Goal: Task Accomplishment & Management: Use online tool/utility

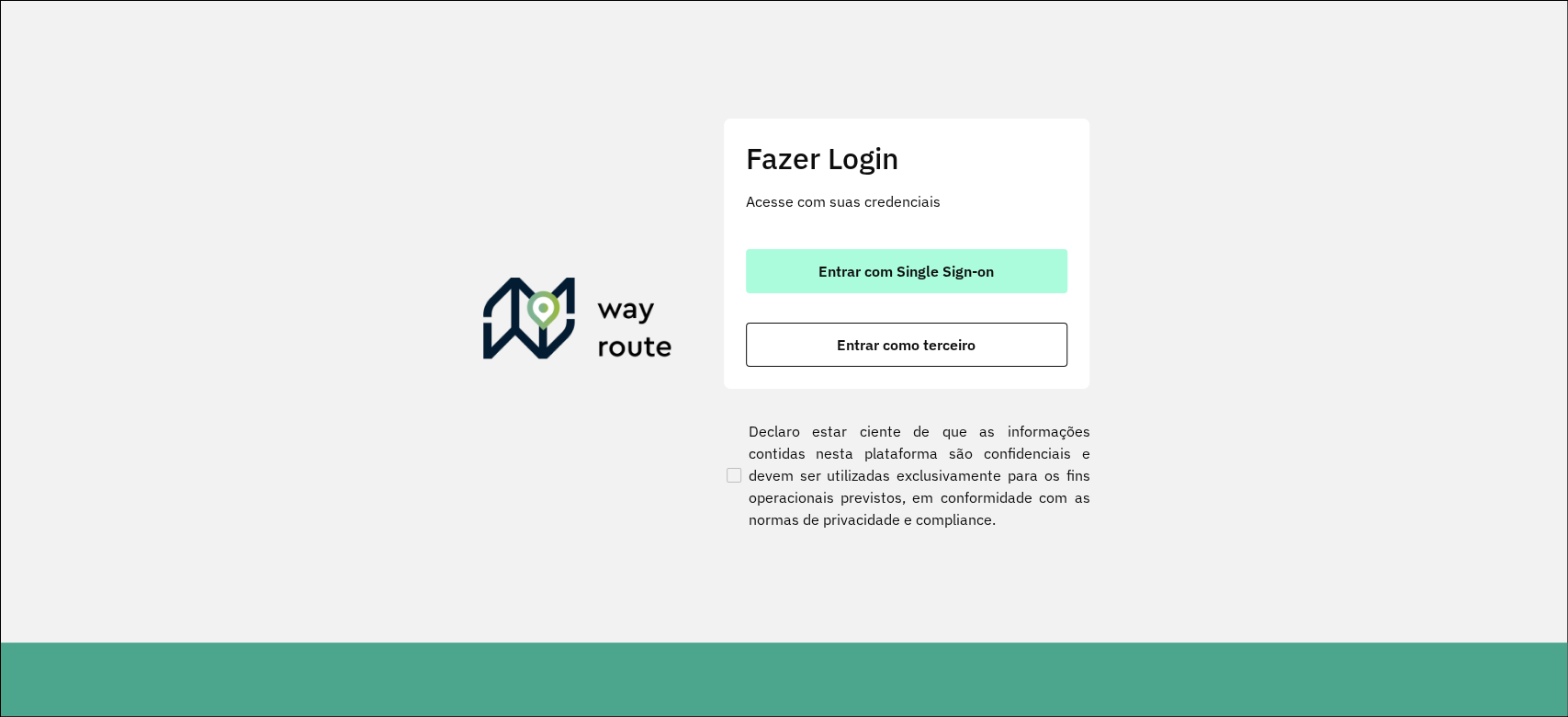
click at [955, 278] on span "Entrar com Single Sign-on" at bounding box center [906, 272] width 176 height 15
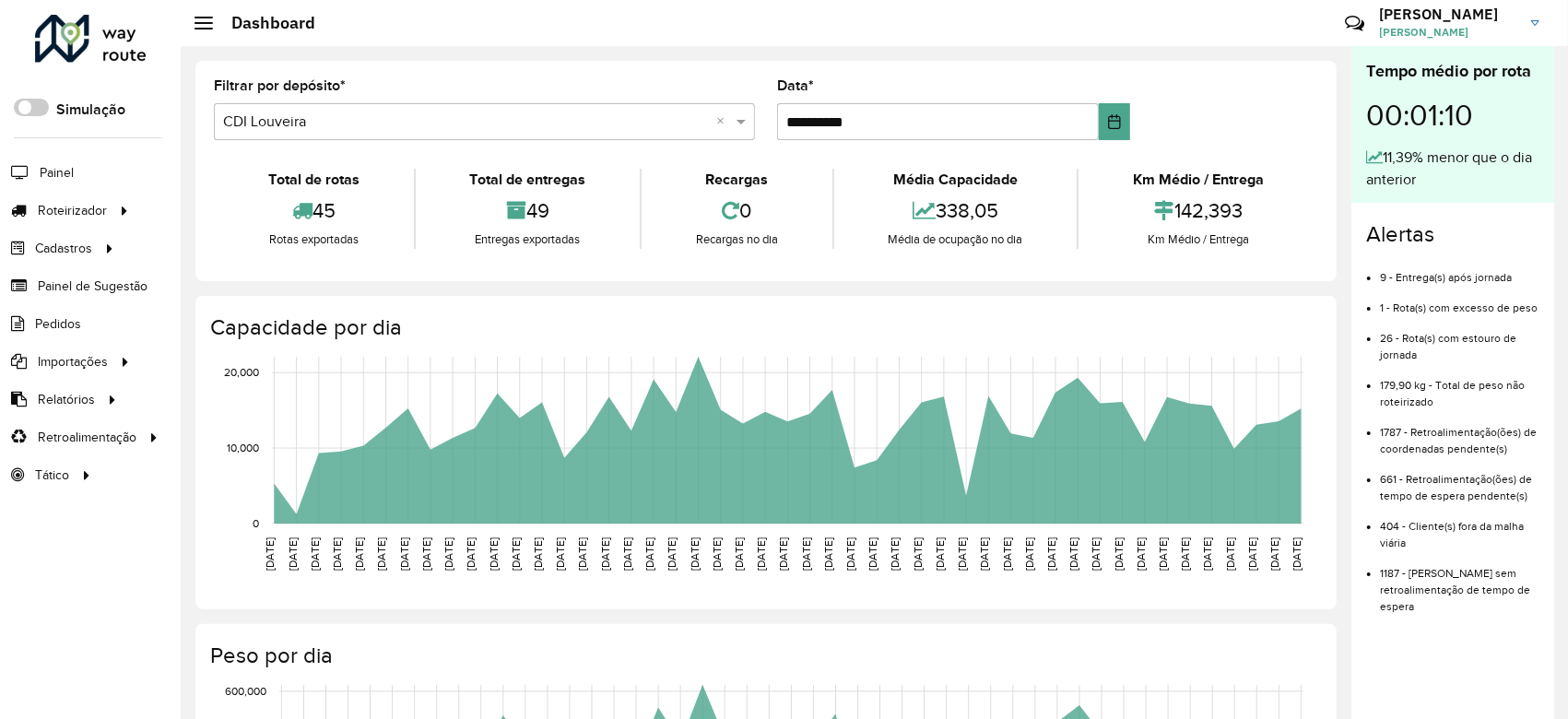
click at [91, 561] on div "Roteirizador AmbevTech Simulação Painel Roteirizador Entregas Cadastros Checkpo…" at bounding box center [90, 359] width 181 height 719
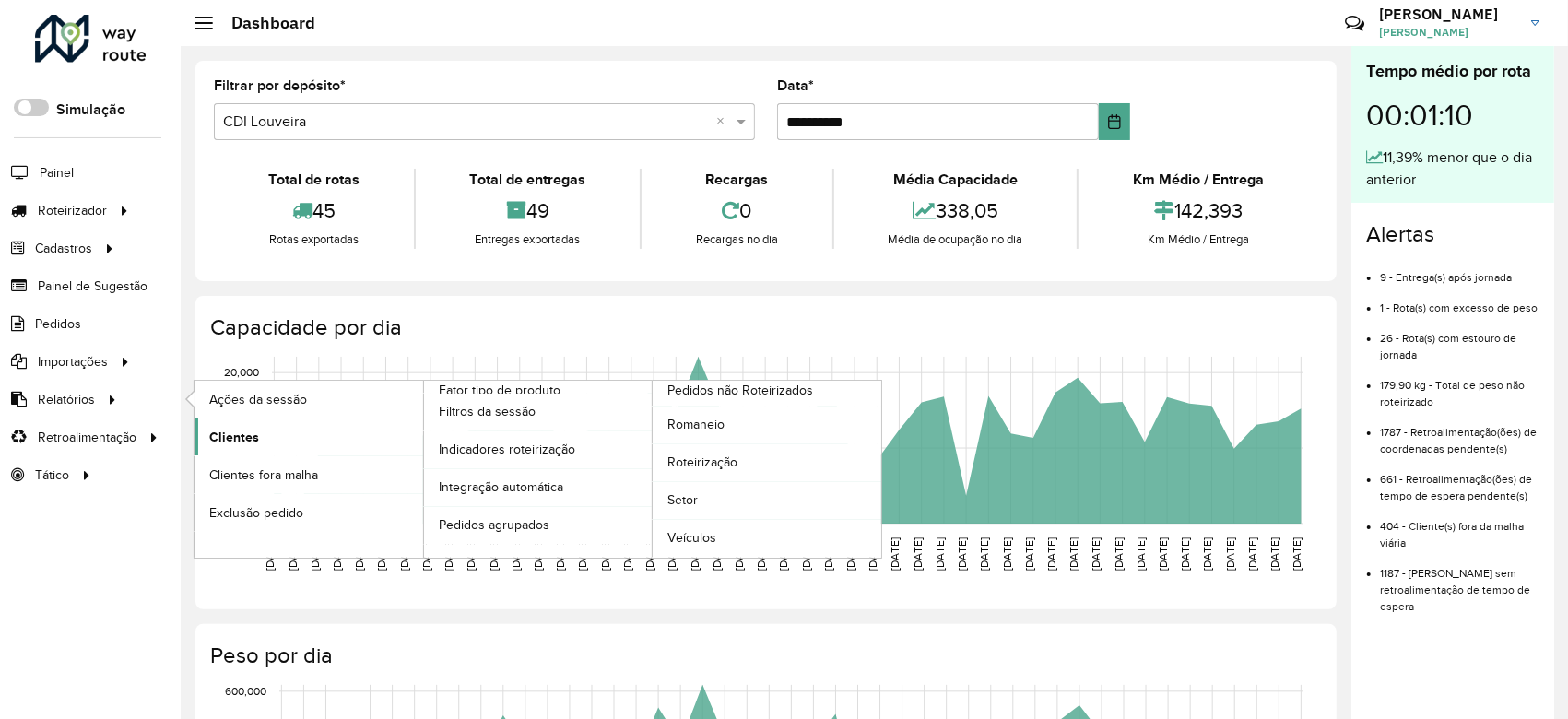
click at [278, 438] on link "Clientes" at bounding box center [309, 437] width 229 height 37
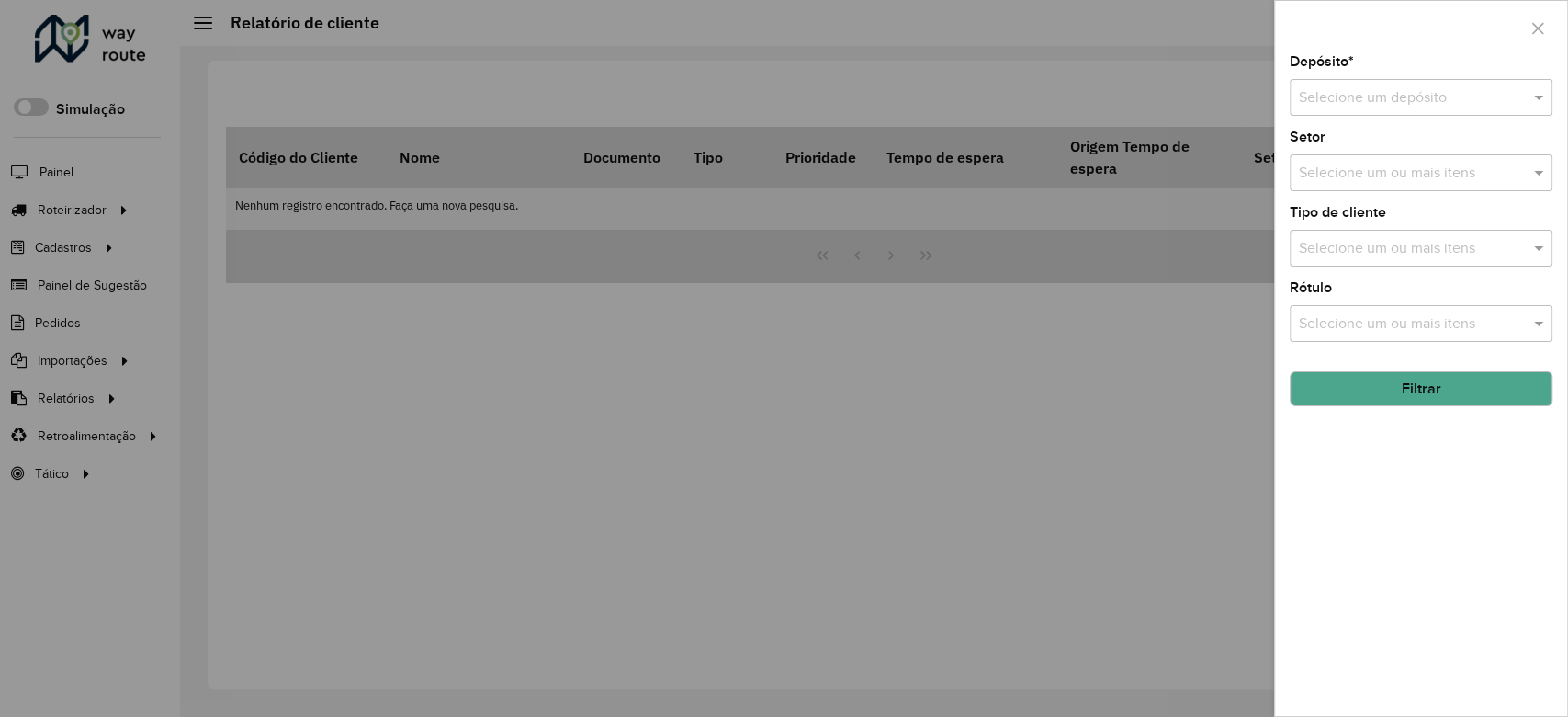
click at [1347, 96] on input "text" at bounding box center [1402, 99] width 207 height 22
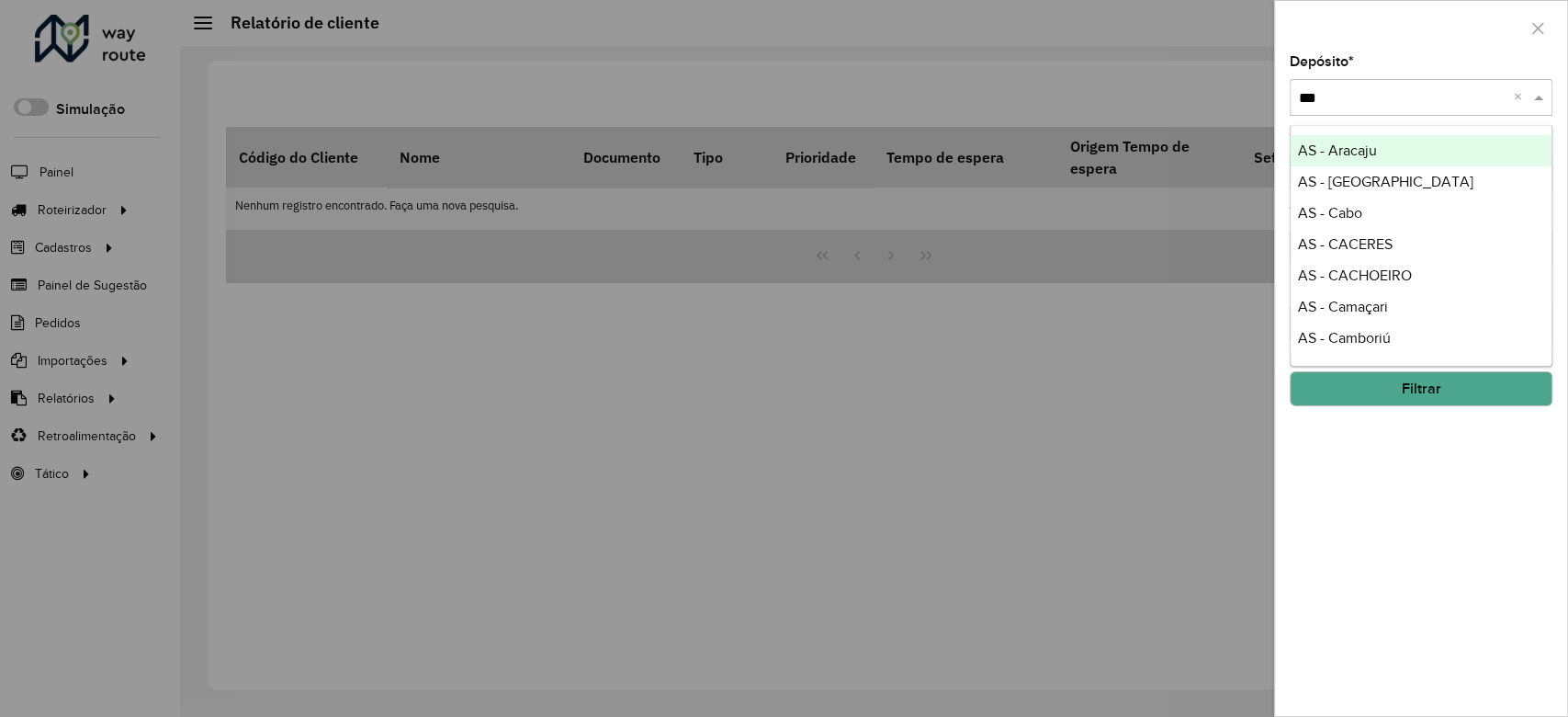
type input "****"
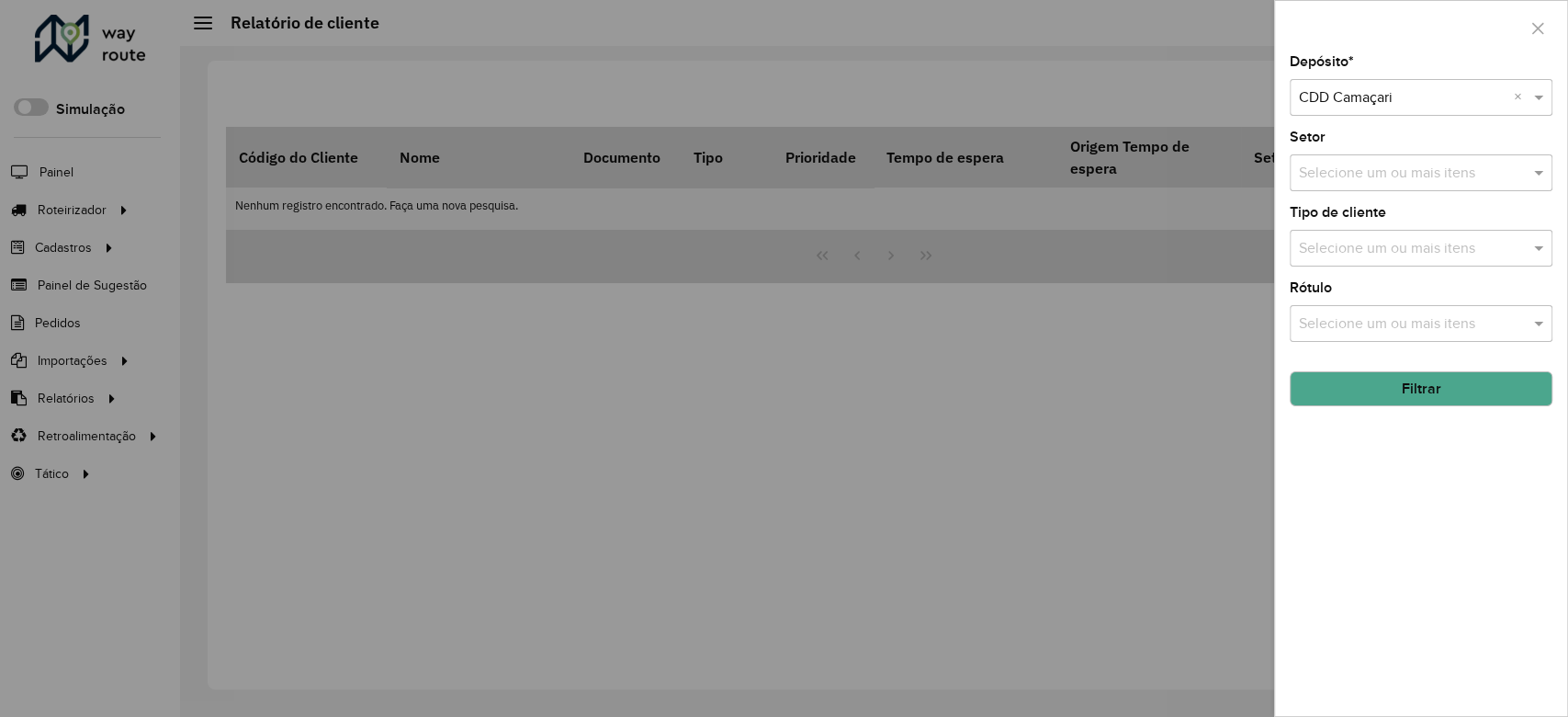
click at [1373, 248] on input "text" at bounding box center [1412, 249] width 235 height 22
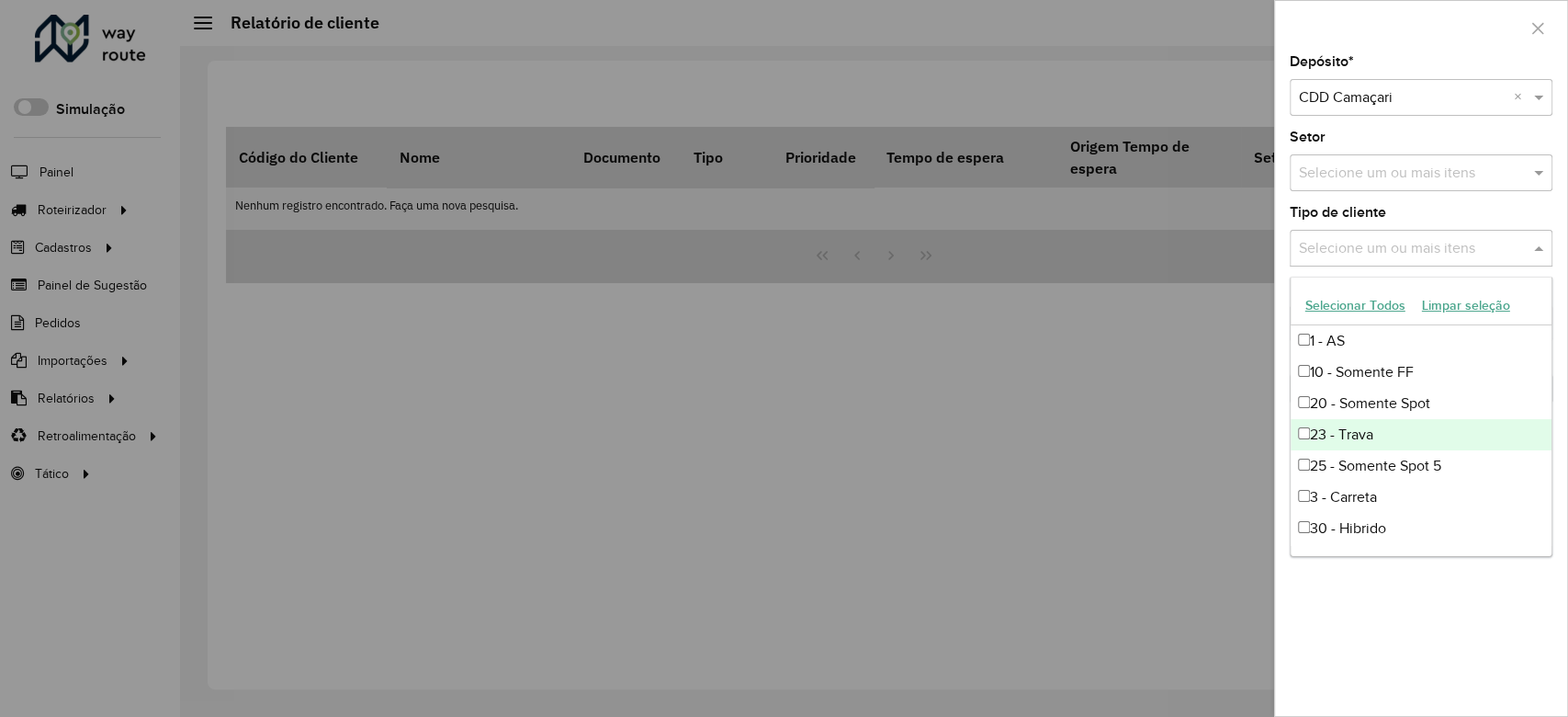
click at [1368, 426] on div "23 - Trava" at bounding box center [1421, 435] width 261 height 32
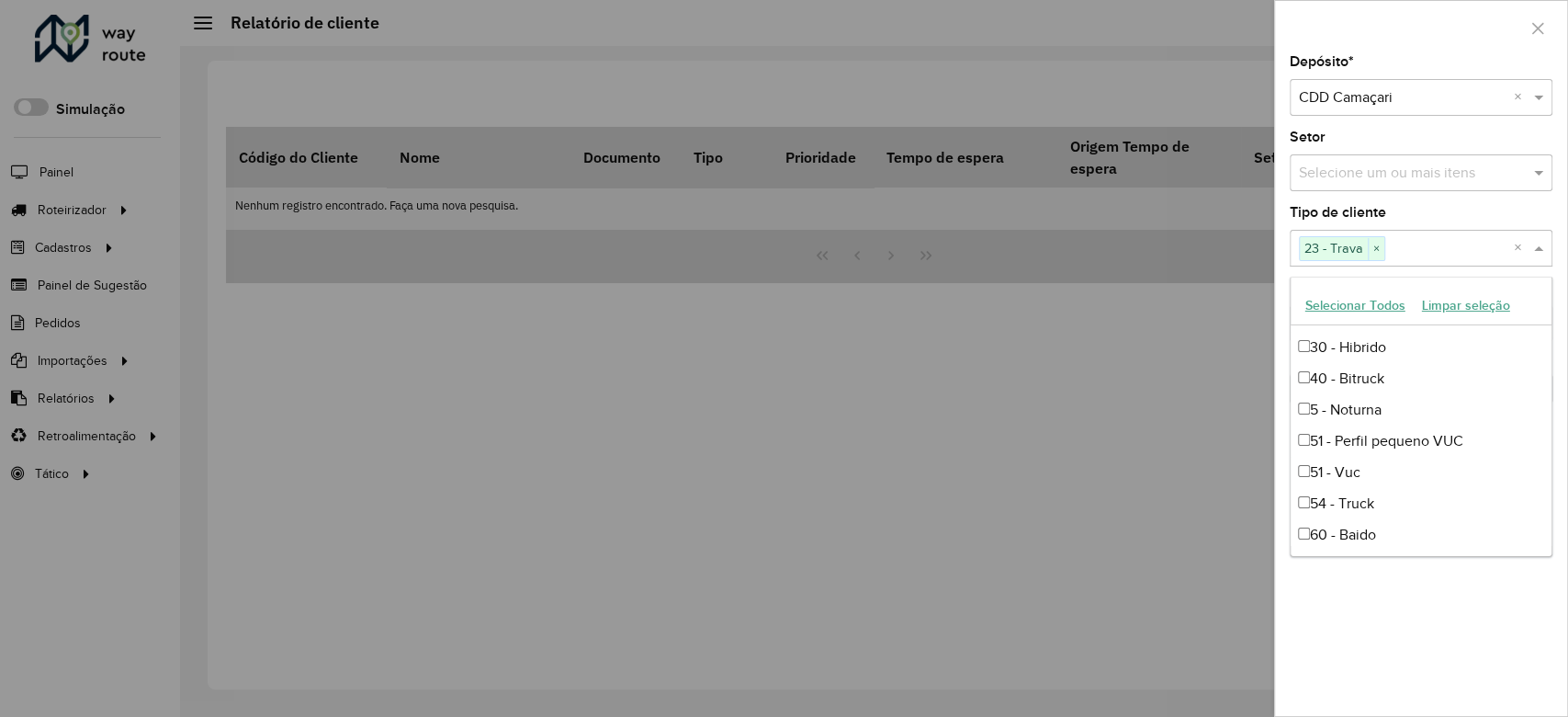
scroll to position [180, 0]
click at [1396, 194] on div "Depósito * Selecione um depósito × CDD Camaçari × Setor Selecione um ou mais it…" at bounding box center [1421, 385] width 292 height 661
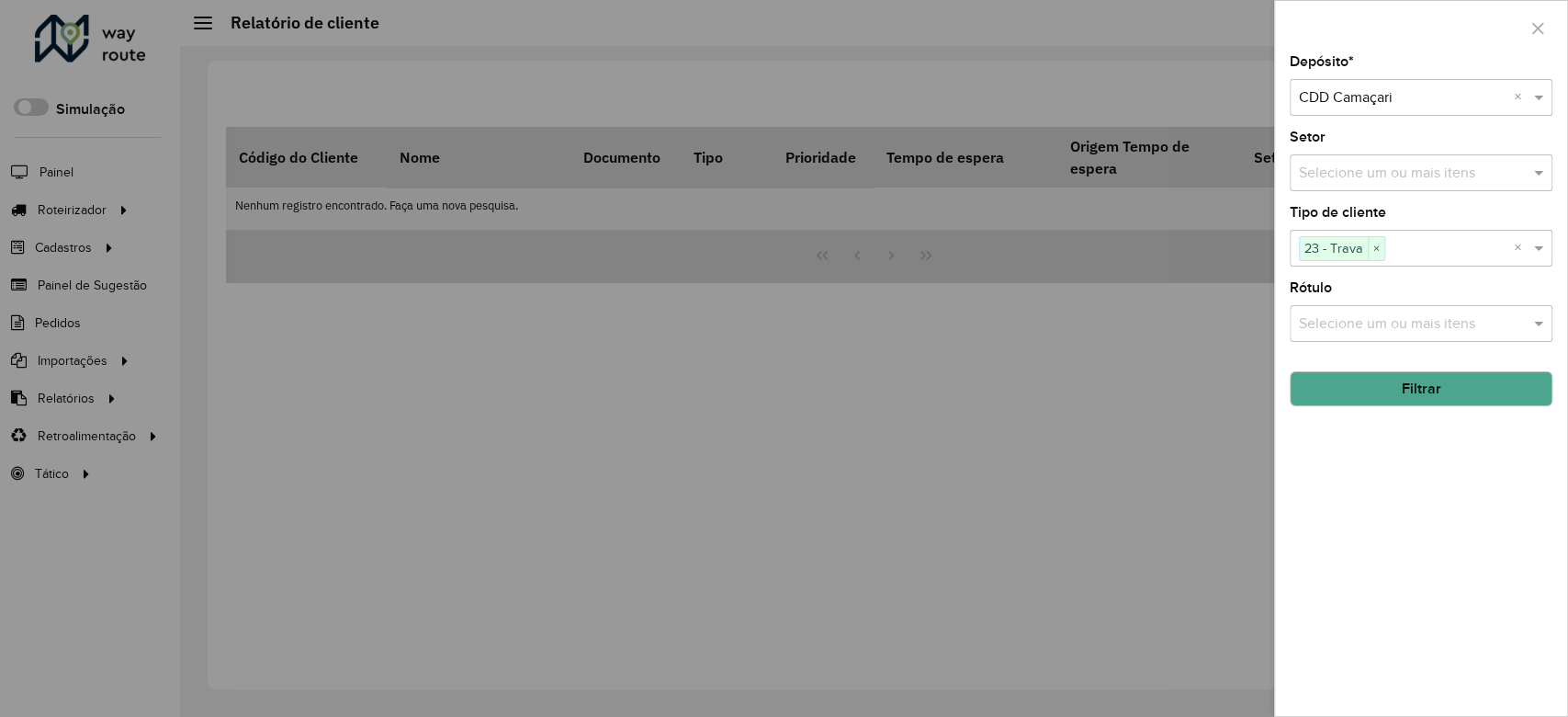
click at [1363, 325] on input "text" at bounding box center [1412, 325] width 235 height 22
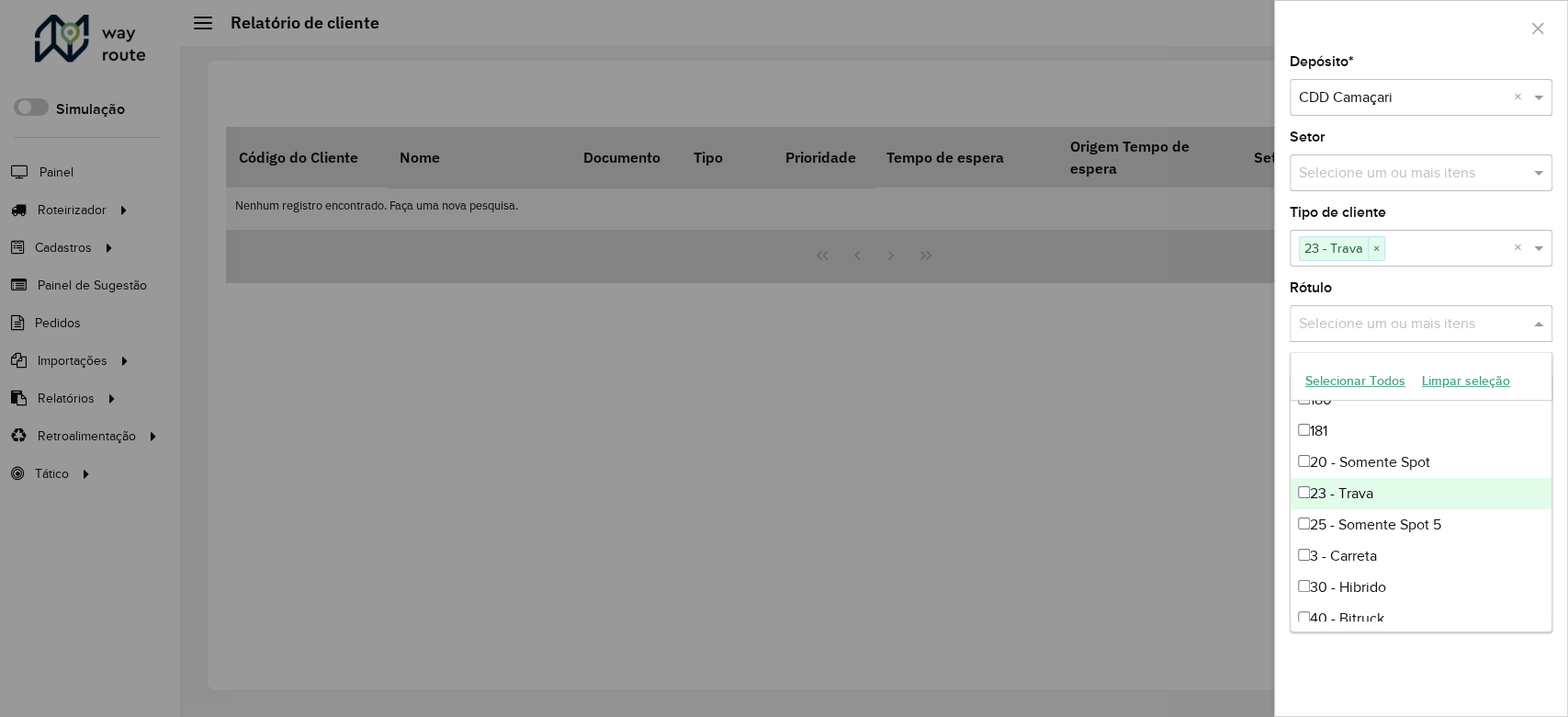
click at [1387, 504] on div "23 - Trava" at bounding box center [1421, 494] width 261 height 32
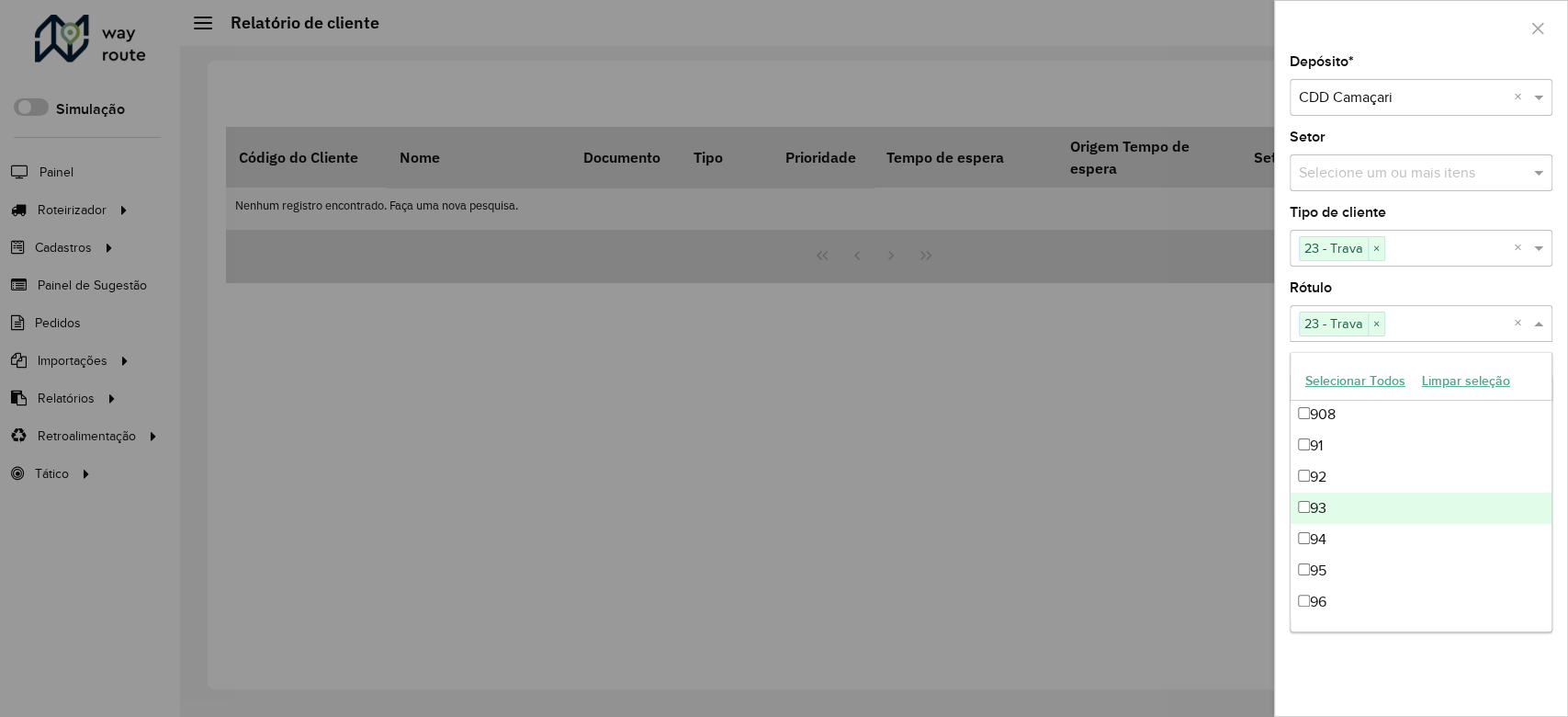
scroll to position [3122, 0]
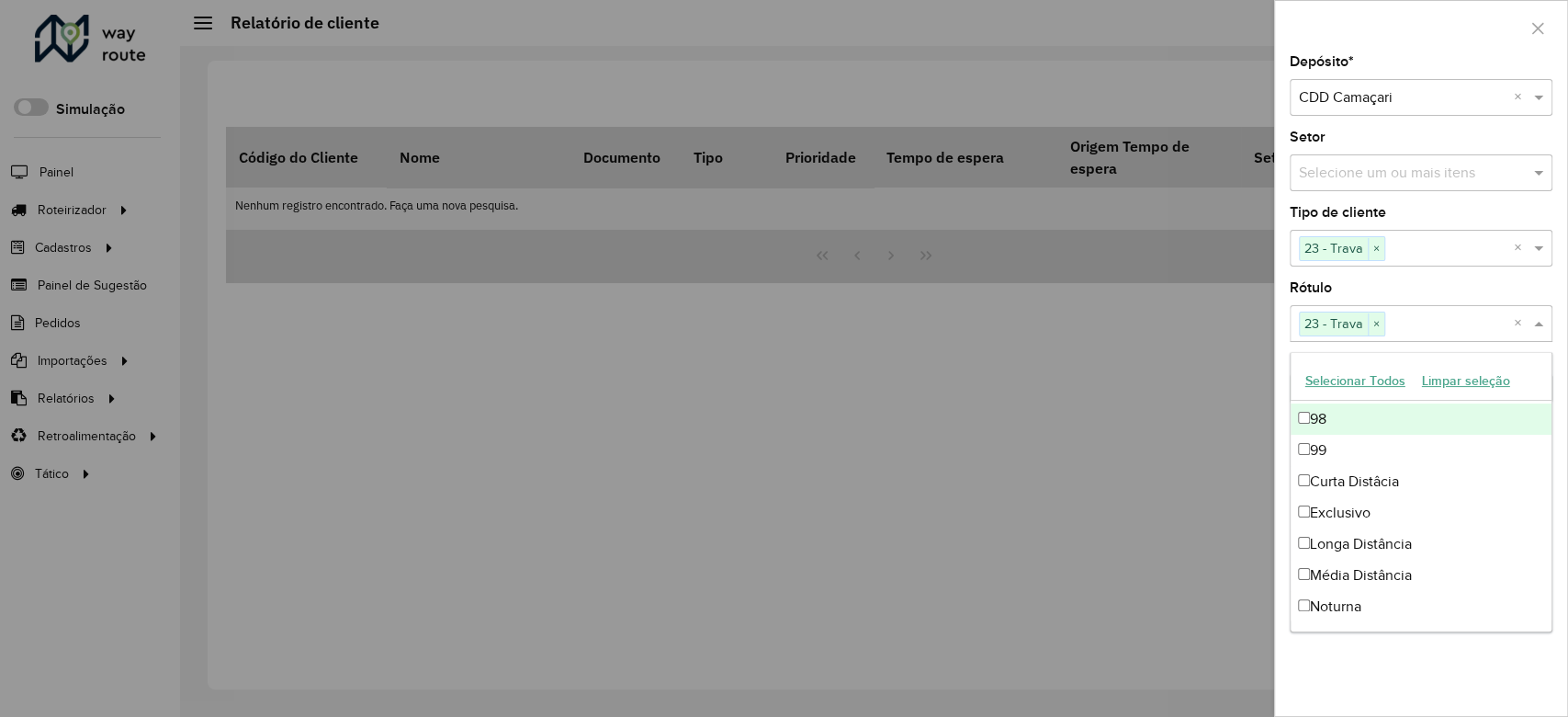
click at [1376, 287] on div "Rótulo Selecione um ou mais itens 23 - Trava × ×" at bounding box center [1421, 311] width 263 height 60
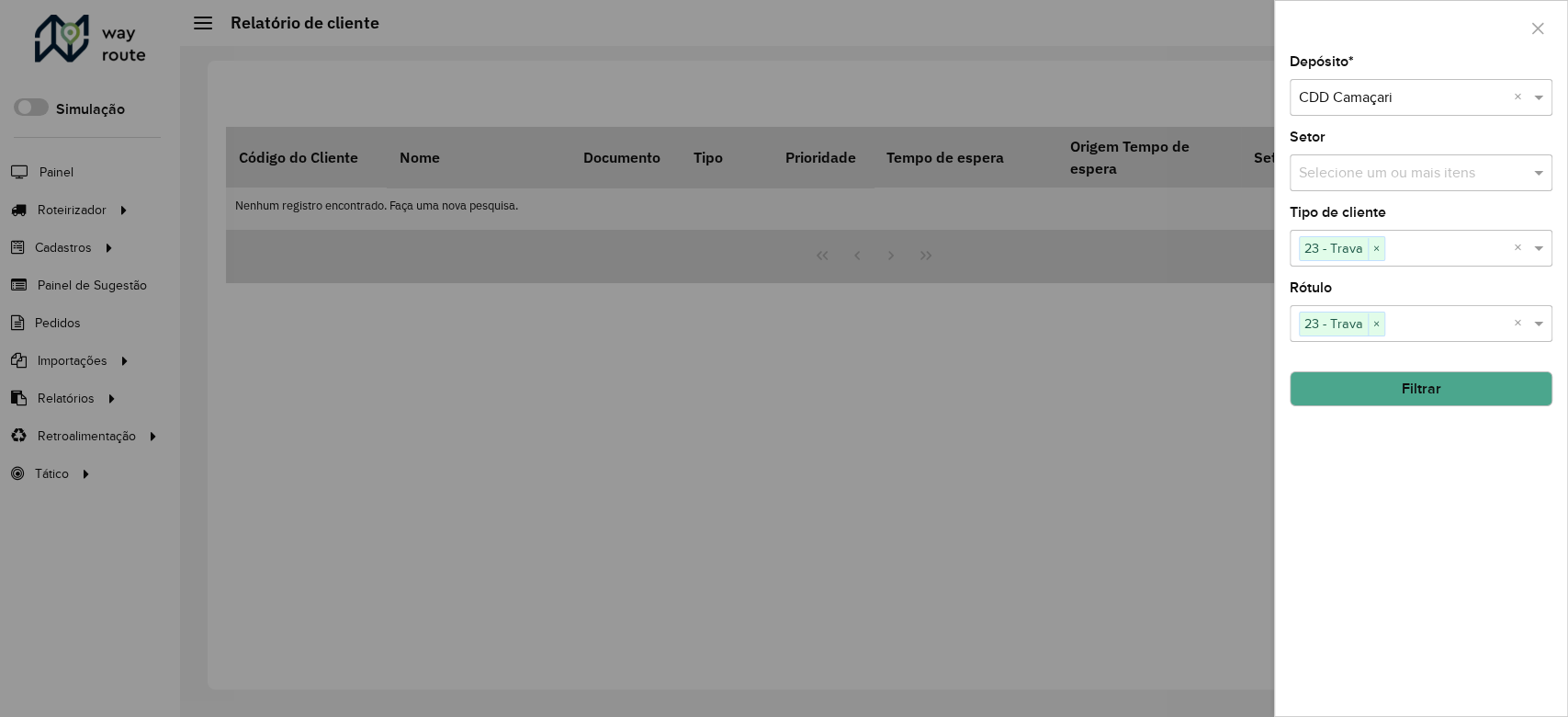
click at [1406, 393] on button "Filtrar" at bounding box center [1421, 389] width 263 height 35
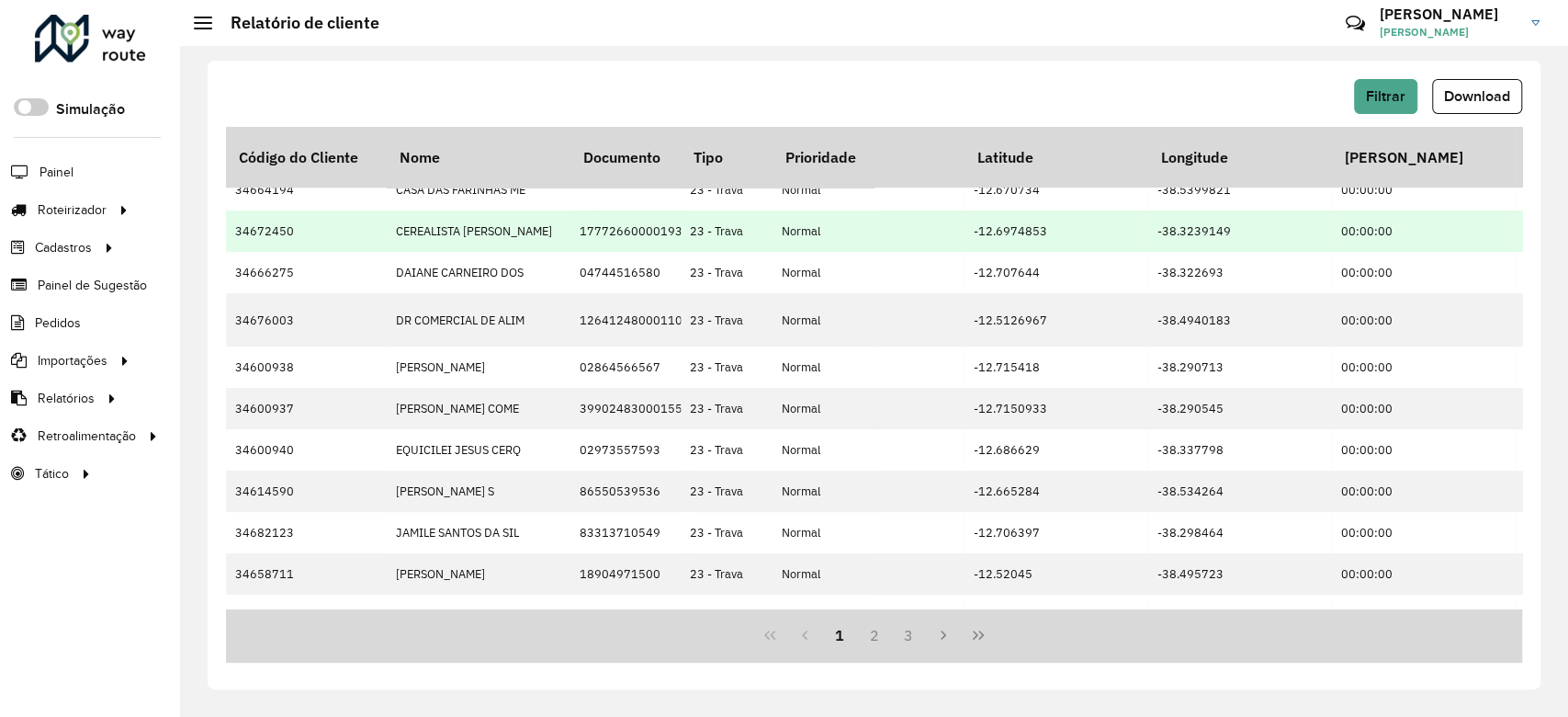
scroll to position [416, 0]
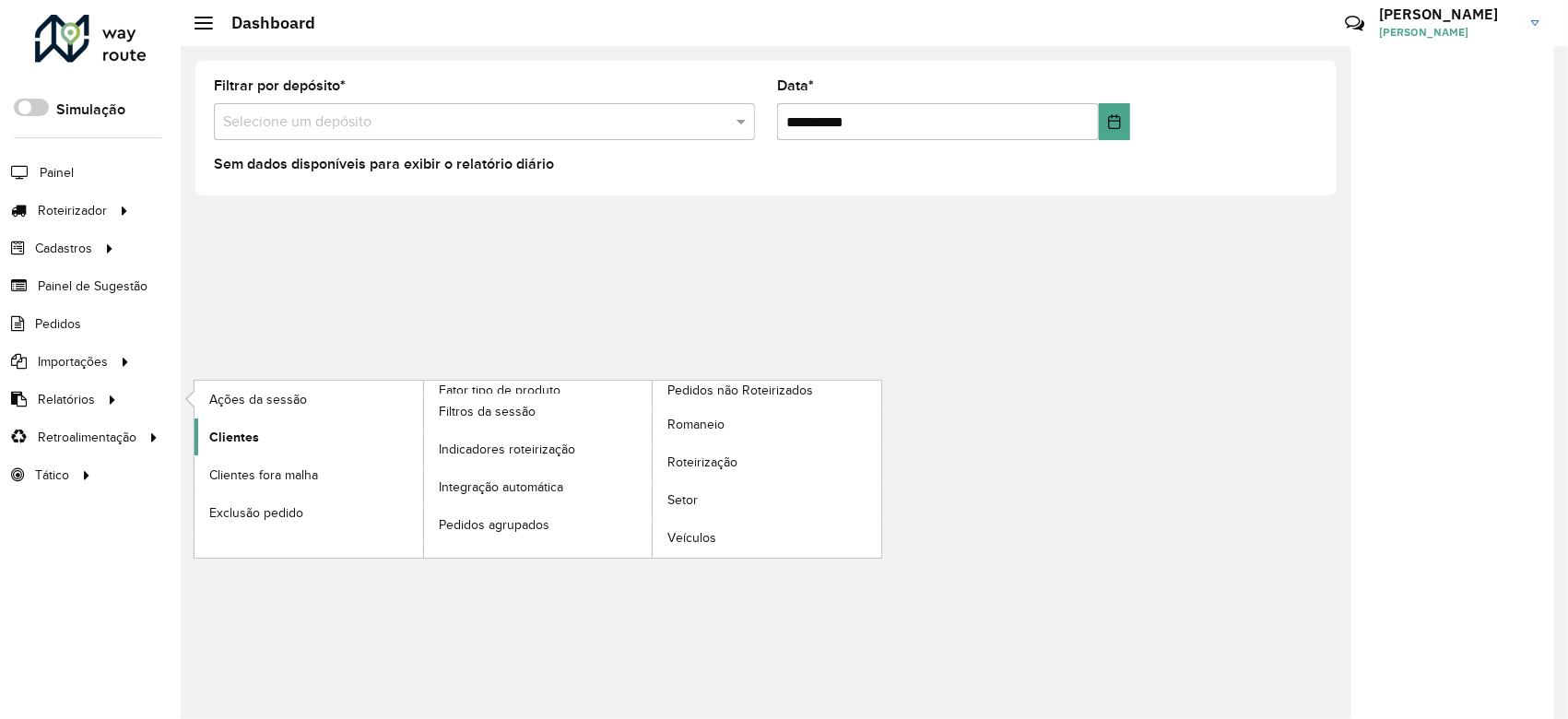
click at [243, 429] on span "Clientes" at bounding box center [233, 437] width 49 height 20
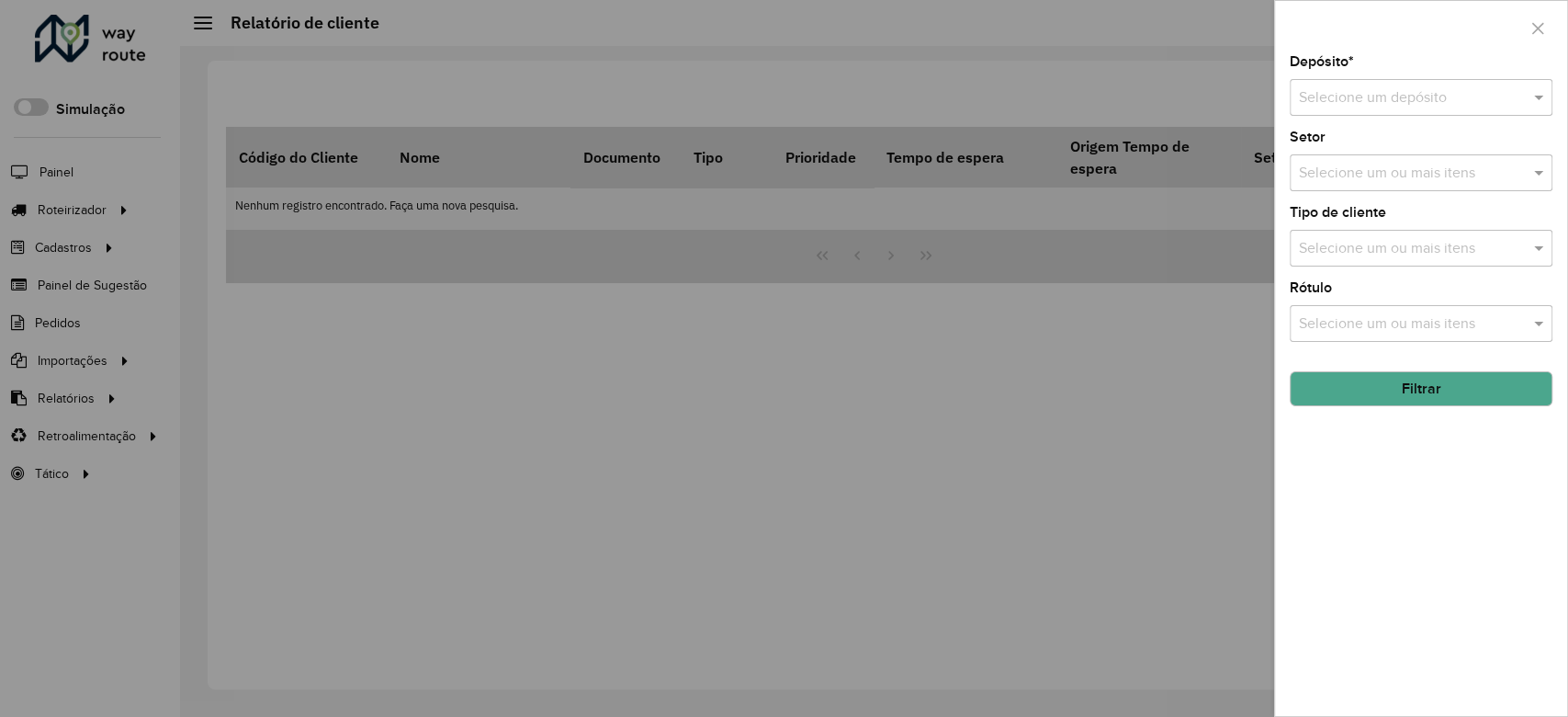
click at [1338, 100] on input "text" at bounding box center [1402, 99] width 207 height 22
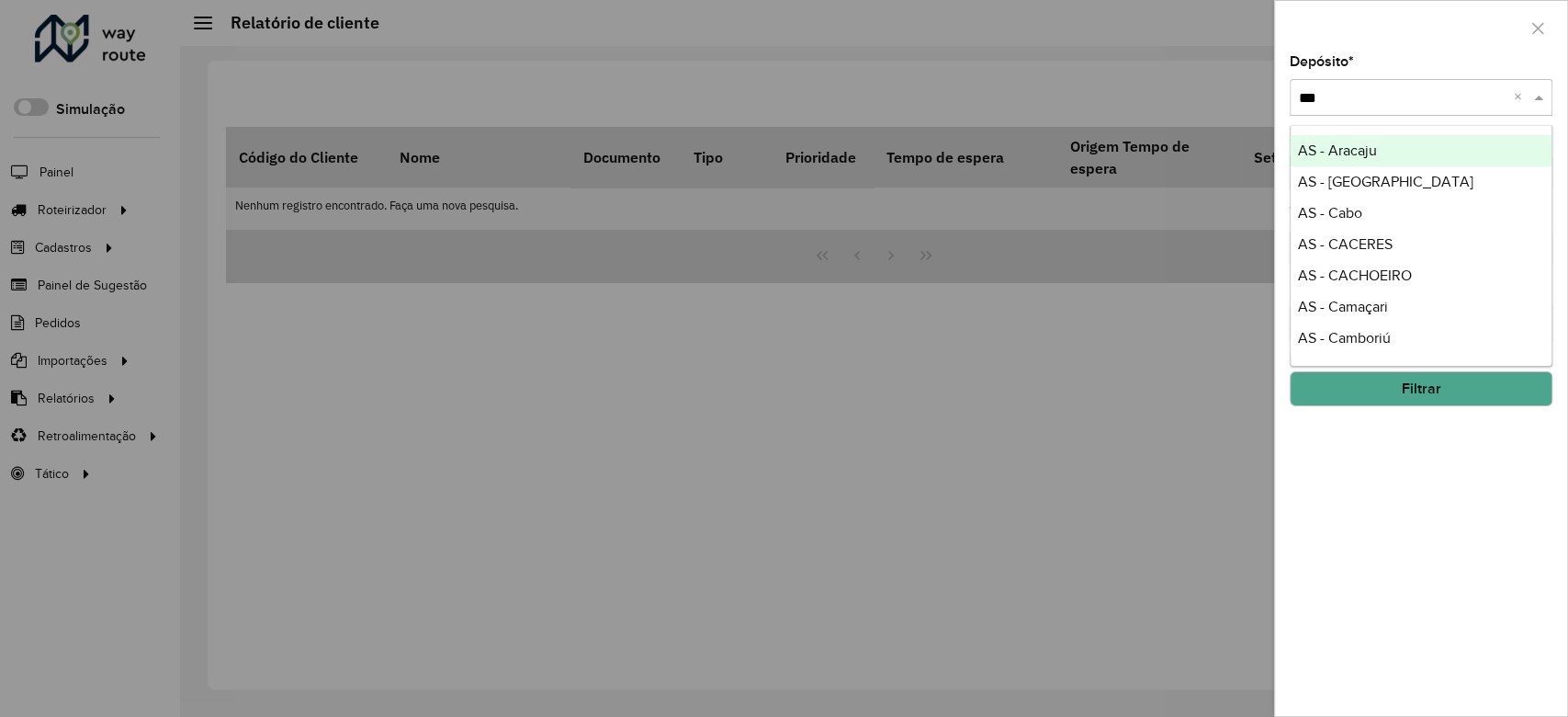
type input "****"
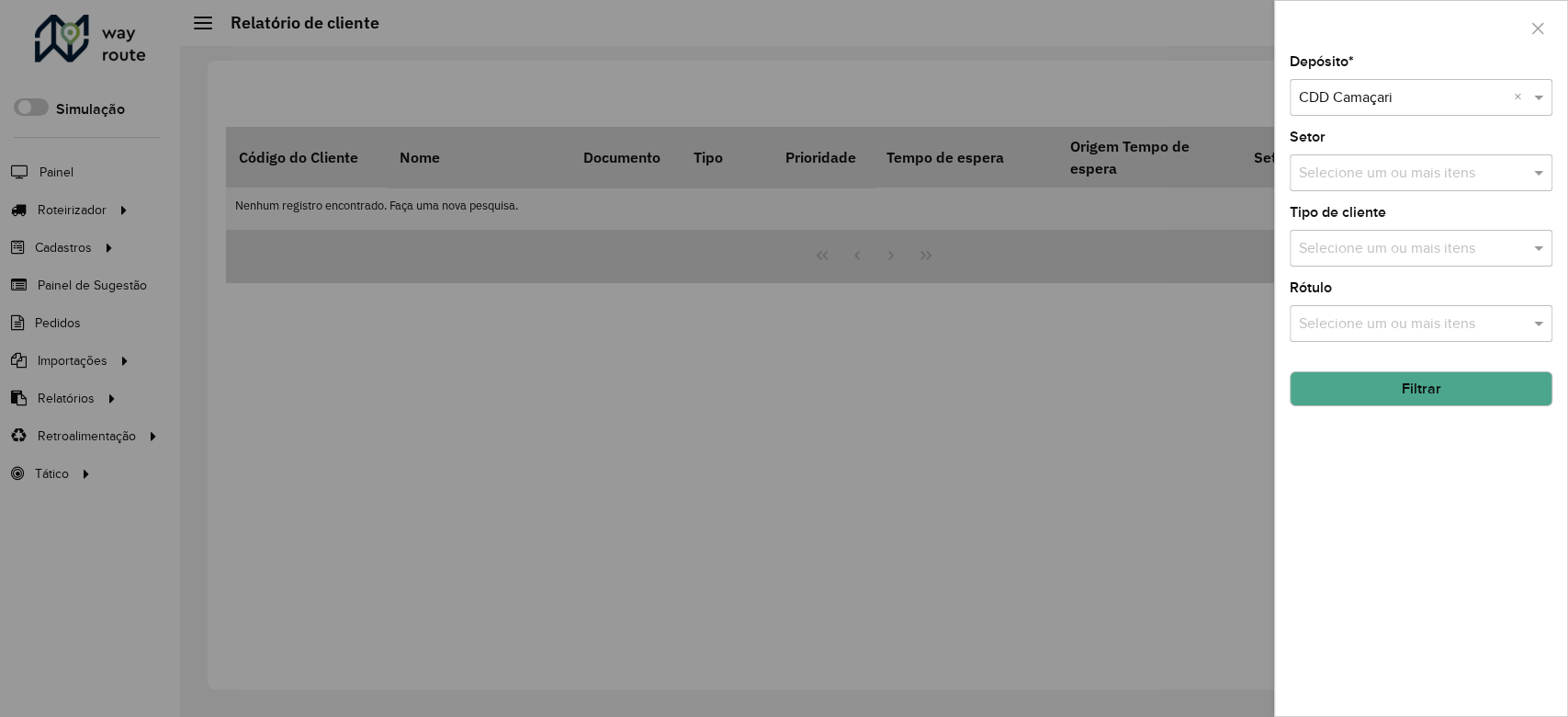
click at [1352, 246] on input "text" at bounding box center [1412, 249] width 235 height 22
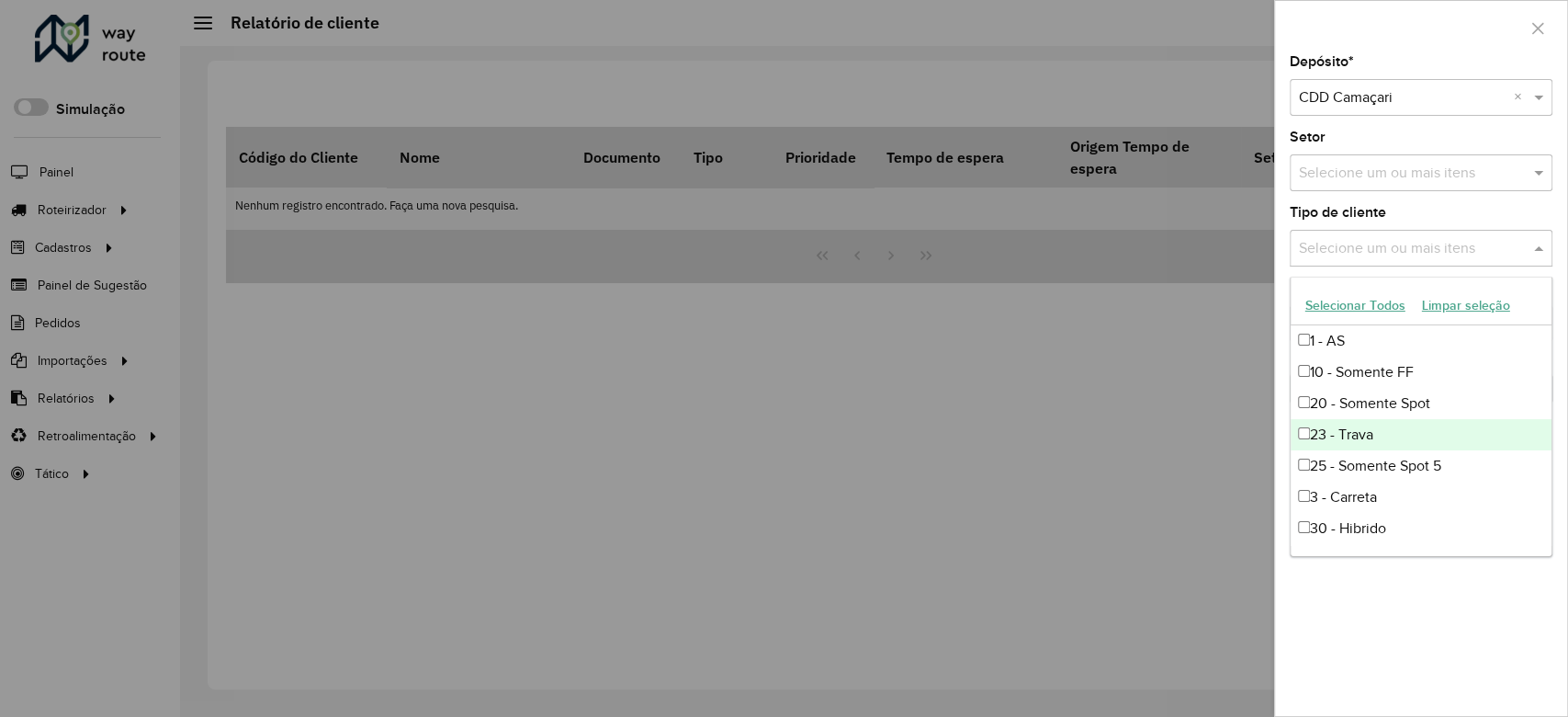
click at [1366, 437] on div "23 - Trava" at bounding box center [1421, 435] width 261 height 32
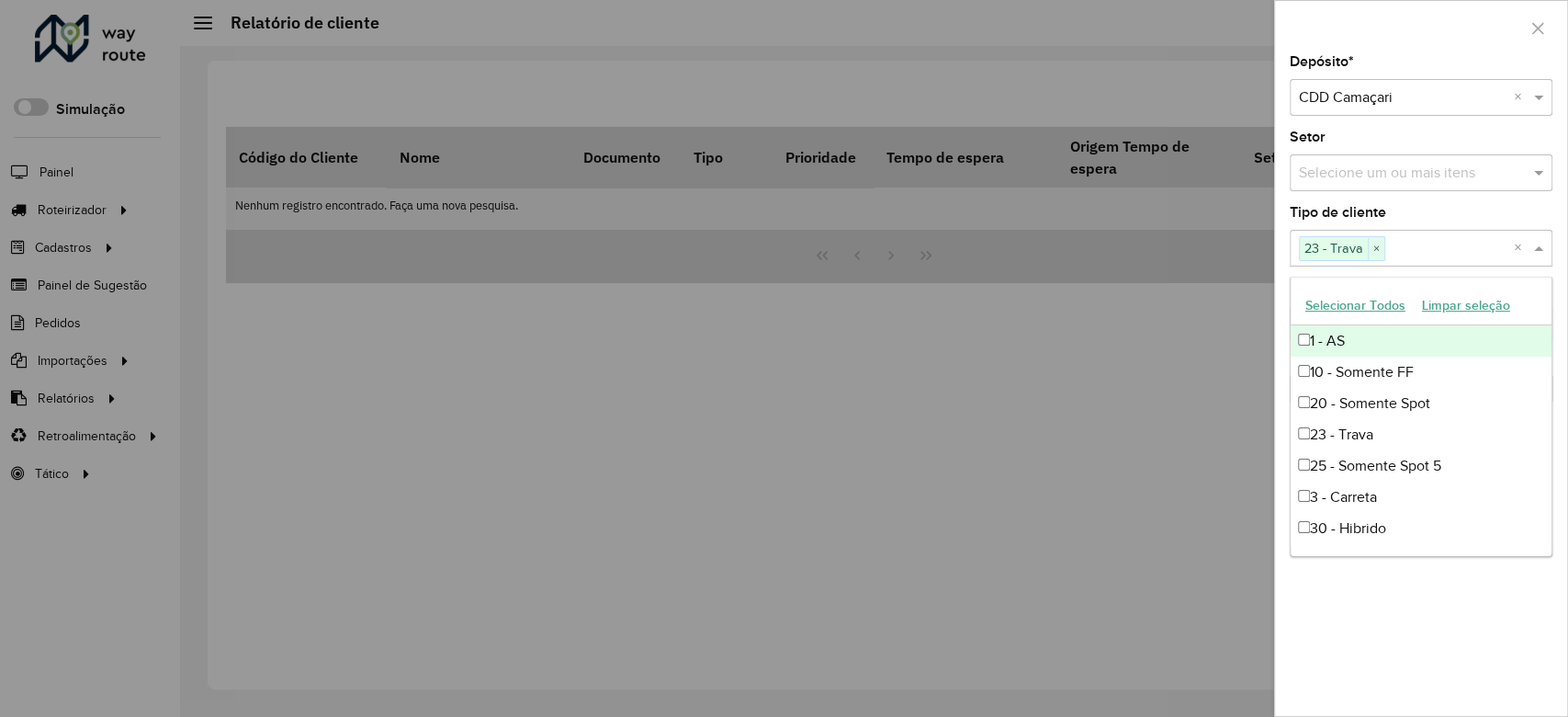
click at [1401, 206] on div "Tipo de cliente Selecione um ou mais itens 23 - Trava × ×" at bounding box center [1421, 235] width 263 height 60
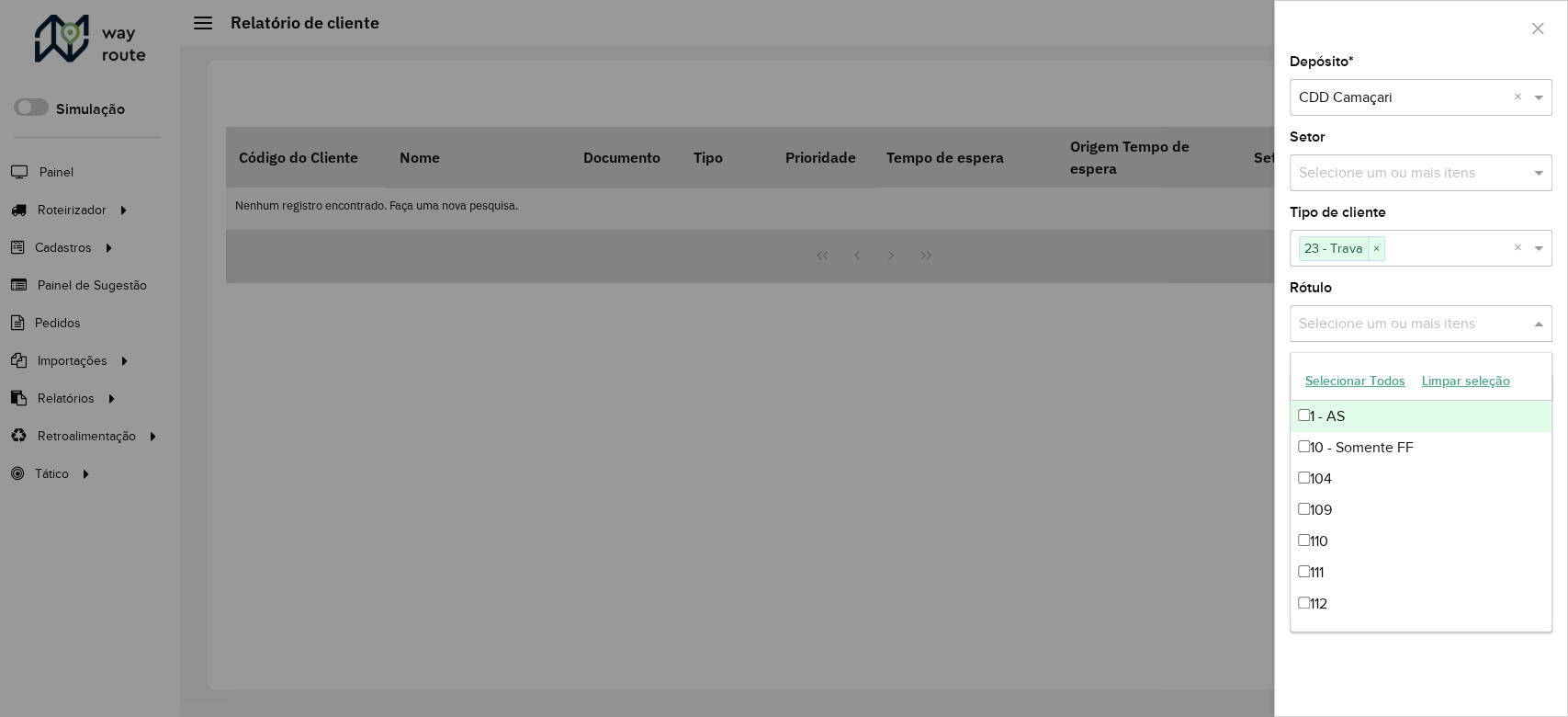
click at [1379, 325] on input "text" at bounding box center [1412, 325] width 235 height 22
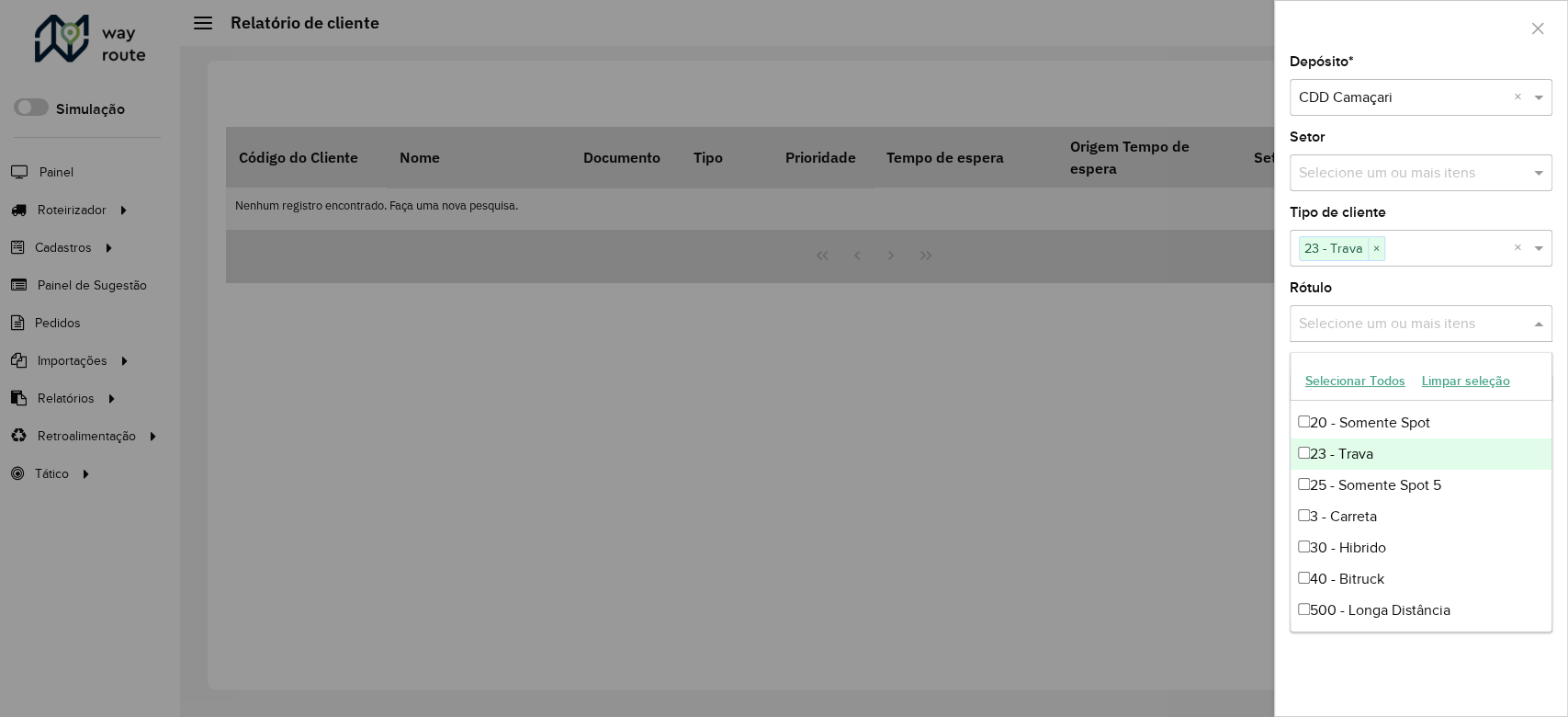
click at [1373, 457] on div "23 - Trava" at bounding box center [1421, 454] width 261 height 32
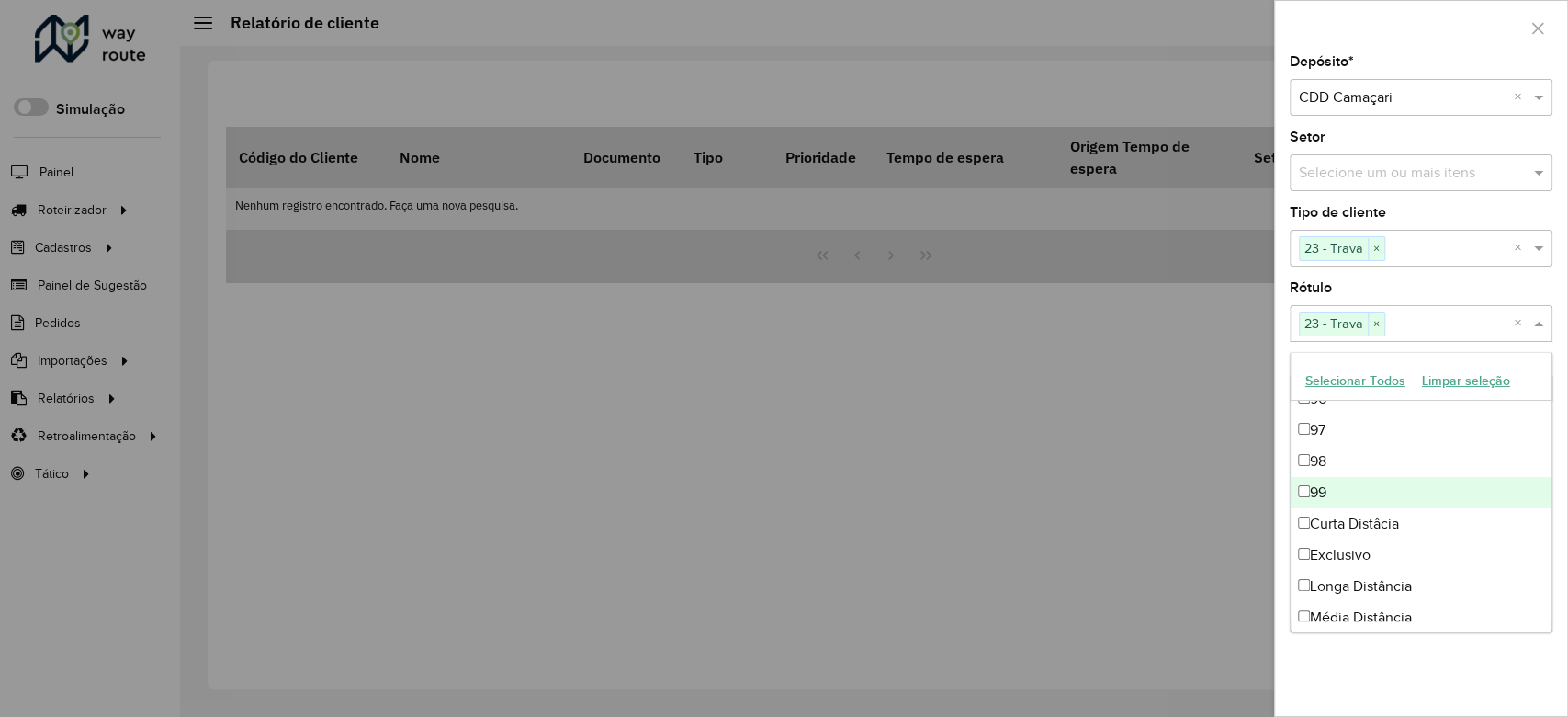
scroll to position [3122, 0]
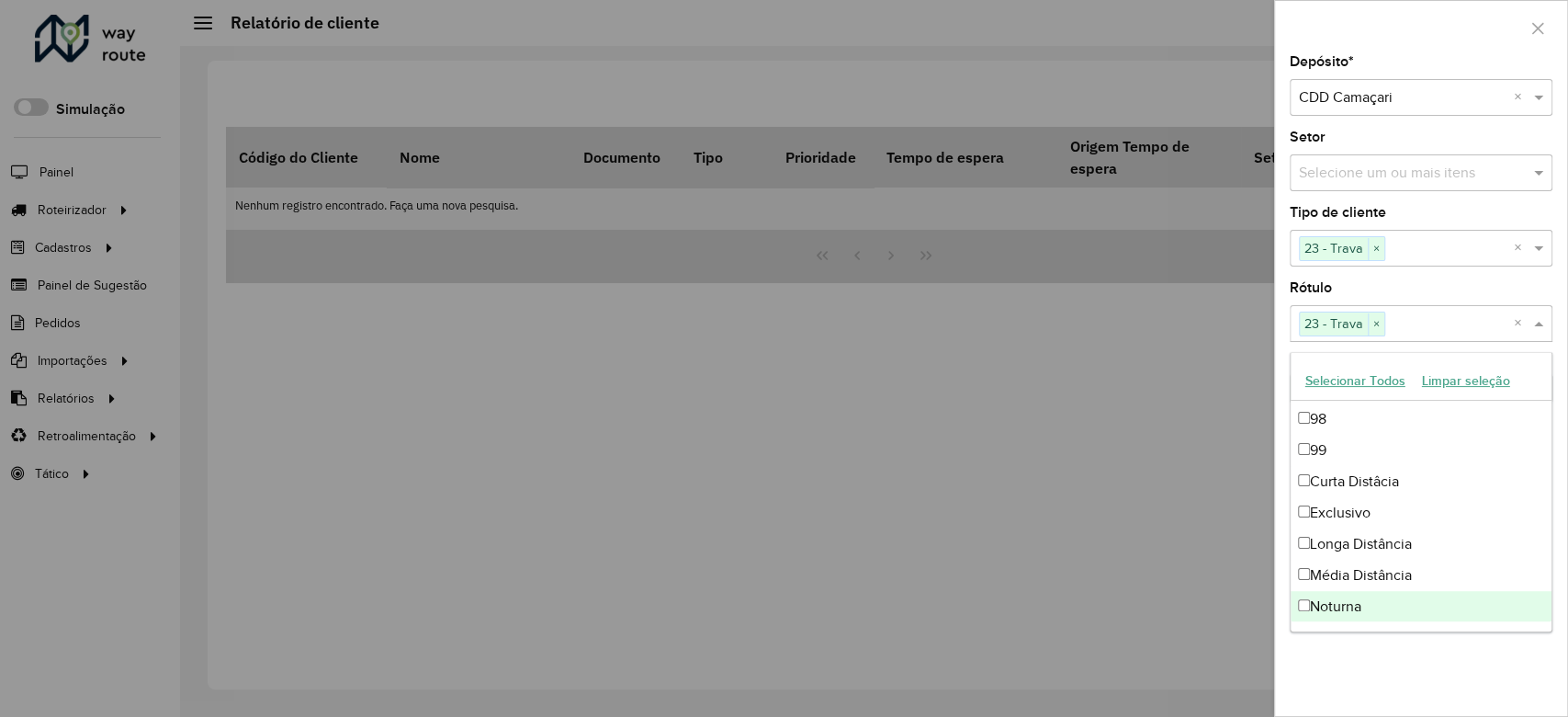
click at [1390, 656] on div "Depósito * Selecione um depósito × CDD Camaçari × Setor Selecione um ou mais it…" at bounding box center [1421, 385] width 292 height 661
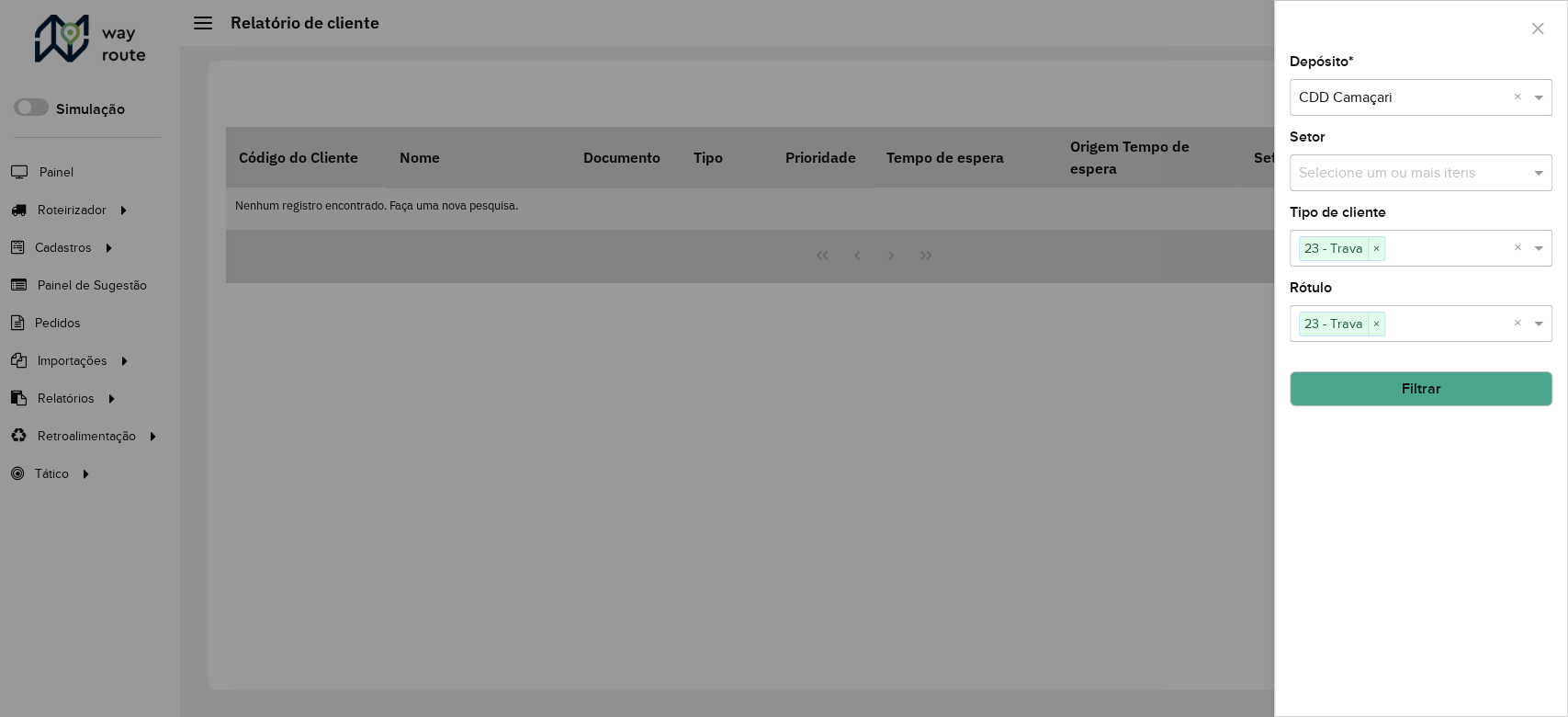
click at [1400, 402] on button "Filtrar" at bounding box center [1421, 389] width 263 height 35
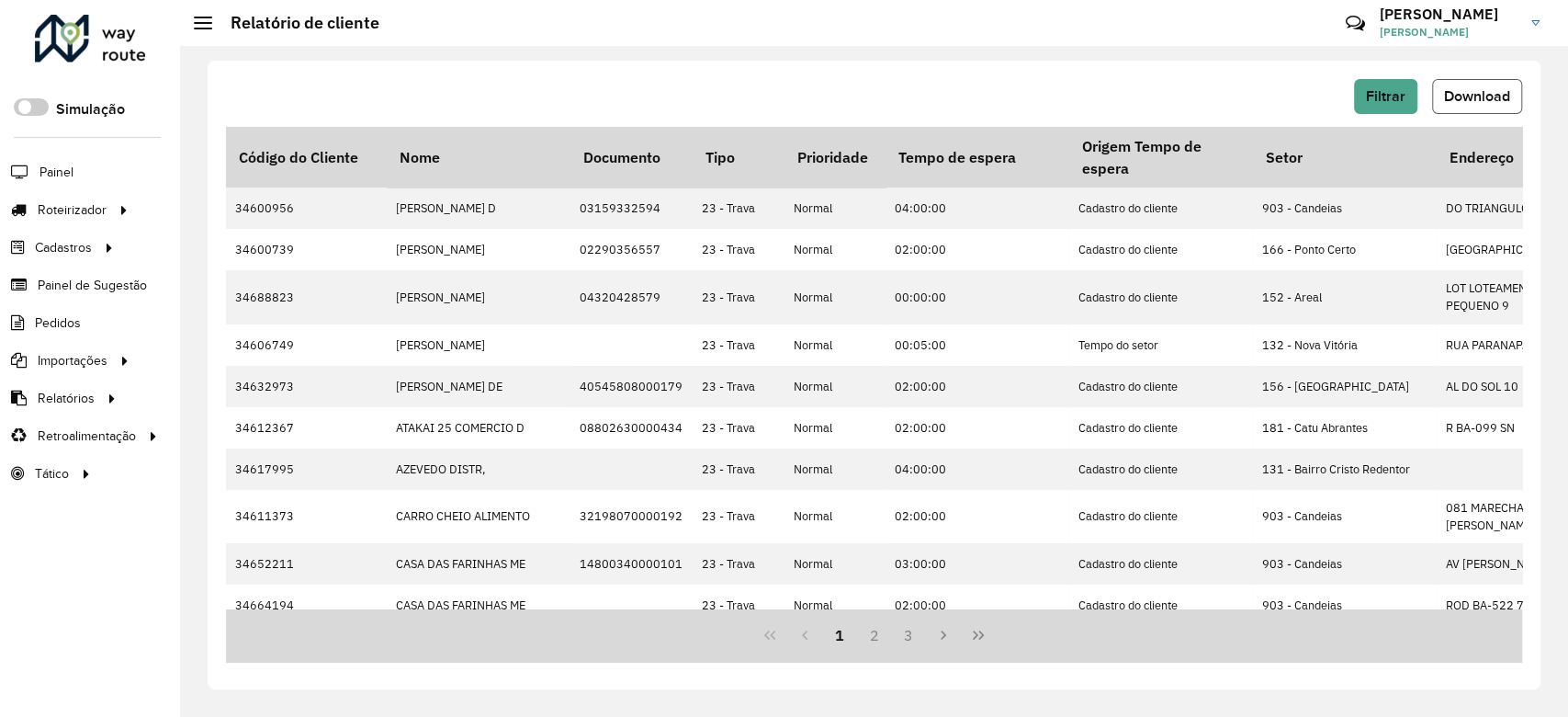
click at [1460, 95] on span "Download" at bounding box center [1477, 96] width 66 height 16
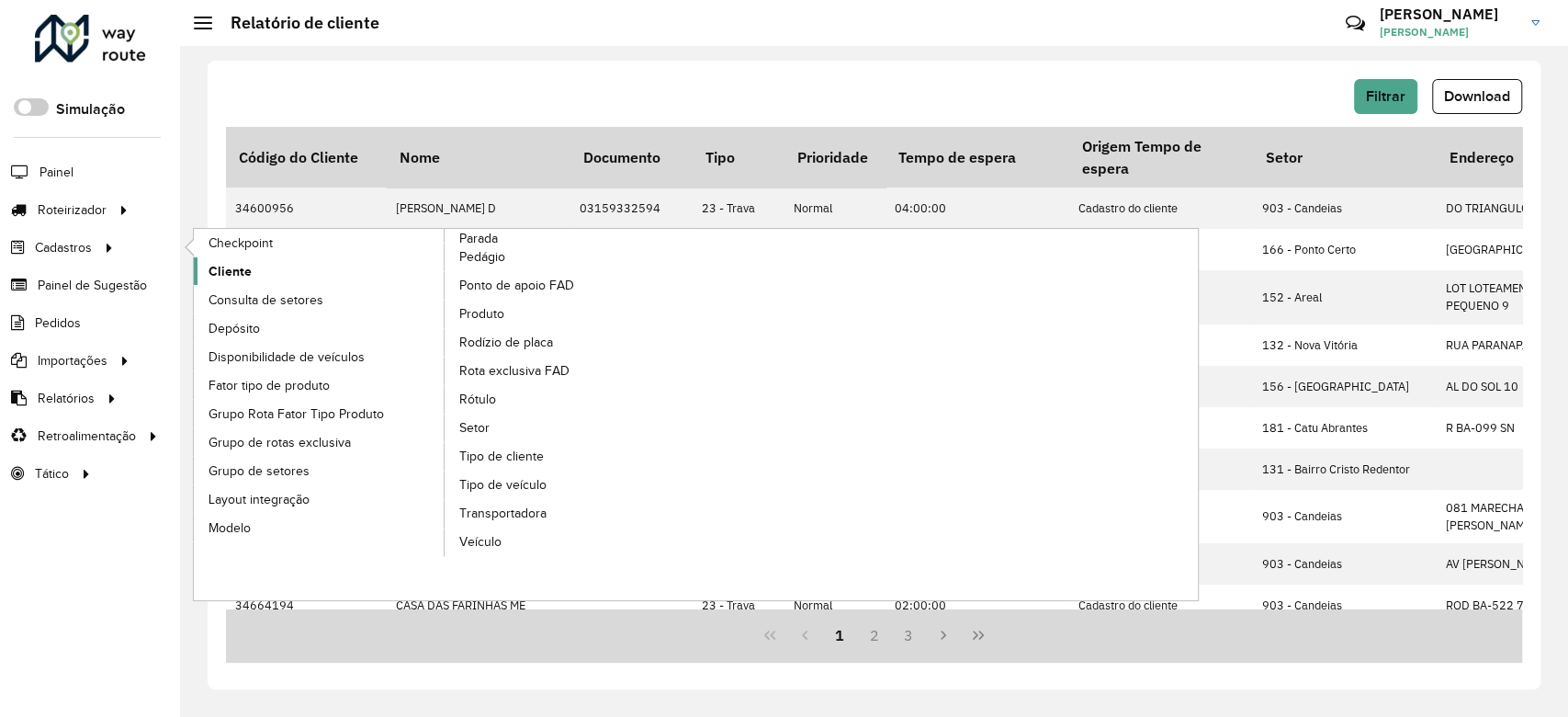
click at [237, 269] on span "Cliente" at bounding box center [230, 272] width 43 height 20
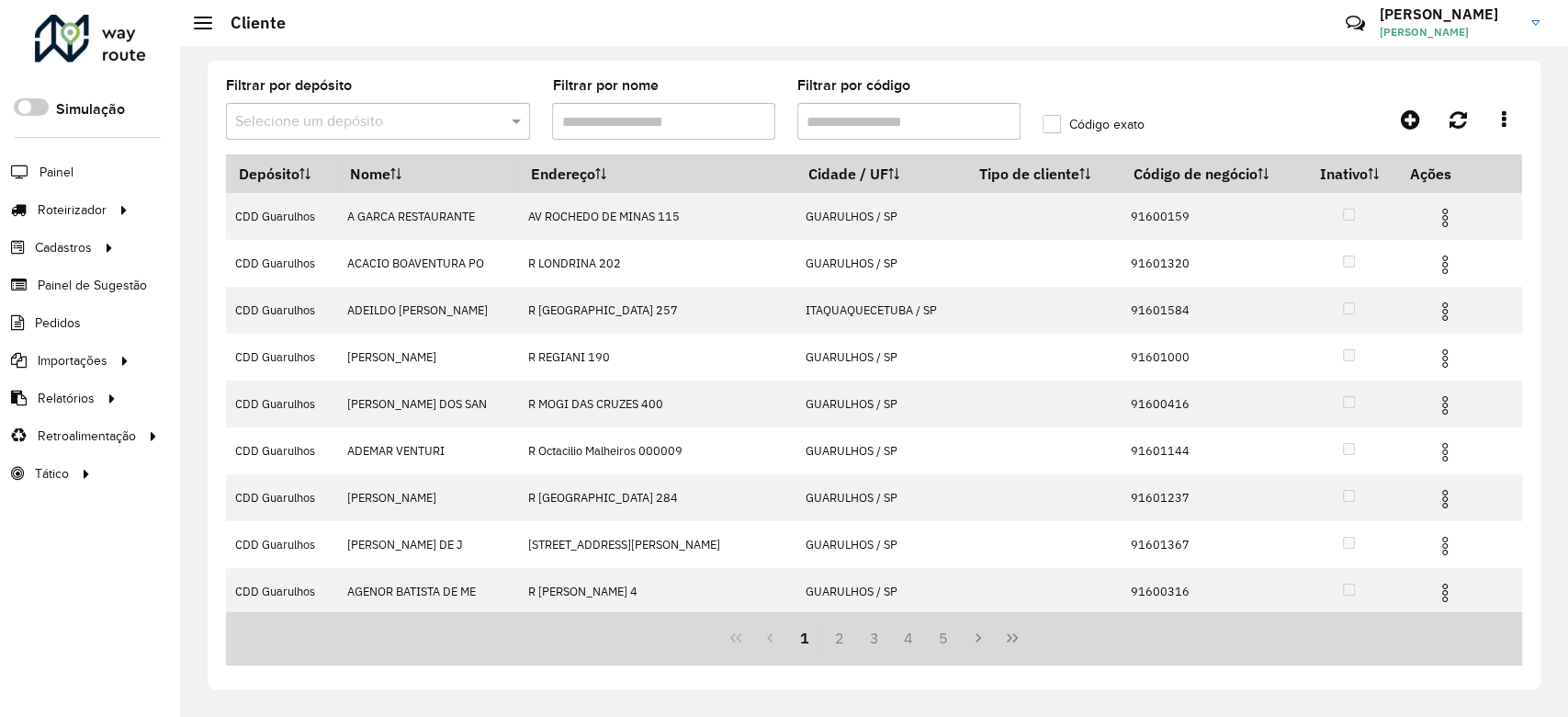
click at [332, 114] on input "text" at bounding box center [360, 123] width 249 height 22
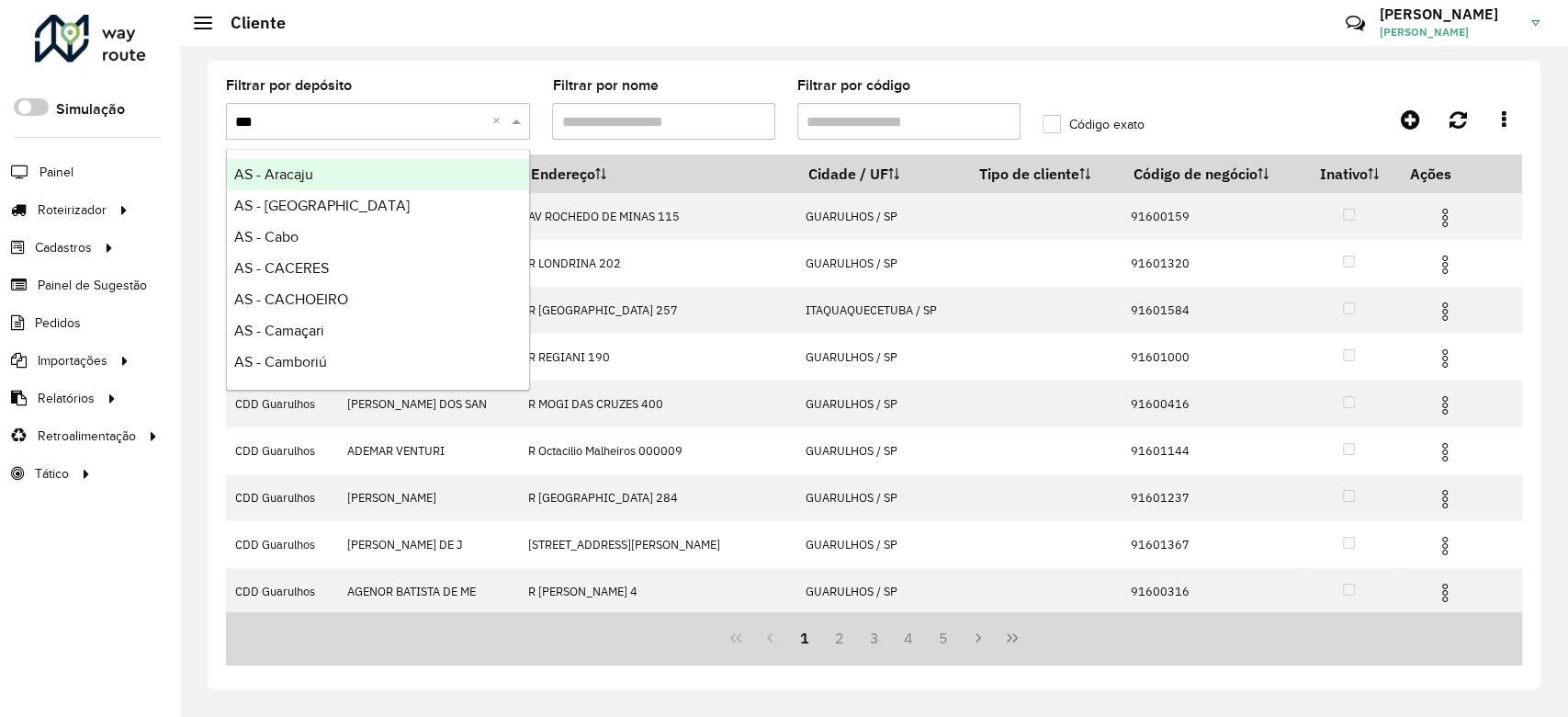
type input "****"
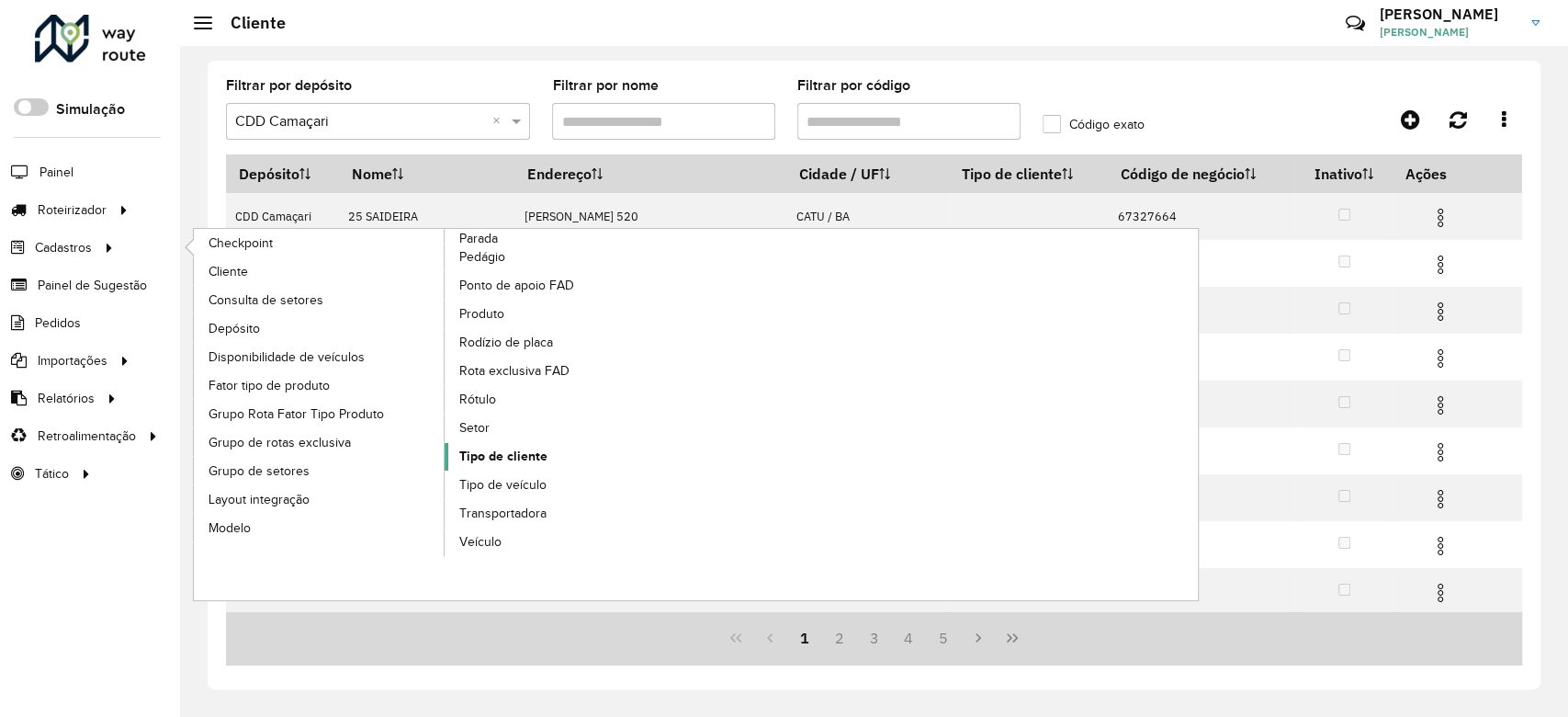
click at [477, 462] on span "Tipo de cliente" at bounding box center [503, 456] width 88 height 20
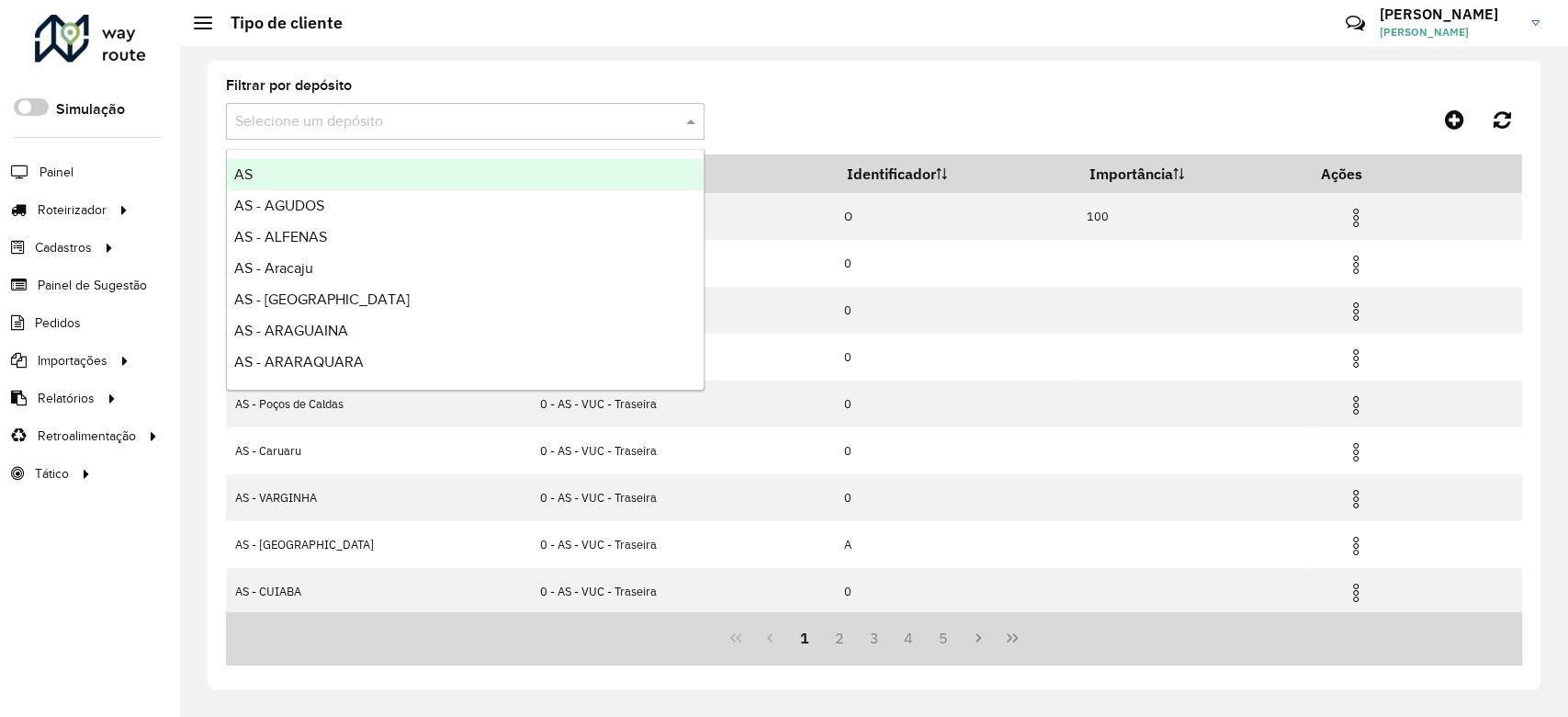
click at [491, 136] on div "Selecione um depósito" at bounding box center [465, 122] width 479 height 37
type input "****"
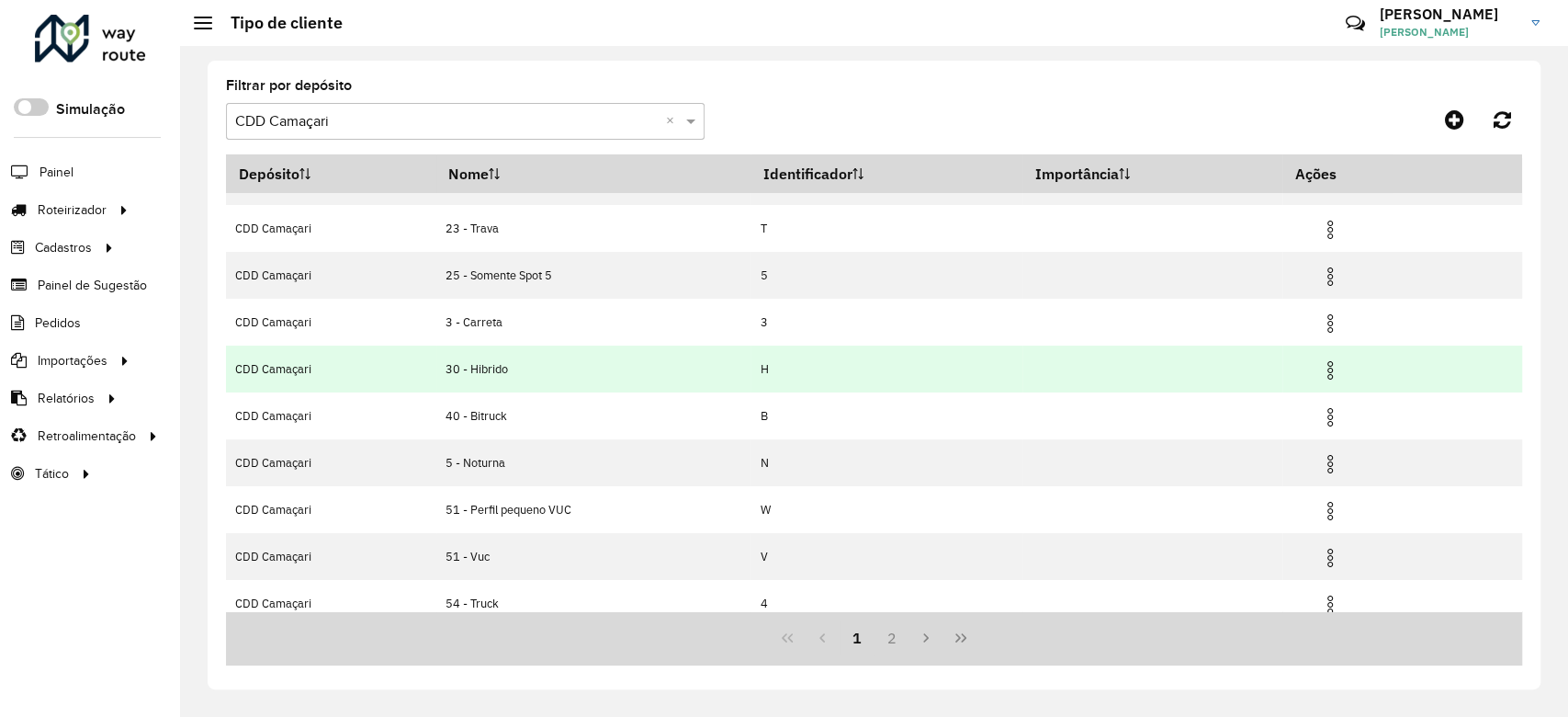
scroll to position [142, 0]
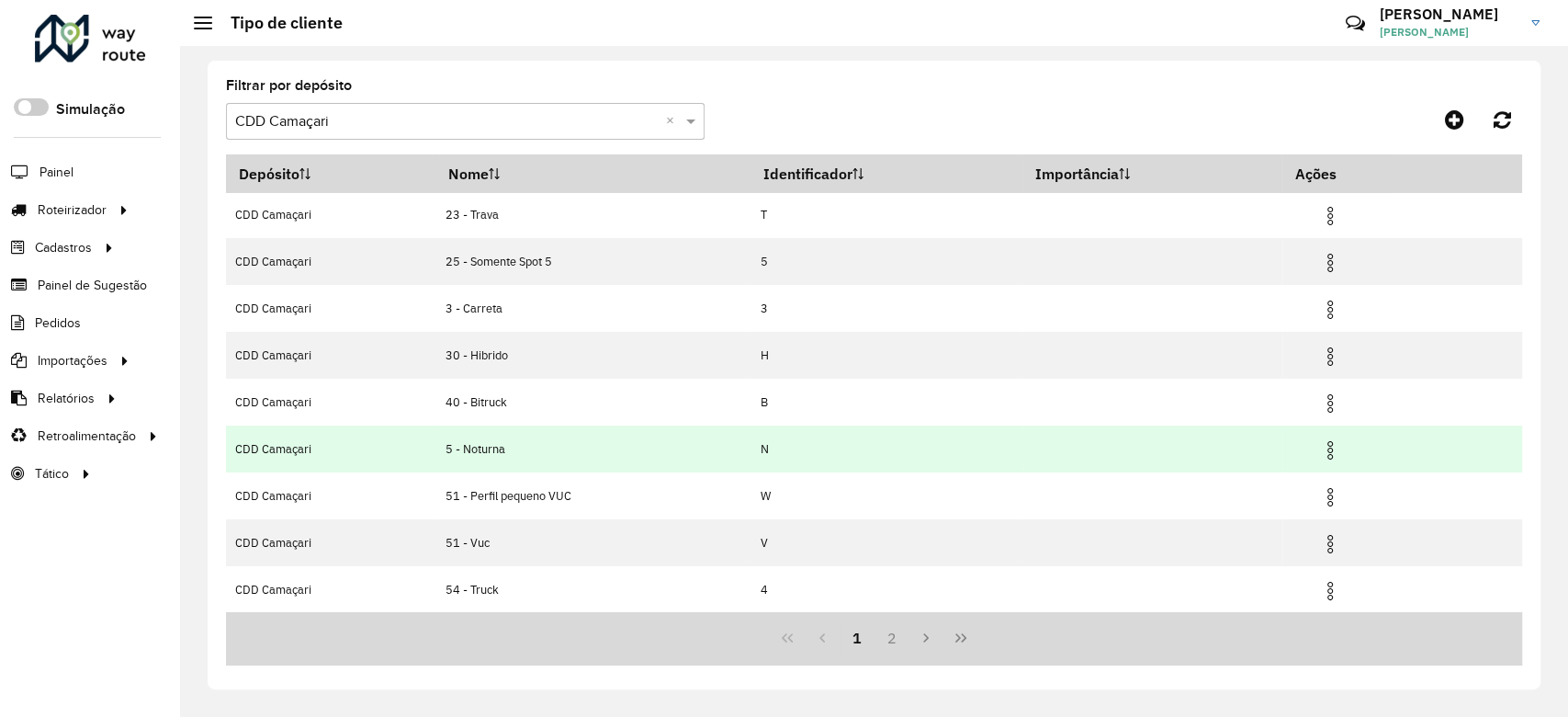
click at [1328, 441] on img at bounding box center [1330, 450] width 22 height 22
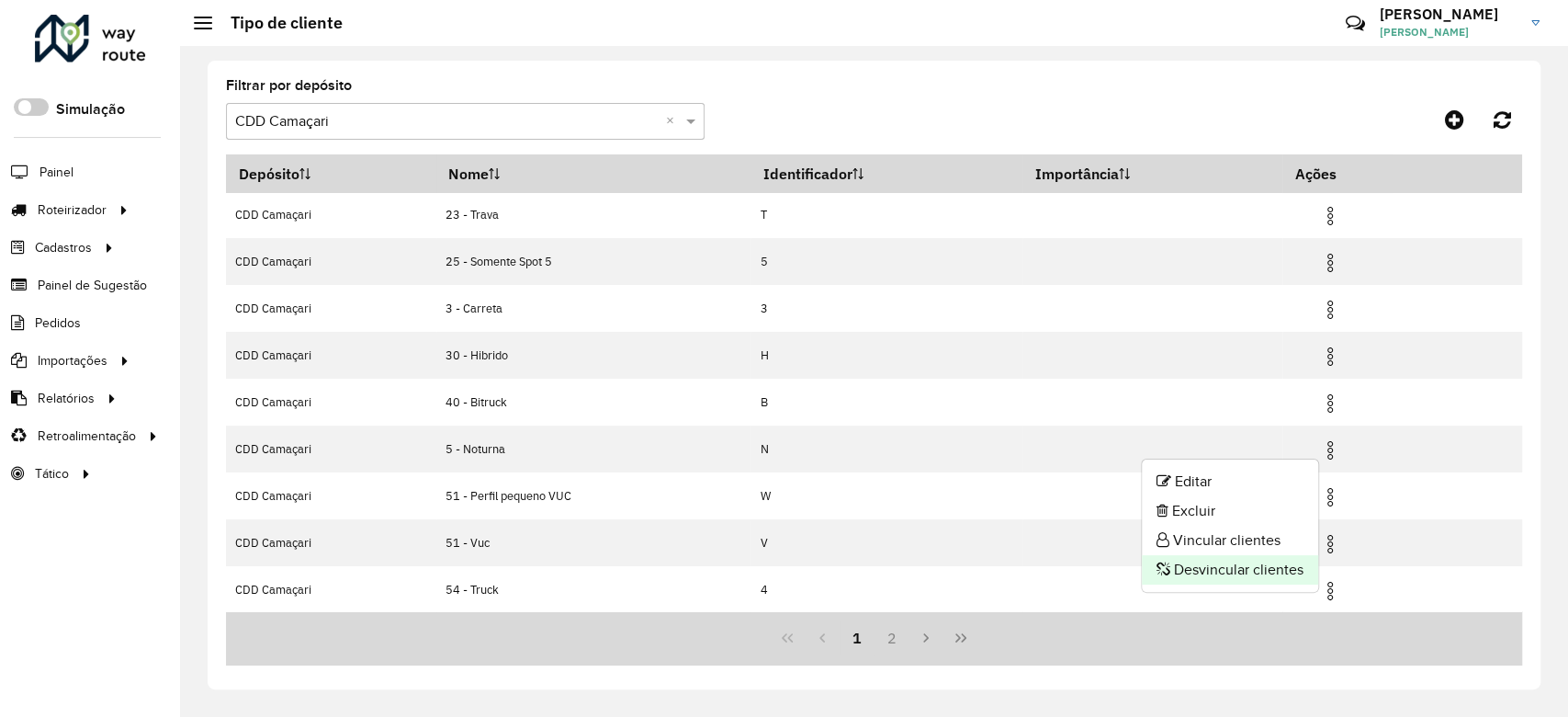
click at [1199, 578] on li "Desvincular clientes" at bounding box center [1230, 570] width 177 height 30
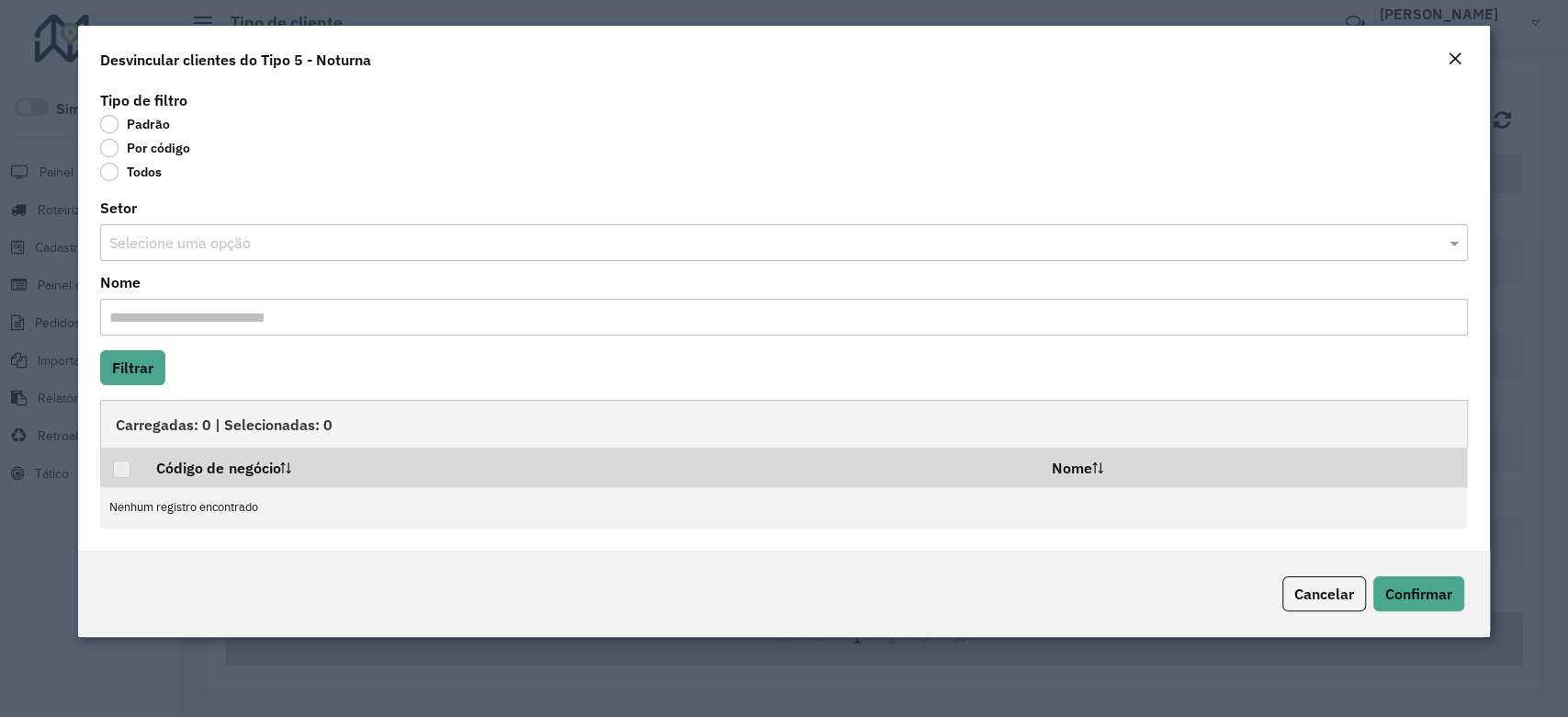
click at [115, 181] on div "Todos" at bounding box center [784, 176] width 1367 height 22
click at [111, 177] on label "Todos" at bounding box center [131, 172] width 61 height 19
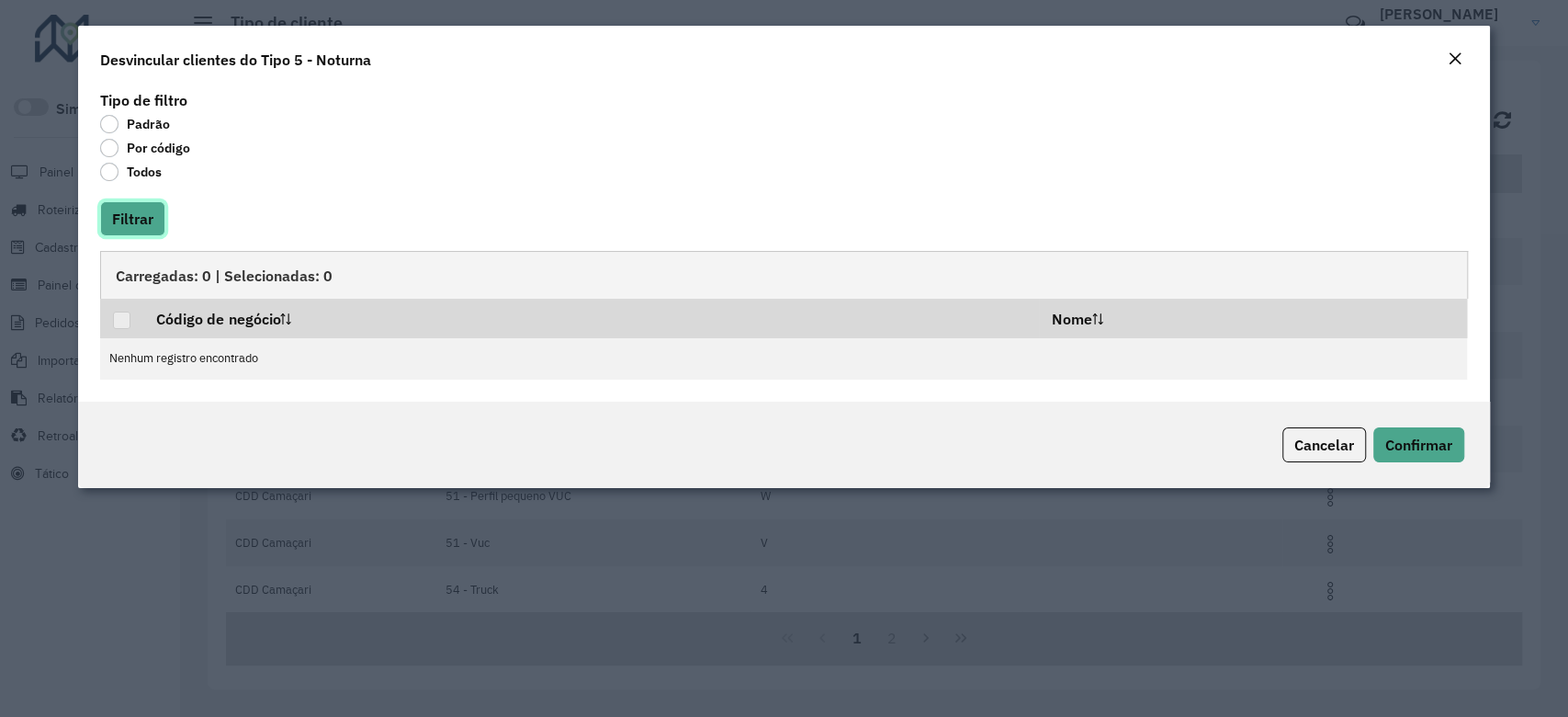
click at [115, 221] on button "Filtrar" at bounding box center [133, 219] width 65 height 35
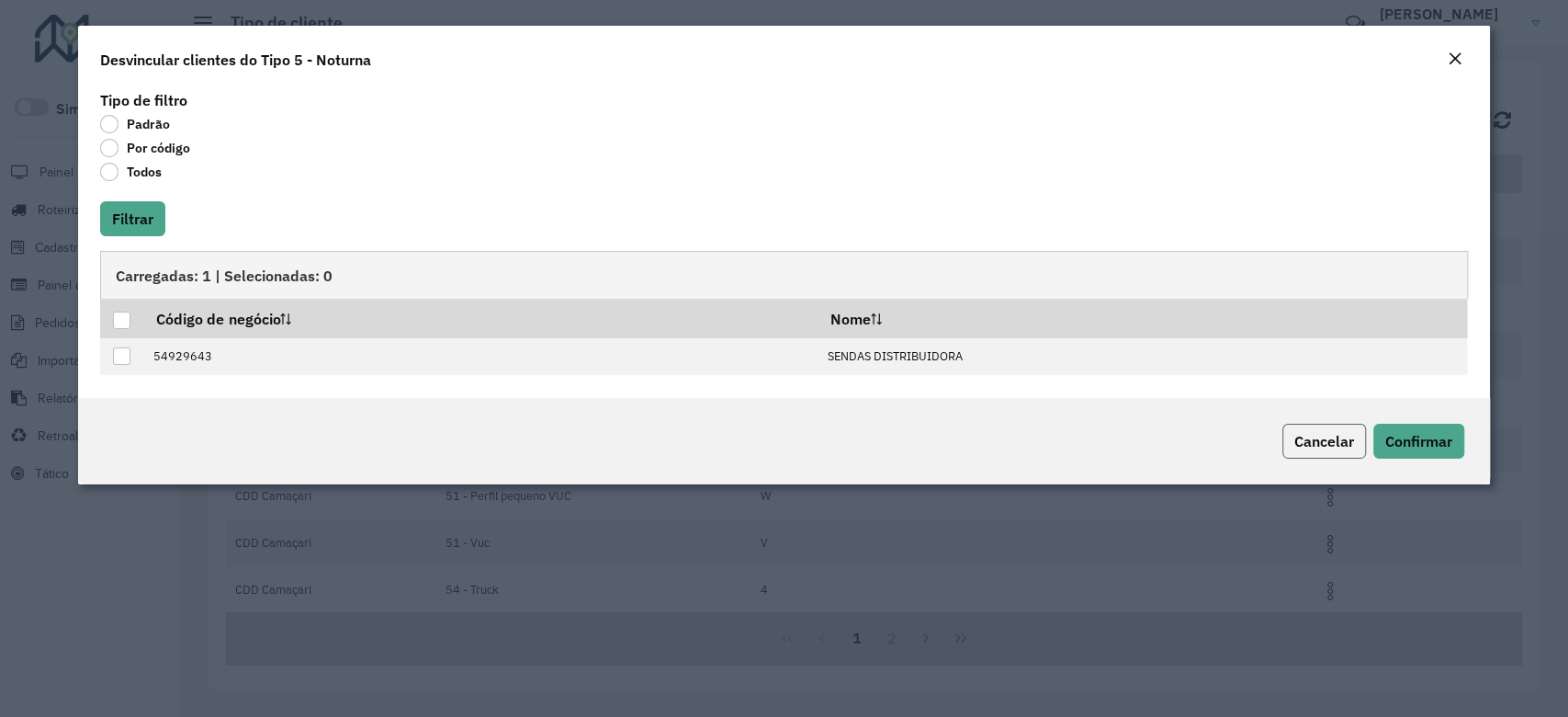
click at [1340, 451] on button "Cancelar" at bounding box center [1324, 442] width 84 height 35
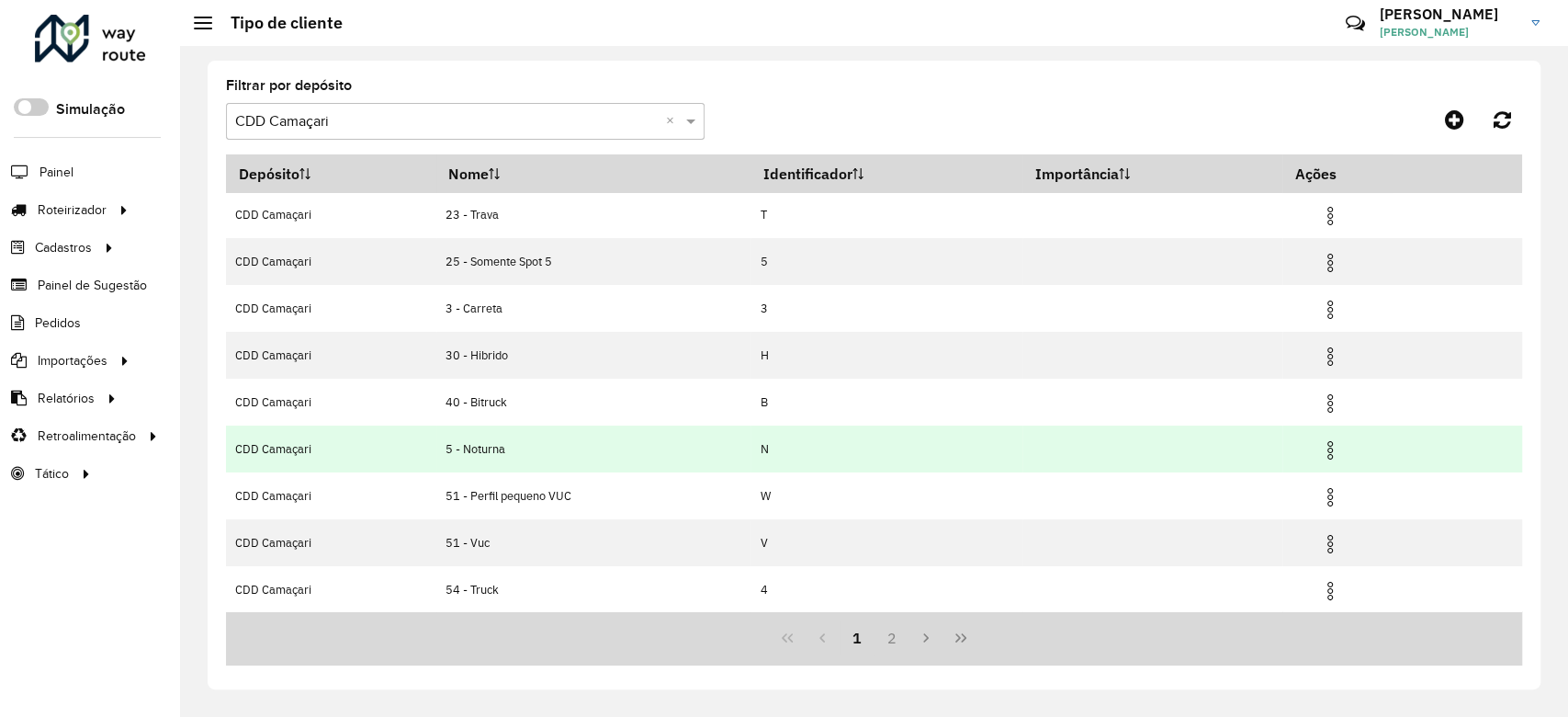
click at [1327, 446] on img at bounding box center [1330, 450] width 22 height 22
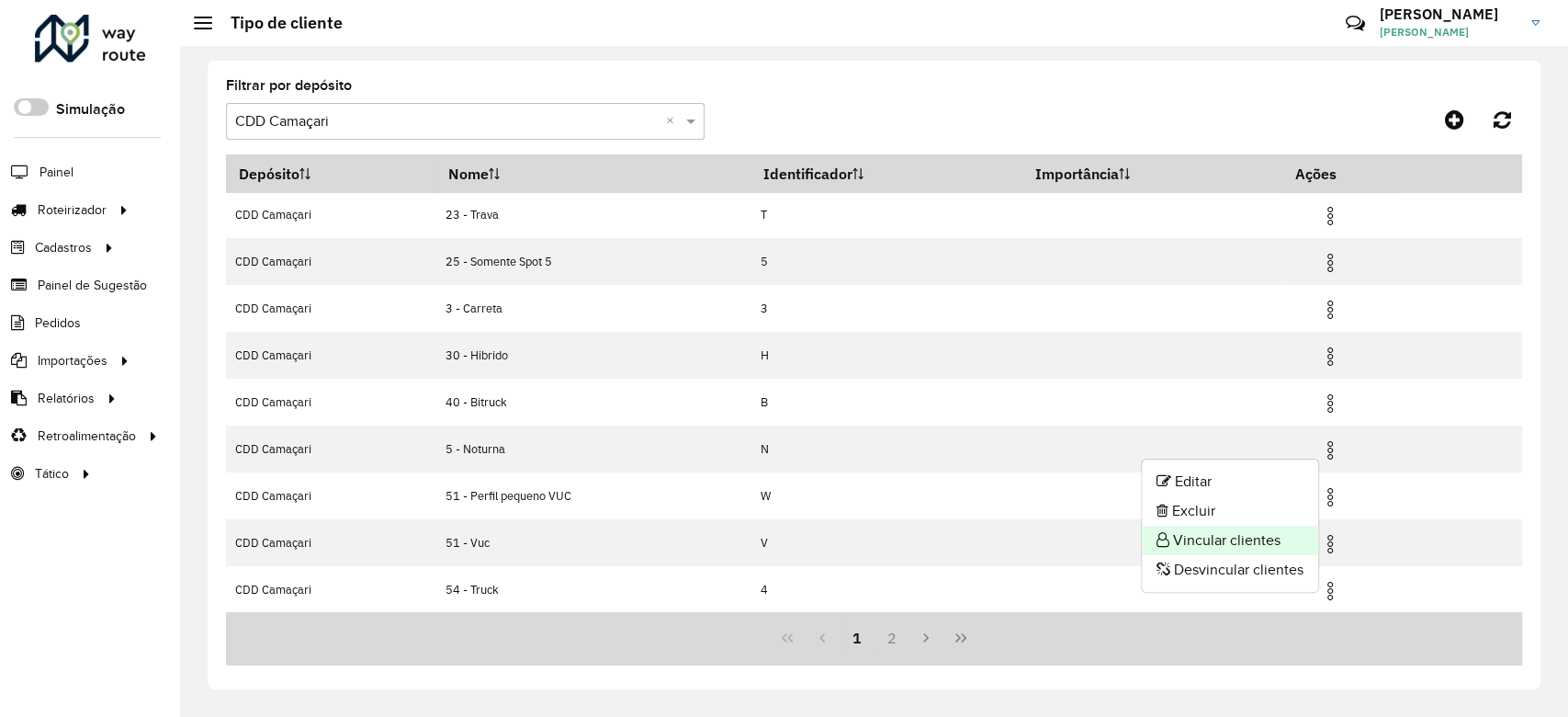
click at [1251, 548] on li "Vincular clientes" at bounding box center [1230, 540] width 177 height 30
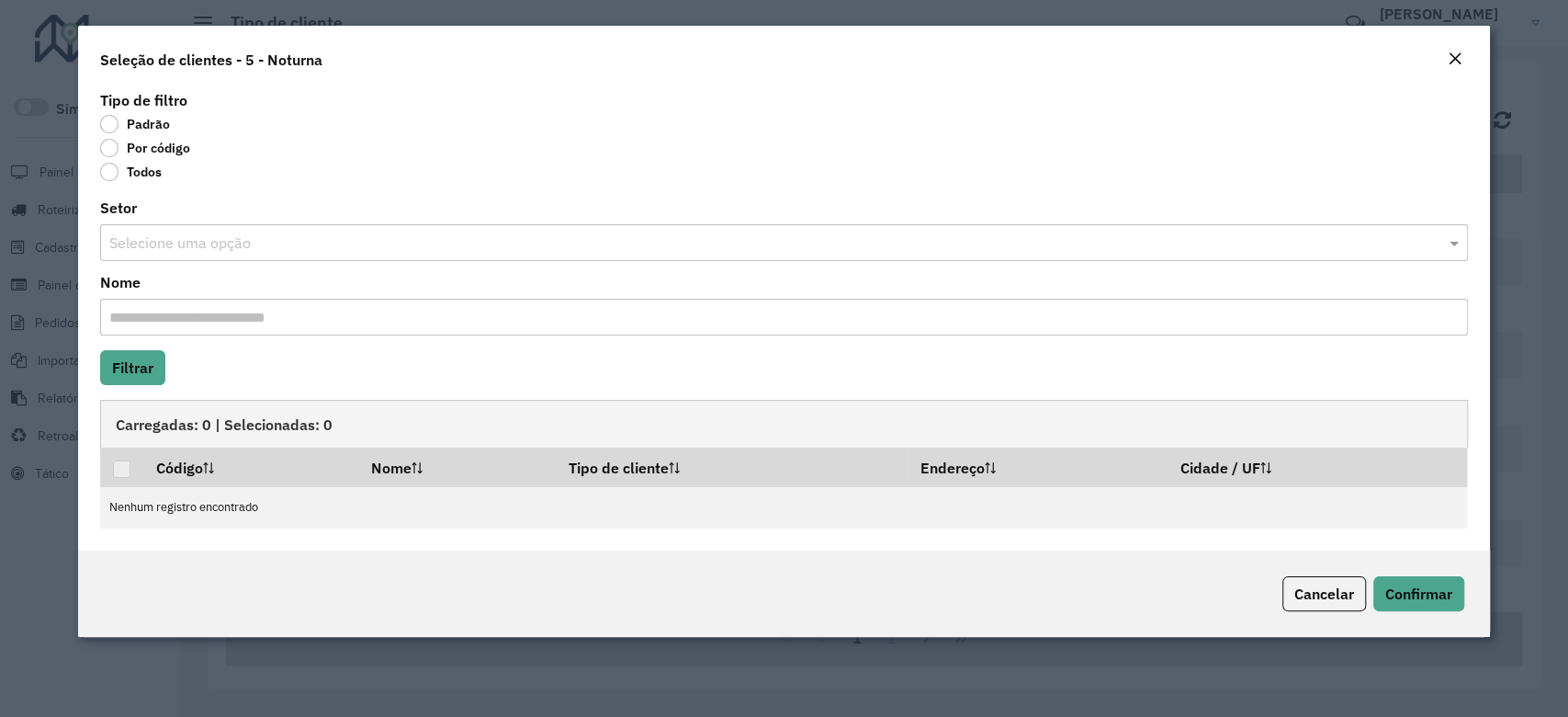
click at [1455, 52] on em "Close" at bounding box center [1456, 59] width 15 height 15
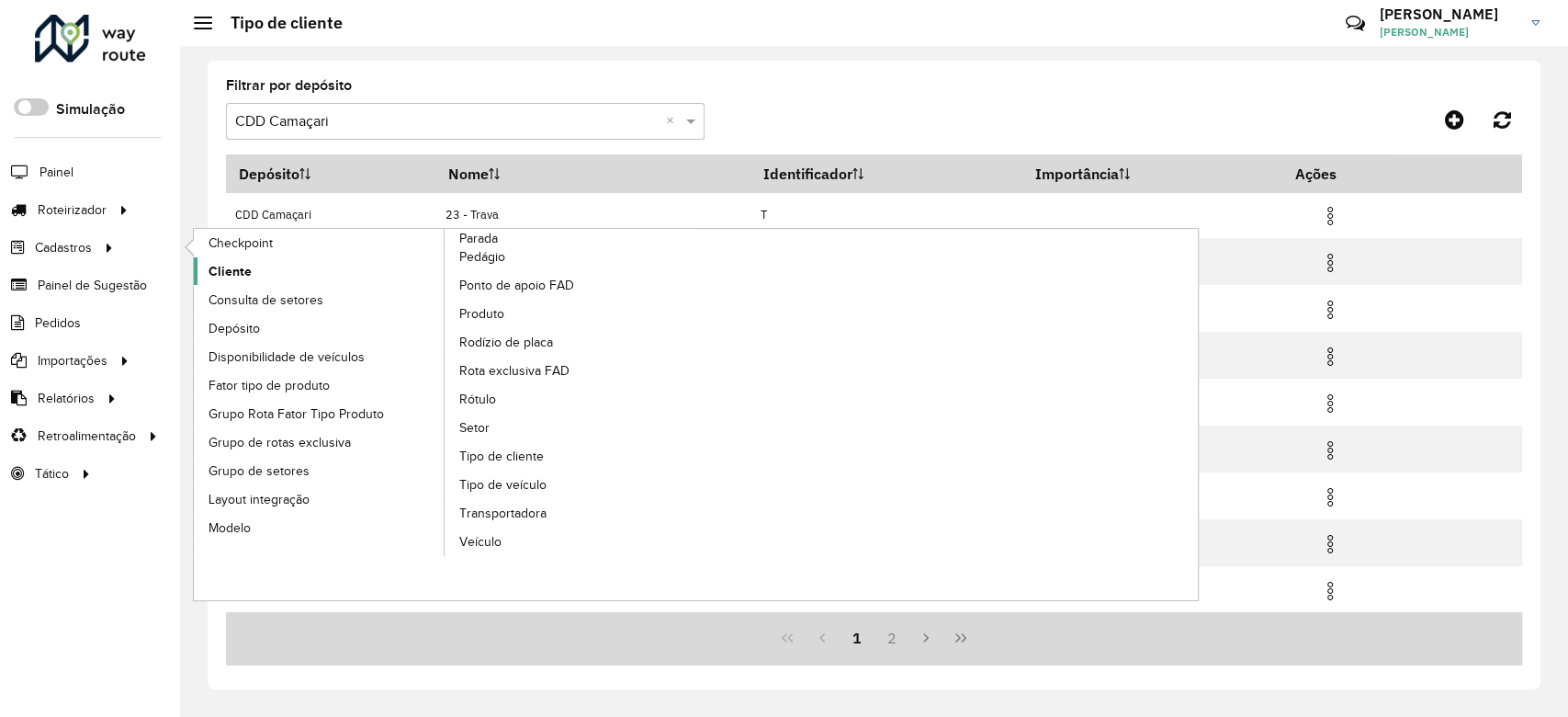
click at [230, 262] on span "Cliente" at bounding box center [230, 272] width 43 height 20
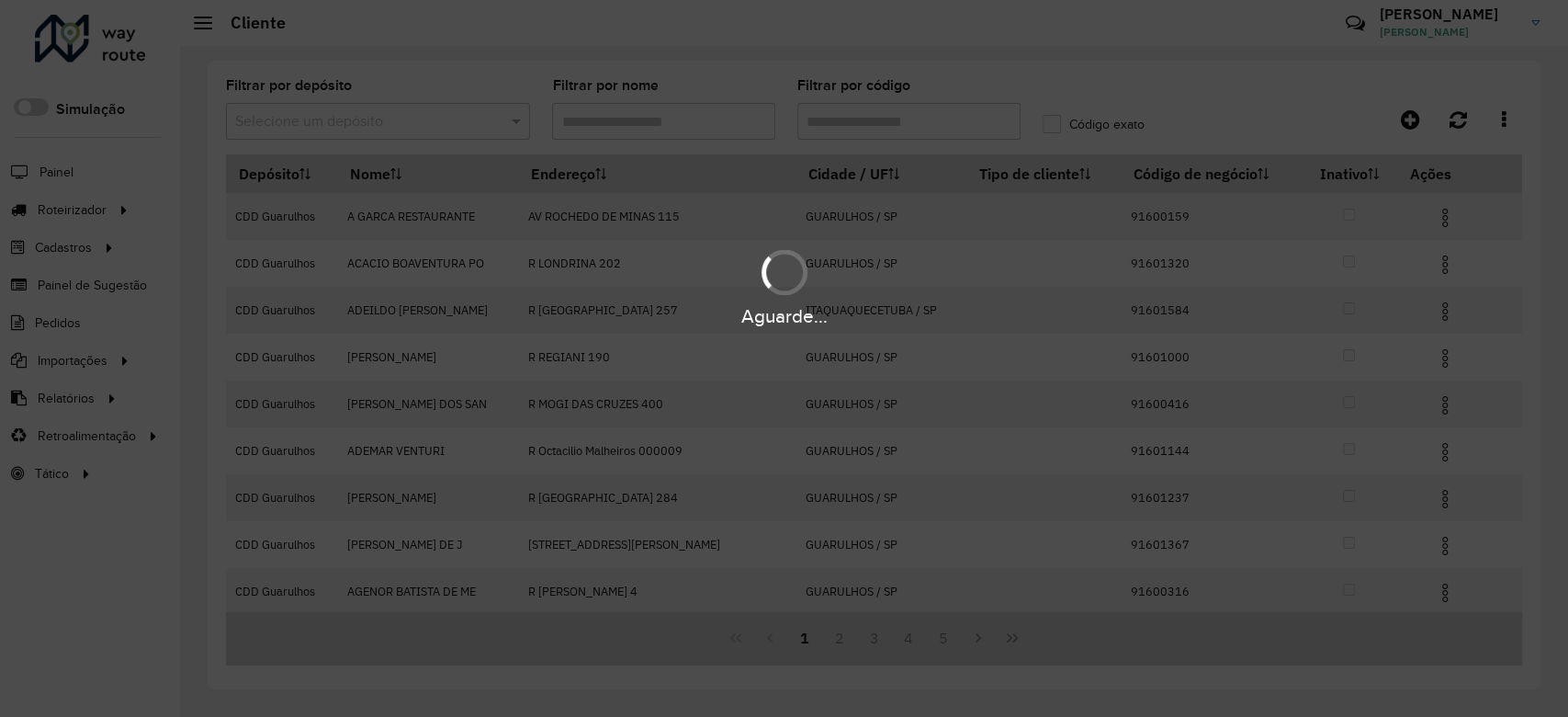
click at [382, 120] on div "Aguarde..." at bounding box center [784, 358] width 1568 height 717
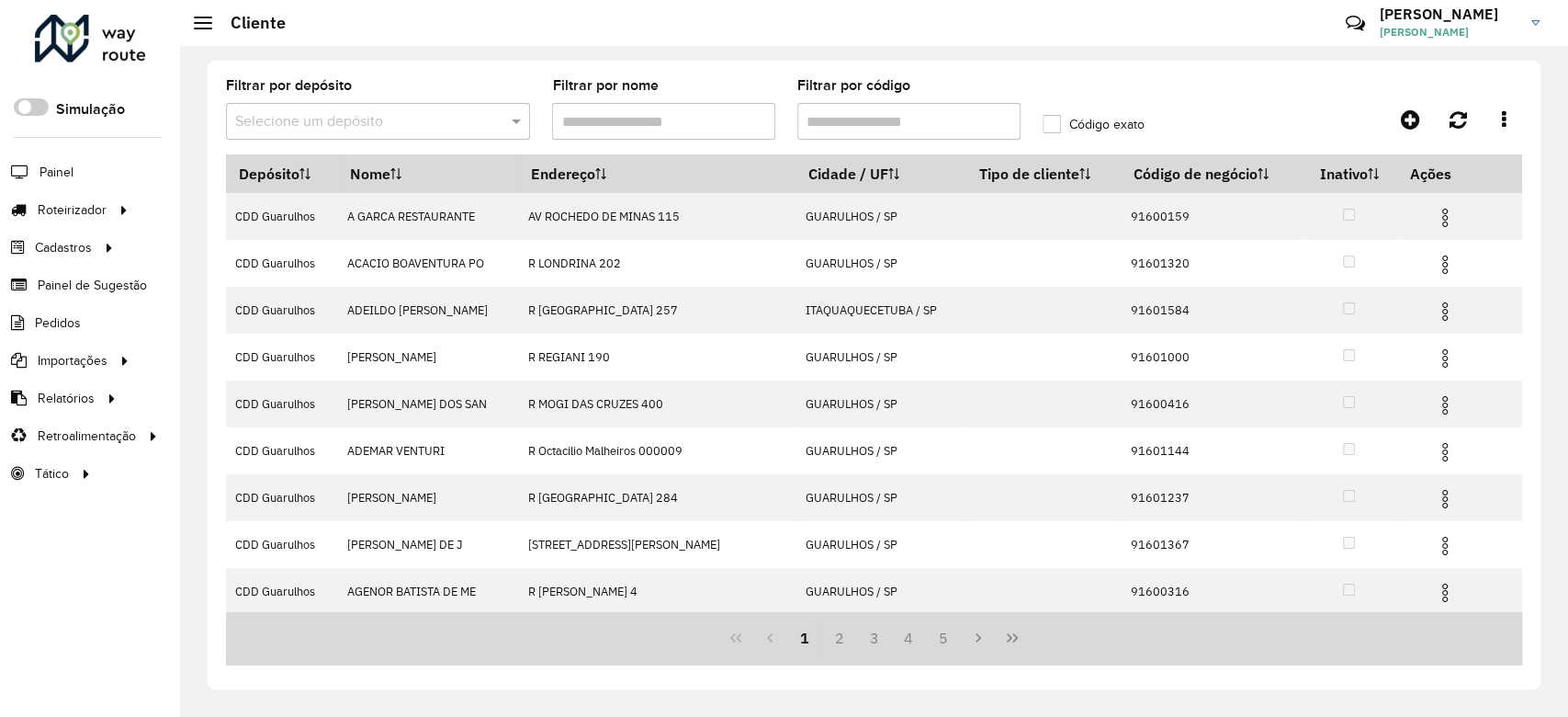
click at [382, 120] on input "text" at bounding box center [360, 123] width 249 height 22
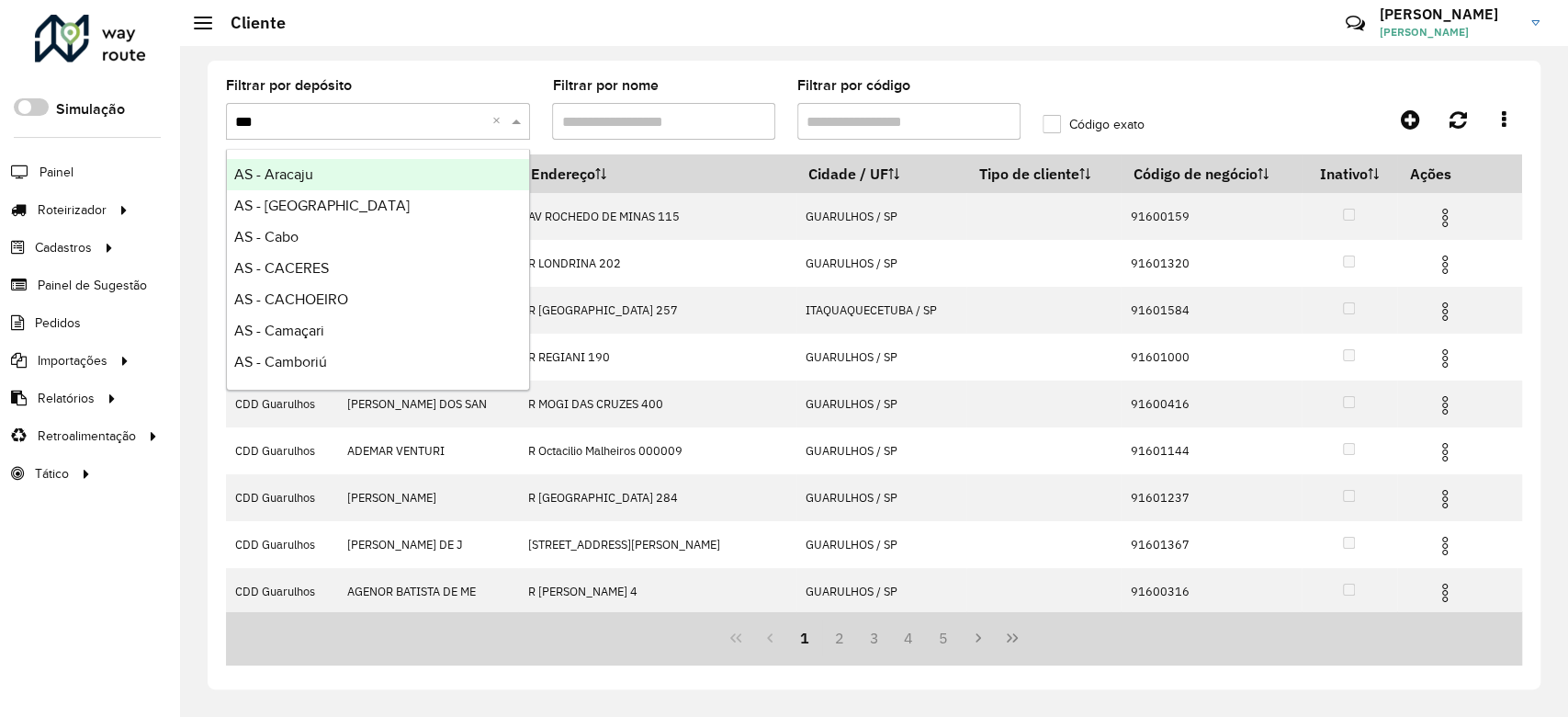
type input "****"
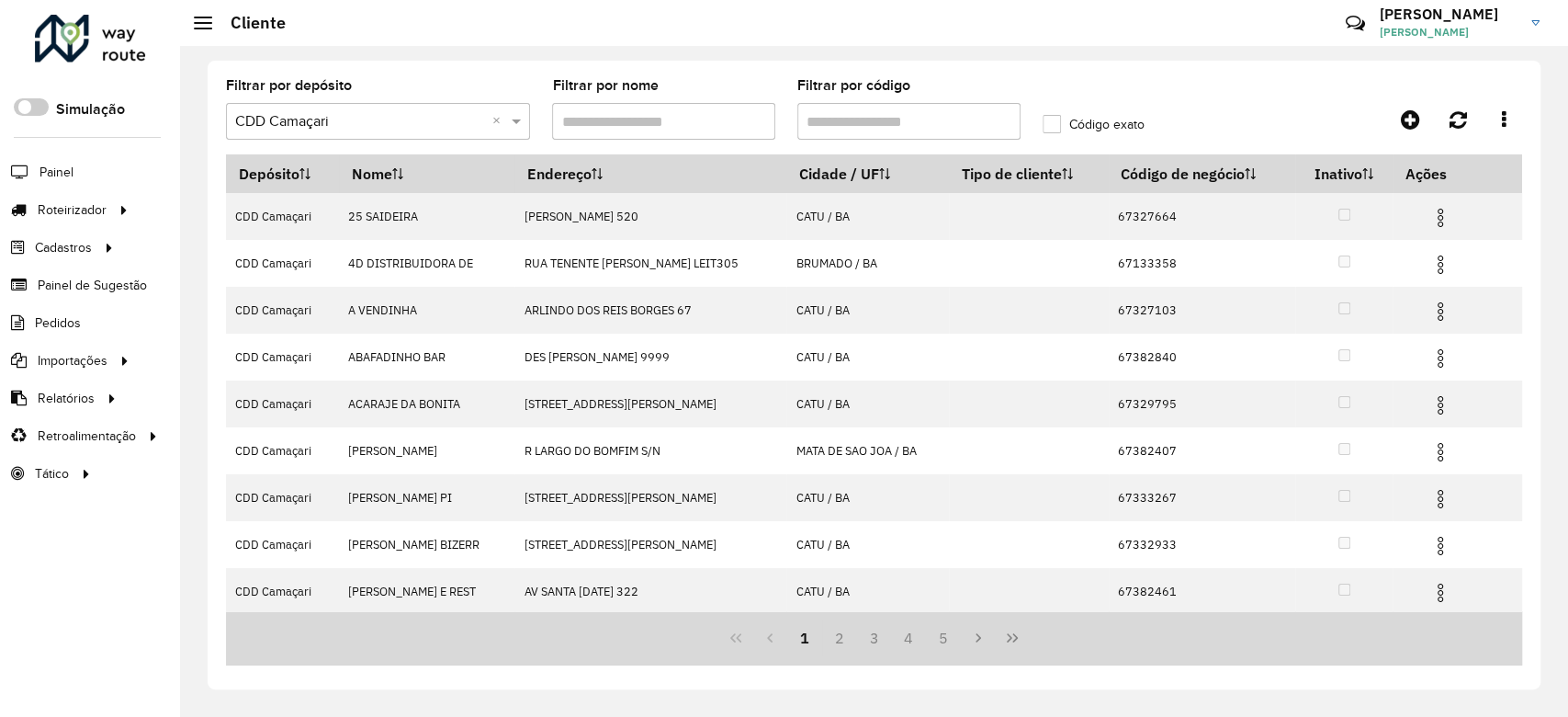
click at [856, 126] on input "Filtrar por código" at bounding box center [909, 122] width 223 height 37
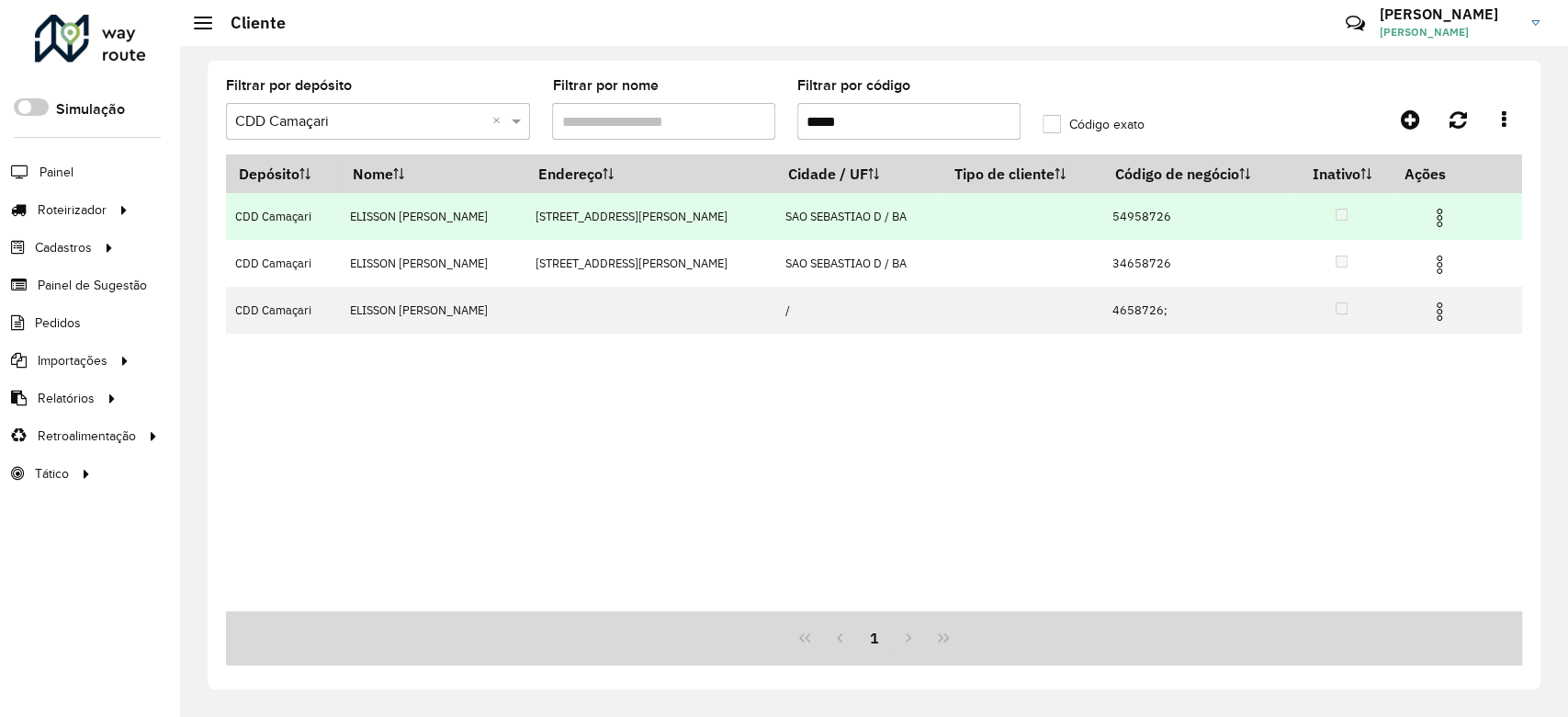
type input "*****"
click at [1429, 217] on img at bounding box center [1440, 218] width 22 height 22
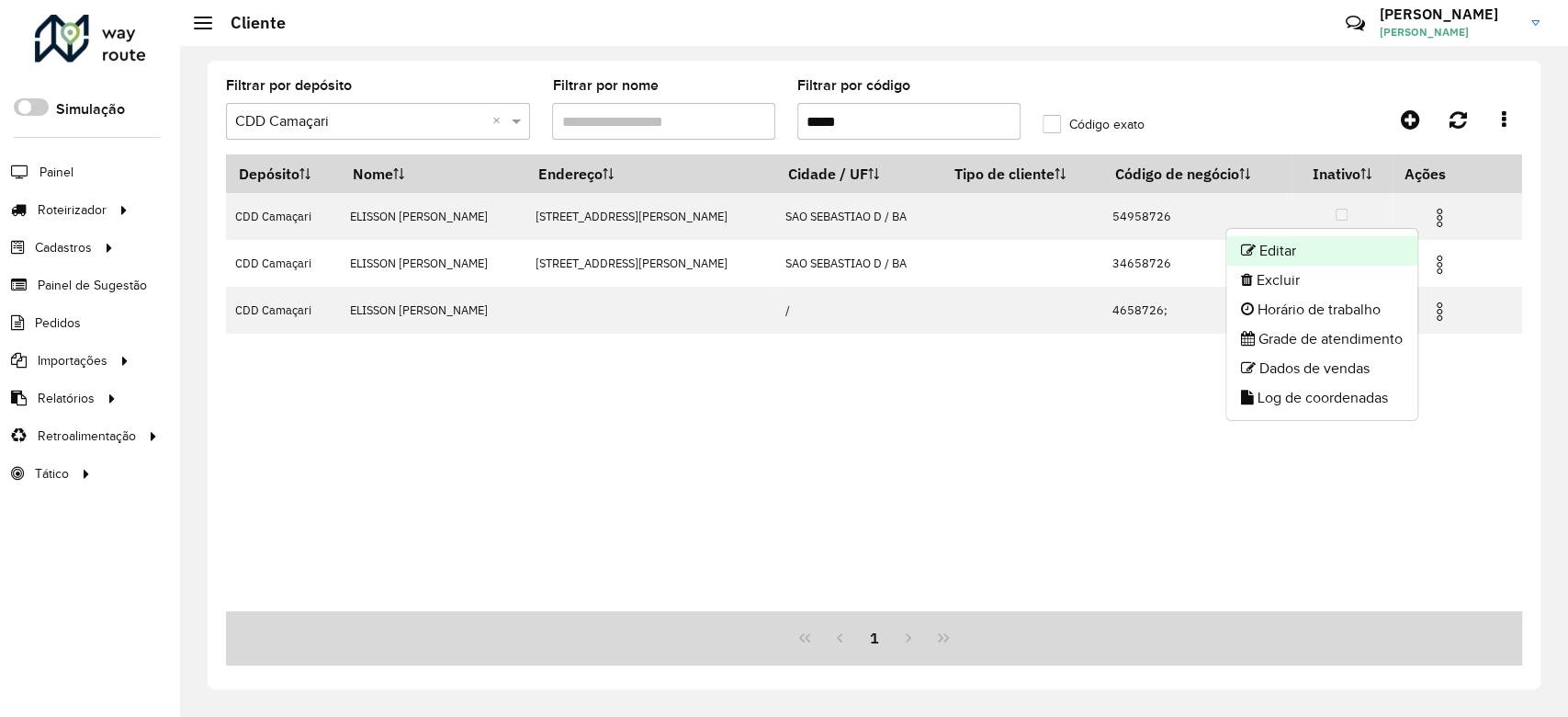
click at [1313, 258] on li "Editar" at bounding box center [1322, 251] width 191 height 30
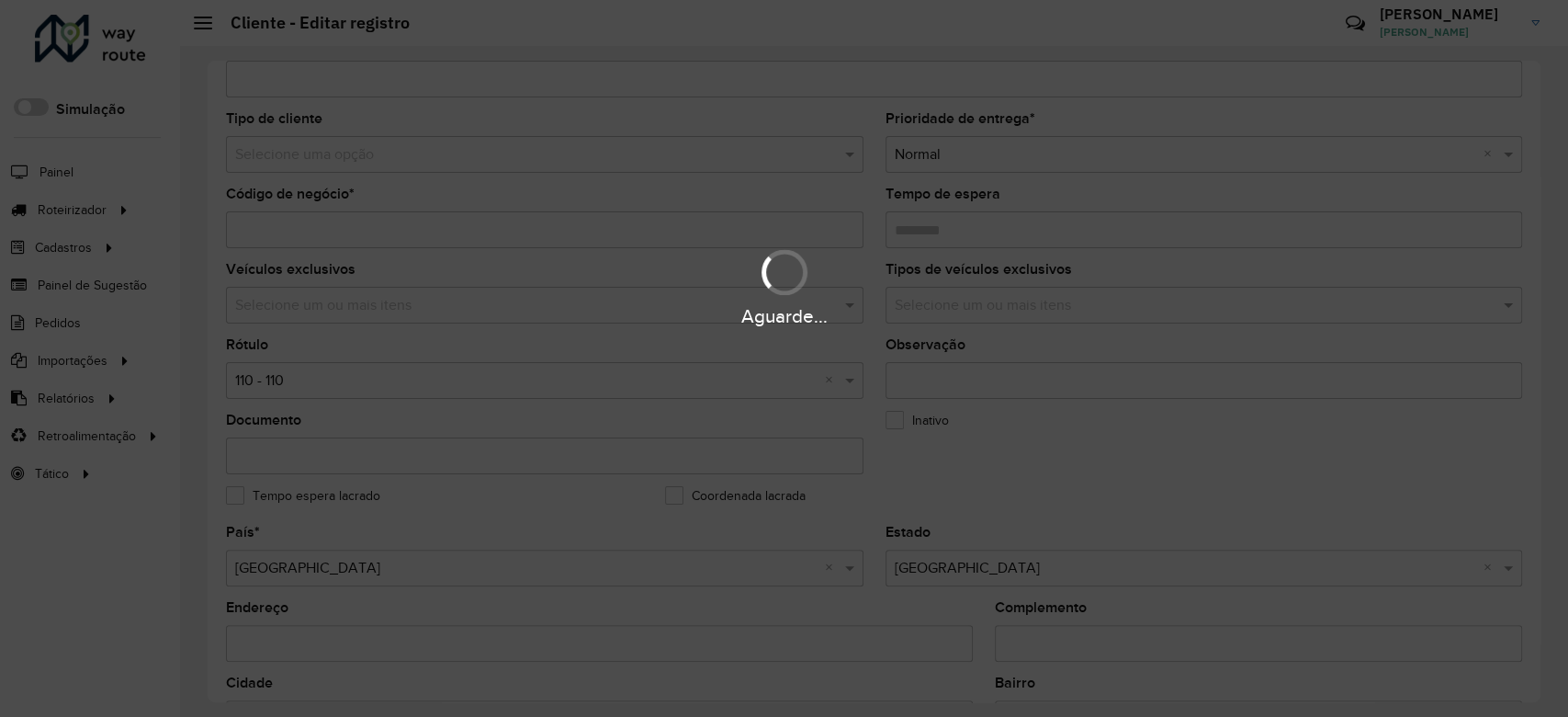
scroll to position [118, 0]
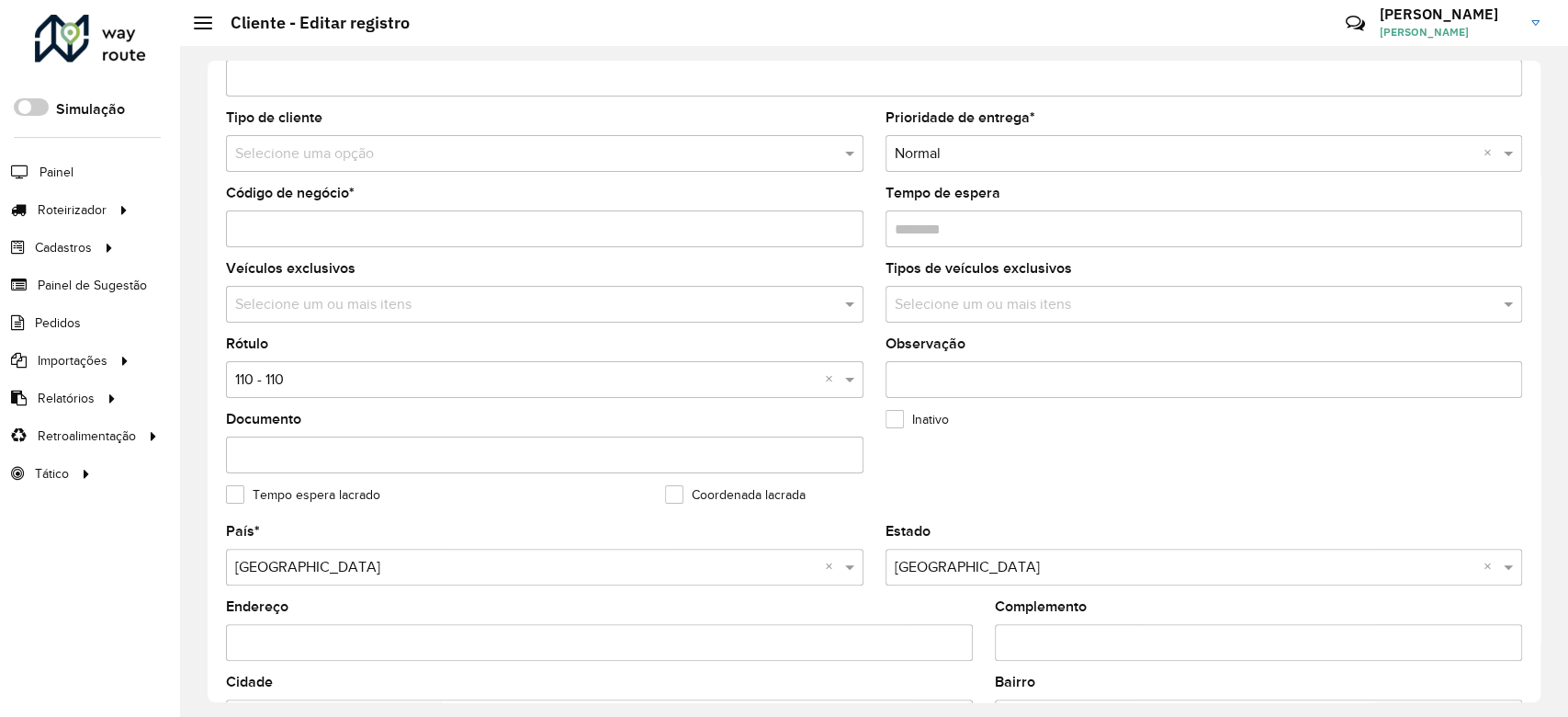
click at [381, 163] on input "text" at bounding box center [526, 154] width 583 height 22
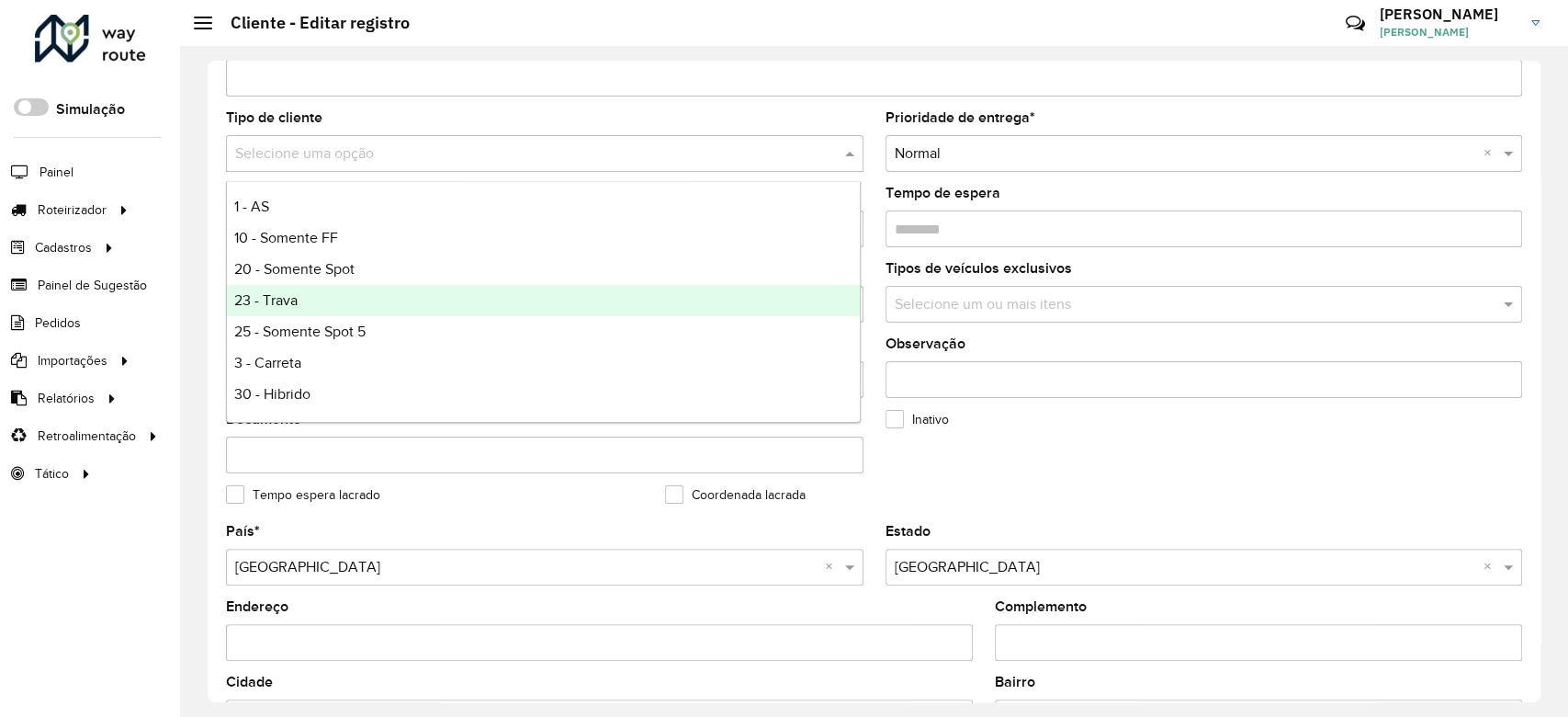
click at [360, 304] on div "23 - Trava" at bounding box center [543, 300] width 633 height 32
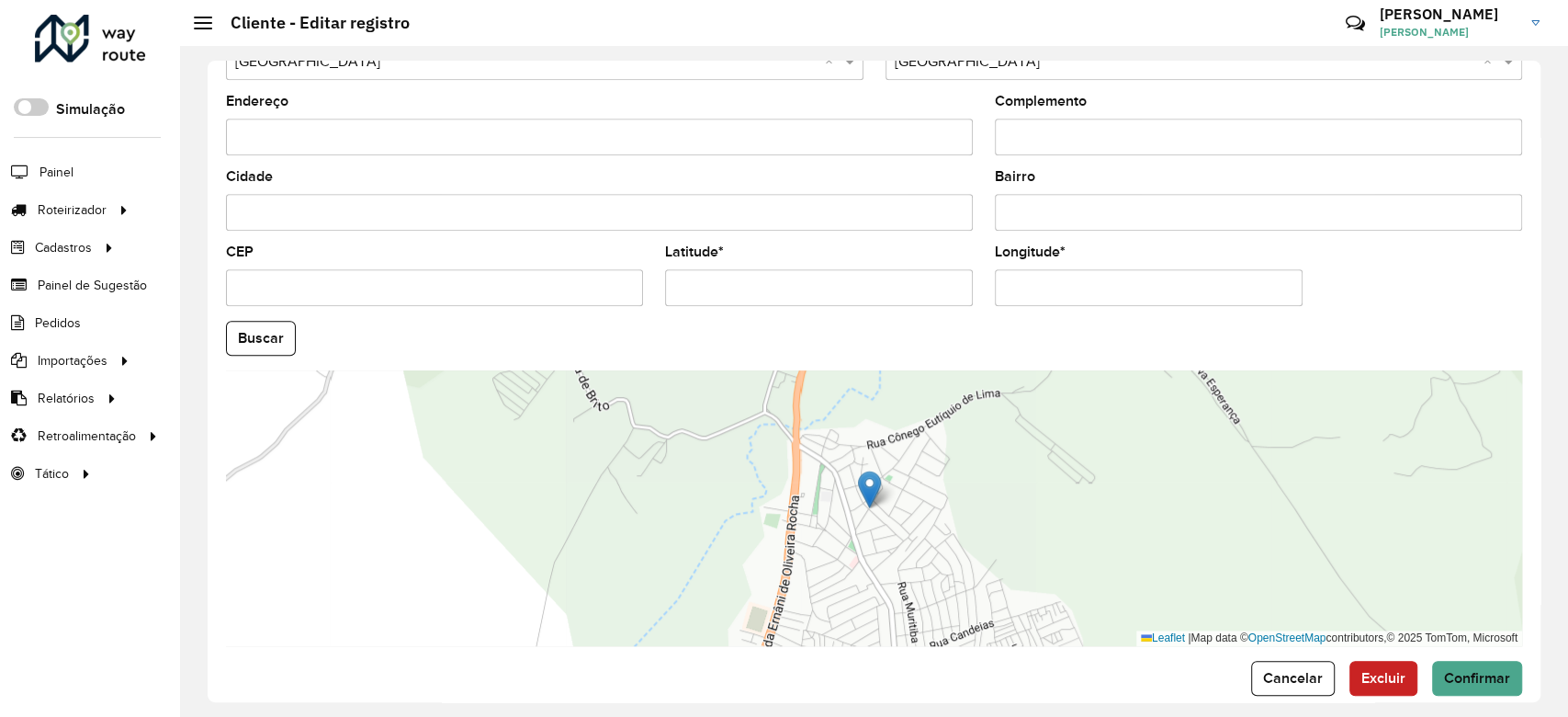
scroll to position [651, 0]
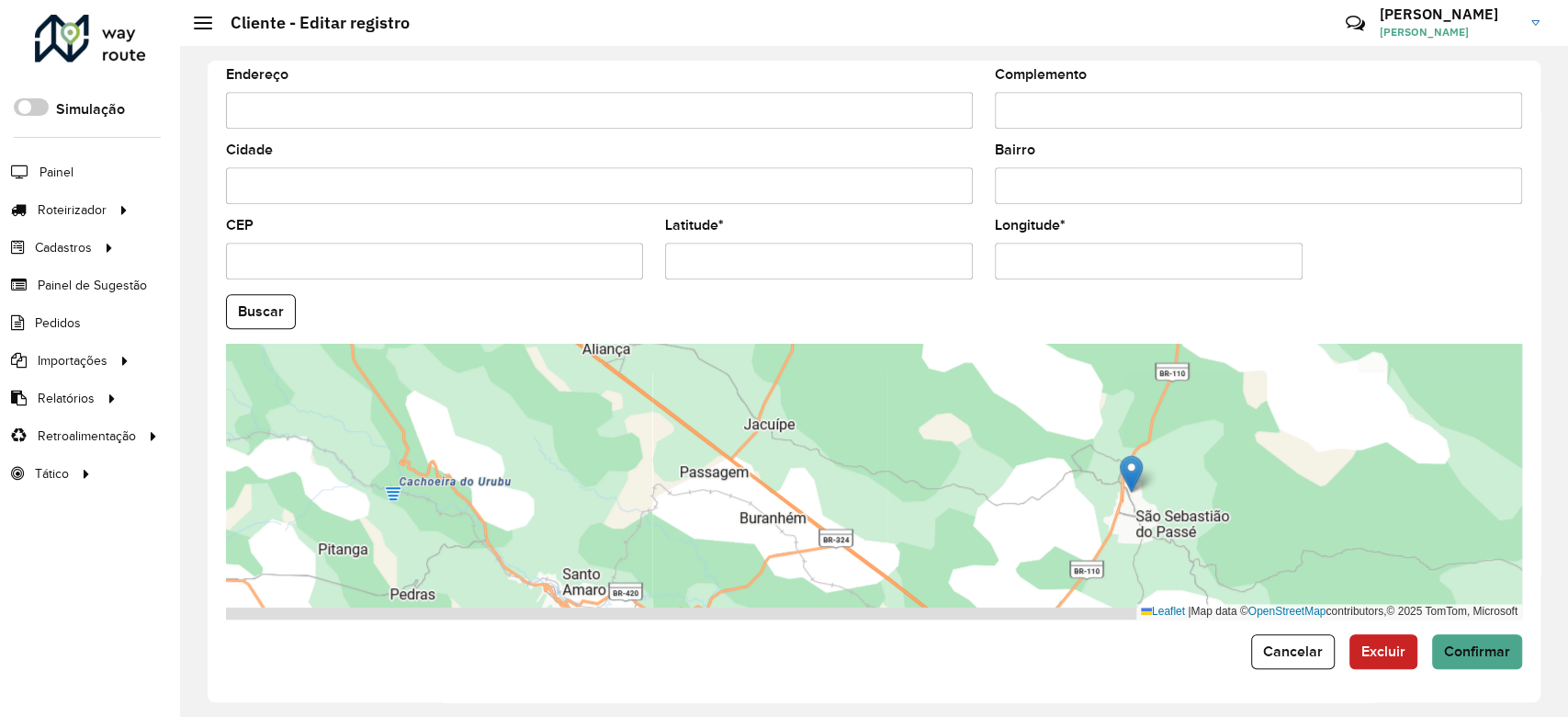
drag, startPoint x: 1283, startPoint y: 534, endPoint x: 1120, endPoint y: 408, distance: 206.0
click at [1120, 408] on div "Leaflet | Map data © OpenStreetMap contributors,© 2025 TomTom, Microsoft" at bounding box center [874, 482] width 1296 height 275
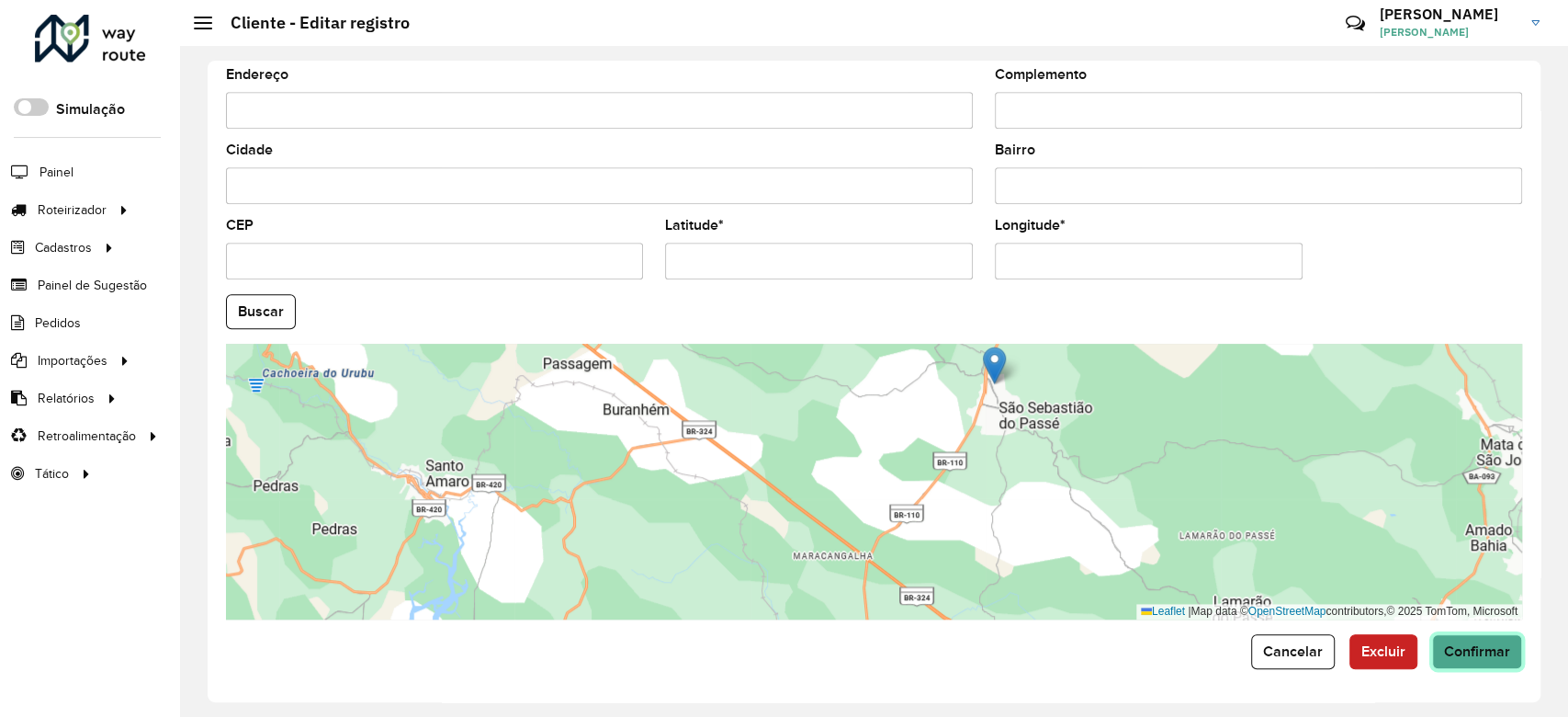
click at [1455, 648] on span "Confirmar" at bounding box center [1477, 651] width 66 height 16
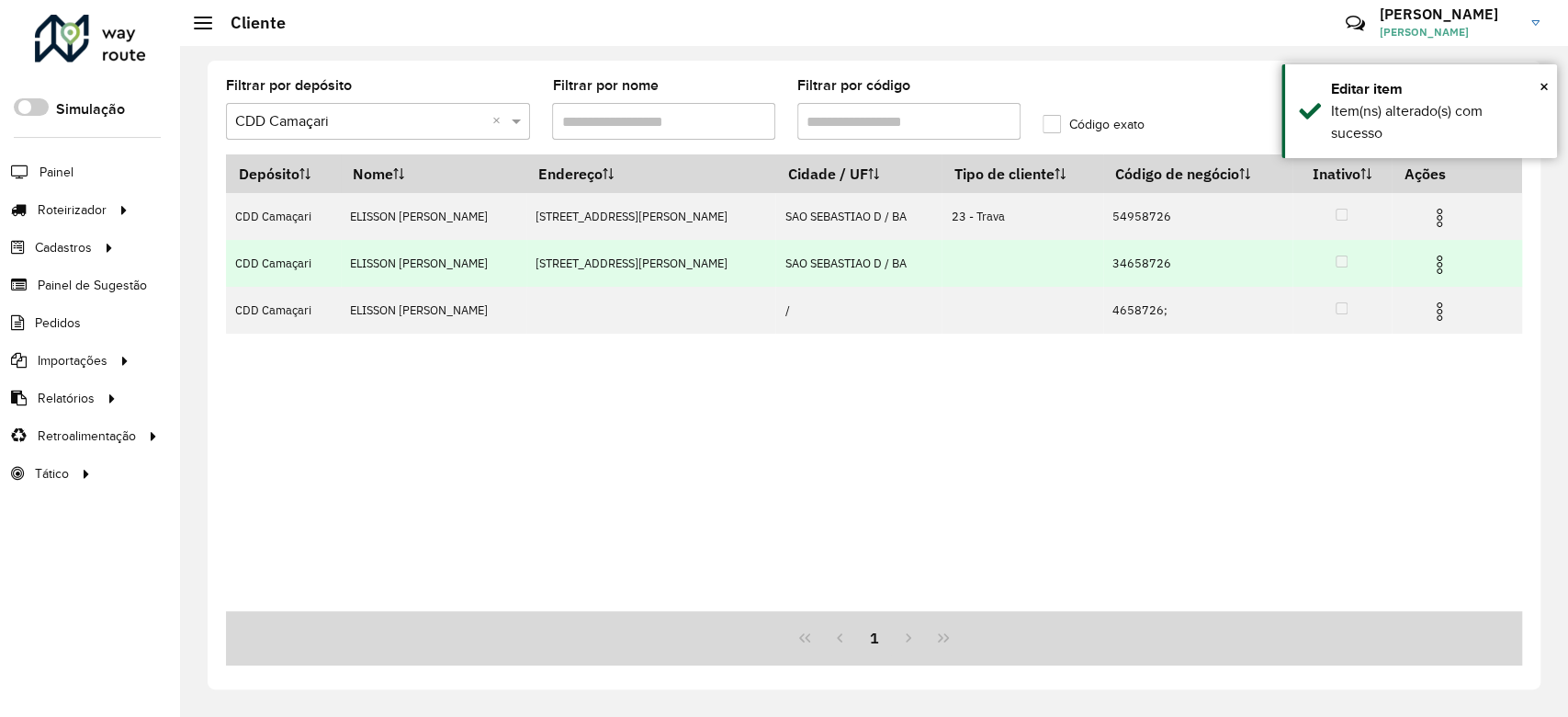
click at [1429, 258] on img at bounding box center [1440, 265] width 22 height 22
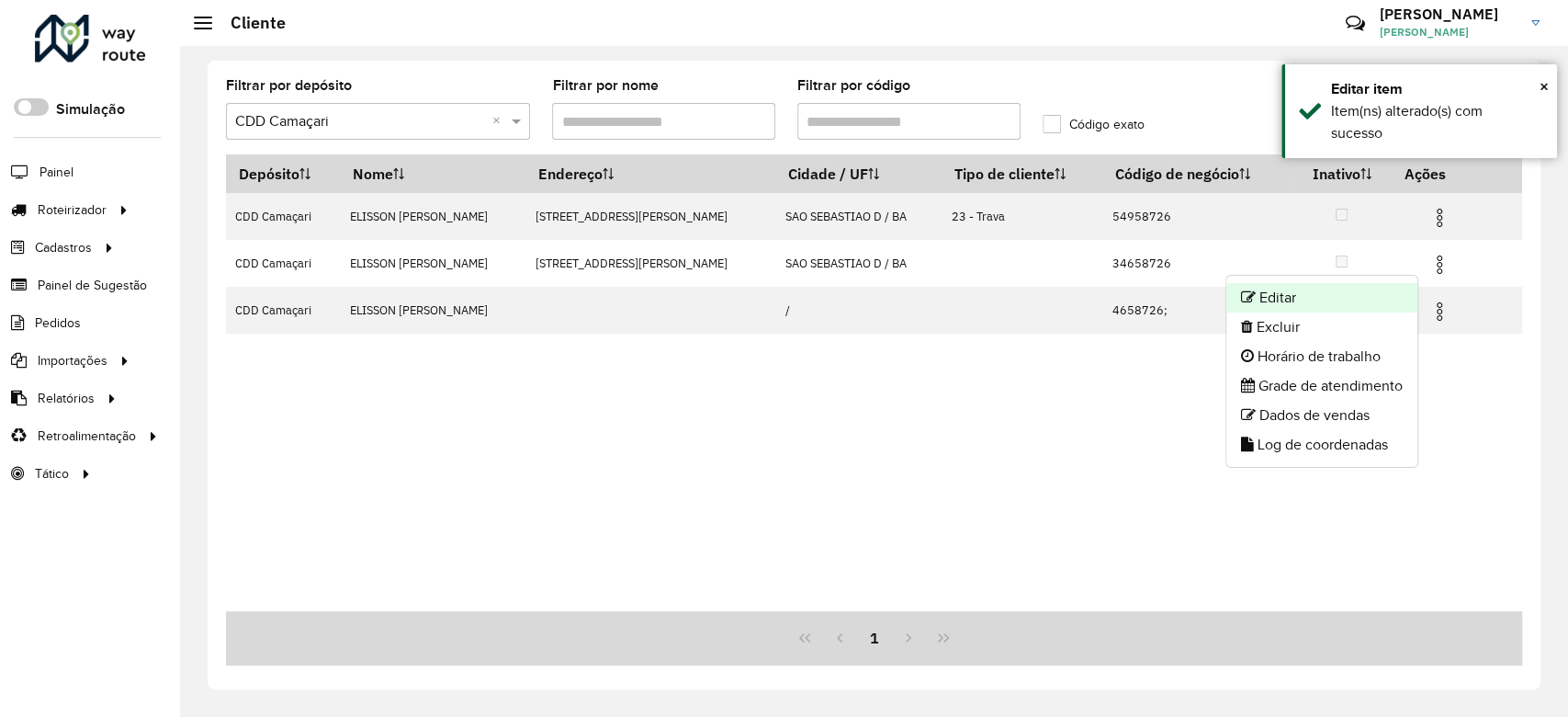
click at [1360, 295] on li "Editar" at bounding box center [1322, 298] width 191 height 30
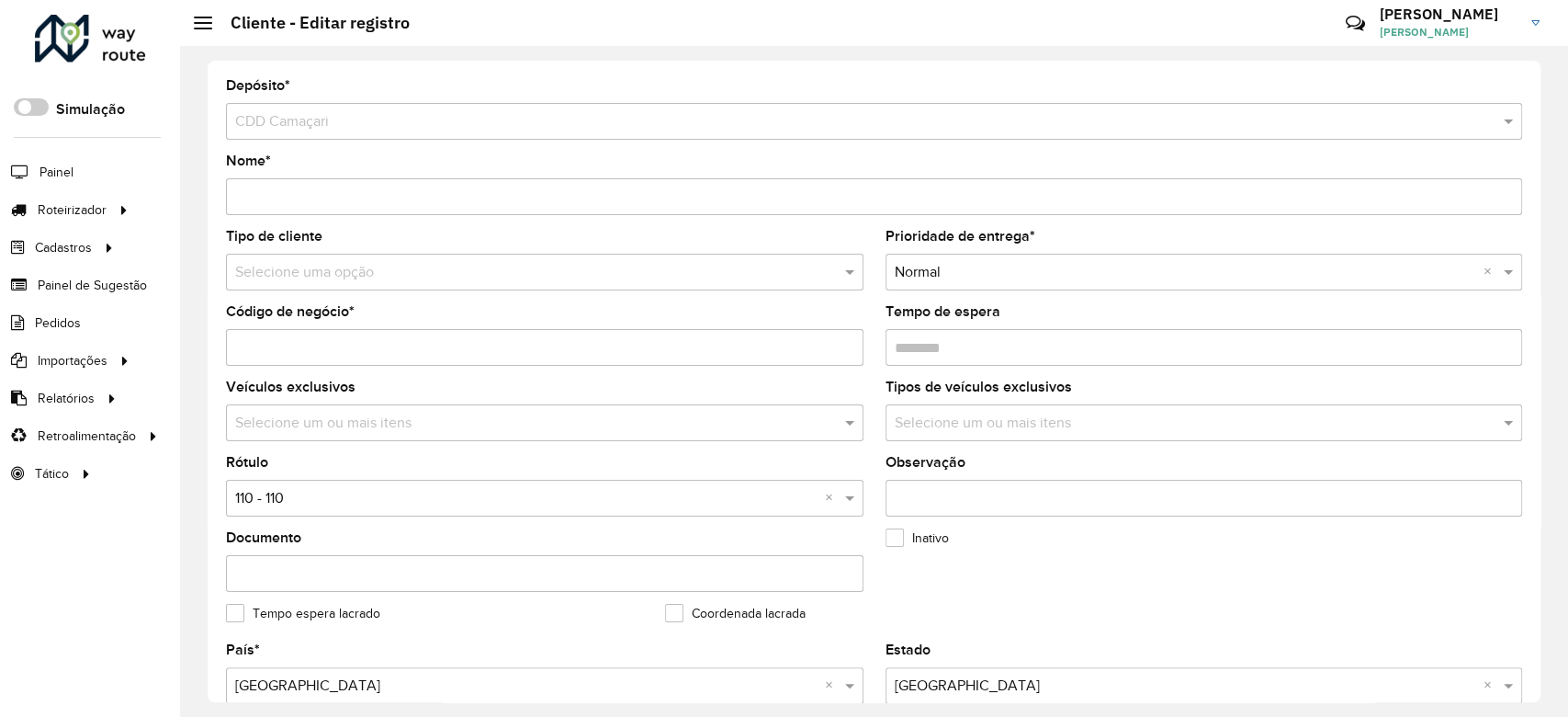
click at [361, 275] on input "text" at bounding box center [526, 273] width 583 height 22
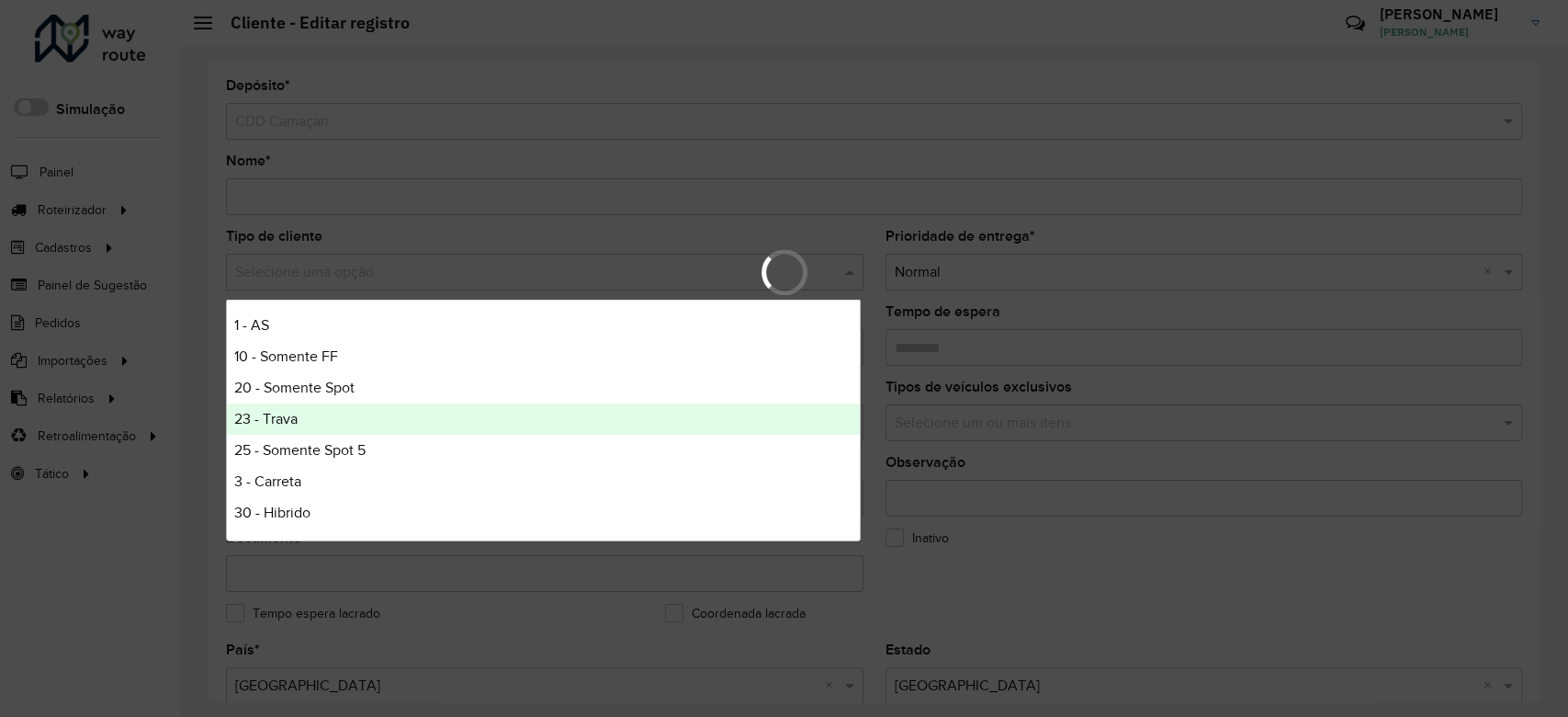
click at [341, 432] on div "23 - Trava" at bounding box center [543, 419] width 633 height 32
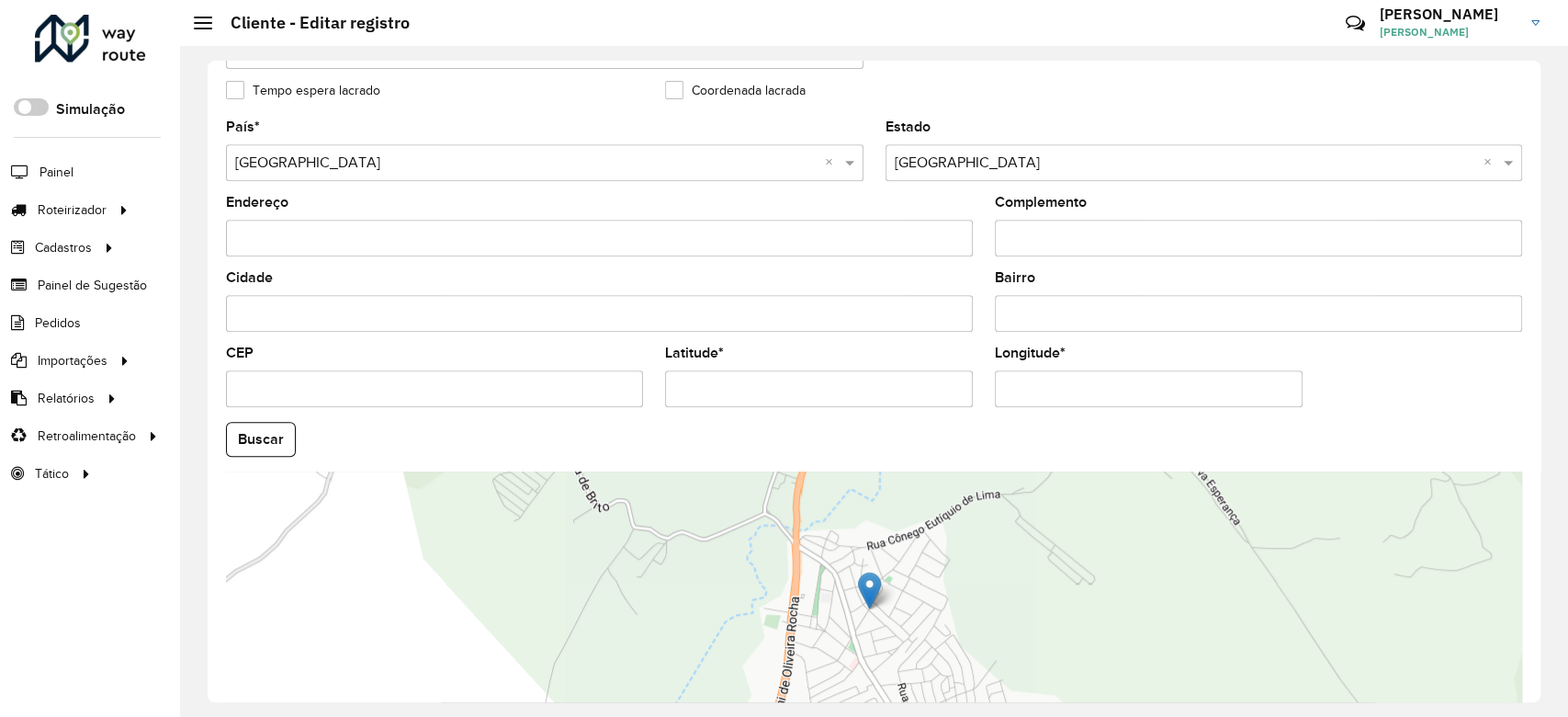
scroll to position [651, 0]
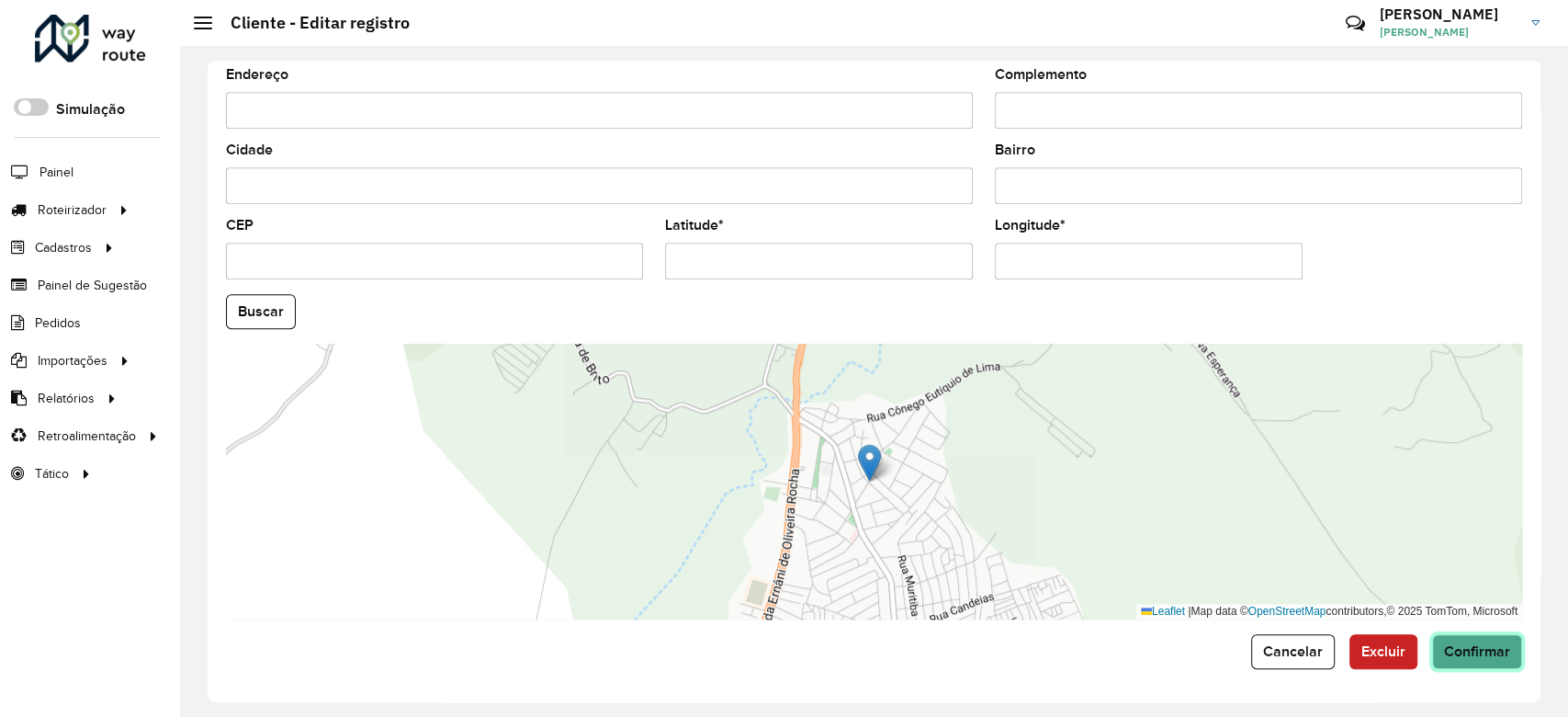
click at [1465, 646] on span "Confirmar" at bounding box center [1477, 651] width 66 height 16
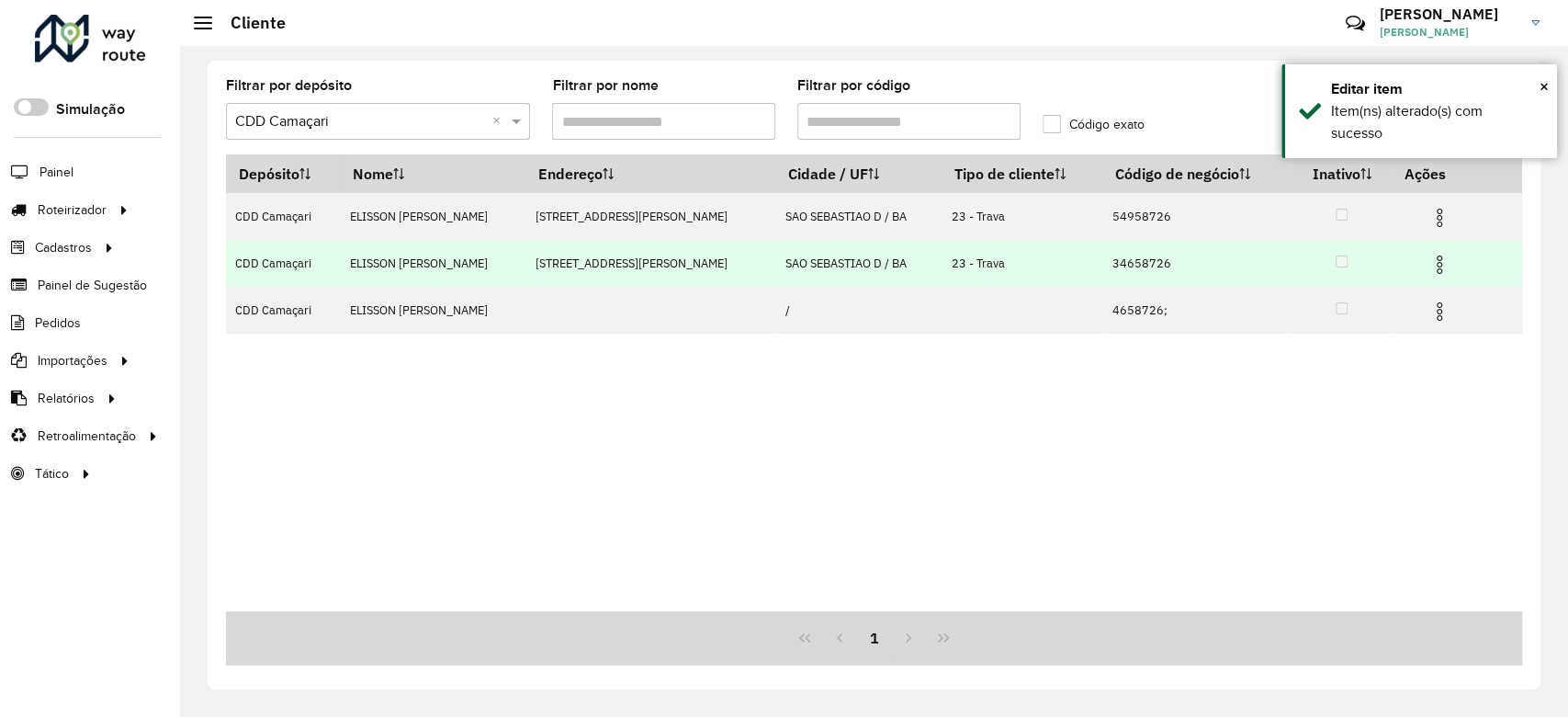
click at [1430, 259] on img at bounding box center [1440, 265] width 22 height 22
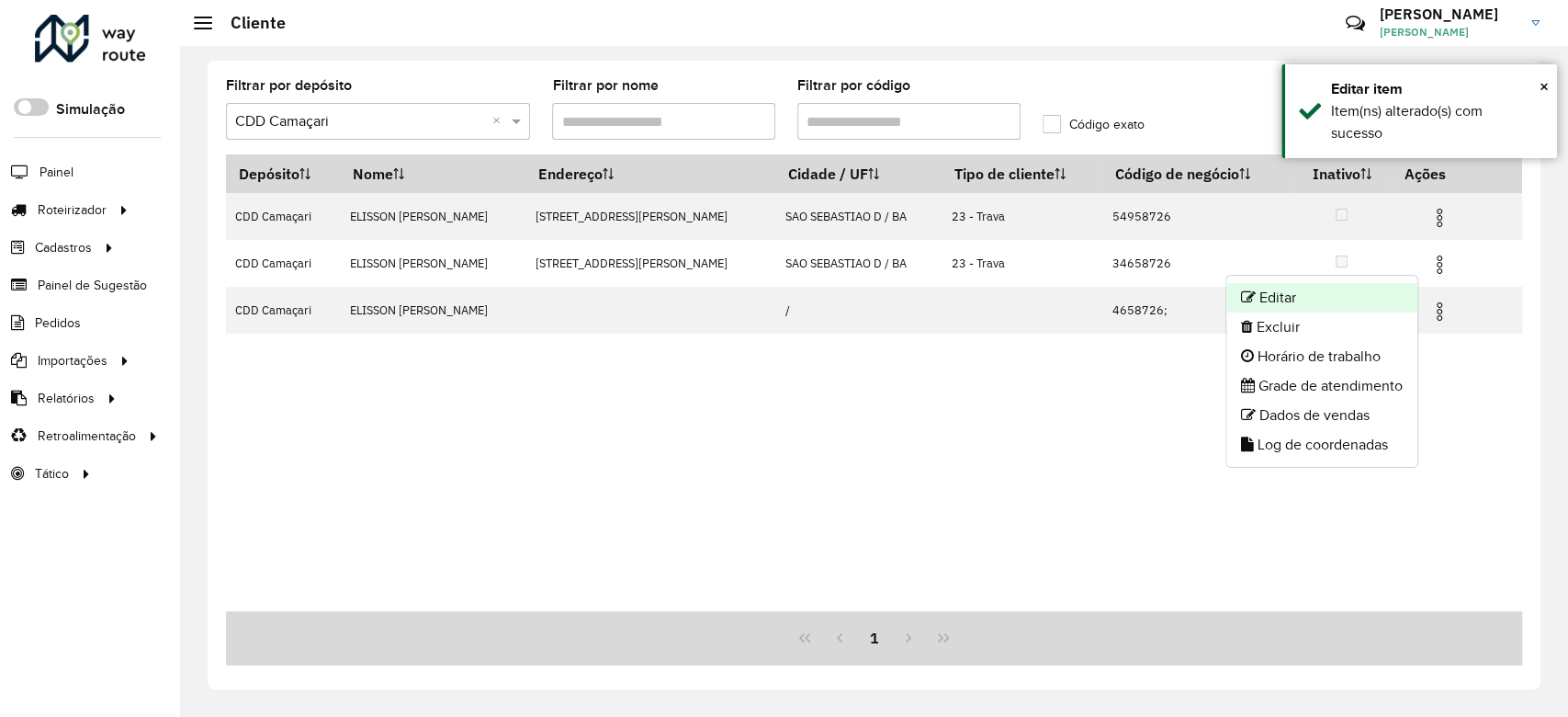
click at [1337, 293] on li "Editar" at bounding box center [1322, 298] width 191 height 30
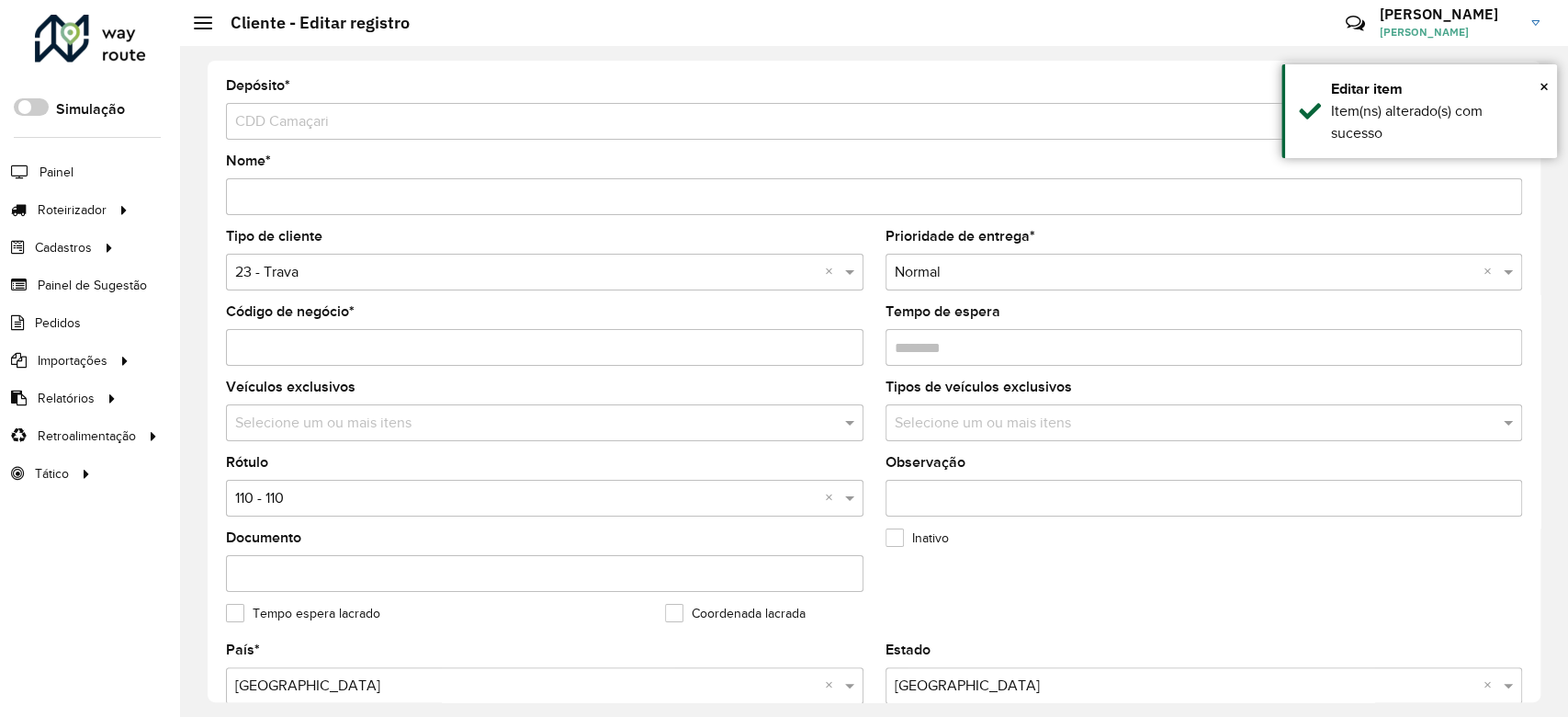
scroll to position [651, 0]
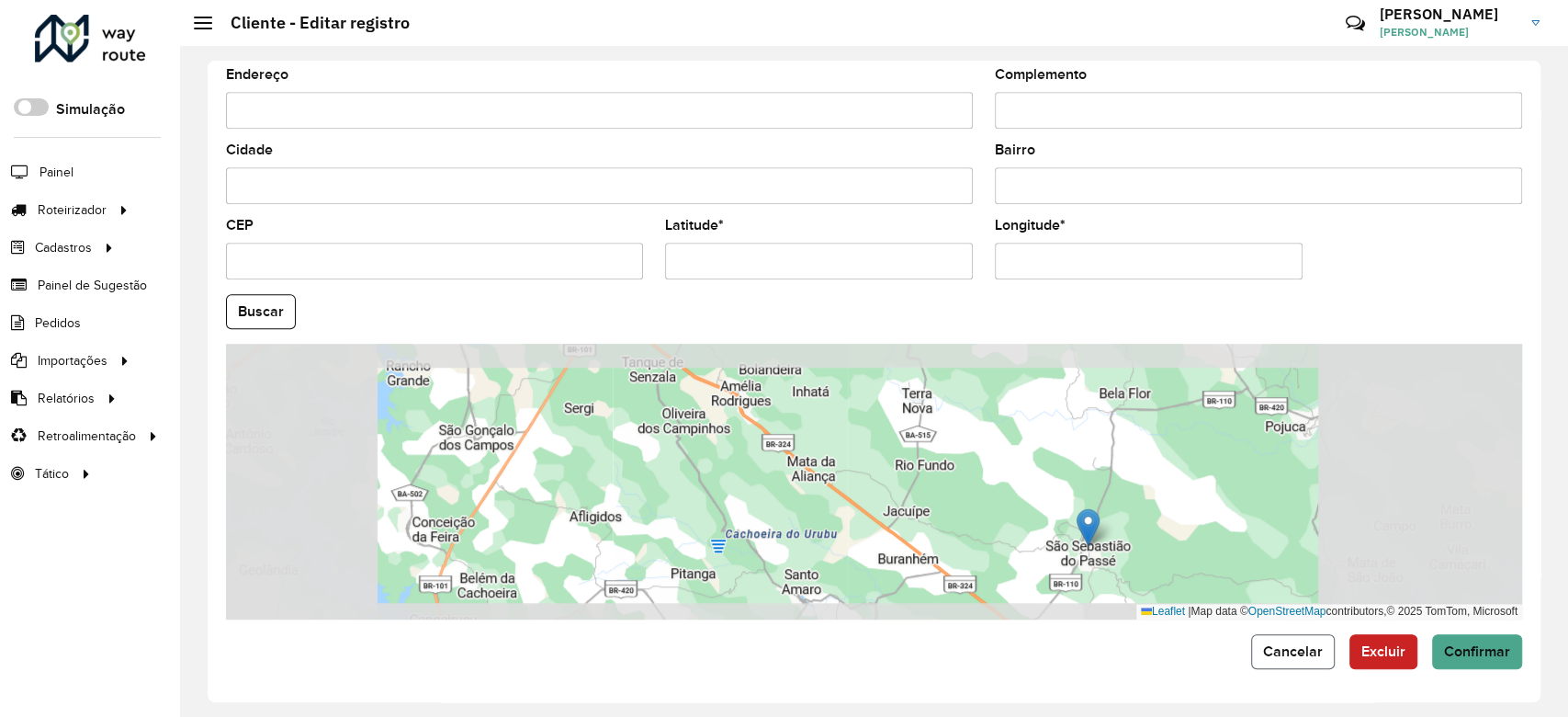
click at [1274, 654] on span "Cancelar" at bounding box center [1293, 651] width 59 height 16
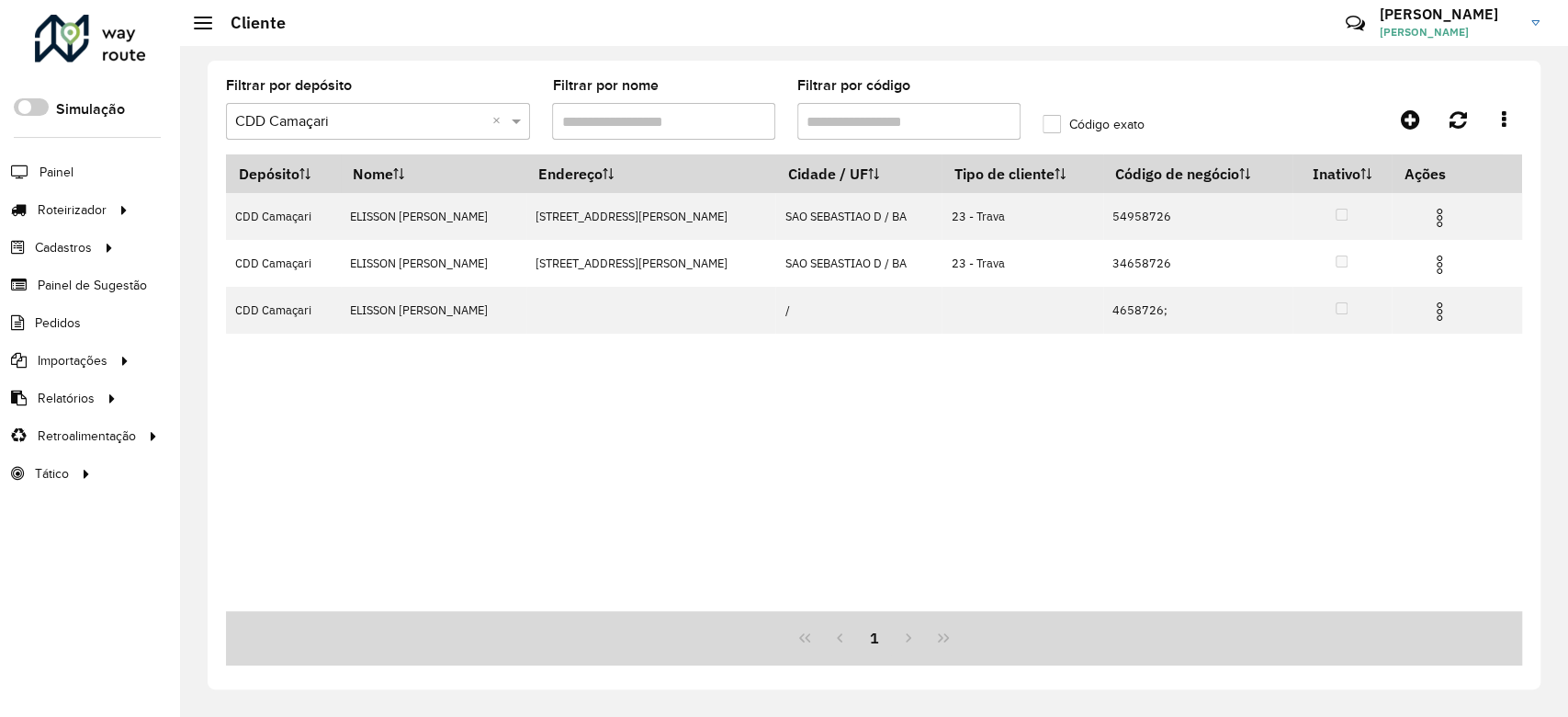
click at [895, 115] on input "Filtrar por código" at bounding box center [909, 122] width 223 height 37
click at [895, 115] on input "*****" at bounding box center [909, 122] width 223 height 37
paste input "text"
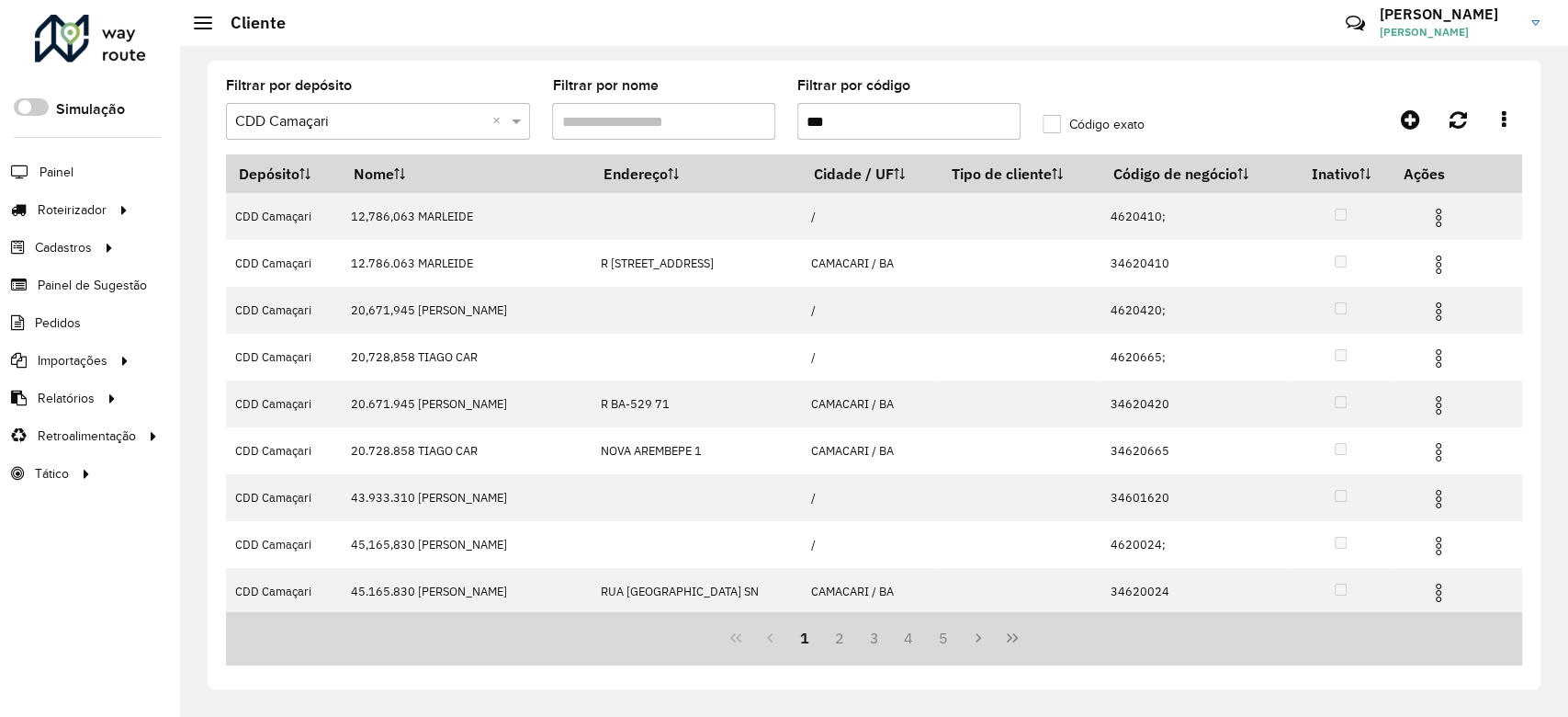
click at [811, 119] on input "***" at bounding box center [909, 122] width 223 height 37
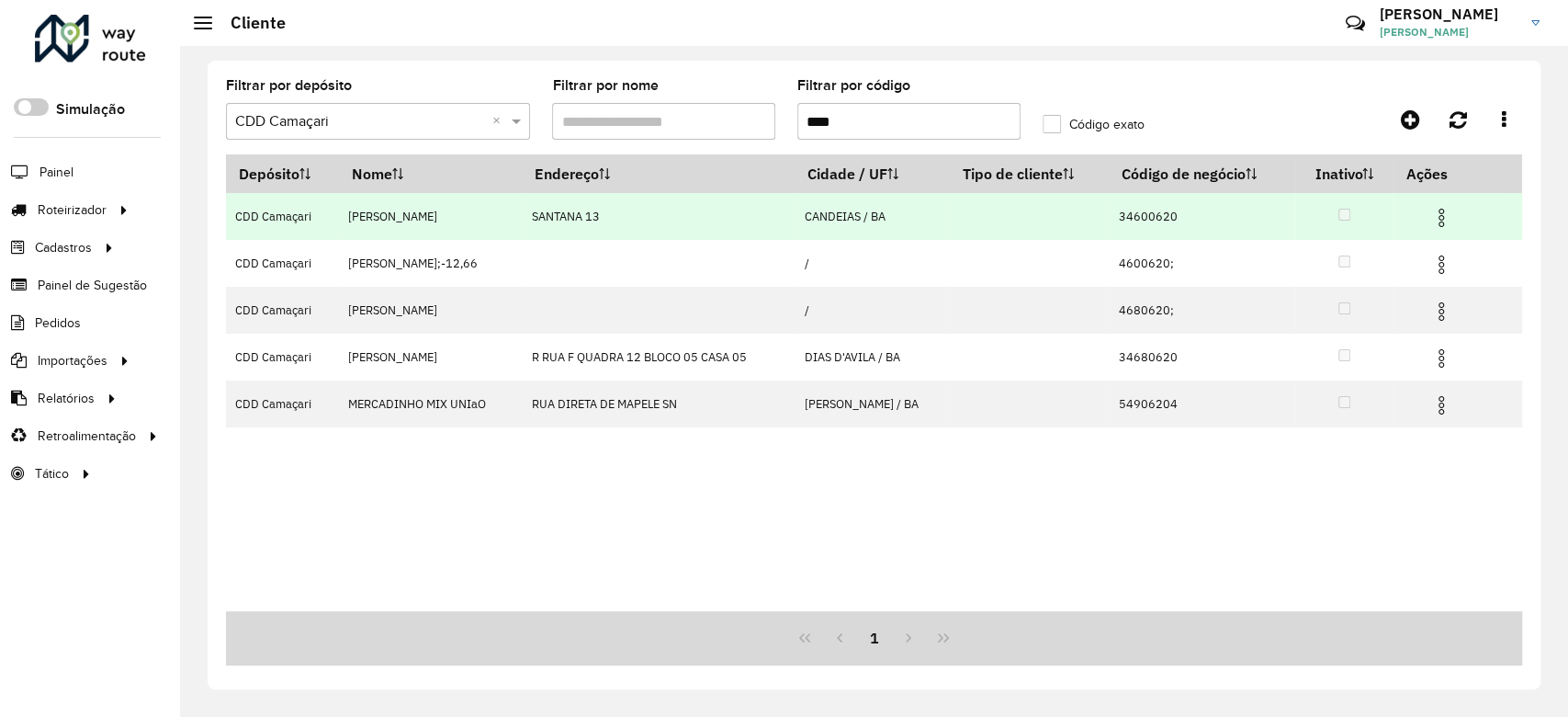
type input "****"
click at [1441, 224] on img at bounding box center [1442, 218] width 22 height 22
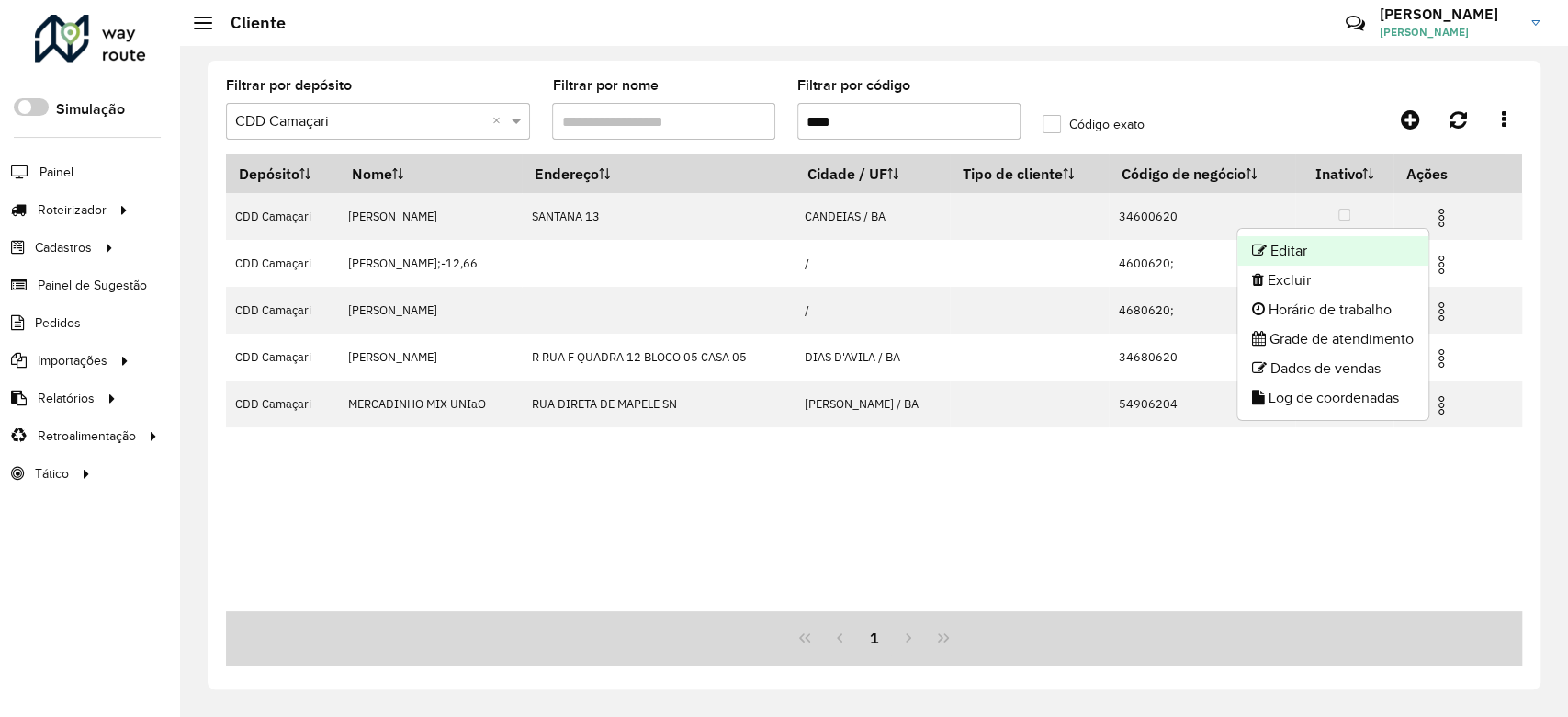
click at [1388, 259] on li "Editar" at bounding box center [1333, 251] width 191 height 30
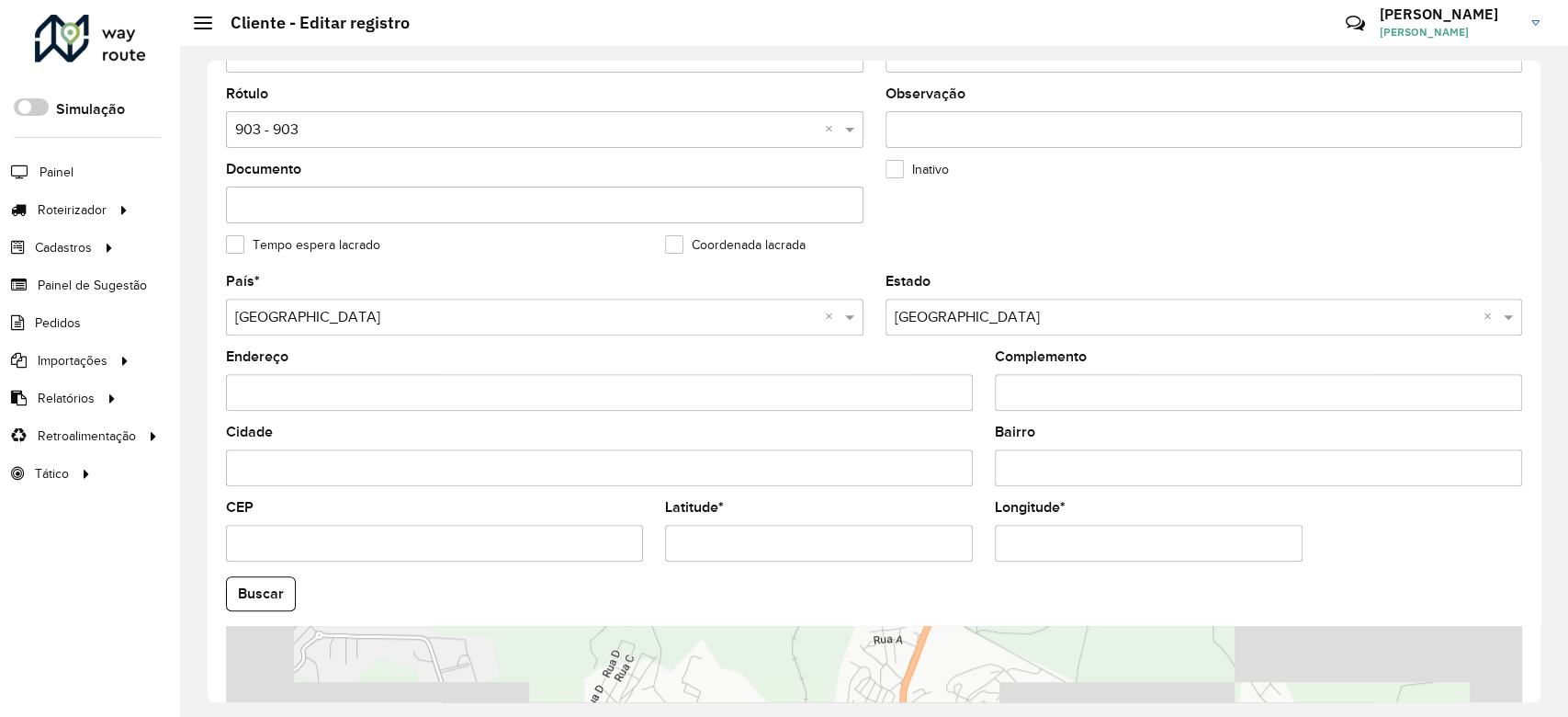
scroll to position [651, 0]
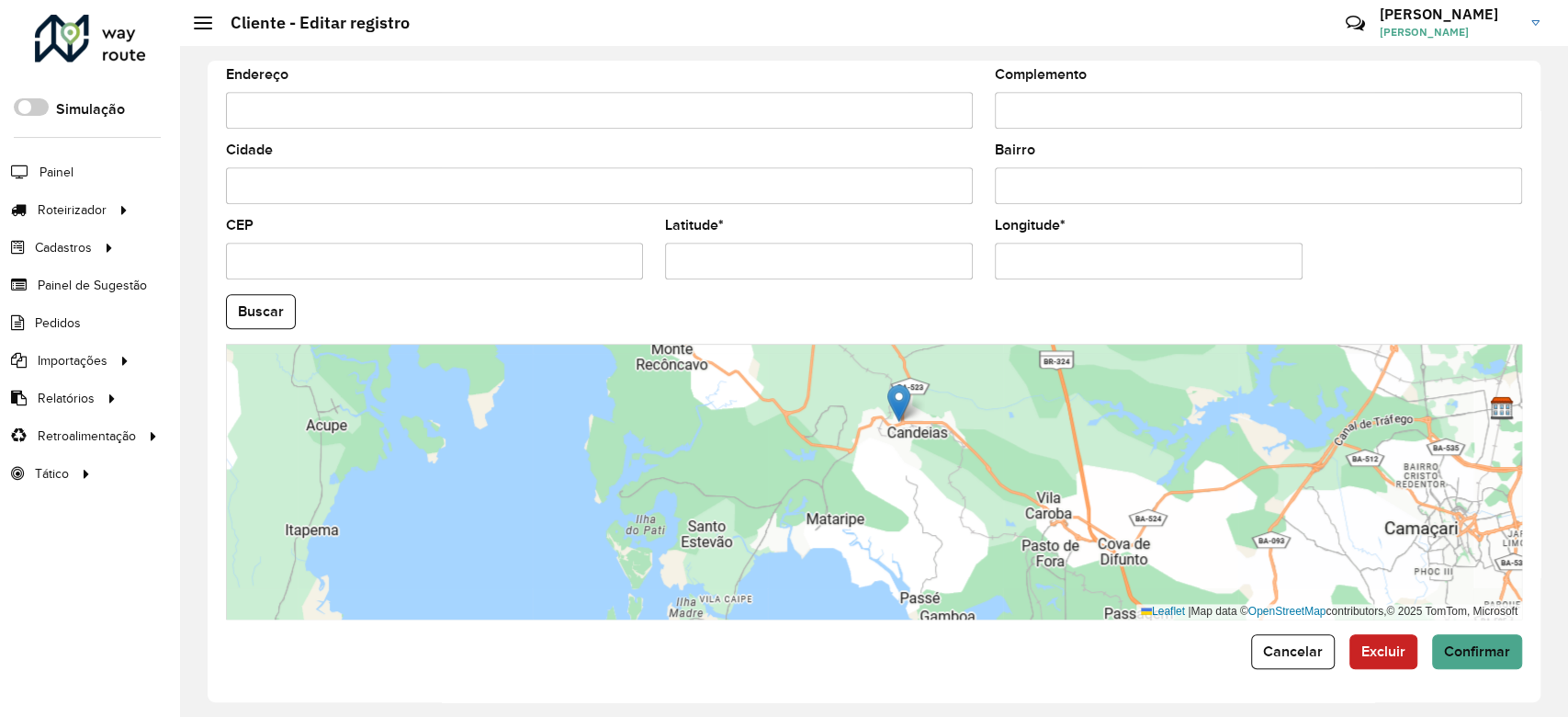
drag, startPoint x: 926, startPoint y: 463, endPoint x: 955, endPoint y: 518, distance: 62.2
click at [955, 518] on div "Leaflet | Map data © OpenStreetMap contributors,© 2025 TomTom, Microsoft" at bounding box center [874, 482] width 1296 height 275
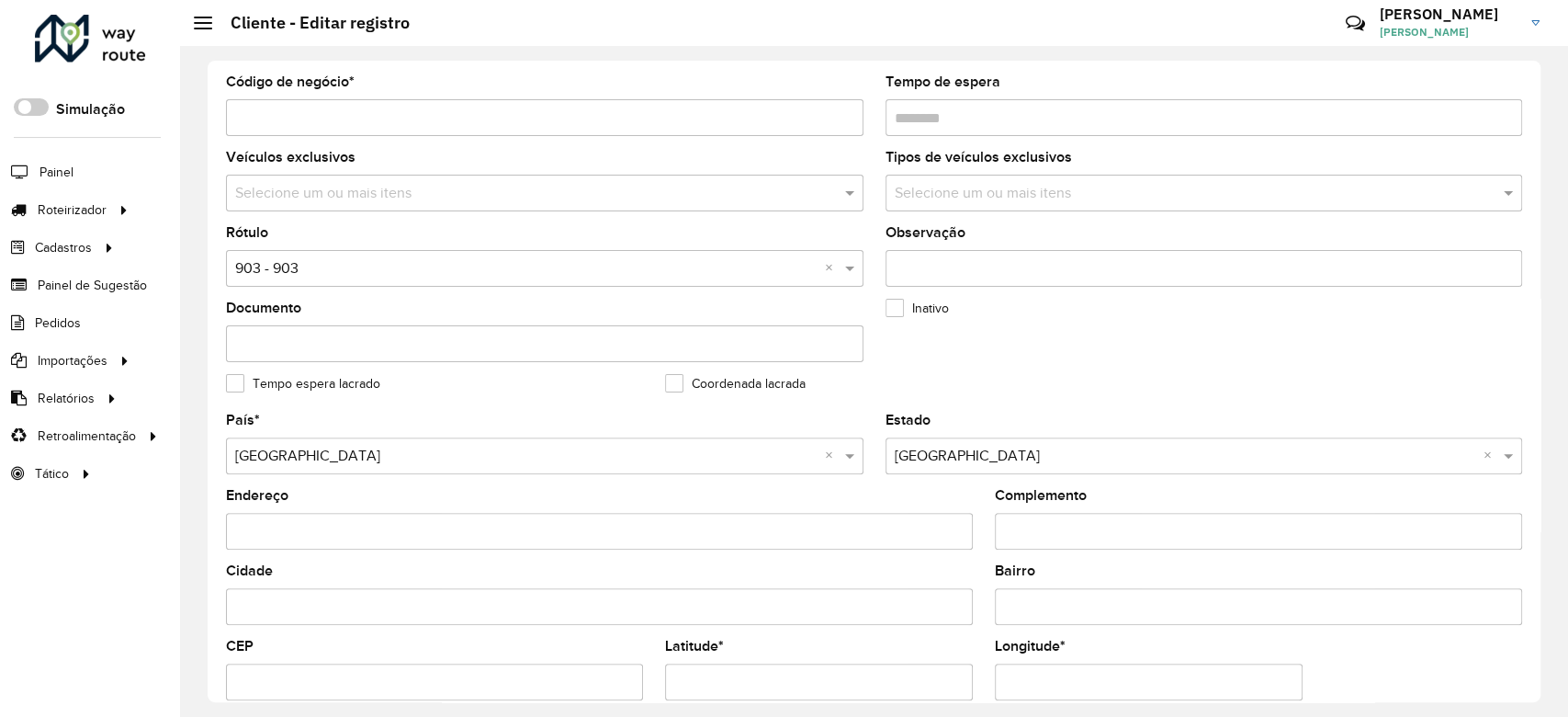
scroll to position [230, 0]
click at [344, 196] on input "text" at bounding box center [535, 194] width 610 height 22
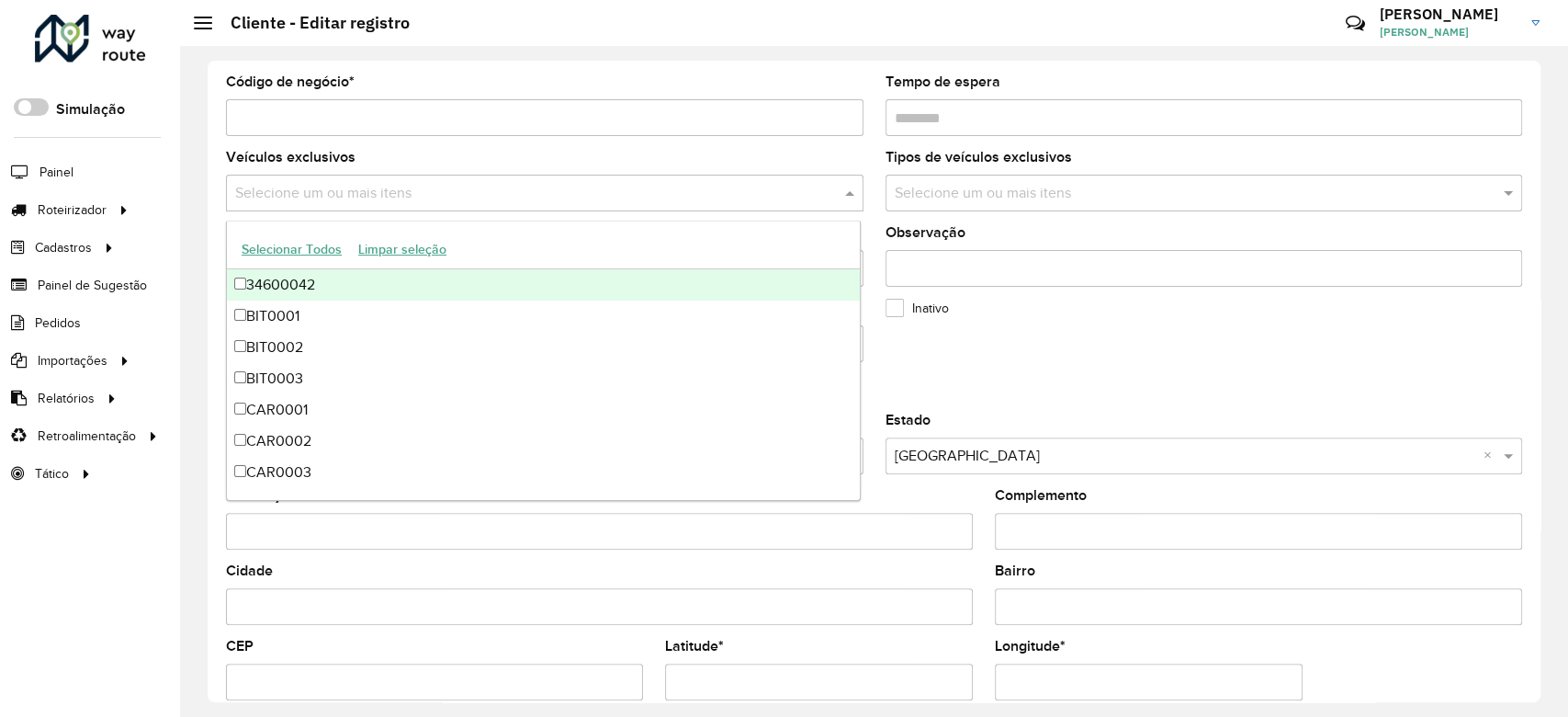
click at [400, 146] on formly-field "Código de negócio *" at bounding box center [545, 113] width 660 height 75
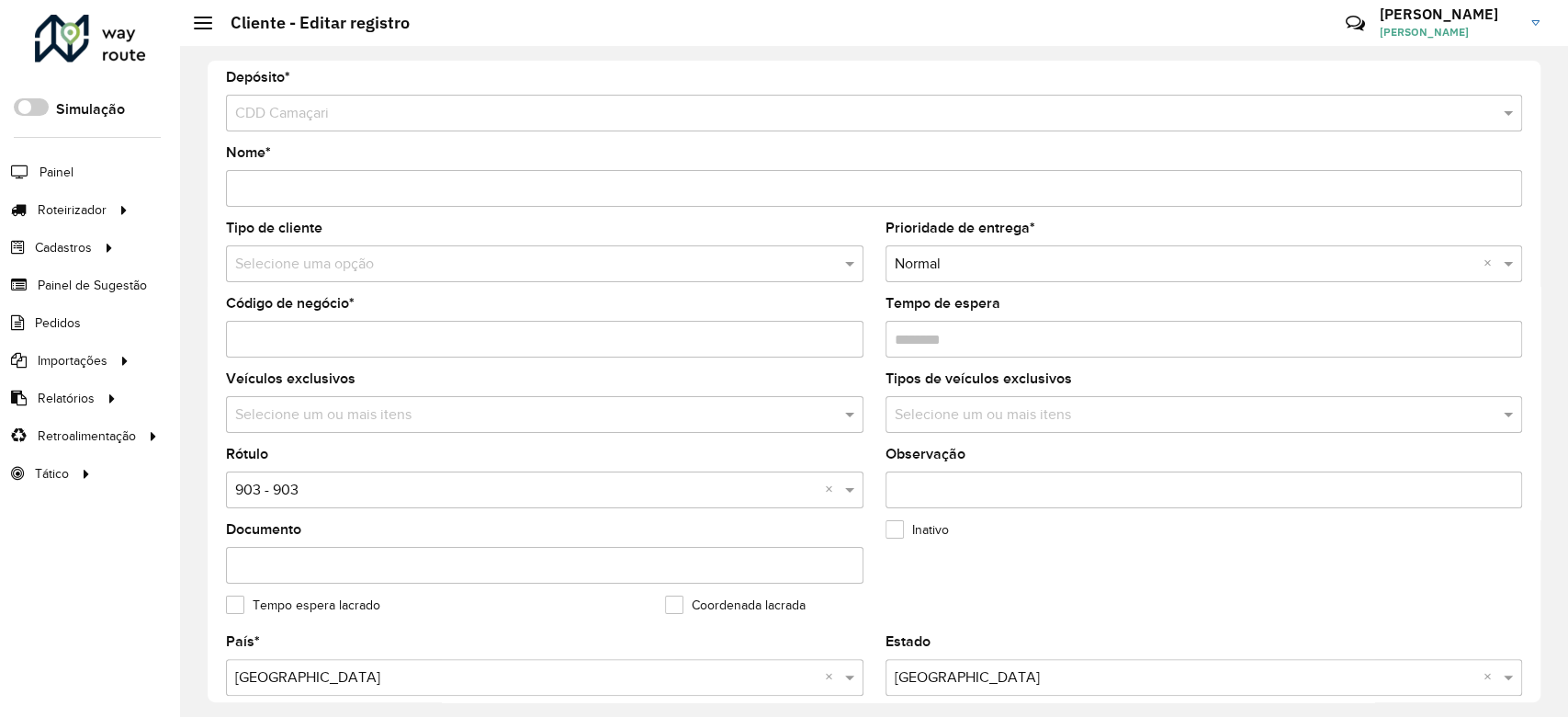
scroll to position [7, 0]
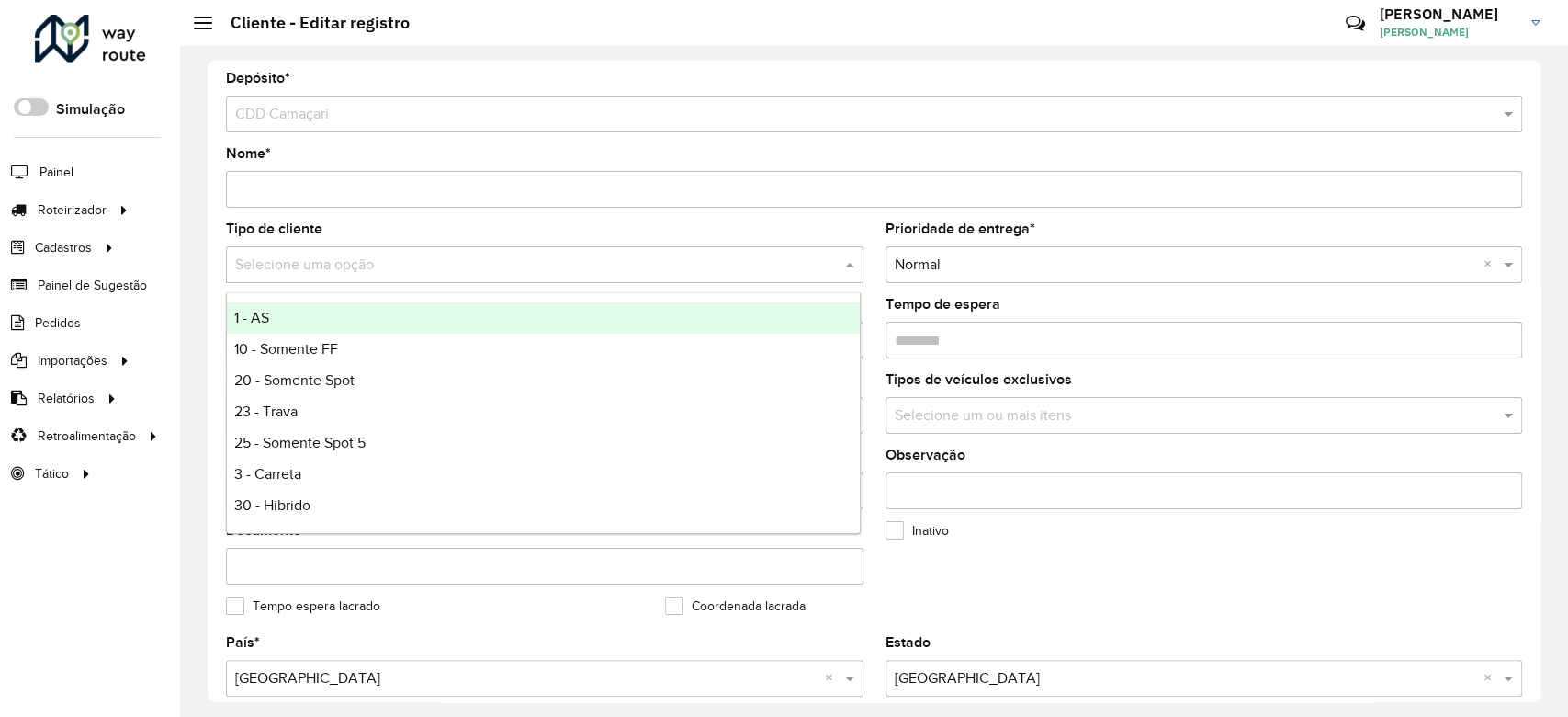
click at [406, 272] on input "text" at bounding box center [526, 266] width 583 height 22
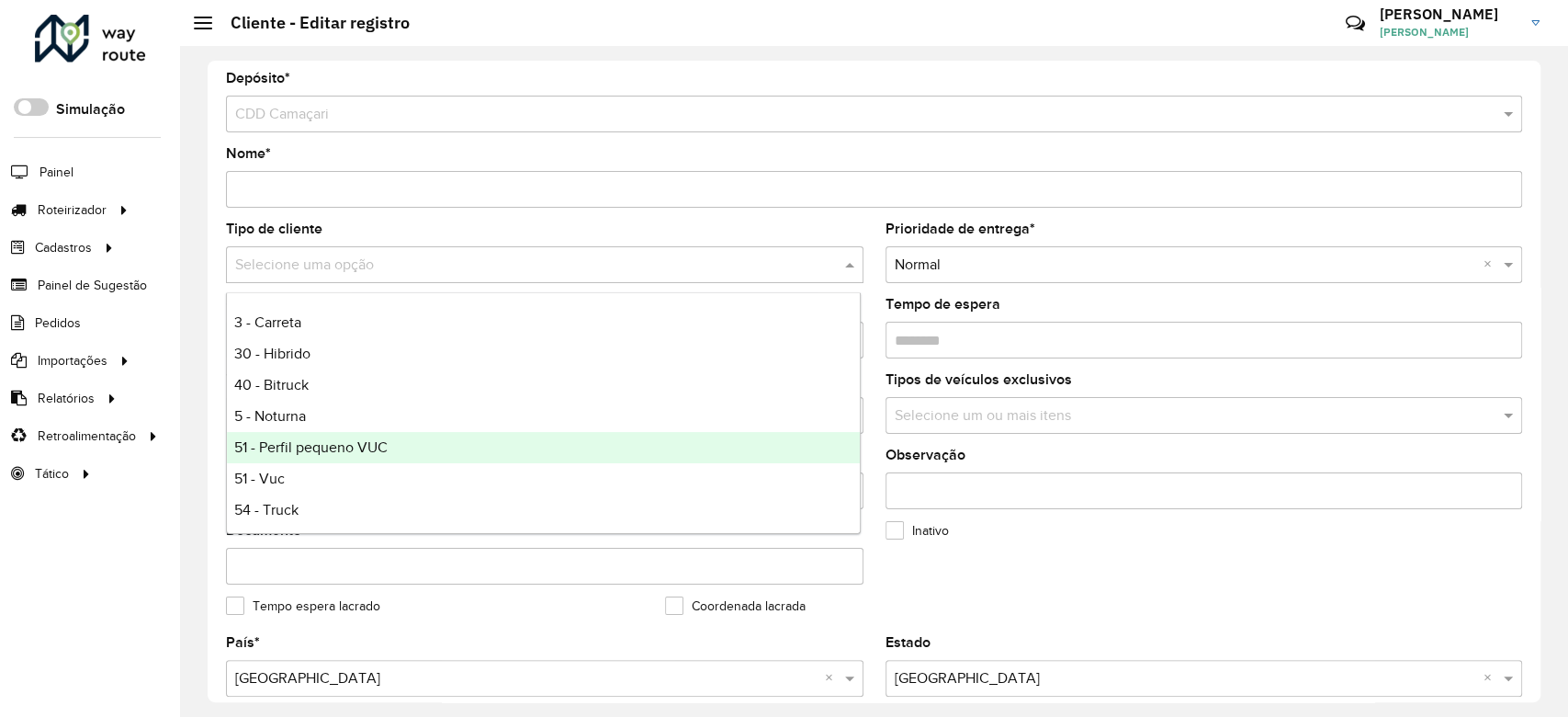
scroll to position [155, 0]
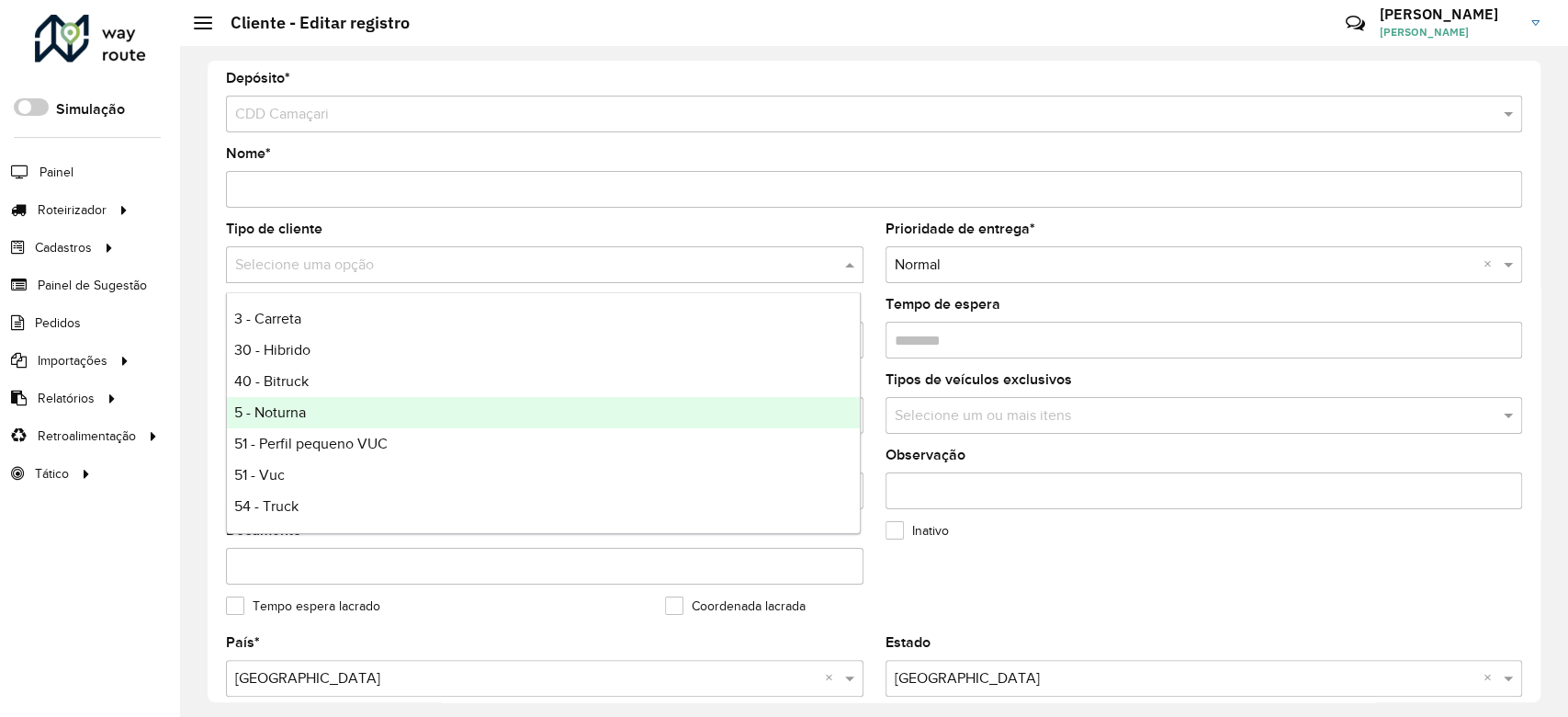
click at [398, 404] on div "5 - Noturna" at bounding box center [543, 413] width 633 height 32
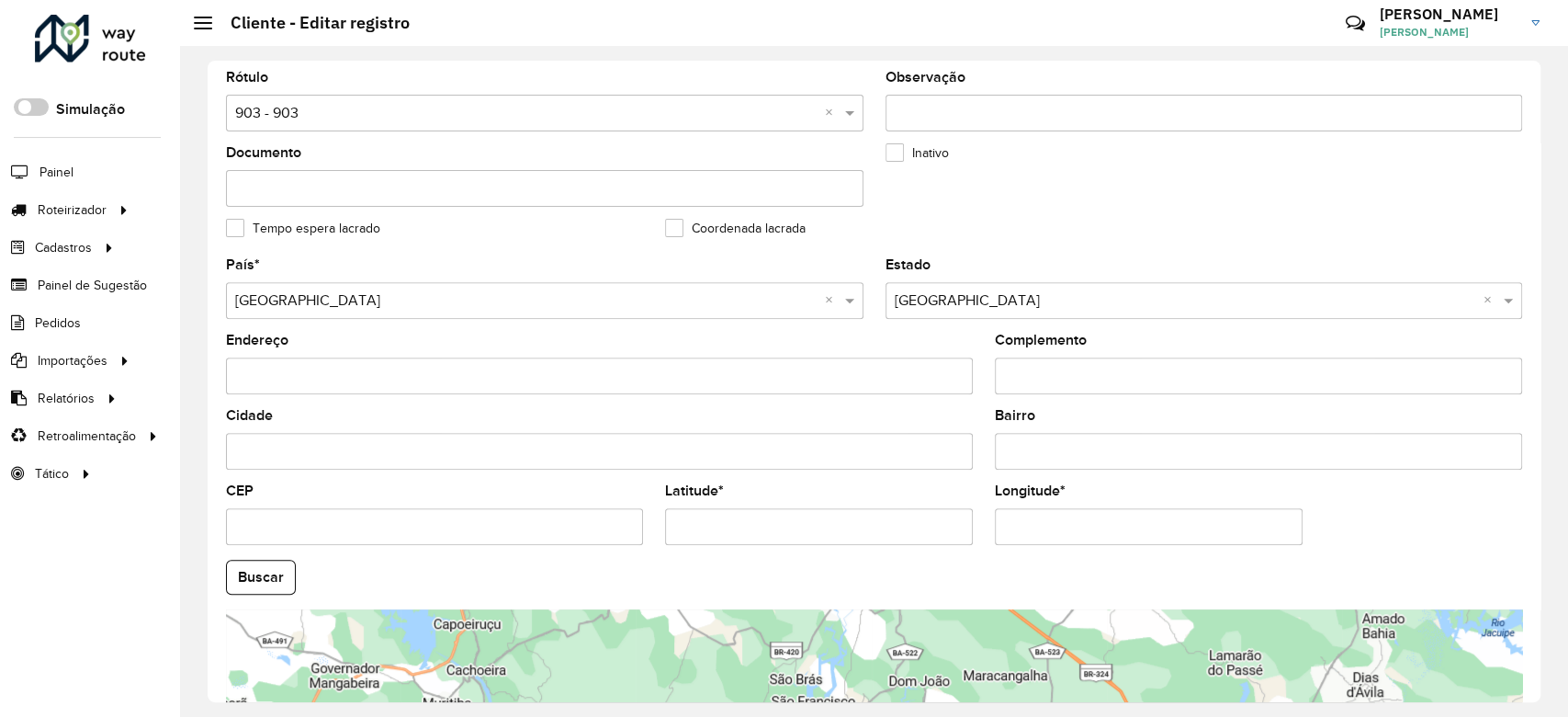
scroll to position [651, 0]
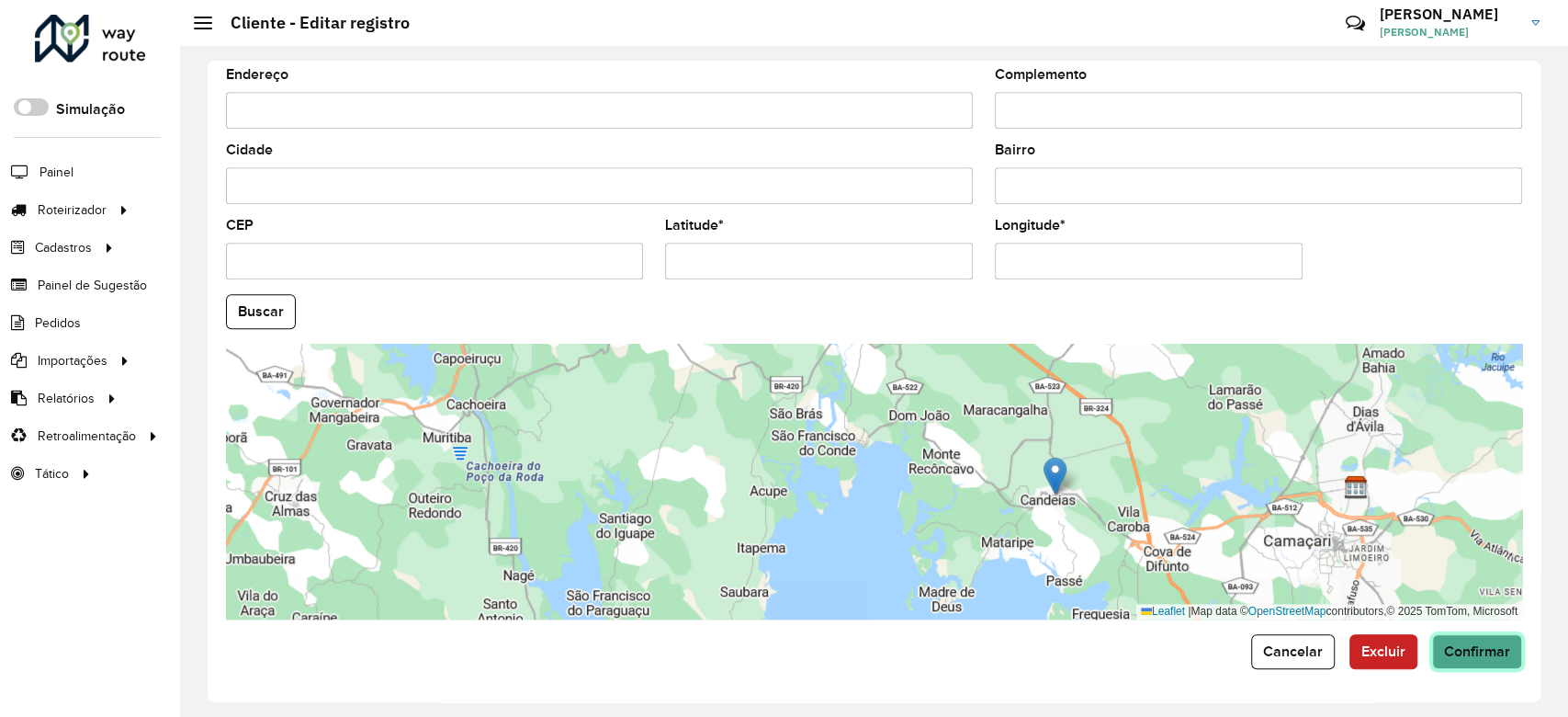
click at [1465, 658] on span "Confirmar" at bounding box center [1477, 651] width 66 height 16
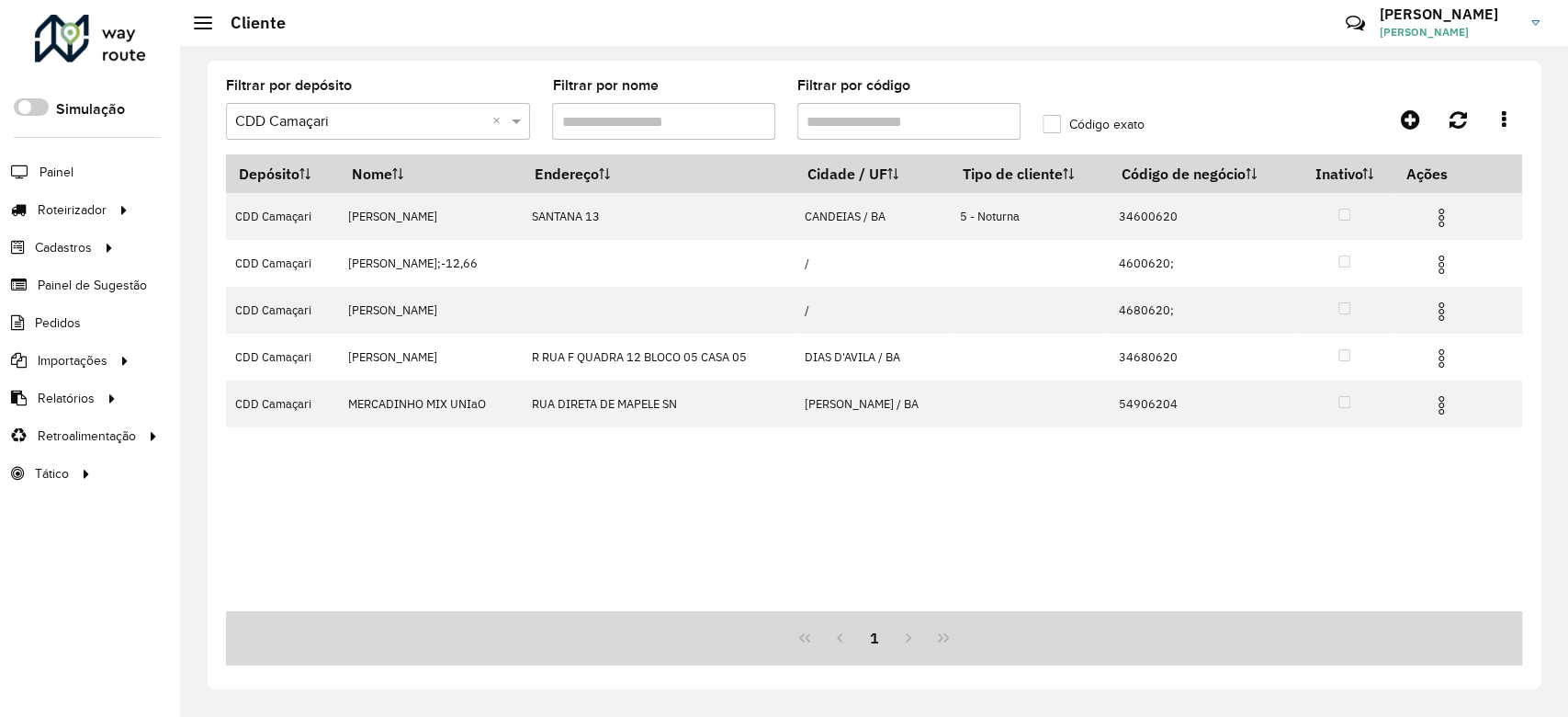
click at [945, 127] on input "Filtrar por código" at bounding box center [909, 122] width 223 height 37
click at [943, 127] on input "****" at bounding box center [909, 122] width 223 height 37
paste input "text"
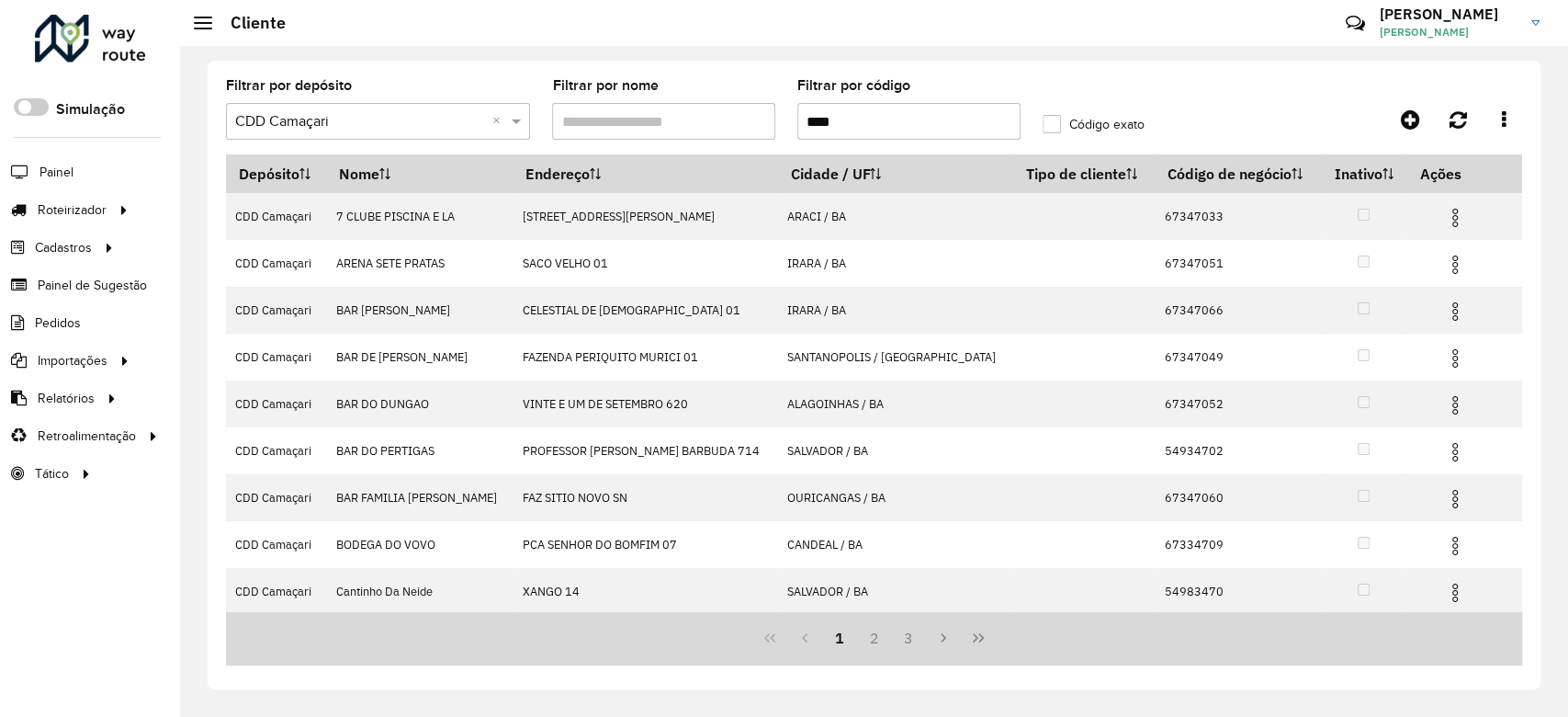
click at [807, 126] on input "****" at bounding box center [909, 122] width 223 height 37
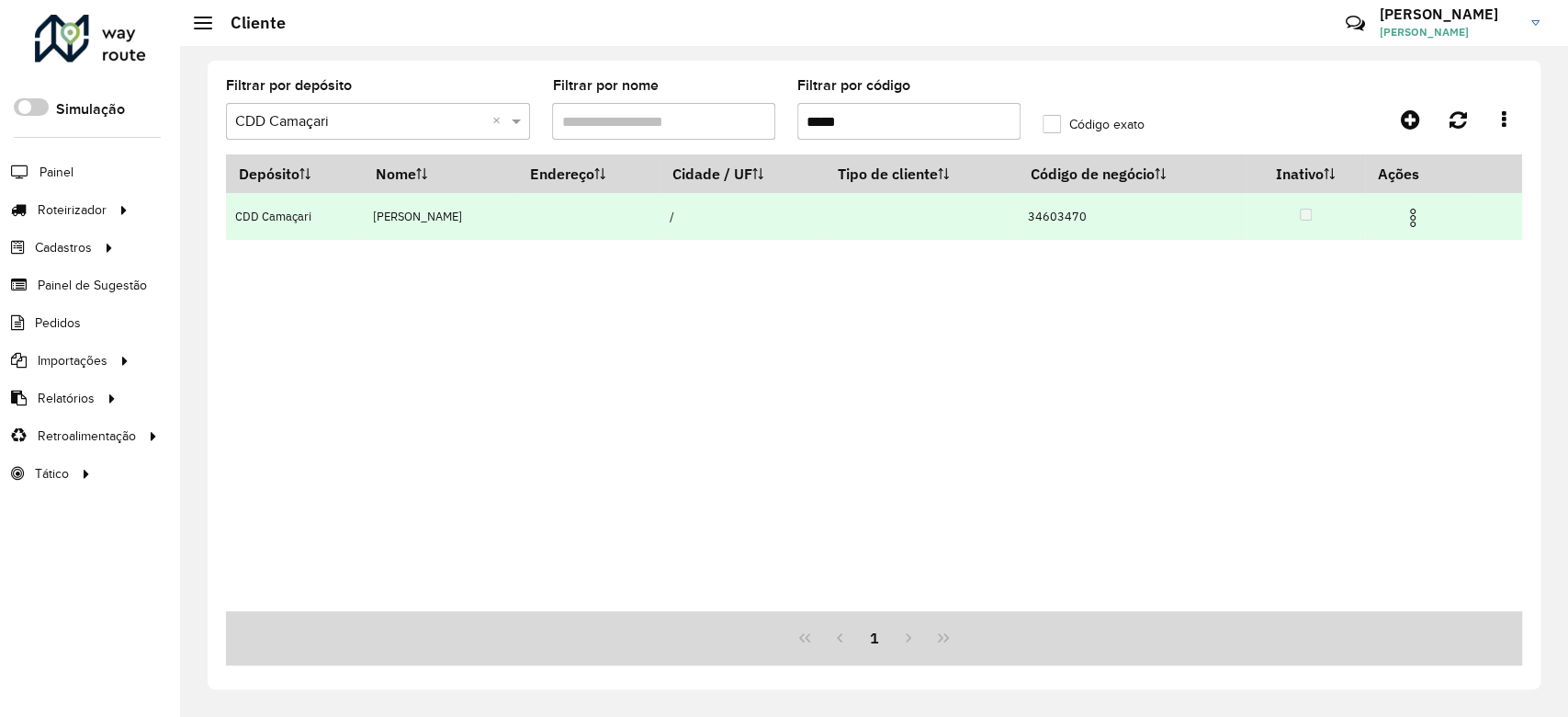
type input "*****"
click at [1424, 219] on img at bounding box center [1413, 218] width 22 height 22
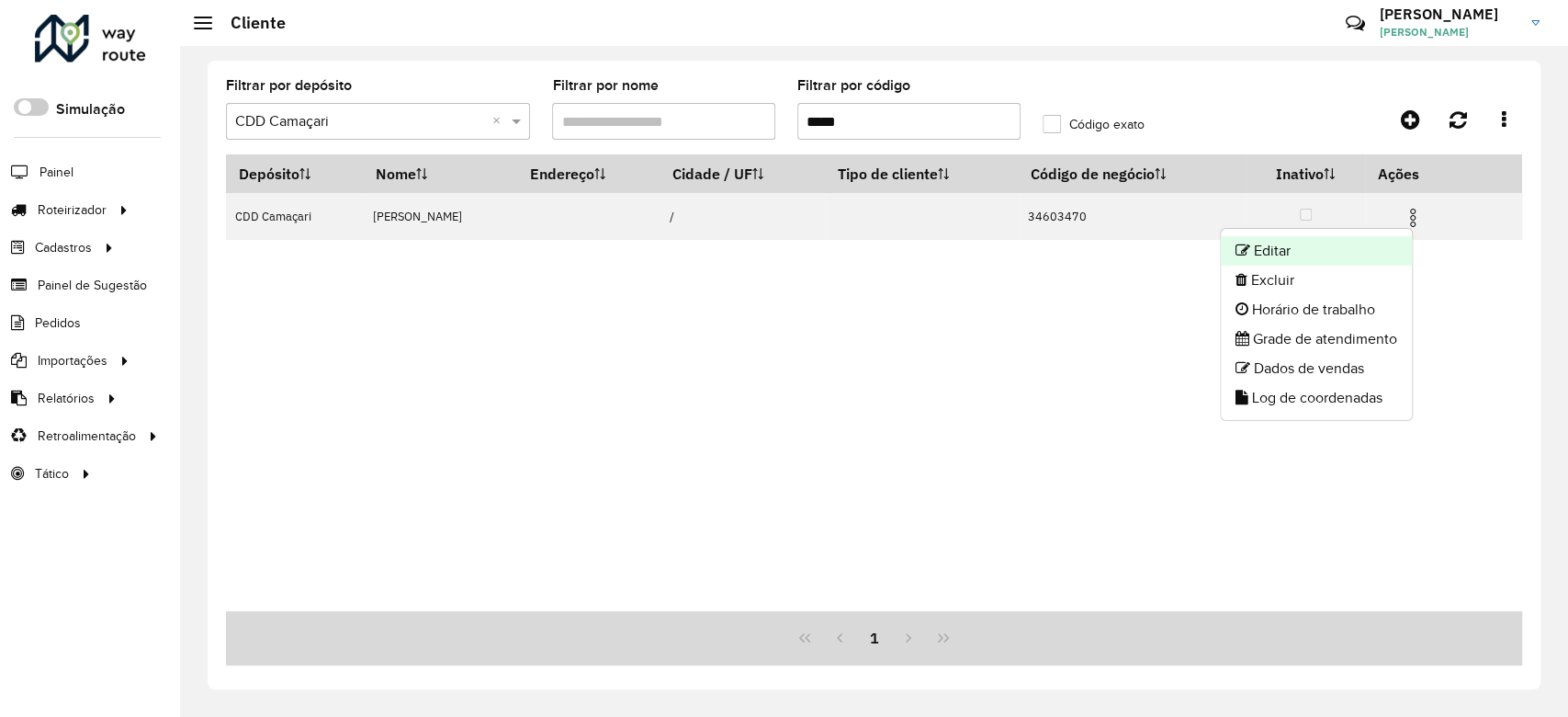
click at [1392, 247] on li "Editar" at bounding box center [1316, 251] width 191 height 30
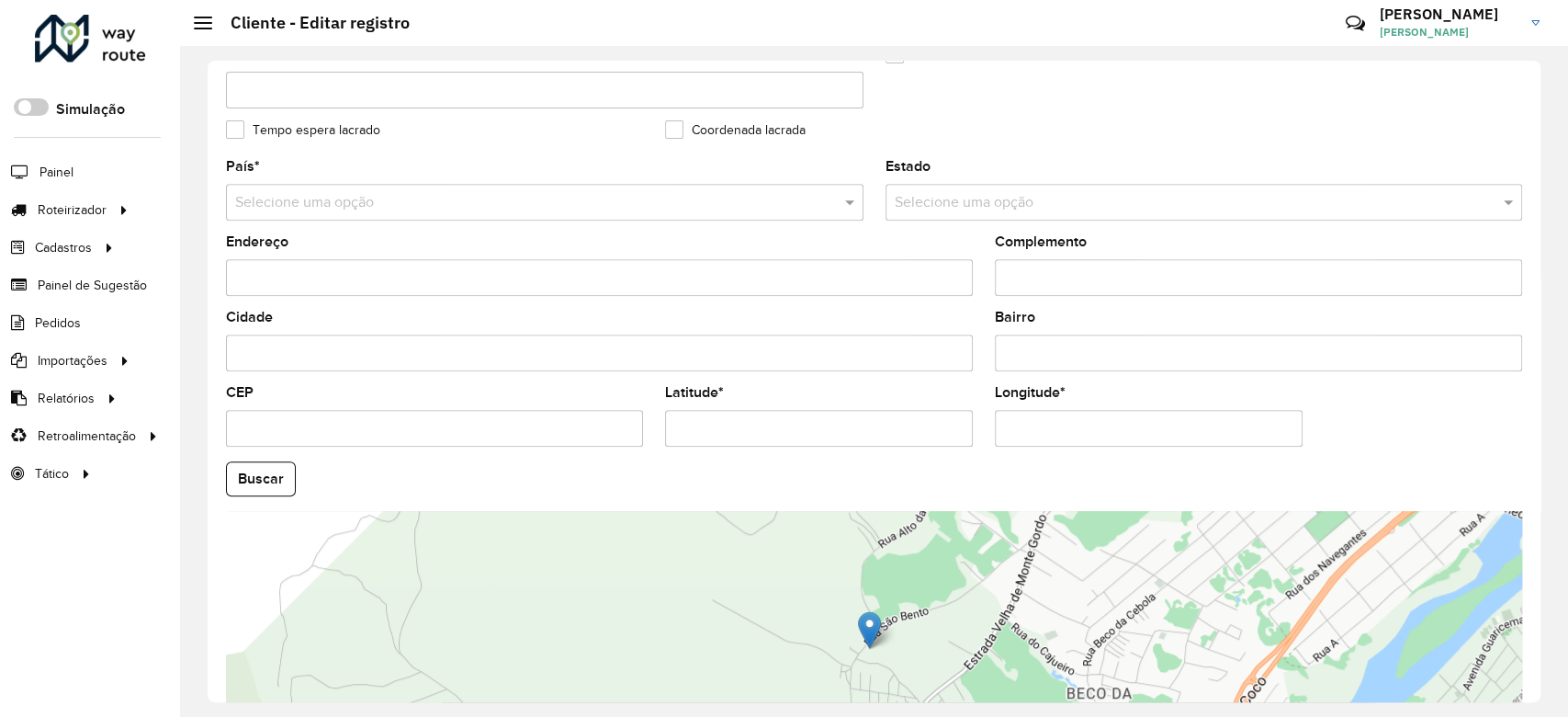
scroll to position [651, 0]
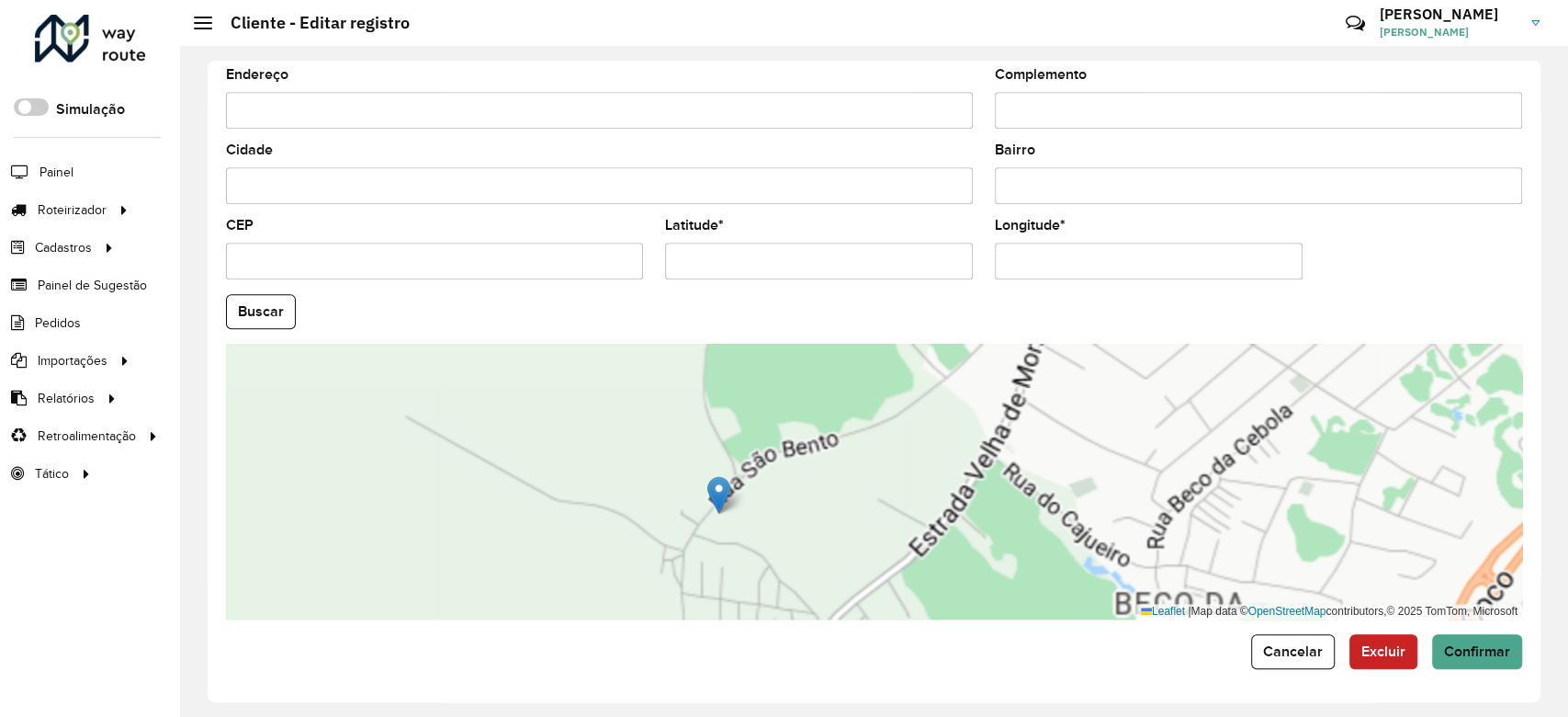
drag, startPoint x: 990, startPoint y: 402, endPoint x: 1041, endPoint y: 433, distance: 59.7
click at [1041, 433] on div "Leaflet | Map data © OpenStreetMap contributors,© 2025 TomTom, Microsoft" at bounding box center [874, 482] width 1296 height 275
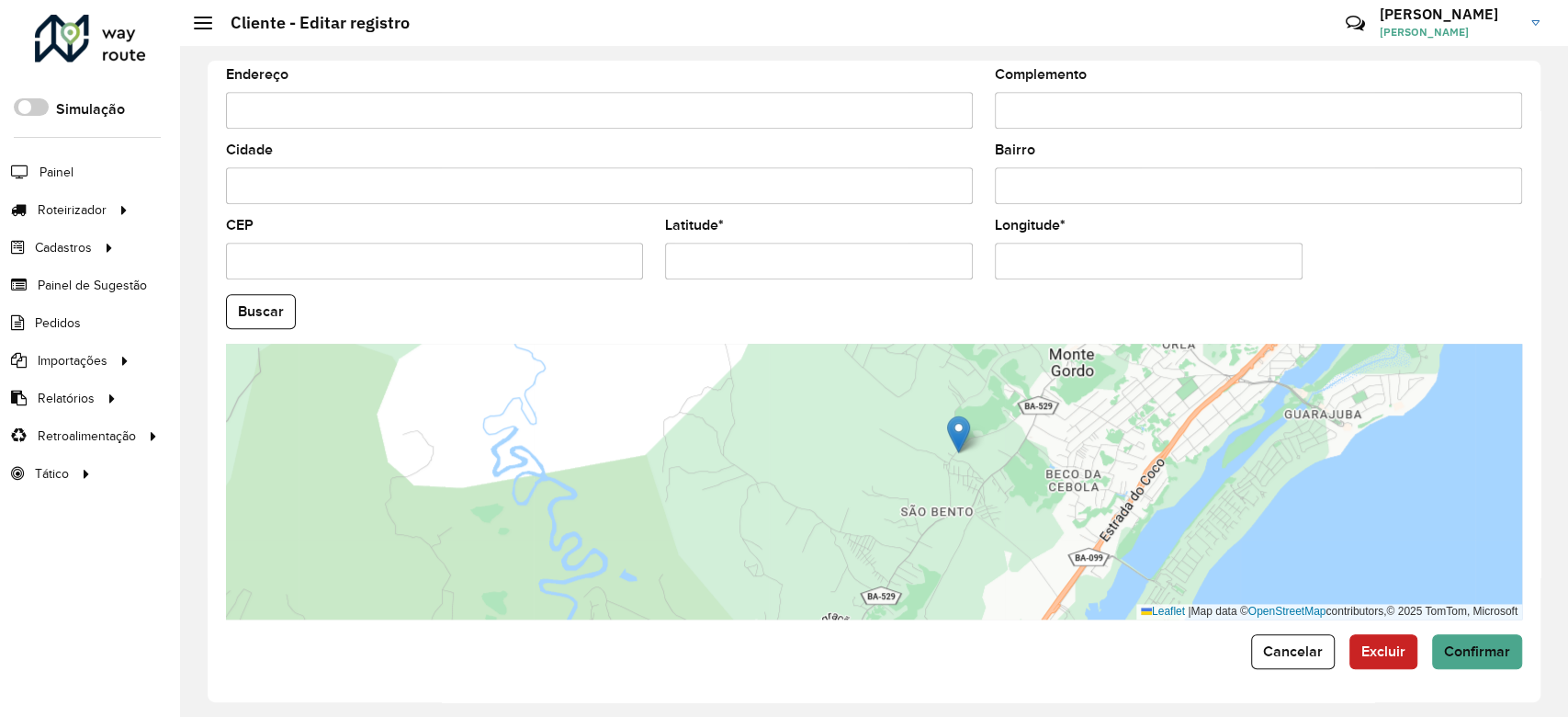
drag, startPoint x: 1029, startPoint y: 447, endPoint x: 987, endPoint y: 475, distance: 50.5
click at [987, 473] on div "Leaflet | Map data © OpenStreetMap contributors,© 2025 TomTom, Microsoft" at bounding box center [874, 482] width 1296 height 275
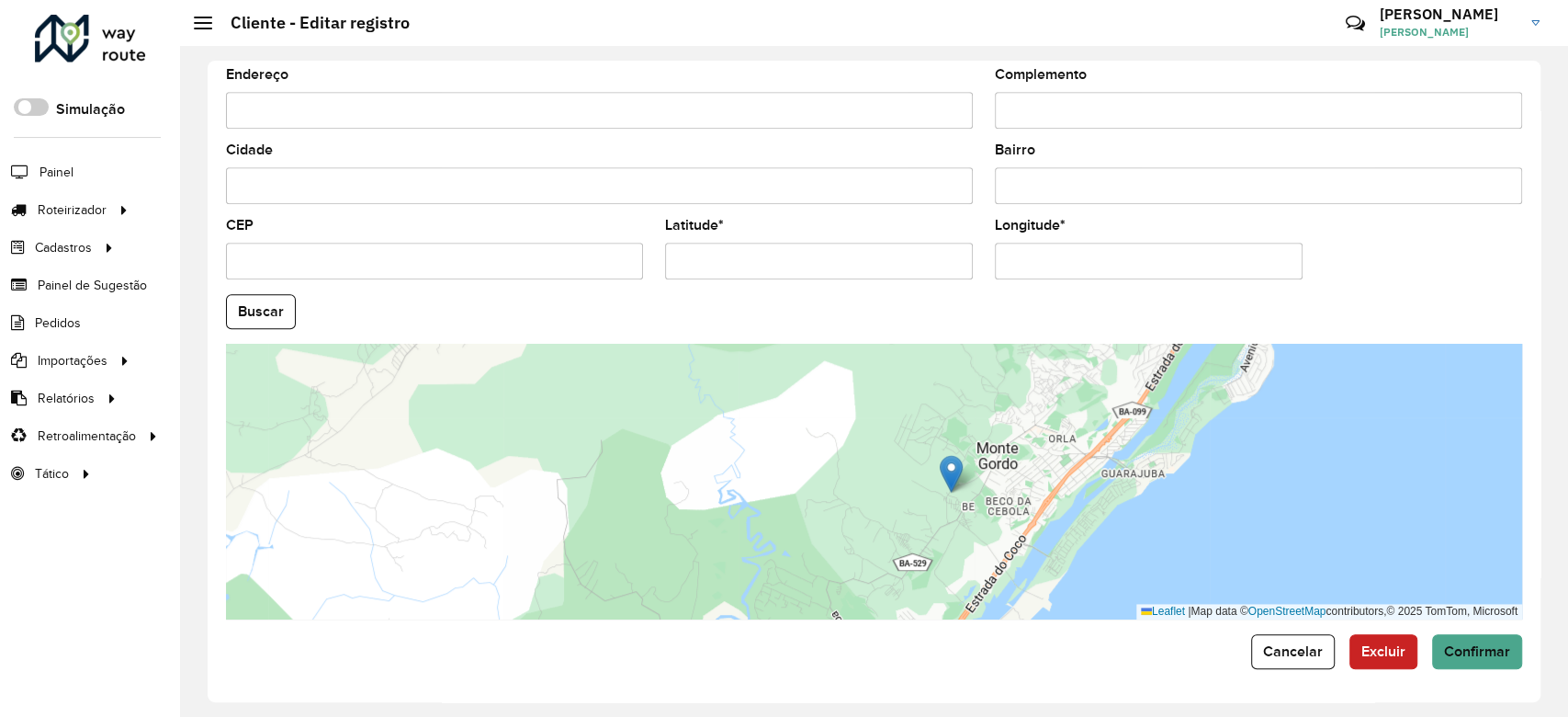
click at [1027, 500] on div "Leaflet | Map data © OpenStreetMap contributors,© 2025 TomTom, Microsoft" at bounding box center [874, 482] width 1296 height 275
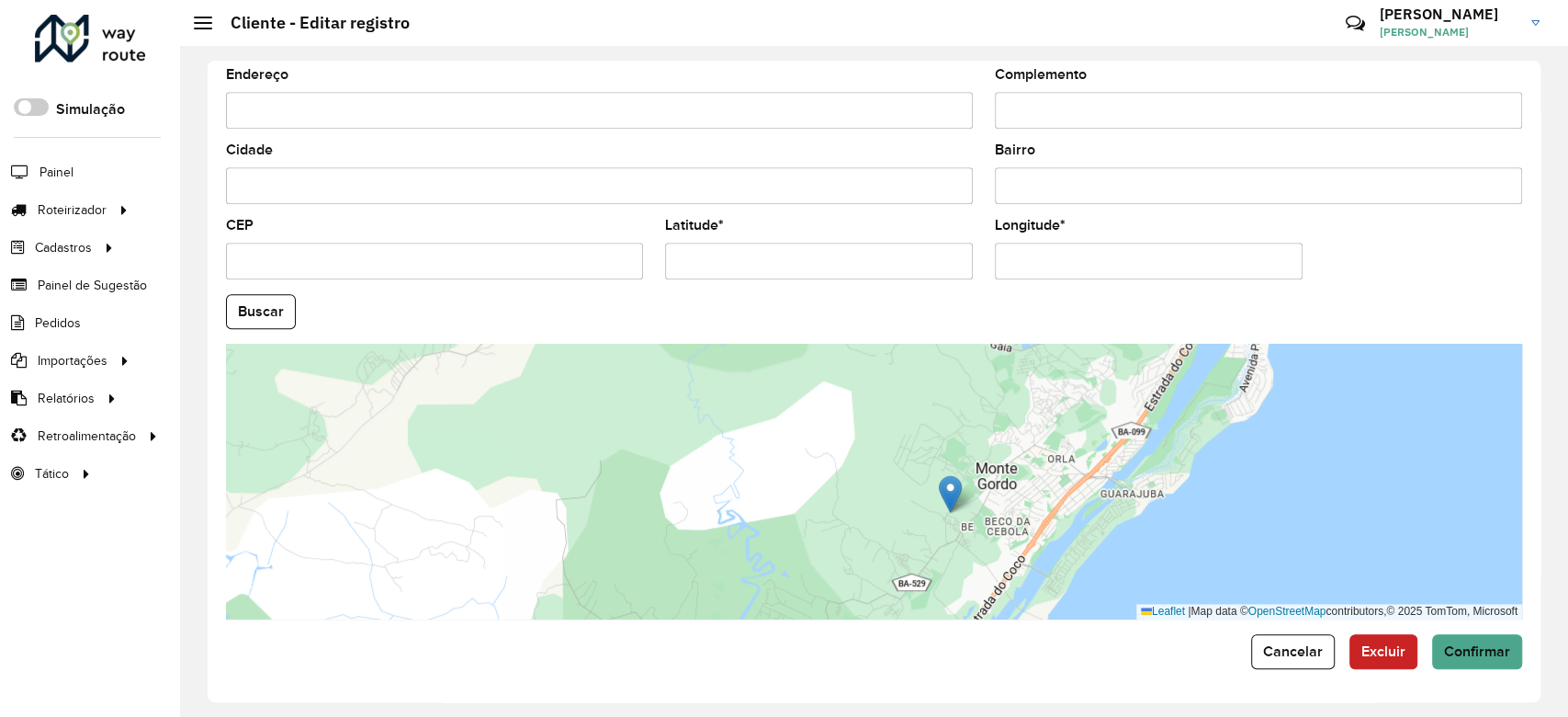
drag, startPoint x: 1059, startPoint y: 455, endPoint x: 1059, endPoint y: 489, distance: 34.0
click at [1059, 489] on div "Leaflet | Map data © OpenStreetMap contributors,© 2025 TomTom, Microsoft" at bounding box center [874, 482] width 1296 height 275
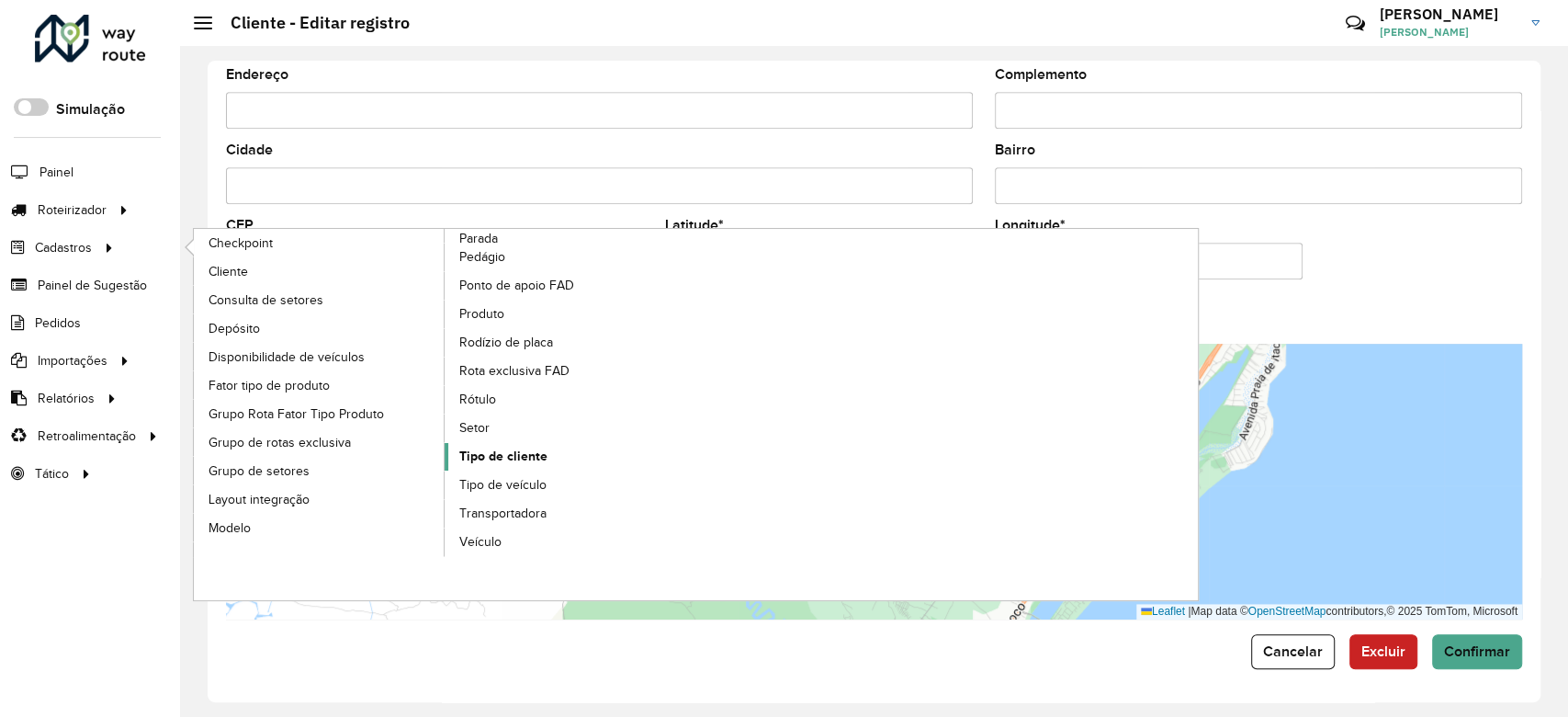
click at [507, 467] on link "Tipo de cliente" at bounding box center [570, 457] width 252 height 28
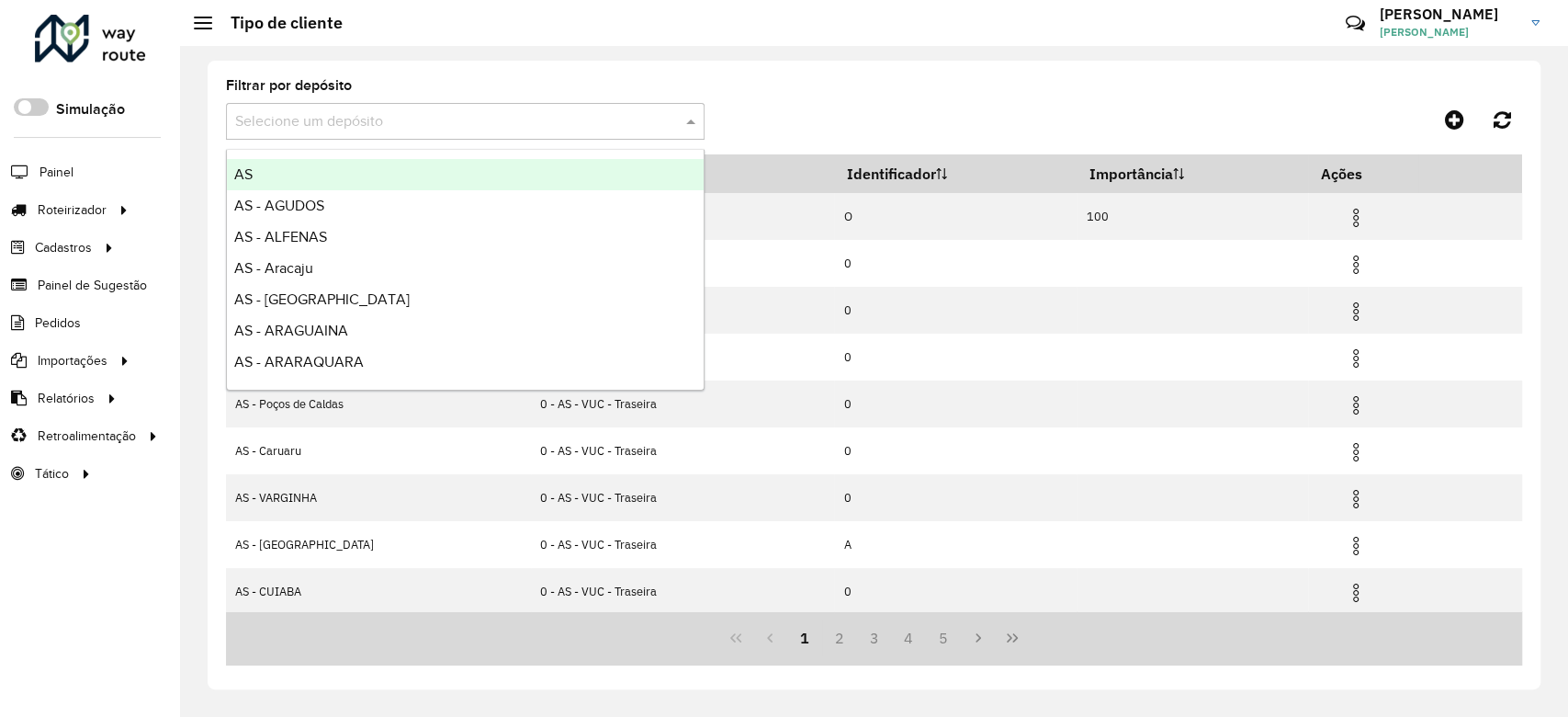
click at [445, 123] on input "text" at bounding box center [447, 123] width 424 height 22
type input "****"
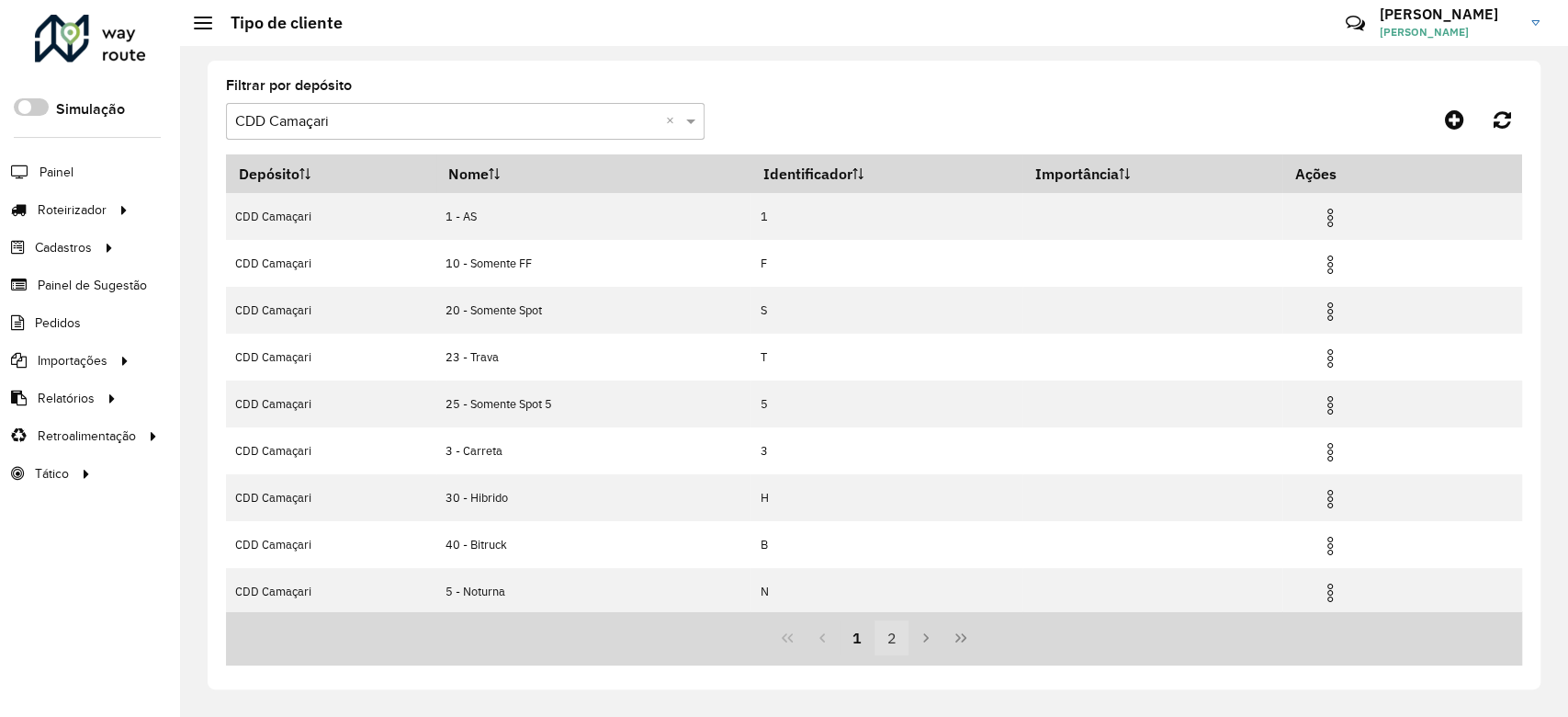
click at [893, 633] on button "2" at bounding box center [892, 638] width 35 height 35
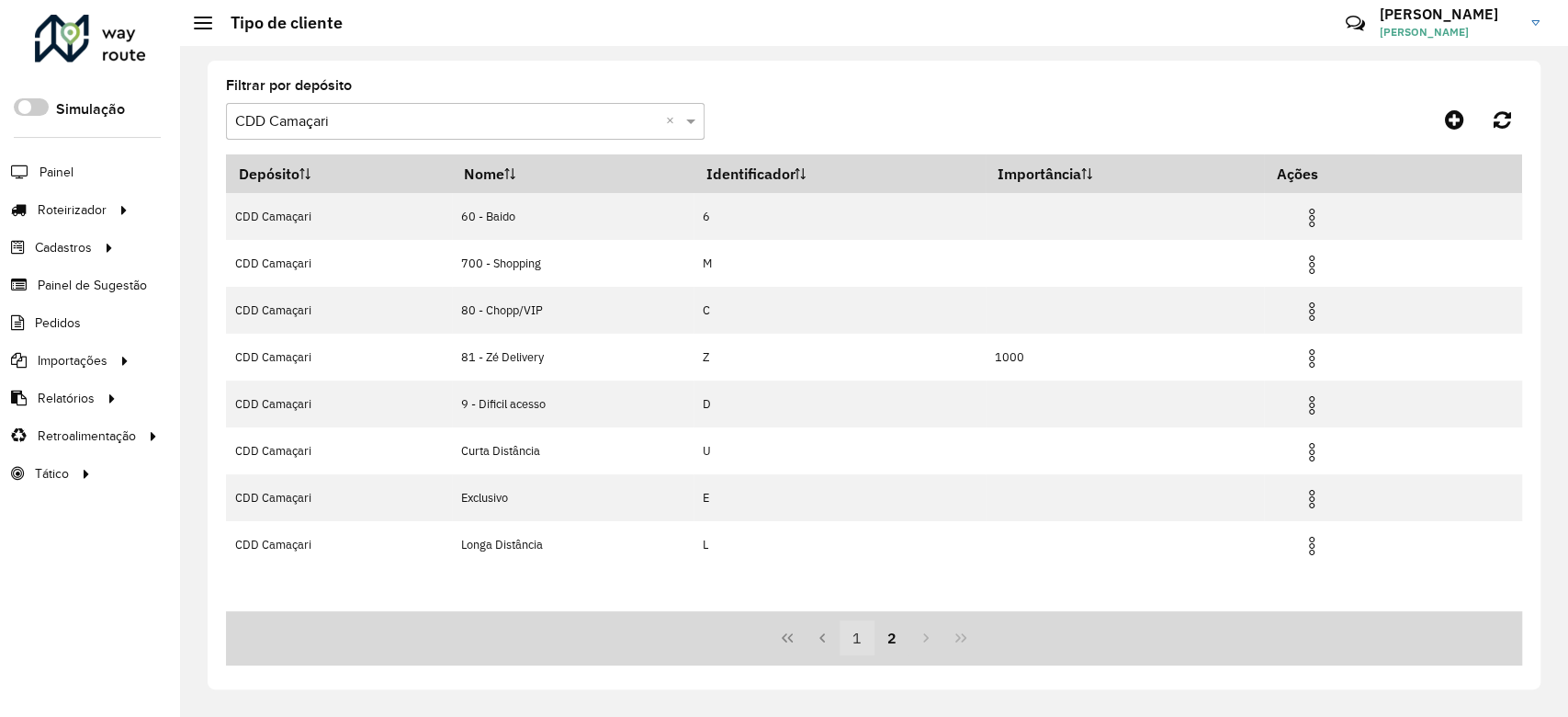
click at [848, 645] on button "1" at bounding box center [857, 638] width 35 height 35
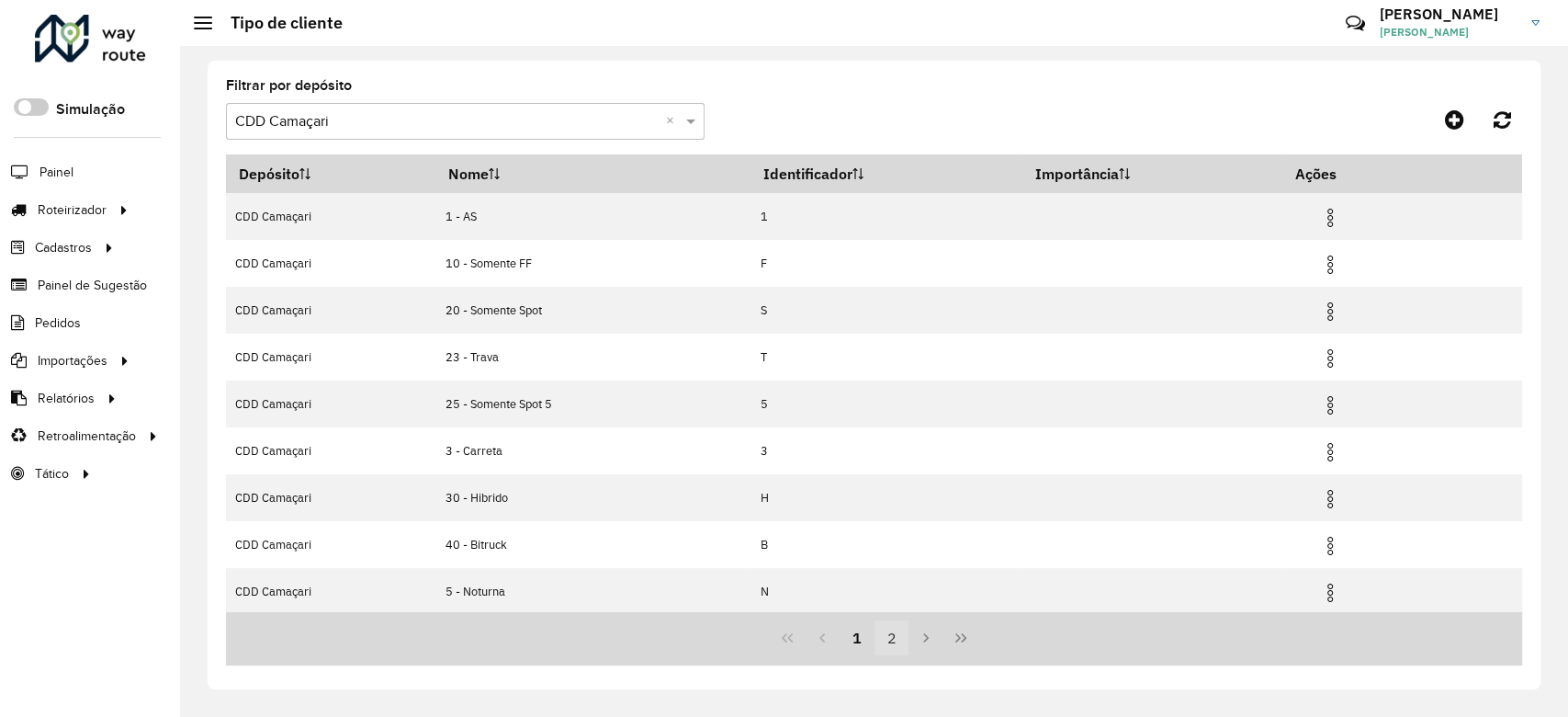
click at [899, 639] on button "2" at bounding box center [892, 638] width 35 height 35
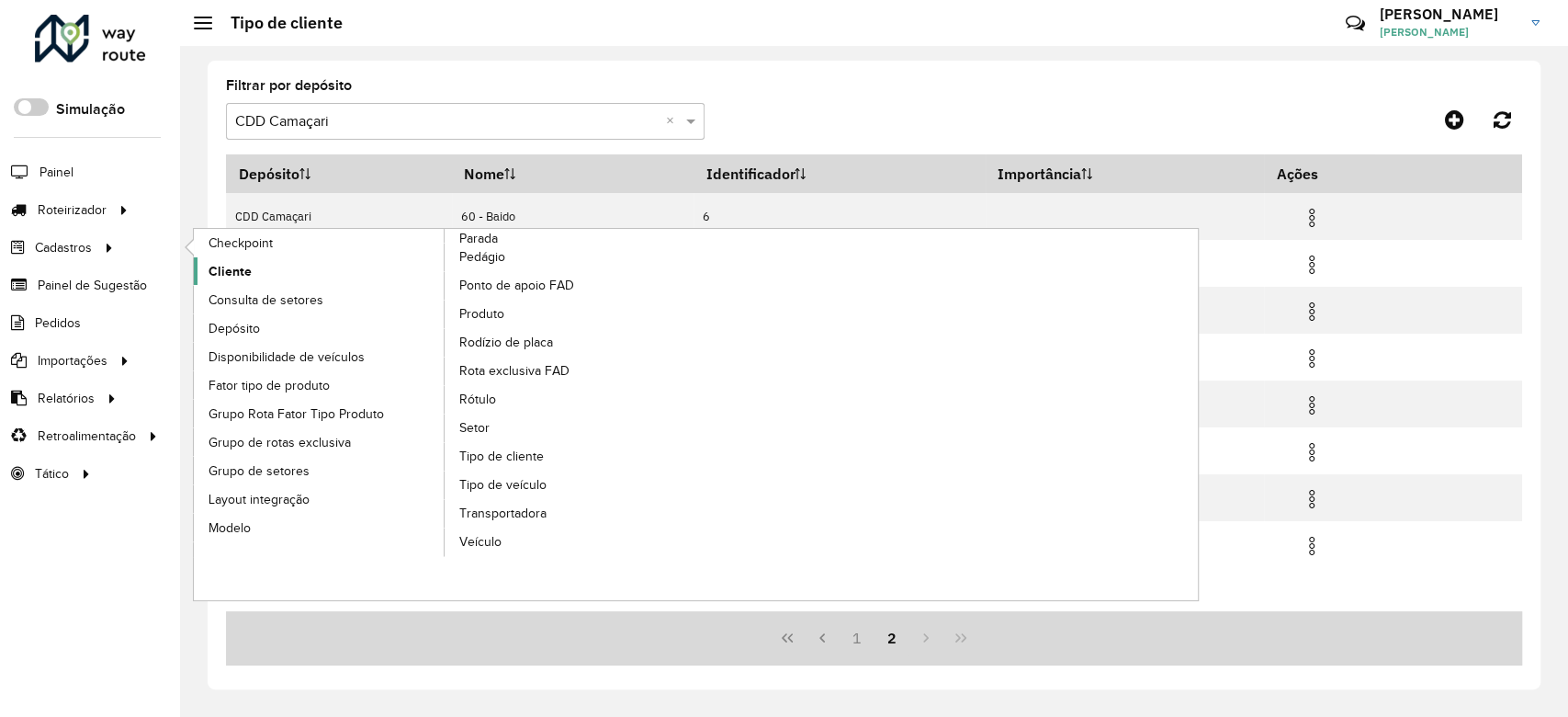
click at [244, 259] on link "Cliente" at bounding box center [320, 272] width 252 height 28
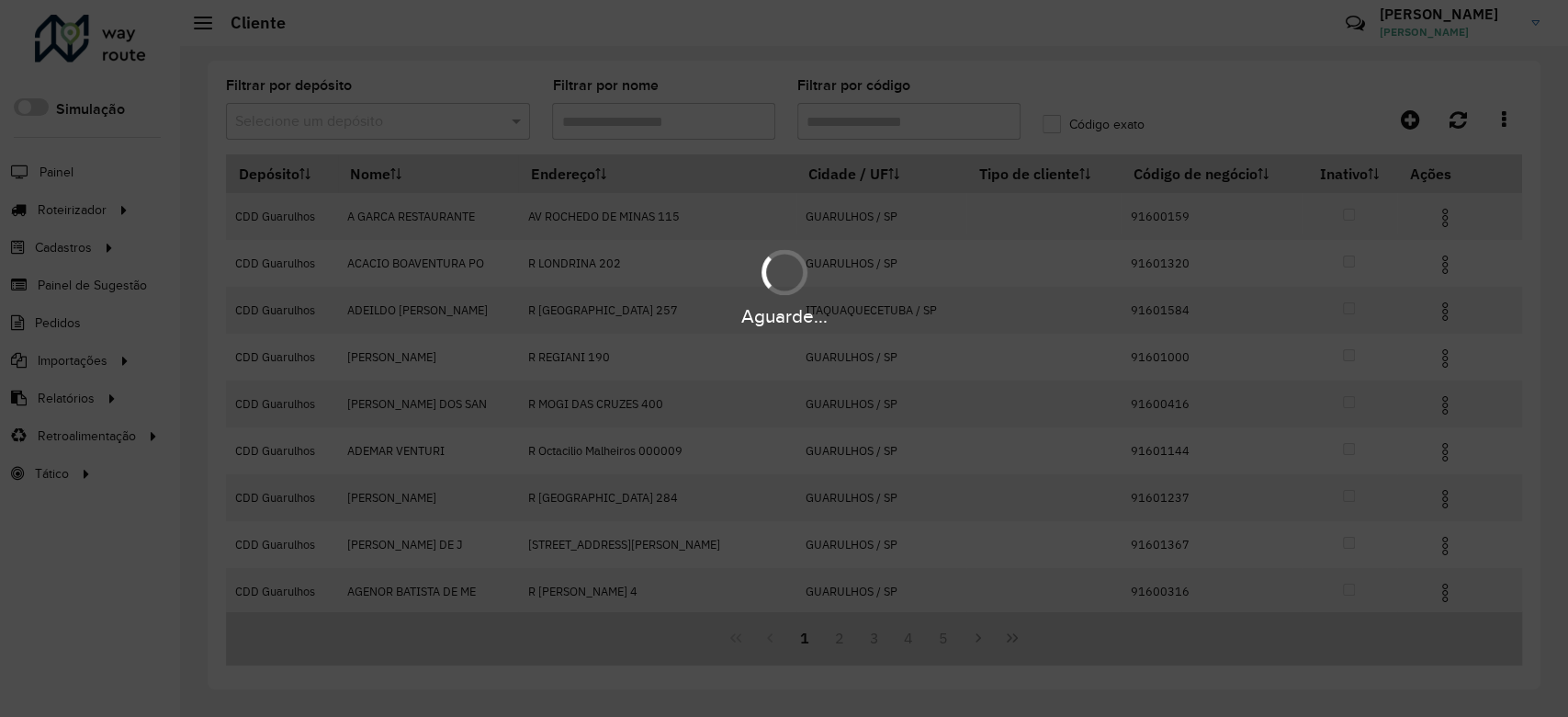
click at [354, 132] on hb-app "Aguarde... Pop-up bloqueado! Seu navegador bloqueou automáticamente a abertura …" at bounding box center [784, 358] width 1568 height 717
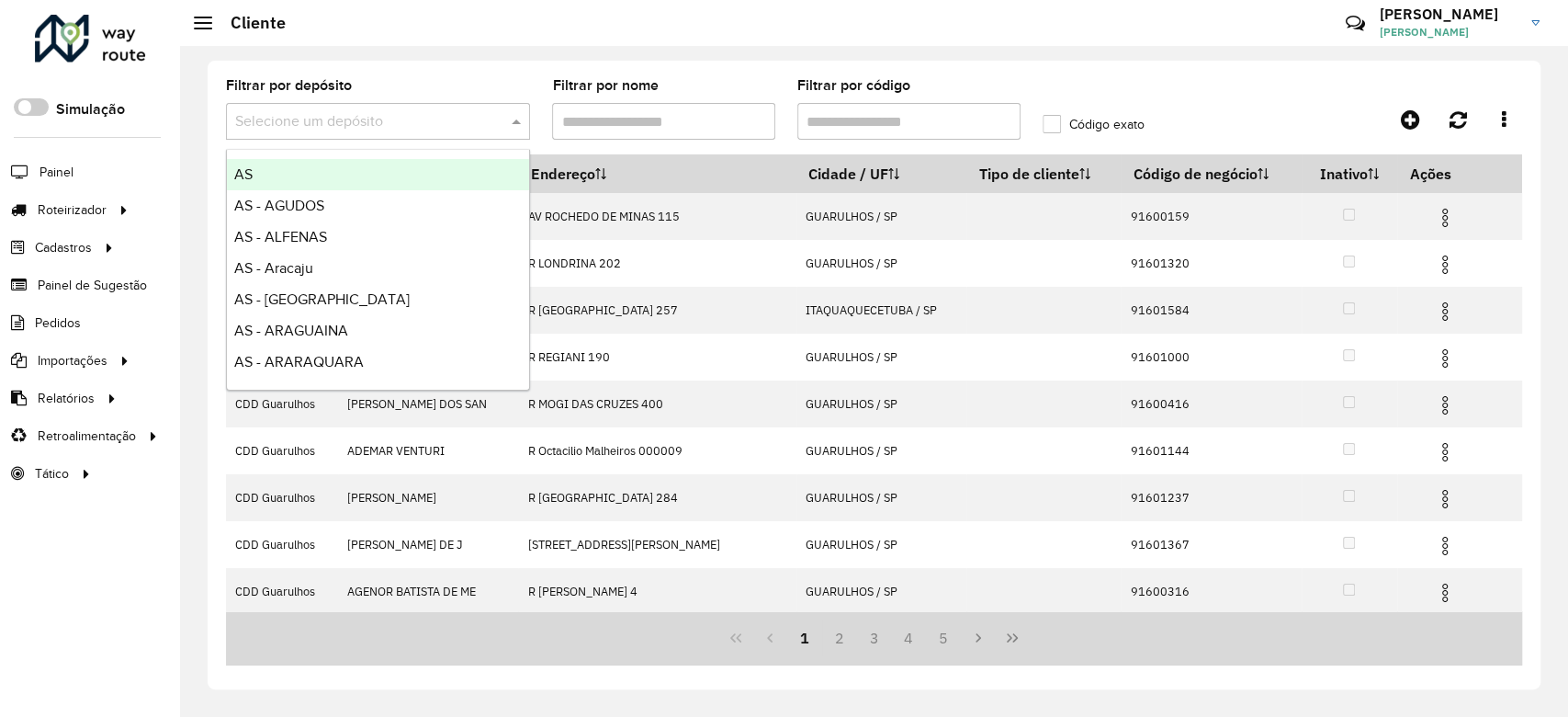
click at [354, 132] on div "Selecione um depósito" at bounding box center [377, 122] width 304 height 37
type input "****"
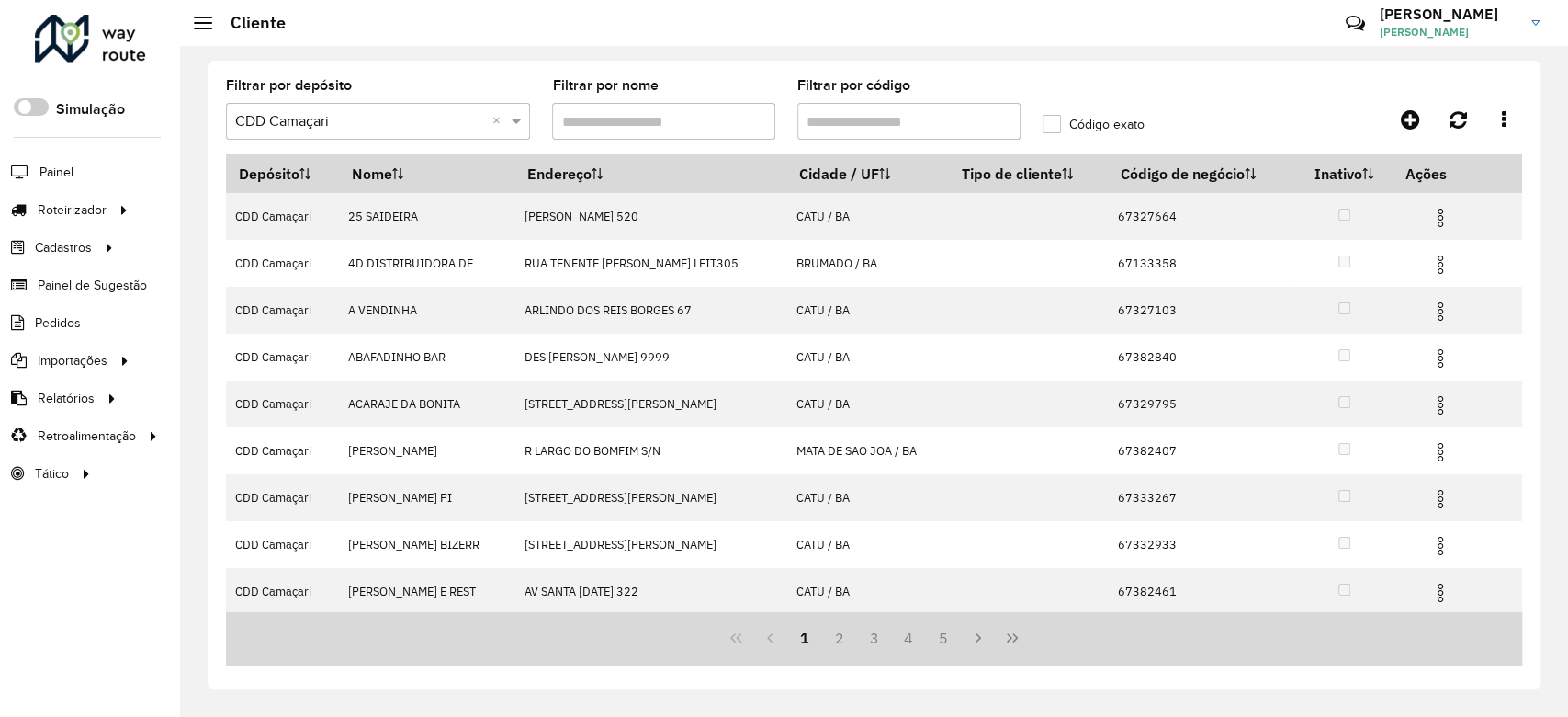
click at [900, 123] on input "Filtrar por código" at bounding box center [909, 122] width 223 height 37
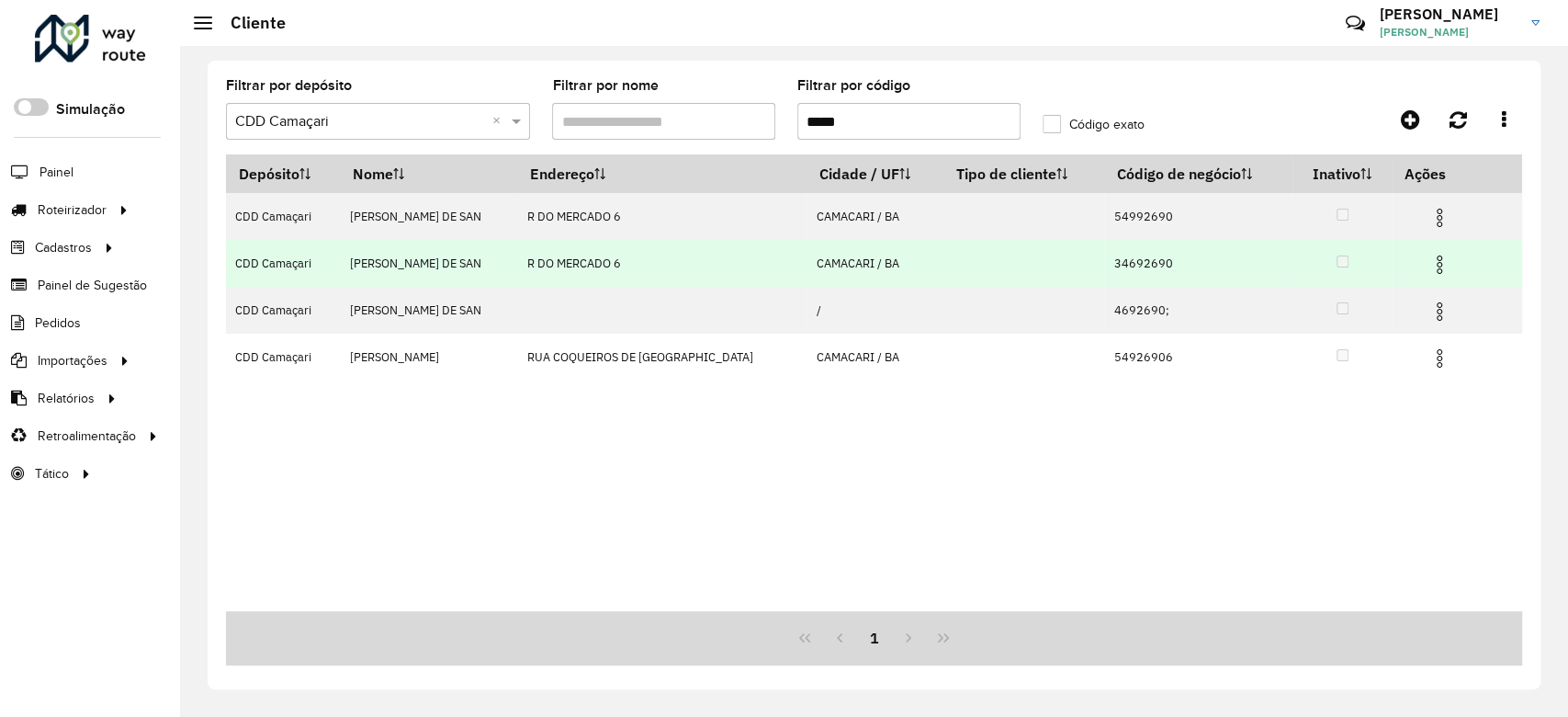
type input "*****"
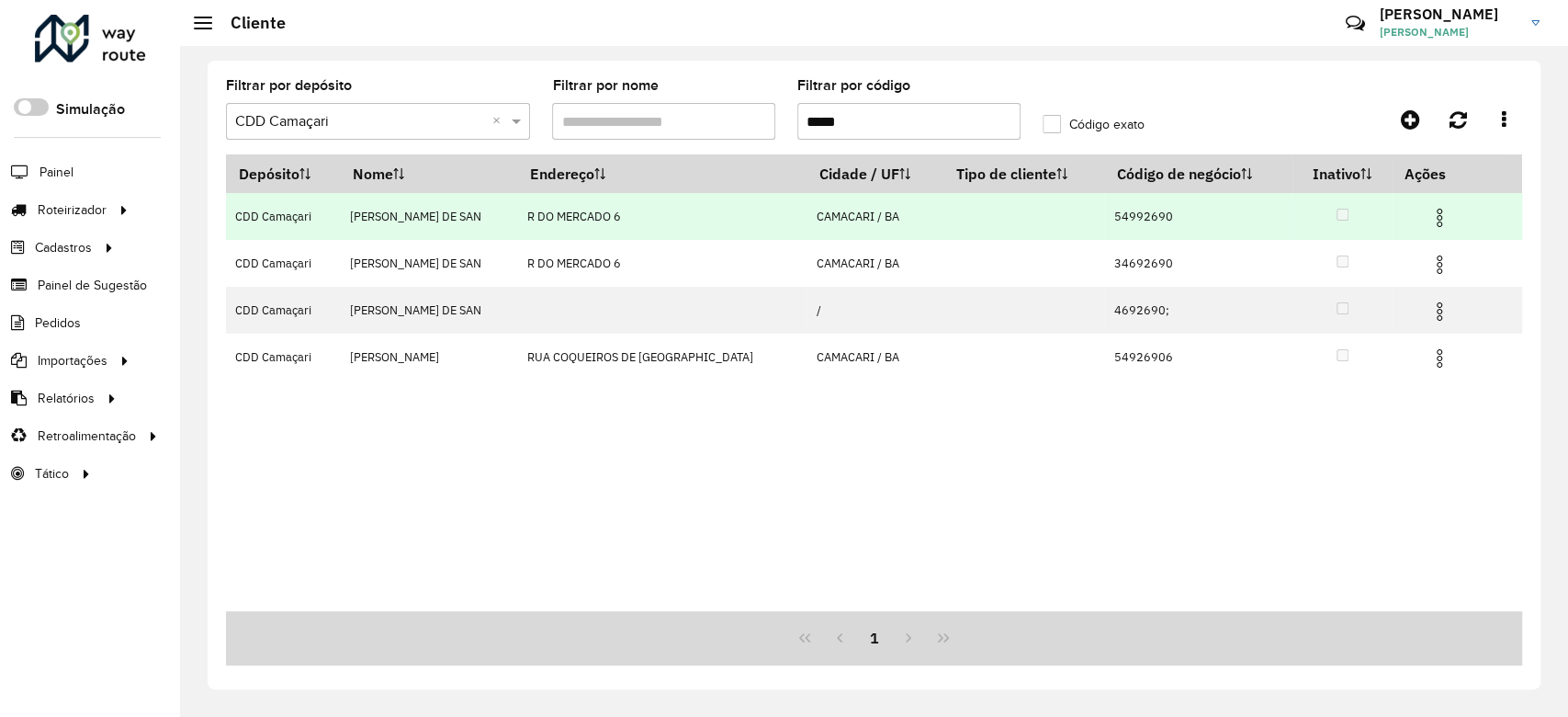
click at [1439, 208] on img at bounding box center [1440, 218] width 22 height 22
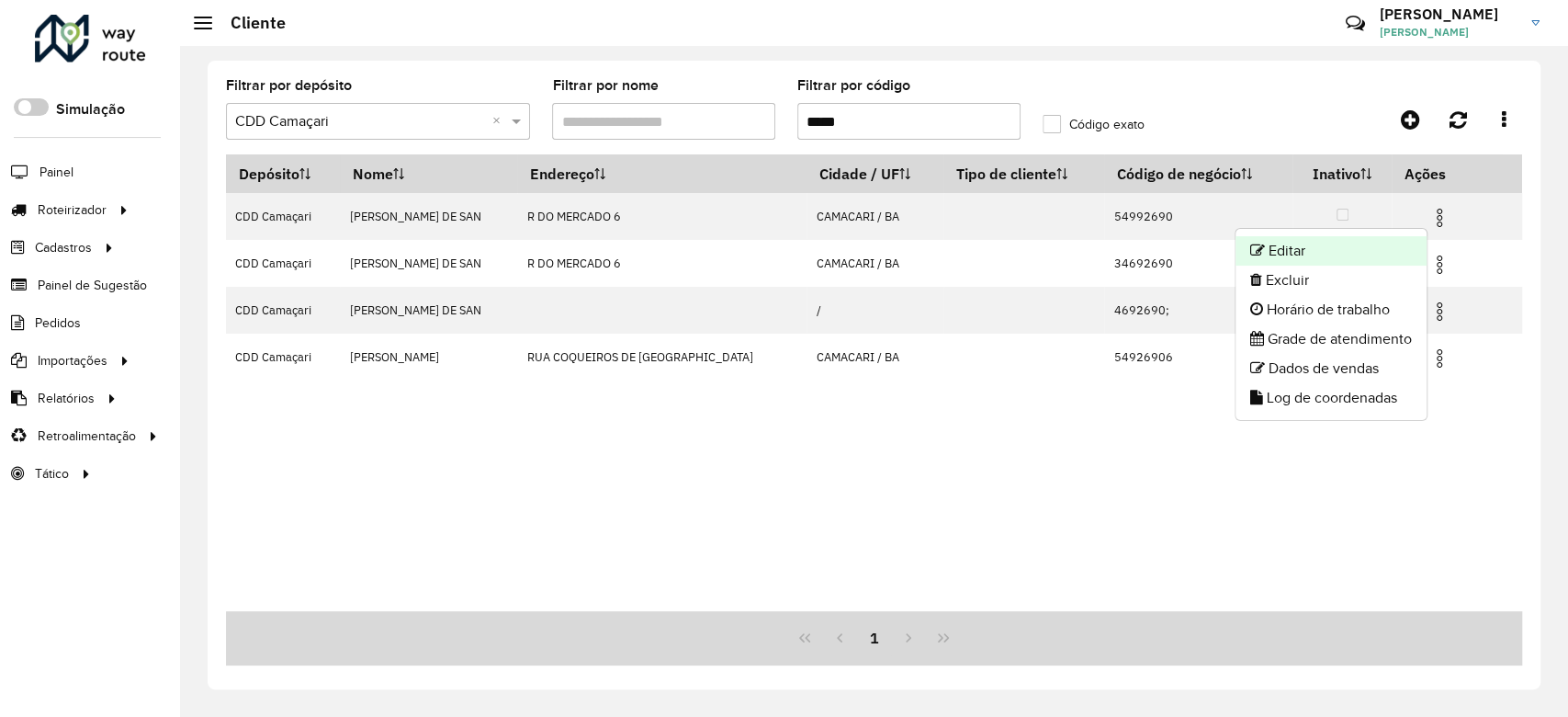
click at [1354, 259] on li "Editar" at bounding box center [1331, 251] width 191 height 30
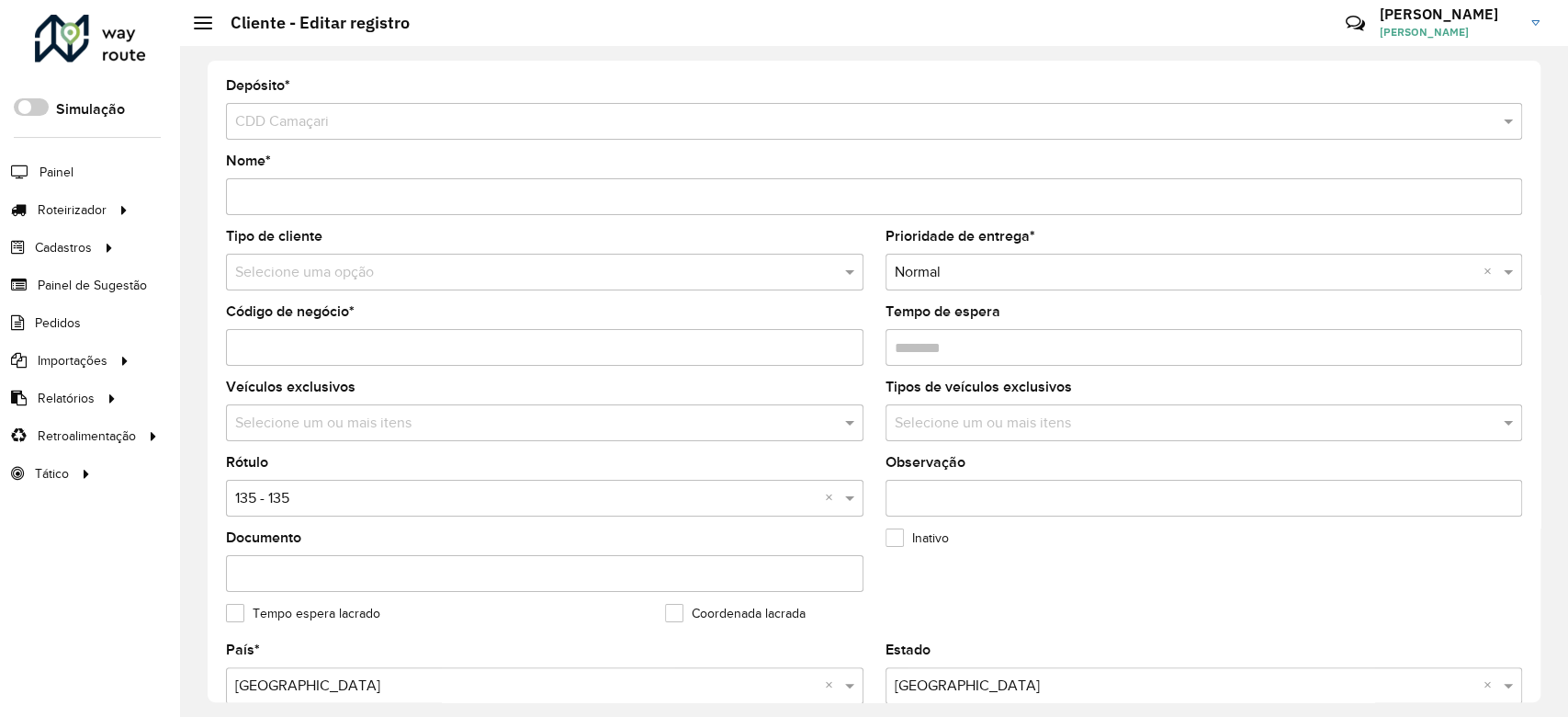
click at [371, 285] on div "Selecione uma opção" at bounding box center [545, 272] width 638 height 37
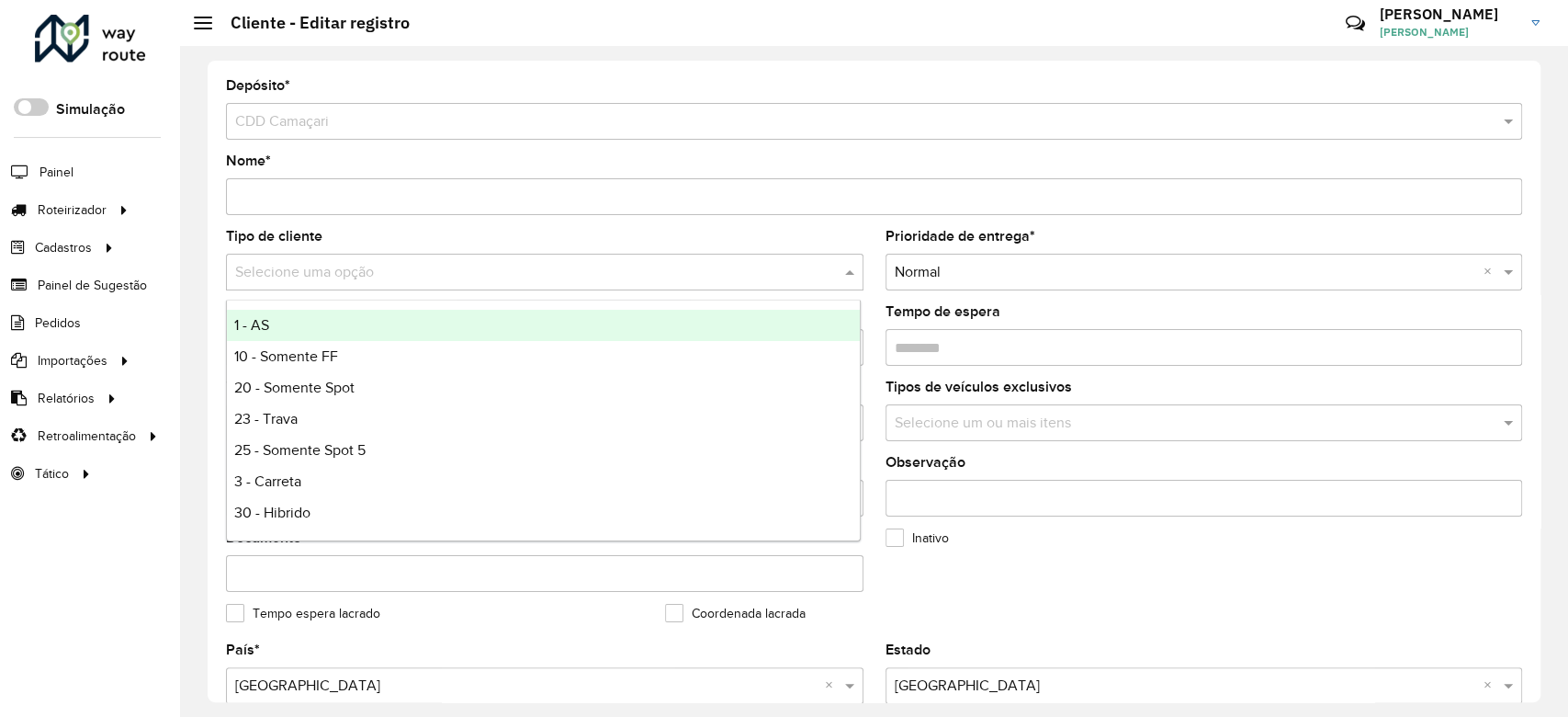
click at [344, 269] on input "text" at bounding box center [526, 273] width 583 height 22
click at [349, 249] on div "Tipo de cliente Selecione uma opção" at bounding box center [545, 259] width 638 height 60
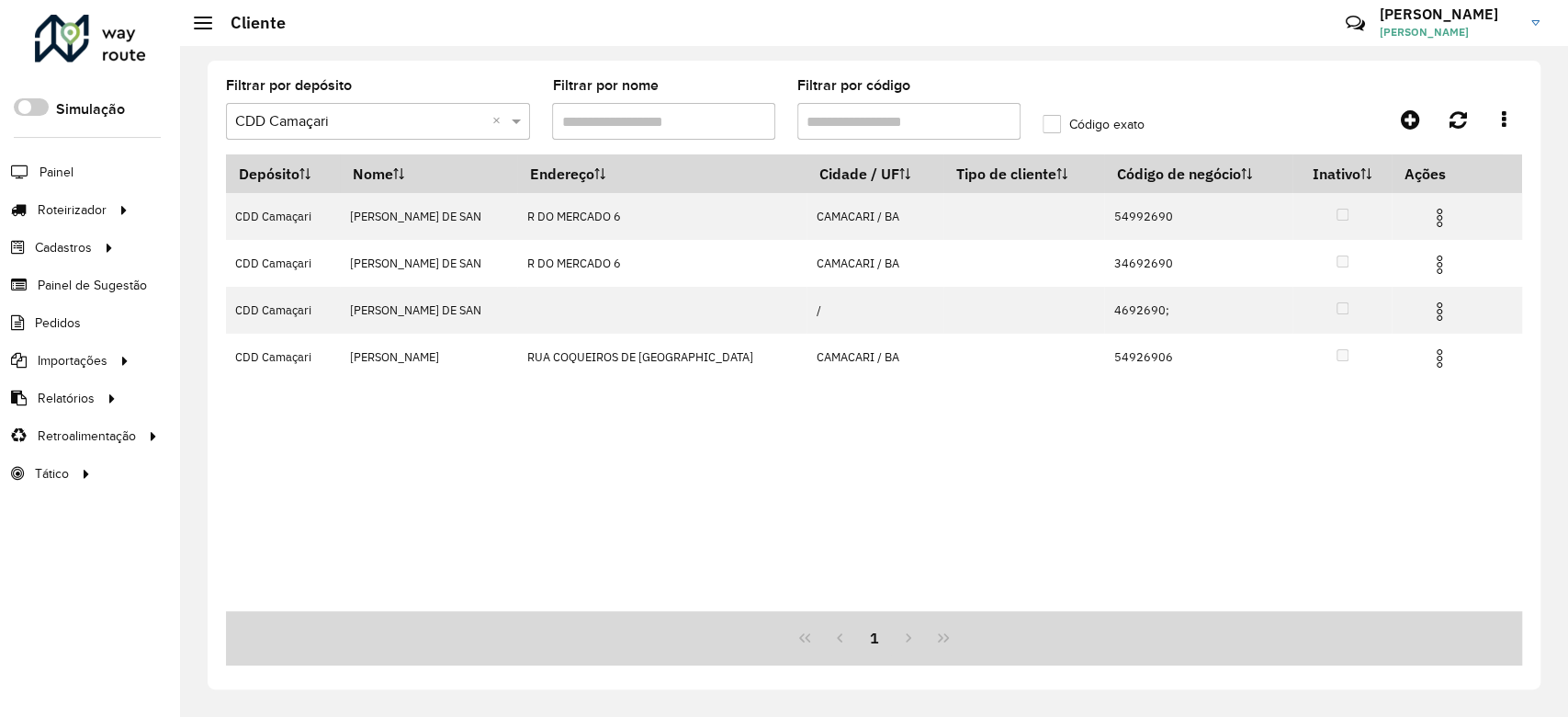
drag, startPoint x: 867, startPoint y: 124, endPoint x: 718, endPoint y: 114, distance: 149.3
click at [718, 114] on formly-group "Filtrar por depósito Selecione um depósito × CDD Camaçari × Filtrar por nome Fi…" at bounding box center [705, 116] width 980 height 75
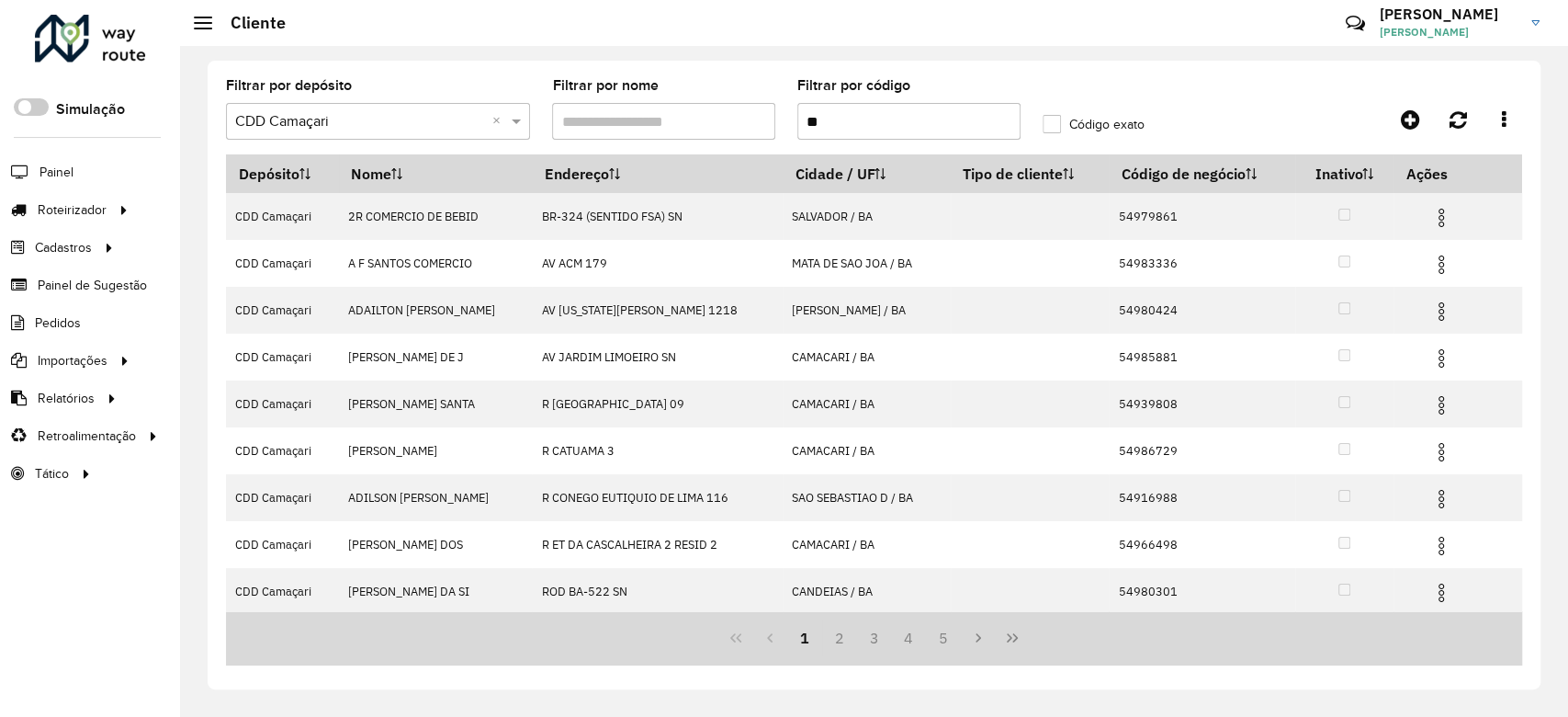
type input "*"
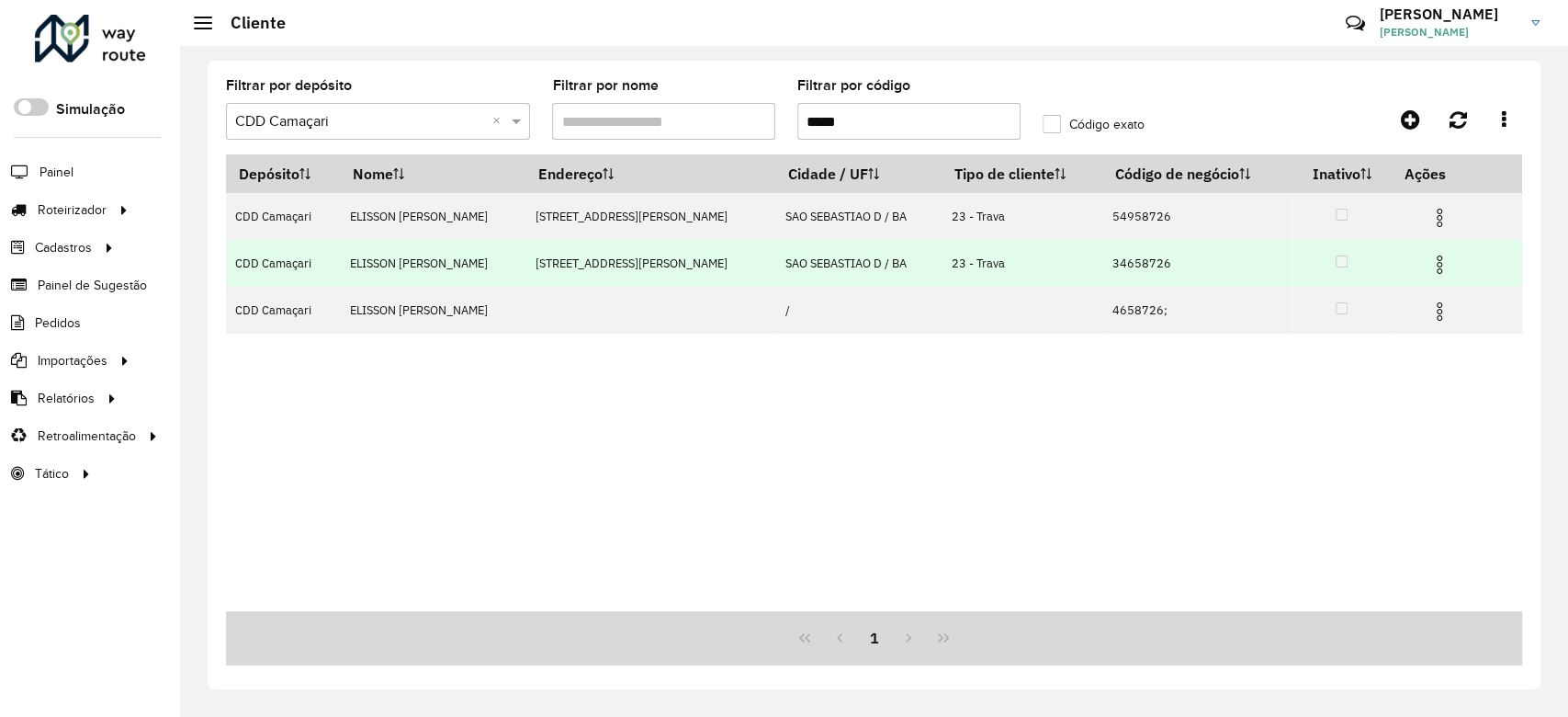
type input "*****"
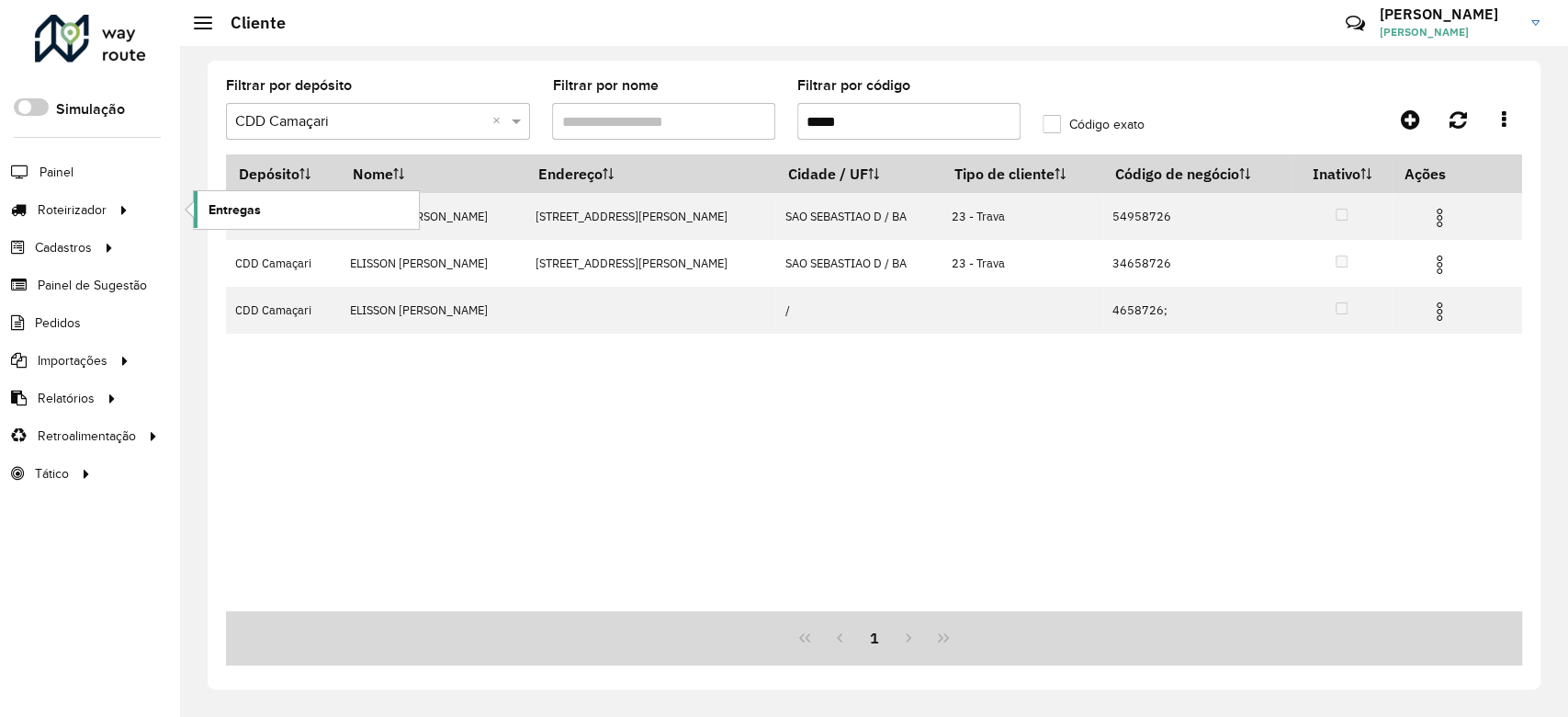
click at [257, 206] on span "Entregas" at bounding box center [234, 209] width 52 height 20
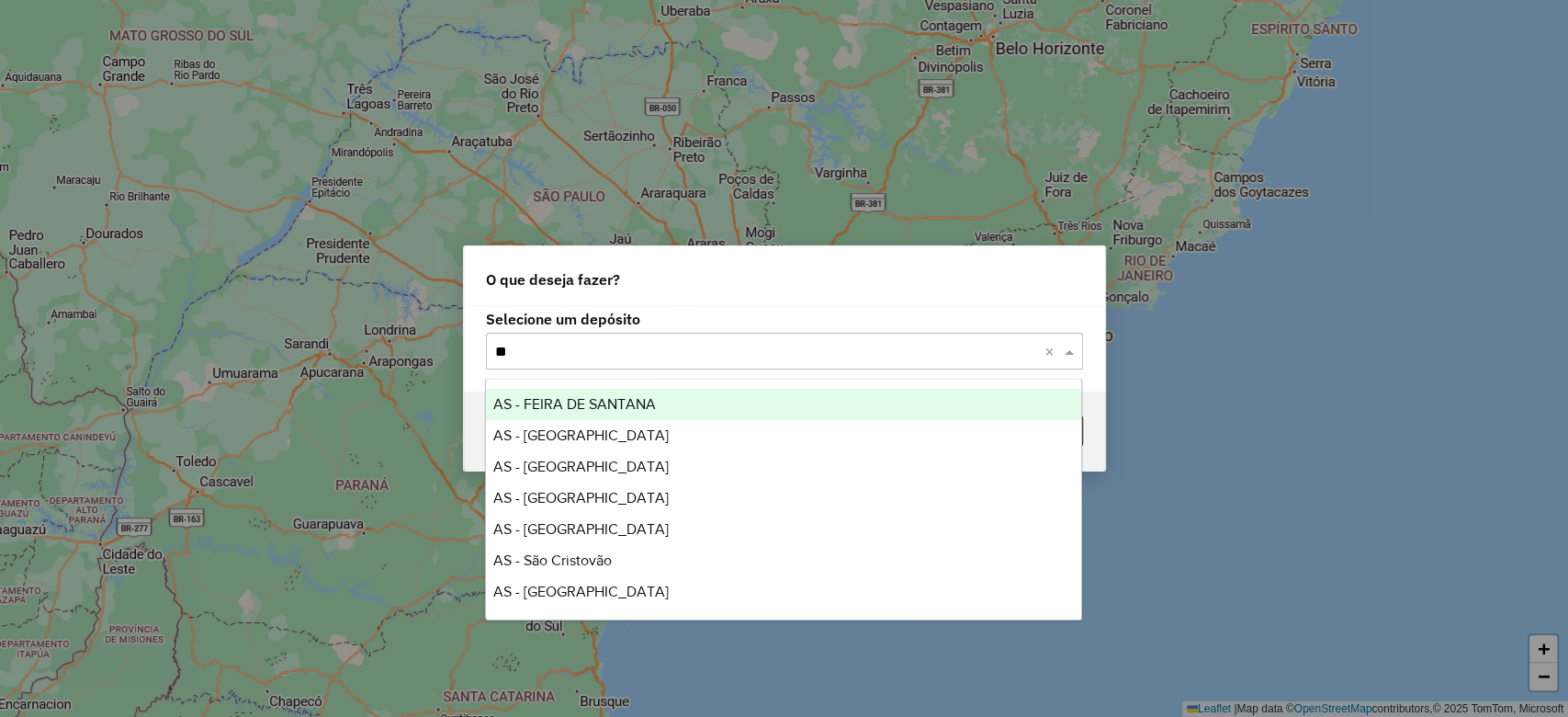
type input "***"
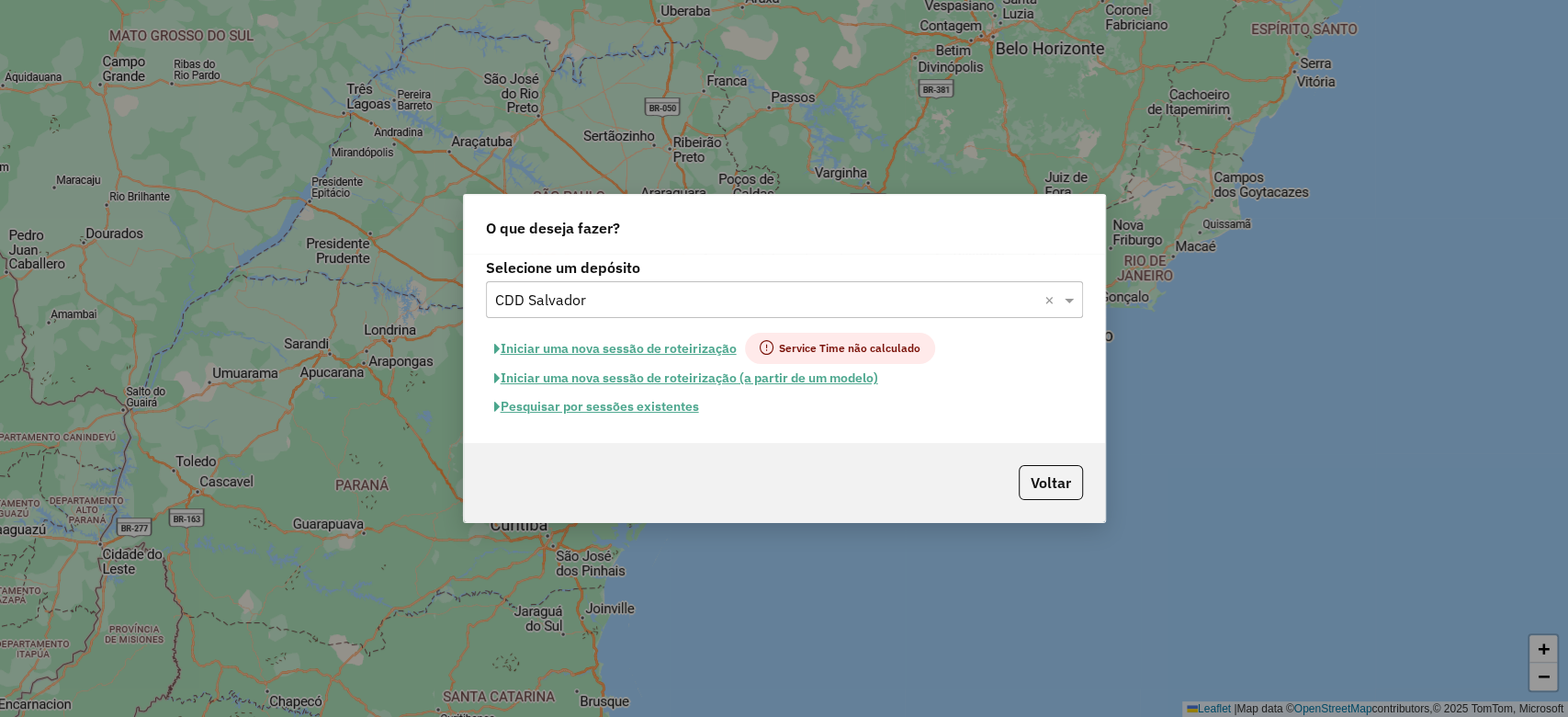
click at [571, 401] on button "Pesquisar por sessões existentes" at bounding box center [597, 406] width 221 height 29
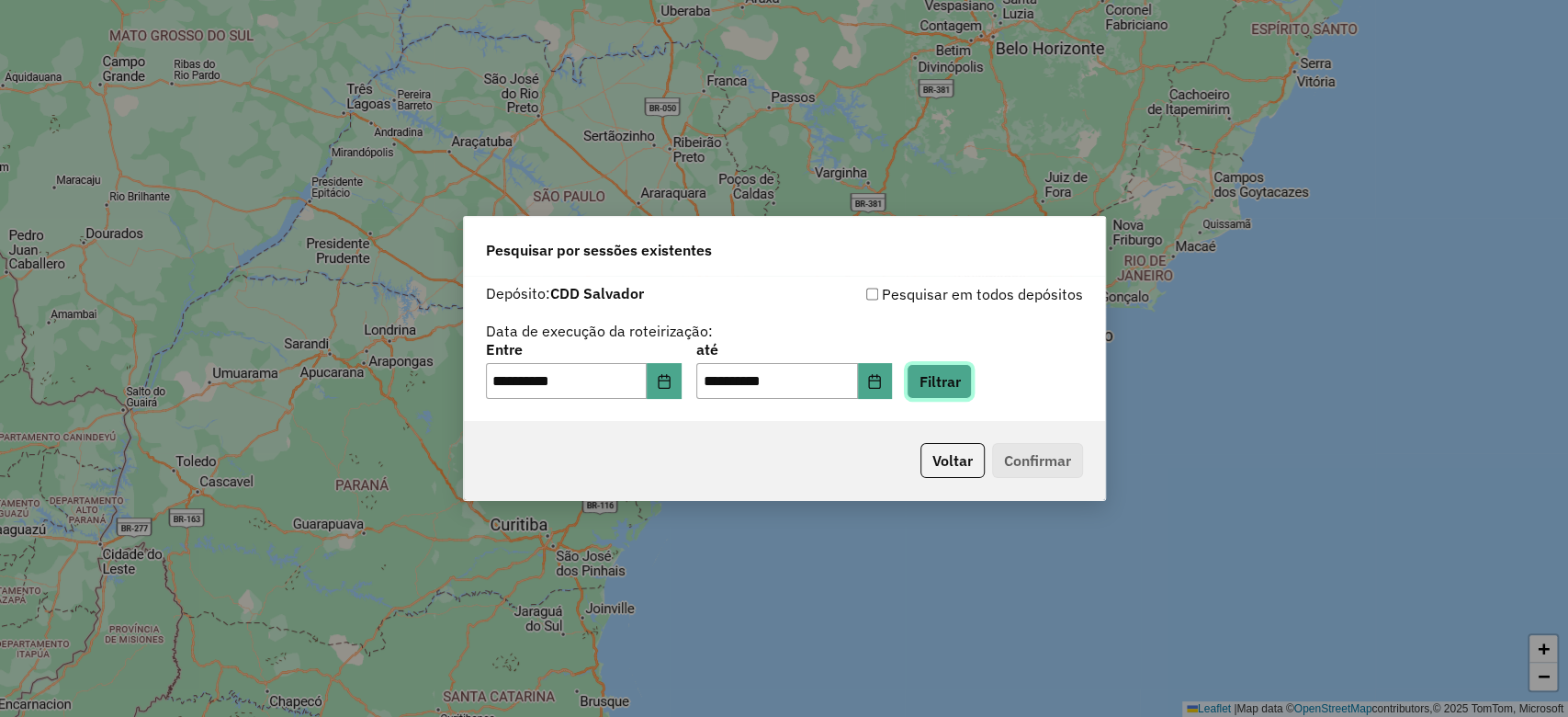
click at [953, 386] on button "Filtrar" at bounding box center [939, 381] width 65 height 35
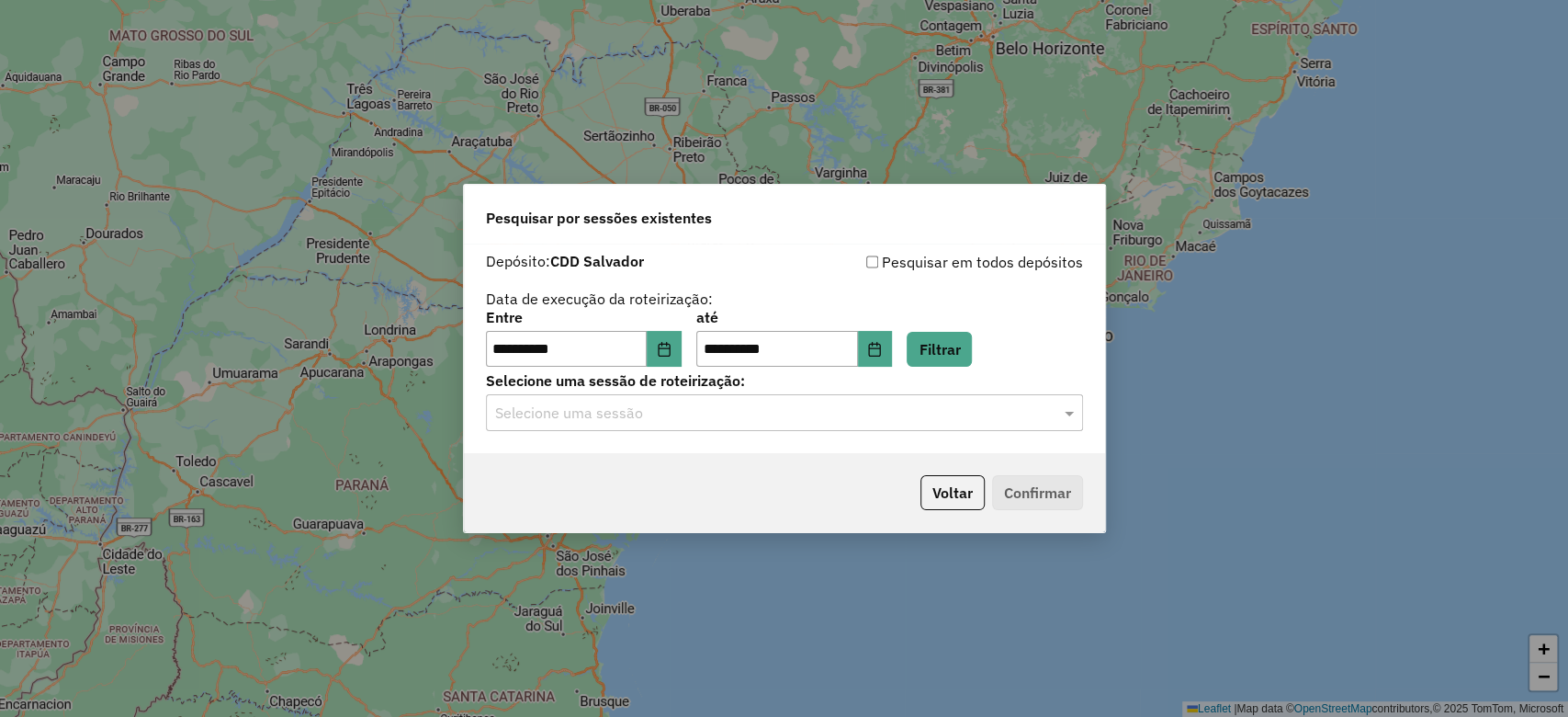
click at [652, 416] on input "text" at bounding box center [766, 414] width 542 height 22
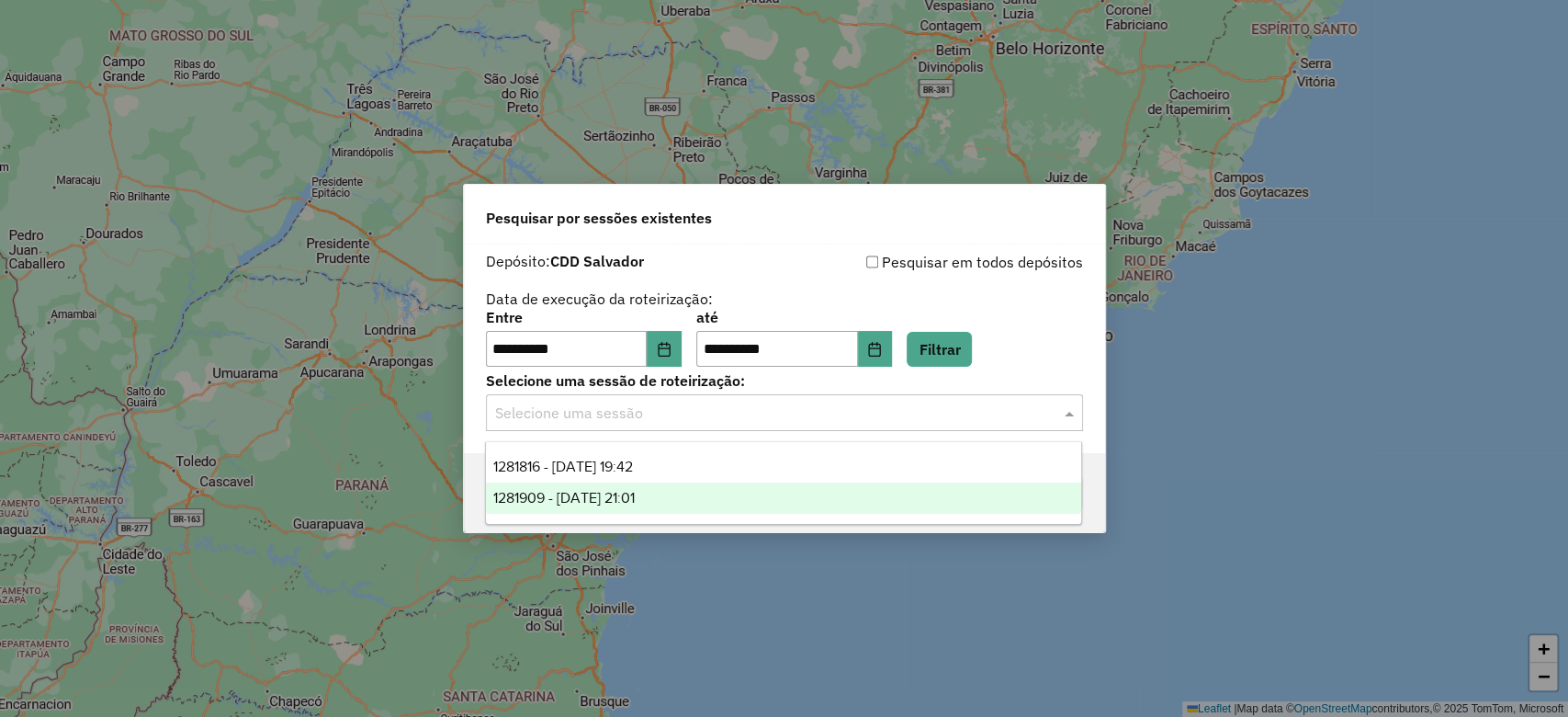
click at [635, 501] on span "1281909 - 24/09/2025 21:01" at bounding box center [564, 498] width 141 height 16
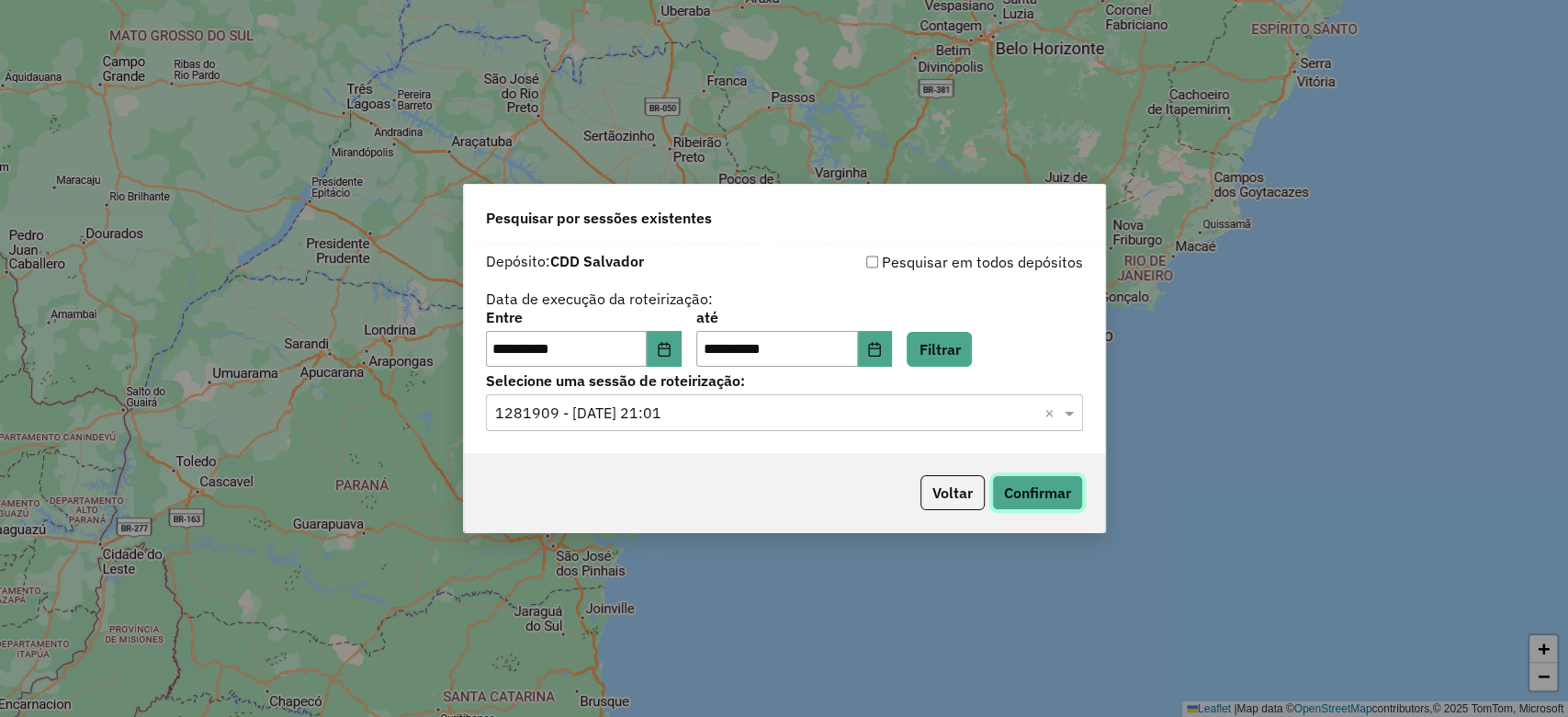
click at [1044, 490] on button "Confirmar" at bounding box center [1037, 493] width 91 height 35
click at [664, 407] on input "text" at bounding box center [766, 414] width 542 height 22
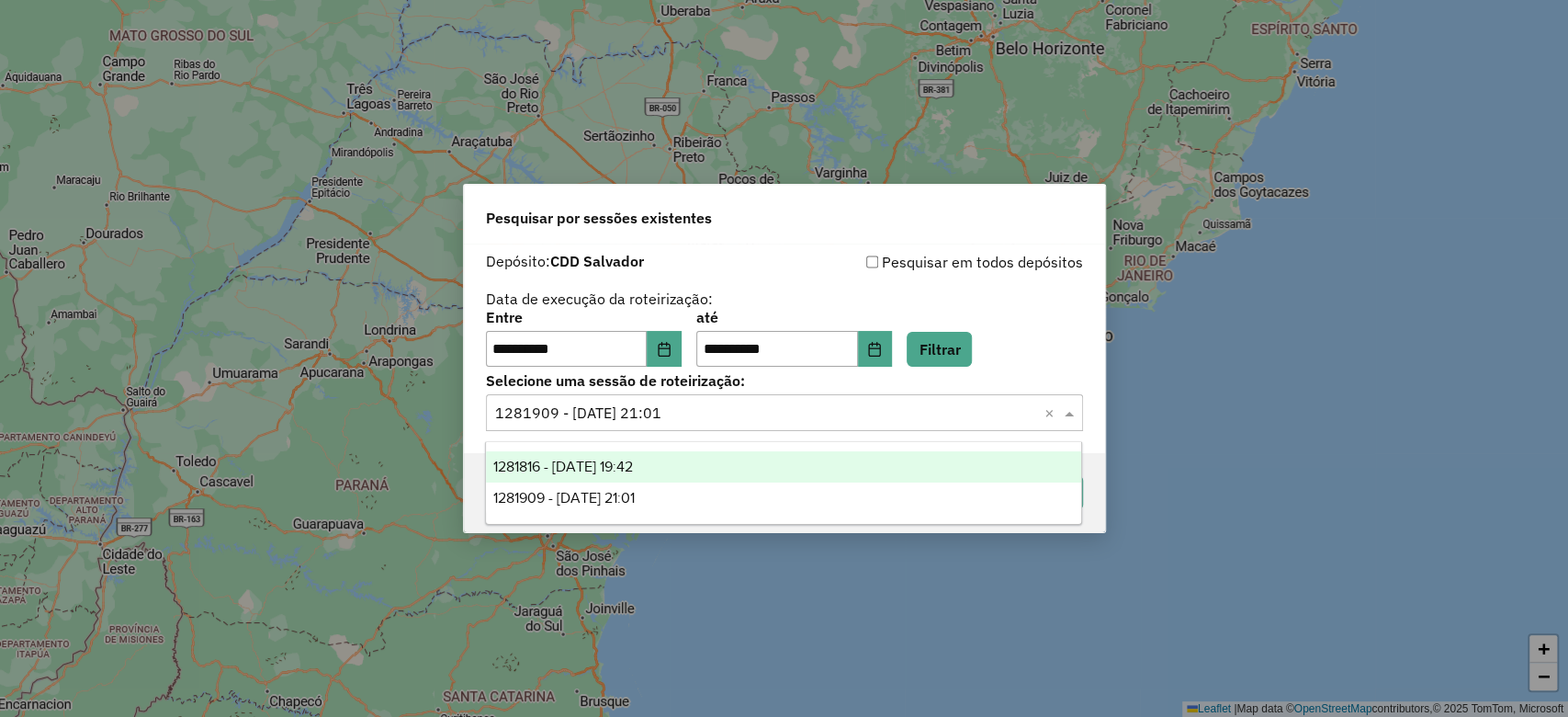
click at [659, 454] on div "1281816 - 24/09/2025 19:42" at bounding box center [784, 467] width 595 height 32
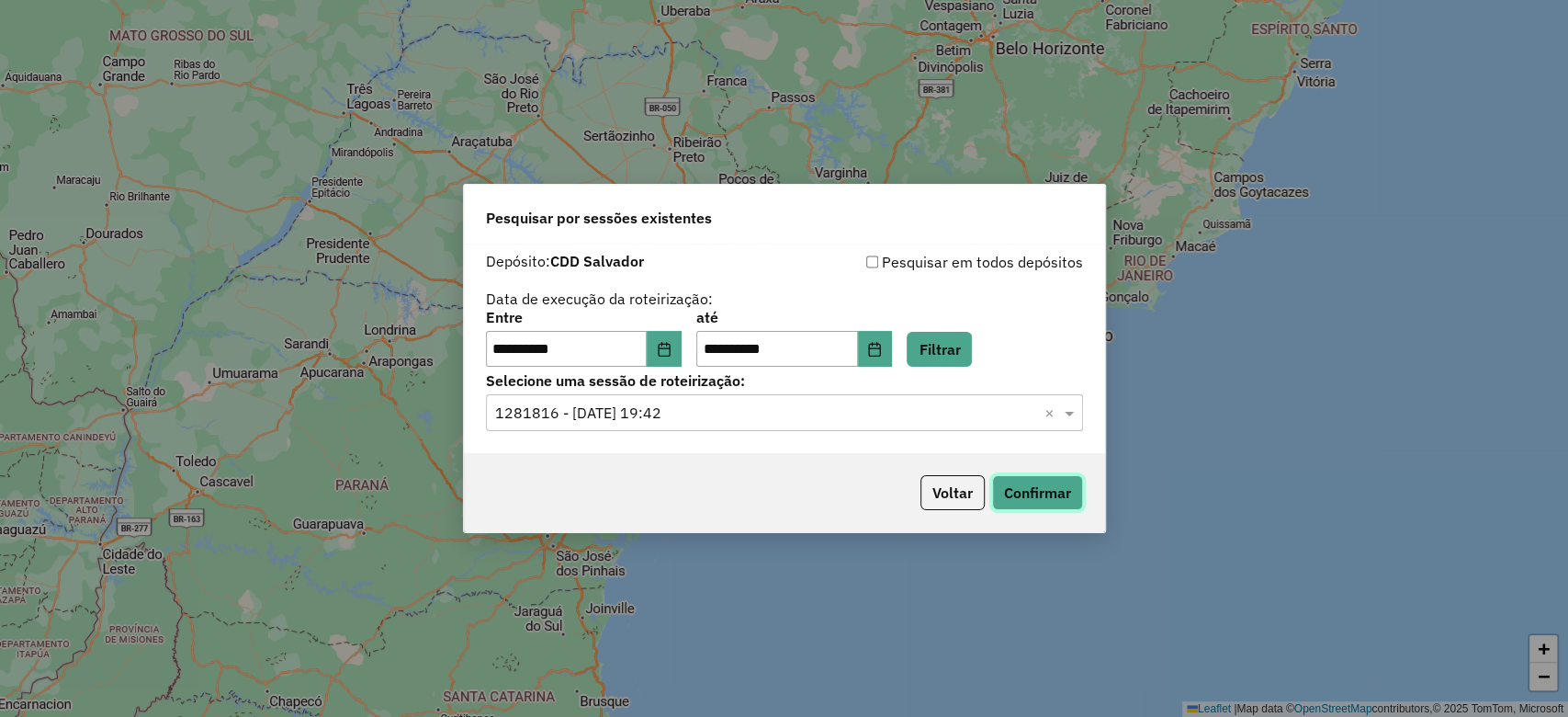
click at [1043, 482] on button "Confirmar" at bounding box center [1037, 493] width 91 height 35
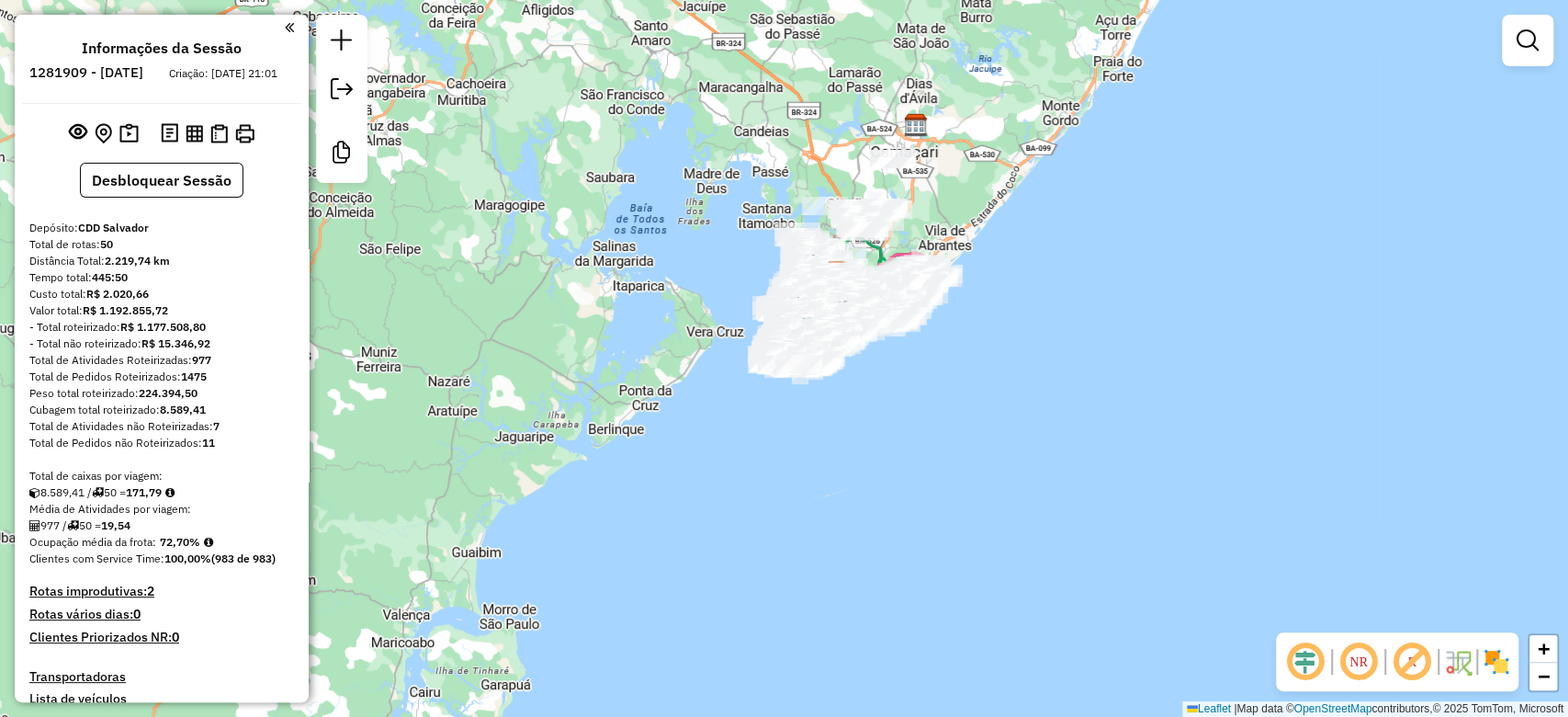
drag, startPoint x: 953, startPoint y: 392, endPoint x: 916, endPoint y: 402, distance: 38.3
click at [953, 390] on div "Janela de atendimento Grade de atendimento Capacidade Transportadoras Veículos …" at bounding box center [784, 358] width 1568 height 717
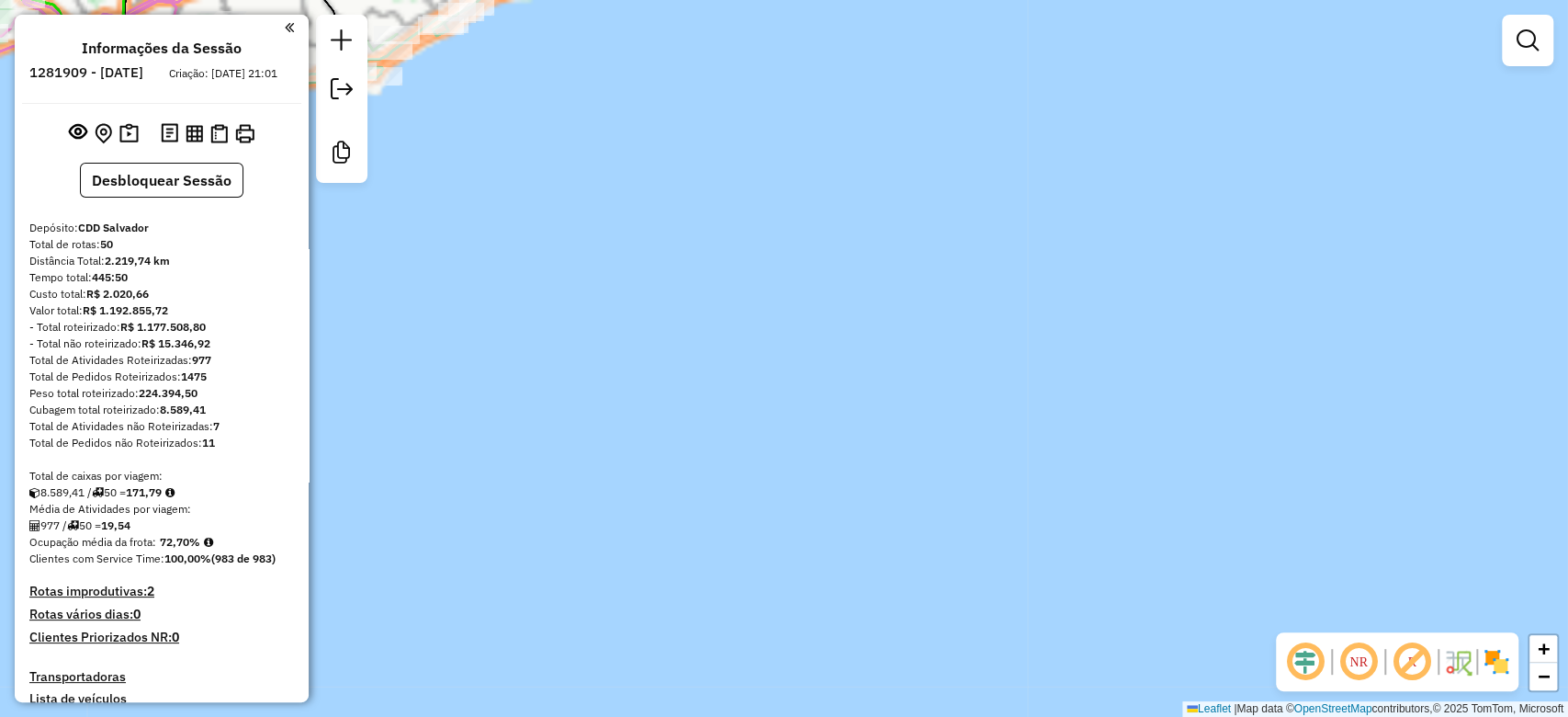
drag, startPoint x: 729, startPoint y: 176, endPoint x: 779, endPoint y: 320, distance: 152.4
click at [779, 320] on div "Janela de atendimento Grade de atendimento Capacidade Transportadoras Veículos …" at bounding box center [784, 358] width 1568 height 717
drag, startPoint x: 940, startPoint y: 496, endPoint x: 971, endPoint y: 539, distance: 53.0
click at [976, 555] on div "Janela de atendimento Grade de atendimento Capacidade Transportadoras Veículos …" at bounding box center [784, 358] width 1568 height 717
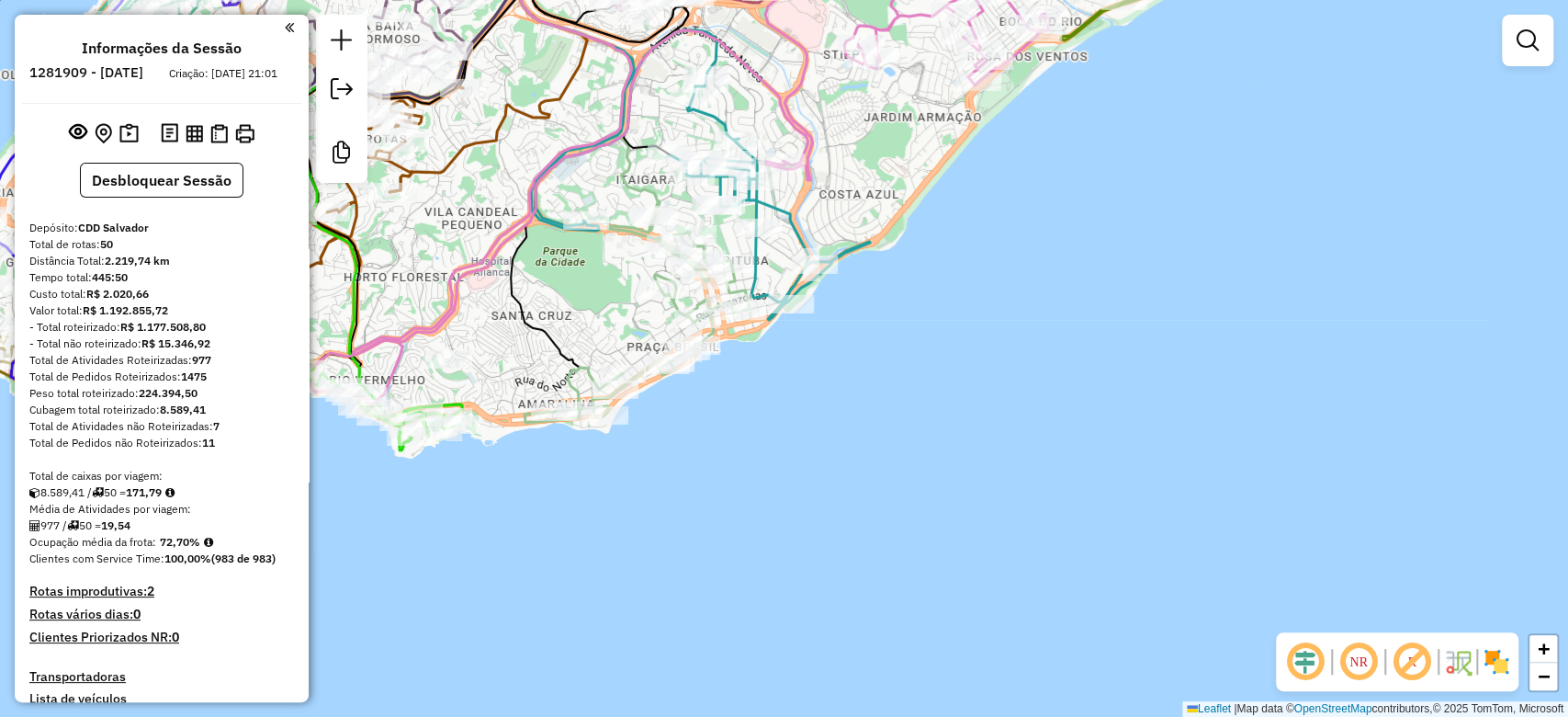
click at [1496, 666] on img at bounding box center [1496, 662] width 30 height 30
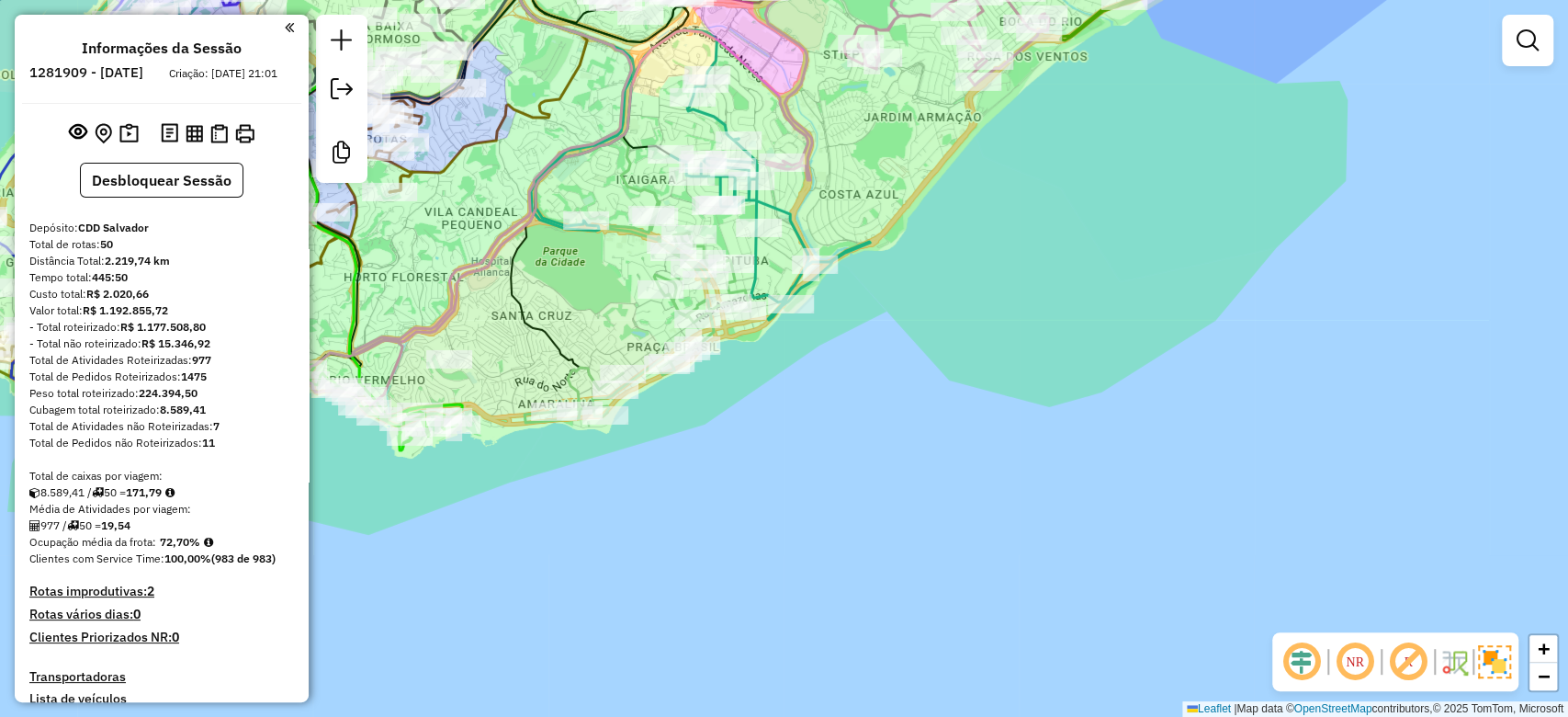
click at [1408, 657] on em at bounding box center [1407, 661] width 44 height 44
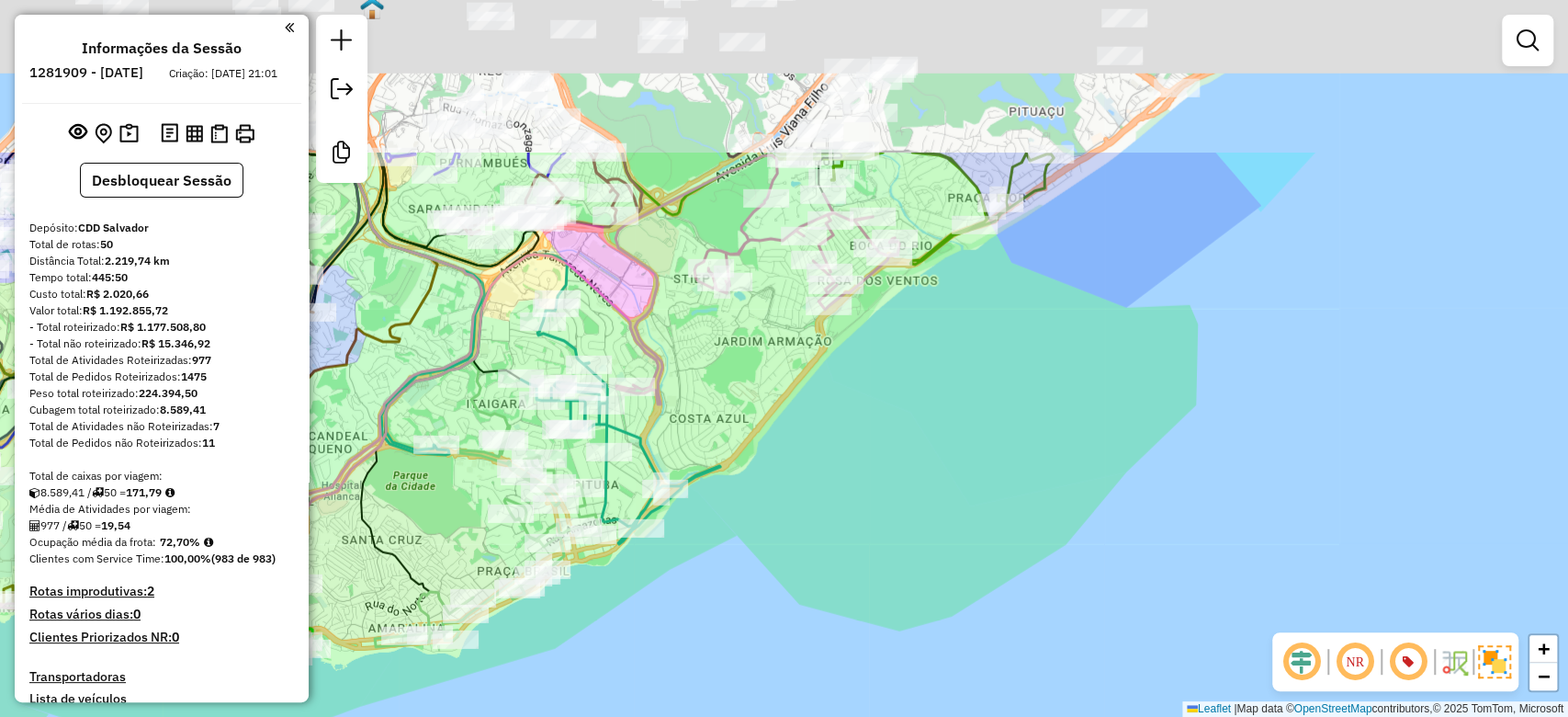
drag, startPoint x: 1046, startPoint y: 269, endPoint x: 859, endPoint y: 535, distance: 325.2
click at [861, 537] on div "Janela de atendimento Grade de atendimento Capacidade Transportadoras Veículos …" at bounding box center [784, 358] width 1568 height 717
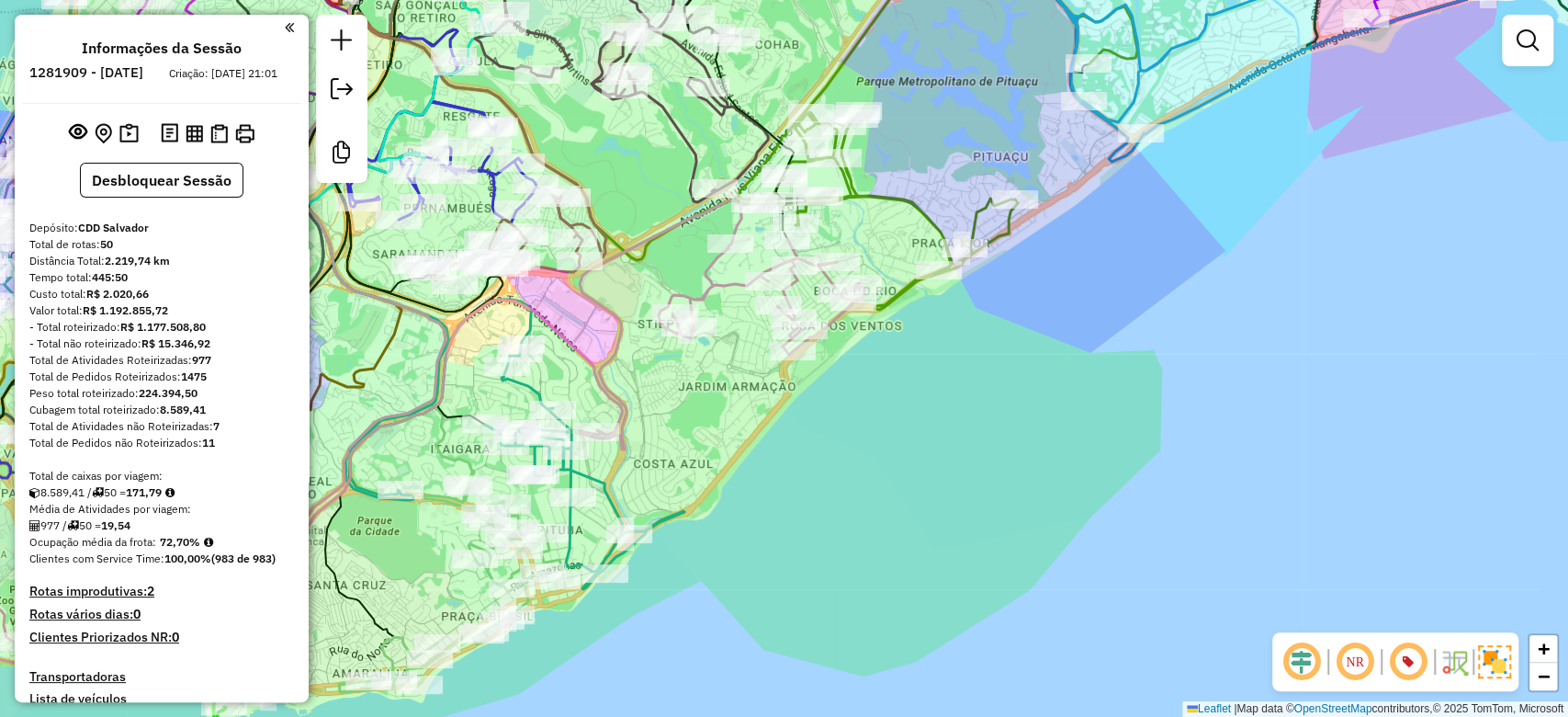
click at [889, 210] on div "Janela de atendimento Grade de atendimento Capacidade Transportadoras Veículos …" at bounding box center [784, 358] width 1568 height 717
click at [884, 191] on icon at bounding box center [936, 119] width 402 height 381
select select "**********"
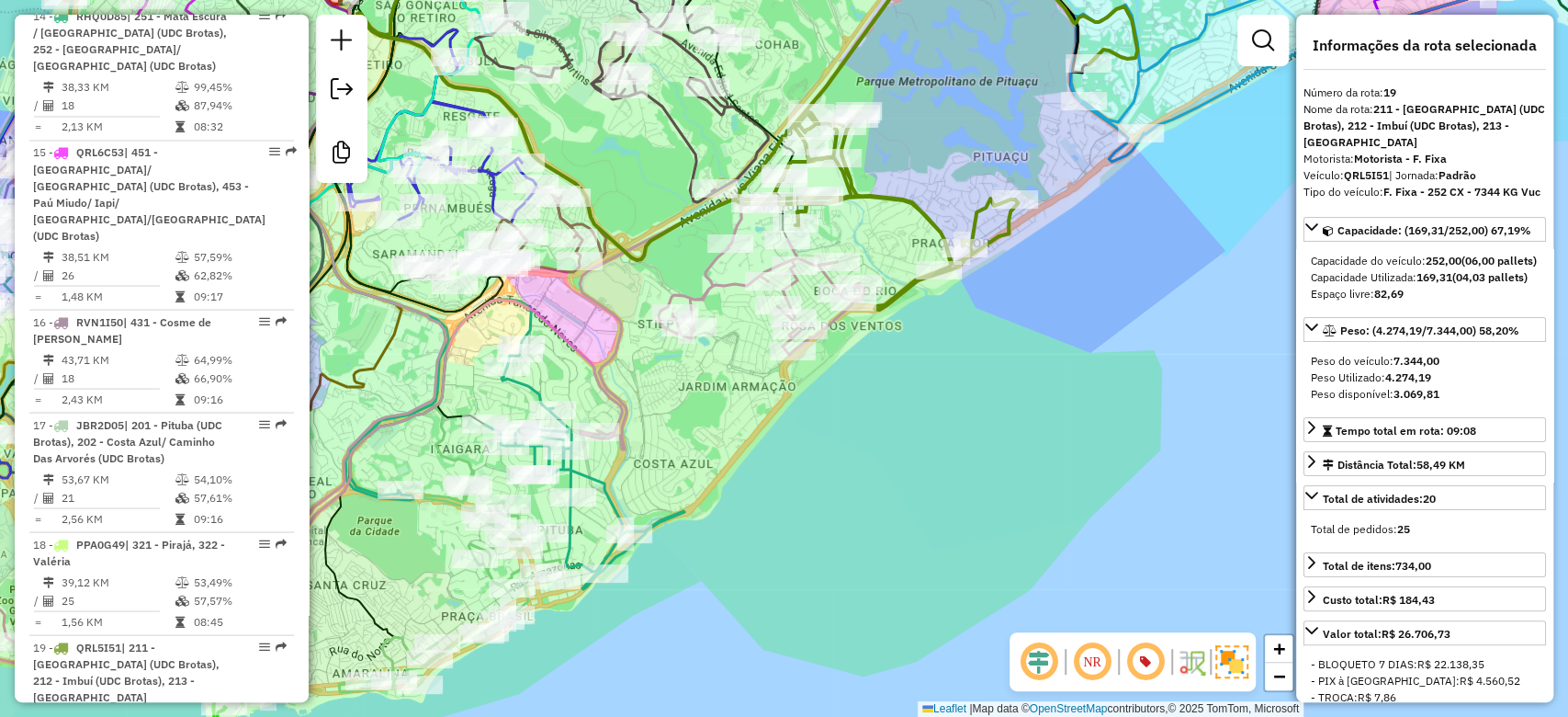
scroll to position [2752, 0]
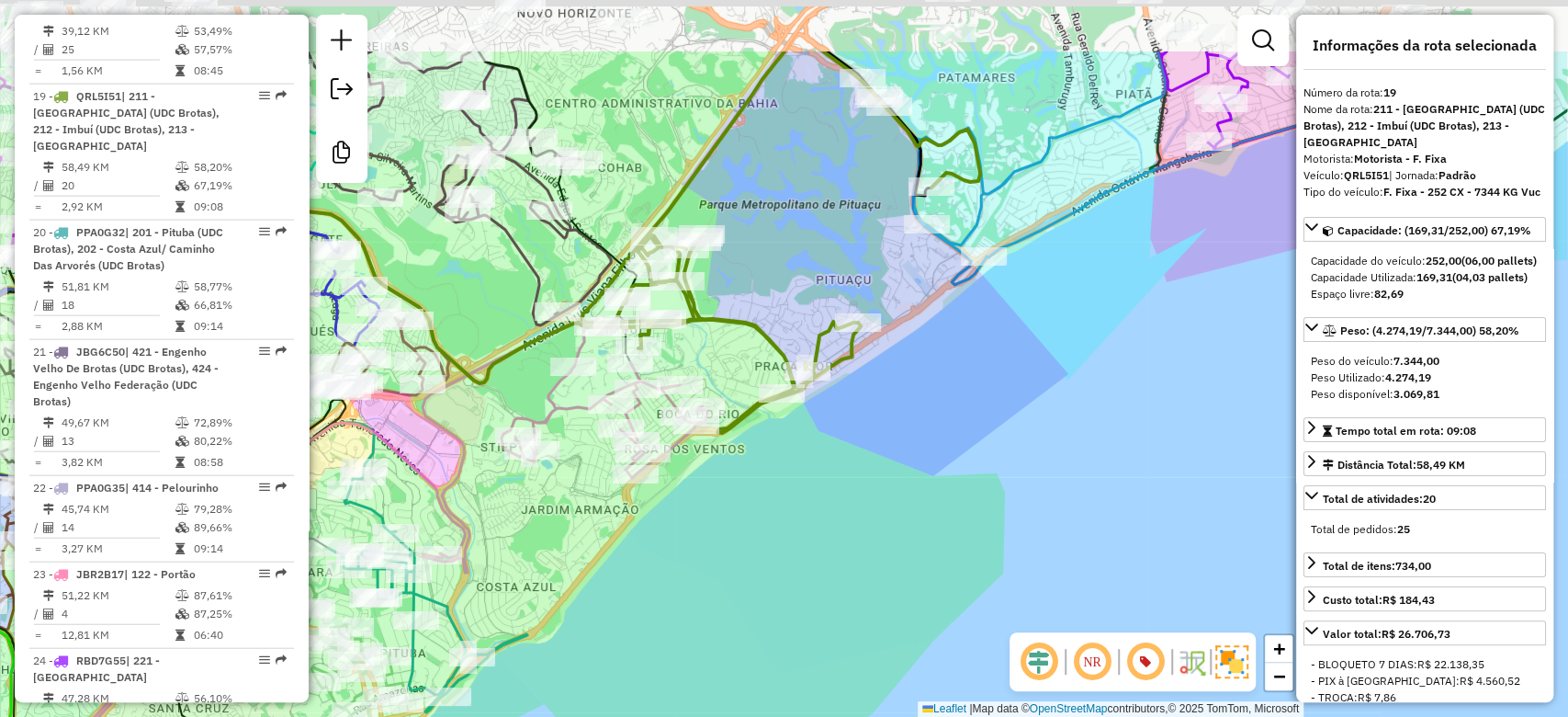
drag, startPoint x: 893, startPoint y: 191, endPoint x: 734, endPoint y: 315, distance: 201.6
click at [734, 315] on icon at bounding box center [779, 242] width 402 height 381
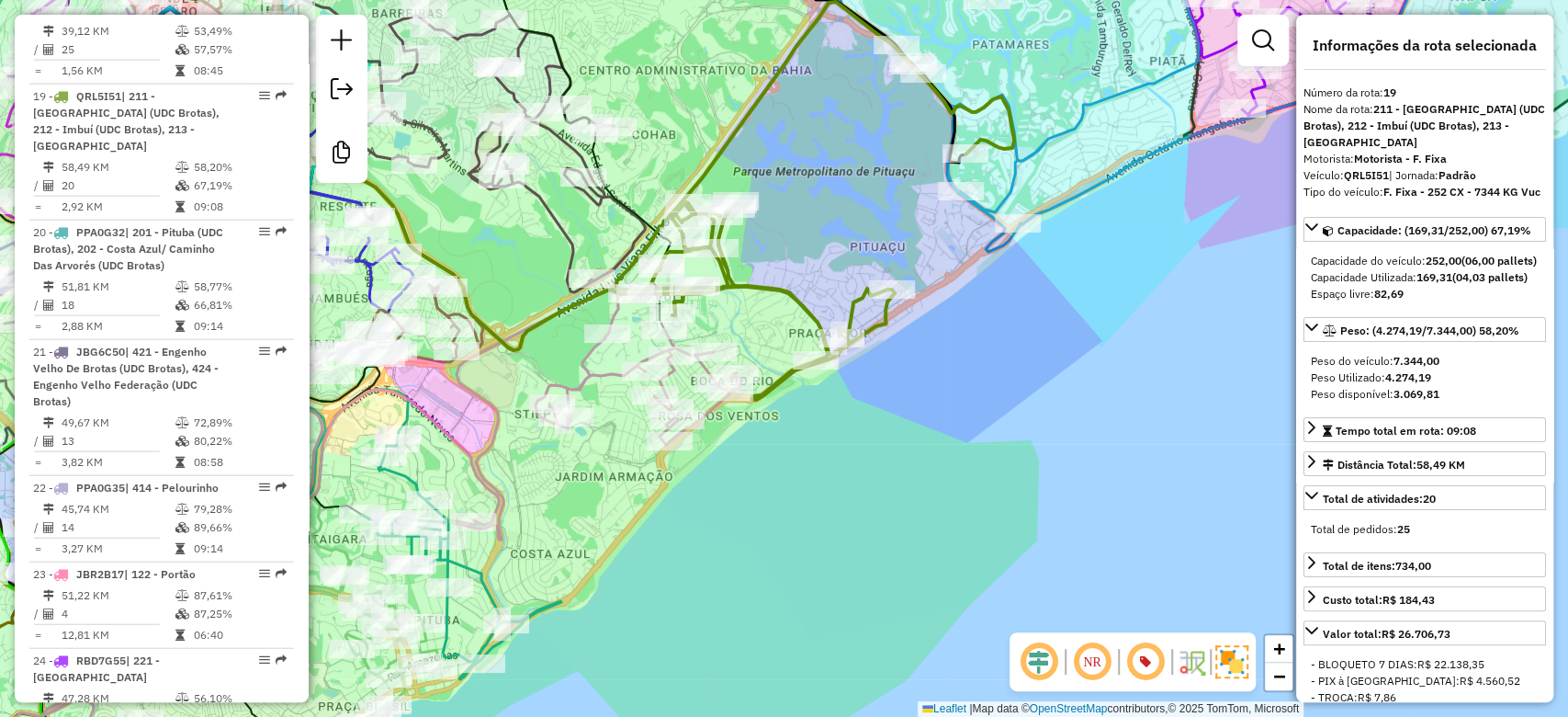
drag, startPoint x: 748, startPoint y: 311, endPoint x: 761, endPoint y: 296, distance: 19.8
click at [761, 296] on icon at bounding box center [812, 201] width 402 height 398
click at [598, 365] on icon at bounding box center [292, 524] width 898 height 467
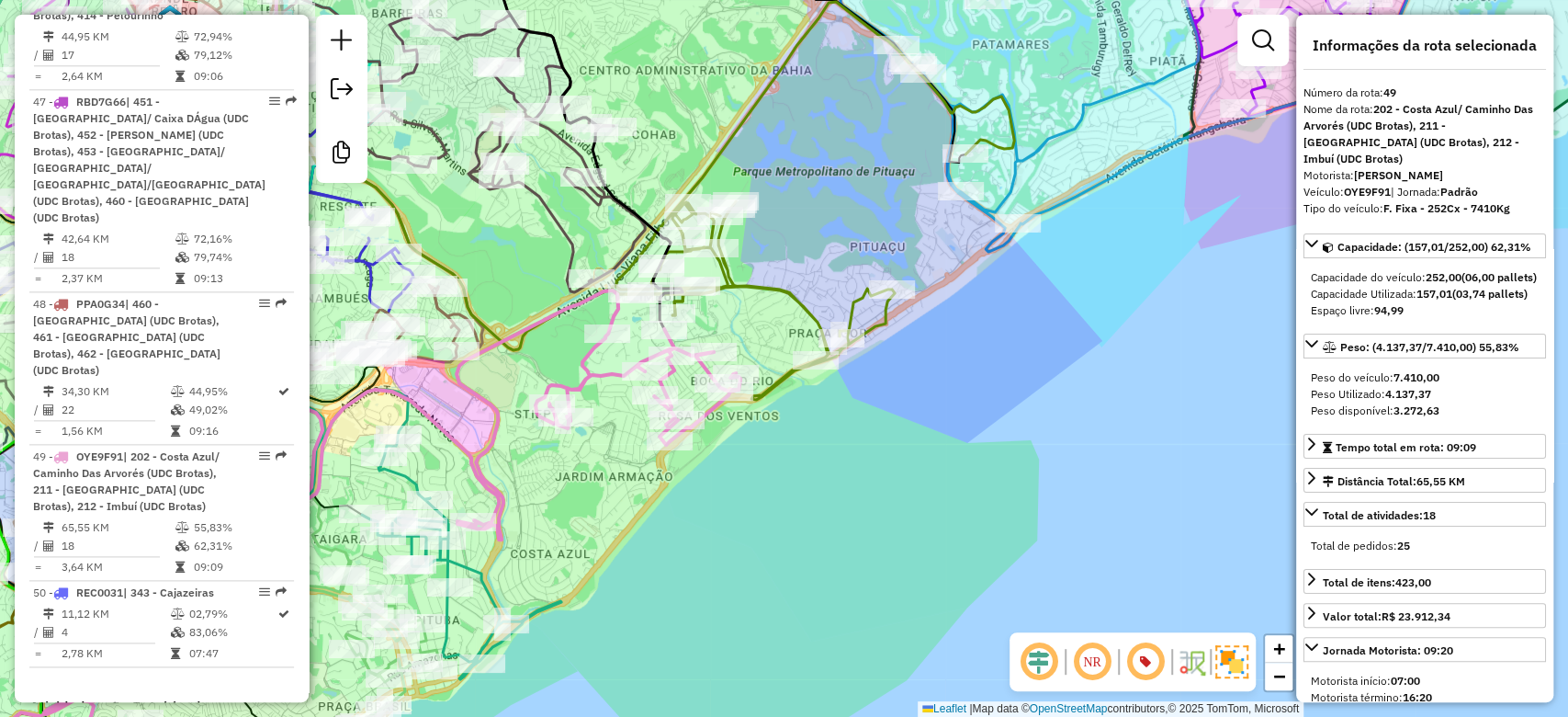
scroll to position [6122, 0]
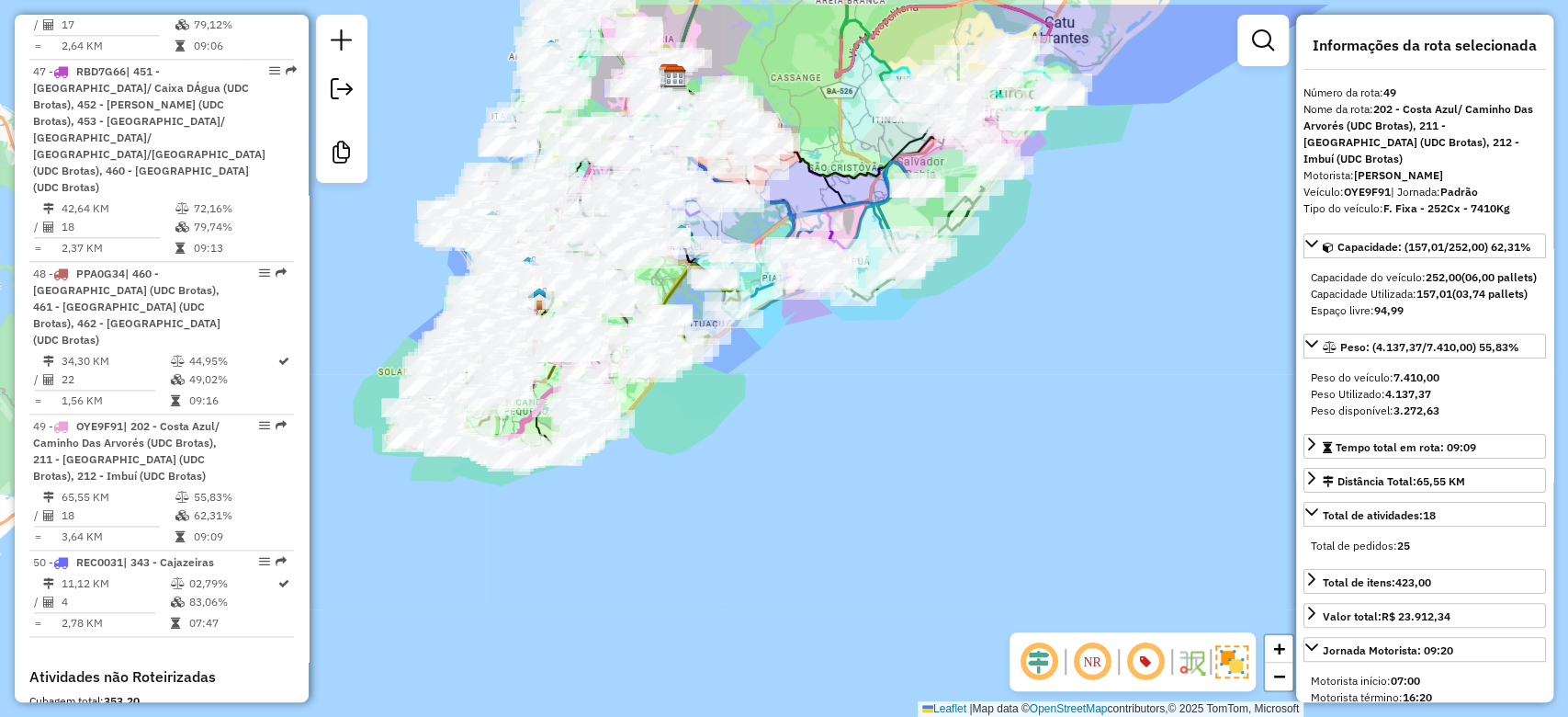
drag, startPoint x: 860, startPoint y: 338, endPoint x: 794, endPoint y: 392, distance: 85.3
click at [794, 392] on div "Janela de atendimento Grade de atendimento Capacidade Transportadoras Veículos …" at bounding box center [784, 358] width 1568 height 717
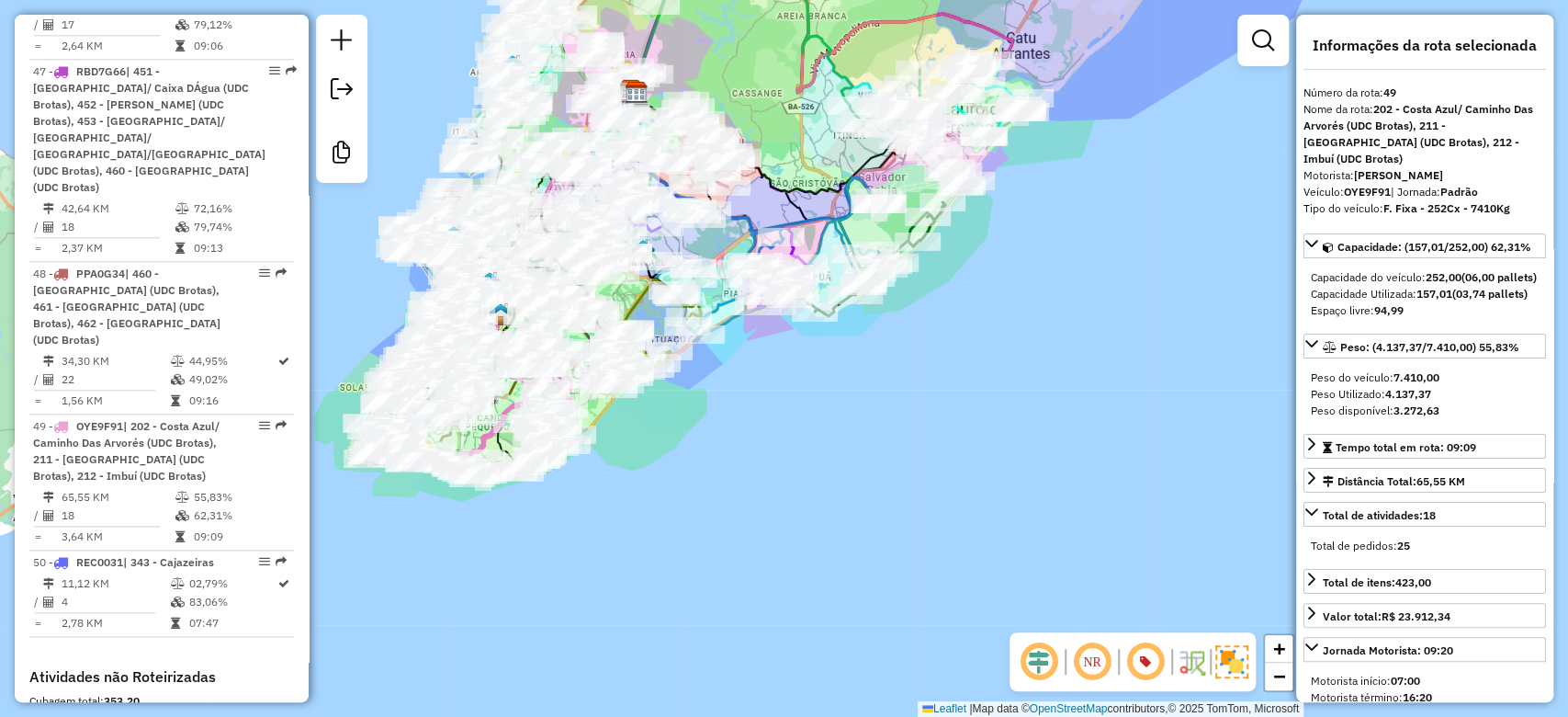
click at [748, 388] on div "Janela de atendimento Grade de atendimento Capacidade Transportadoras Veículos …" at bounding box center [784, 358] width 1568 height 717
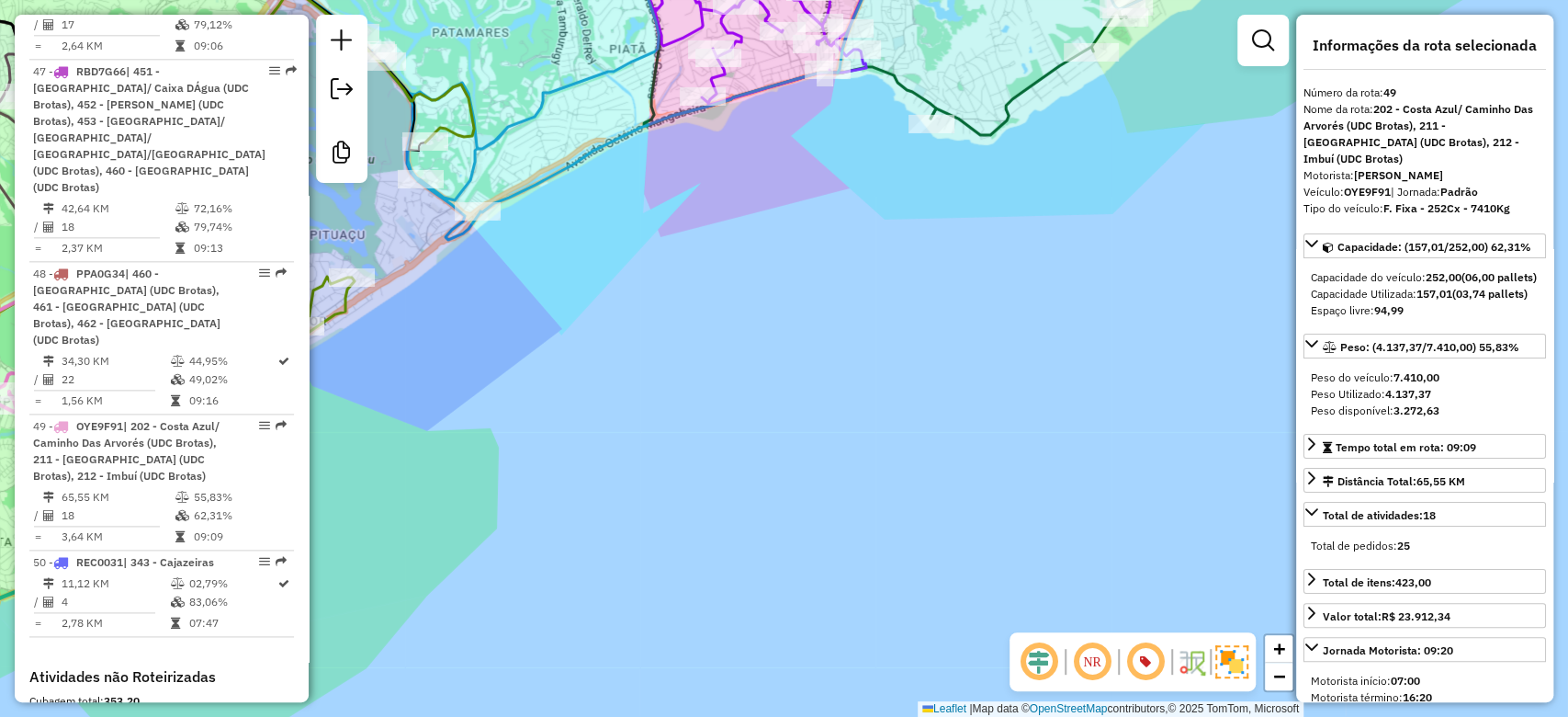
click at [803, 398] on div "Janela de atendimento Grade de atendimento Capacidade Transportadoras Veículos …" at bounding box center [784, 358] width 1568 height 717
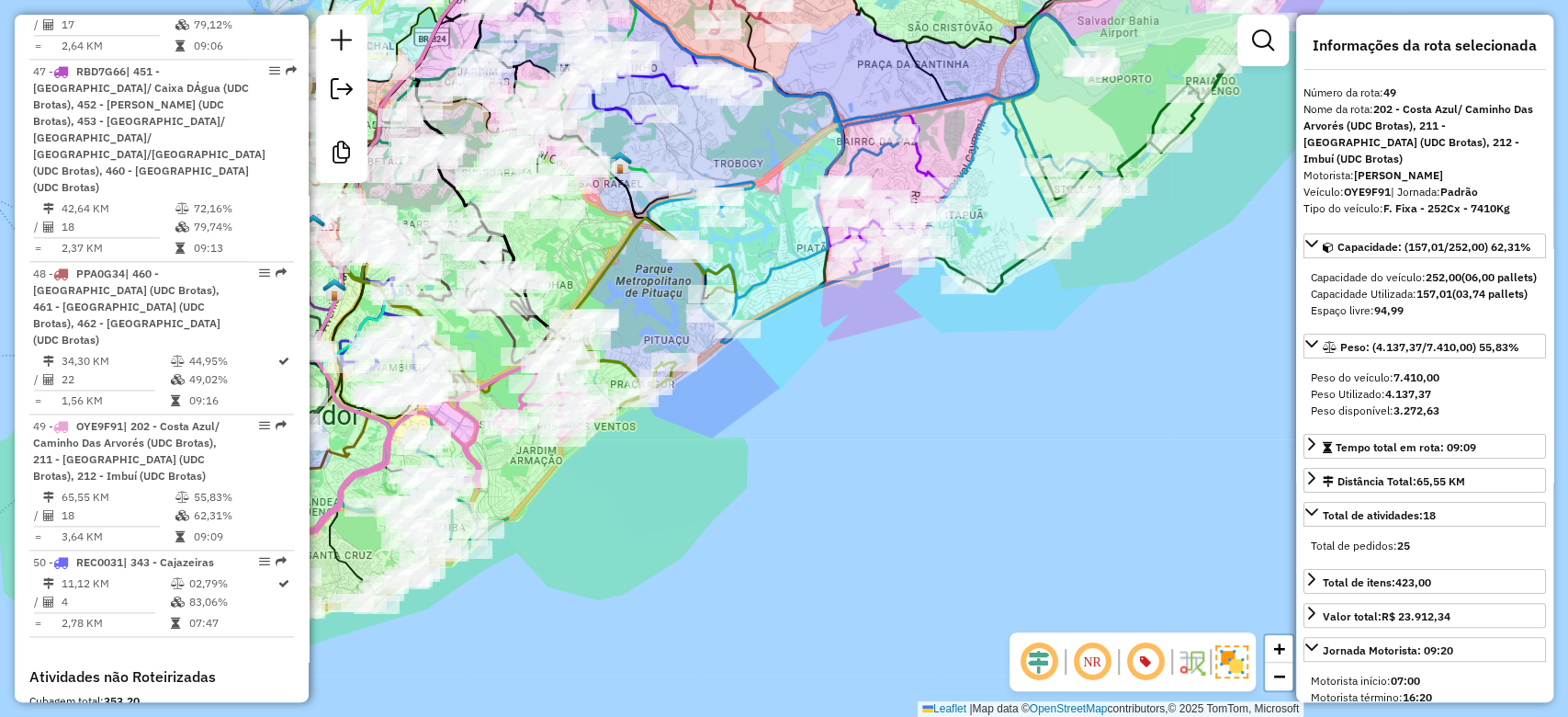
drag, startPoint x: 810, startPoint y: 393, endPoint x: 851, endPoint y: 390, distance: 41.1
click at [850, 391] on div "Janela de atendimento Grade de atendimento Capacidade Transportadoras Veículos …" at bounding box center [784, 358] width 1568 height 717
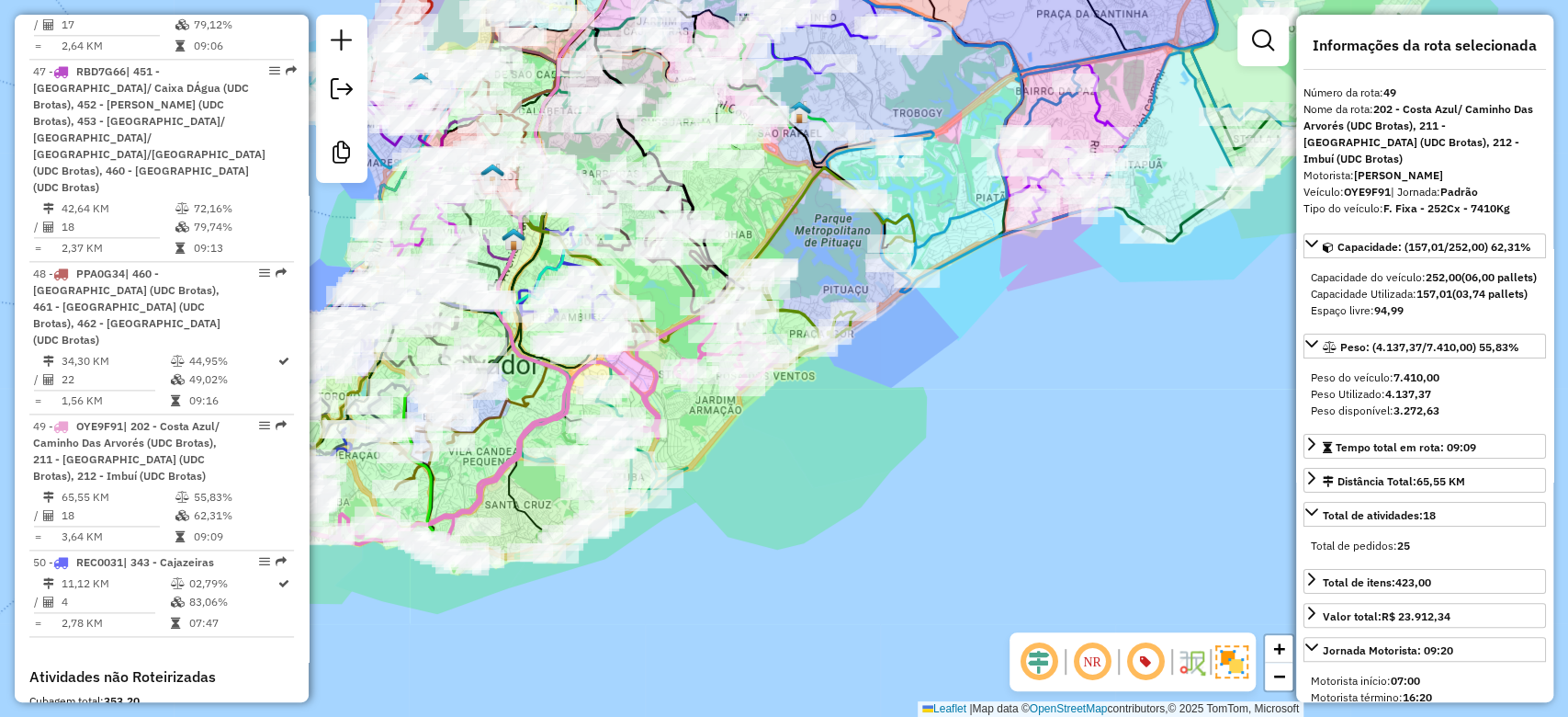
drag, startPoint x: 779, startPoint y: 408, endPoint x: 945, endPoint y: 363, distance: 172.0
click at [946, 362] on div "Janela de atendimento Grade de atendimento Capacidade Transportadoras Veículos …" at bounding box center [784, 358] width 1568 height 717
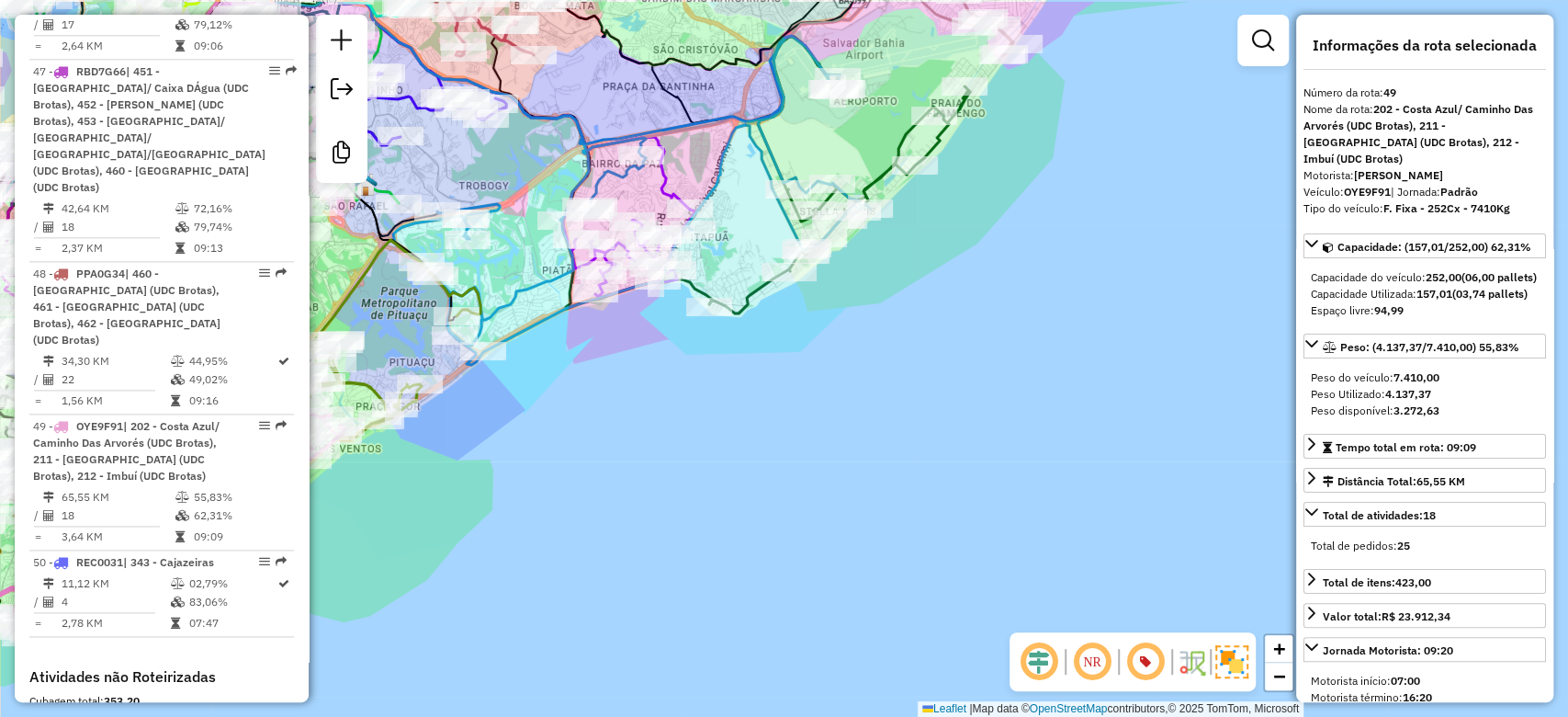
drag, startPoint x: 947, startPoint y: 373, endPoint x: 462, endPoint y: 392, distance: 485.4
click at [343, 503] on div "Janela de atendimento Grade de atendimento Capacidade Transportadoras Veículos …" at bounding box center [784, 358] width 1568 height 717
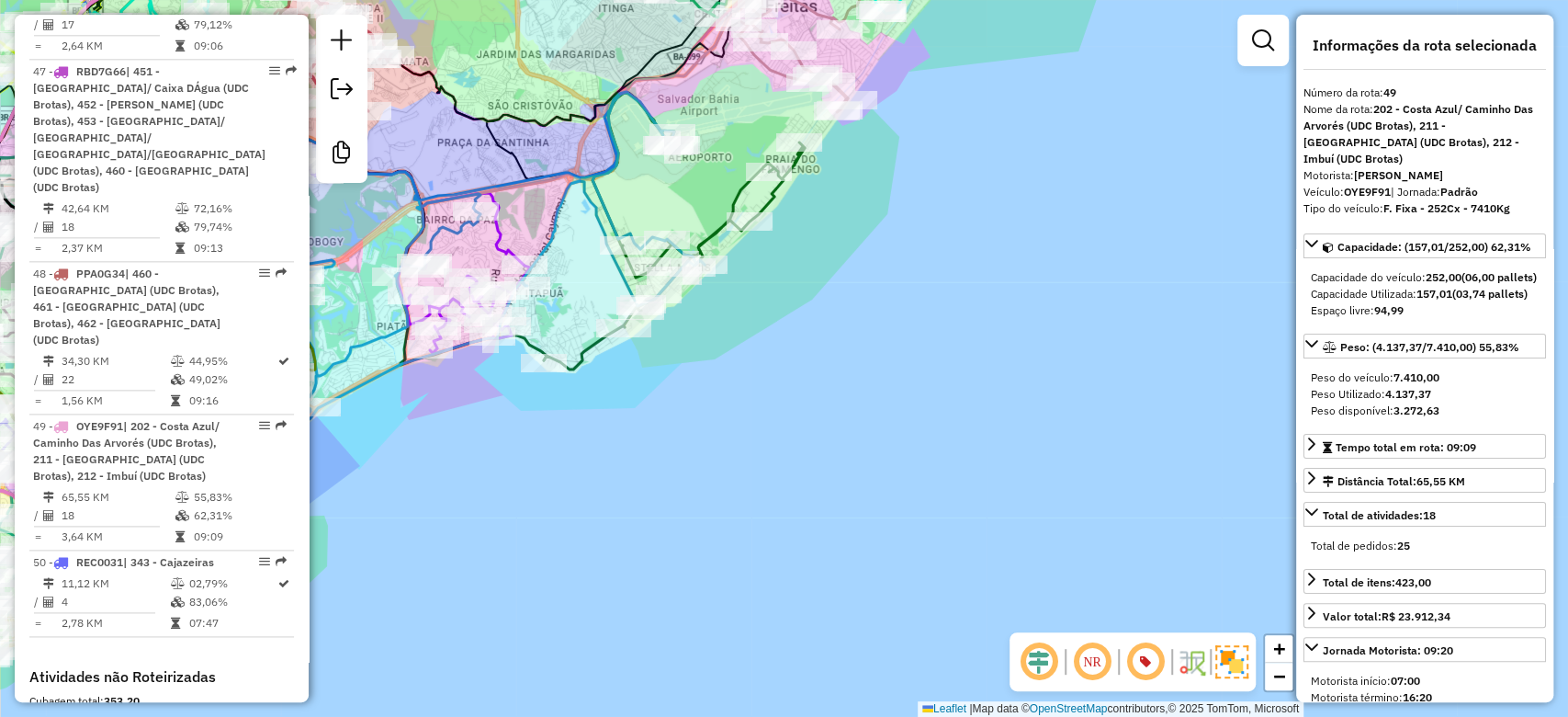
click at [677, 599] on div "Rota 9 - Placa PPA0G36 54955865 - CATARINA NASCIMENTO DA CRUZ Janela de atendim…" at bounding box center [784, 358] width 1568 height 717
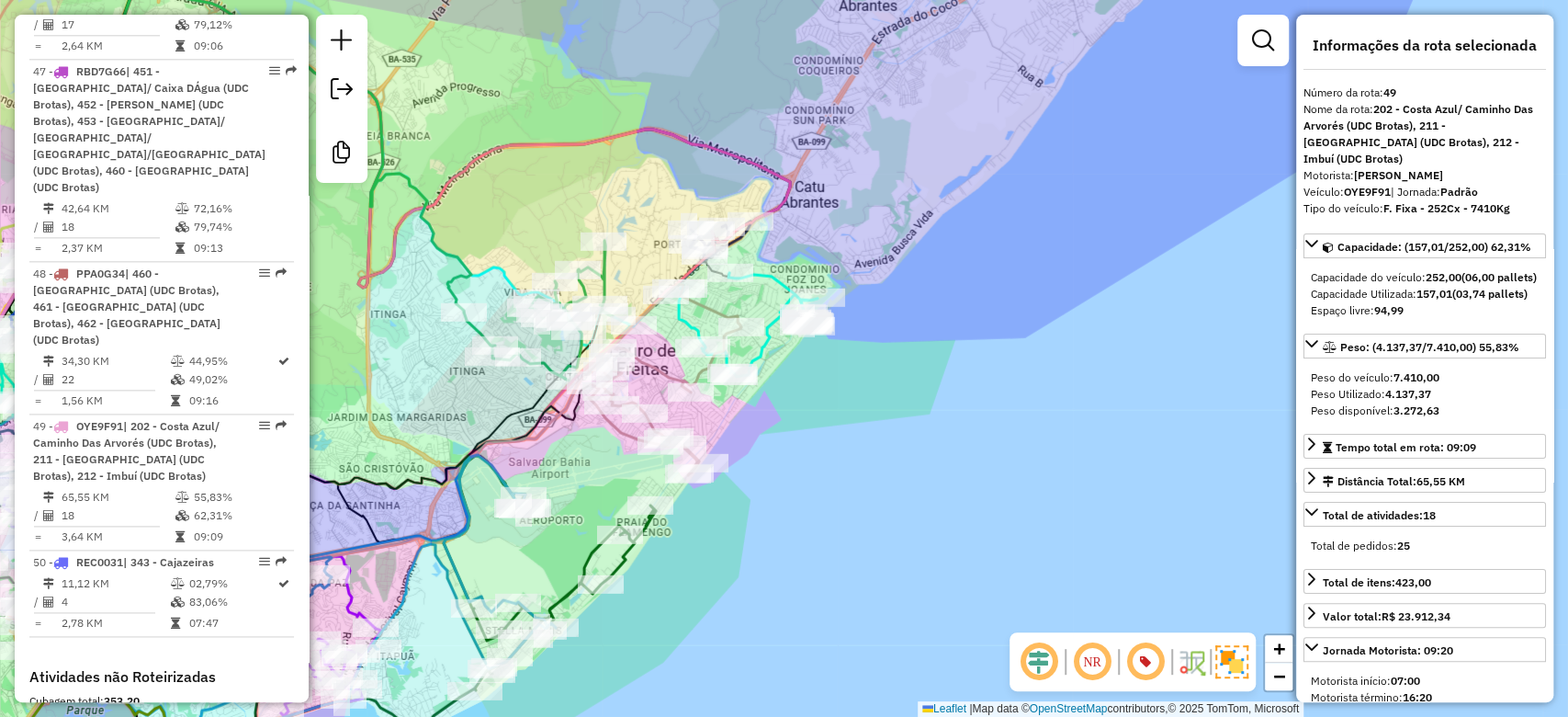
click at [650, 361] on icon at bounding box center [665, 379] width 152 height 192
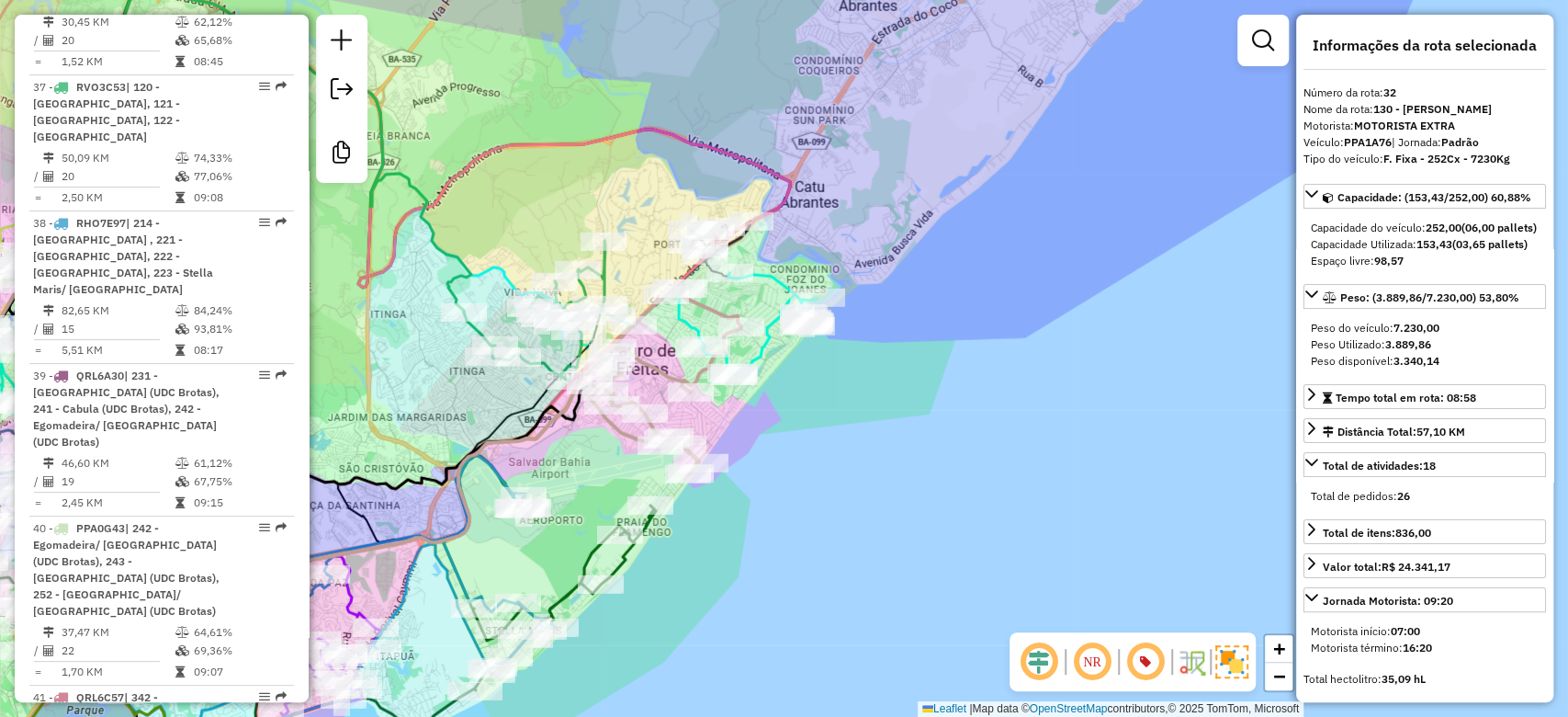
scroll to position [4155, 0]
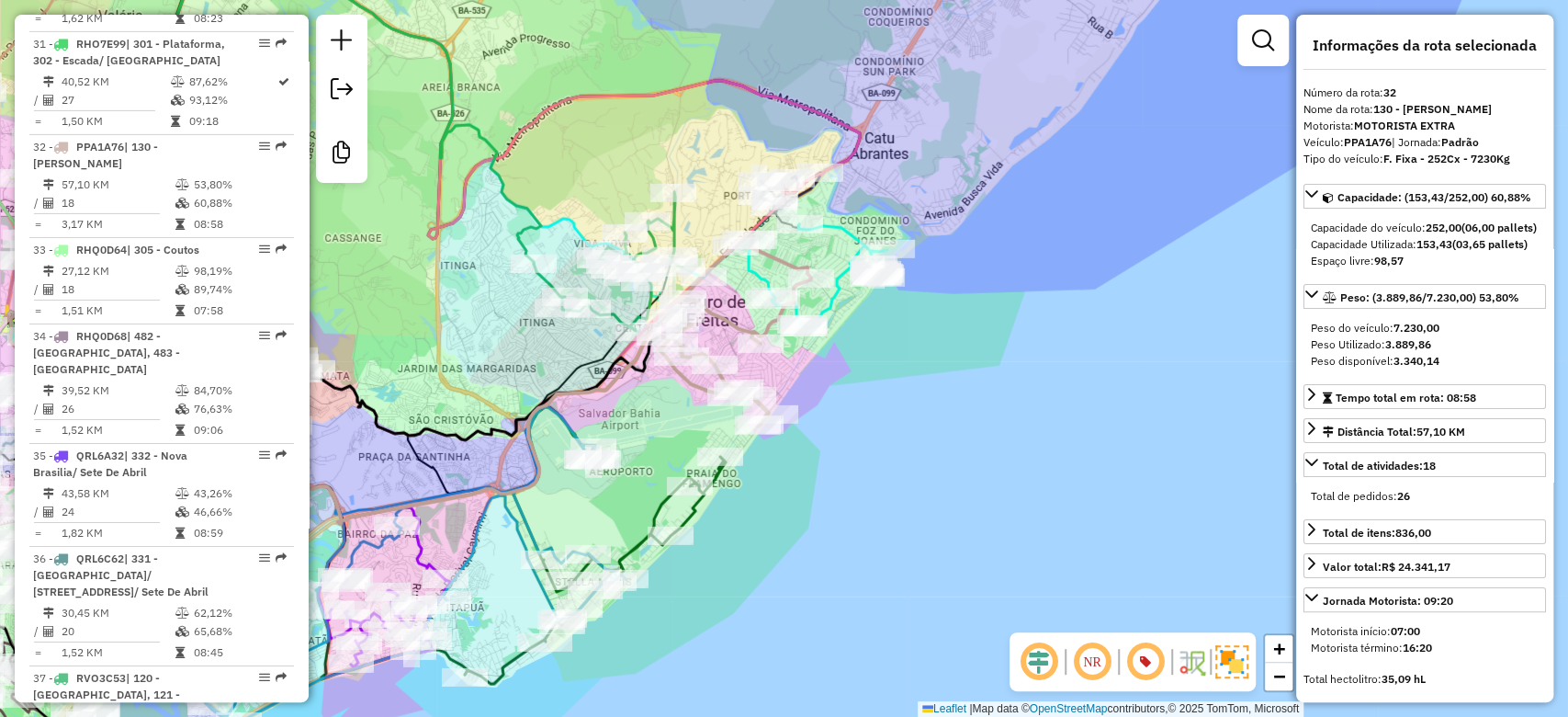
drag, startPoint x: 800, startPoint y: 437, endPoint x: 864, endPoint y: 389, distance: 80.0
click at [864, 389] on div "Janela de atendimento Grade de atendimento Capacidade Transportadoras Veículos …" at bounding box center [784, 358] width 1568 height 717
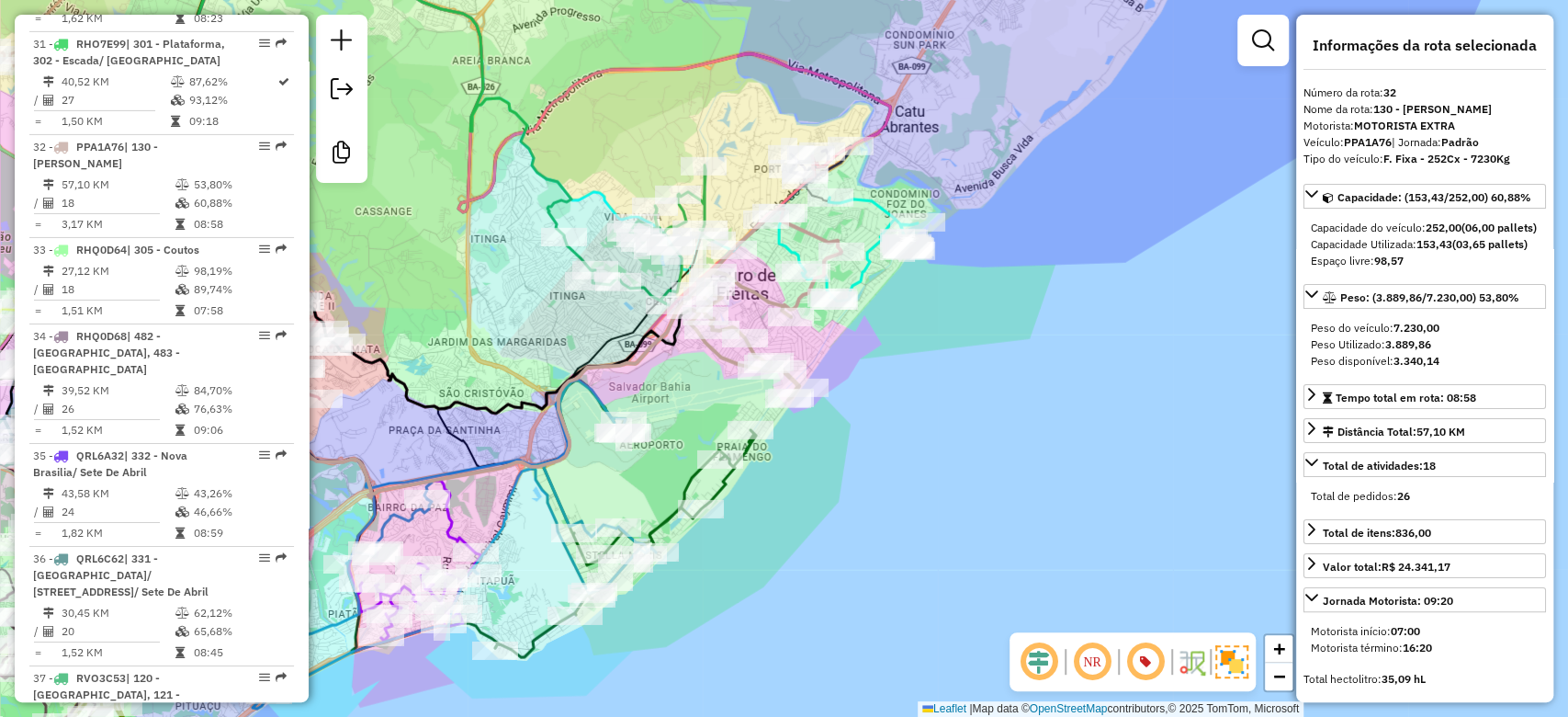
drag, startPoint x: 880, startPoint y: 335, endPoint x: 876, endPoint y: 310, distance: 25.3
click at [893, 320] on div "Janela de atendimento Grade de atendimento Capacidade Transportadoras Veículos …" at bounding box center [784, 358] width 1568 height 717
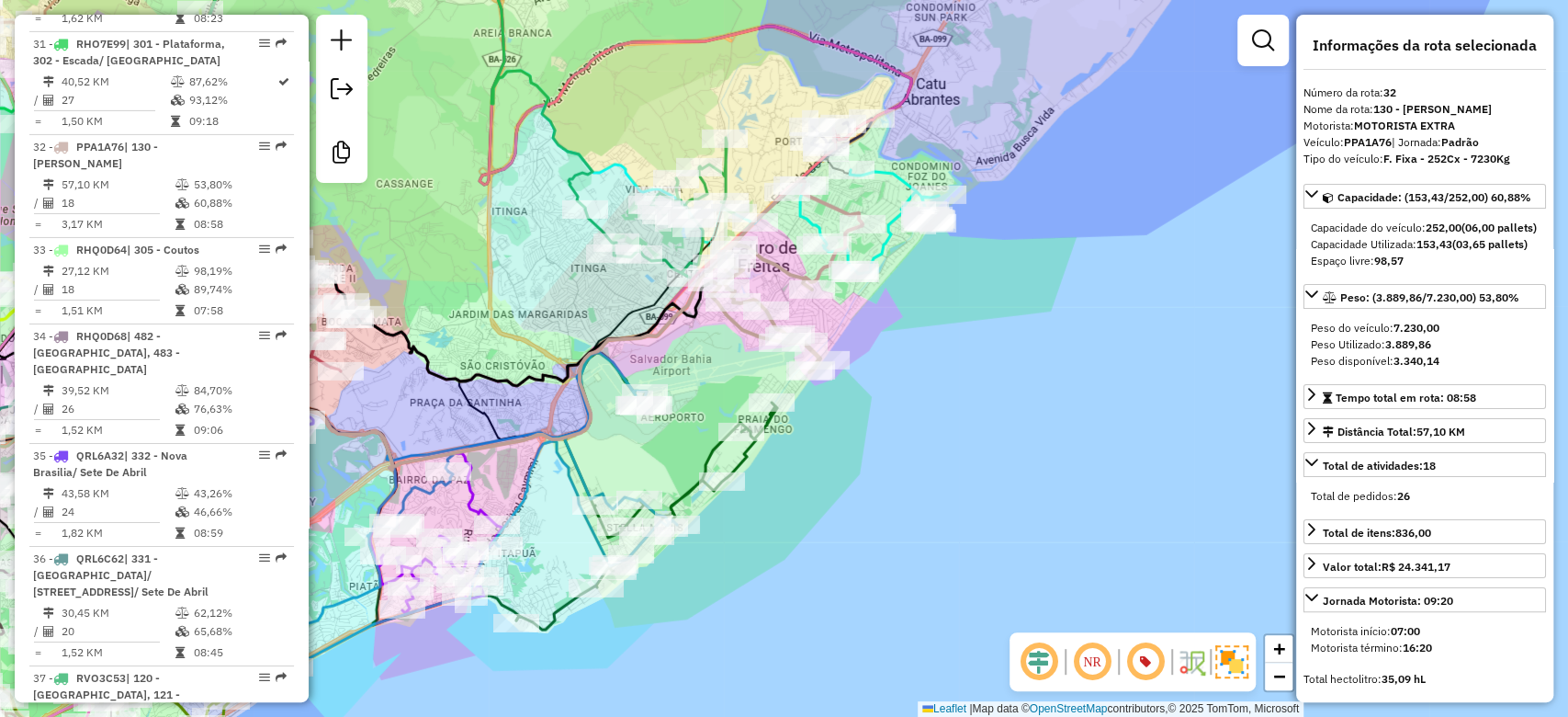
drag, startPoint x: 875, startPoint y: 381, endPoint x: 889, endPoint y: 285, distance: 97.0
click at [917, 325] on div "Janela de atendimento Grade de atendimento Capacidade Transportadoras Veículos …" at bounding box center [784, 358] width 1568 height 717
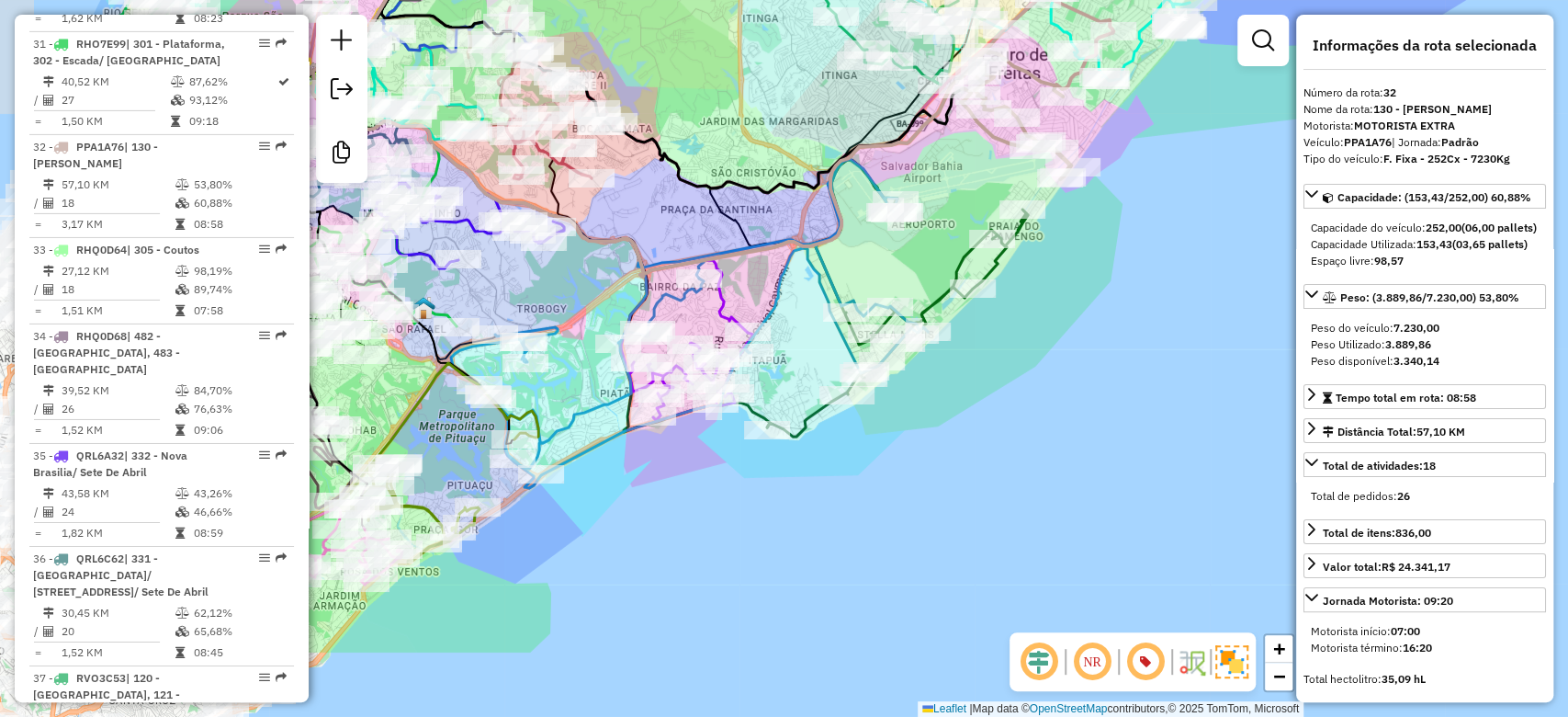
drag, startPoint x: 825, startPoint y: 296, endPoint x: 771, endPoint y: 450, distance: 163.2
click at [985, 219] on div "Janela de atendimento Grade de atendimento Capacidade Transportadoras Veículos …" at bounding box center [784, 358] width 1568 height 717
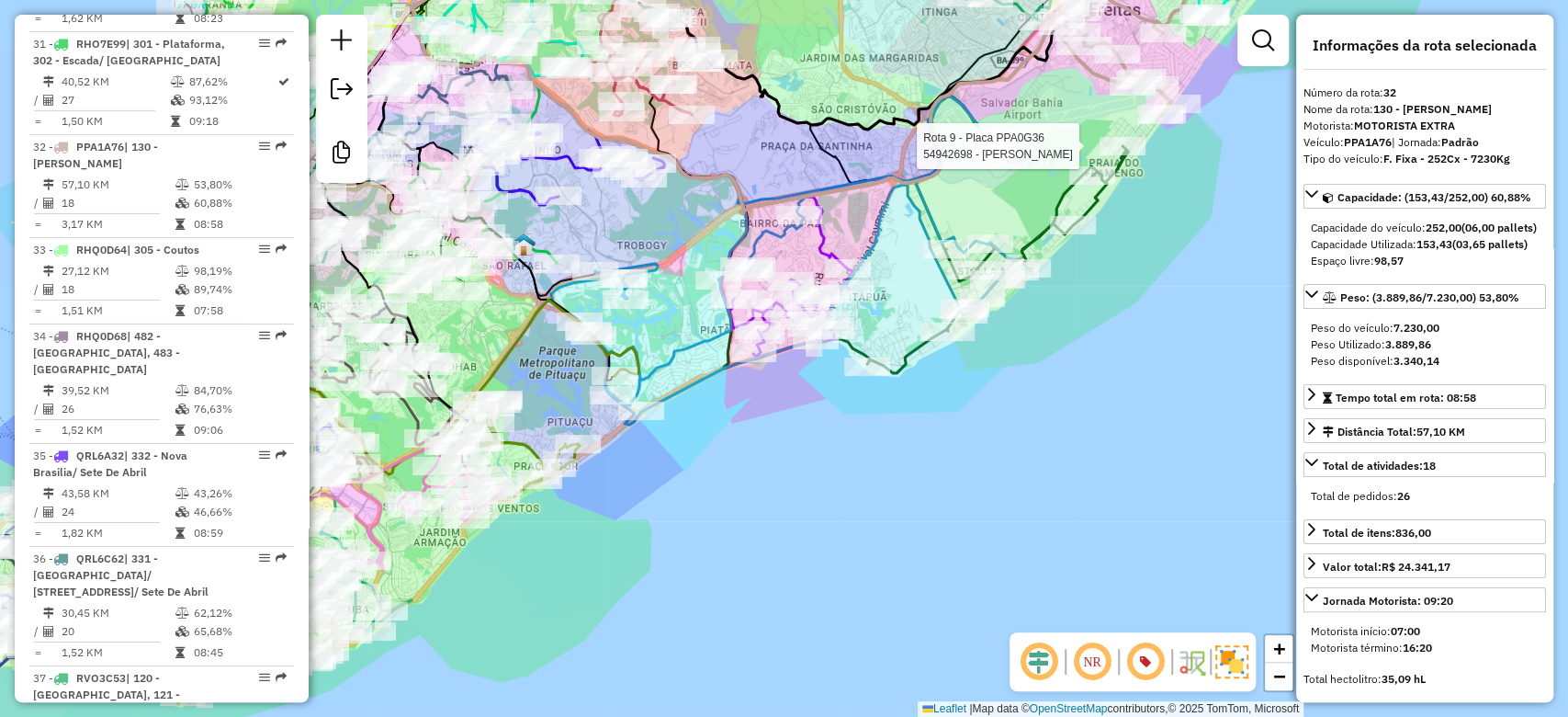
drag, startPoint x: 841, startPoint y: 402, endPoint x: 889, endPoint y: 365, distance: 60.6
click at [911, 364] on div "Rota 9 - Placa PPA0G36 54942698 - ANTONIEL ANUNCIACaO Rota 9 - Placa PPA0G36 54…" at bounding box center [784, 358] width 1568 height 717
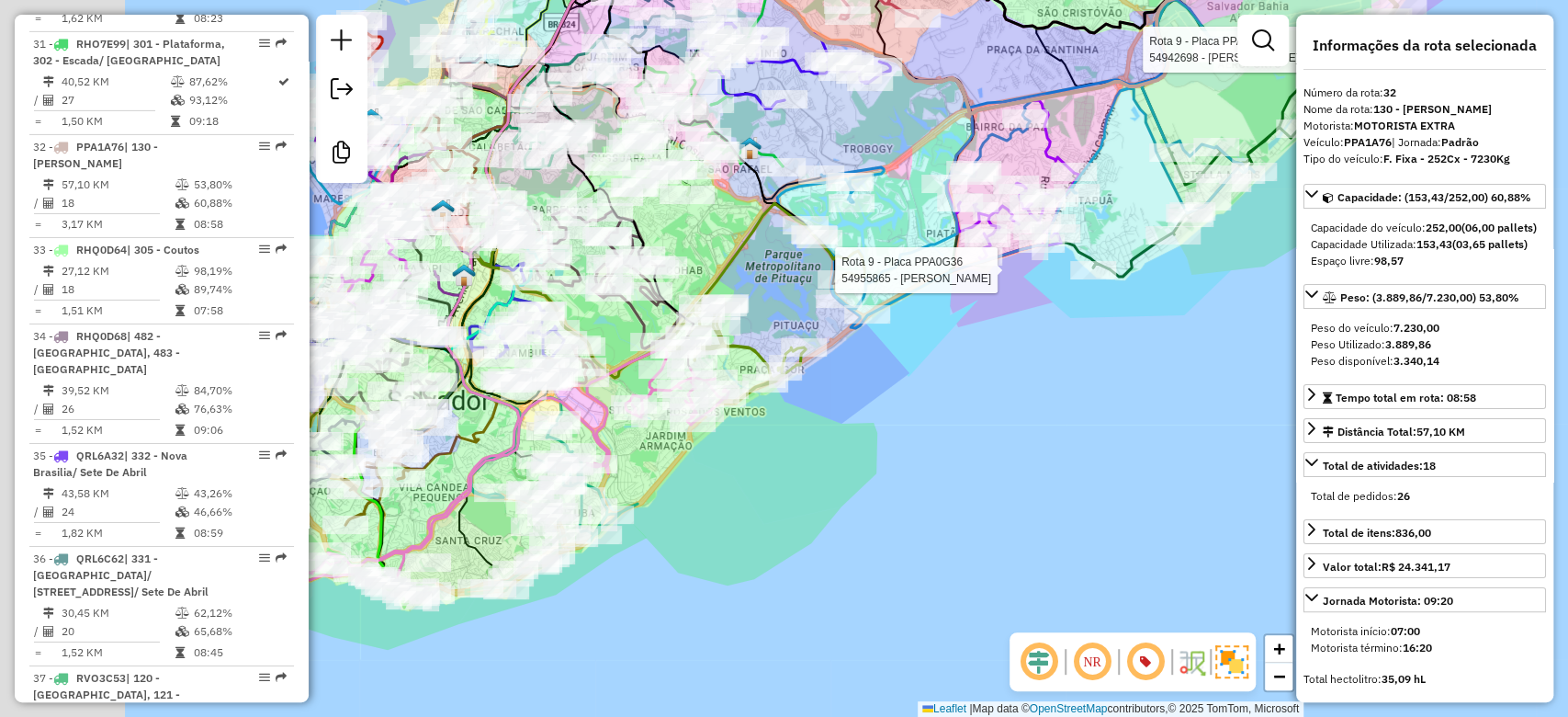
drag, startPoint x: 658, startPoint y: 498, endPoint x: 801, endPoint y: 441, distance: 153.9
click at [801, 441] on div "Rota 9 - Placa PPA0G36 54942698 - ANTONIEL ANUNCIACaO Rota 9 - Placa PPA0G36 54…" at bounding box center [784, 358] width 1568 height 717
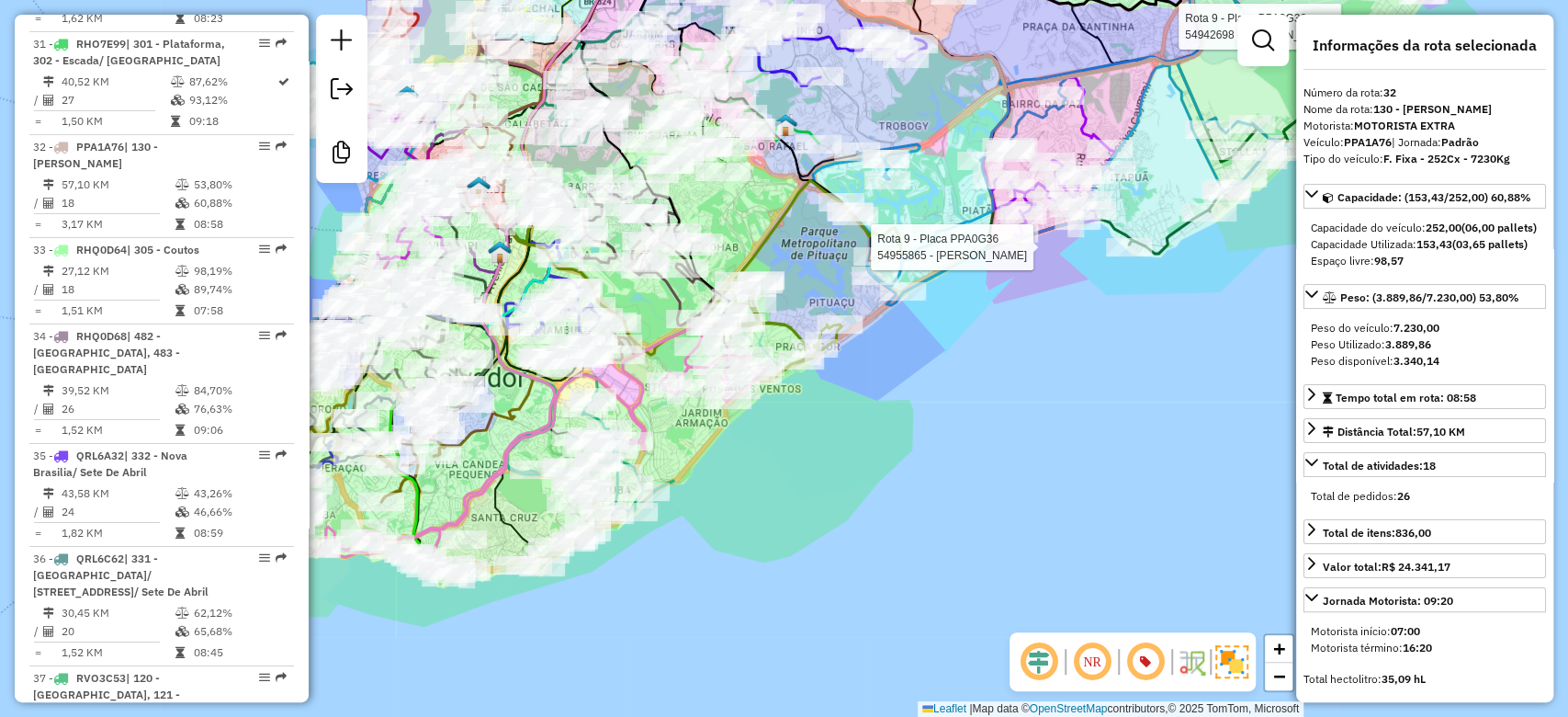
drag, startPoint x: 758, startPoint y: 475, endPoint x: 796, endPoint y: 451, distance: 44.9
click at [796, 451] on div "Rota 9 - Placa PPA0G36 54942698 - ANTONIEL ANUNCIACaO Rota 9 - Placa PPA0G36 54…" at bounding box center [784, 358] width 1568 height 717
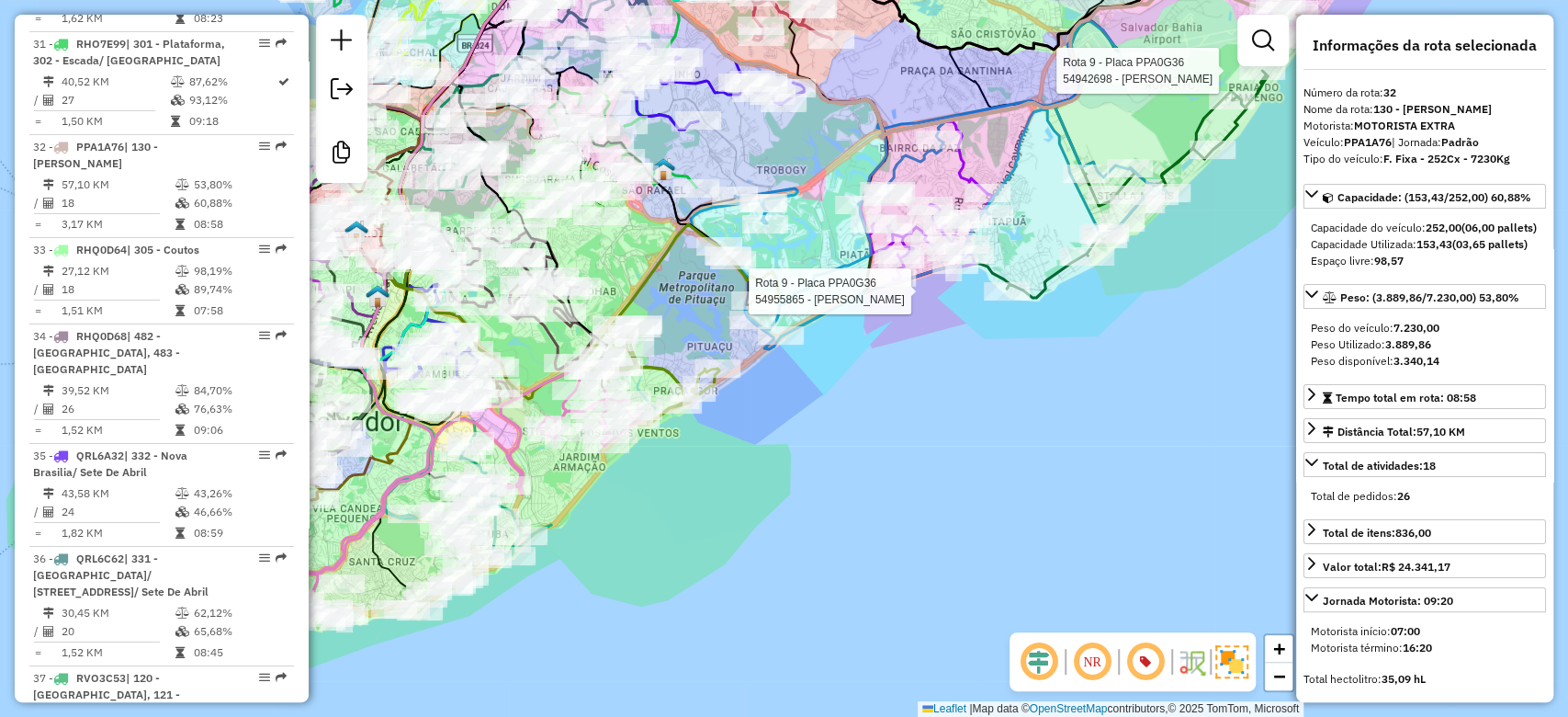
drag, startPoint x: 825, startPoint y: 444, endPoint x: 702, endPoint y: 489, distance: 131.0
click at [702, 489] on div "Rota 9 - Placa PPA0G36 54942698 - ANTONIEL ANUNCIACaO Rota 9 - Placa PPA0G36 54…" at bounding box center [784, 358] width 1568 height 717
click at [757, 497] on div "Rota 9 - Placa PPA0G36 54942698 - ANTONIEL ANUNCIACaO Rota 9 - Placa PPA0G36 54…" at bounding box center [784, 358] width 1568 height 717
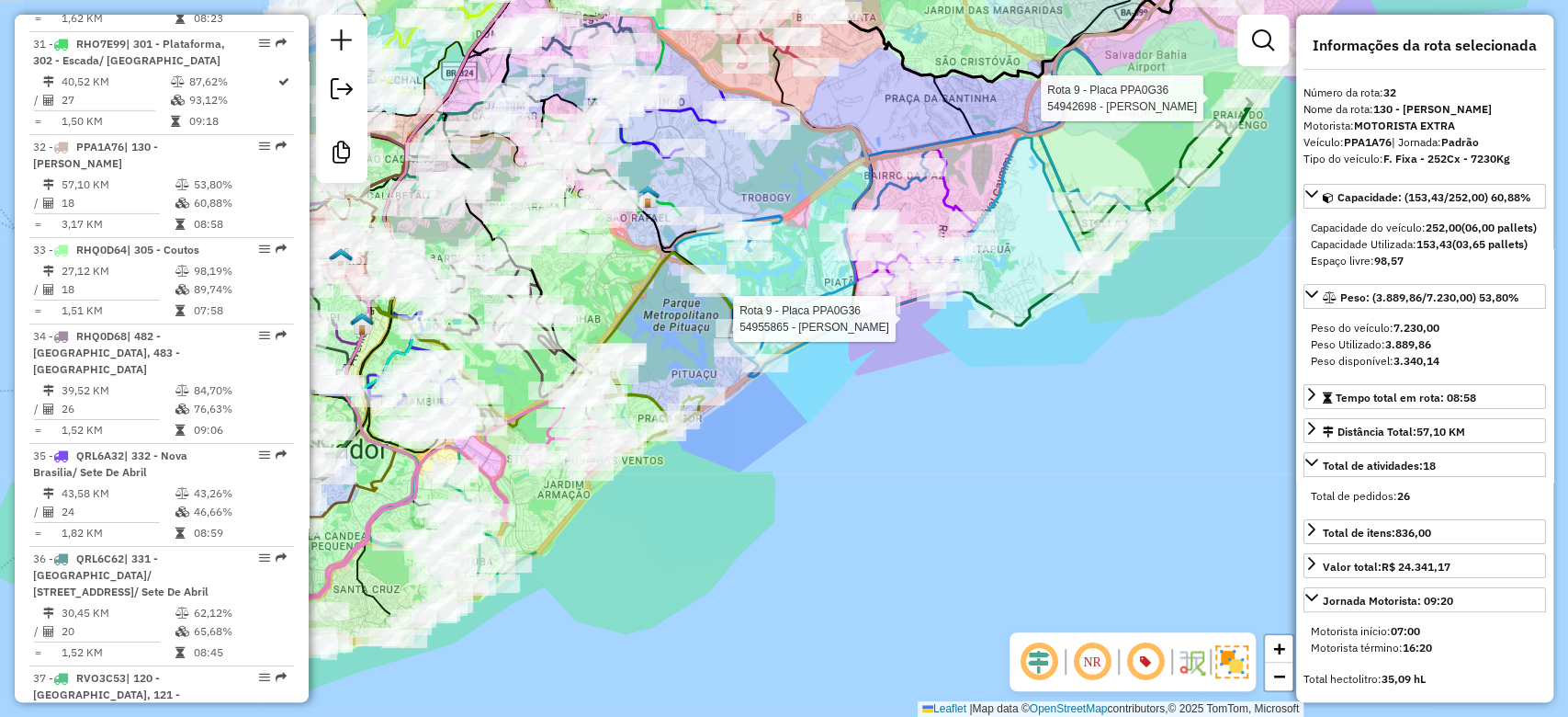
click at [758, 482] on div "Rota 9 - Placa PPA0G36 54942698 - ANTONIEL ANUNCIACaO Rota 9 - Placa PPA0G36 54…" at bounding box center [784, 358] width 1568 height 717
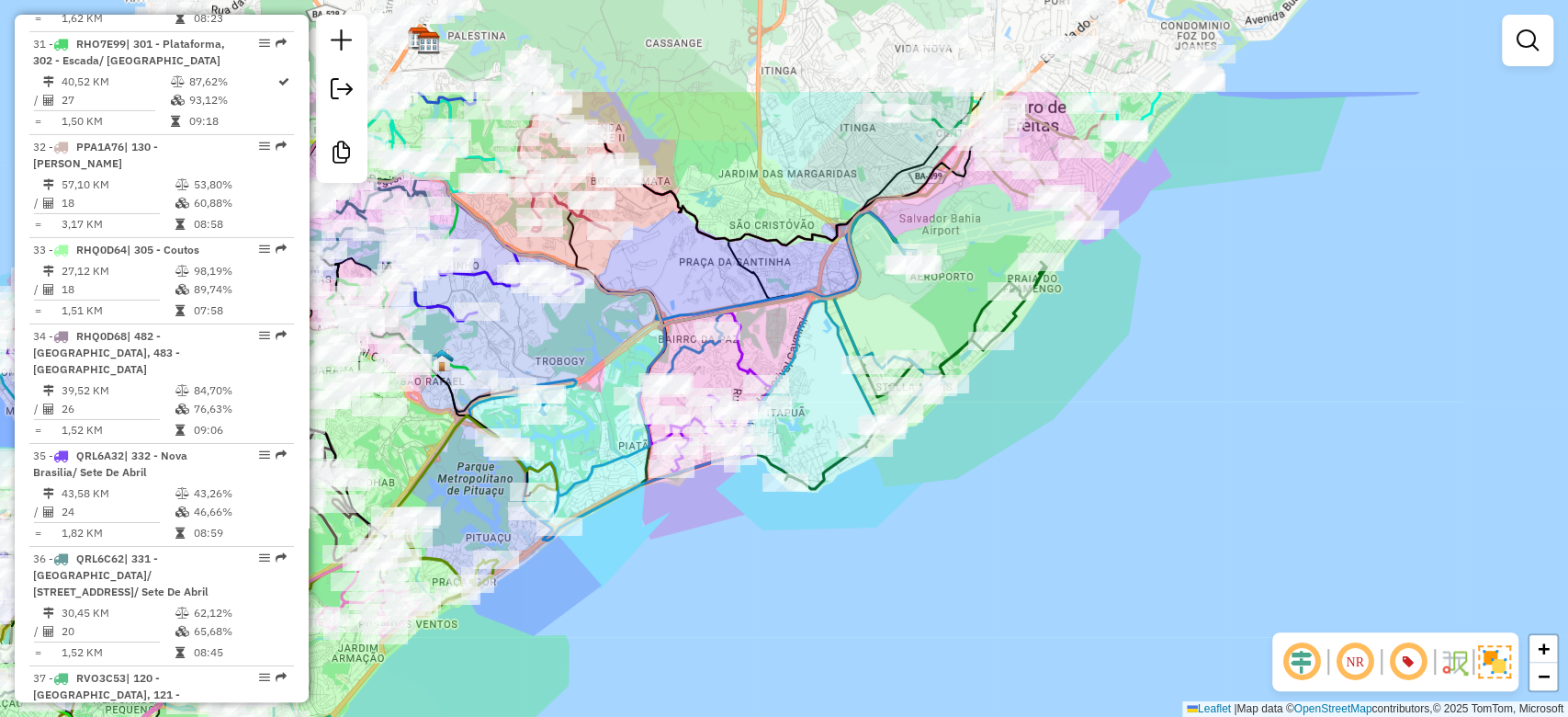
drag, startPoint x: 740, startPoint y: 459, endPoint x: 600, endPoint y: 550, distance: 167.0
click at [555, 597] on div "Janela de atendimento Grade de atendimento Capacidade Transportadoras Veículos …" at bounding box center [784, 358] width 1568 height 717
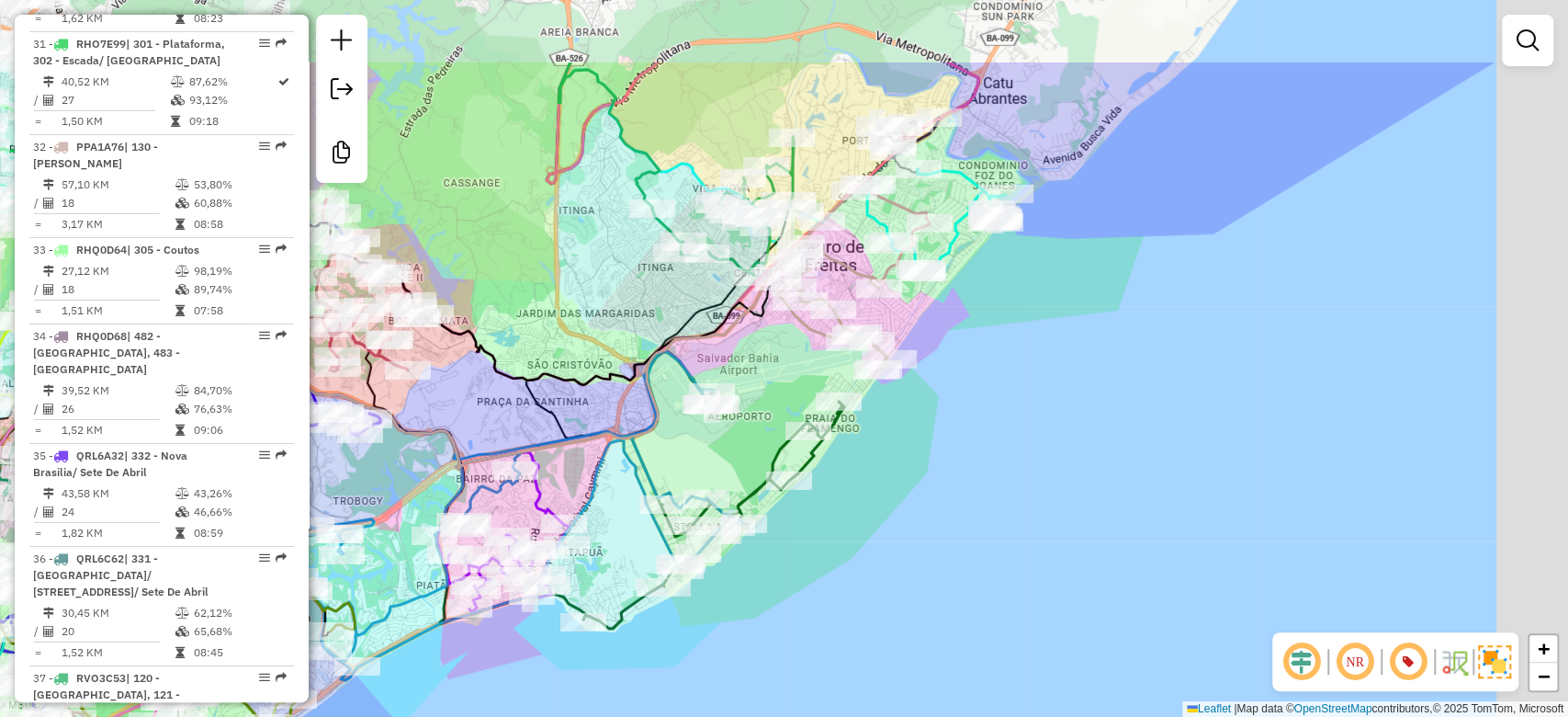
drag, startPoint x: 826, startPoint y: 311, endPoint x: 921, endPoint y: 252, distance: 111.8
click at [602, 489] on div "Janela de atendimento Grade de atendimento Capacidade Transportadoras Veículos …" at bounding box center [784, 358] width 1568 height 717
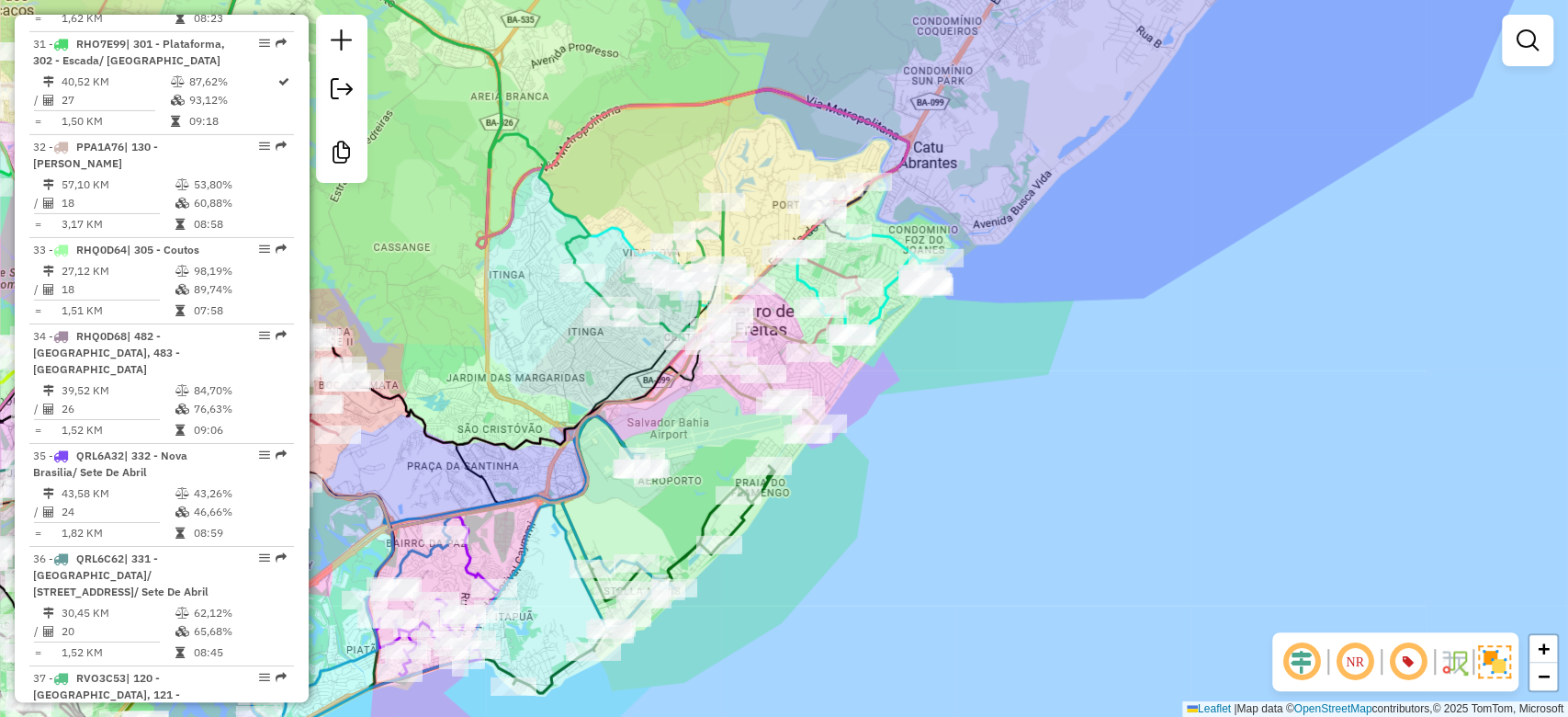
drag, startPoint x: 916, startPoint y: 202, endPoint x: 920, endPoint y: 173, distance: 29.3
click at [949, 149] on div "Janela de atendimento Grade de atendimento Capacidade Transportadoras Veículos …" at bounding box center [784, 358] width 1568 height 717
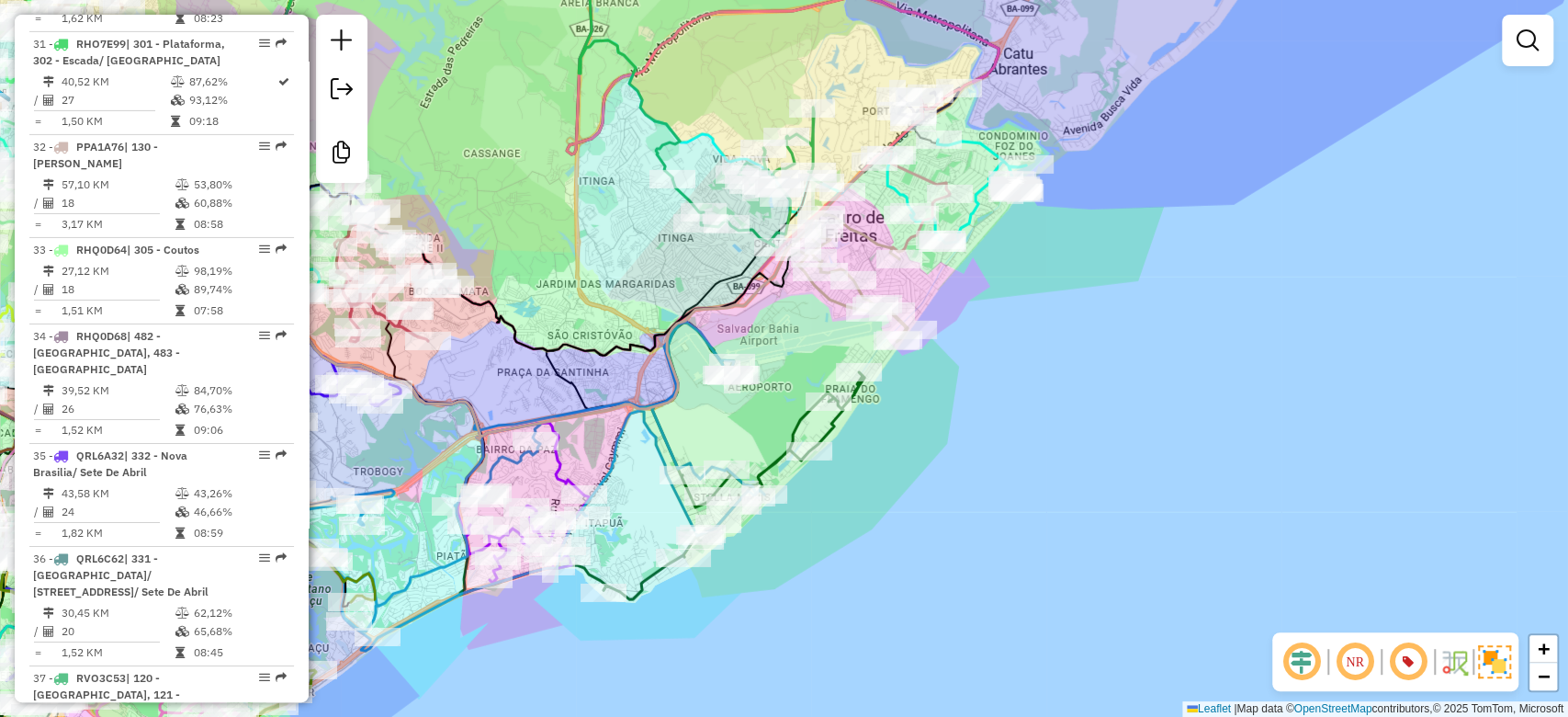
drag, startPoint x: 536, startPoint y: 370, endPoint x: 588, endPoint y: 331, distance: 65.0
click at [588, 331] on div "Janela de atendimento Grade de atendimento Capacidade Transportadoras Veículos …" at bounding box center [784, 358] width 1568 height 717
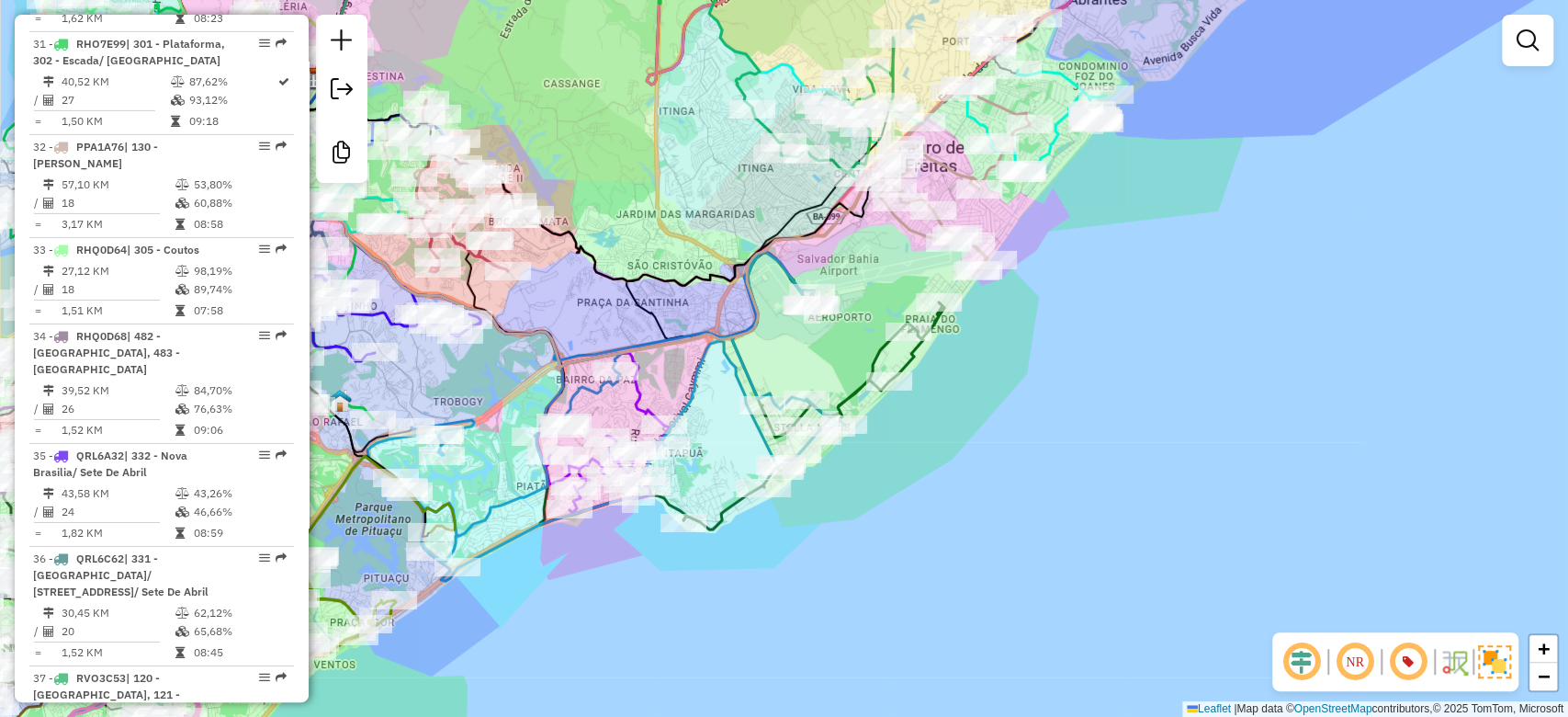
drag, startPoint x: 676, startPoint y: 332, endPoint x: 729, endPoint y: 275, distance: 77.8
click at [729, 275] on icon at bounding box center [587, 180] width 581 height 210
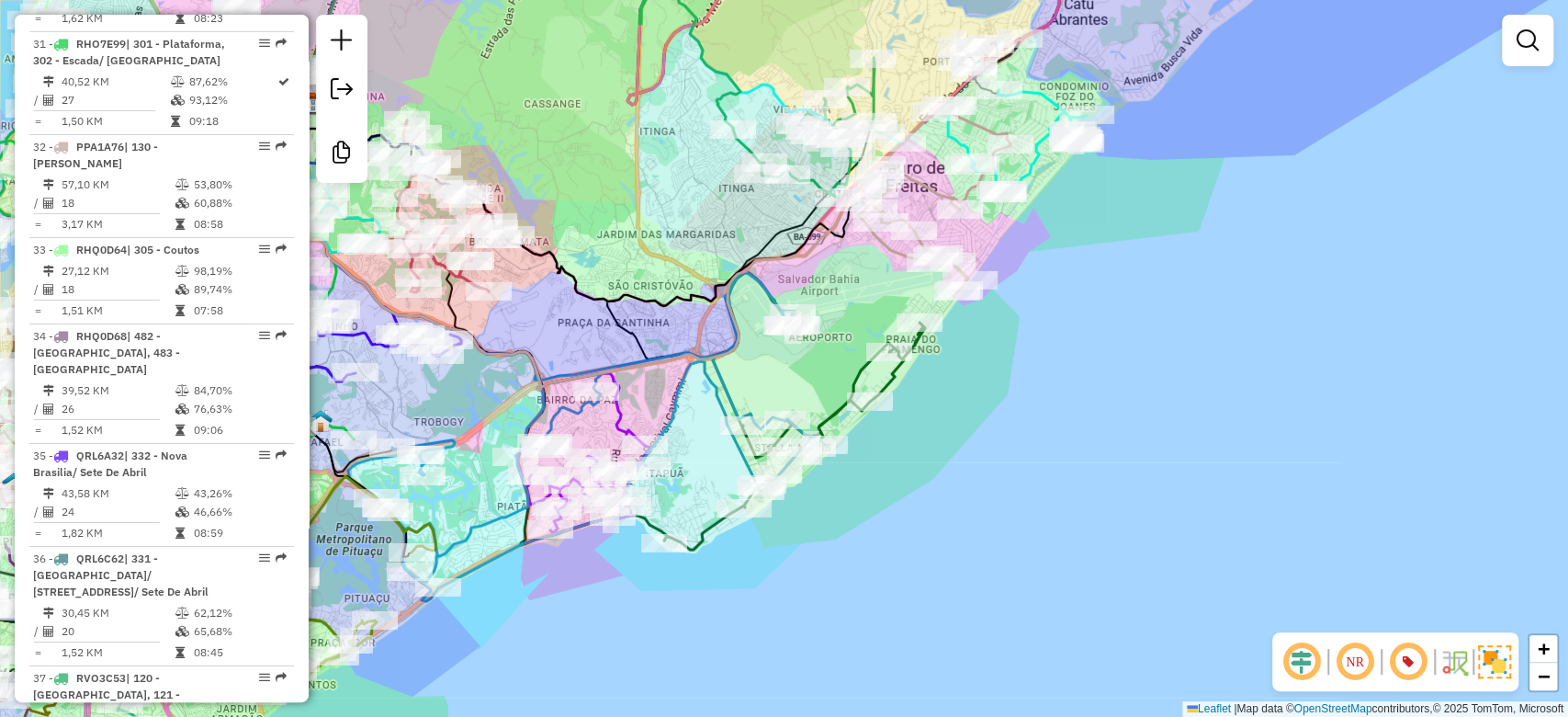
drag, startPoint x: 791, startPoint y: 105, endPoint x: 771, endPoint y: 127, distance: 29.7
click at [771, 127] on div "Rota 37 - Placa RVO3C53 54955609 - MAIANE CORREIA DA SI Janela de atendimento G…" at bounding box center [784, 358] width 1568 height 717
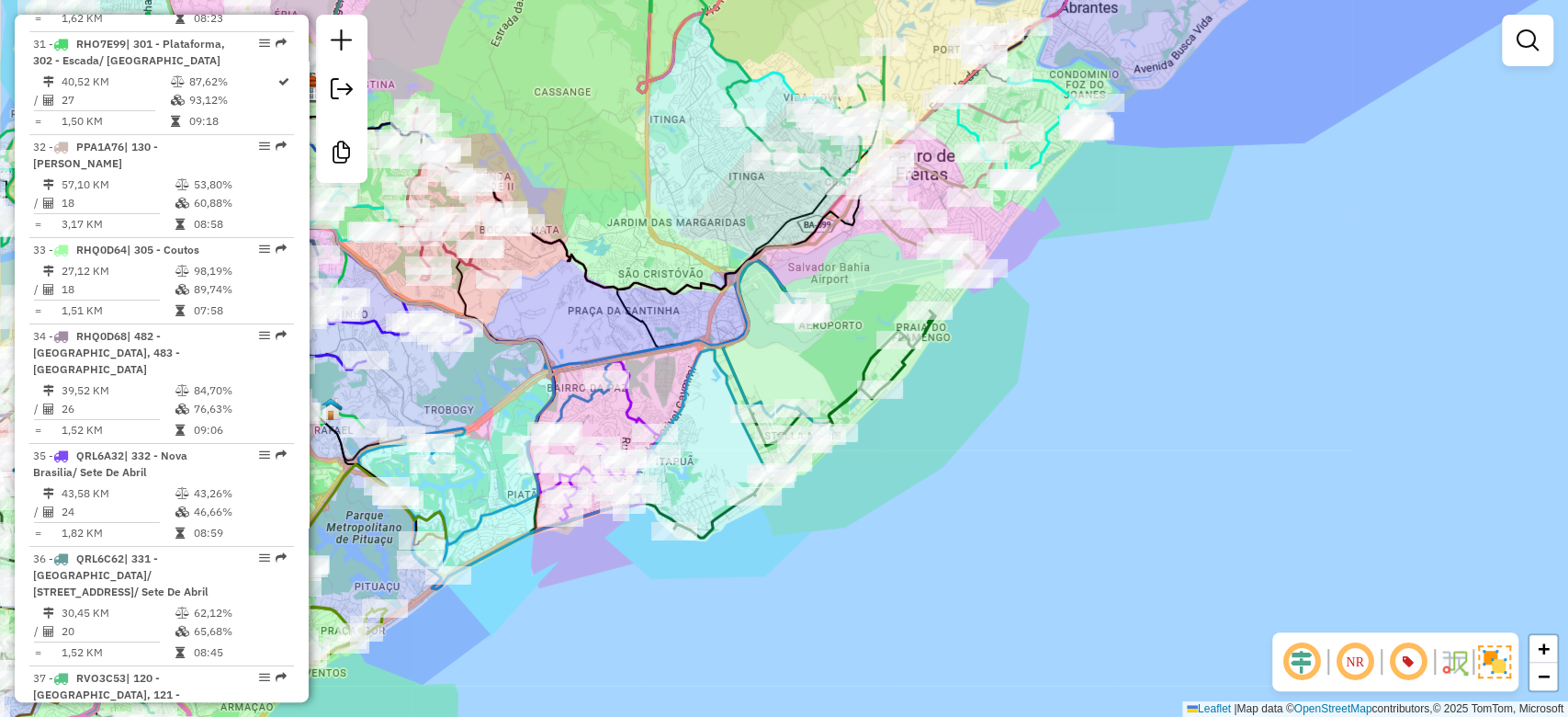
drag, startPoint x: 871, startPoint y: 298, endPoint x: 890, endPoint y: 261, distance: 41.6
click at [892, 261] on div "Janela de atendimento Grade de atendimento Capacidade Transportadoras Veículos …" at bounding box center [784, 358] width 1568 height 717
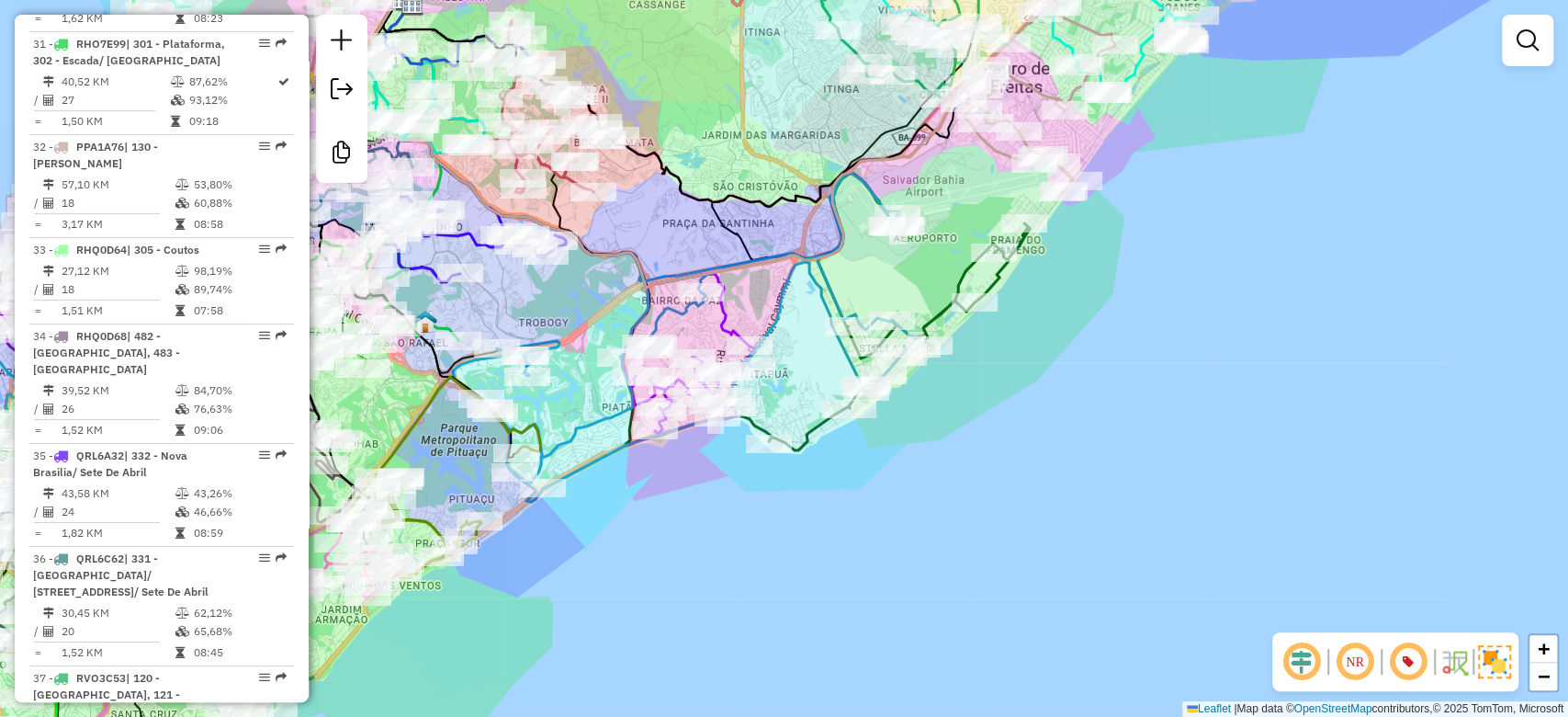
drag, startPoint x: 782, startPoint y: 393, endPoint x: 824, endPoint y: 364, distance: 51.0
click at [833, 364] on div "Janela de atendimento Grade de atendimento Capacidade Transportadoras Veículos …" at bounding box center [784, 358] width 1568 height 717
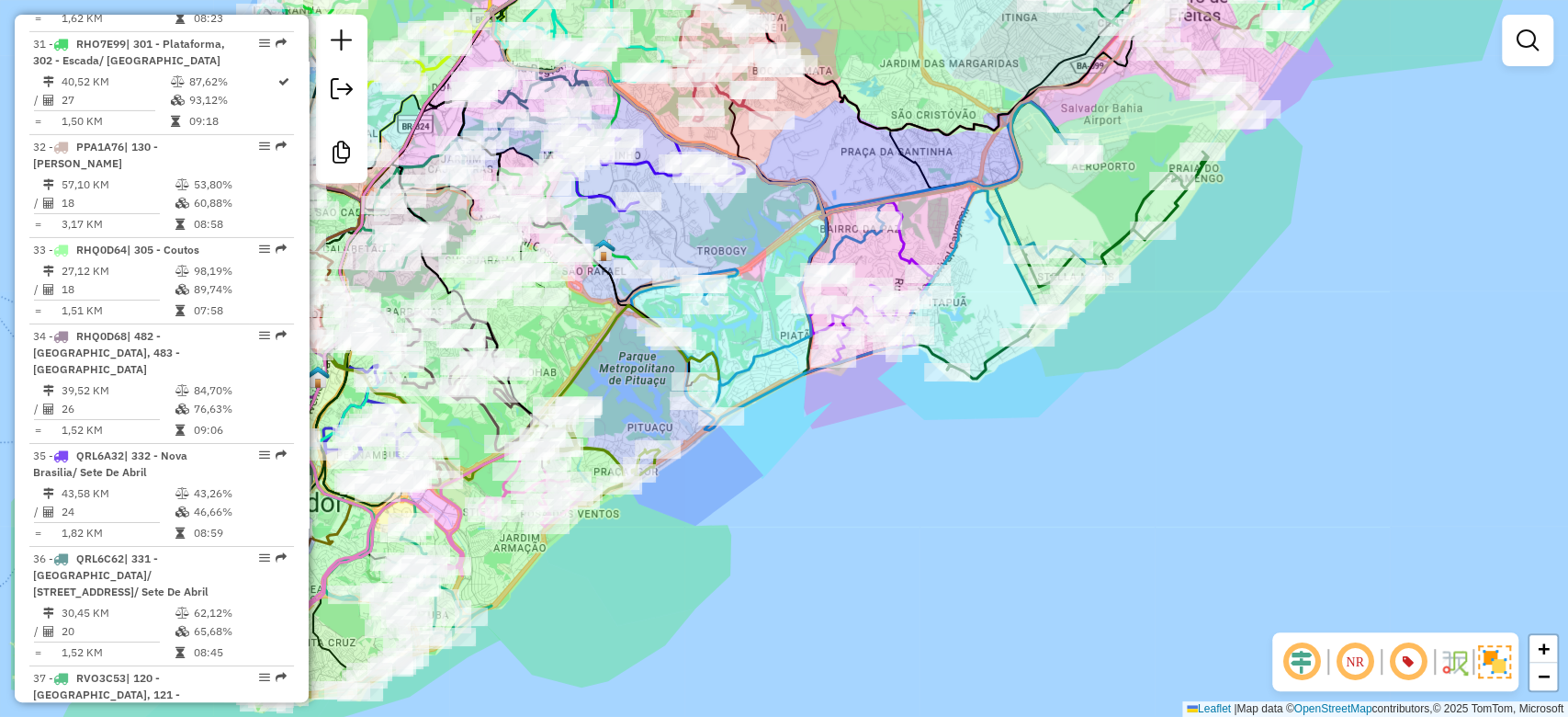
drag, startPoint x: 741, startPoint y: 324, endPoint x: 889, endPoint y: 268, distance: 158.2
click at [889, 272] on icon at bounding box center [867, 318] width 132 height 91
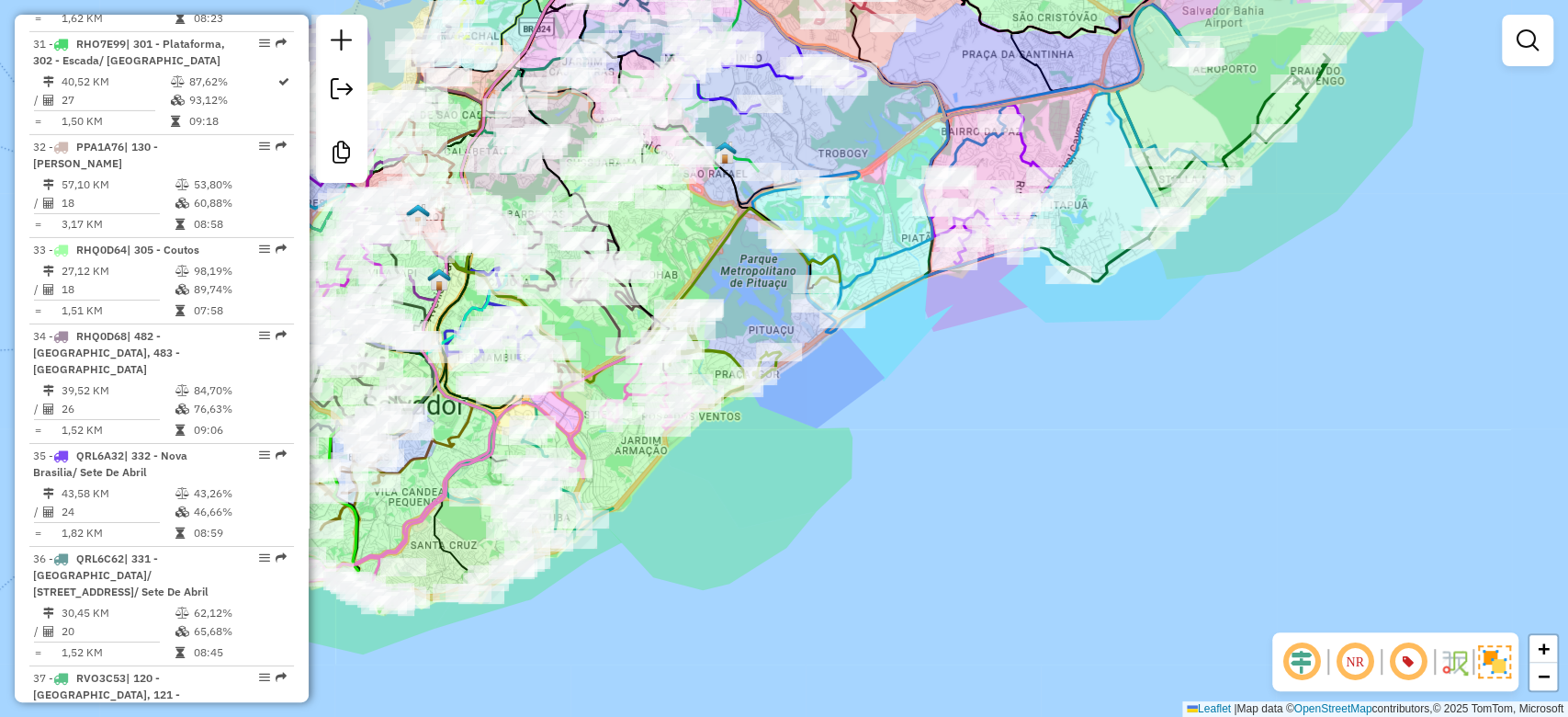
drag, startPoint x: 731, startPoint y: 320, endPoint x: 748, endPoint y: 306, distance: 22.0
click at [776, 286] on div "Janela de atendimento Grade de atendimento Capacidade Transportadoras Veículos …" at bounding box center [784, 358] width 1568 height 717
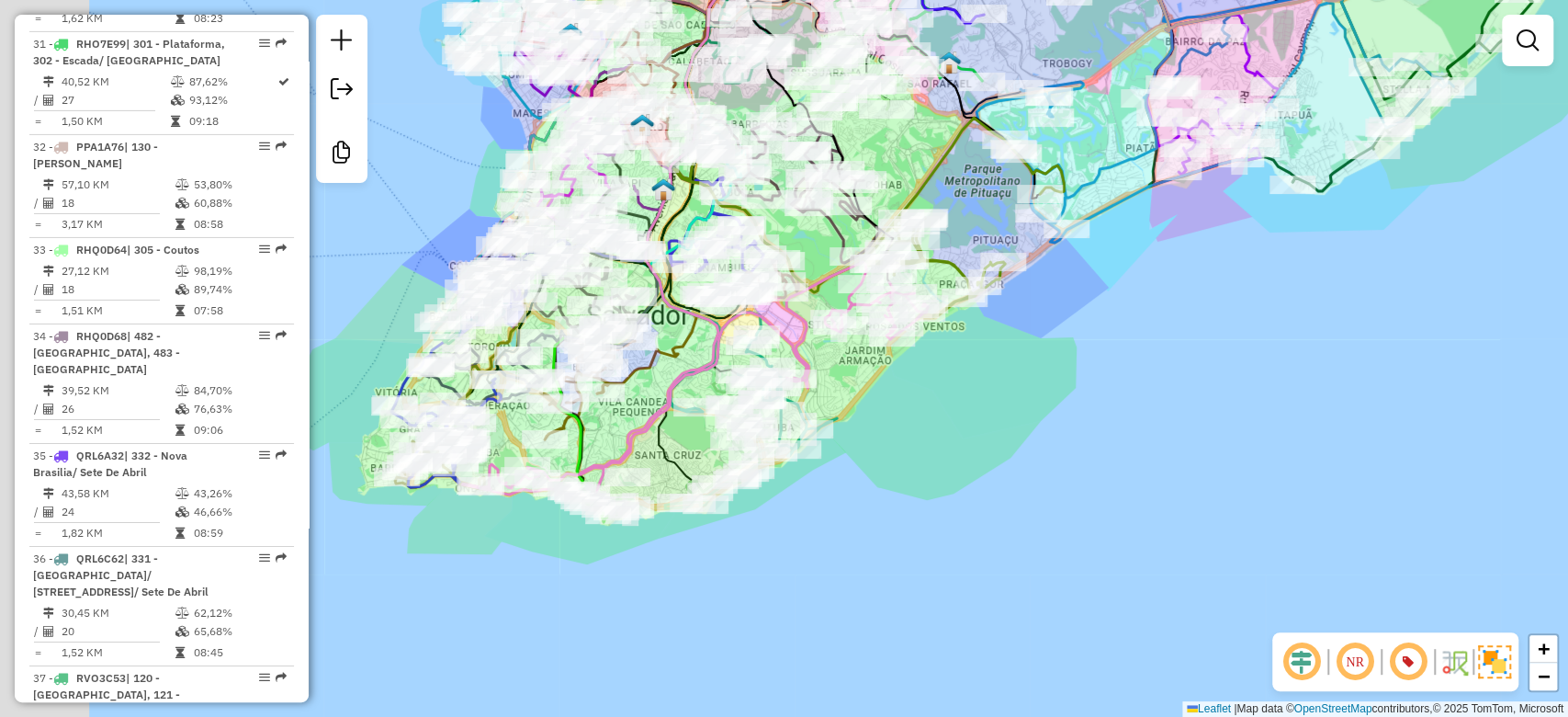
drag, startPoint x: 472, startPoint y: 519, endPoint x: 691, endPoint y: 432, distance: 235.6
click at [691, 432] on div "Rota 17 - Placa JBR2D05 54999562 - NIELTON SILVA DA HOR Janela de atendimento G…" at bounding box center [784, 358] width 1568 height 717
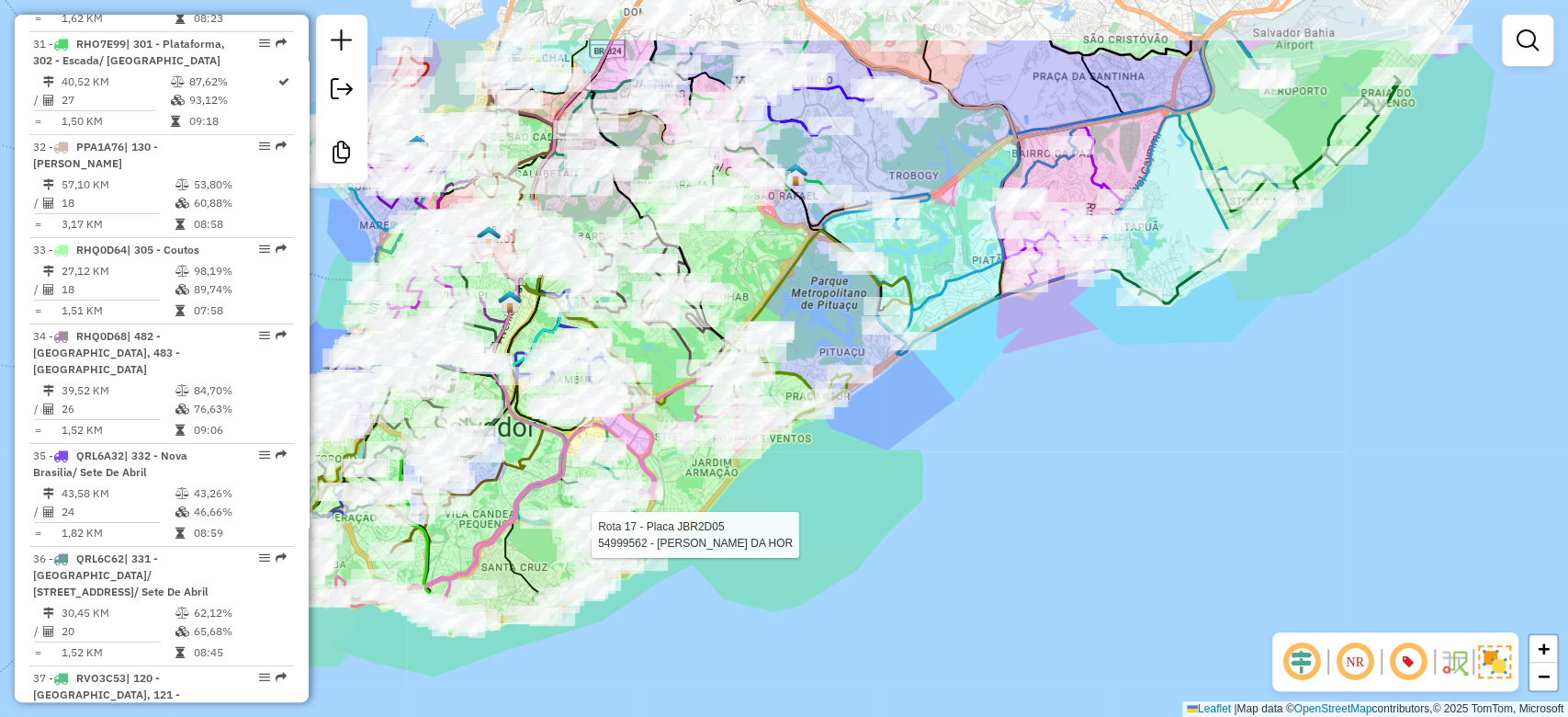
drag, startPoint x: 1029, startPoint y: 350, endPoint x: 638, endPoint y: 610, distance: 469.6
click at [646, 606] on div "Rota 17 - Placa JBR2D05 54999562 - NIELTON SILVA DA HOR Janela de atendimento G…" at bounding box center [784, 358] width 1568 height 717
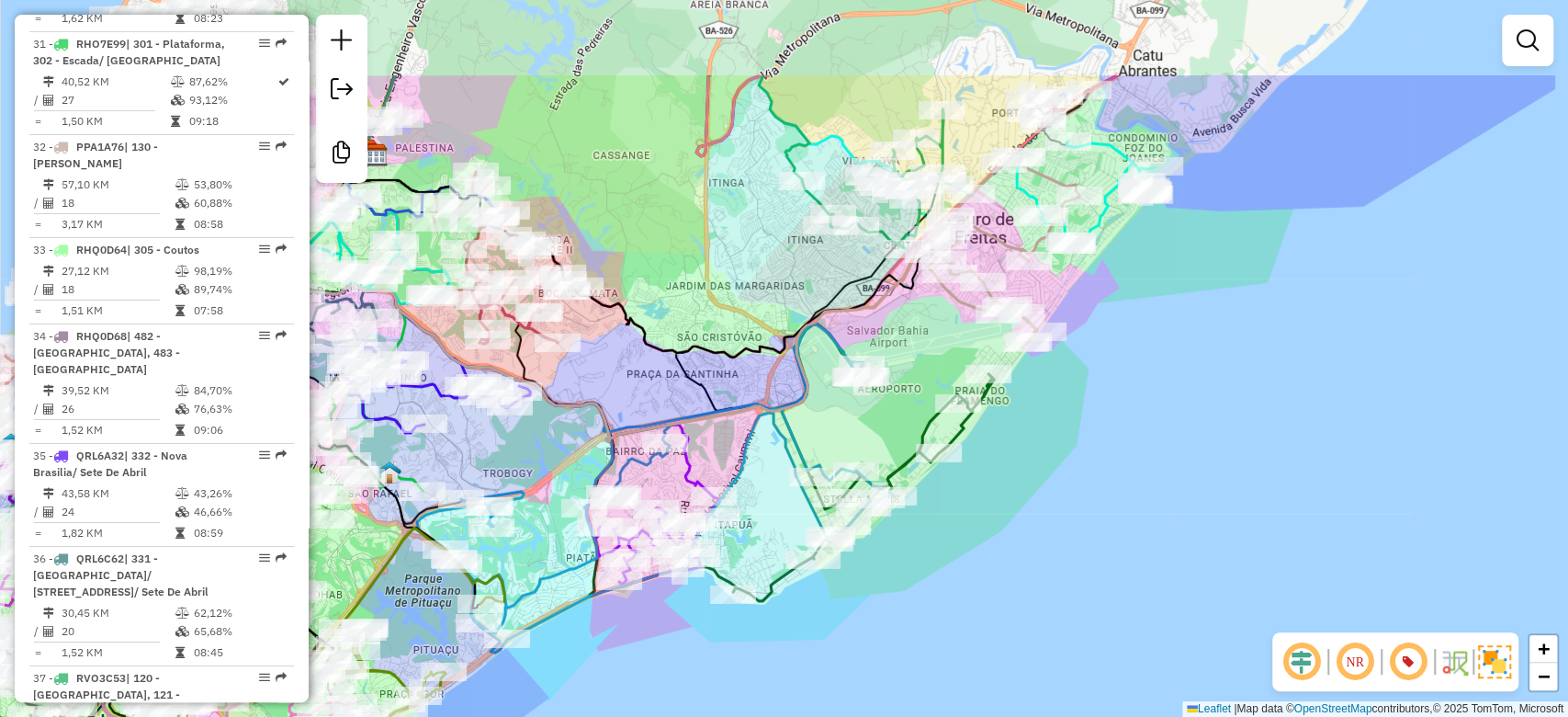
drag, startPoint x: 876, startPoint y: 328, endPoint x: 705, endPoint y: 455, distance: 213.0
click at [704, 465] on icon at bounding box center [655, 488] width 477 height 329
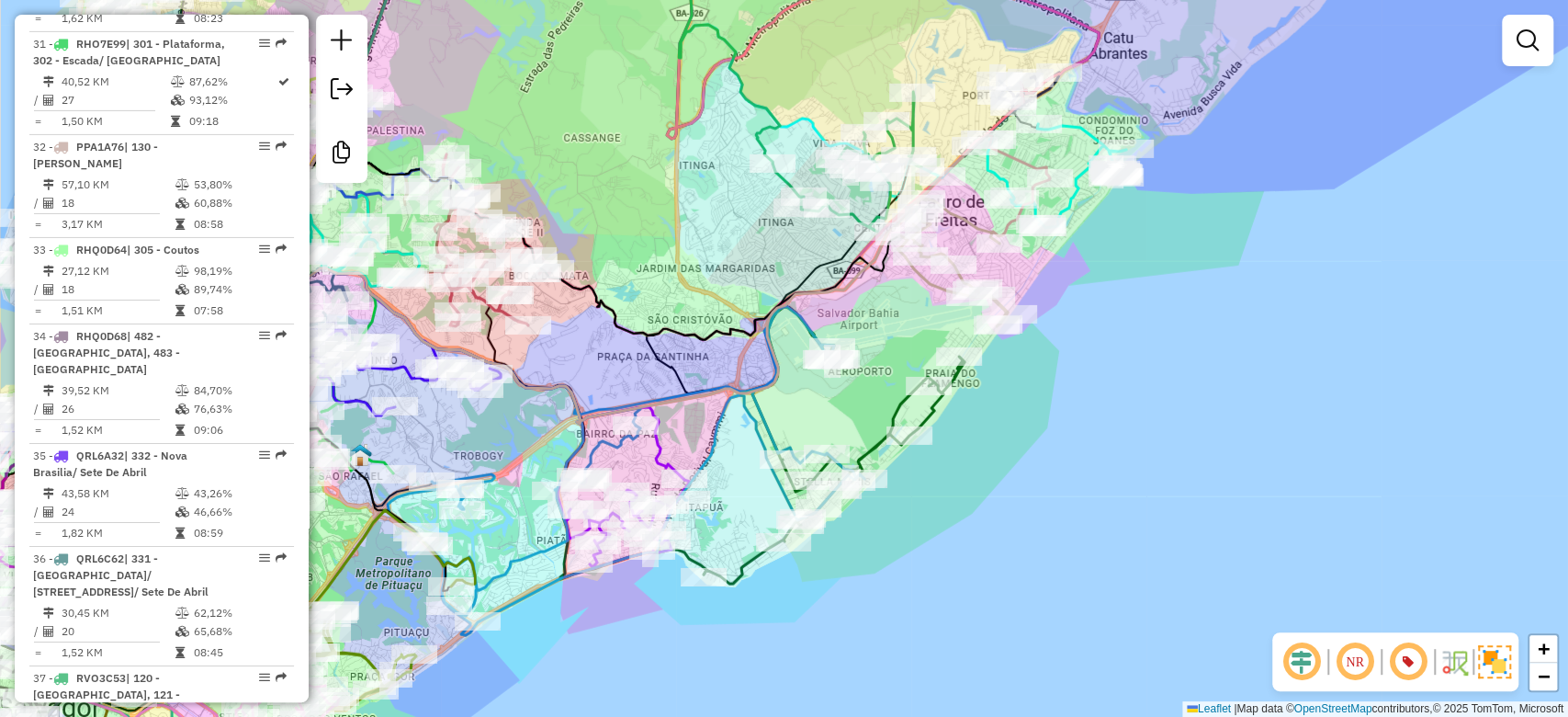
drag, startPoint x: 942, startPoint y: 261, endPoint x: 974, endPoint y: 201, distance: 68.0
click at [974, 201] on div "Rota 17 - Placa JBR2D05 54999562 - NIELTON SILVA DA HOR Janela de atendimento G…" at bounding box center [784, 358] width 1568 height 717
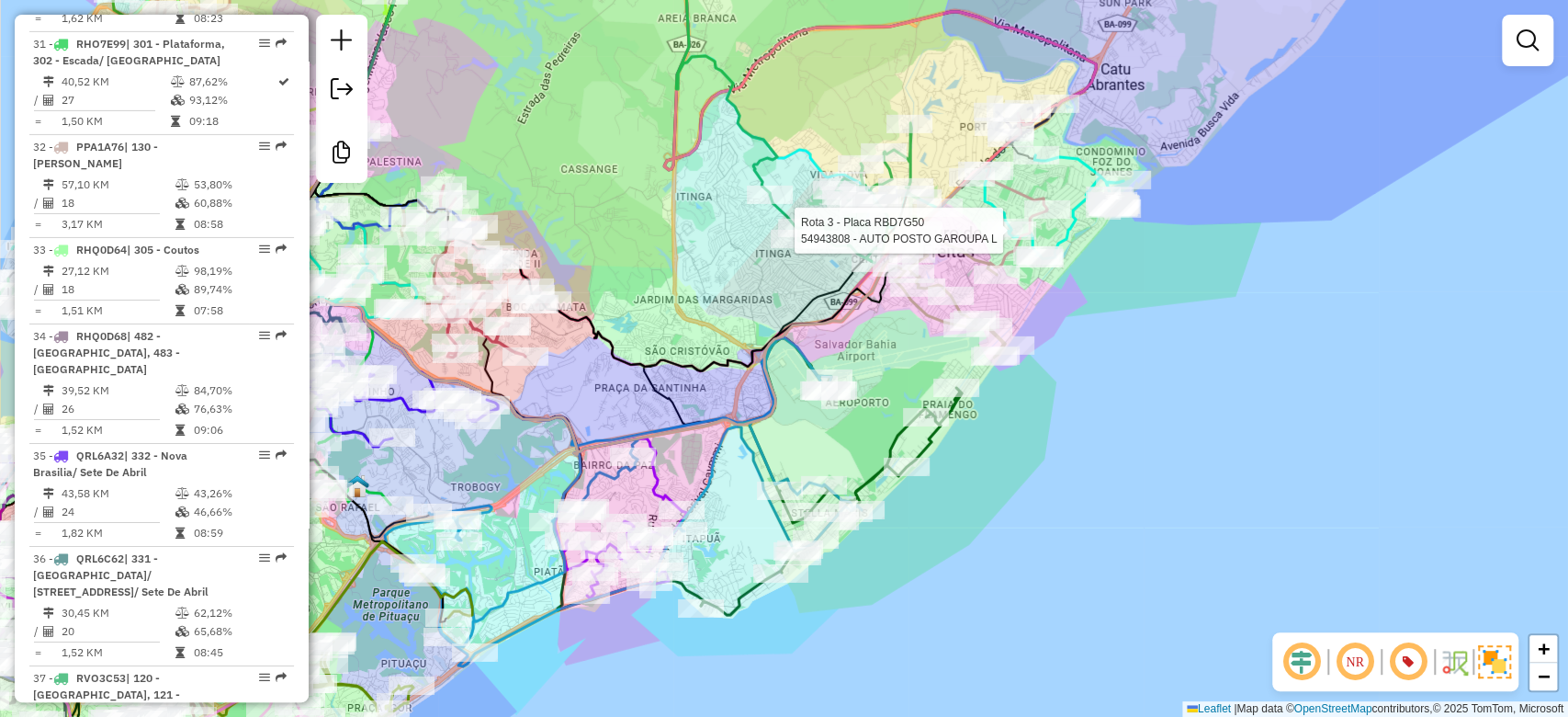
drag, startPoint x: 713, startPoint y: 233, endPoint x: 690, endPoint y: 278, distance: 50.5
click at [690, 278] on div "Rota 17 - Placa JBR2D05 54999562 - NIELTON SILVA DA HOR Rota 3 - Placa RBD7G50 …" at bounding box center [784, 358] width 1568 height 717
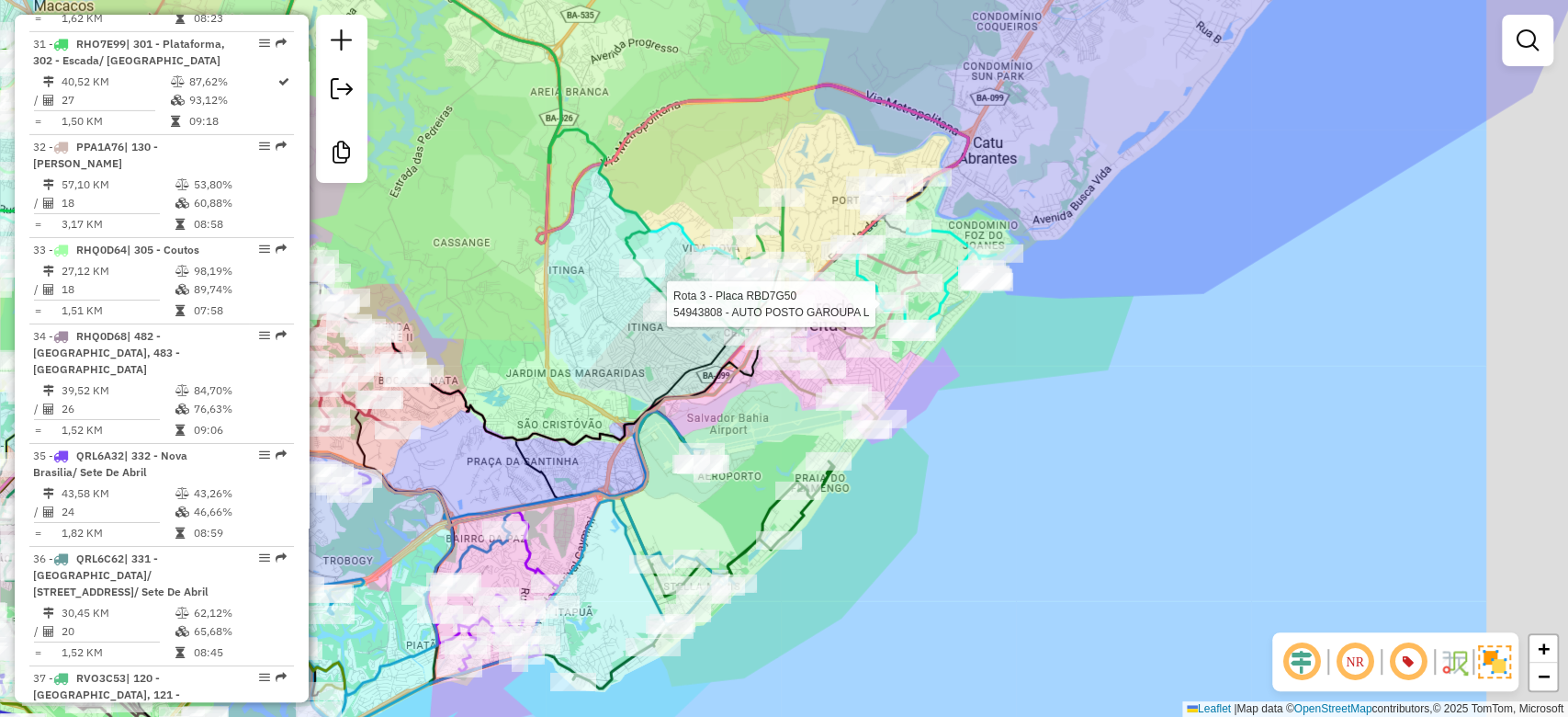
drag, startPoint x: 718, startPoint y: 185, endPoint x: 668, endPoint y: 198, distance: 51.7
click at [665, 197] on div "Rota 17 - Placa JBR2D05 54999562 - NIELTON SILVA DA HOR Rota 3 - Placa RBD7G50 …" at bounding box center [784, 358] width 1568 height 717
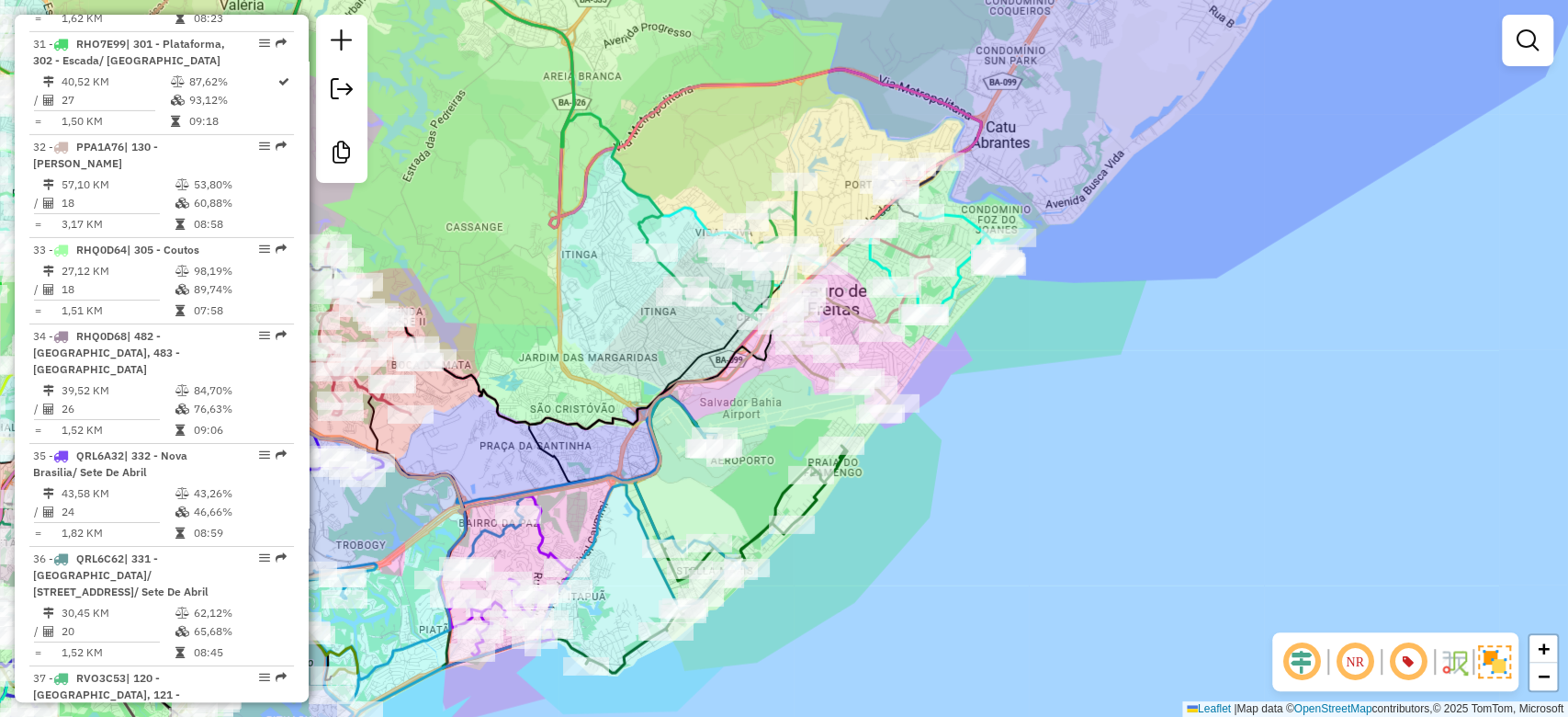
drag, startPoint x: 933, startPoint y: 368, endPoint x: 921, endPoint y: 354, distance: 18.4
click at [933, 366] on div "Rota 17 - Placa JBR2D05 54999562 - NIELTON SILVA DA HOR Janela de atendimento G…" at bounding box center [784, 358] width 1568 height 717
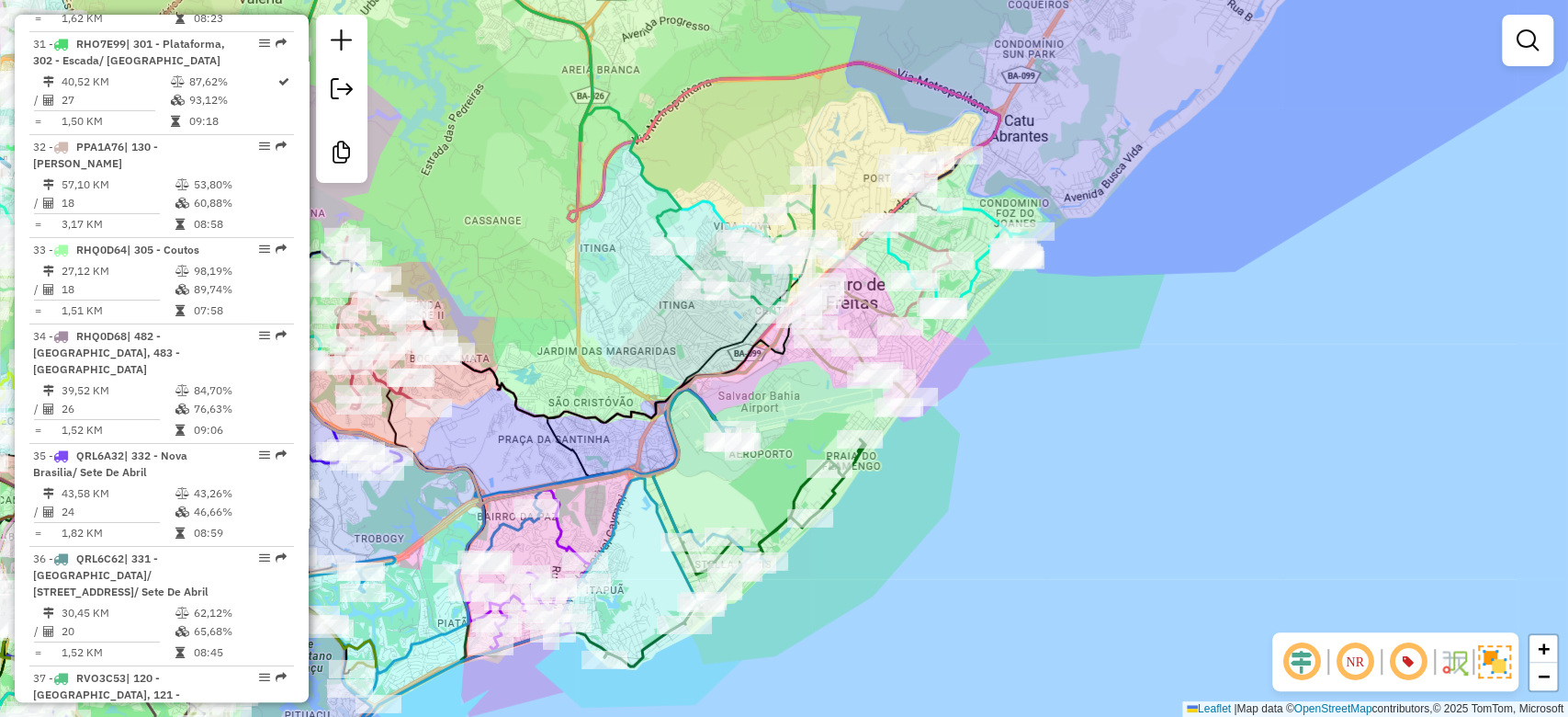
drag, startPoint x: 570, startPoint y: 339, endPoint x: 577, endPoint y: 314, distance: 26.0
click at [607, 326] on div "Rota 17 - Placa JBR2D05 54999562 - NIELTON SILVA DA HOR Janela de atendimento G…" at bounding box center [784, 358] width 1568 height 717
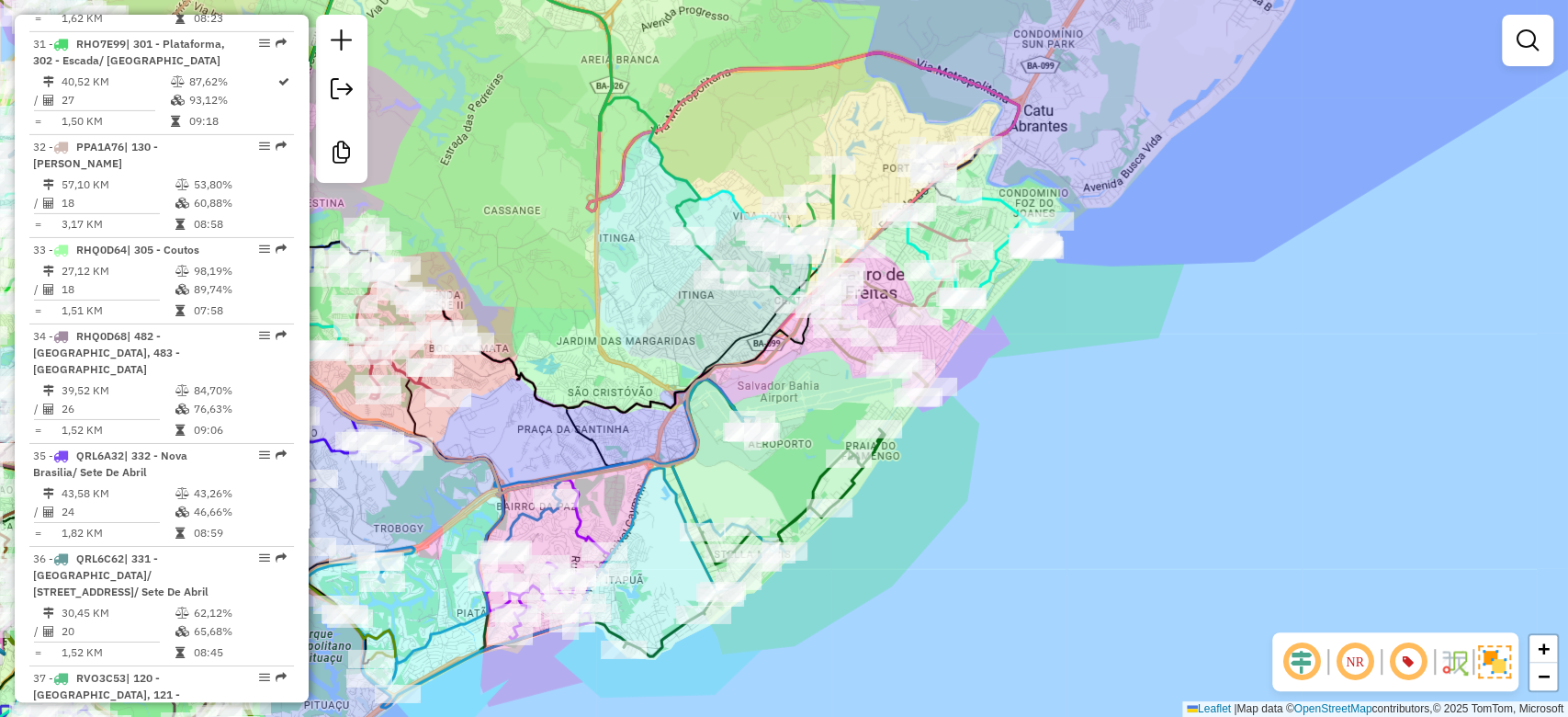
drag, startPoint x: 815, startPoint y: 397, endPoint x: 846, endPoint y: 358, distance: 49.8
click at [846, 358] on div "Rota 17 - Placa JBR2D05 54999562 - NIELTON SILVA DA HOR Janela de atendimento G…" at bounding box center [784, 358] width 1568 height 717
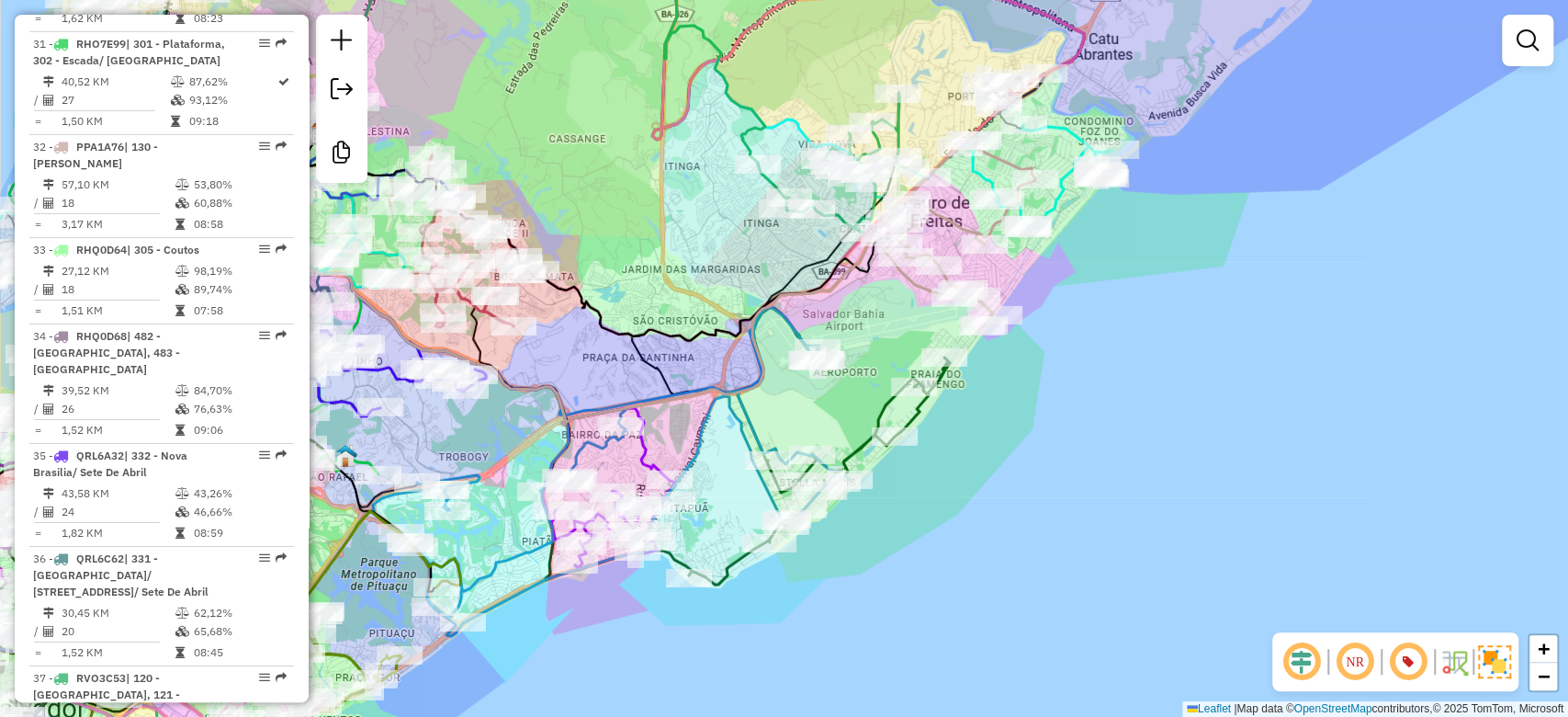
drag, startPoint x: 875, startPoint y: 336, endPoint x: 901, endPoint y: 325, distance: 28.2
click at [907, 312] on div "Rota 17 - Placa JBR2D05 54999562 - NIELTON SILVA DA HOR Janela de atendimento G…" at bounding box center [784, 358] width 1568 height 717
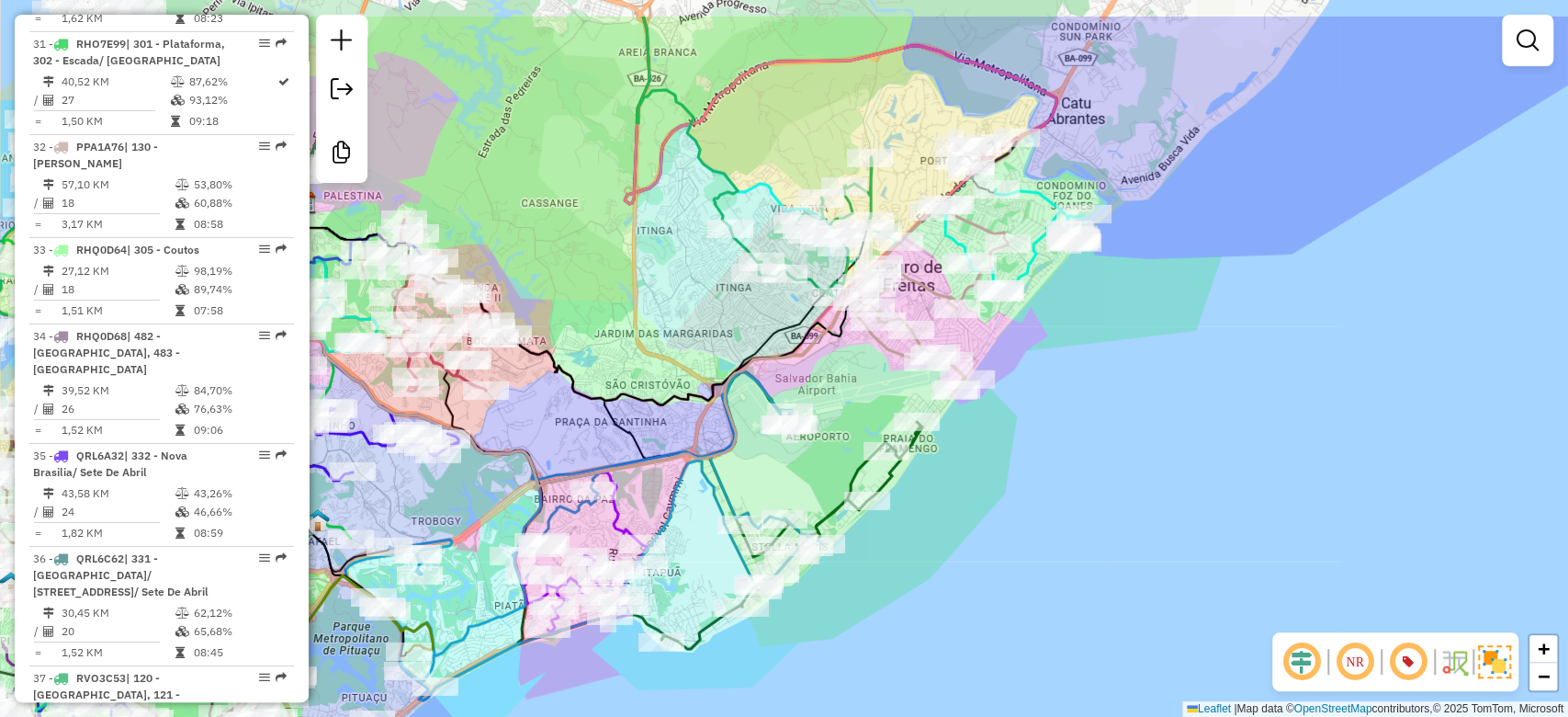
drag, startPoint x: 801, startPoint y: 292, endPoint x: 761, endPoint y: 350, distance: 70.5
click at [748, 372] on icon at bounding box center [531, 342] width 662 height 294
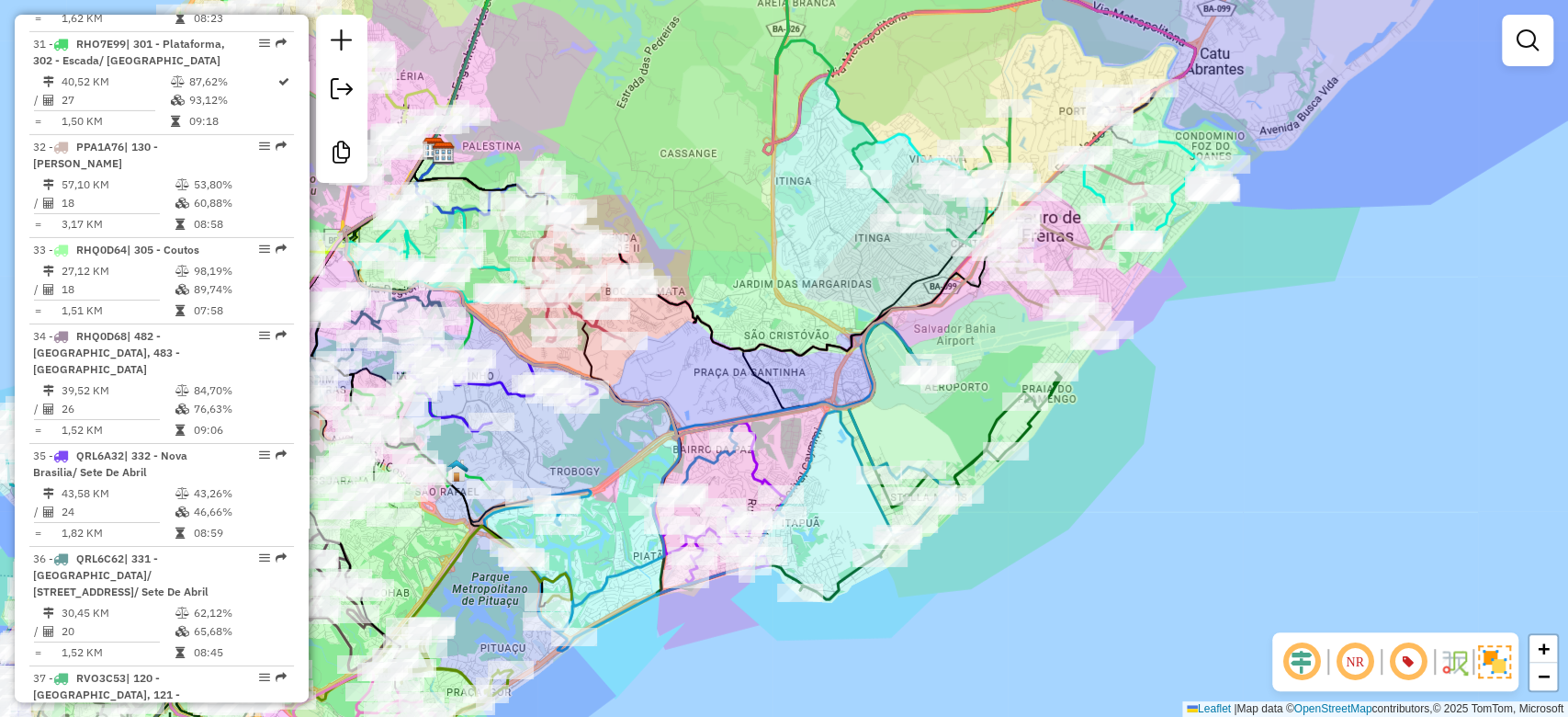
drag, startPoint x: 824, startPoint y: 353, endPoint x: 866, endPoint y: 347, distance: 42.4
click at [897, 328] on icon at bounding box center [722, 486] width 477 height 329
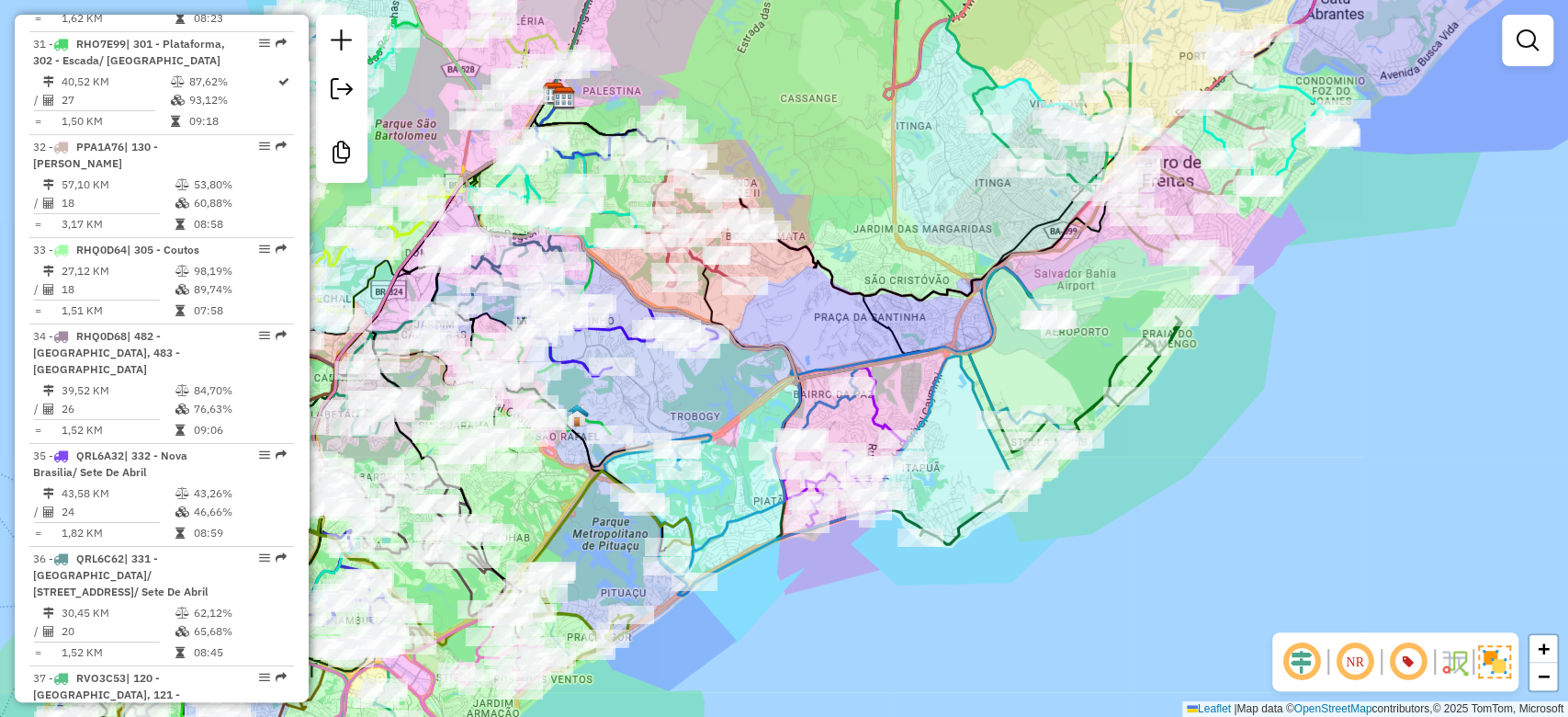
drag, startPoint x: 834, startPoint y: 338, endPoint x: 890, endPoint y: 311, distance: 62.2
click at [890, 311] on icon at bounding box center [792, 222] width 515 height 264
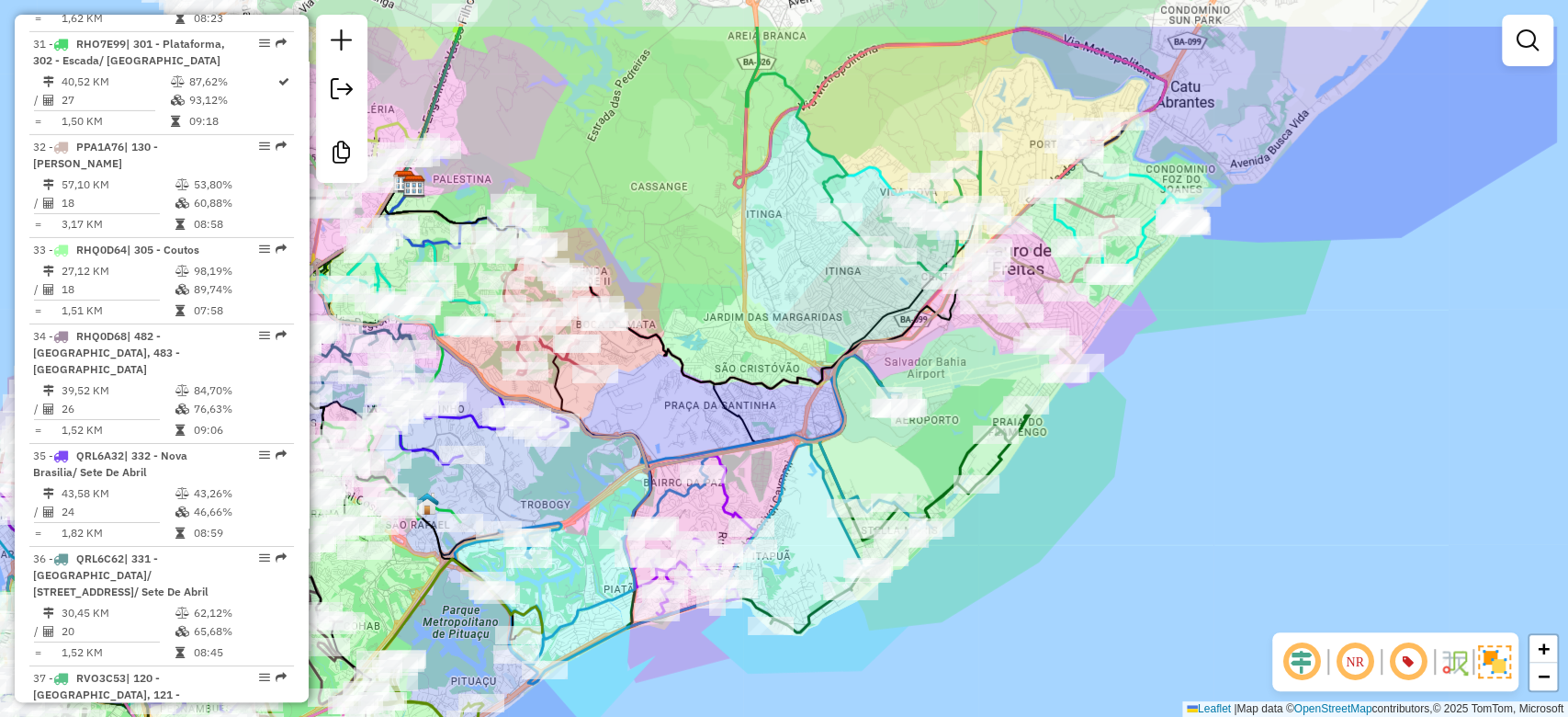
drag, startPoint x: 903, startPoint y: 287, endPoint x: 852, endPoint y: 306, distance: 54.4
click at [733, 387] on icon at bounding box center [675, 284] width 581 height 210
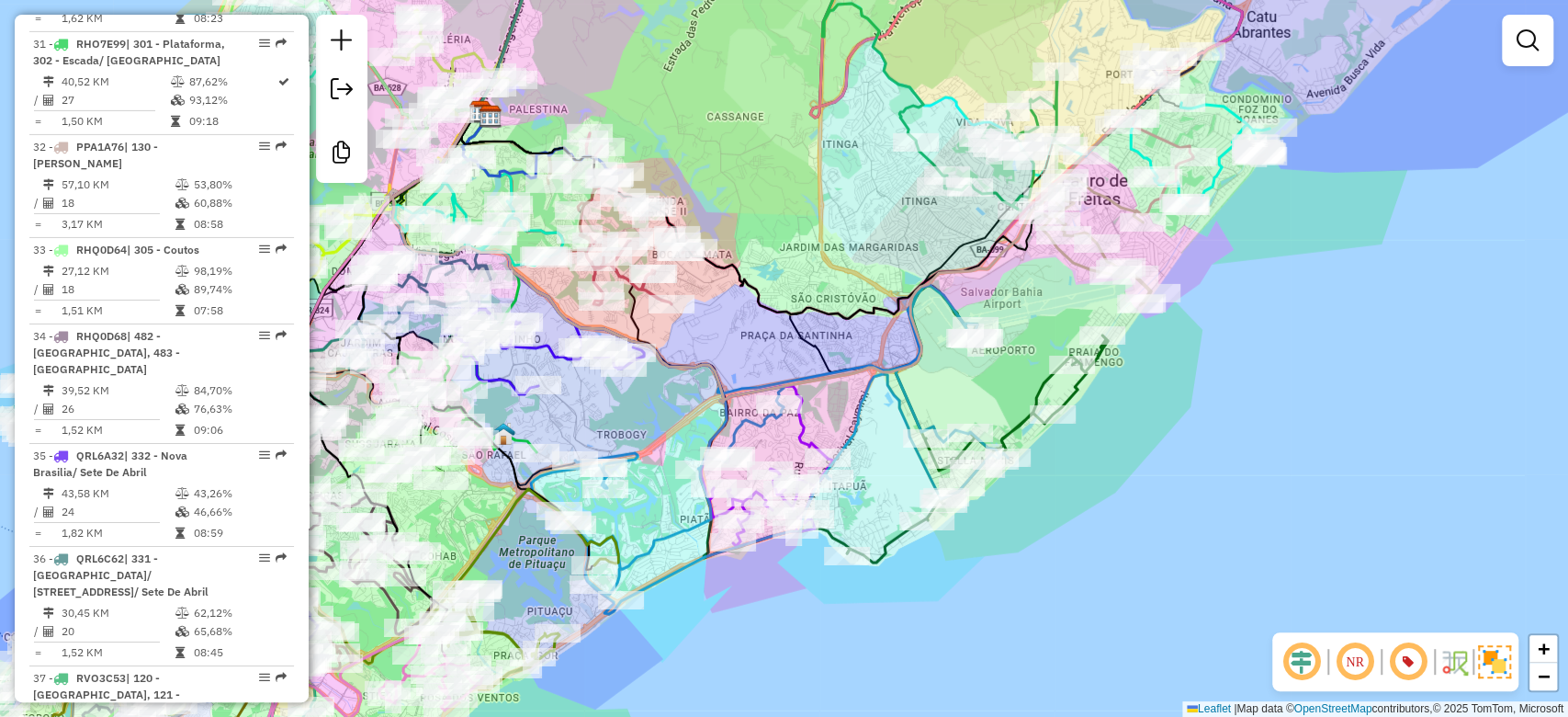
drag, startPoint x: 814, startPoint y: 355, endPoint x: 882, endPoint y: 294, distance: 91.4
click at [883, 290] on div "Rota 17 - Placa JBR2D05 54999562 - NIELTON SILVA DA HOR Janela de atendimento G…" at bounding box center [784, 358] width 1568 height 717
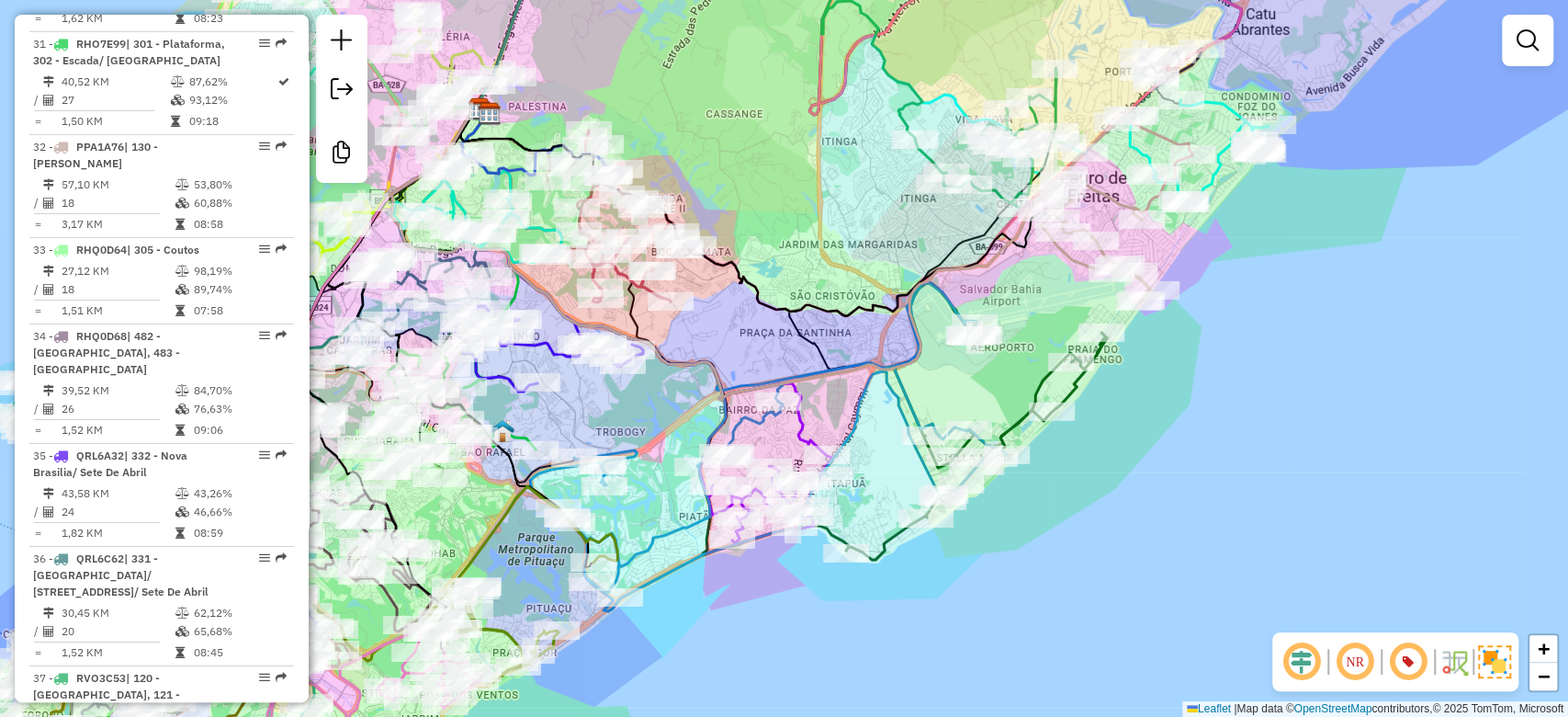
drag, startPoint x: 863, startPoint y: 290, endPoint x: 740, endPoint y: 361, distance: 142.0
click at [735, 367] on div "Rota 17 - Placa JBR2D05 54999562 - NIELTON SILVA DA HOR Janela de atendimento G…" at bounding box center [784, 358] width 1568 height 717
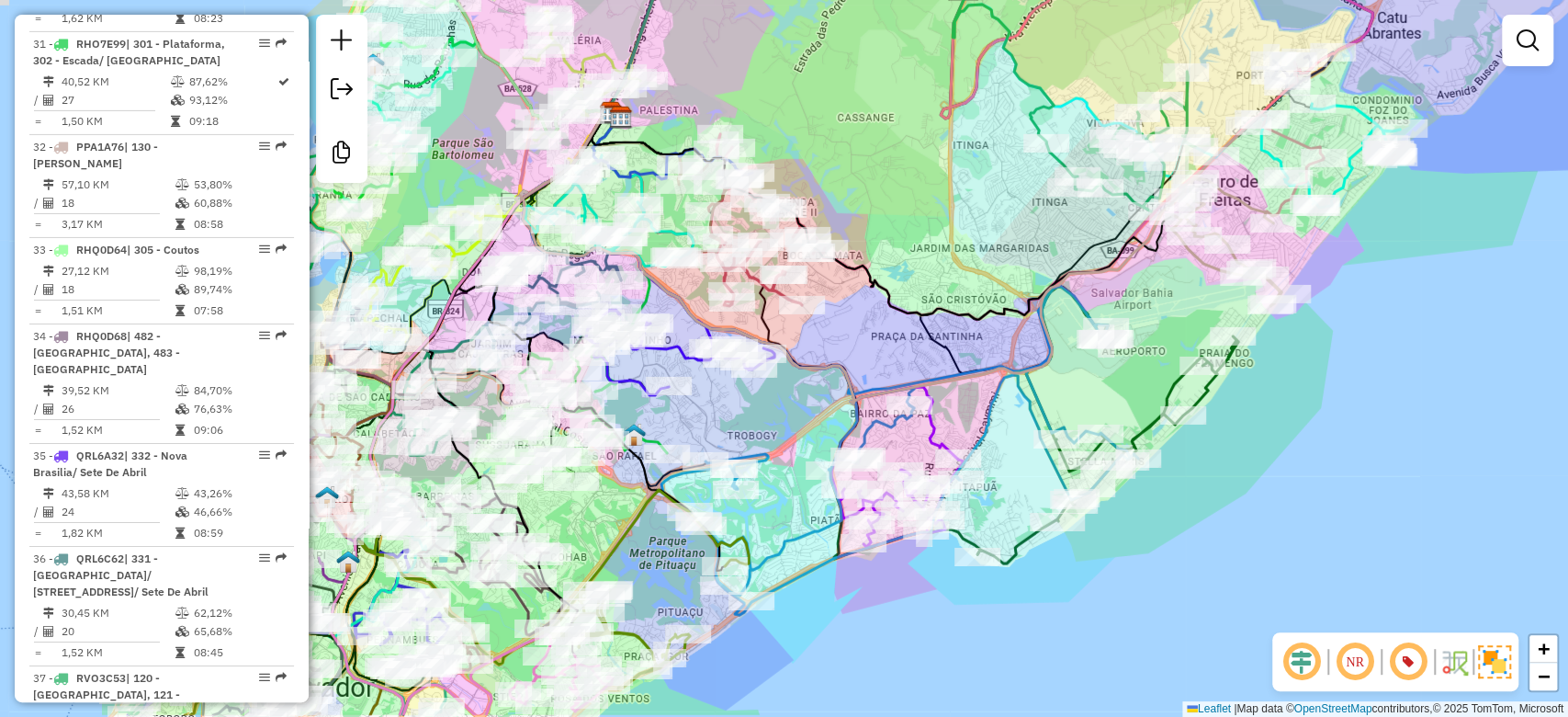
drag, startPoint x: 793, startPoint y: 311, endPoint x: 978, endPoint y: 265, distance: 190.6
click at [1037, 240] on div "Rota 17 - Placa JBR2D05 54999562 - NIELTON SILVA DA HOR Janela de atendimento G…" at bounding box center [784, 358] width 1568 height 717
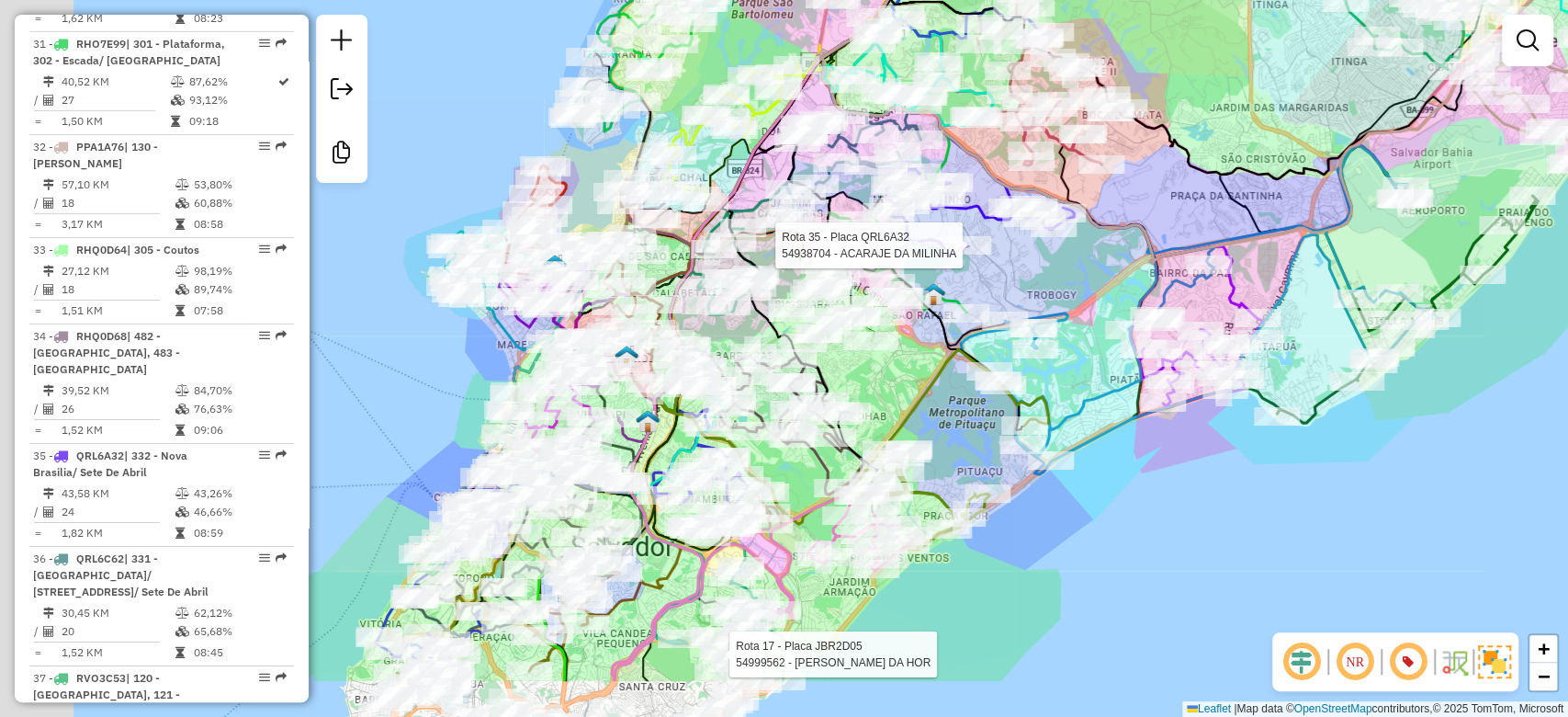
drag, startPoint x: 775, startPoint y: 355, endPoint x: 940, endPoint y: 267, distance: 187.0
click at [981, 254] on div "Rota 17 - Placa JBR2D05 54999562 - NIELTON SILVA DA HOR Rota 35 - Placa QRL6A32…" at bounding box center [784, 358] width 1568 height 717
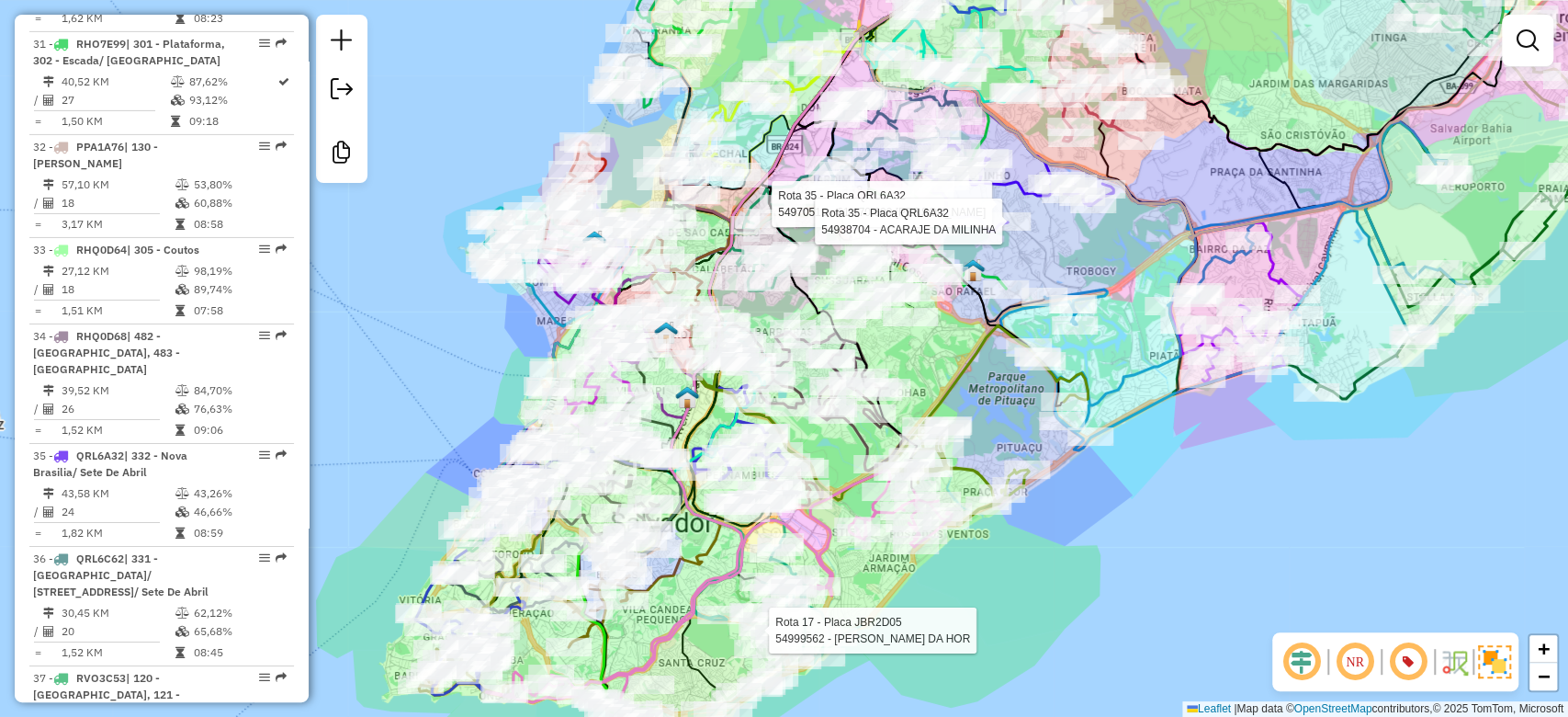
drag, startPoint x: 749, startPoint y: 155, endPoint x: 761, endPoint y: 148, distance: 13.9
click at [761, 148] on icon at bounding box center [827, 71] width 260 height 251
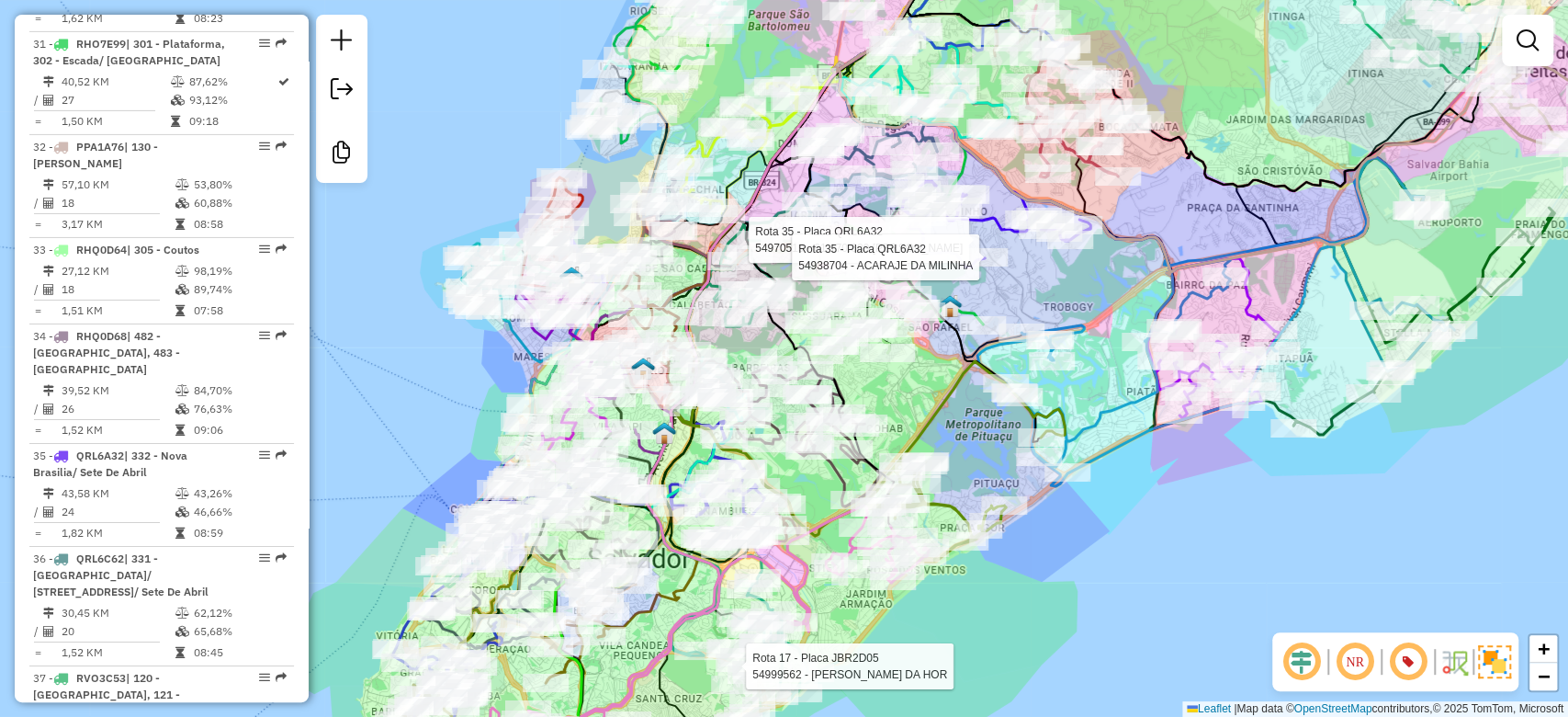
drag, startPoint x: 759, startPoint y: 180, endPoint x: 738, endPoint y: 212, distance: 38.3
click at [738, 212] on icon at bounding box center [758, 362] width 353 height 763
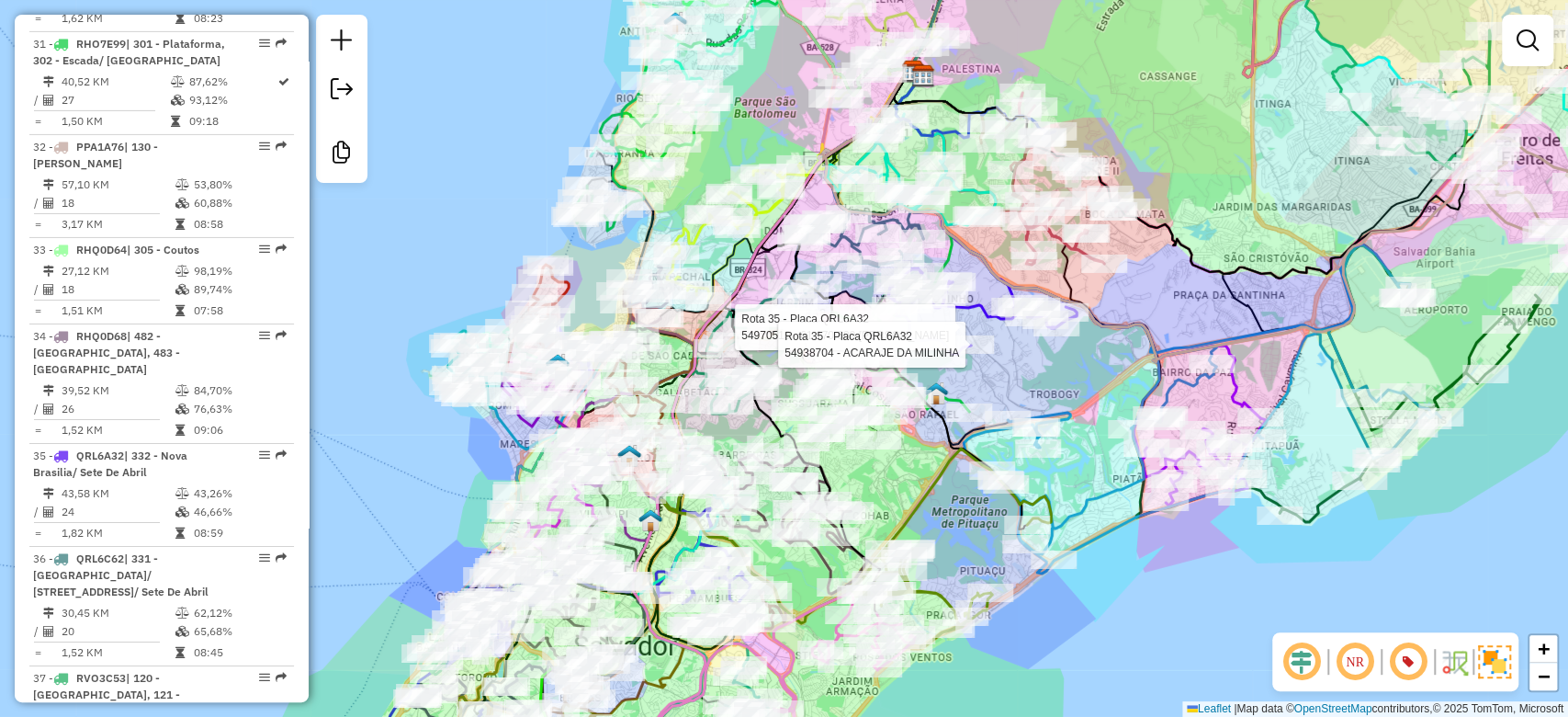
drag, startPoint x: 508, startPoint y: 128, endPoint x: 506, endPoint y: 199, distance: 71.0
click at [506, 199] on div "Rota 17 - Placa JBR2D05 54999562 - NIELTON SILVA DA HOR Rota 35 - Placa QRL6A32…" at bounding box center [784, 358] width 1568 height 717
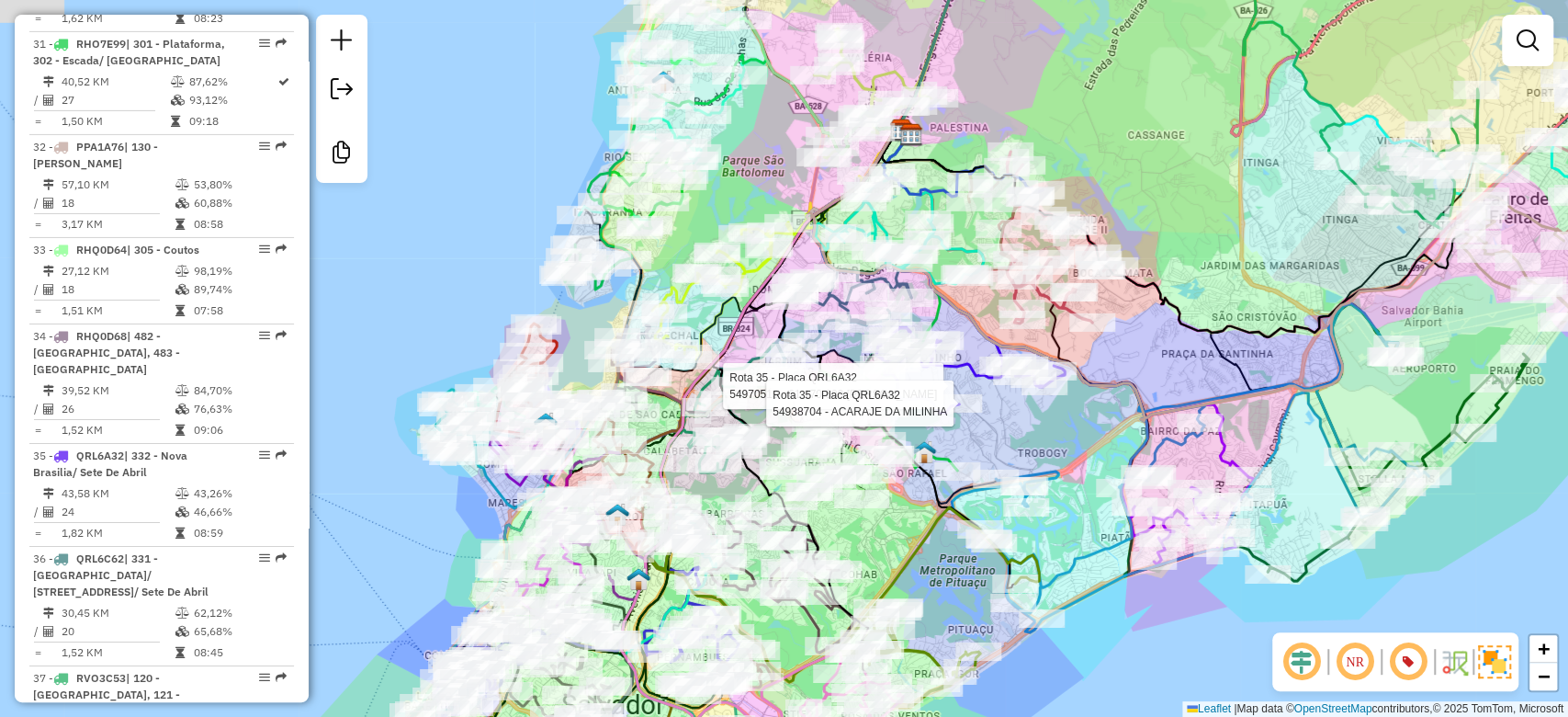
drag, startPoint x: 545, startPoint y: 148, endPoint x: 532, endPoint y: 209, distance: 62.4
click at [532, 209] on div "Rota 17 - Placa JBR2D05 54999562 - NIELTON SILVA DA HOR Rota 35 - Placa QRL6A32…" at bounding box center [784, 358] width 1568 height 717
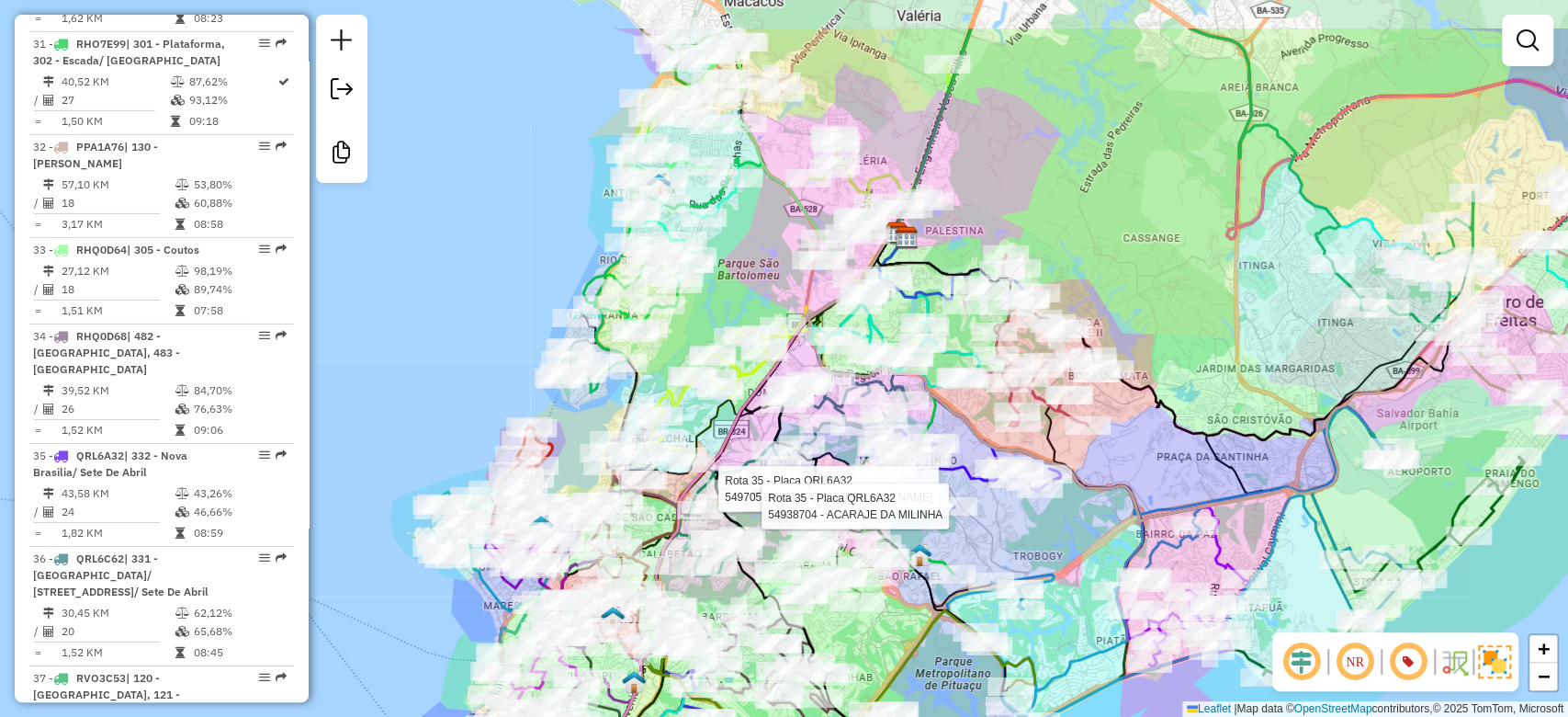
drag, startPoint x: 541, startPoint y: 290, endPoint x: 529, endPoint y: 380, distance: 90.8
click at [530, 394] on div "Rota 17 - Placa JBR2D05 54999562 - NIELTON SILVA DA HOR Rota 35 - Placa QRL6A32…" at bounding box center [784, 358] width 1568 height 717
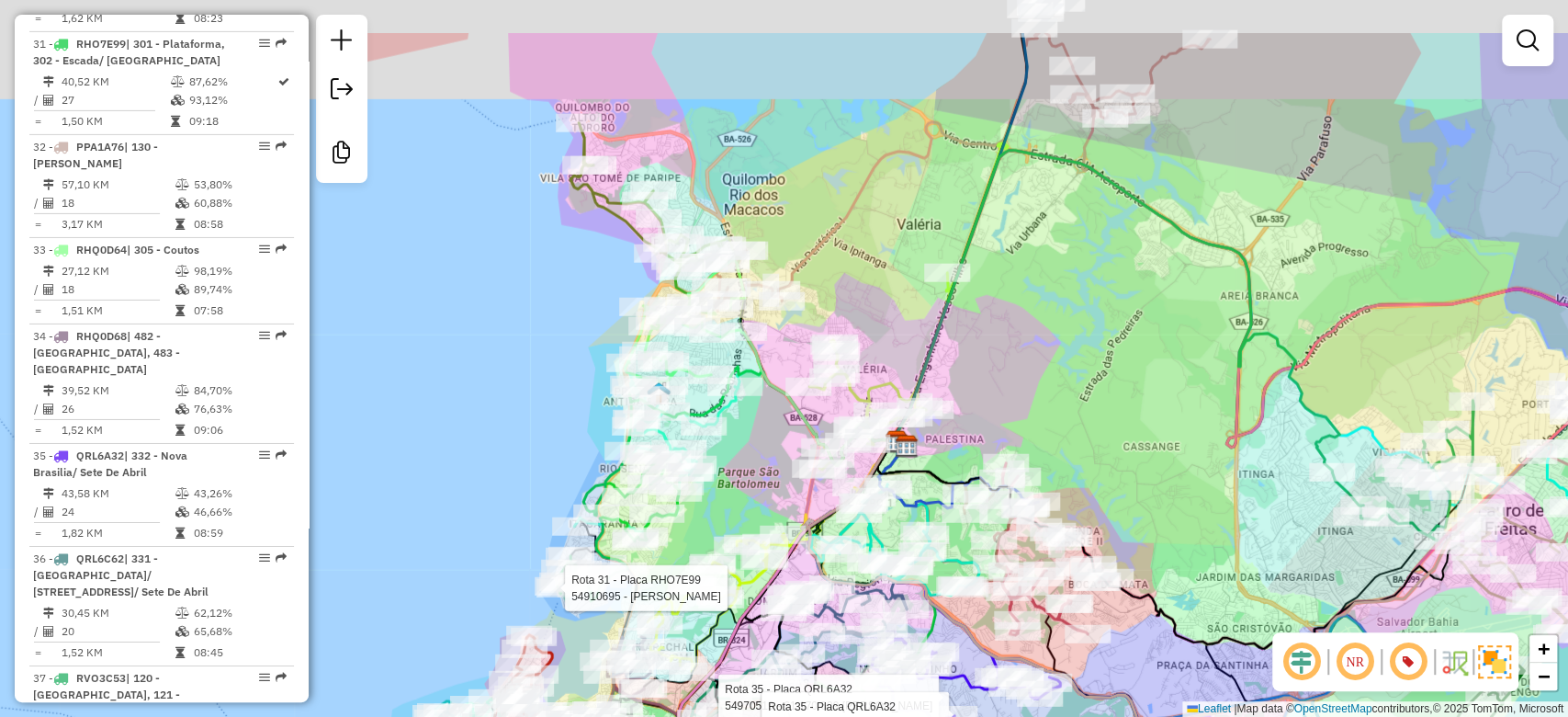
drag, startPoint x: 574, startPoint y: 247, endPoint x: 588, endPoint y: 210, distance: 39.6
click at [574, 250] on div "Rota 17 - Placa JBR2D05 54999562 - NIELTON SILVA DA HOR Rota 35 - Placa QRL6A32…" at bounding box center [784, 358] width 1568 height 717
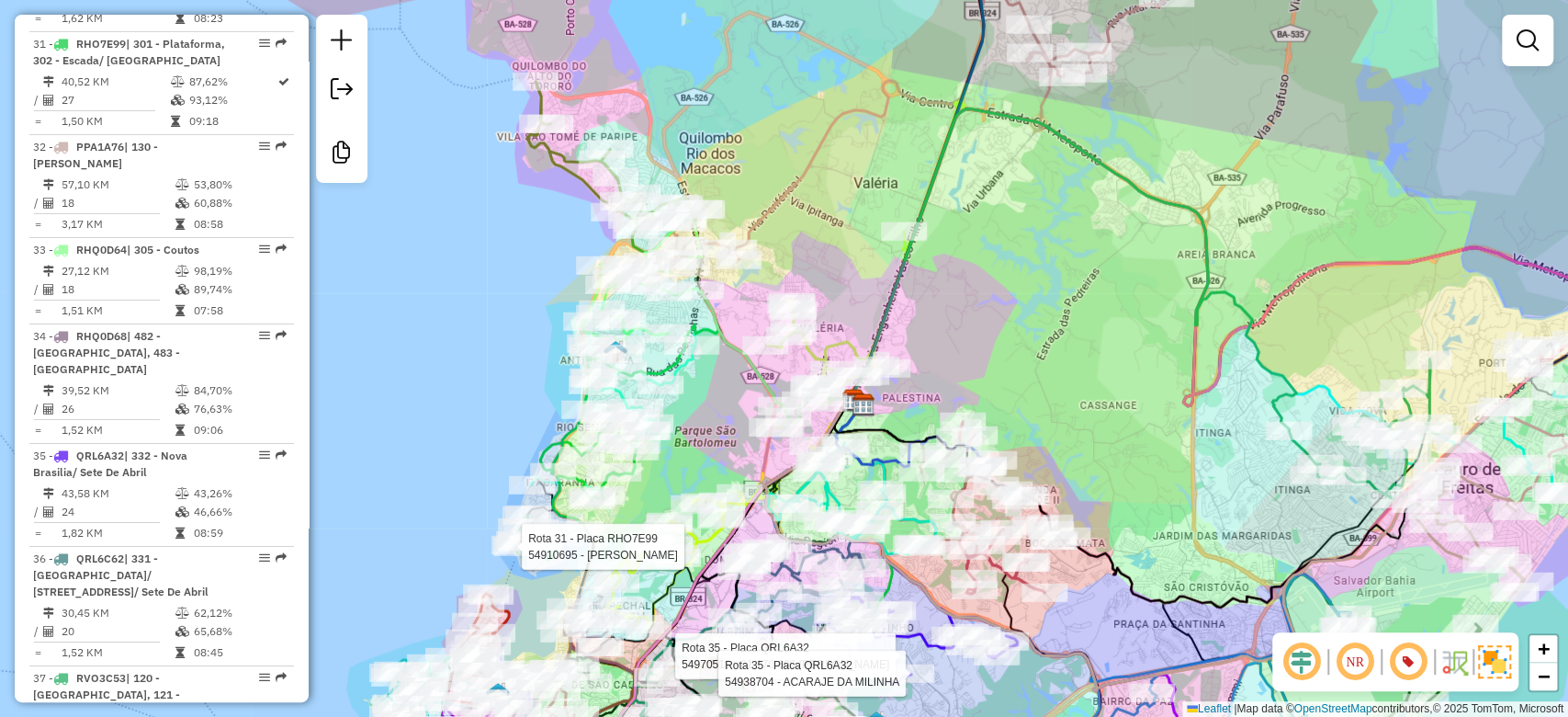
drag, startPoint x: 584, startPoint y: 282, endPoint x: 547, endPoint y: 247, distance: 50.9
click at [548, 249] on div "Rota 17 - Placa JBR2D05 54999562 - NIELTON SILVA DA HOR Rota 35 - Placa QRL6A32…" at bounding box center [784, 358] width 1568 height 717
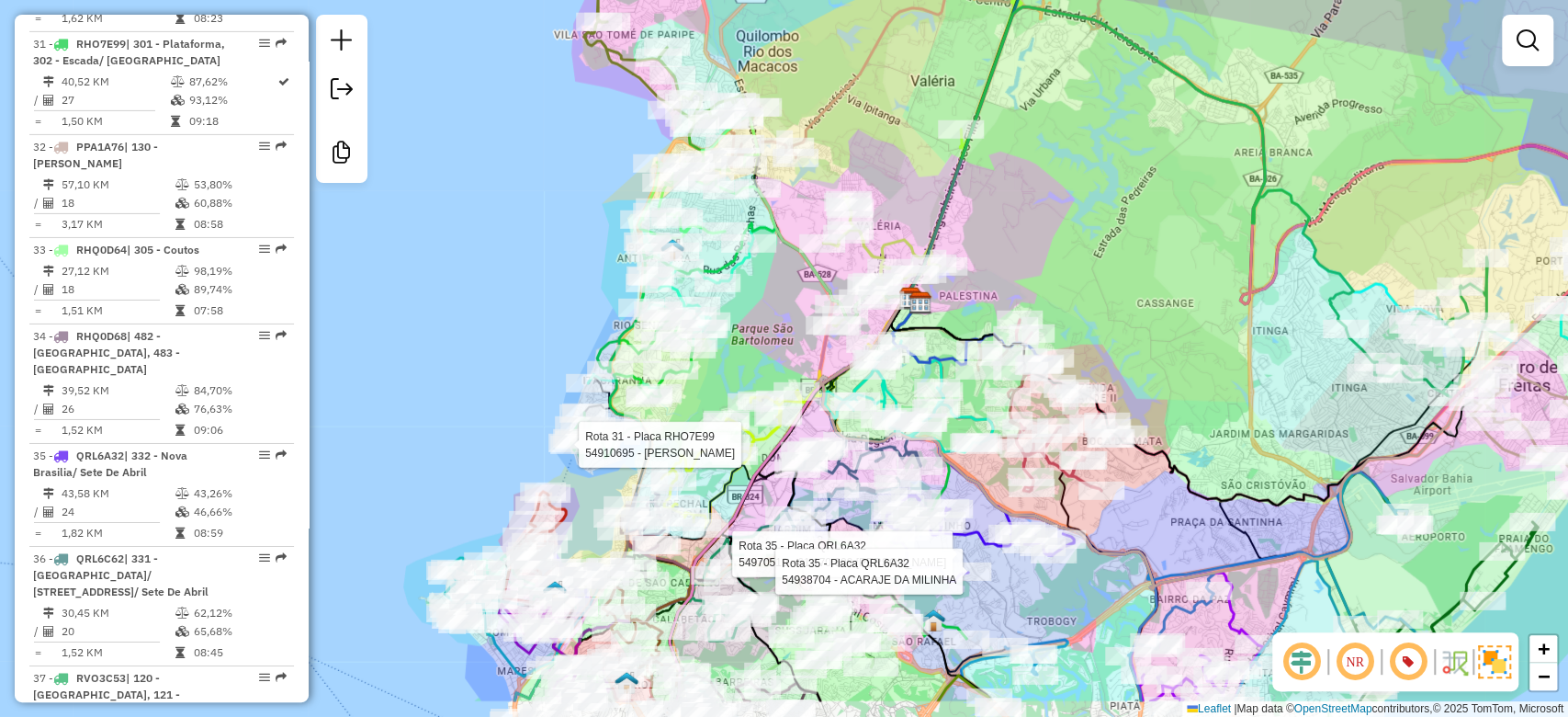
drag, startPoint x: 691, startPoint y: 392, endPoint x: 753, endPoint y: 295, distance: 115.1
click at [757, 294] on div "Rota 17 - Placa JBR2D05 54999562 - NIELTON SILVA DA HOR Rota 35 - Placa QRL6A32…" at bounding box center [784, 358] width 1568 height 717
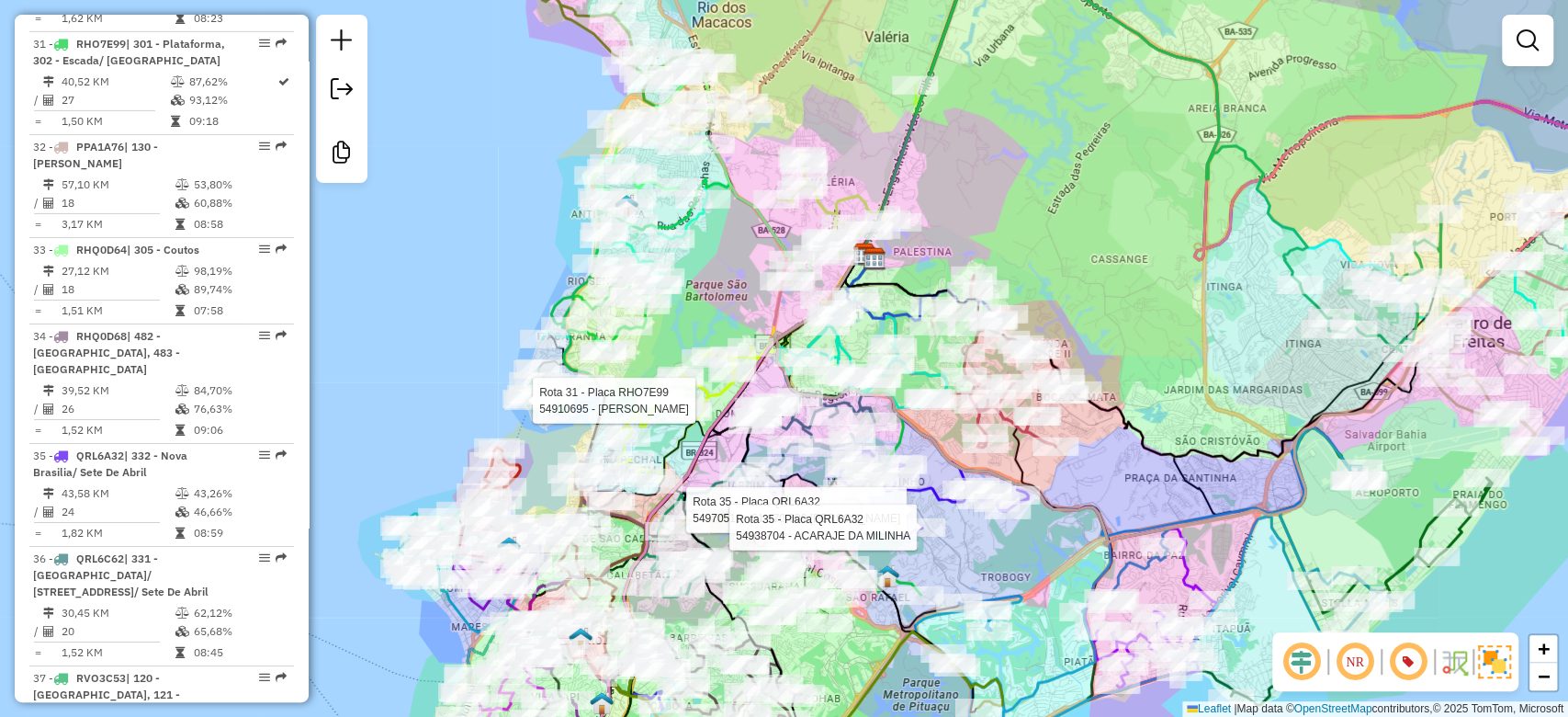
click at [719, 257] on div "Rota 17 - Placa JBR2D05 54999562 - NIELTON SILVA DA HOR Rota 35 - Placa QRL6A32…" at bounding box center [784, 358] width 1568 height 717
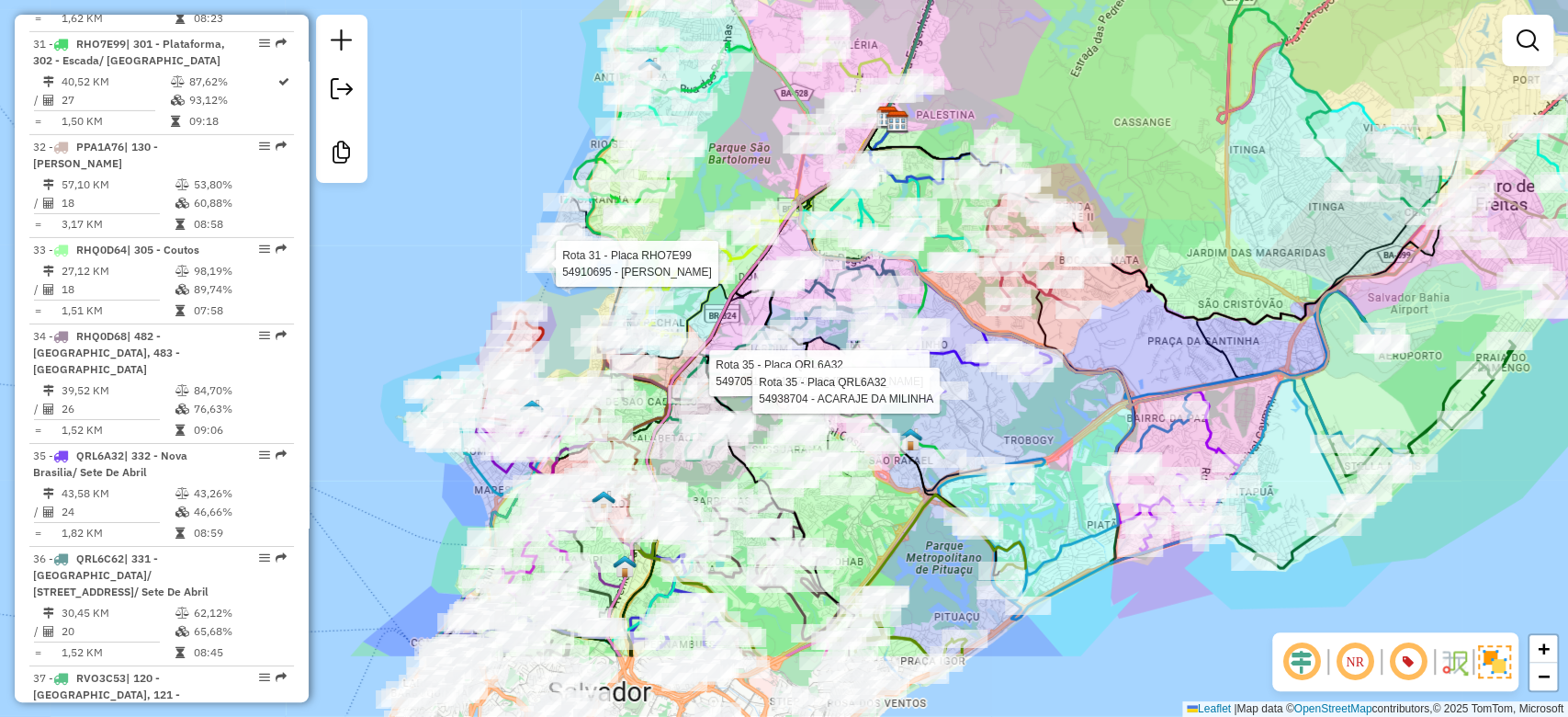
drag, startPoint x: 698, startPoint y: 302, endPoint x: 708, endPoint y: 177, distance: 125.4
click at [723, 163] on div "Rota 17 - Placa JBR2D05 54999562 - NIELTON SILVA DA HOR Rota 35 - Placa QRL6A32…" at bounding box center [784, 358] width 1568 height 717
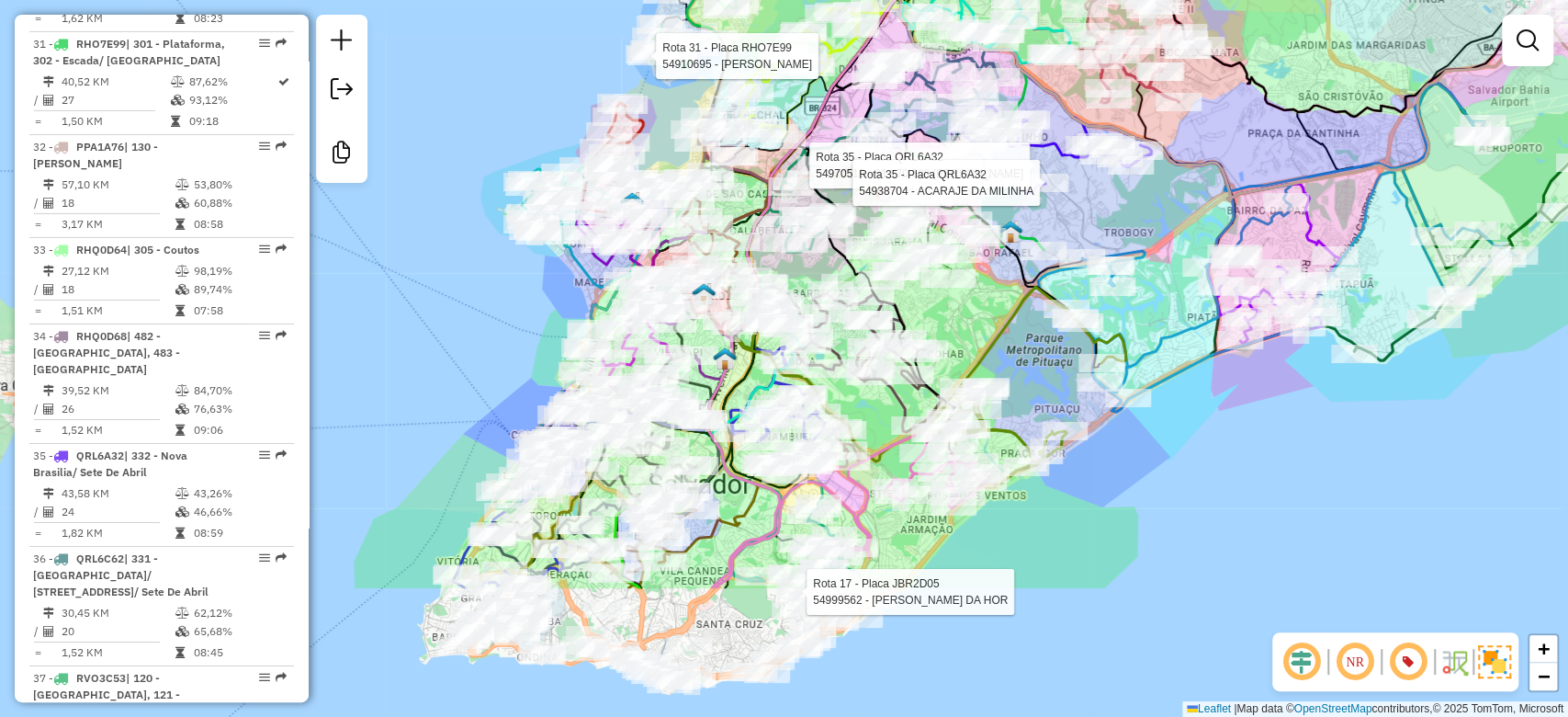
drag, startPoint x: 896, startPoint y: 504, endPoint x: 987, endPoint y: 326, distance: 199.9
click at [996, 302] on div "Rota 17 - Placa JBR2D05 54999562 - NIELTON SILVA DA HOR Rota 35 - Placa QRL6A32…" at bounding box center [784, 358] width 1568 height 717
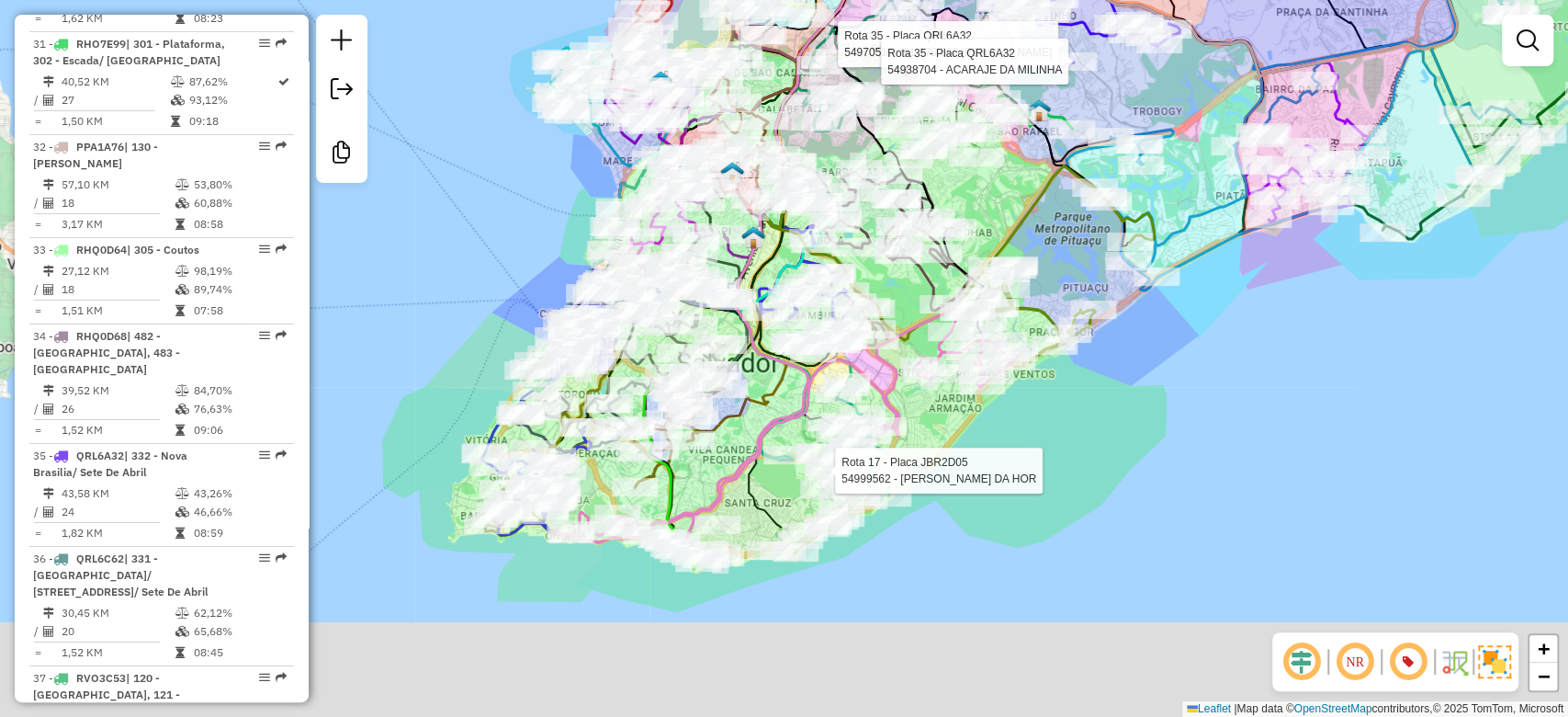
drag, startPoint x: 968, startPoint y: 528, endPoint x: 1001, endPoint y: 353, distance: 178.1
click at [1001, 353] on div "Rota 17 - Placa JBR2D05 54999562 - NIELTON SILVA DA HOR Rota 35 - Placa QRL6A32…" at bounding box center [784, 358] width 1568 height 717
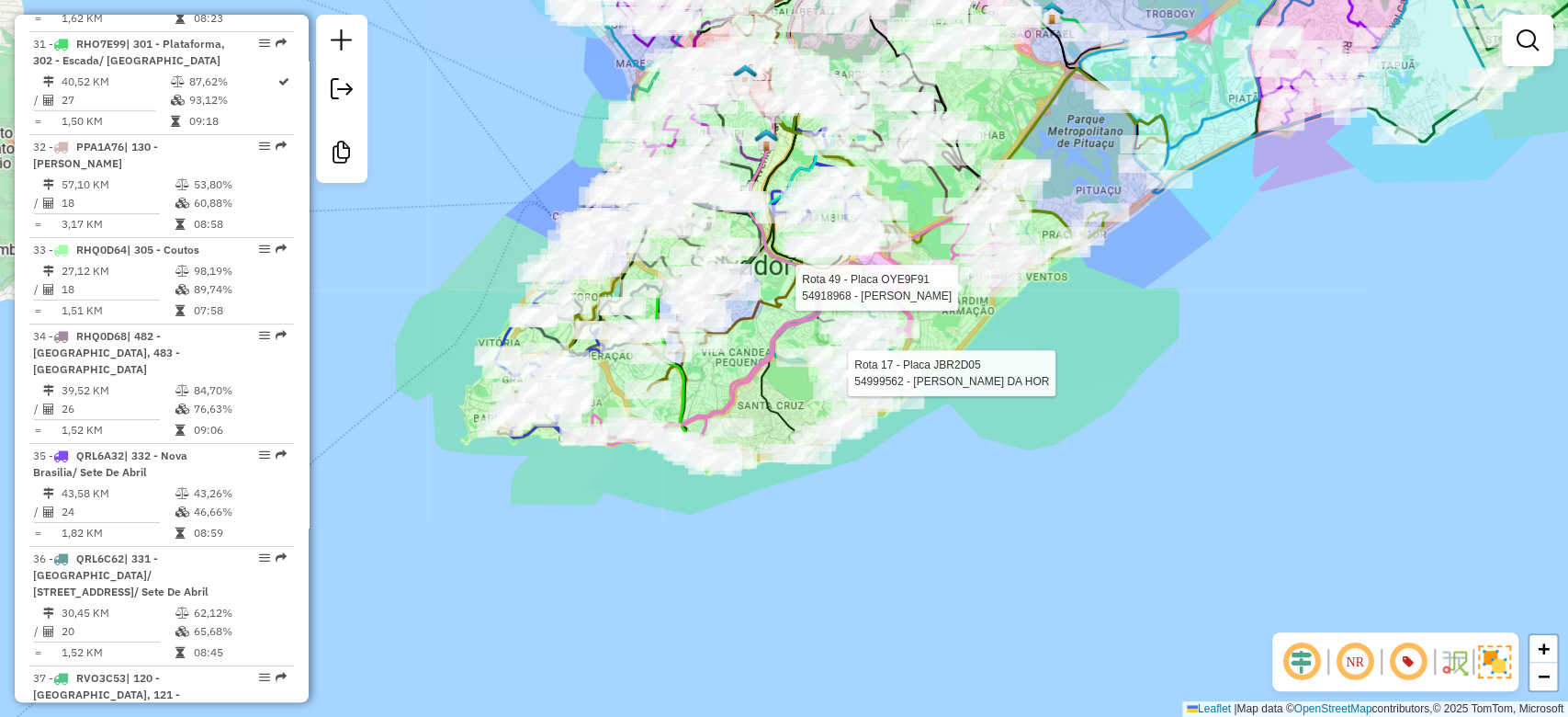
drag, startPoint x: 740, startPoint y: 425, endPoint x: 747, endPoint y: 372, distance: 53.5
click at [747, 374] on icon at bounding box center [797, 328] width 466 height 233
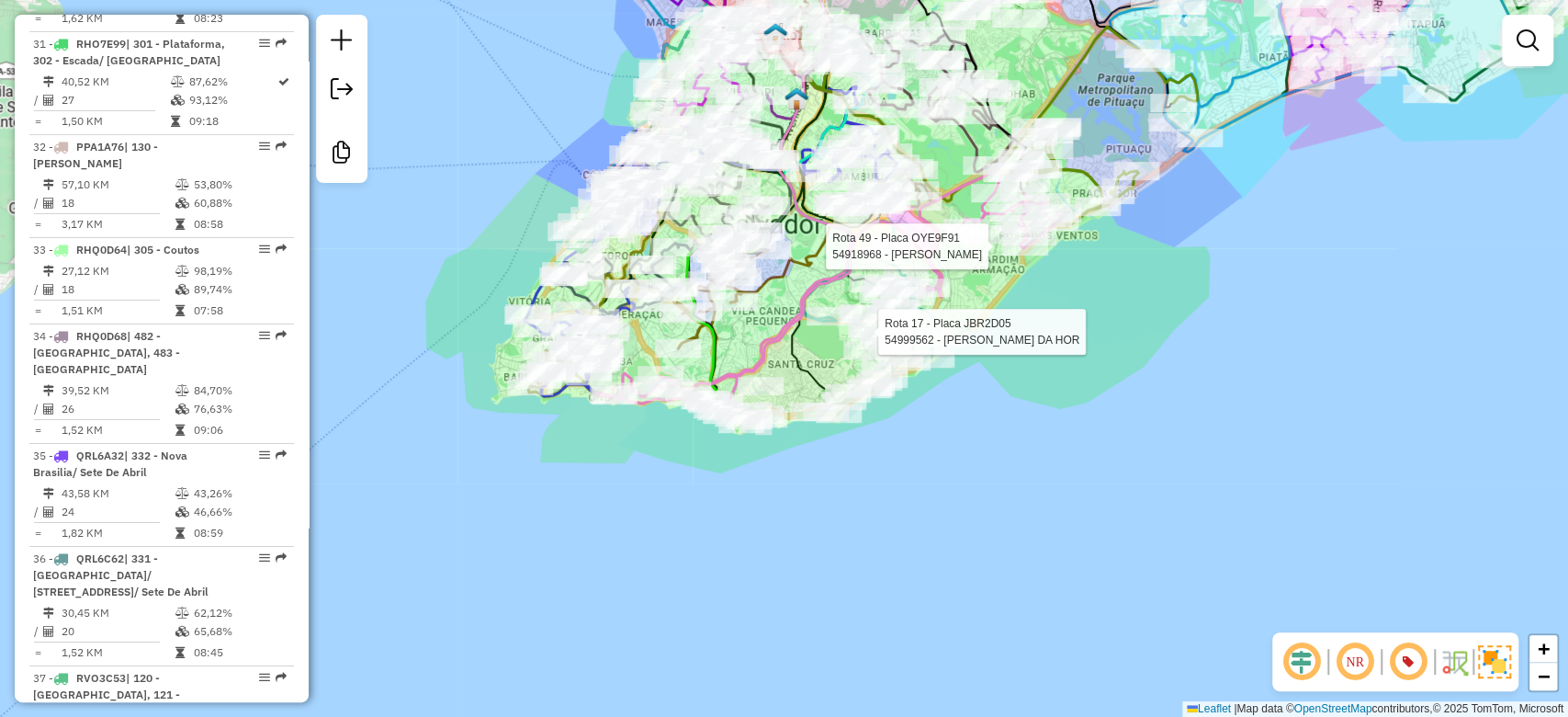
drag, startPoint x: 771, startPoint y: 404, endPoint x: 808, endPoint y: 370, distance: 50.2
click at [808, 370] on icon at bounding box center [836, 151] width 88 height 500
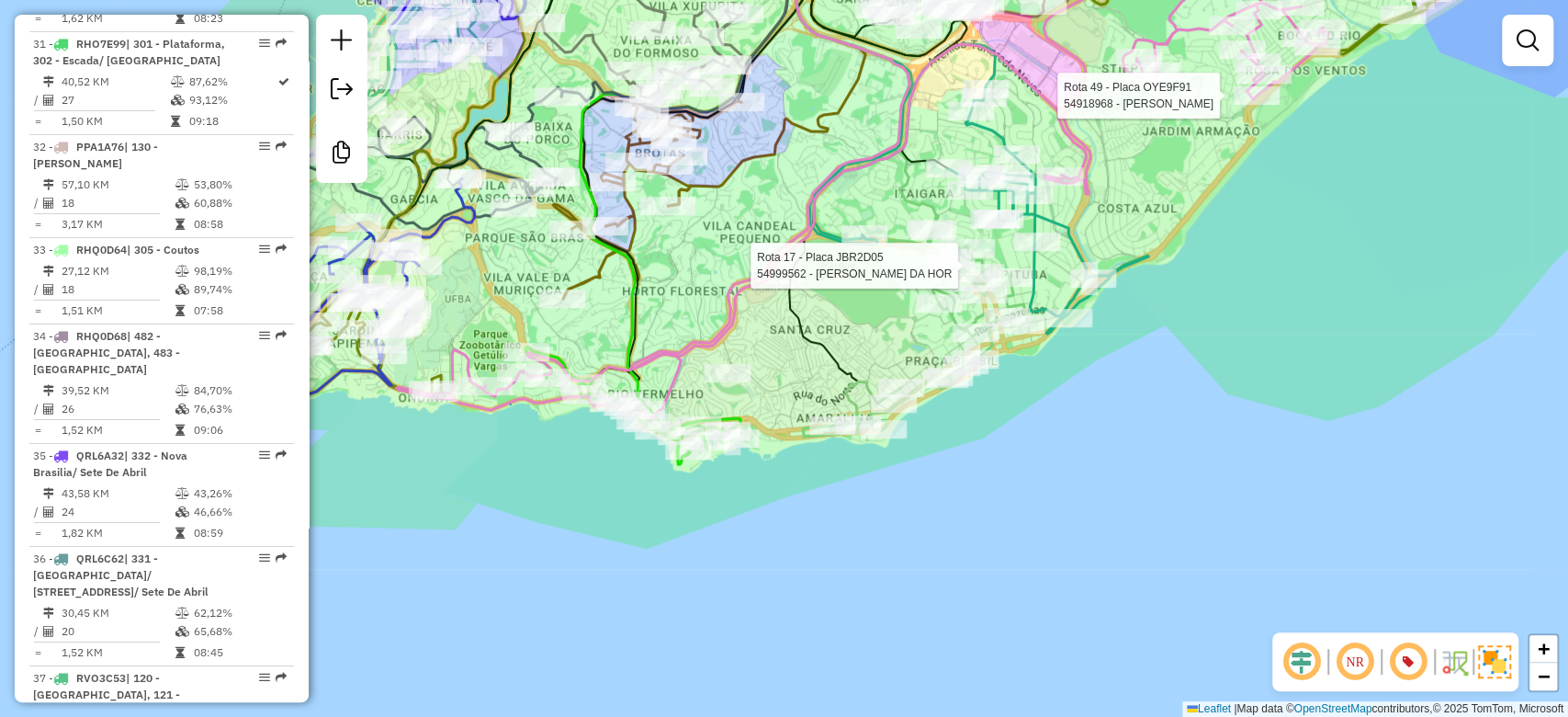
drag, startPoint x: 803, startPoint y: 355, endPoint x: 772, endPoint y: 371, distance: 34.9
click at [771, 371] on div "Rota 17 - Placa JBR2D05 54999562 - NIELTON SILVA DA HOR Rota 35 - Placa QRL6A32…" at bounding box center [784, 358] width 1568 height 717
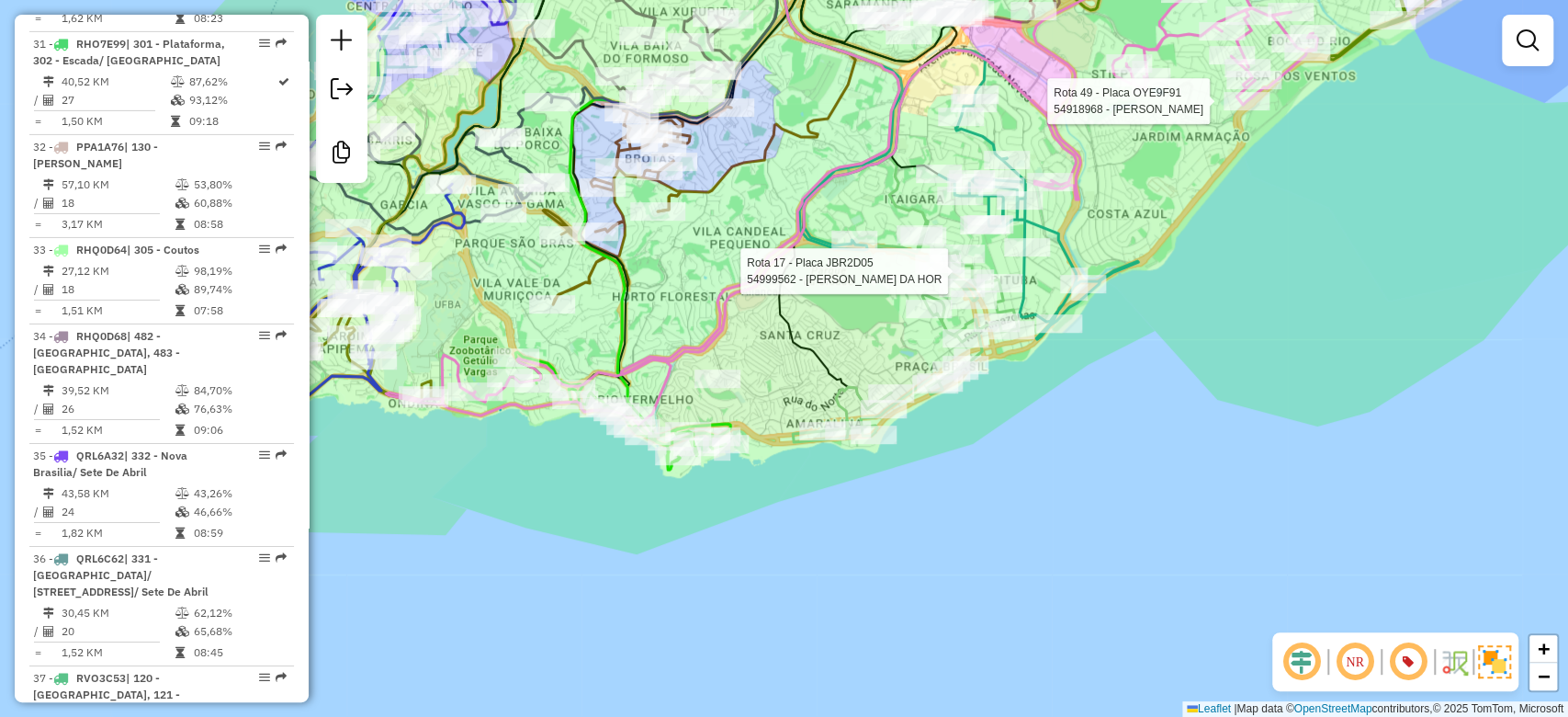
click at [793, 352] on icon at bounding box center [867, 168] width 178 height 481
select select "**********"
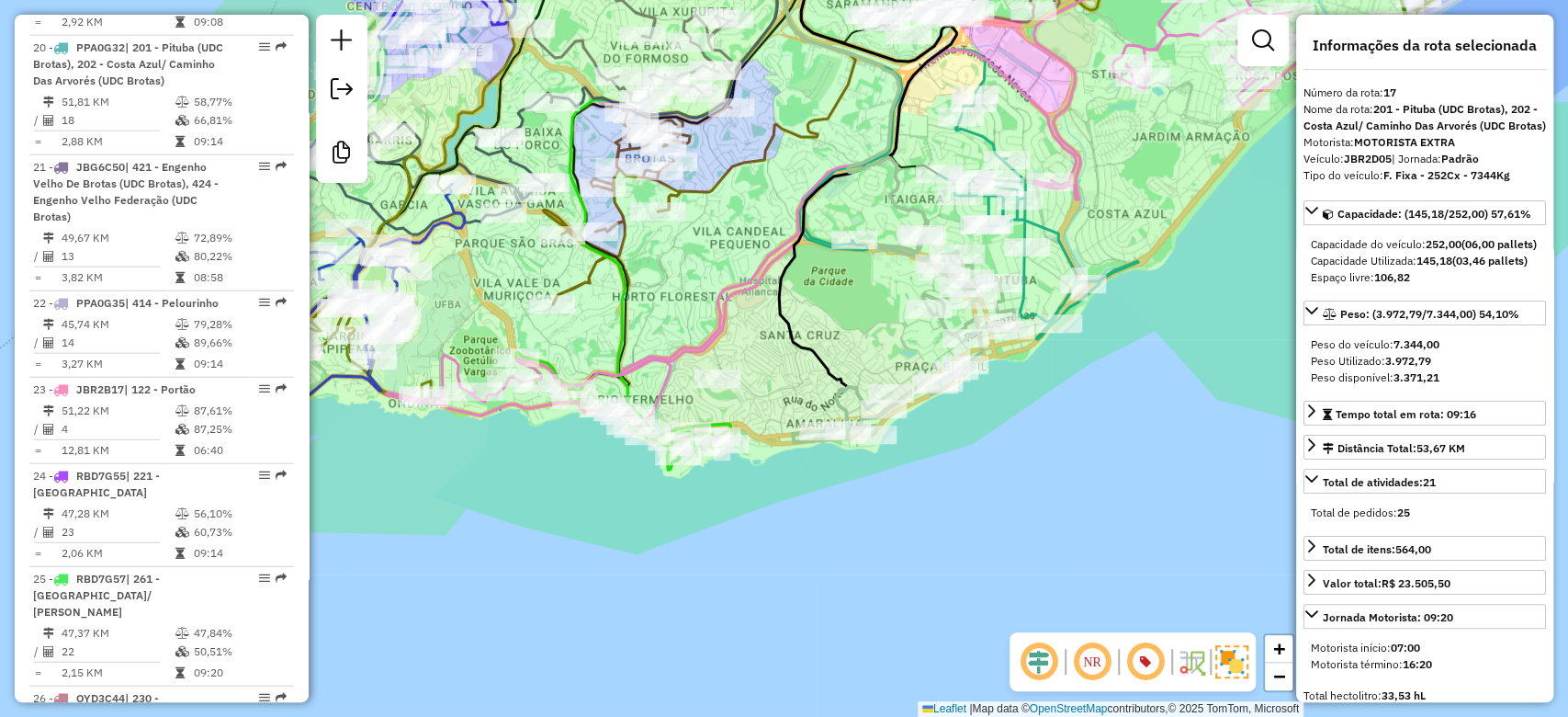
scroll to position [2529, 0]
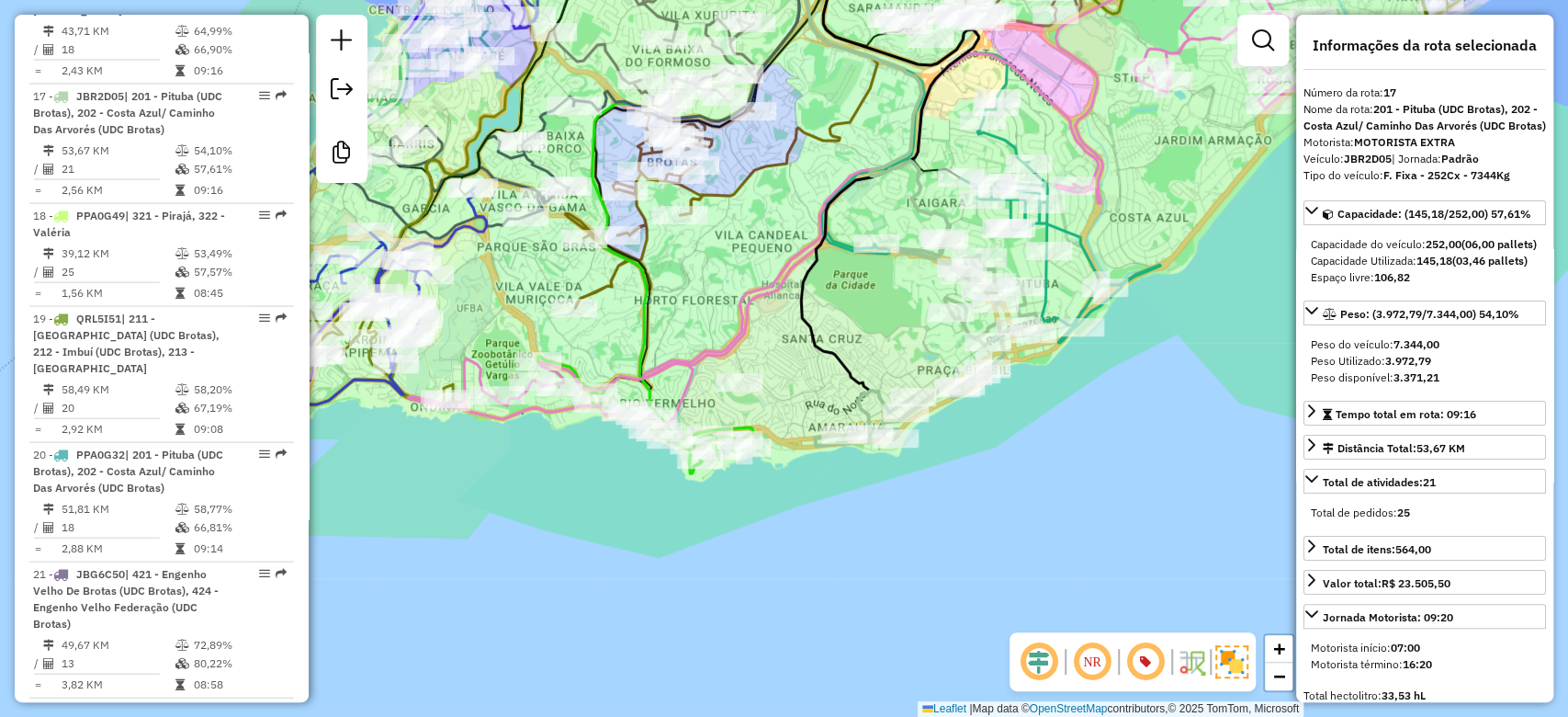
drag, startPoint x: 819, startPoint y: 327, endPoint x: 841, endPoint y: 332, distance: 22.6
click at [841, 332] on div "Janela de atendimento Grade de atendimento Capacidade Transportadoras Veículos …" at bounding box center [784, 358] width 1568 height 717
drag, startPoint x: 692, startPoint y: 365, endPoint x: 675, endPoint y: 386, distance: 27.0
click at [675, 386] on icon at bounding box center [875, 189] width 931 height 467
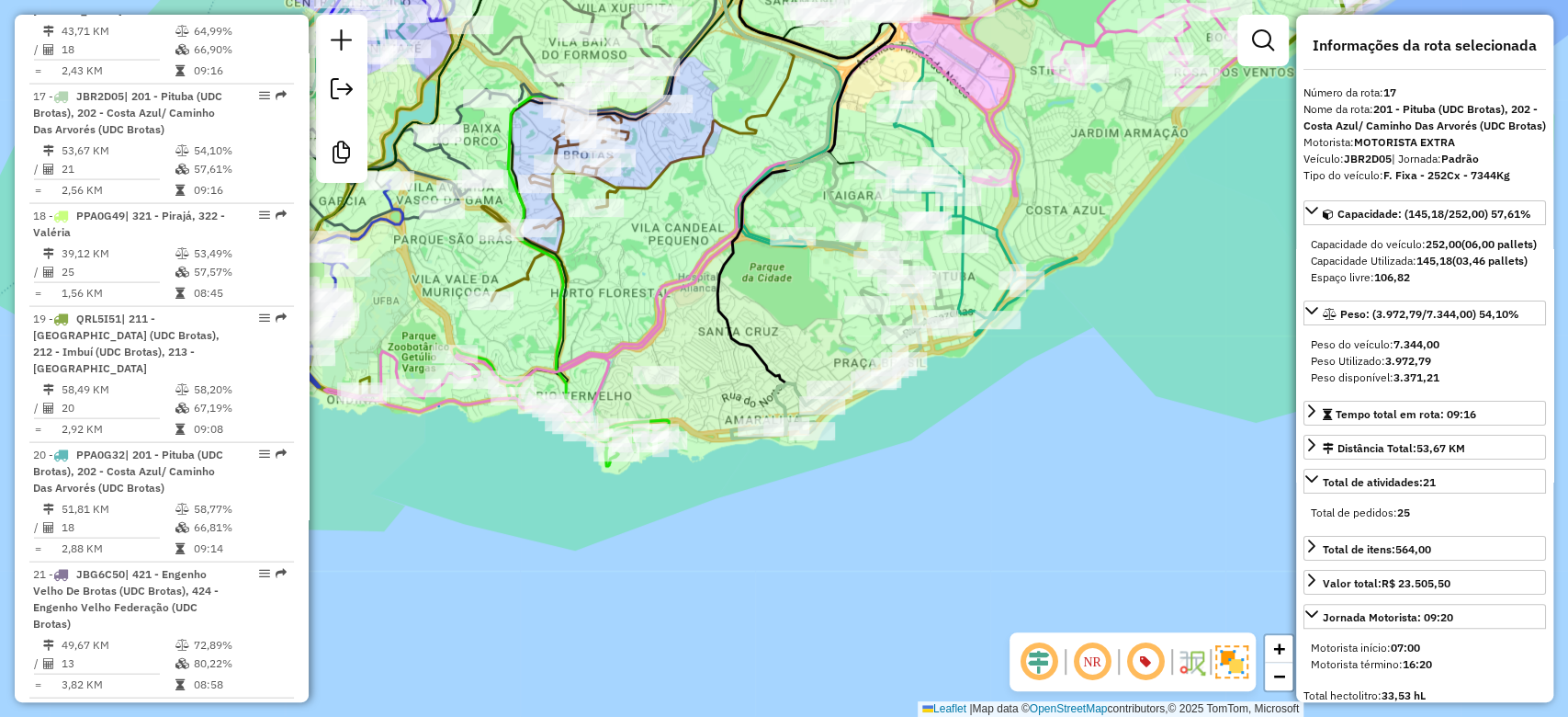
click at [768, 349] on div "Janela de atendimento Grade de atendimento Capacidade Transportadoras Veículos …" at bounding box center [784, 358] width 1568 height 717
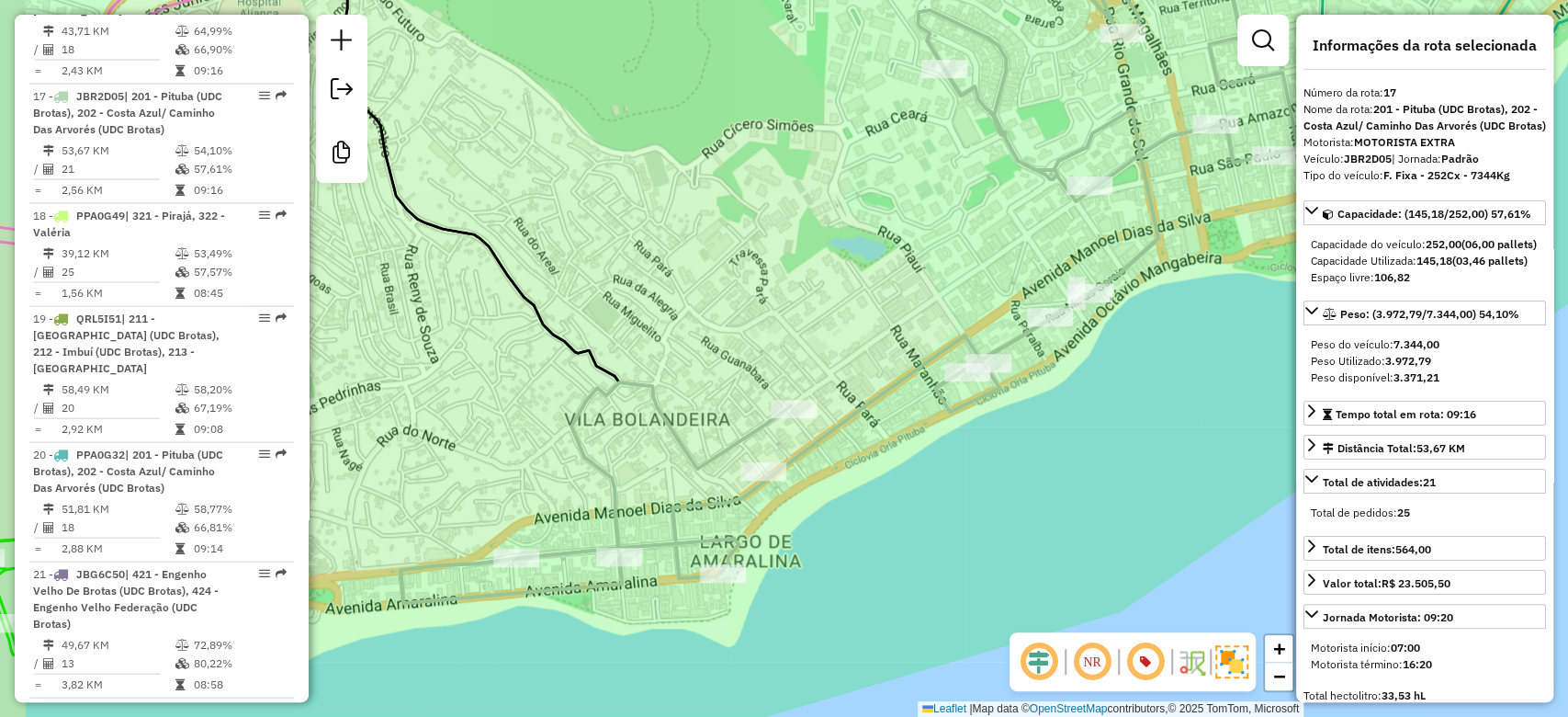
click at [781, 343] on div "Janela de atendimento Grade de atendimento Capacidade Transportadoras Veículos …" at bounding box center [784, 358] width 1568 height 717
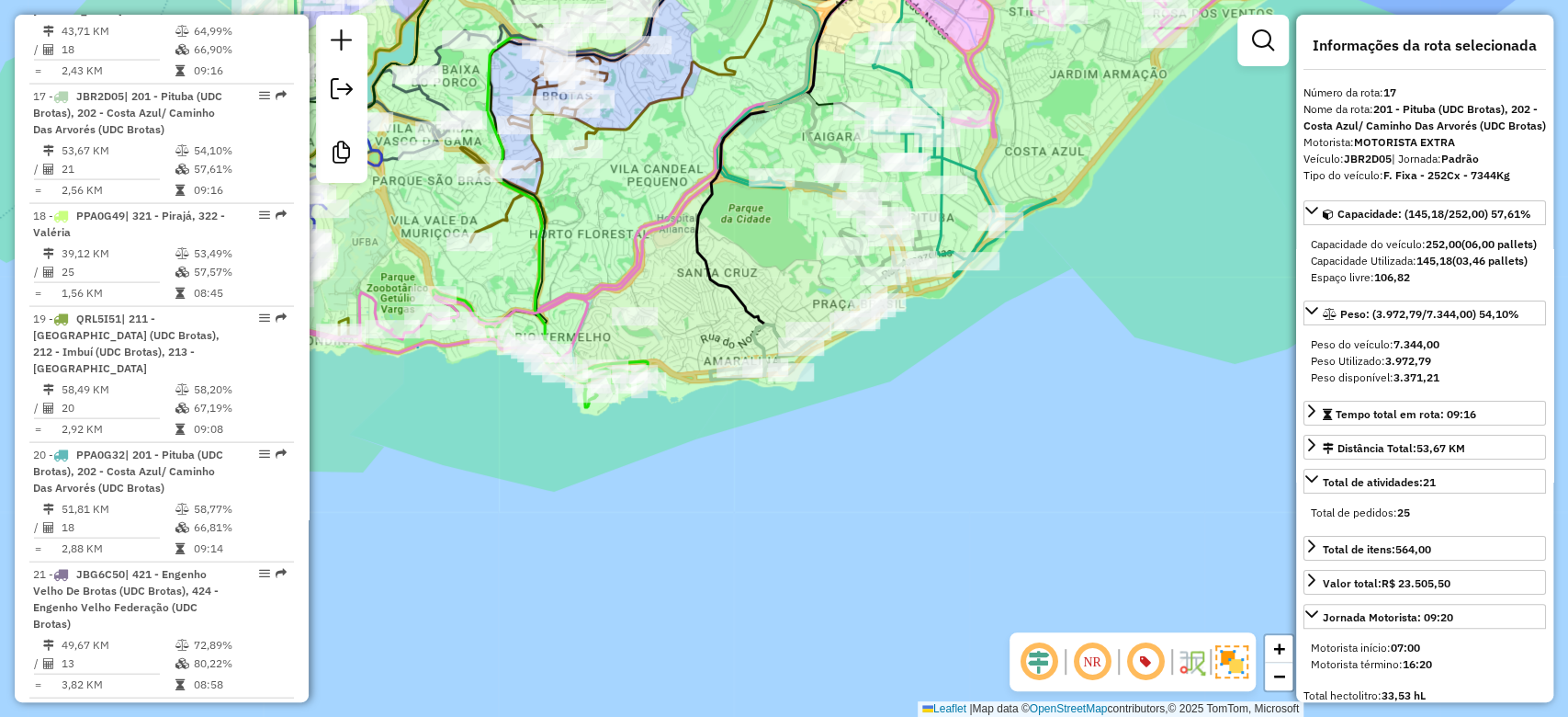
click at [749, 261] on div "Janela de atendimento Grade de atendimento Capacidade Transportadoras Veículos …" at bounding box center [784, 358] width 1568 height 717
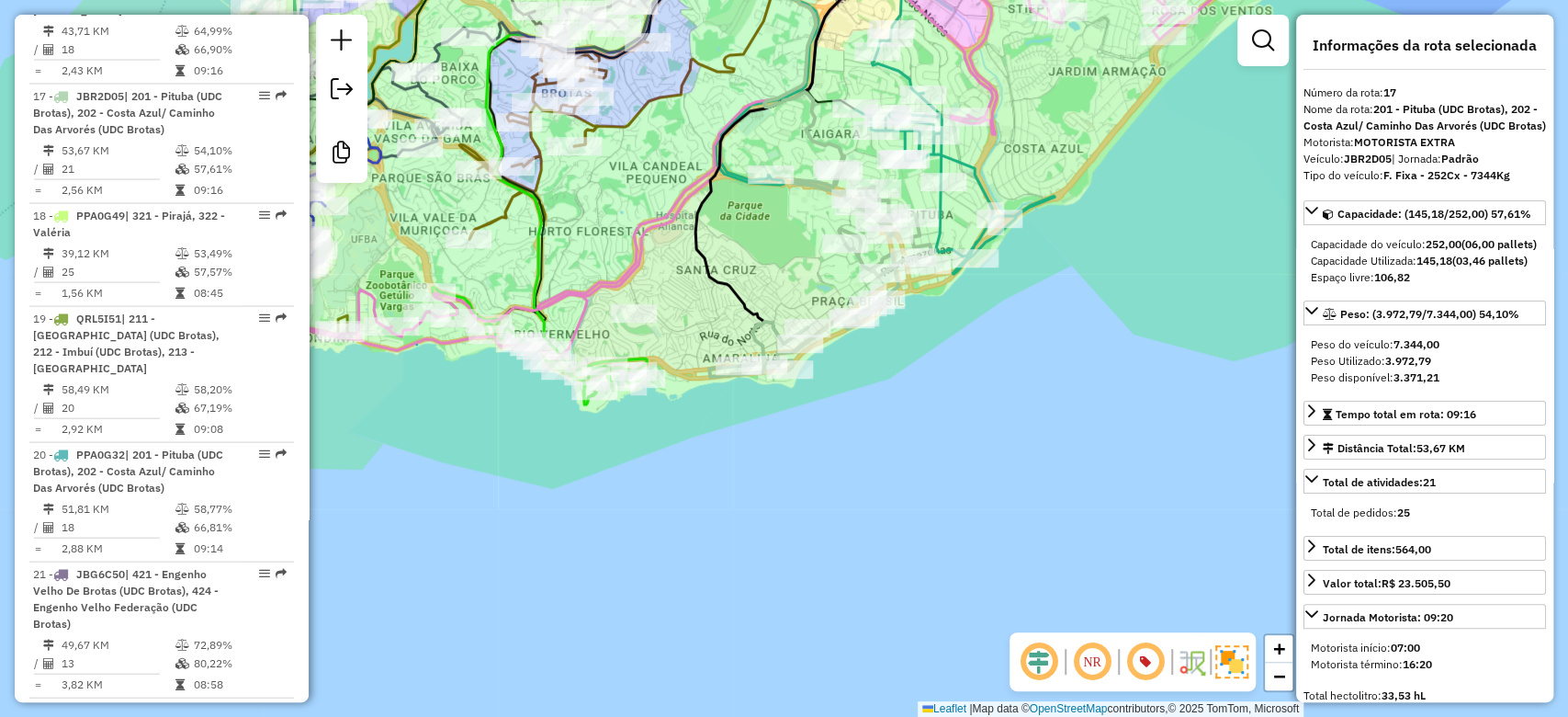
drag, startPoint x: 751, startPoint y: 285, endPoint x: 718, endPoint y: 273, distance: 35.1
click at [718, 273] on div "Janela de atendimento Grade de atendimento Capacidade Transportadoras Veículos …" at bounding box center [784, 358] width 1568 height 717
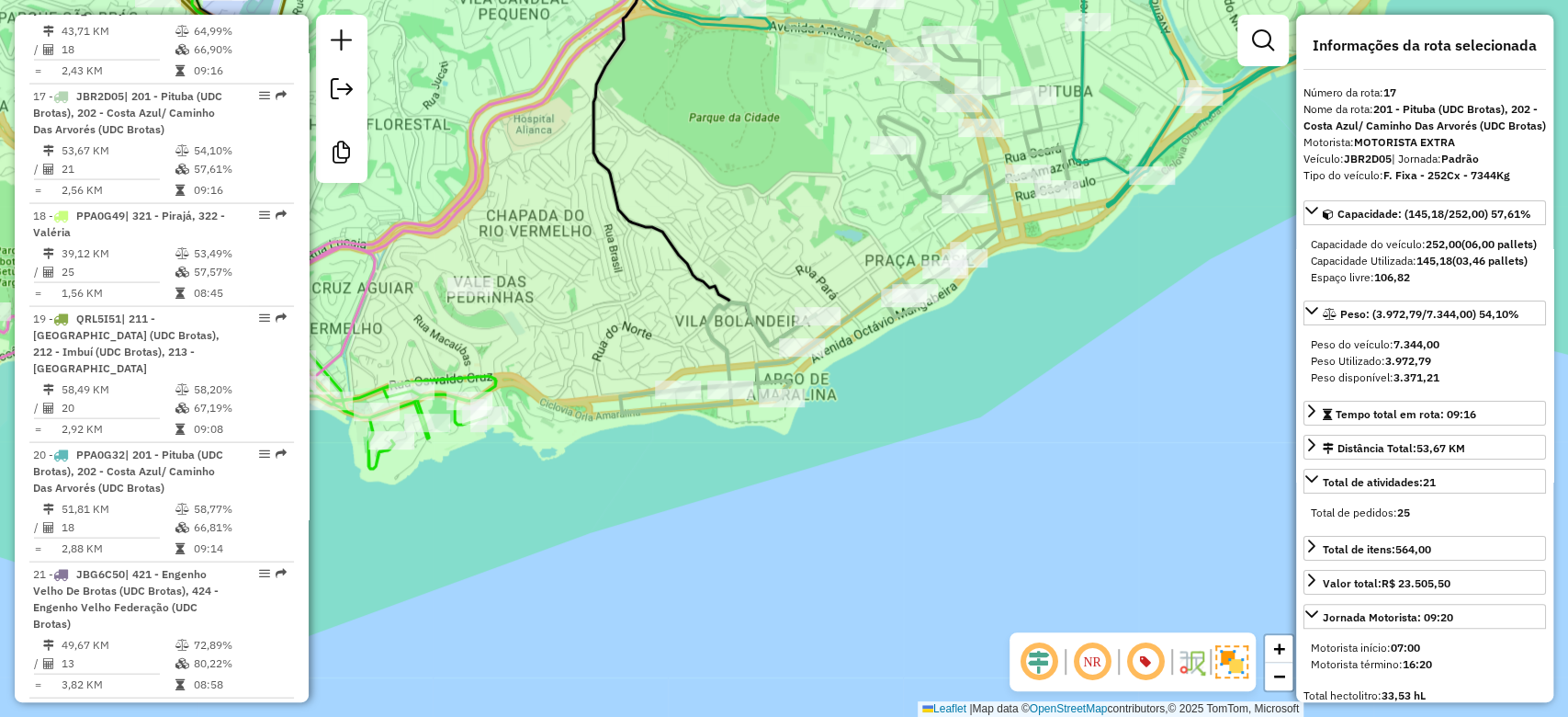
drag, startPoint x: 787, startPoint y: 327, endPoint x: 829, endPoint y: 385, distance: 71.6
click at [829, 385] on div "Janela de atendimento Grade de atendimento Capacidade Transportadoras Veículos …" at bounding box center [784, 358] width 1568 height 717
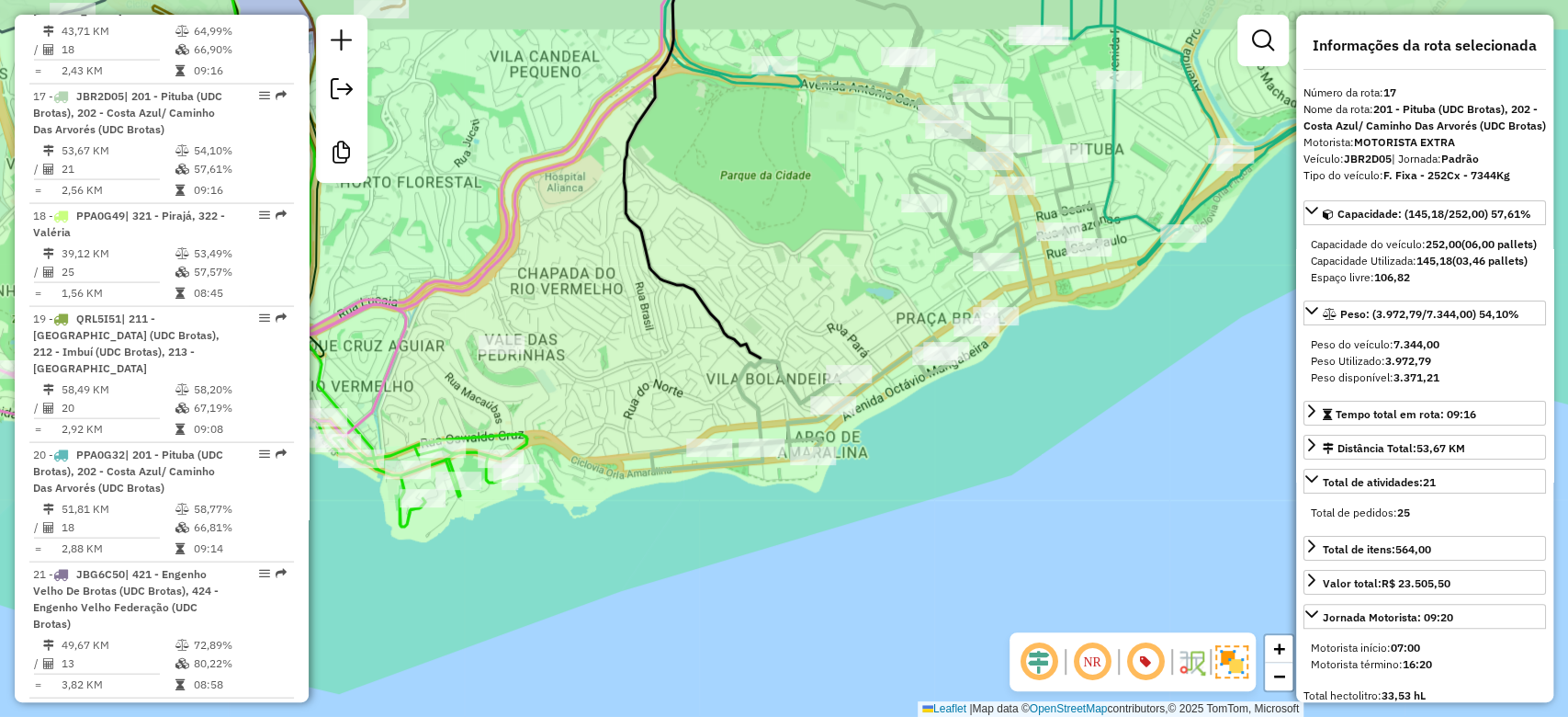
drag, startPoint x: 759, startPoint y: 232, endPoint x: 794, endPoint y: 307, distance: 82.8
click at [794, 307] on div "Janela de atendimento Grade de atendimento Capacidade Transportadoras Veículos …" at bounding box center [784, 358] width 1568 height 717
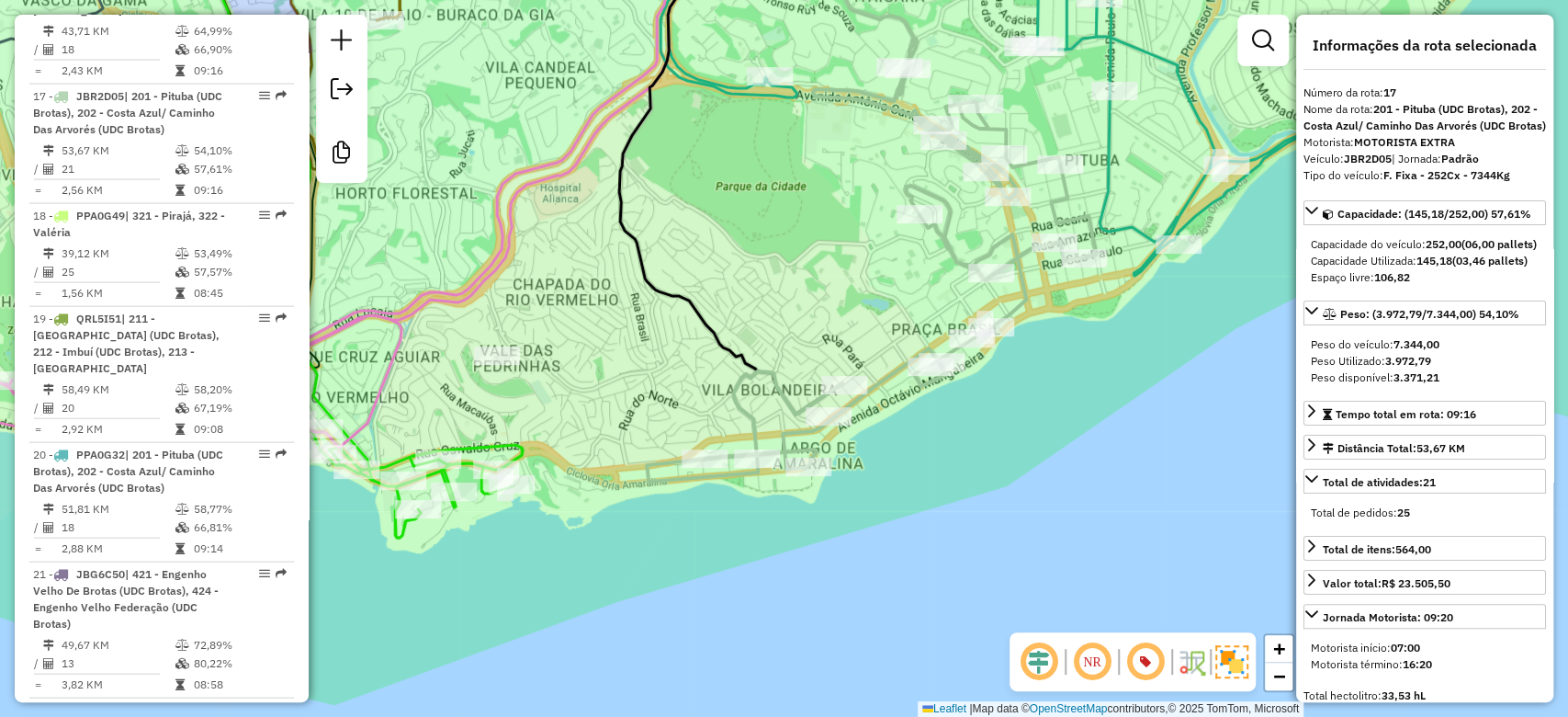
drag, startPoint x: 811, startPoint y: 299, endPoint x: 801, endPoint y: 290, distance: 13.5
click at [801, 290] on div "Janela de atendimento Grade de atendimento Capacidade Transportadoras Veículos …" at bounding box center [784, 358] width 1568 height 717
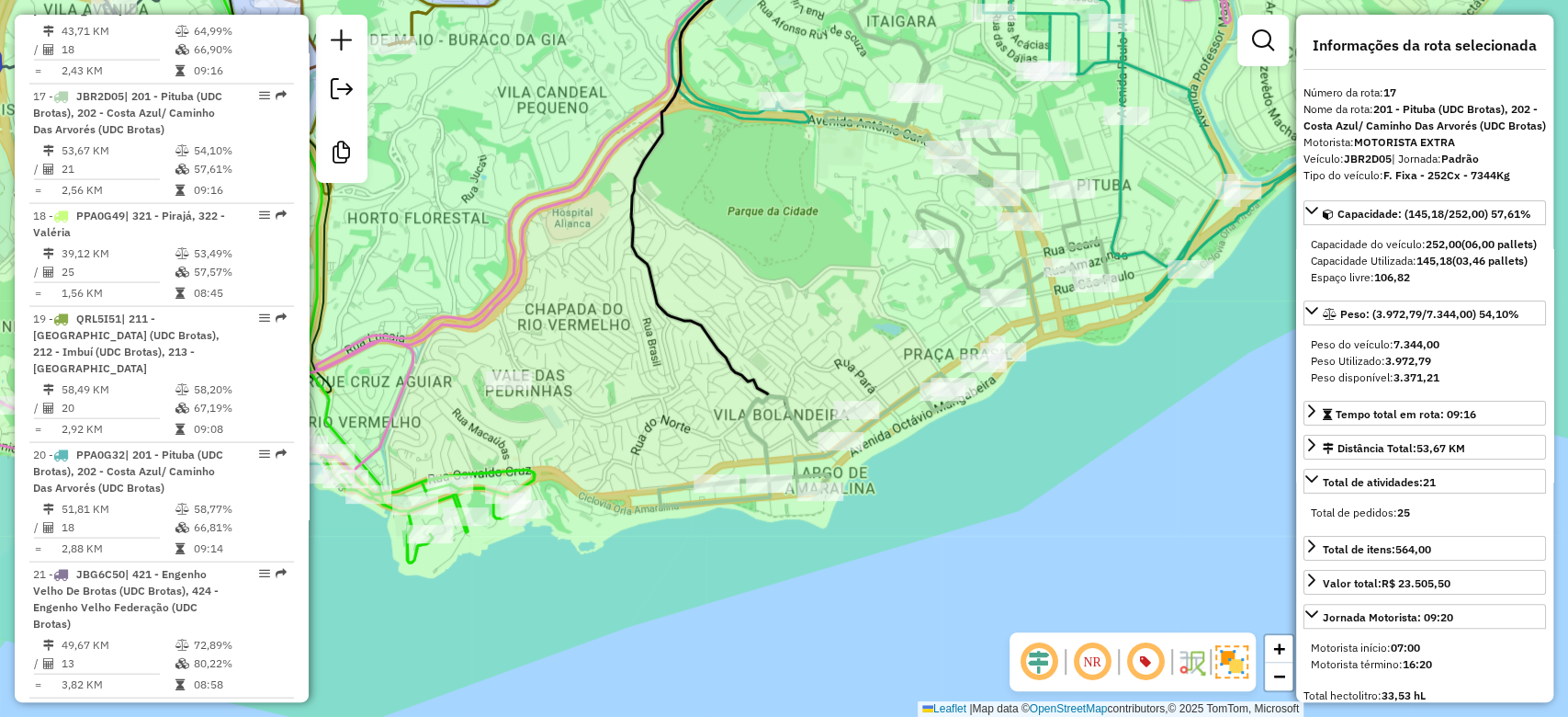
click at [818, 319] on div "Janela de atendimento Grade de atendimento Capacidade Transportadoras Veículos …" at bounding box center [784, 358] width 1568 height 717
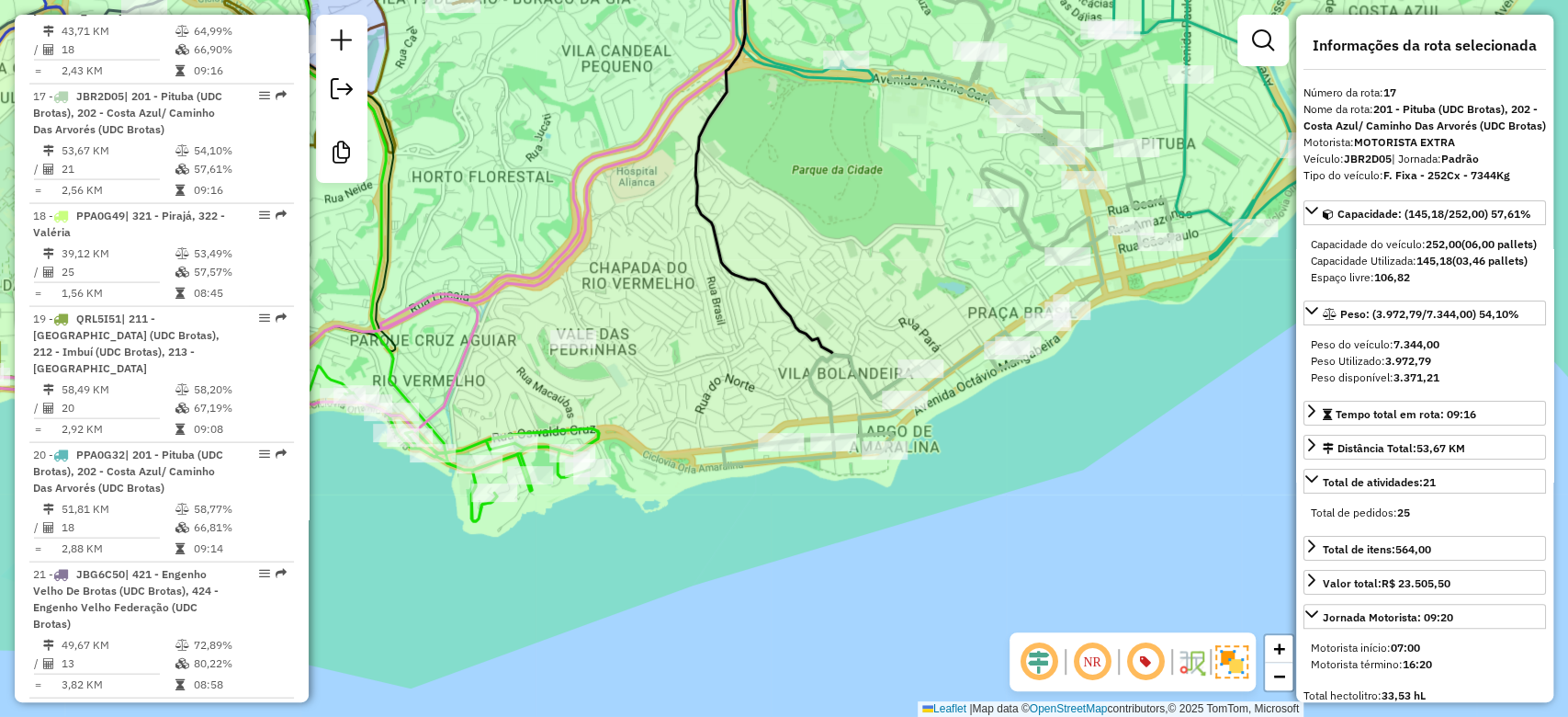
click at [644, 393] on div "Janela de atendimento Grade de atendimento Capacidade Transportadoras Veículos …" at bounding box center [784, 358] width 1568 height 717
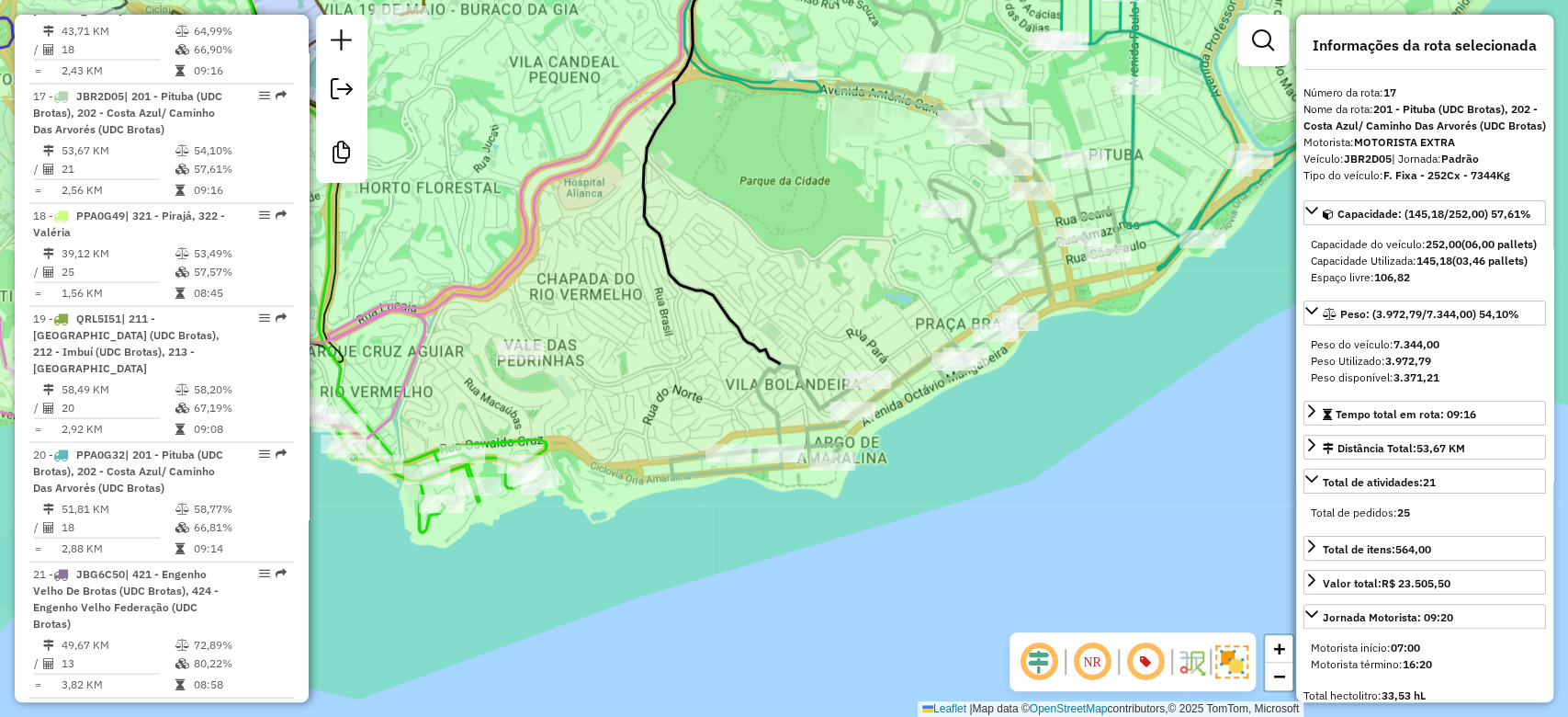
drag, startPoint x: 663, startPoint y: 379, endPoint x: 611, endPoint y: 411, distance: 61.1
click at [553, 418] on div "Janela de atendimento Grade de atendimento Capacidade Transportadoras Veículos …" at bounding box center [784, 358] width 1568 height 717
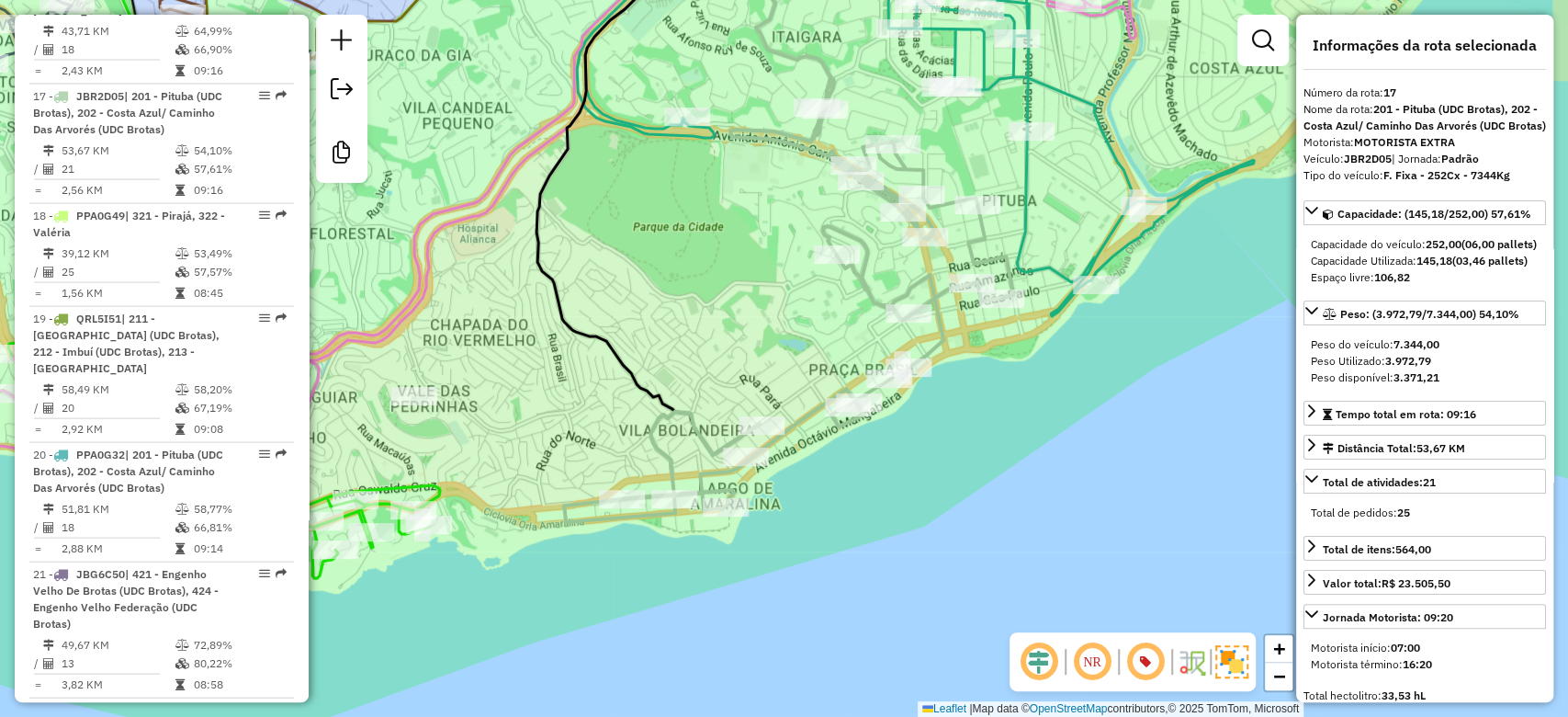
drag, startPoint x: 821, startPoint y: 342, endPoint x: 771, endPoint y: 362, distance: 53.9
click at [771, 362] on div "Janela de atendimento Grade de atendimento Capacidade Transportadoras Veículos …" at bounding box center [784, 358] width 1568 height 717
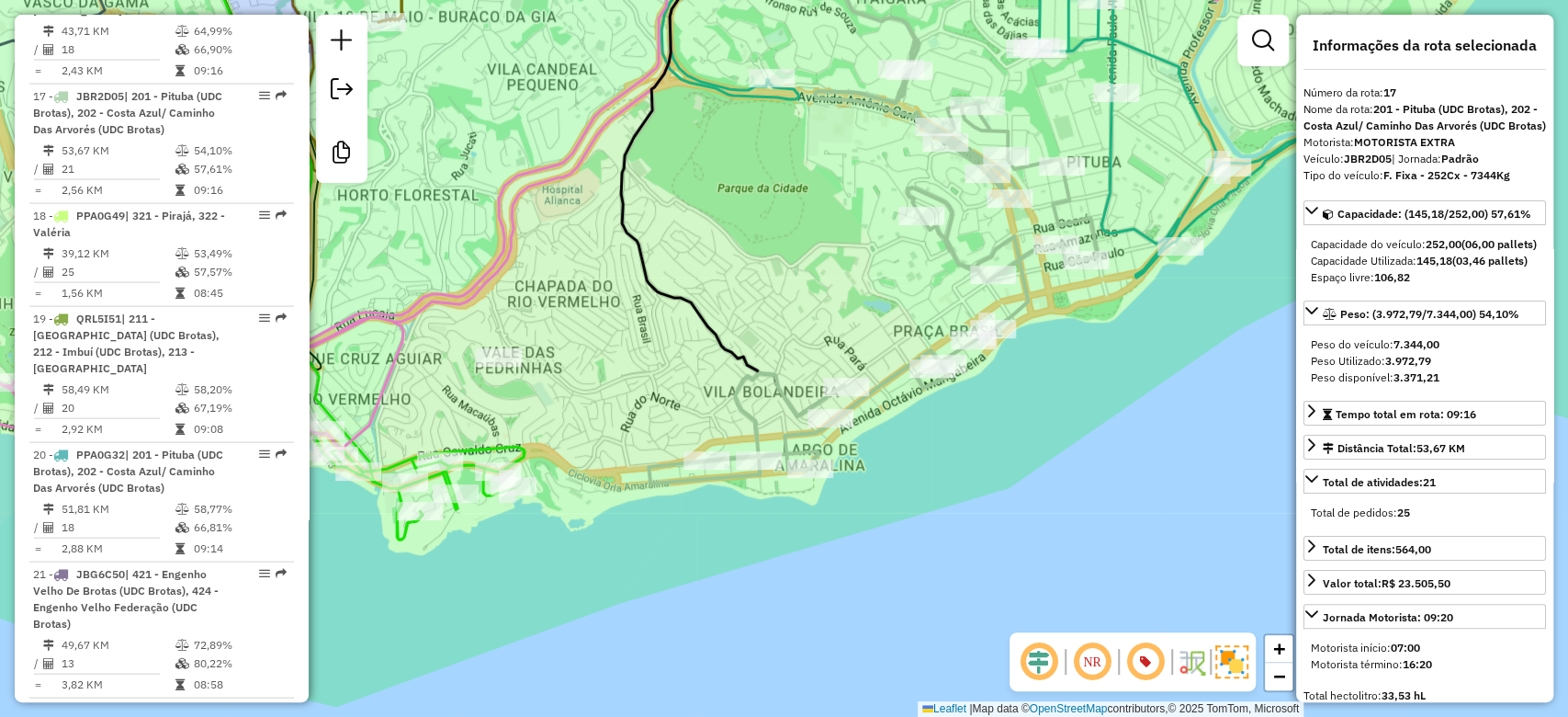
drag, startPoint x: 741, startPoint y: 366, endPoint x: 830, endPoint y: 327, distance: 97.2
click at [830, 327] on div "Janela de atendimento Grade de atendimento Capacidade Transportadoras Veículos …" at bounding box center [784, 358] width 1568 height 717
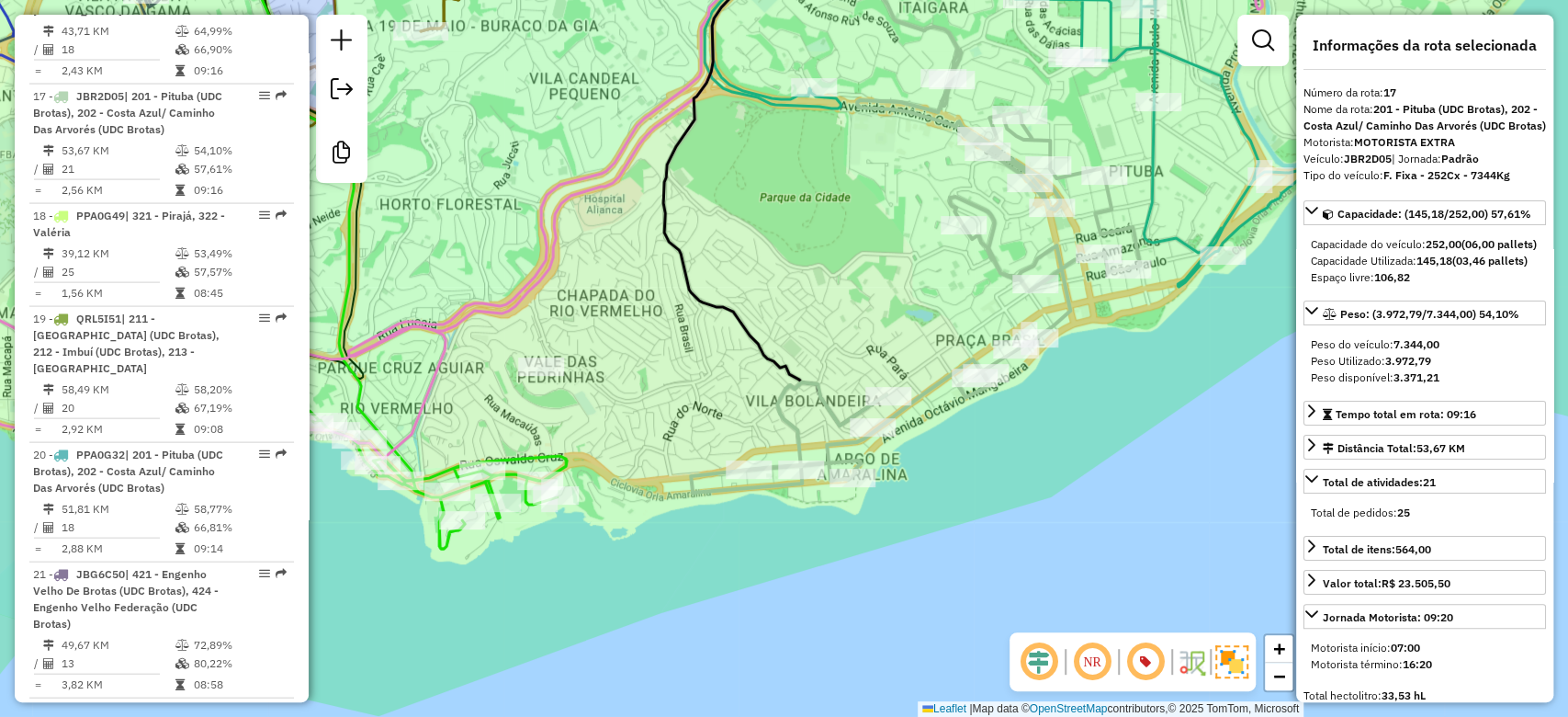
drag, startPoint x: 749, startPoint y: 321, endPoint x: 787, endPoint y: 329, distance: 38.8
click at [787, 329] on div "Janela de atendimento Grade de atendimento Capacidade Transportadoras Veículos …" at bounding box center [784, 358] width 1568 height 717
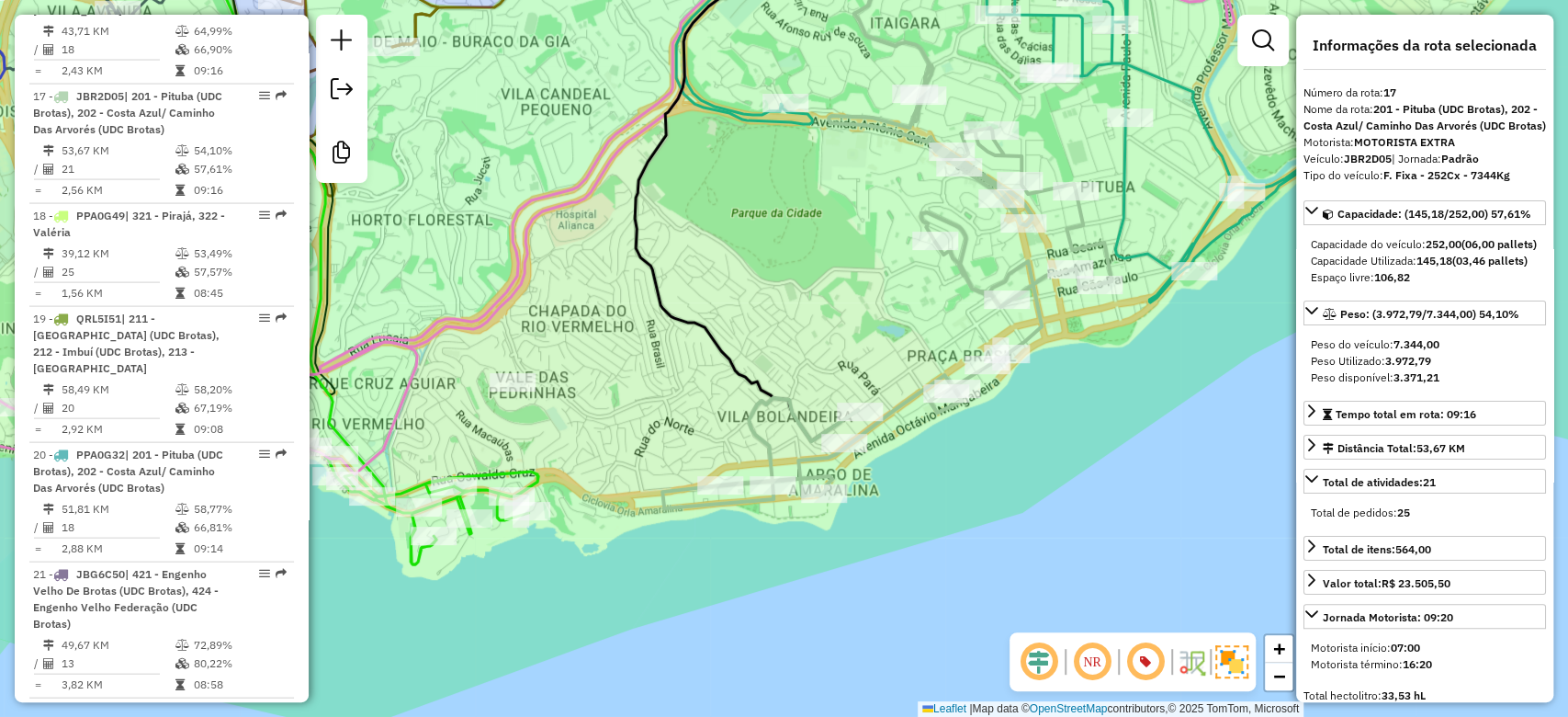
drag, startPoint x: 749, startPoint y: 344, endPoint x: 740, endPoint y: 346, distance: 9.2
click at [741, 348] on div "Janela de atendimento Grade de atendimento Capacidade Transportadoras Veículos …" at bounding box center [784, 358] width 1568 height 717
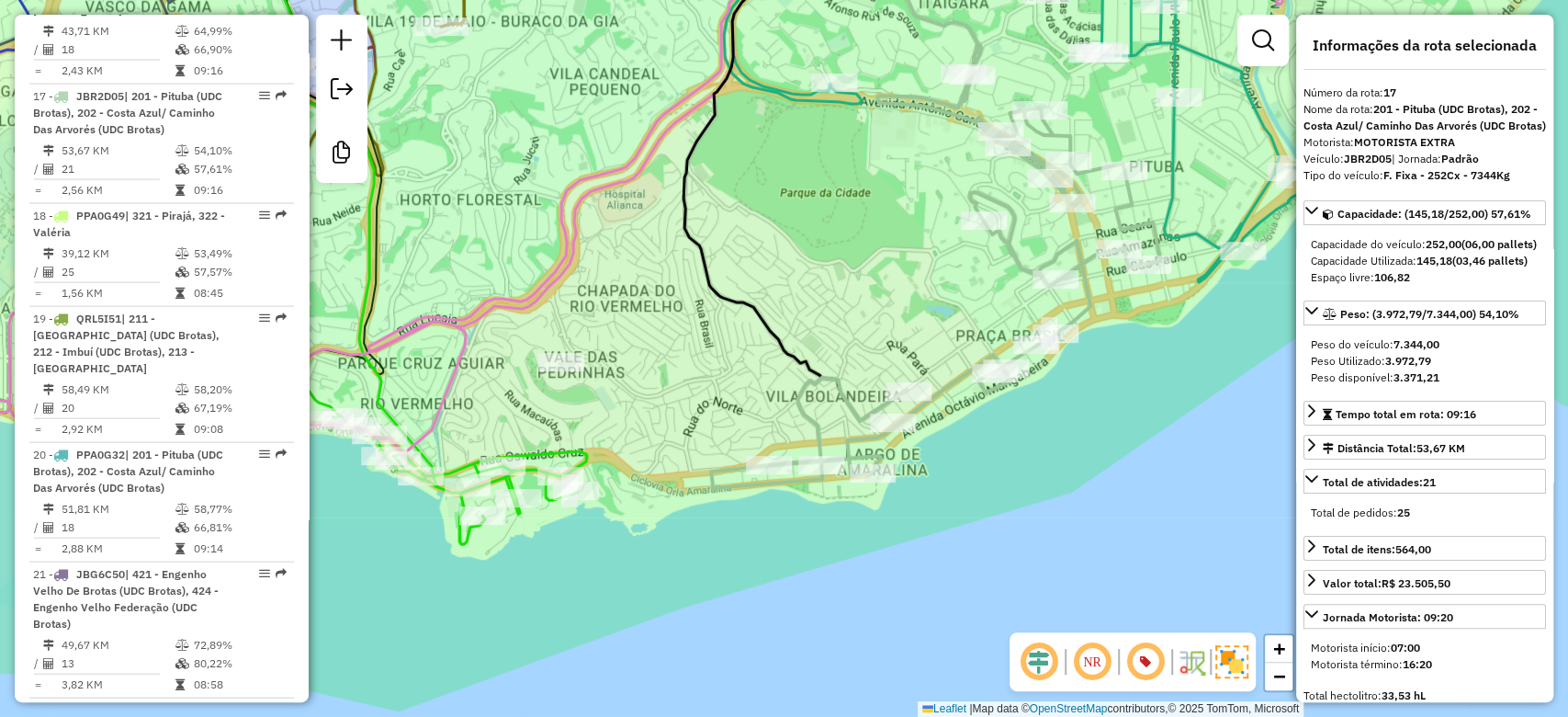
drag, startPoint x: 774, startPoint y: 310, endPoint x: 832, endPoint y: 285, distance: 63.2
click at [832, 285] on div "Janela de atendimento Grade de atendimento Capacidade Transportadoras Veículos …" at bounding box center [784, 358] width 1568 height 717
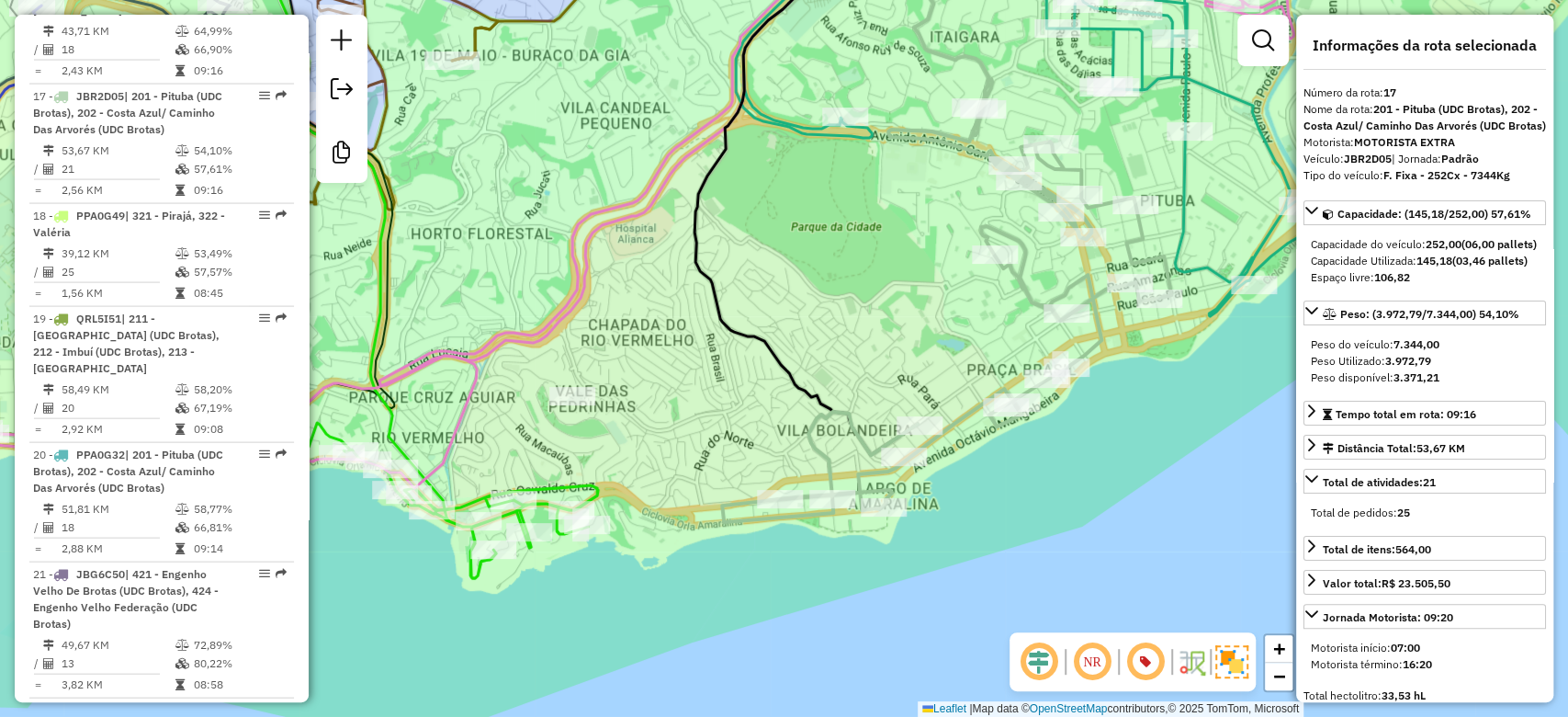
drag, startPoint x: 830, startPoint y: 299, endPoint x: 846, endPoint y: 338, distance: 42.2
click at [848, 338] on div "Janela de atendimento Grade de atendimento Capacidade Transportadoras Veículos …" at bounding box center [784, 358] width 1568 height 717
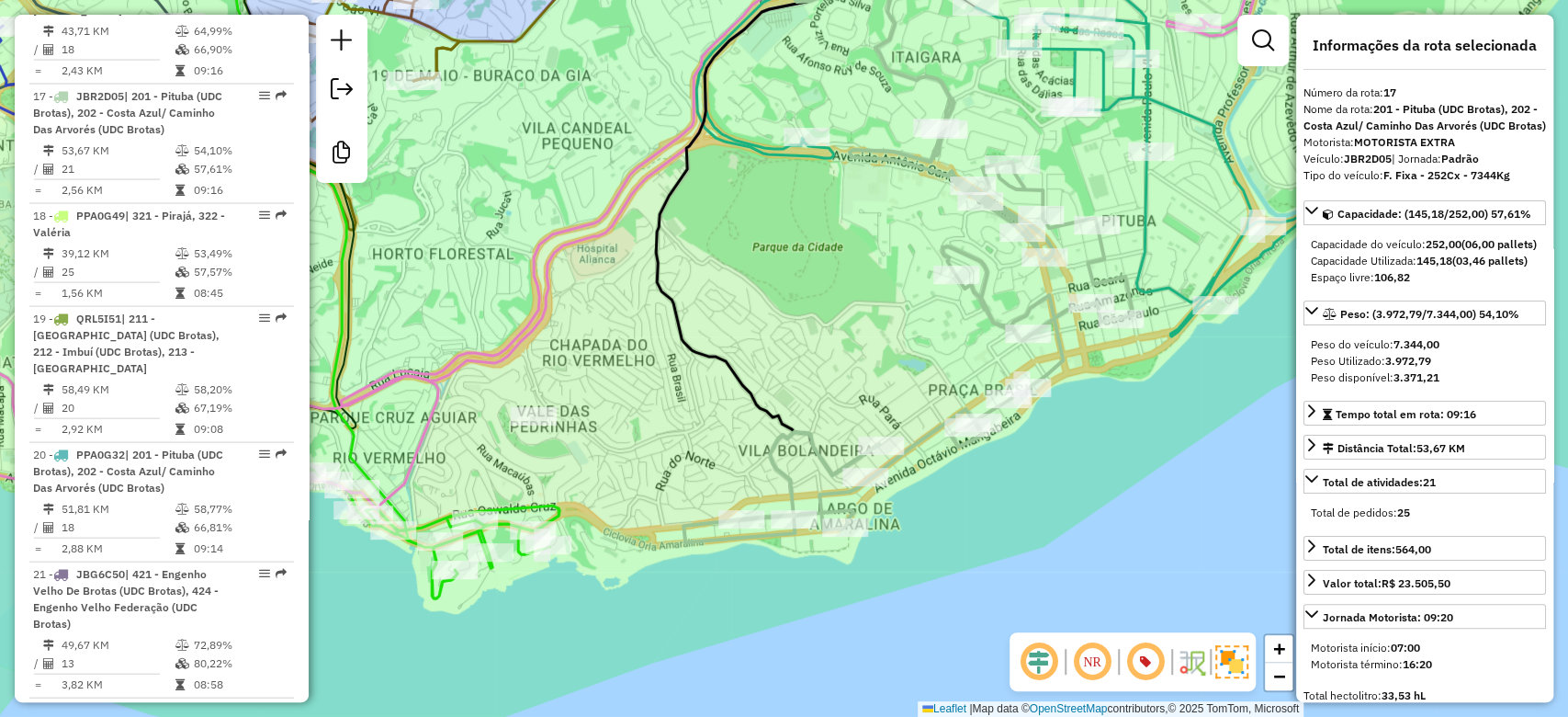
drag, startPoint x: 812, startPoint y: 305, endPoint x: 771, endPoint y: 312, distance: 41.6
click at [773, 313] on div "Janela de atendimento Grade de atendimento Capacidade Transportadoras Veículos …" at bounding box center [784, 358] width 1568 height 717
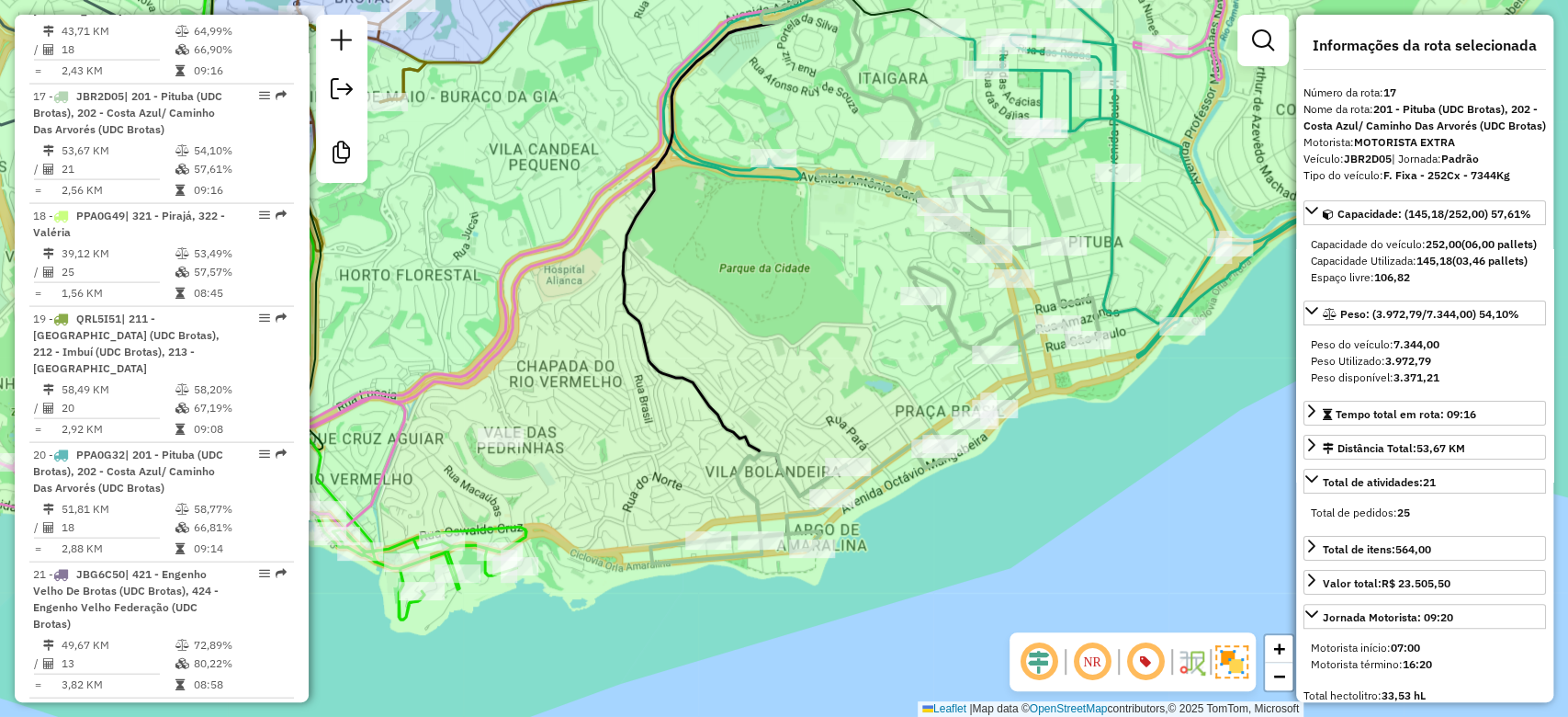
drag, startPoint x: 809, startPoint y: 350, endPoint x: 795, endPoint y: 355, distance: 14.9
click at [795, 355] on div "Janela de atendimento Grade de atendimento Capacidade Transportadoras Veículos …" at bounding box center [784, 358] width 1568 height 717
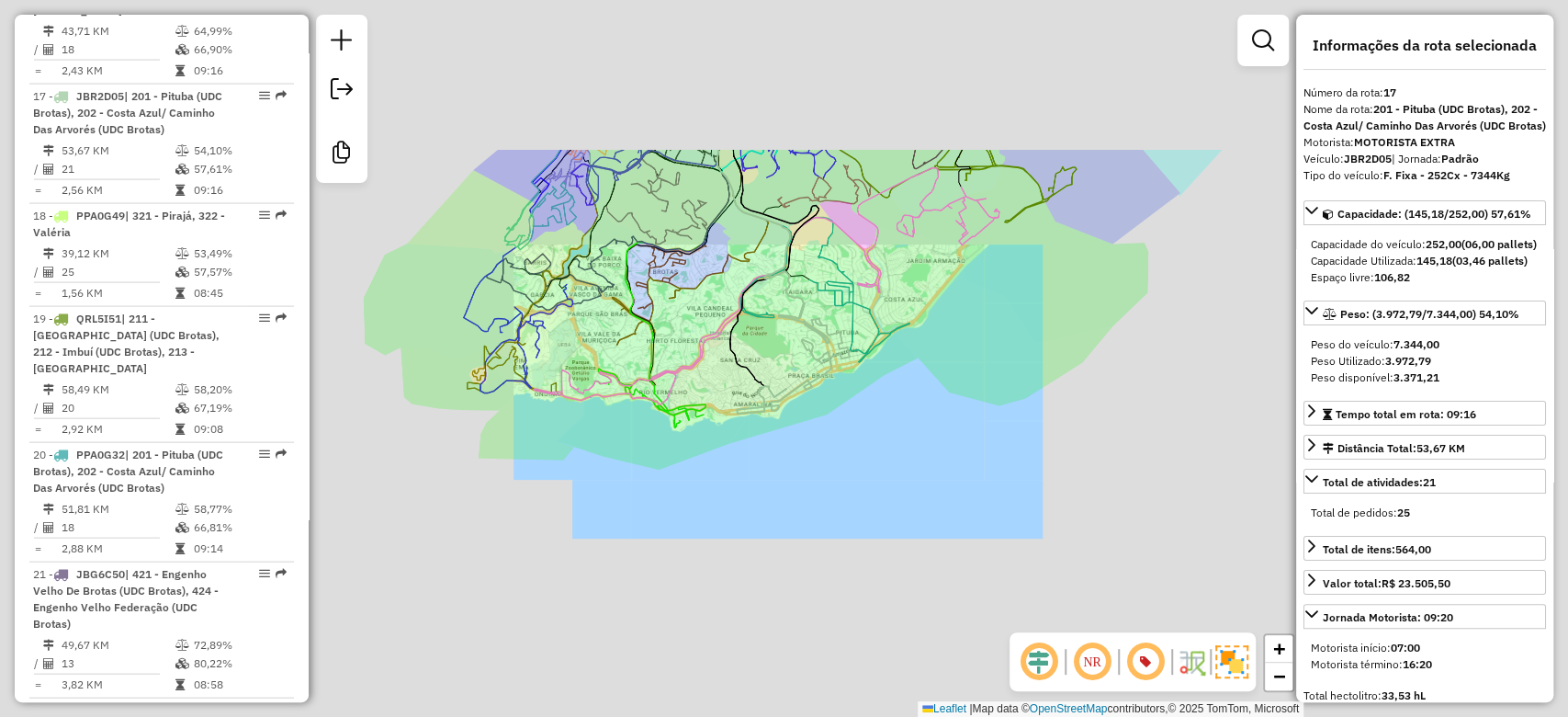
drag, startPoint x: 773, startPoint y: 340, endPoint x: 785, endPoint y: 332, distance: 14.4
click at [746, 355] on div "Janela de atendimento Grade de atendimento Capacidade Transportadoras Veículos …" at bounding box center [784, 358] width 1568 height 717
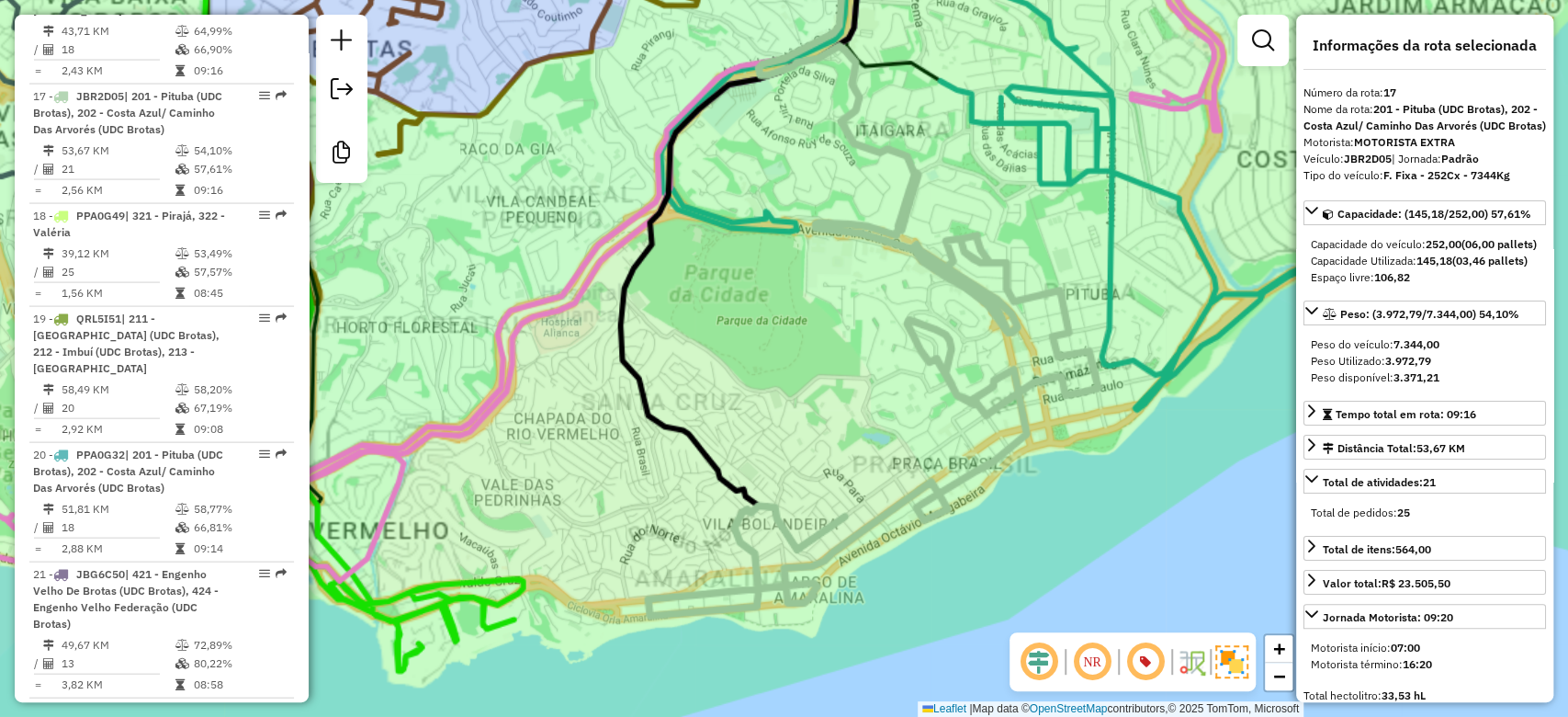
drag, startPoint x: 792, startPoint y: 356, endPoint x: 768, endPoint y: 356, distance: 24.0
click at [766, 358] on div "Janela de atendimento Grade de atendimento Capacidade Transportadoras Veículos …" at bounding box center [784, 358] width 1568 height 717
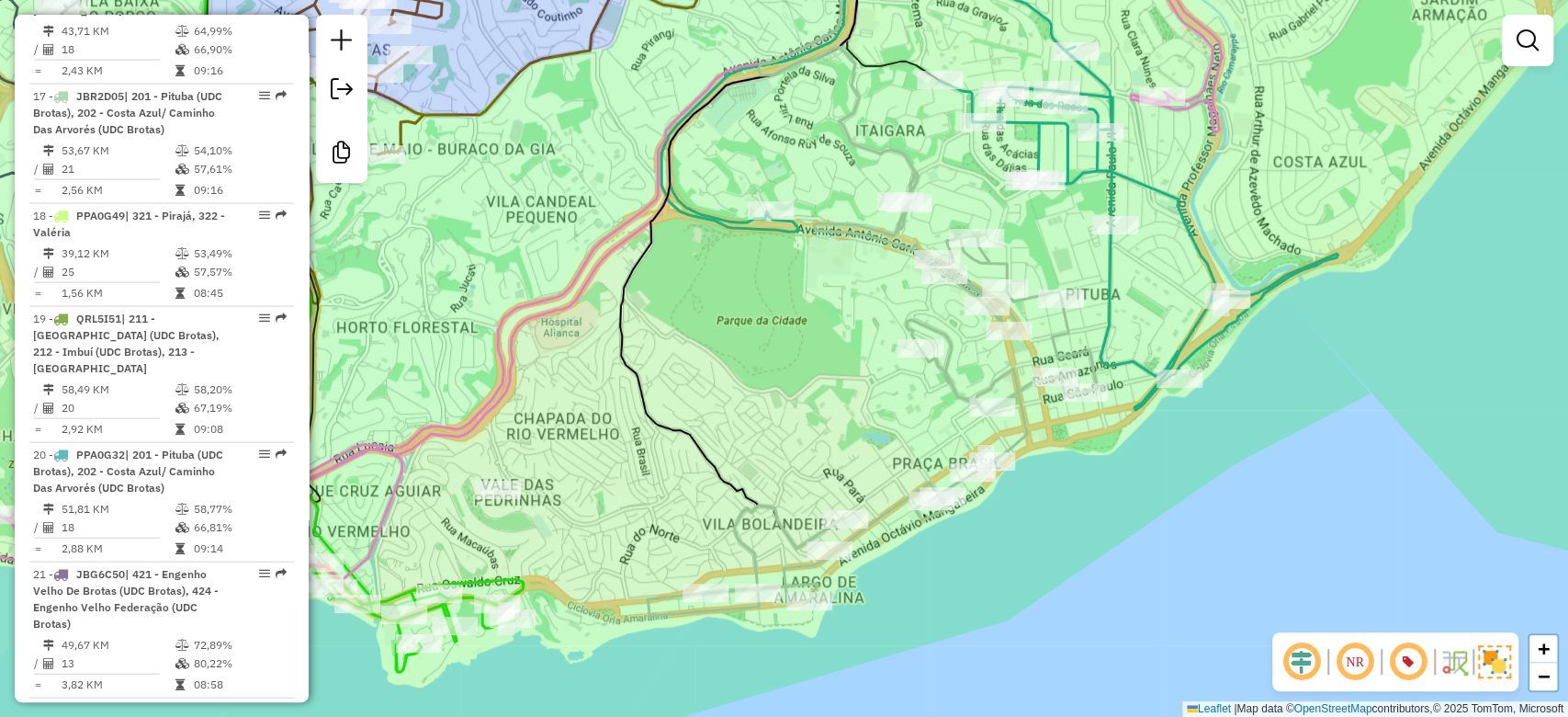
click at [768, 356] on div "Janela de atendimento Grade de atendimento Capacidade Transportadoras Veículos …" at bounding box center [784, 358] width 1568 height 717
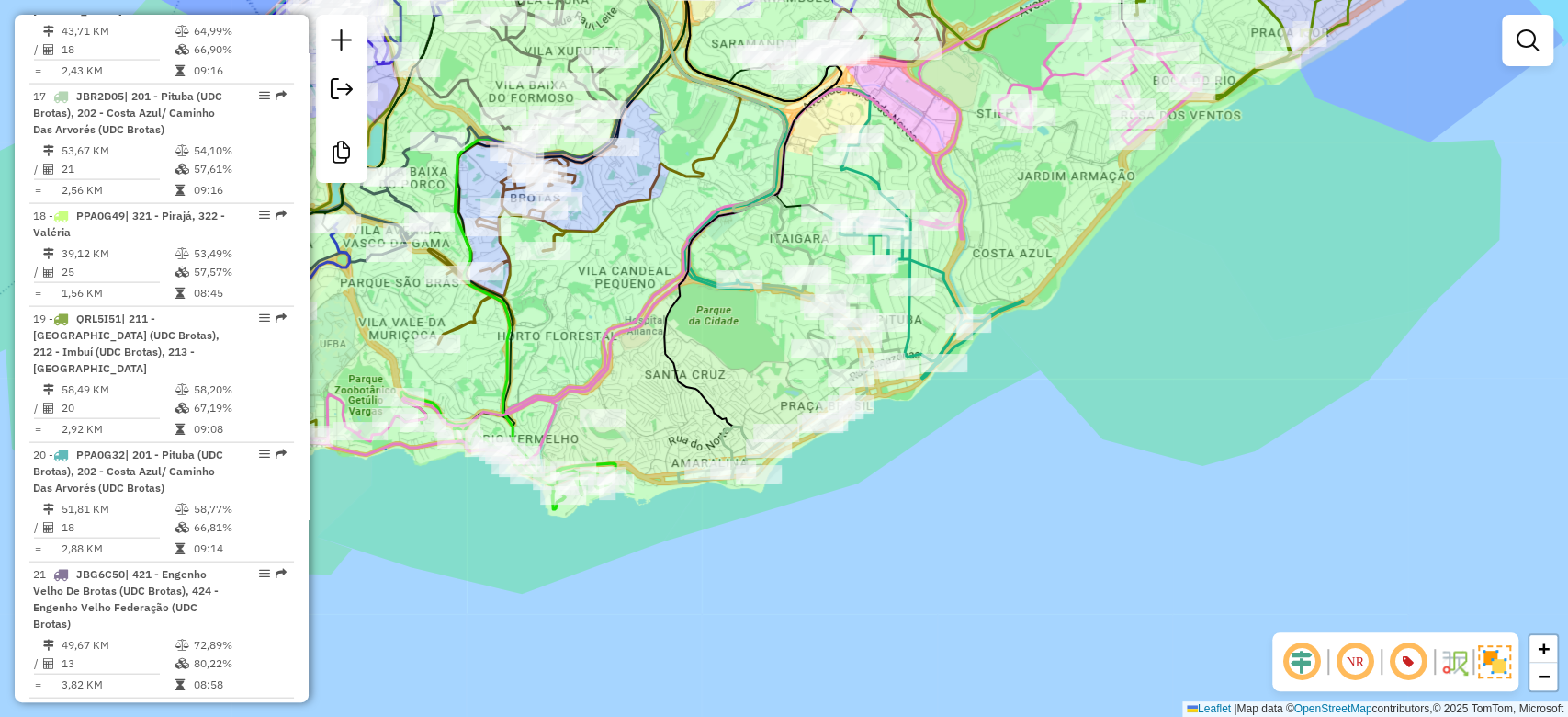
drag, startPoint x: 750, startPoint y: 358, endPoint x: 734, endPoint y: 356, distance: 16.1
click at [734, 356] on div "Janela de atendimento Grade de atendimento Capacidade Transportadoras Veículos …" at bounding box center [784, 358] width 1568 height 717
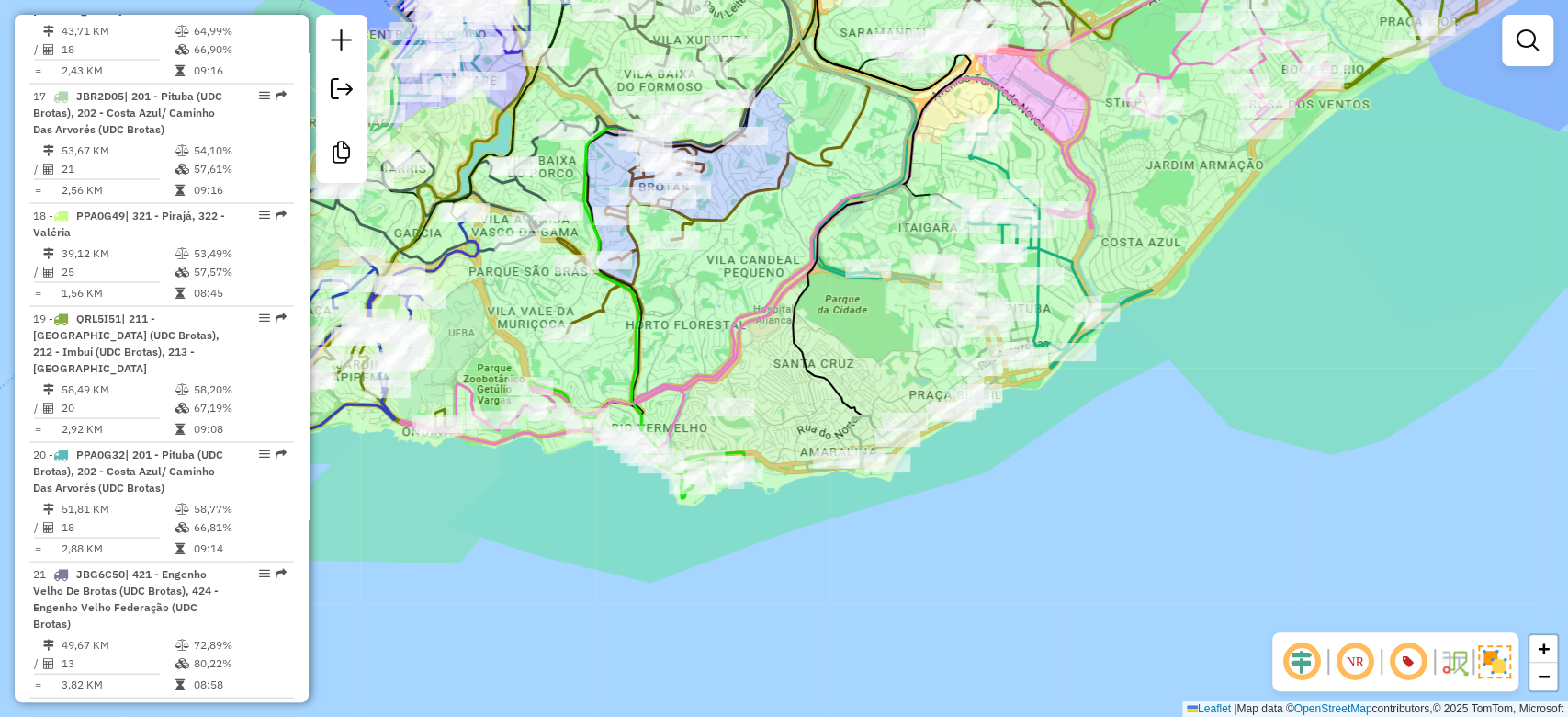
drag, startPoint x: 667, startPoint y: 320, endPoint x: 780, endPoint y: 303, distance: 114.3
click at [787, 304] on icon at bounding box center [865, 212] width 931 height 467
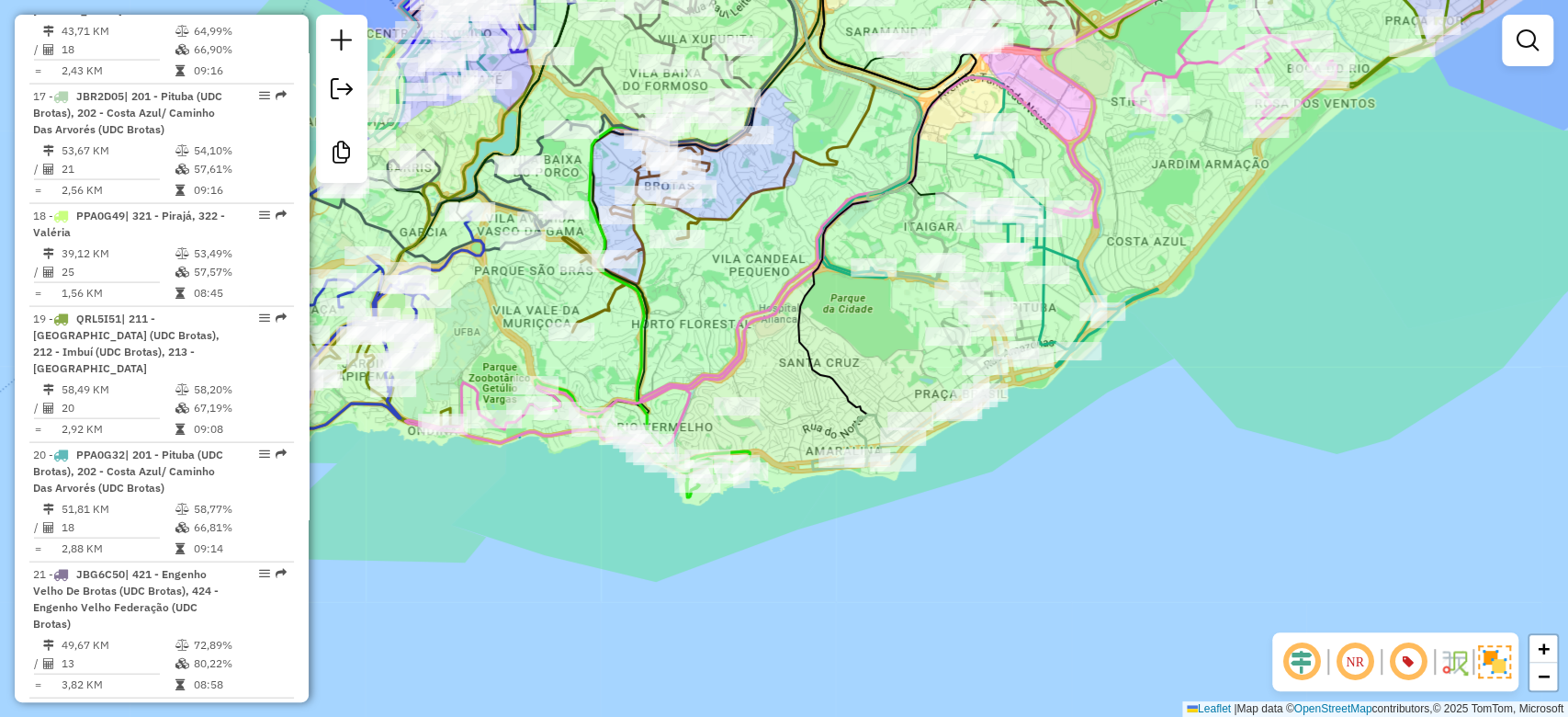
drag, startPoint x: 687, startPoint y: 352, endPoint x: 671, endPoint y: 354, distance: 16.1
click at [677, 354] on div "Janela de atendimento Grade de atendimento Capacidade Transportadoras Veículos …" at bounding box center [784, 358] width 1568 height 717
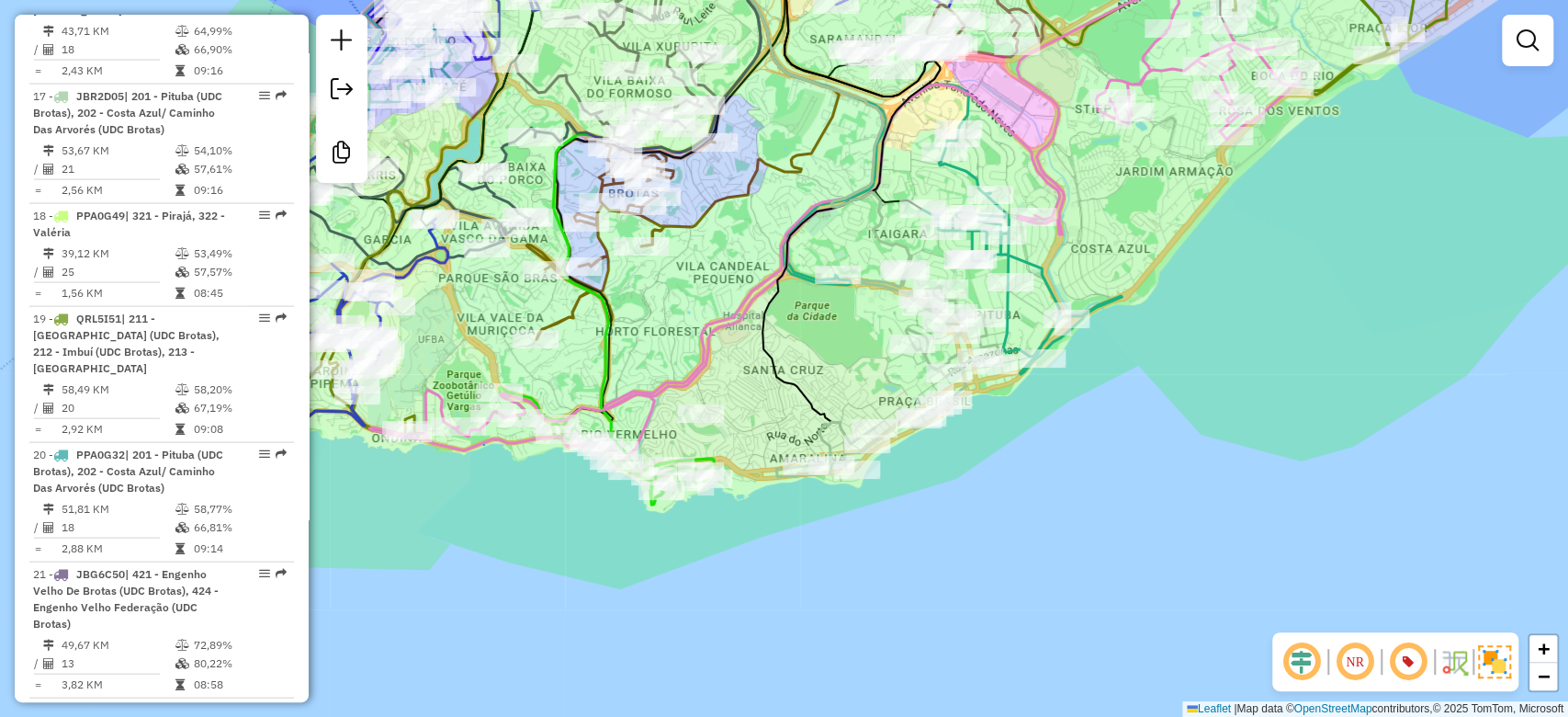
click at [533, 378] on div "Janela de atendimento Grade de atendimento Capacidade Transportadoras Veículos …" at bounding box center [784, 358] width 1568 height 717
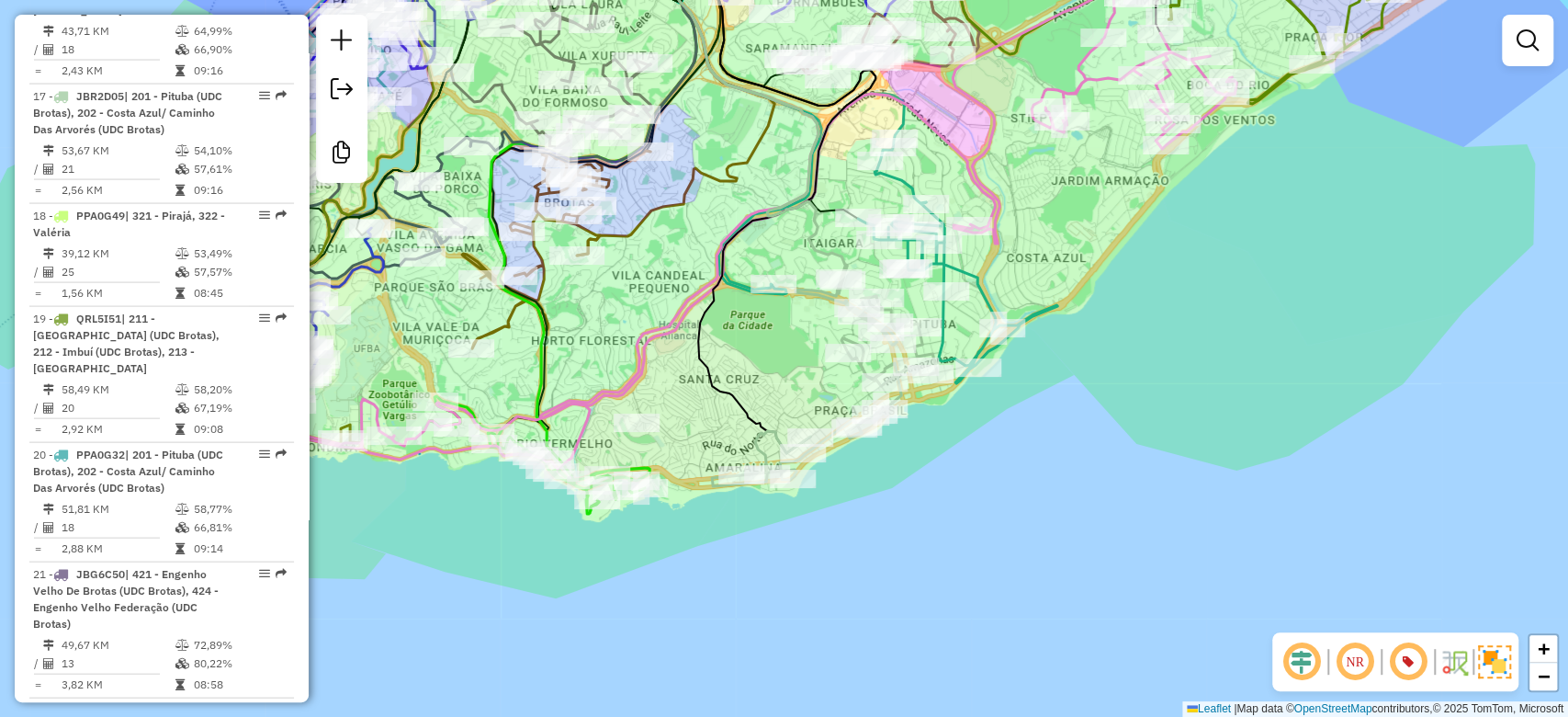
drag, startPoint x: 791, startPoint y: 357, endPoint x: 854, endPoint y: 340, distance: 65.3
click at [789, 357] on div "Janela de atendimento Grade de atendimento Capacidade Transportadoras Veículos …" at bounding box center [784, 358] width 1568 height 717
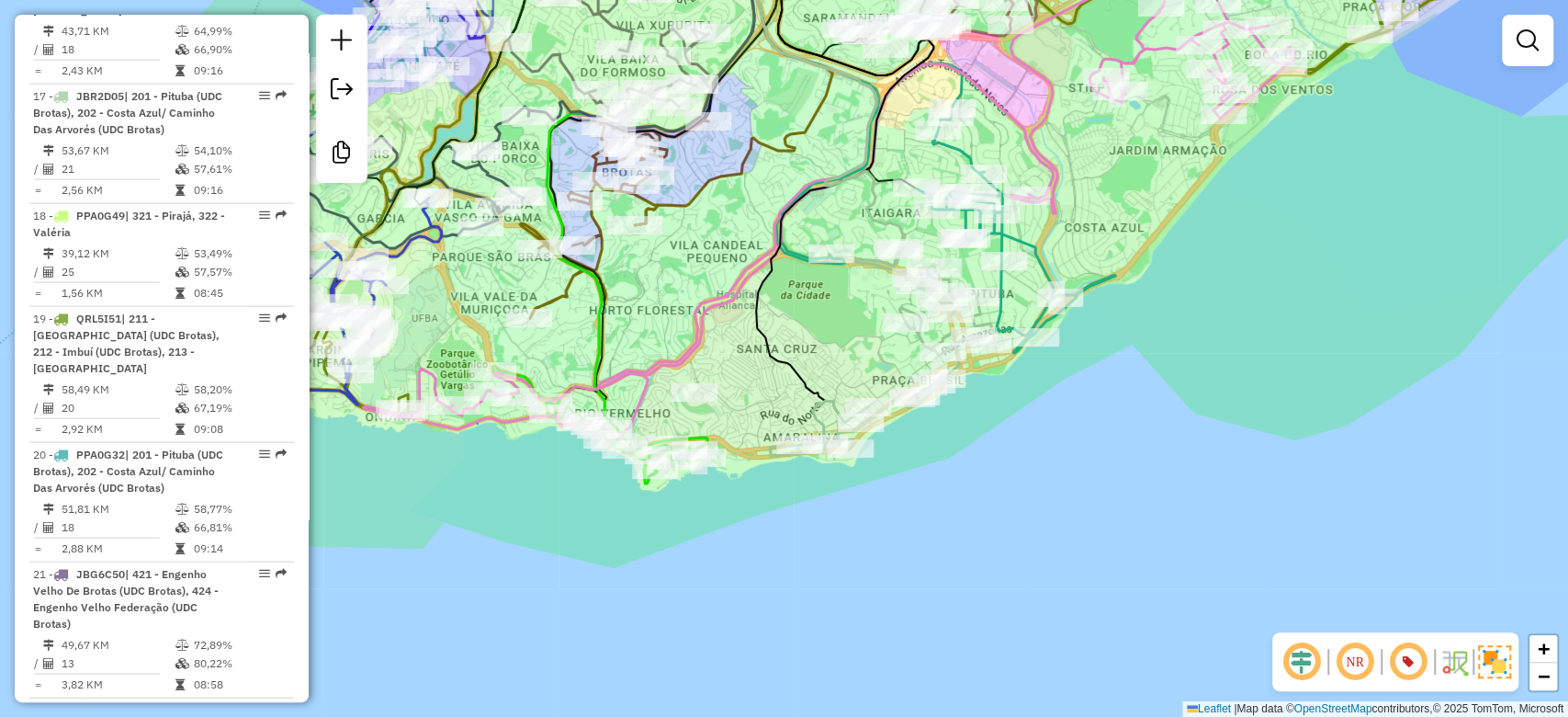
drag, startPoint x: 810, startPoint y: 320, endPoint x: 820, endPoint y: 316, distance: 10.8
click at [820, 316] on div "Janela de atendimento Grade de atendimento Capacidade Transportadoras Veículos …" at bounding box center [784, 358] width 1568 height 717
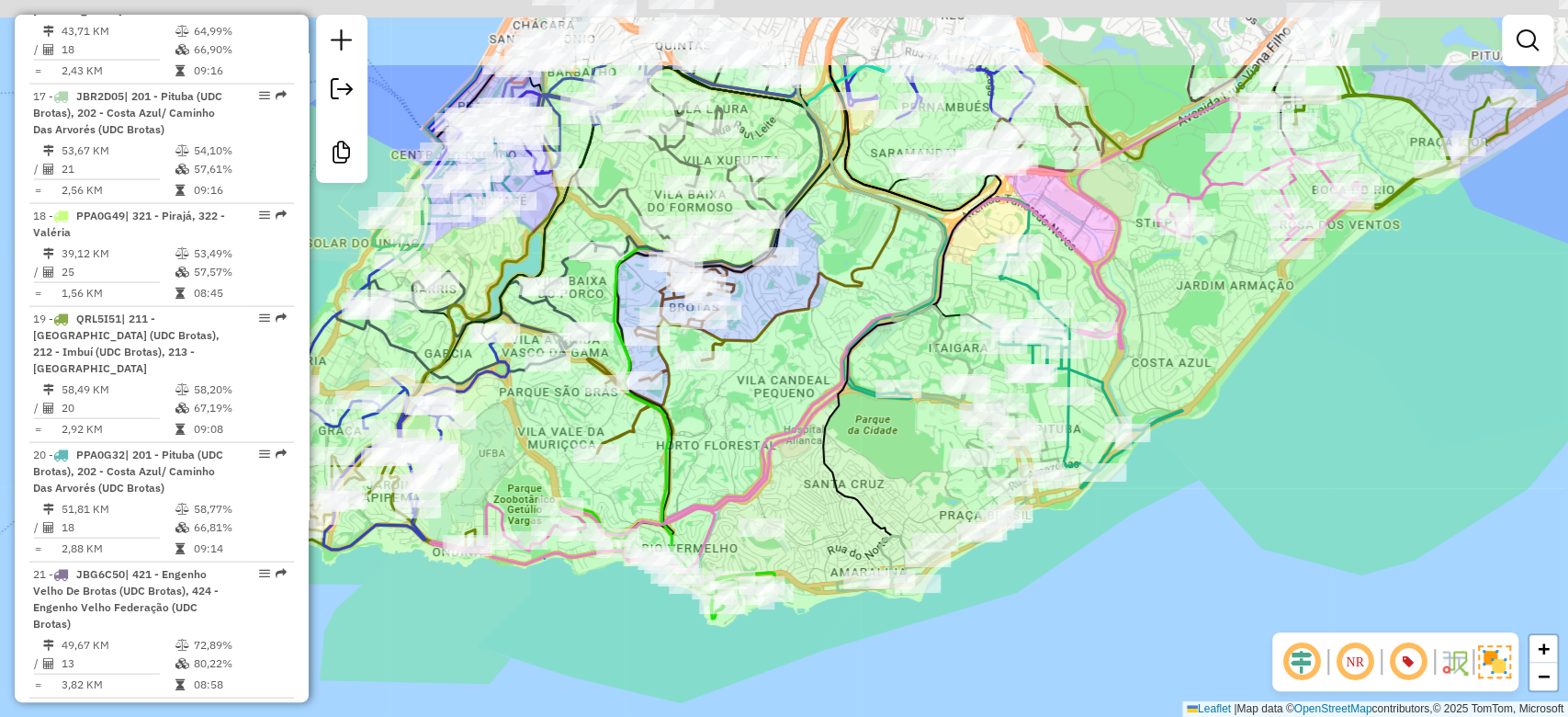
drag, startPoint x: 782, startPoint y: 367, endPoint x: 798, endPoint y: 408, distance: 44.0
click at [801, 412] on div "Janela de atendimento Grade de atendimento Capacidade Transportadoras Veículos …" at bounding box center [784, 358] width 1568 height 717
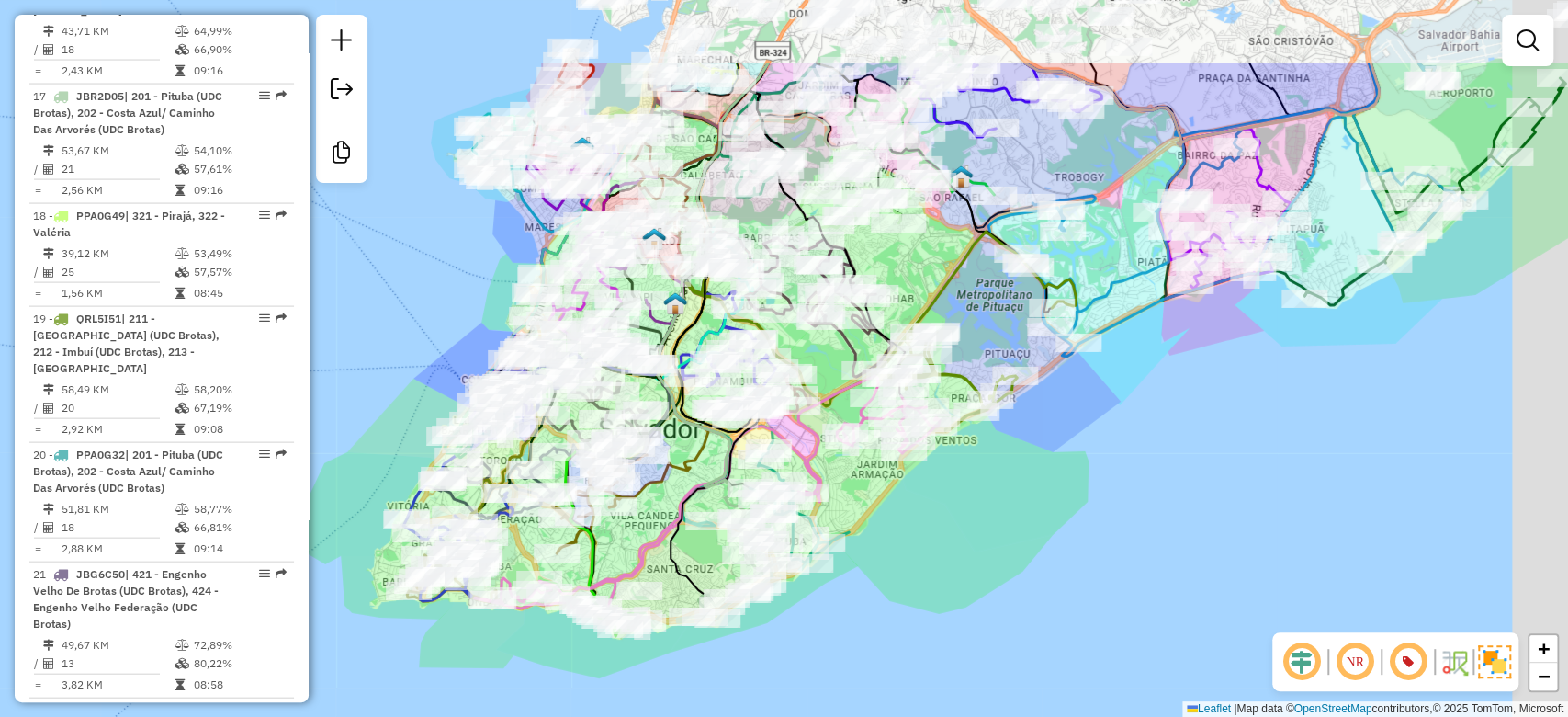
drag, startPoint x: 972, startPoint y: 450, endPoint x: 883, endPoint y: 523, distance: 115.1
click at [883, 536] on div "Janela de atendimento Grade de atendimento Capacidade Transportadoras Veículos …" at bounding box center [784, 358] width 1568 height 717
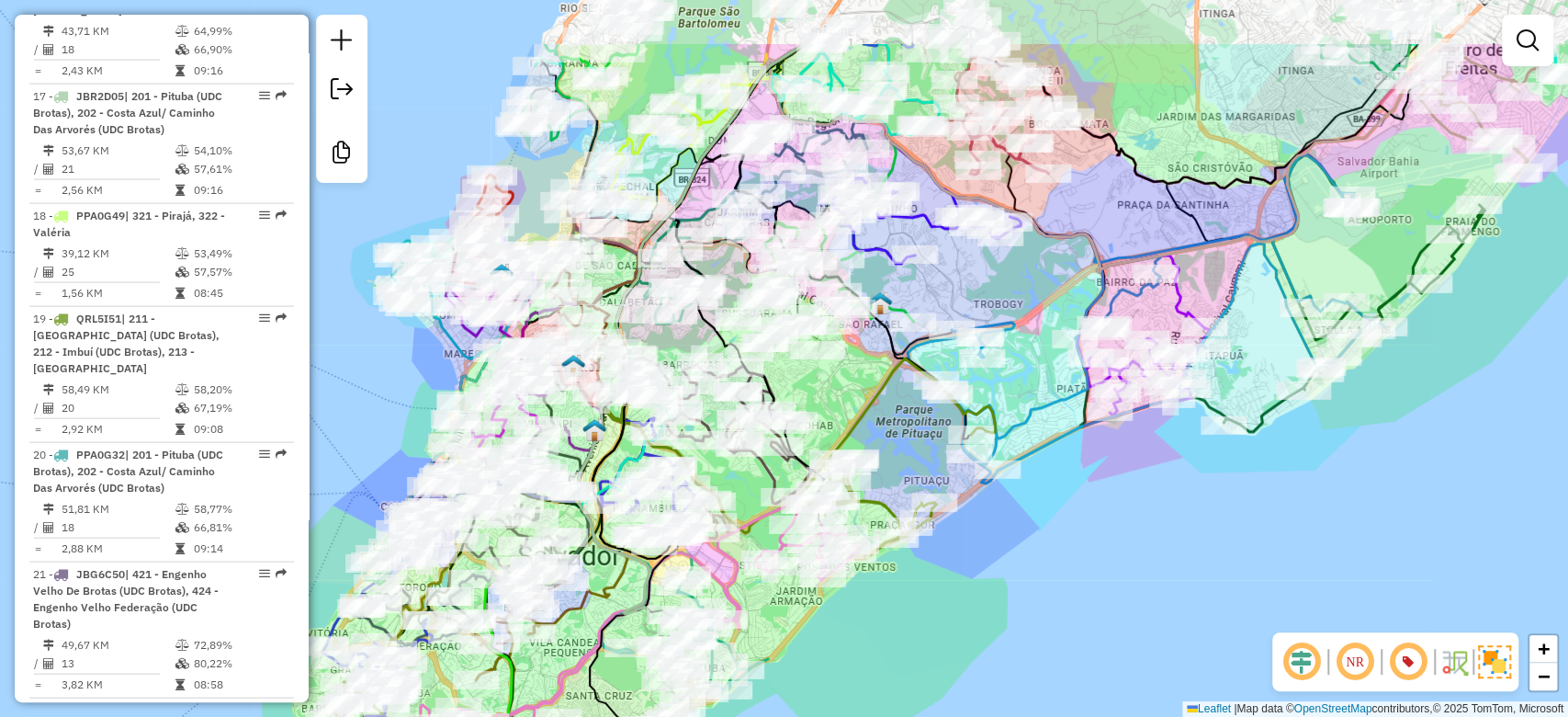
drag, startPoint x: 920, startPoint y: 283, endPoint x: 857, endPoint y: 371, distance: 108.2
click at [856, 384] on div "Janela de atendimento Grade de atendimento Capacidade Transportadoras Veículos …" at bounding box center [784, 358] width 1568 height 717
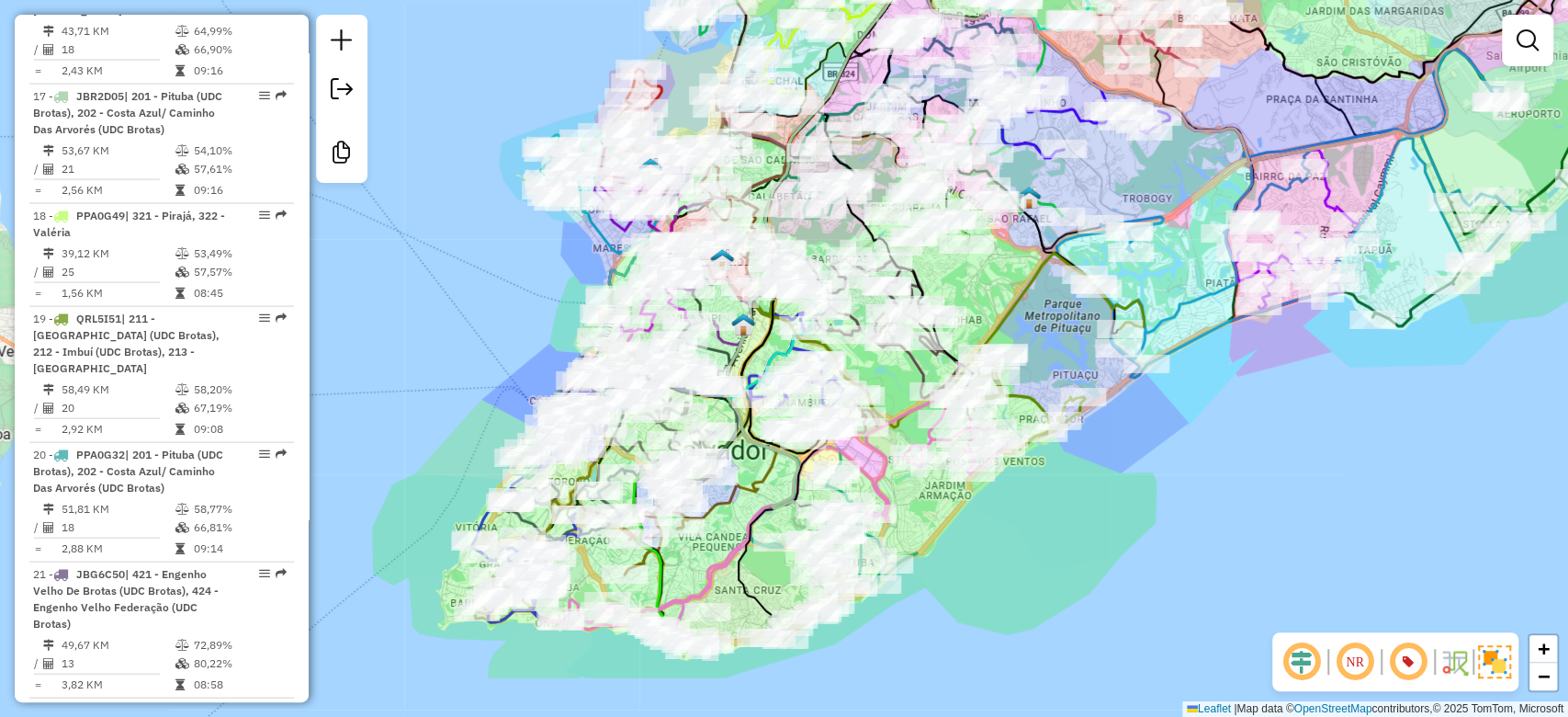
drag, startPoint x: 858, startPoint y: 393, endPoint x: 1007, endPoint y: 283, distance: 185.2
click at [1007, 283] on div "Janela de atendimento Grade de atendimento Capacidade Transportadoras Veículos …" at bounding box center [784, 358] width 1568 height 717
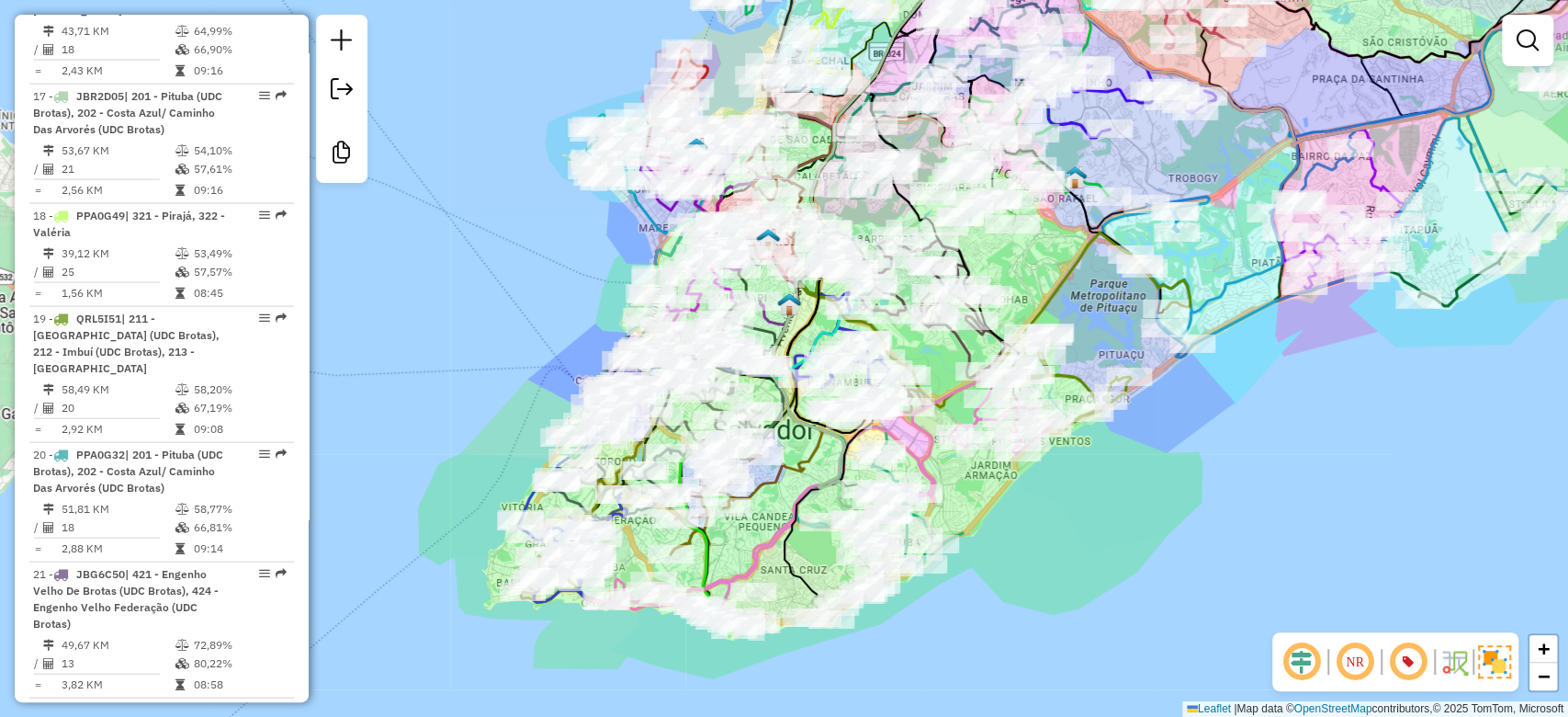
drag, startPoint x: 777, startPoint y: 488, endPoint x: 805, endPoint y: 468, distance: 34.4
click at [818, 463] on icon at bounding box center [867, 207] width 289 height 600
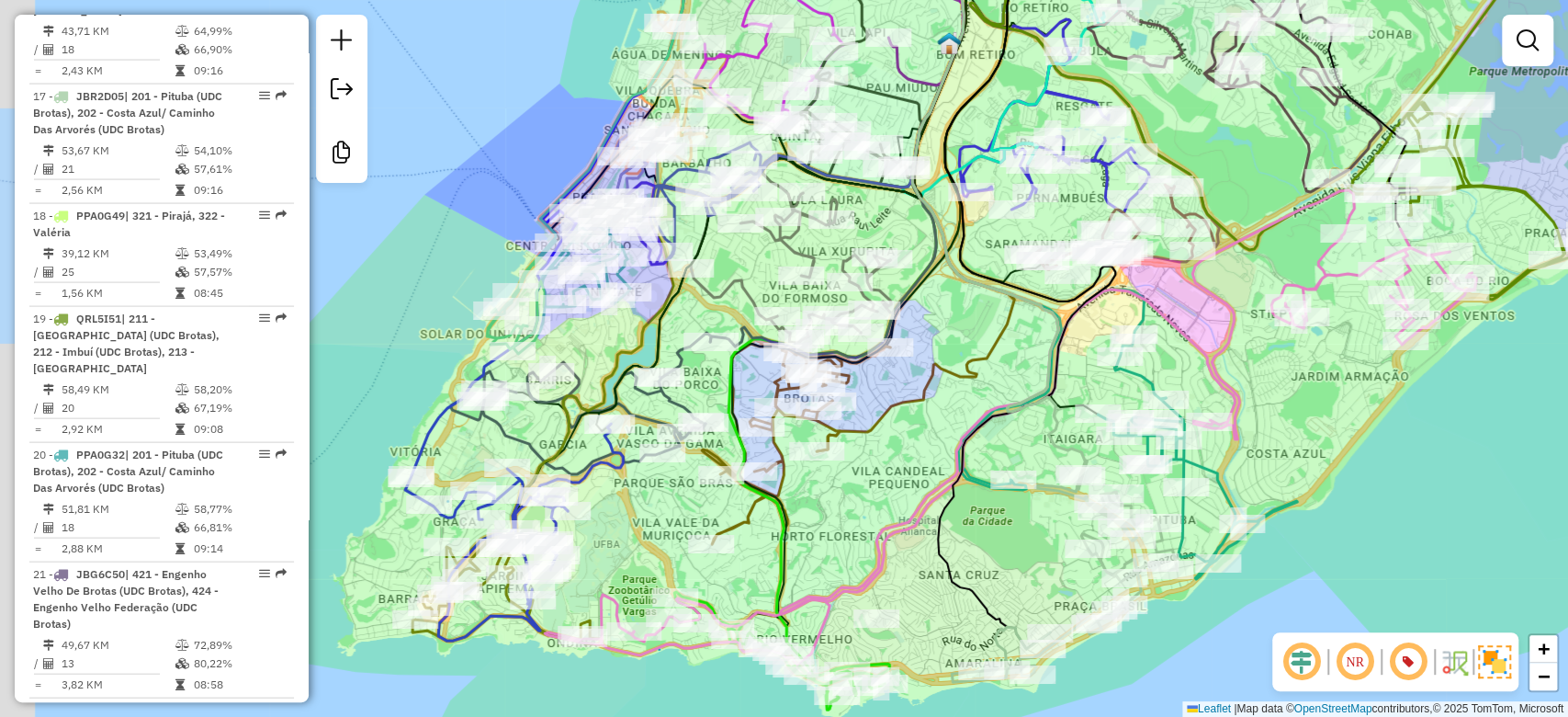
drag, startPoint x: 821, startPoint y: 491, endPoint x: 840, endPoint y: 476, distance: 24.2
click at [837, 480] on div "Janela de atendimento Grade de atendimento Capacidade Transportadoras Veículos …" at bounding box center [784, 358] width 1568 height 717
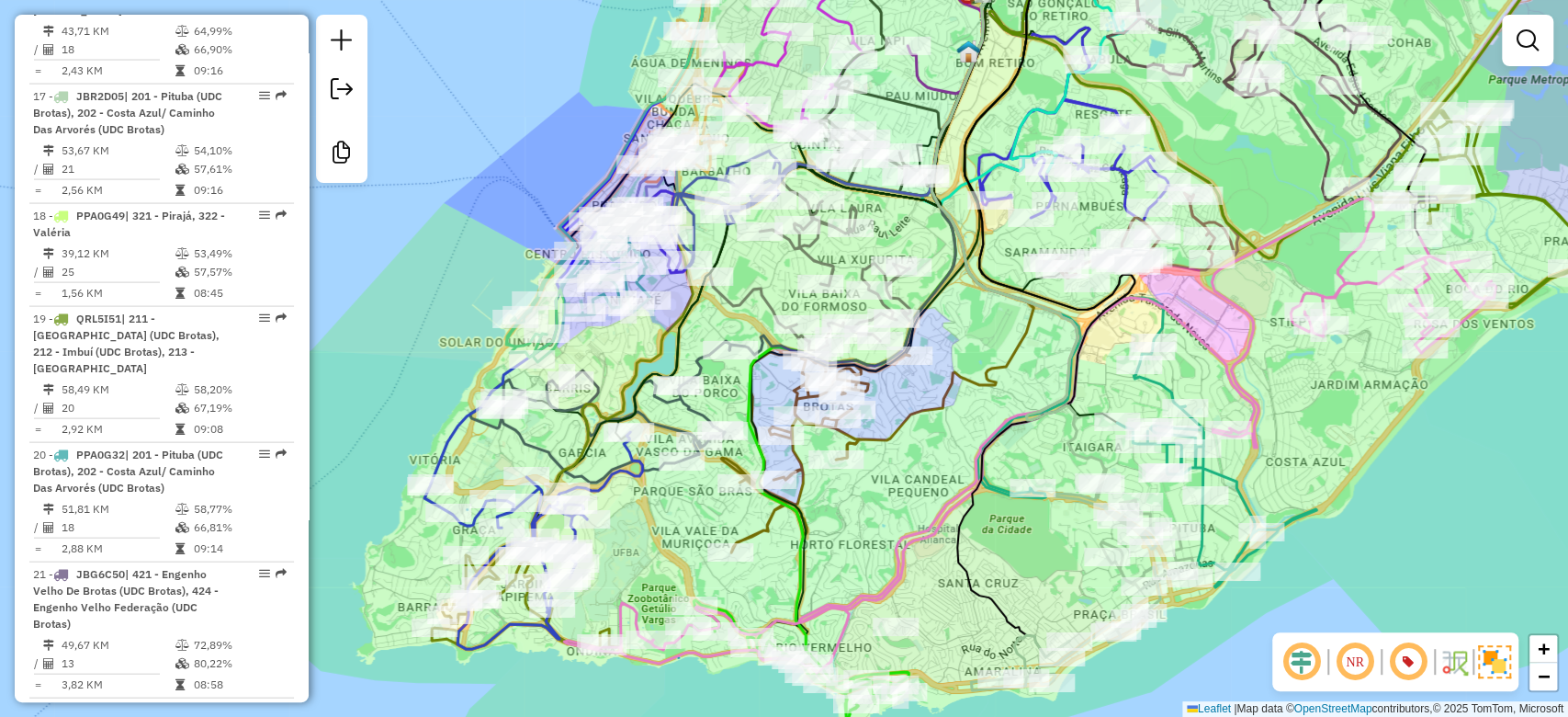
drag, startPoint x: 888, startPoint y: 402, endPoint x: 909, endPoint y: 413, distance: 23.7
click at [909, 413] on icon at bounding box center [934, 198] width 197 height 522
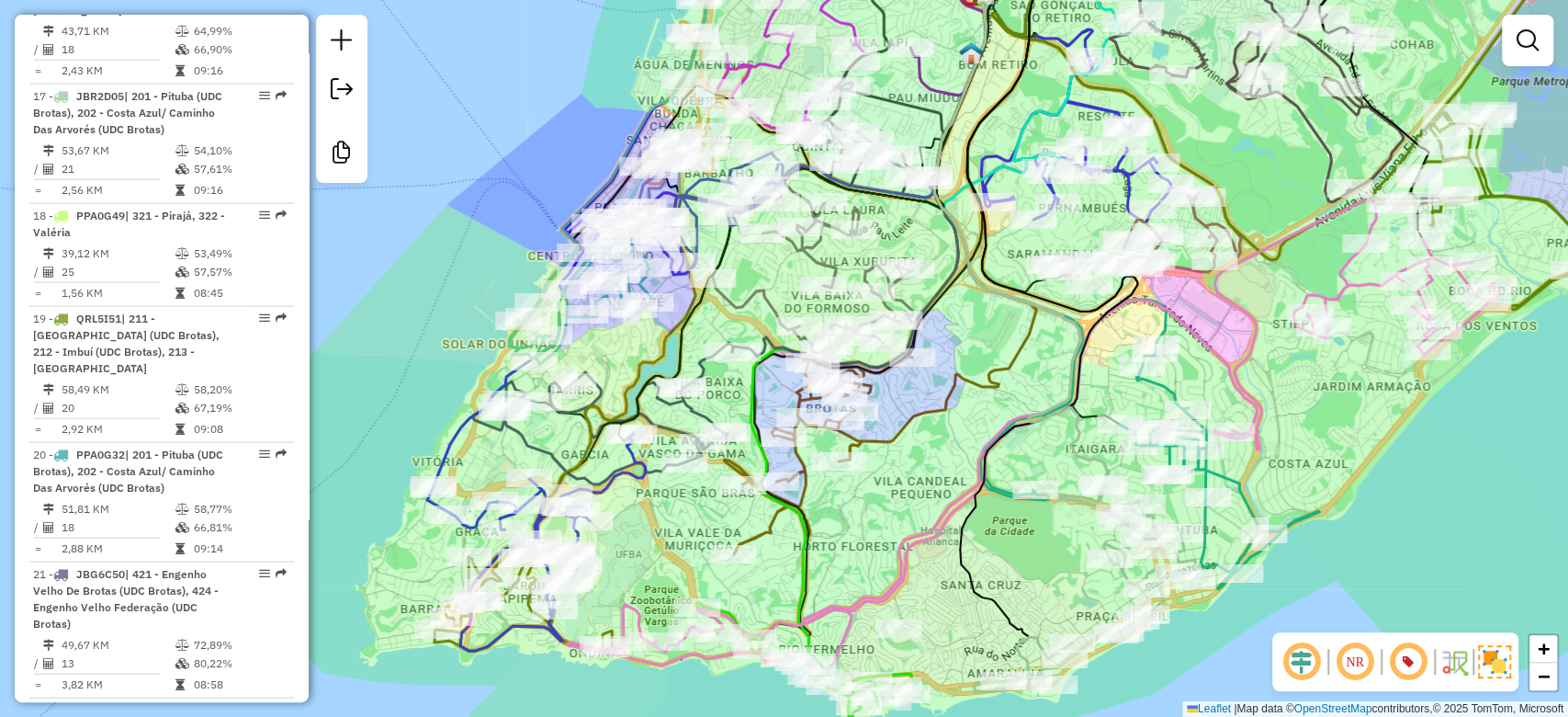
click at [933, 424] on icon at bounding box center [937, 194] width 197 height 533
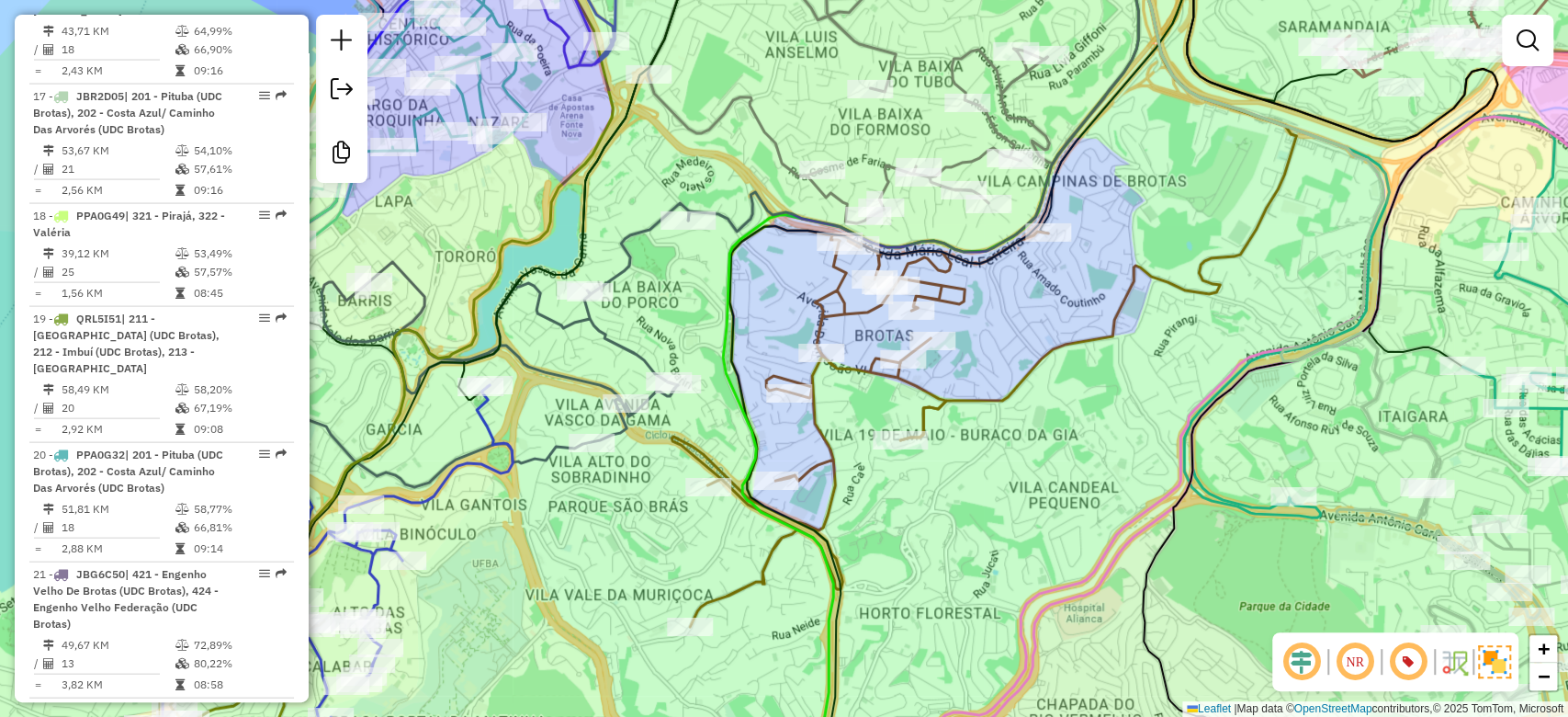
drag, startPoint x: 755, startPoint y: 394, endPoint x: 771, endPoint y: 378, distance: 22.6
click at [771, 378] on div "Janela de atendimento Grade de atendimento Capacidade Transportadoras Veículos …" at bounding box center [784, 358] width 1568 height 717
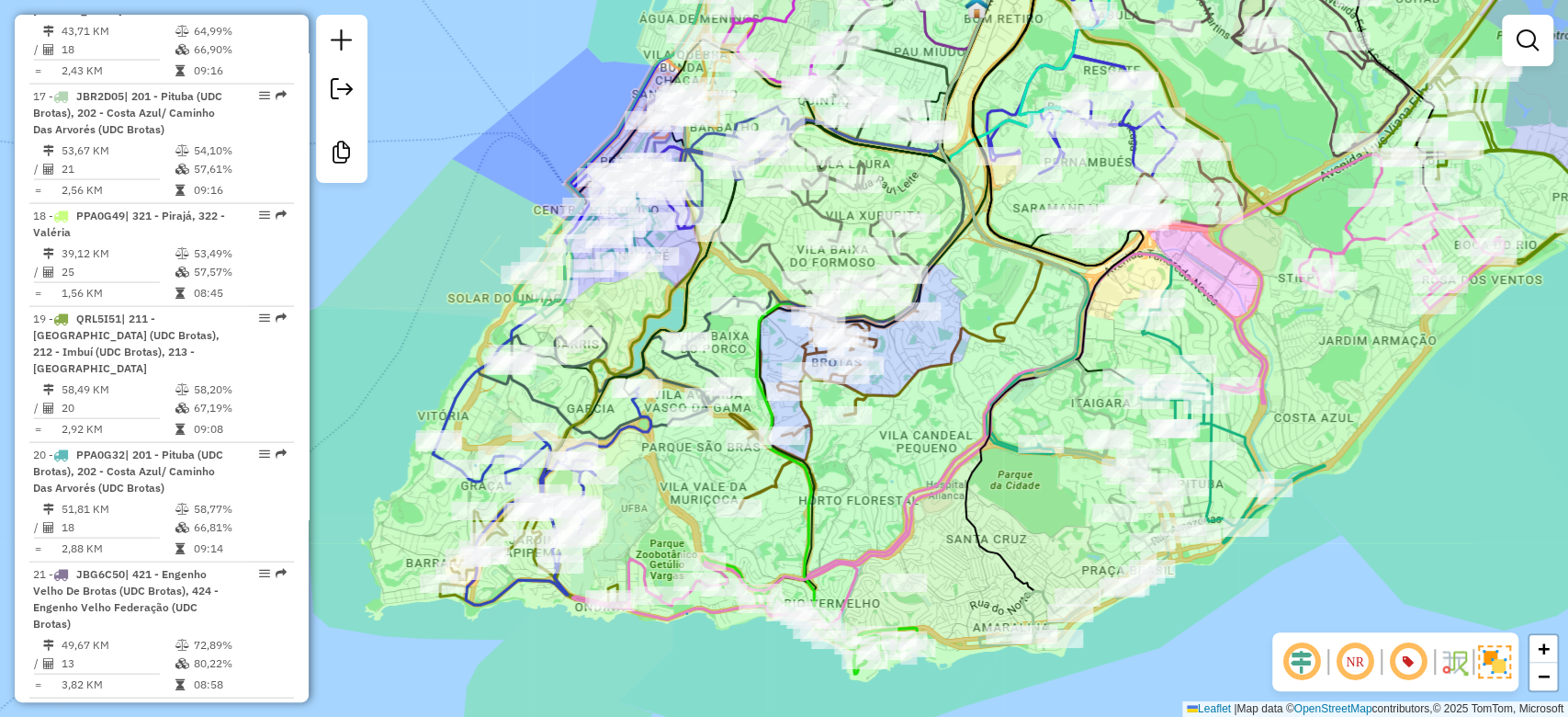
drag, startPoint x: 768, startPoint y: 229, endPoint x: 768, endPoint y: 247, distance: 18.0
click at [768, 247] on icon at bounding box center [818, 222] width 199 height 169
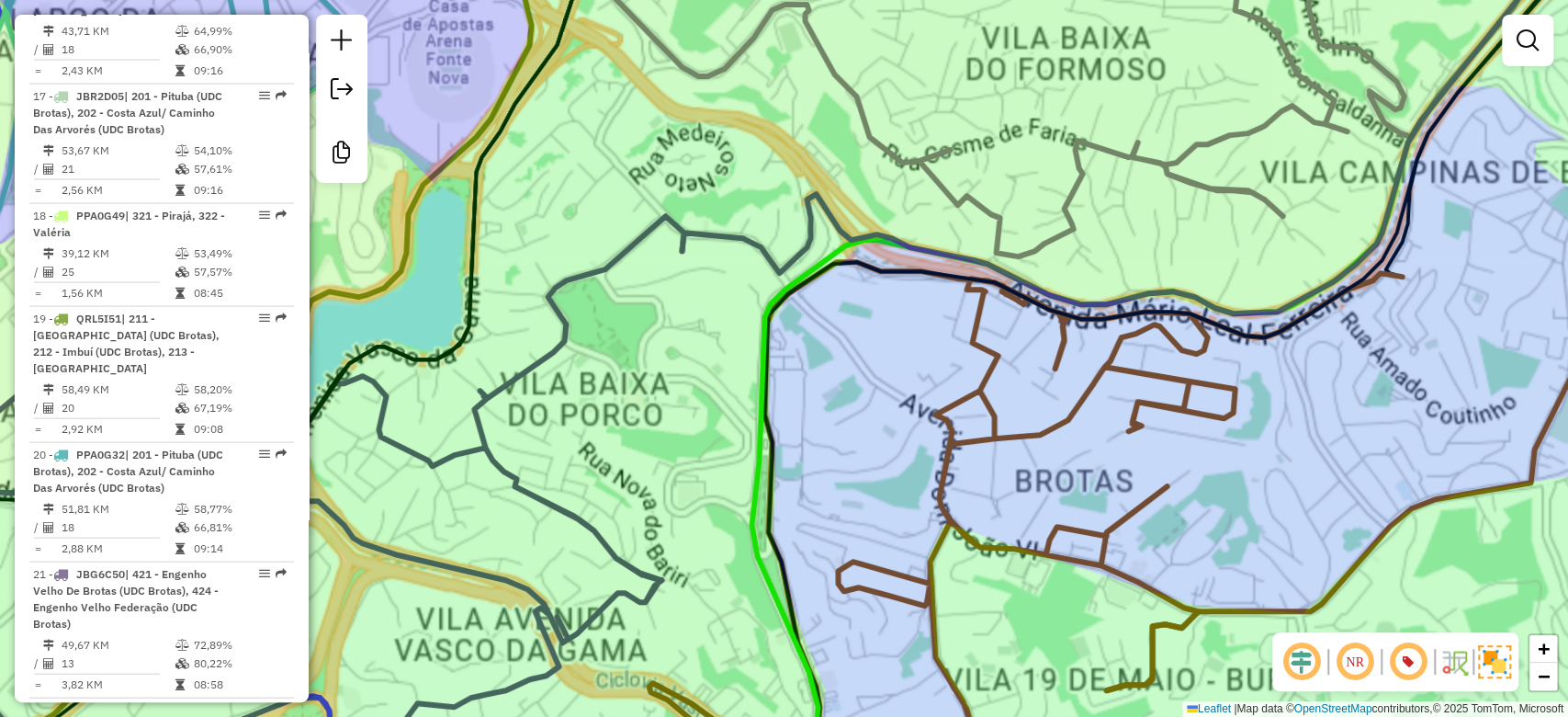
drag, startPoint x: 764, startPoint y: 352, endPoint x: 765, endPoint y: 342, distance: 10.0
click at [764, 343] on icon at bounding box center [1166, 387] width 830 height 1720
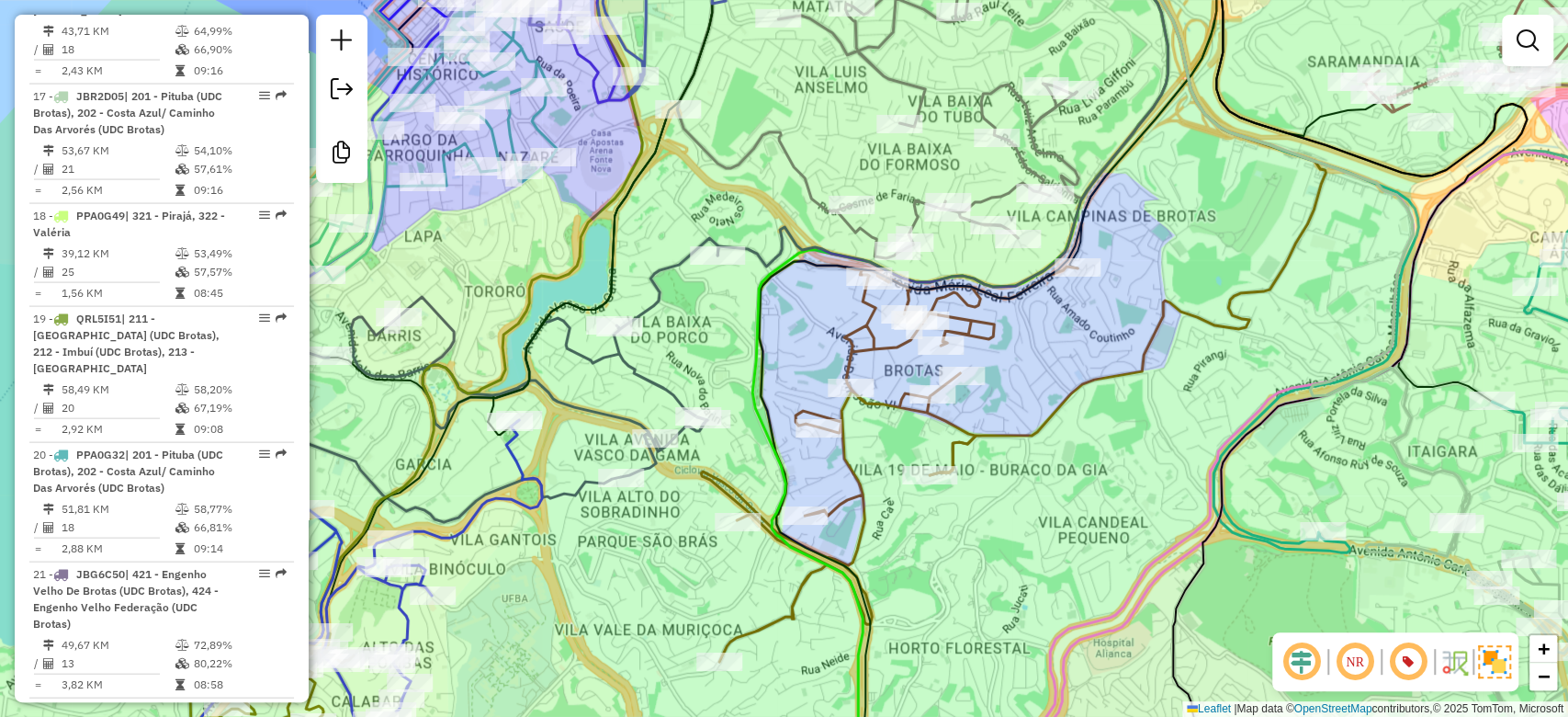
drag, startPoint x: 749, startPoint y: 381, endPoint x: 743, endPoint y: 311, distance: 70.3
click at [752, 312] on icon at bounding box center [959, 313] width 415 height 860
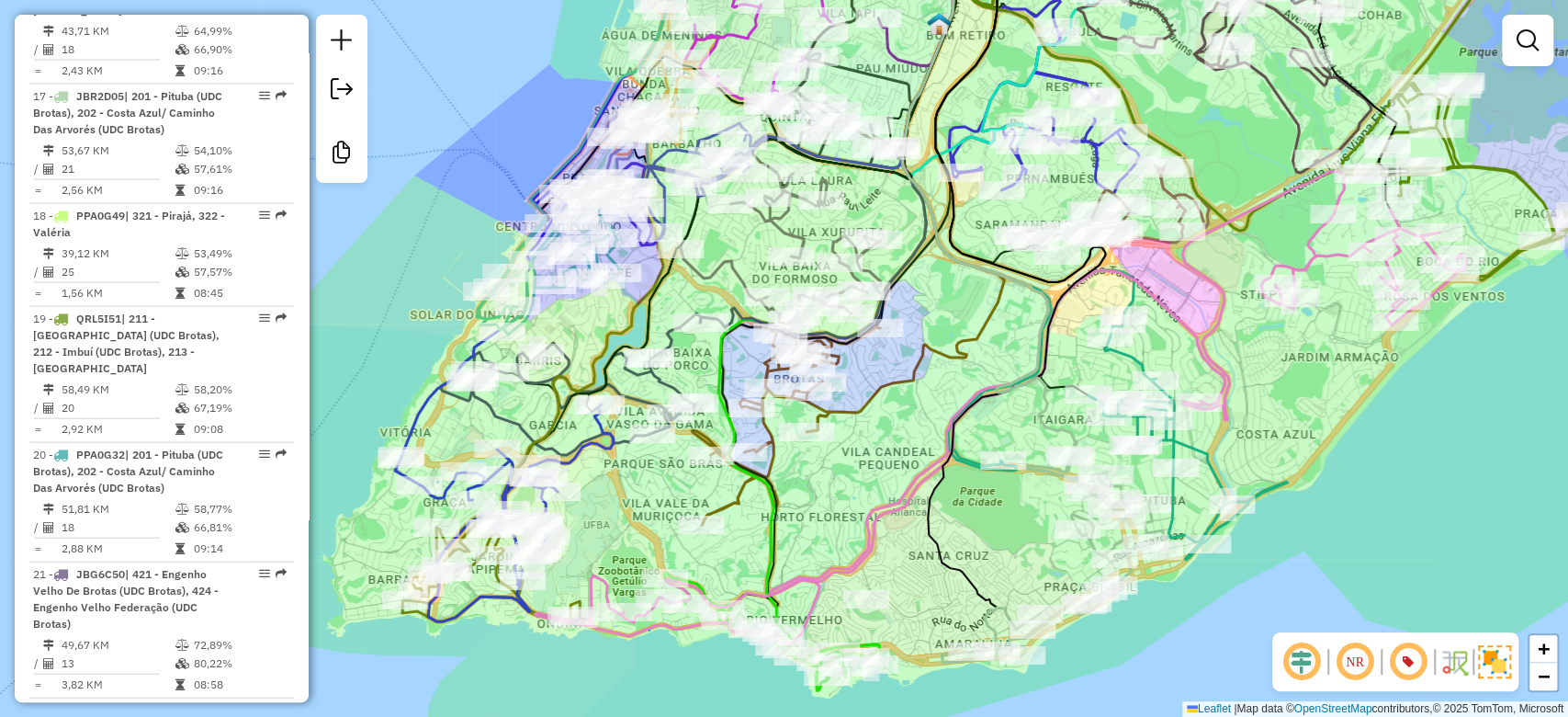
drag, startPoint x: 727, startPoint y: 333, endPoint x: 695, endPoint y: 394, distance: 68.9
click at [695, 393] on div "Rota 21 - Placa JBG6C50 54907396 - JUCILENE SANTOS PALM Janela de atendimento G…" at bounding box center [784, 358] width 1568 height 717
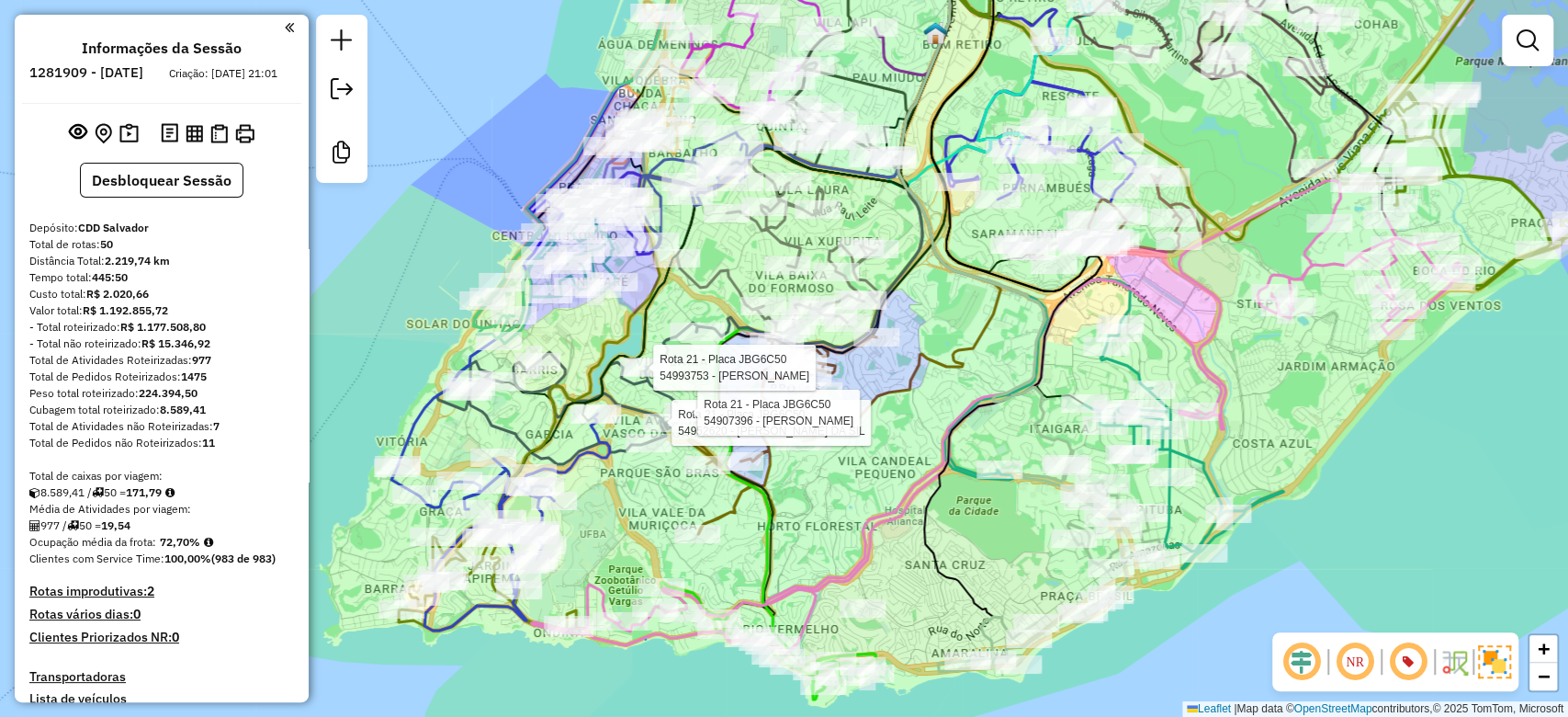
scroll to position [2529, 0]
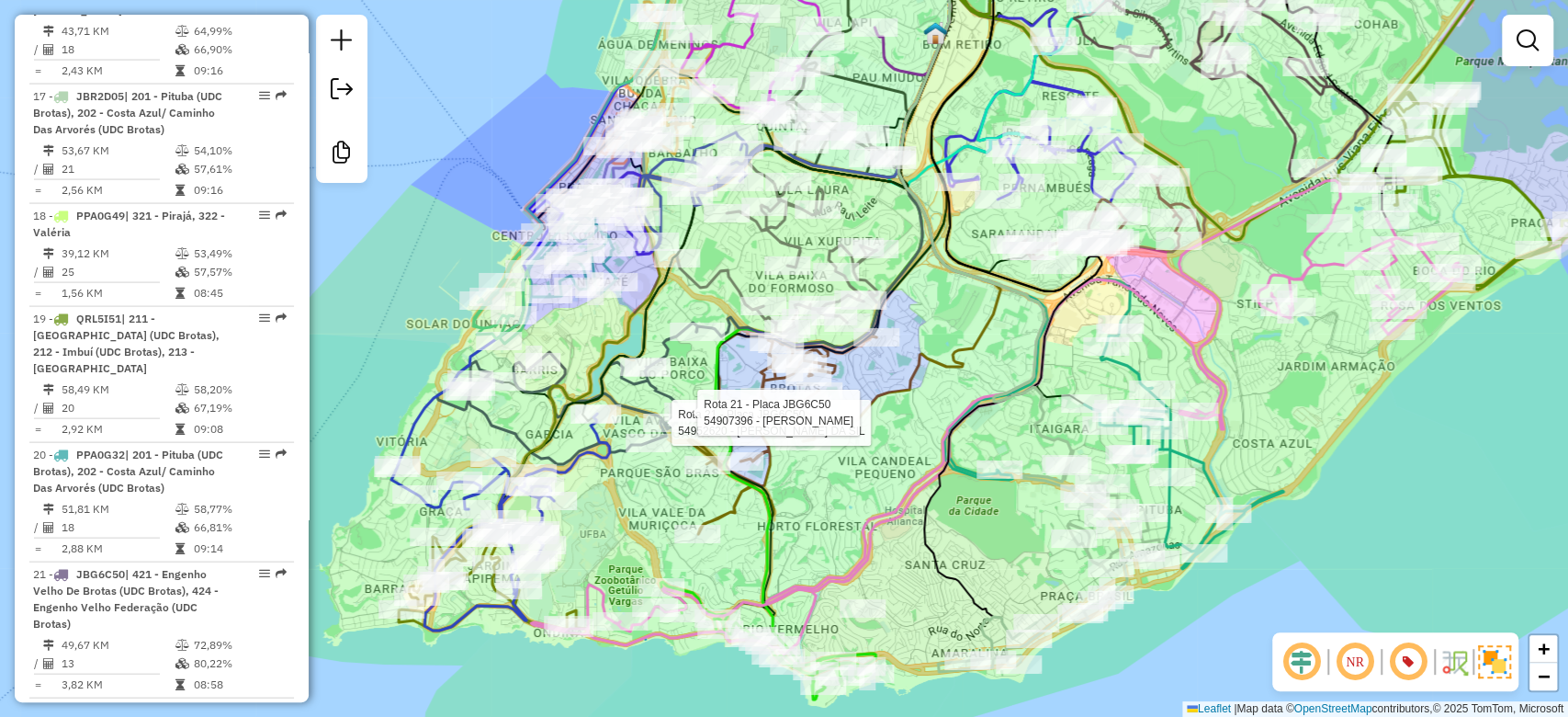
click at [697, 374] on div "Rota 21 - Placa JBG6C50 54952620 - MAGALI SANTOS DA SIL Rota 21 - Placa JBG6C50…" at bounding box center [784, 358] width 1568 height 717
click at [877, 395] on icon at bounding box center [902, 184] width 197 height 512
select select "**********"
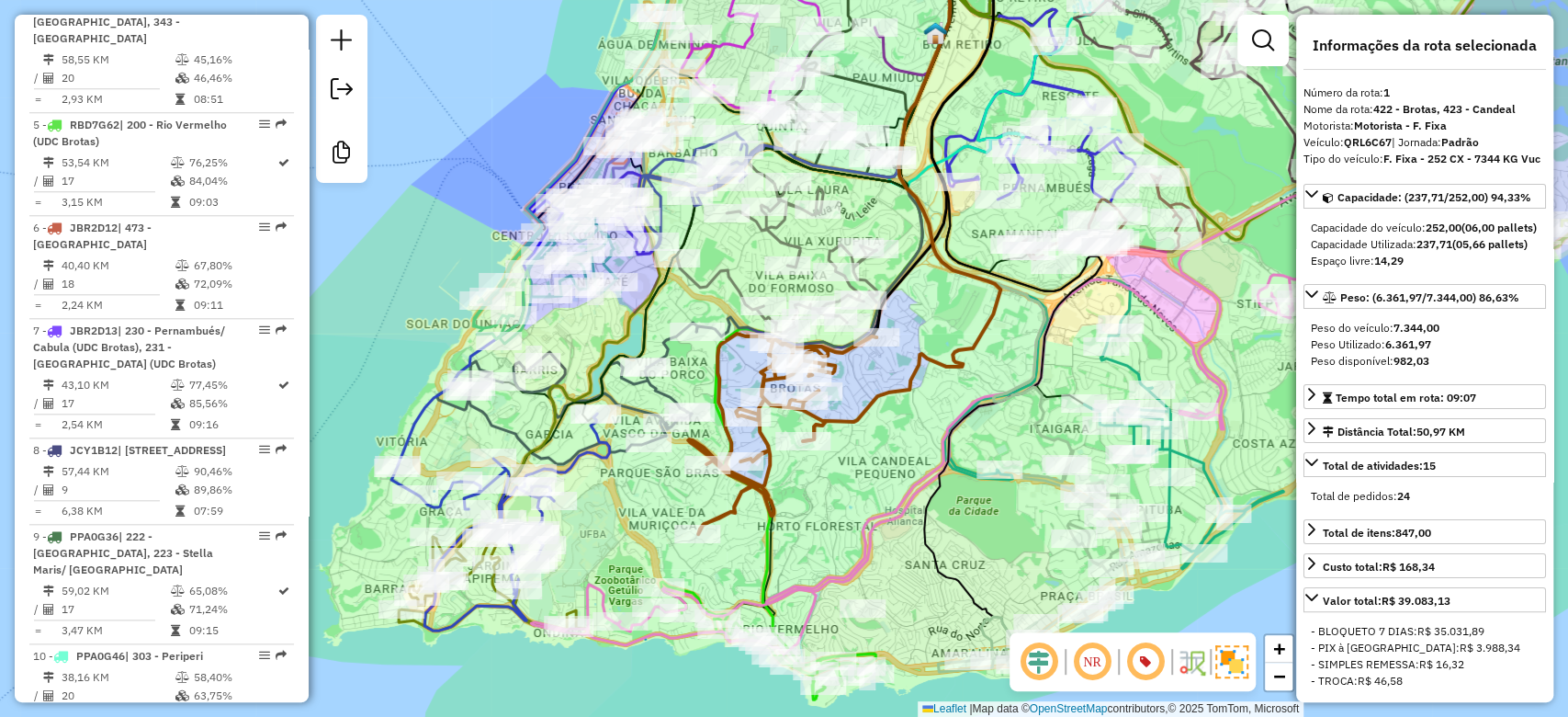
scroll to position [786, 0]
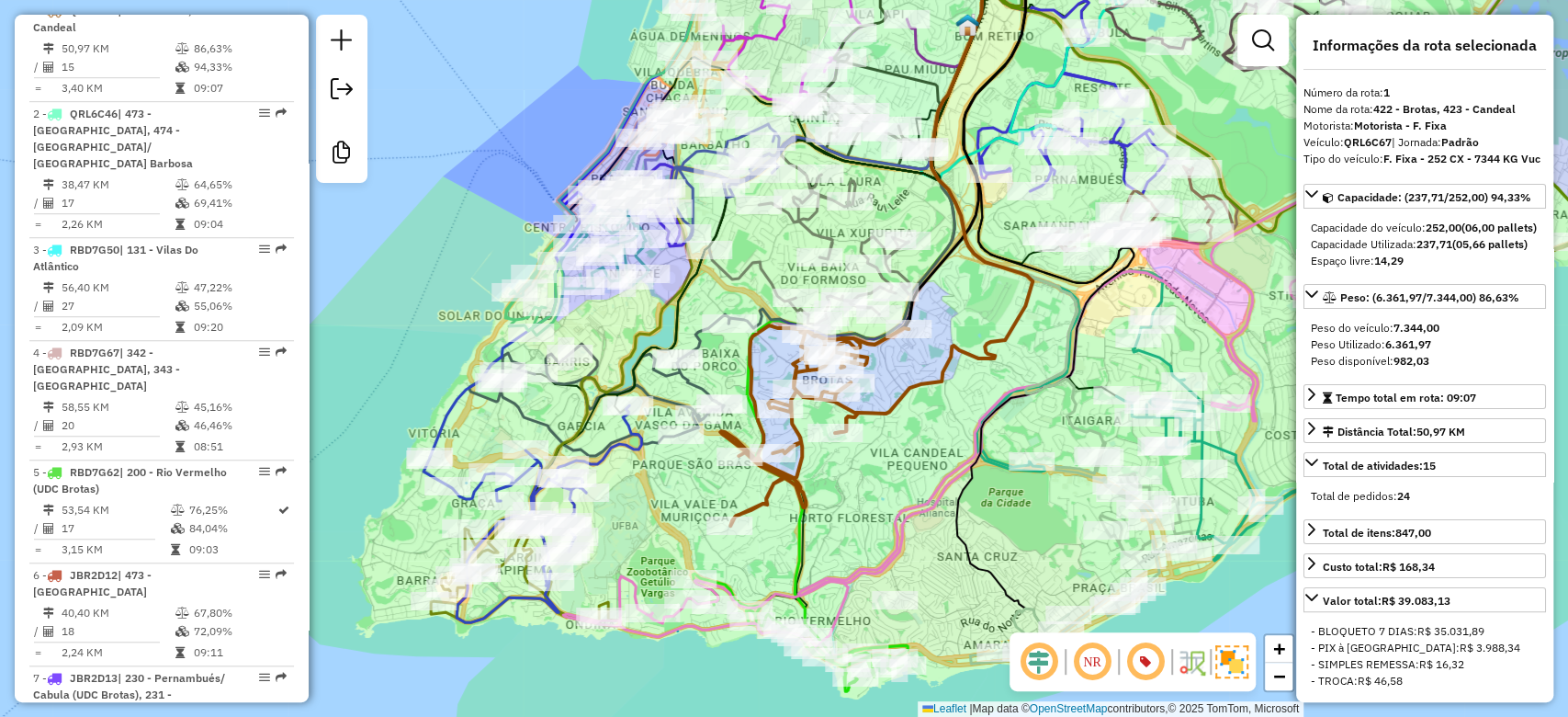
drag, startPoint x: 856, startPoint y: 404, endPoint x: 891, endPoint y: 394, distance: 36.4
click at [891, 394] on icon at bounding box center [933, 176] width 197 height 512
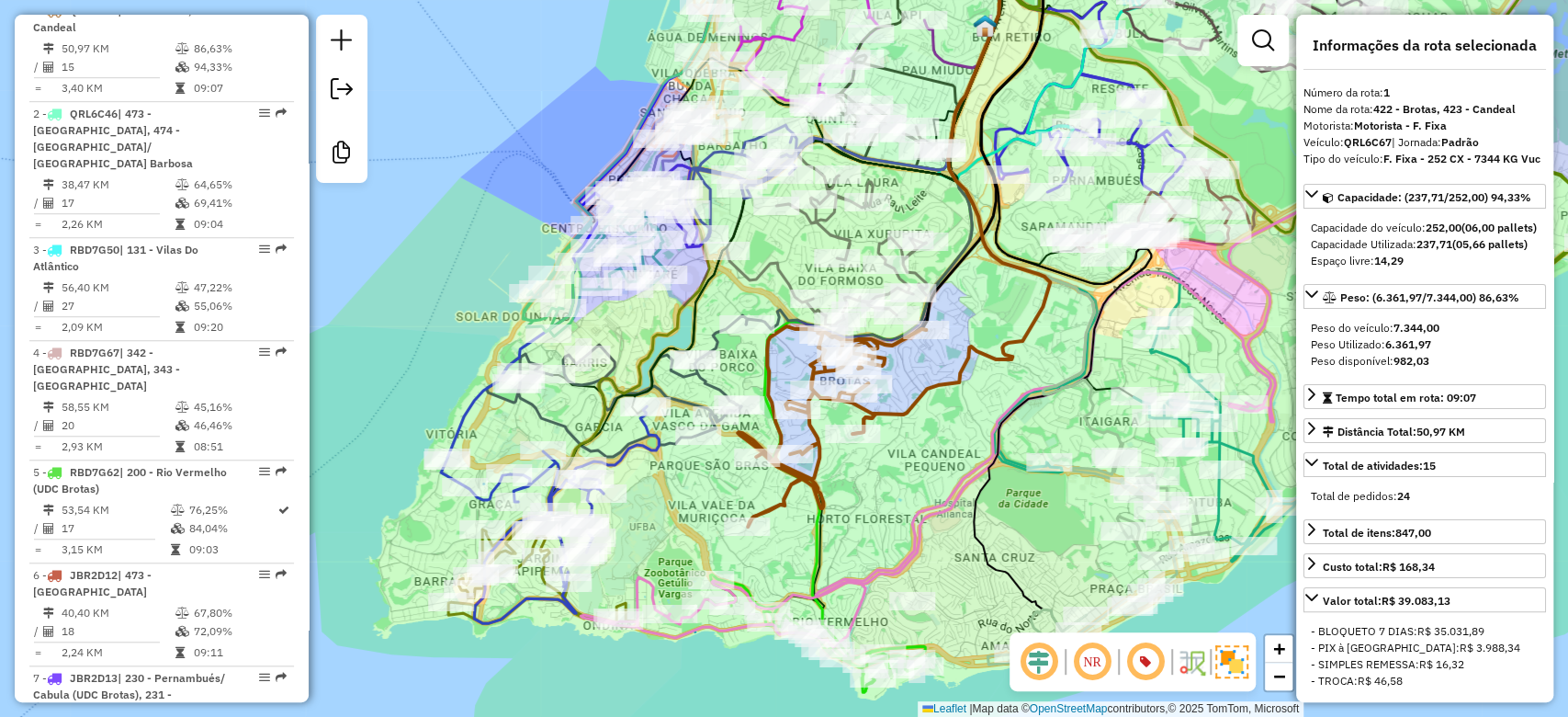
drag, startPoint x: 726, startPoint y: 370, endPoint x: 743, endPoint y: 374, distance: 17.5
click at [743, 374] on div "Janela de atendimento Grade de atendimento Capacidade Transportadoras Veículos …" at bounding box center [784, 358] width 1568 height 717
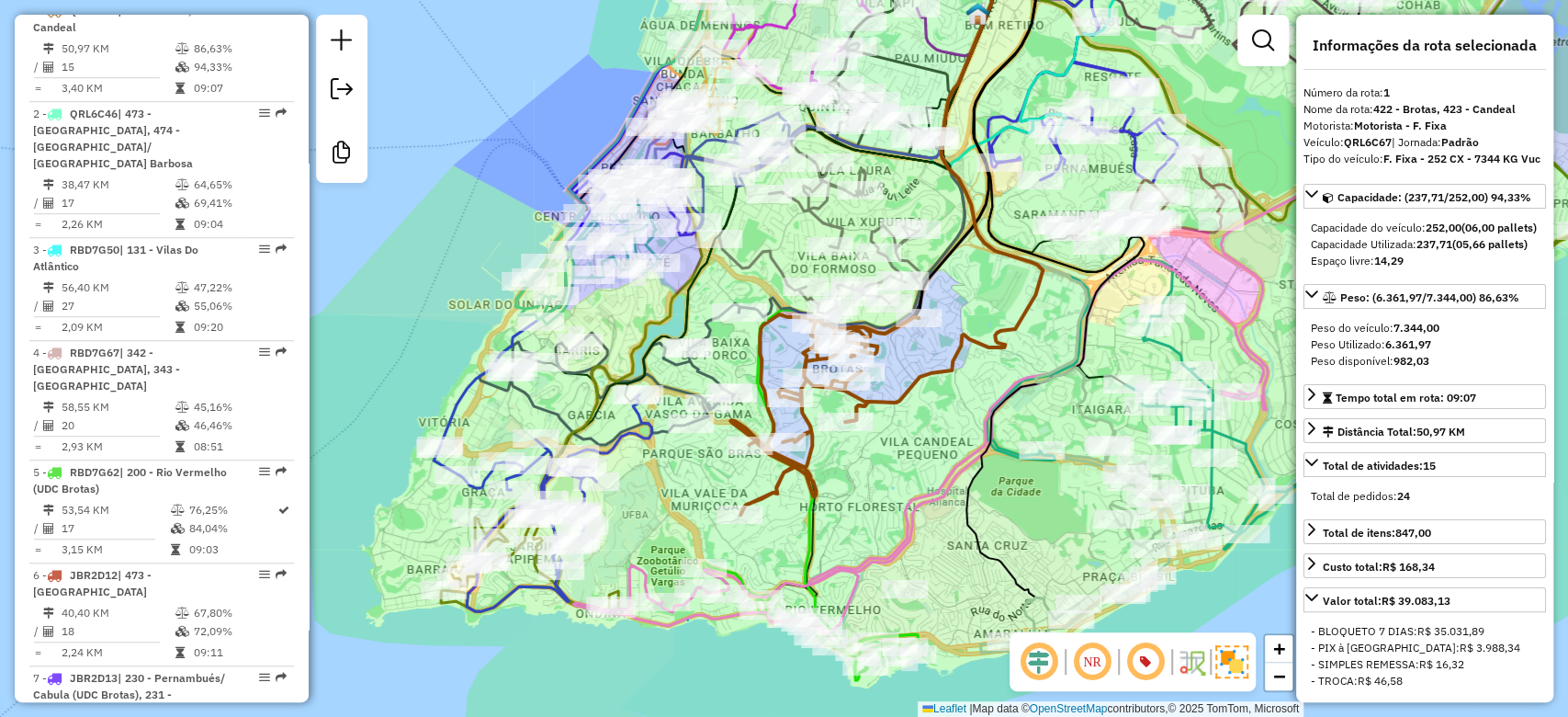
drag, startPoint x: 732, startPoint y: 379, endPoint x: 726, endPoint y: 367, distance: 13.4
click at [726, 367] on div "Janela de atendimento Grade de atendimento Capacidade Transportadoras Veículos …" at bounding box center [784, 358] width 1568 height 717
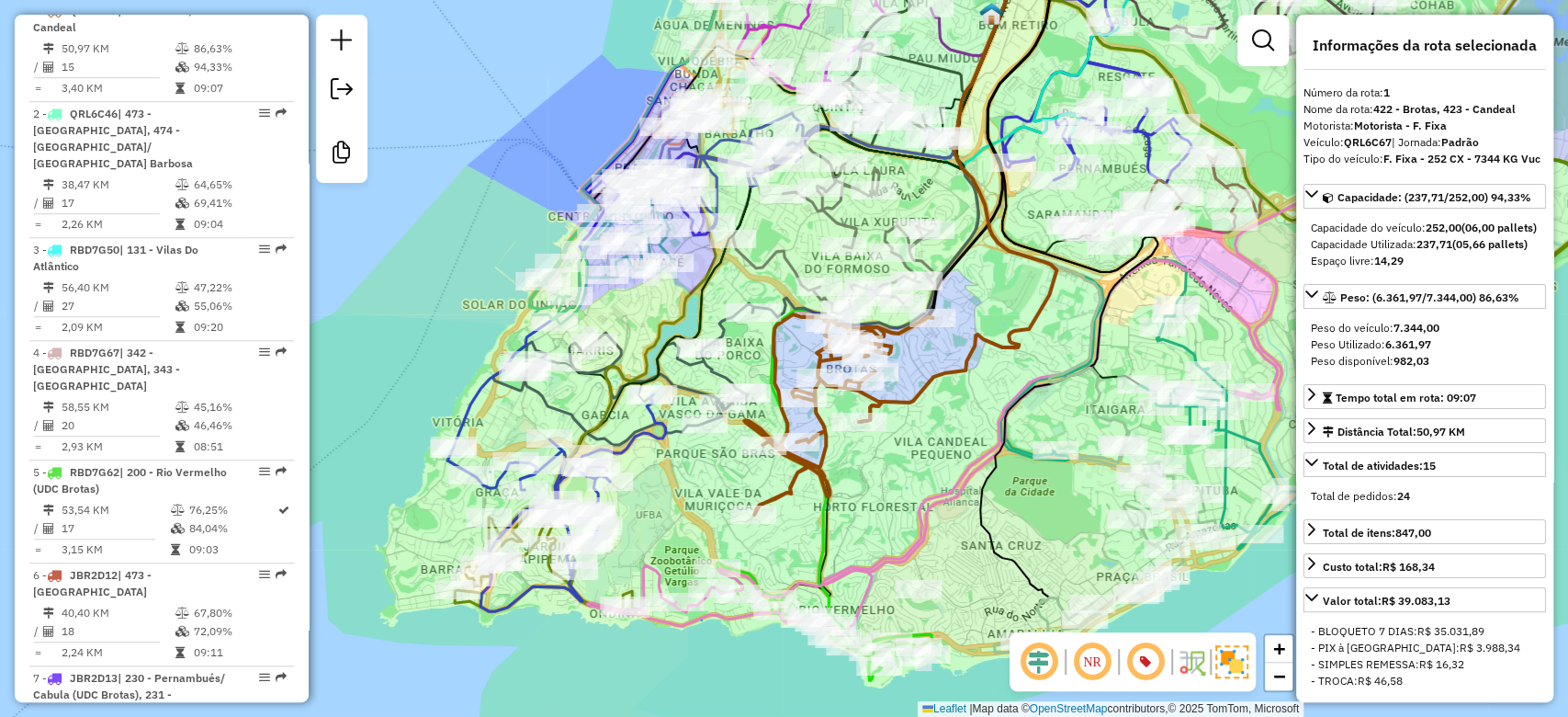
drag, startPoint x: 679, startPoint y: 491, endPoint x: 690, endPoint y: 490, distance: 11.0
click at [690, 490] on div "Janela de atendimento Grade de atendimento Capacidade Transportadoras Veículos …" at bounding box center [784, 358] width 1568 height 717
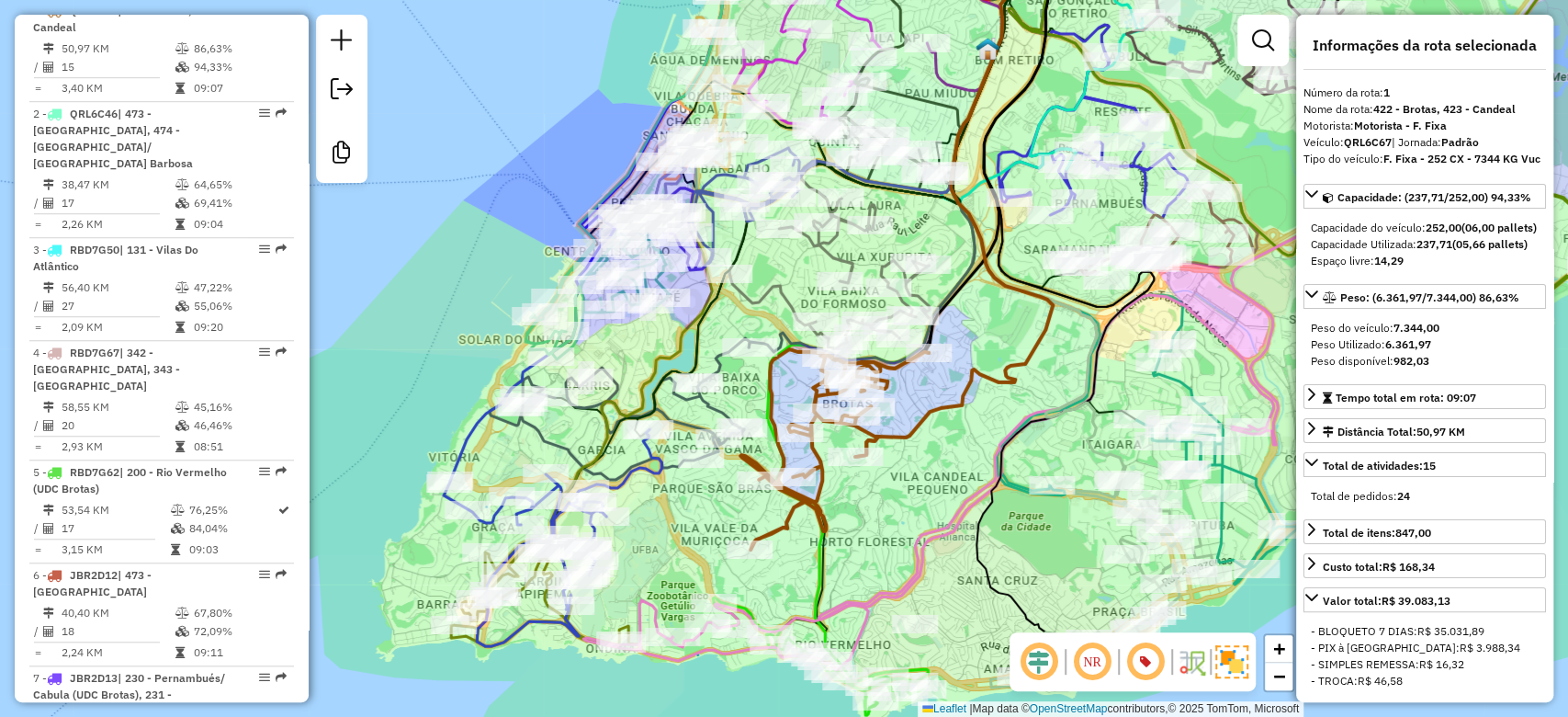
drag, startPoint x: 707, startPoint y: 285, endPoint x: 698, endPoint y: 335, distance: 50.8
click at [698, 335] on icon at bounding box center [839, 199] width 409 height 473
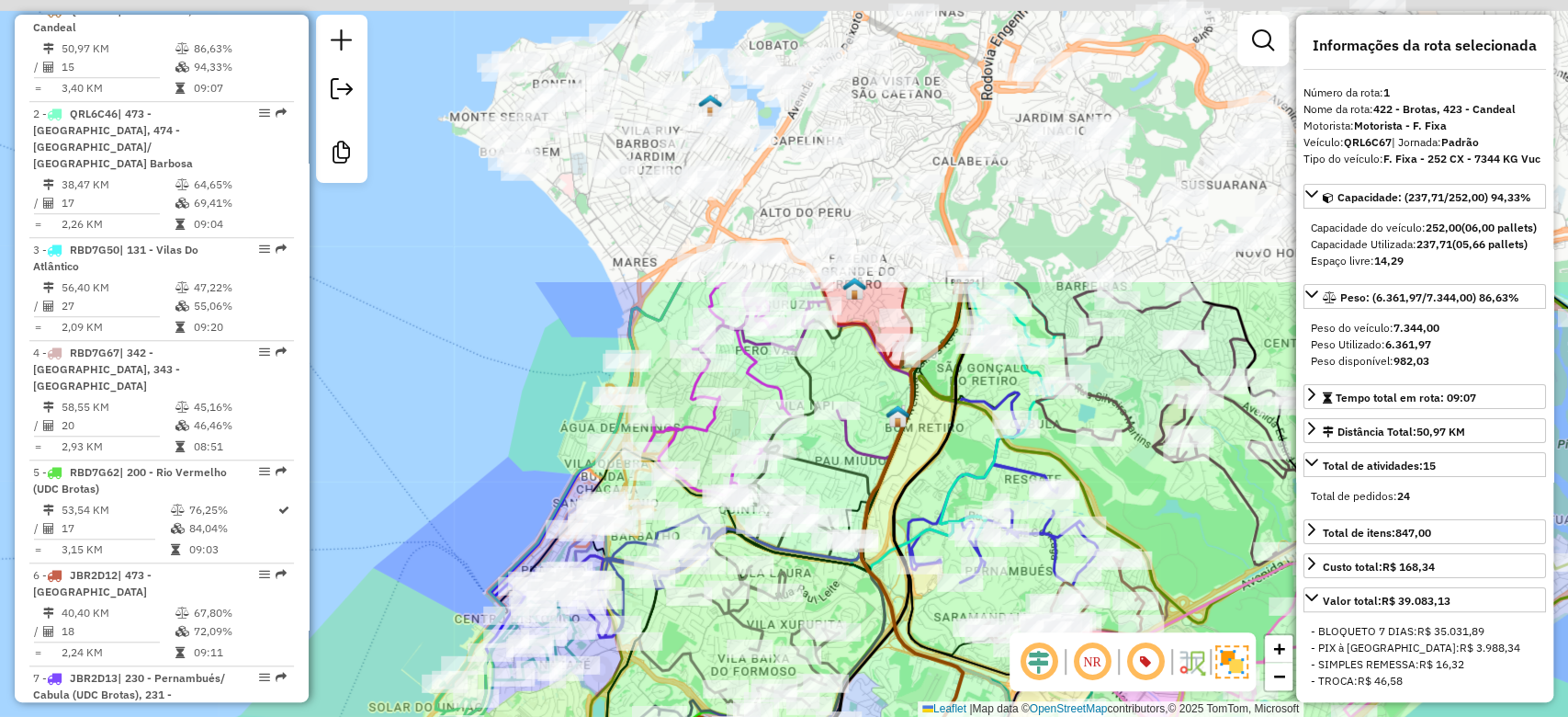
drag, startPoint x: 794, startPoint y: 92, endPoint x: 672, endPoint y: 488, distance: 414.4
click at [677, 507] on div "Janela de atendimento Grade de atendimento Capacidade Transportadoras Veículos …" at bounding box center [784, 358] width 1568 height 717
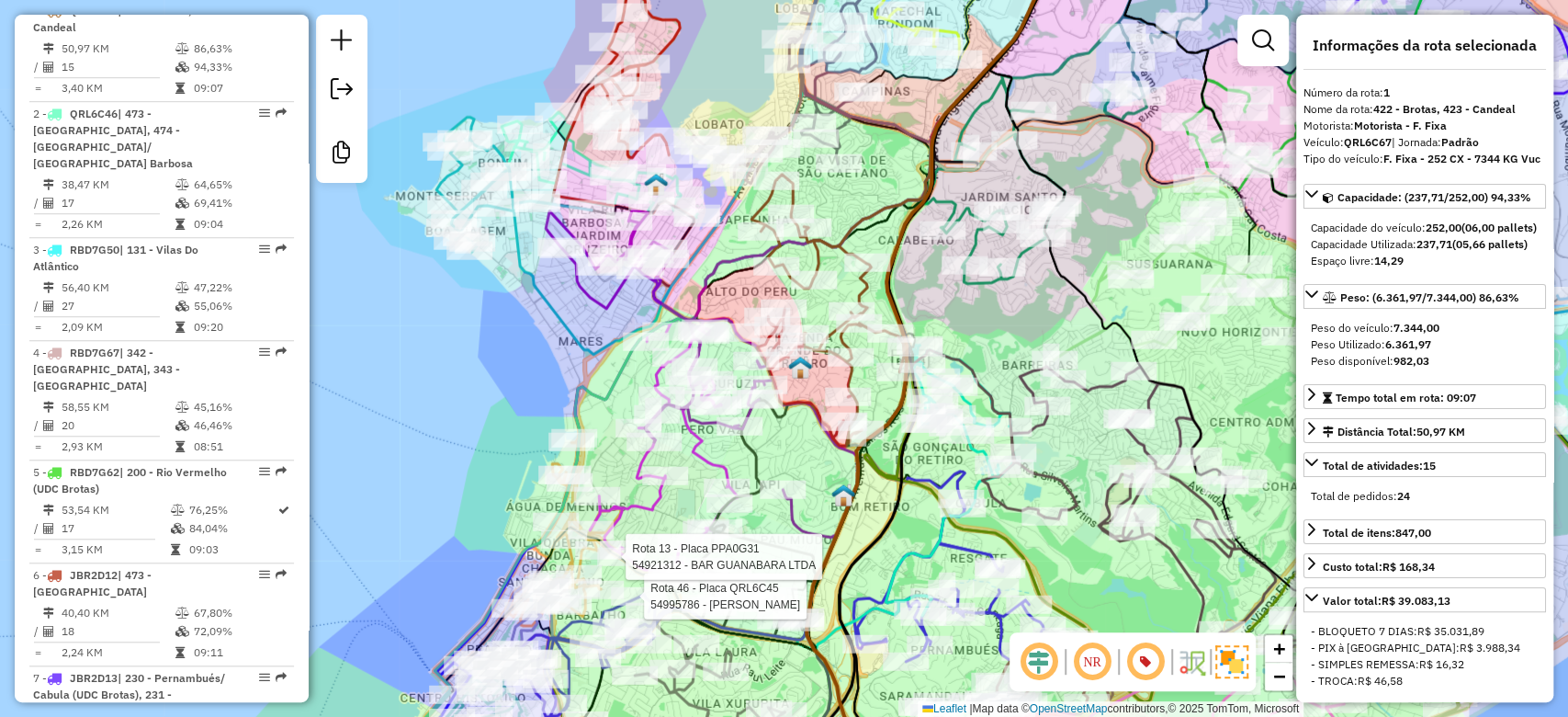
drag, startPoint x: 731, startPoint y: 257, endPoint x: 705, endPoint y: 284, distance: 37.5
click at [705, 283] on icon at bounding box center [853, 194] width 416 height 496
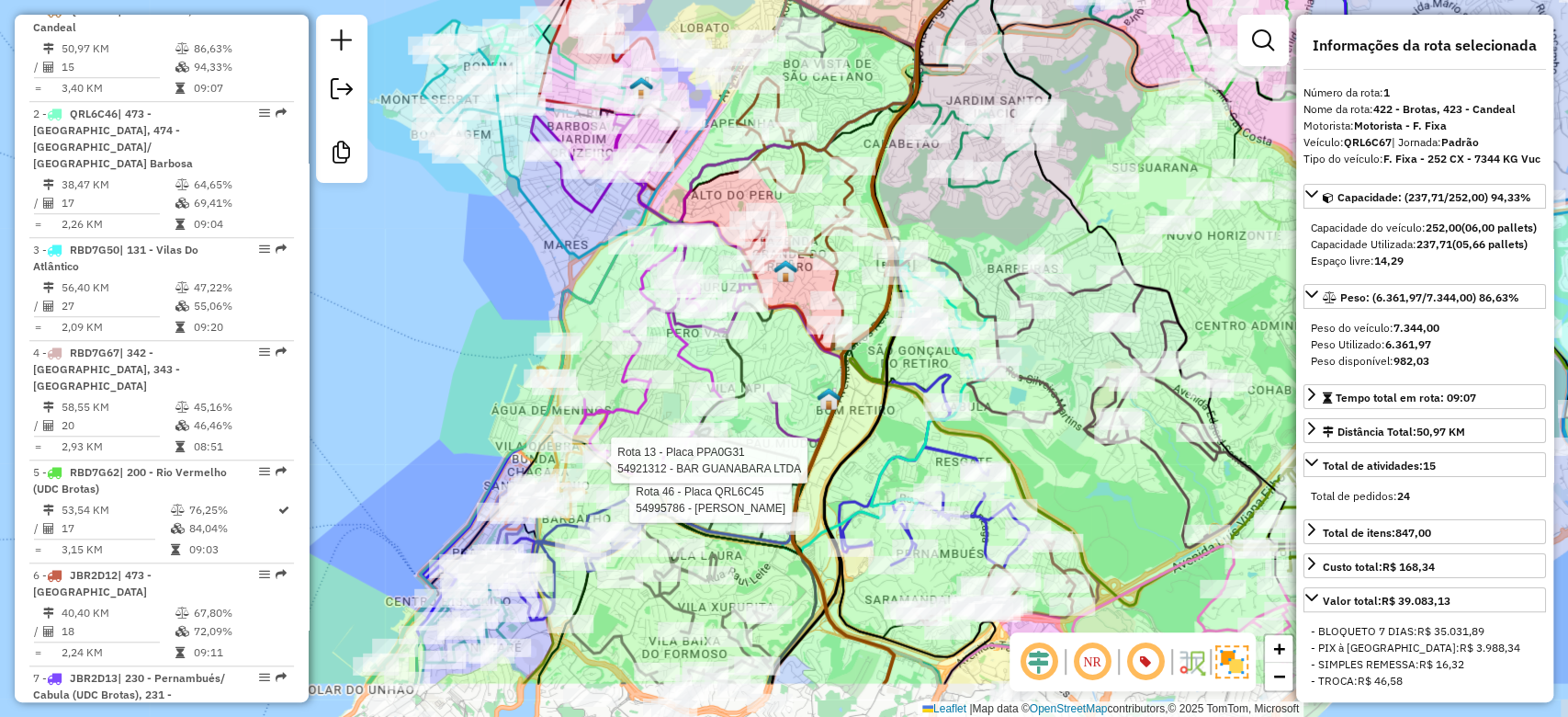
drag, startPoint x: 616, startPoint y: 325, endPoint x: 615, endPoint y: 291, distance: 34.0
click at [615, 291] on div "Rota 46 - Placa QRL6C45 54995786 - EVERALDO SAMPAIO MAT Rota 13 - Placa PPA0G31…" at bounding box center [784, 358] width 1568 height 717
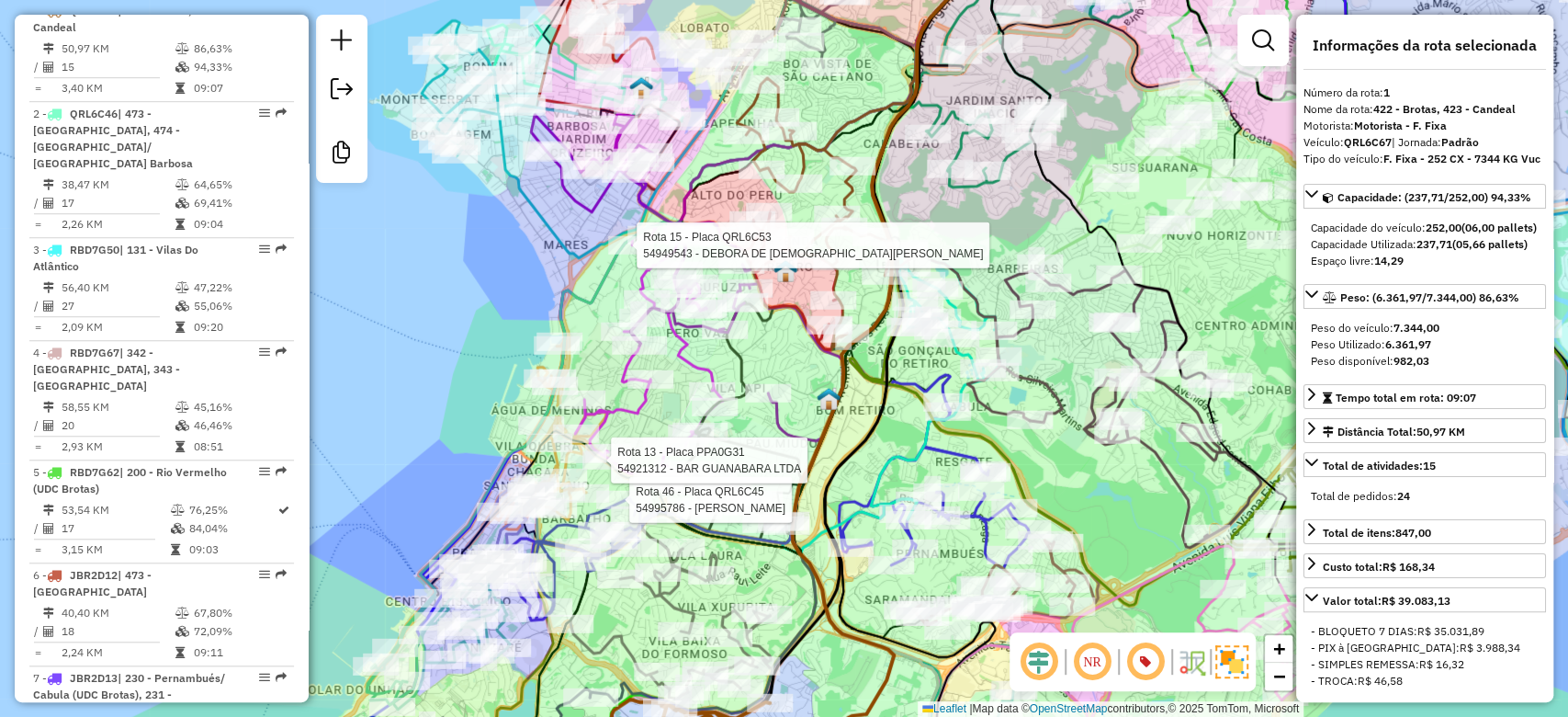
click at [544, 246] on div "Rota 46 - Placa QRL6C45 54995786 - EVERALDO SAMPAIO MAT Rota 13 - Placa PPA0G31…" at bounding box center [784, 358] width 1568 height 717
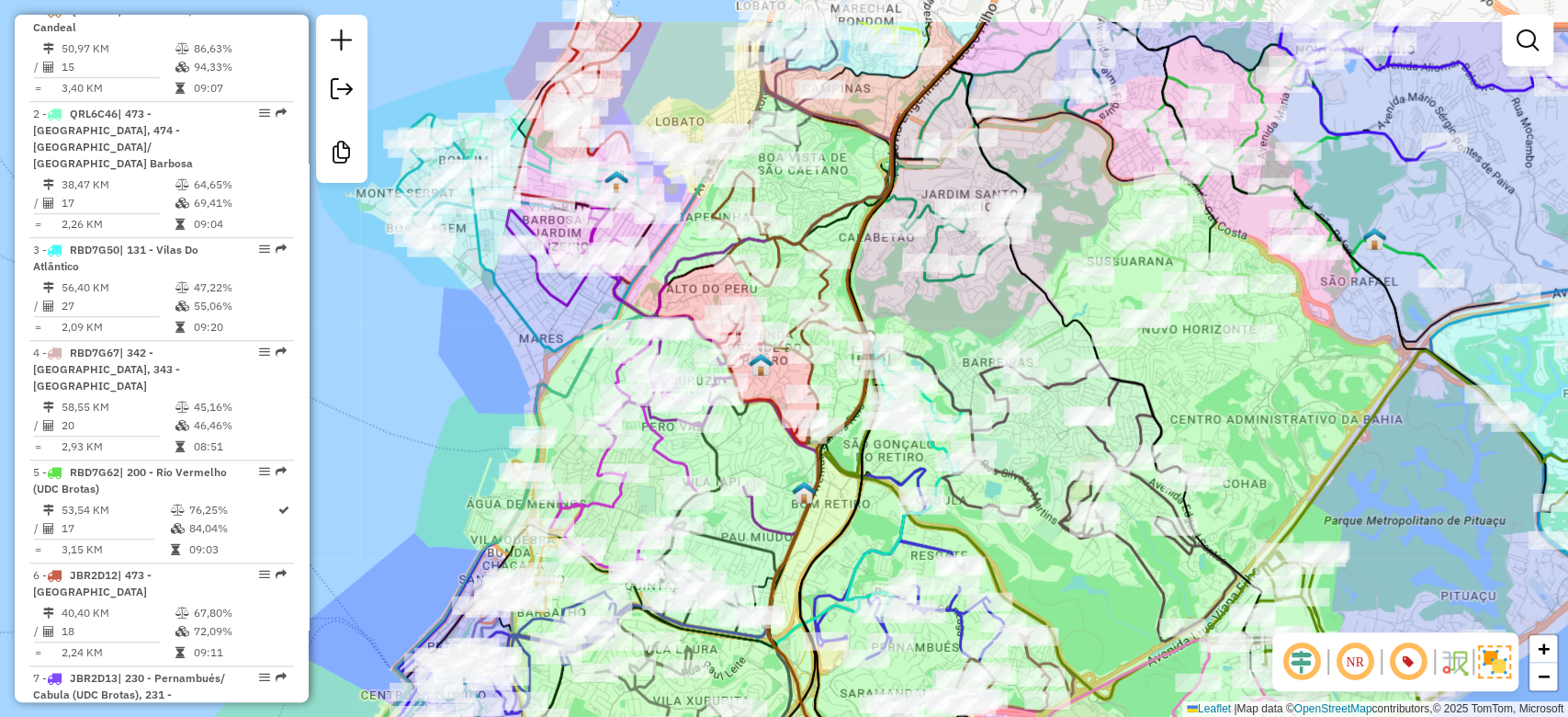
drag, startPoint x: 802, startPoint y: 352, endPoint x: 778, endPoint y: 439, distance: 90.2
click at [778, 439] on div "Janela de atendimento Grade de atendimento Capacidade Transportadoras Veículos …" at bounding box center [784, 358] width 1568 height 717
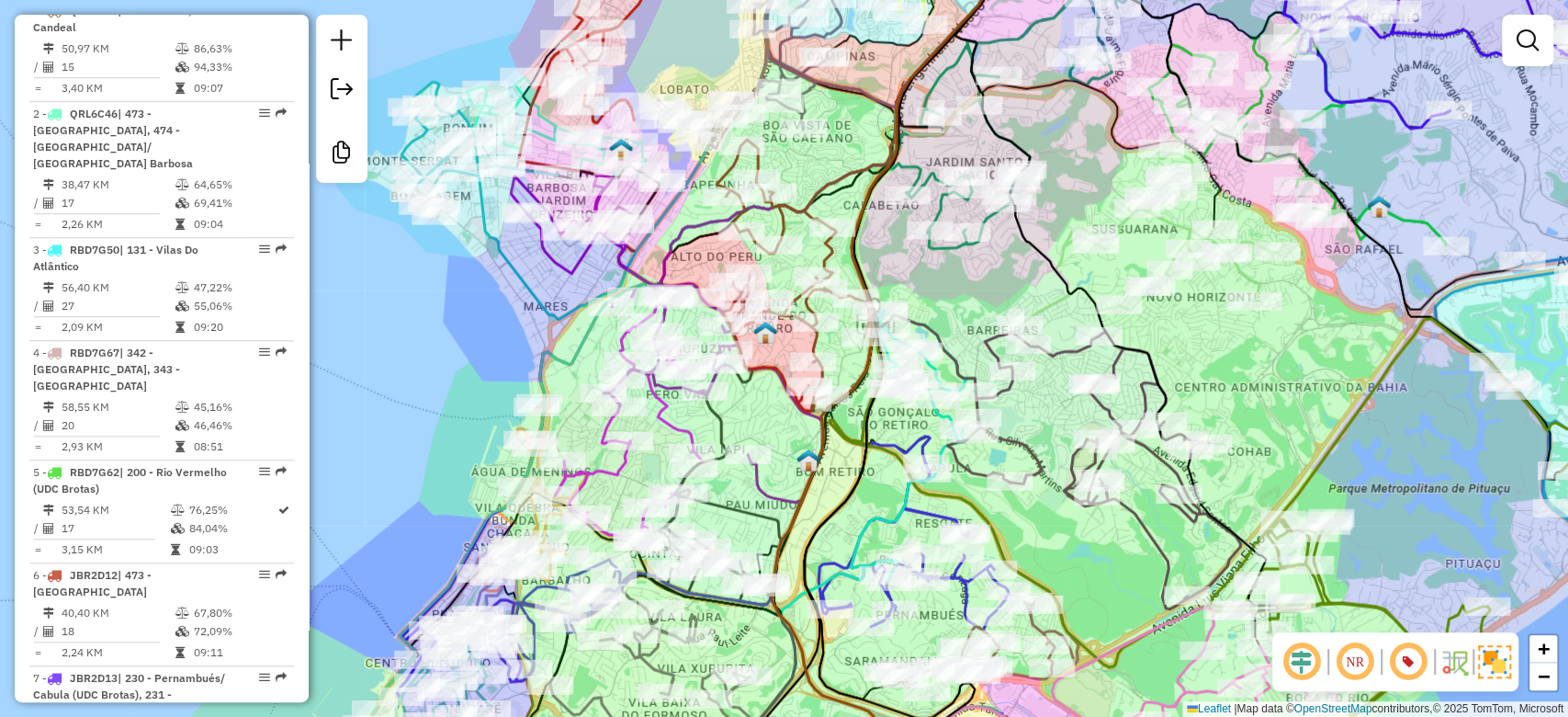
drag, startPoint x: 835, startPoint y: 179, endPoint x: 837, endPoint y: 192, distance: 13.2
click at [839, 145] on div "Janela de atendimento Grade de atendimento Capacidade Transportadoras Veículos …" at bounding box center [784, 358] width 1568 height 717
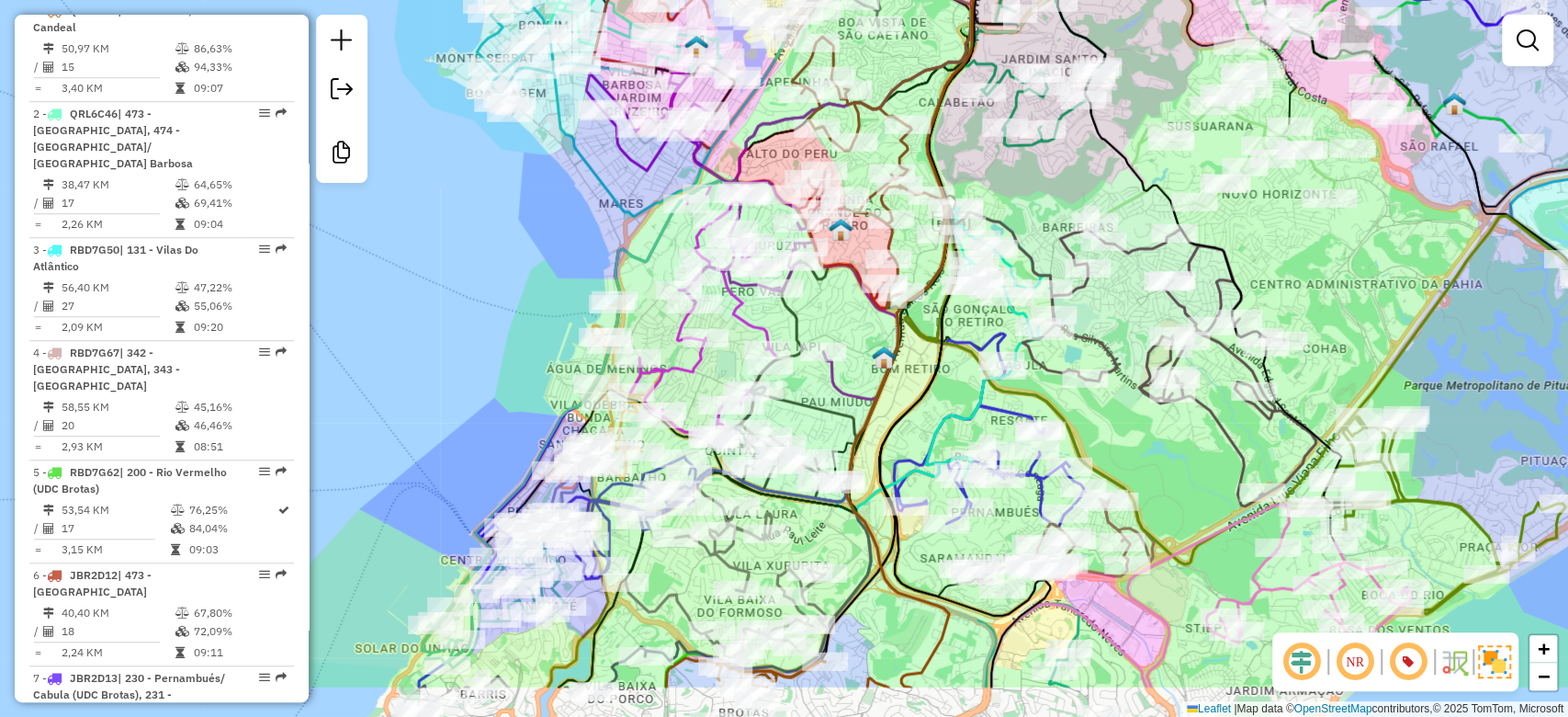
drag, startPoint x: 749, startPoint y: 411, endPoint x: 824, endPoint y: 305, distance: 129.8
click at [824, 308] on div "Janela de atendimento Grade de atendimento Capacidade Transportadoras Veículos …" at bounding box center [784, 358] width 1568 height 717
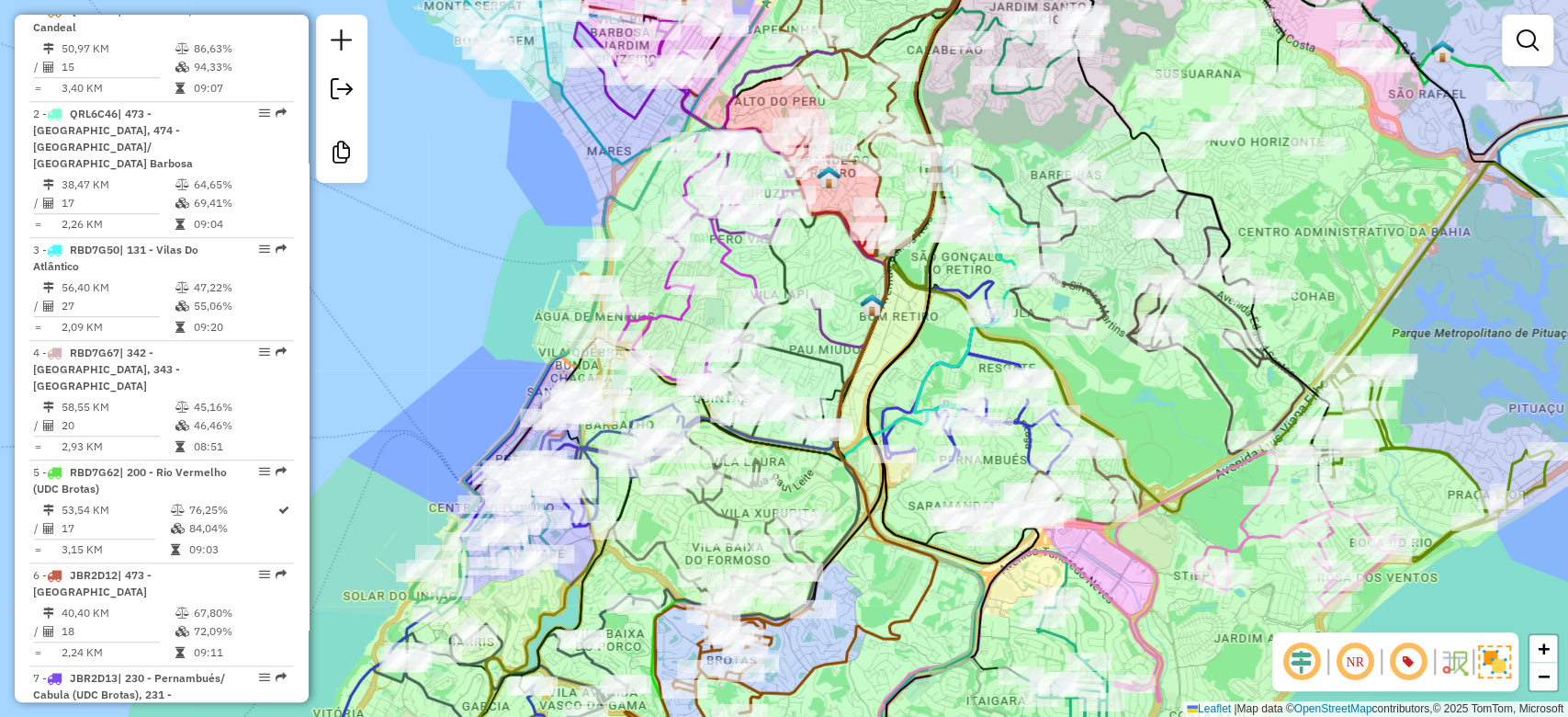
drag, startPoint x: 828, startPoint y: 345, endPoint x: 825, endPoint y: 316, distance: 29.2
click at [825, 316] on icon at bounding box center [730, 184] width 311 height 327
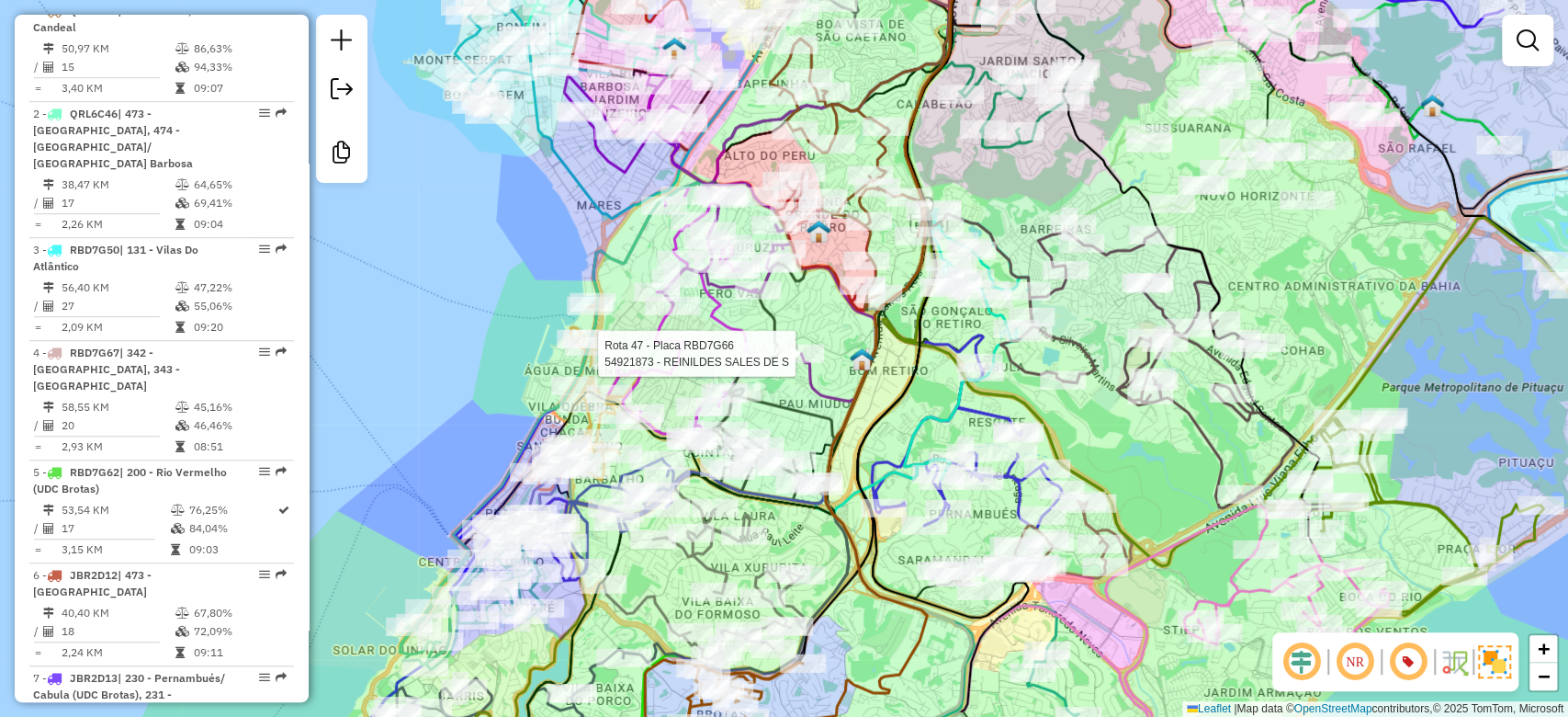
drag, startPoint x: 852, startPoint y: 286, endPoint x: 841, endPoint y: 347, distance: 62.0
click at [842, 347] on div "Rota 47 - Placa RBD7G66 54921873 - REINILDES SALES DE S Janela de atendimento G…" at bounding box center [784, 358] width 1568 height 717
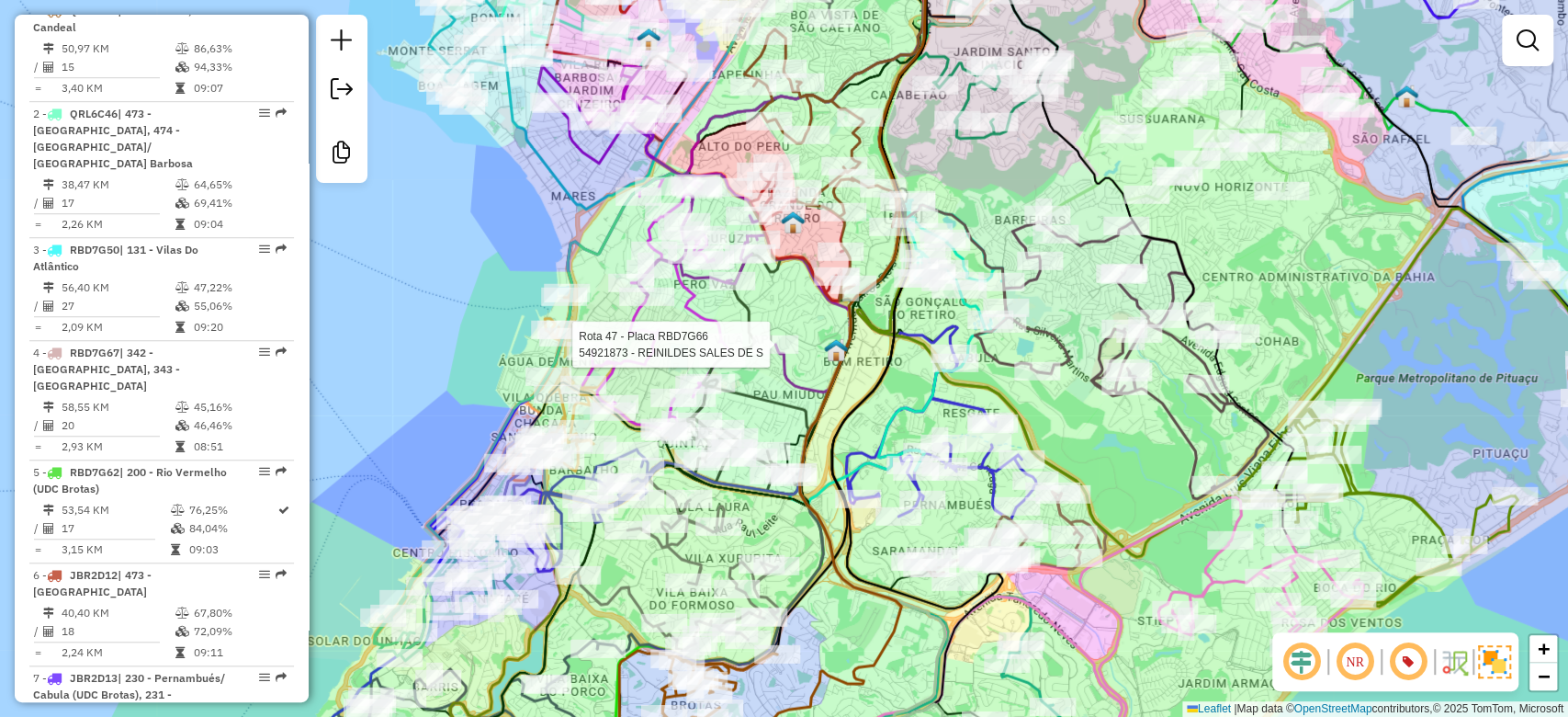
drag, startPoint x: 835, startPoint y: 361, endPoint x: 804, endPoint y: 342, distance: 36.4
click at [808, 346] on div "Rota 47 - Placa RBD7G66 54921873 - REINILDES SALES DE S Janela de atendimento G…" at bounding box center [784, 358] width 1568 height 717
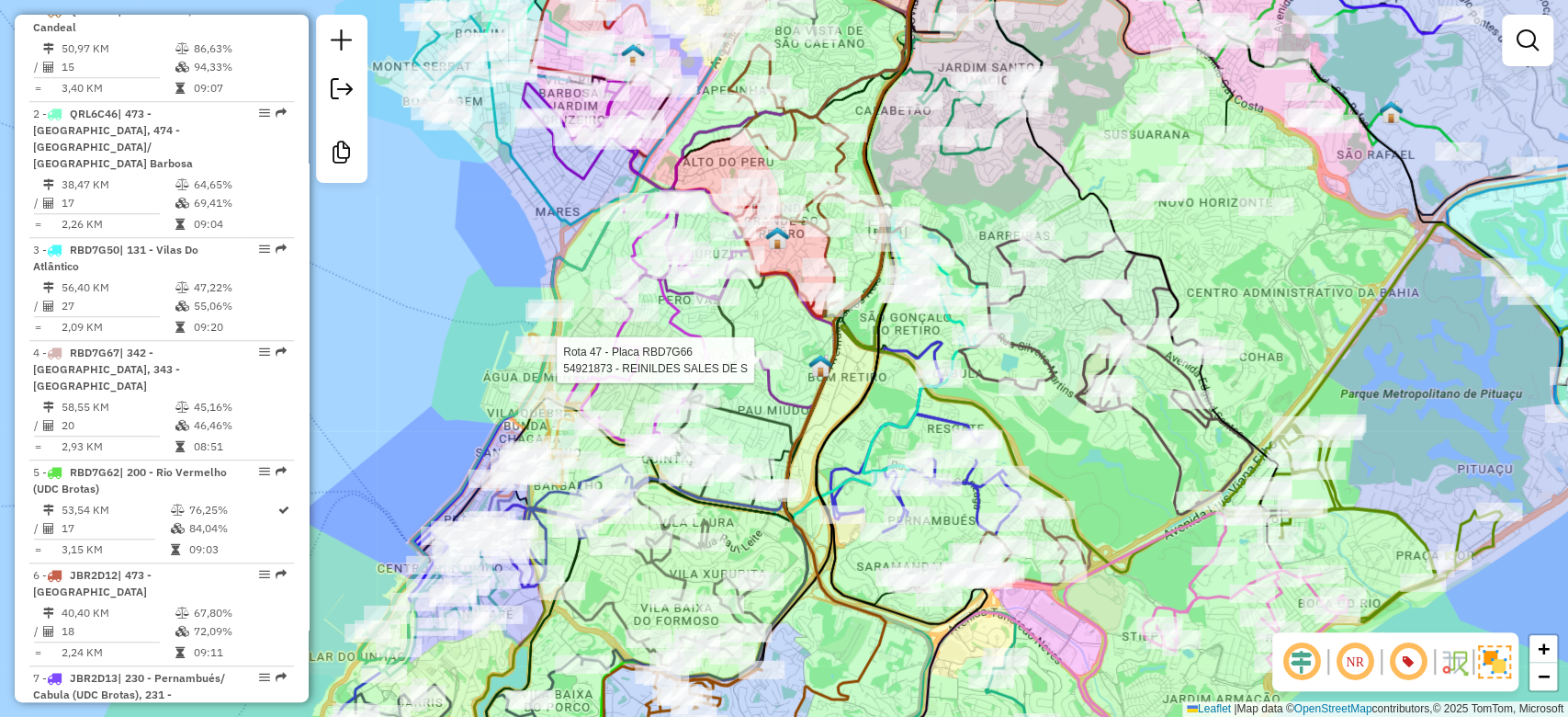
drag, startPoint x: 795, startPoint y: 308, endPoint x: 780, endPoint y: 326, distance: 23.4
click at [780, 326] on div "Rota 47 - Placa RBD7G66 54921873 - REINILDES SALES DE S Janela de atendimento G…" at bounding box center [784, 358] width 1568 height 717
click at [779, 325] on div "Rota 47 - Placa RBD7G66 54921873 - REINILDES SALES DE S Janela de atendimento G…" at bounding box center [784, 358] width 1568 height 717
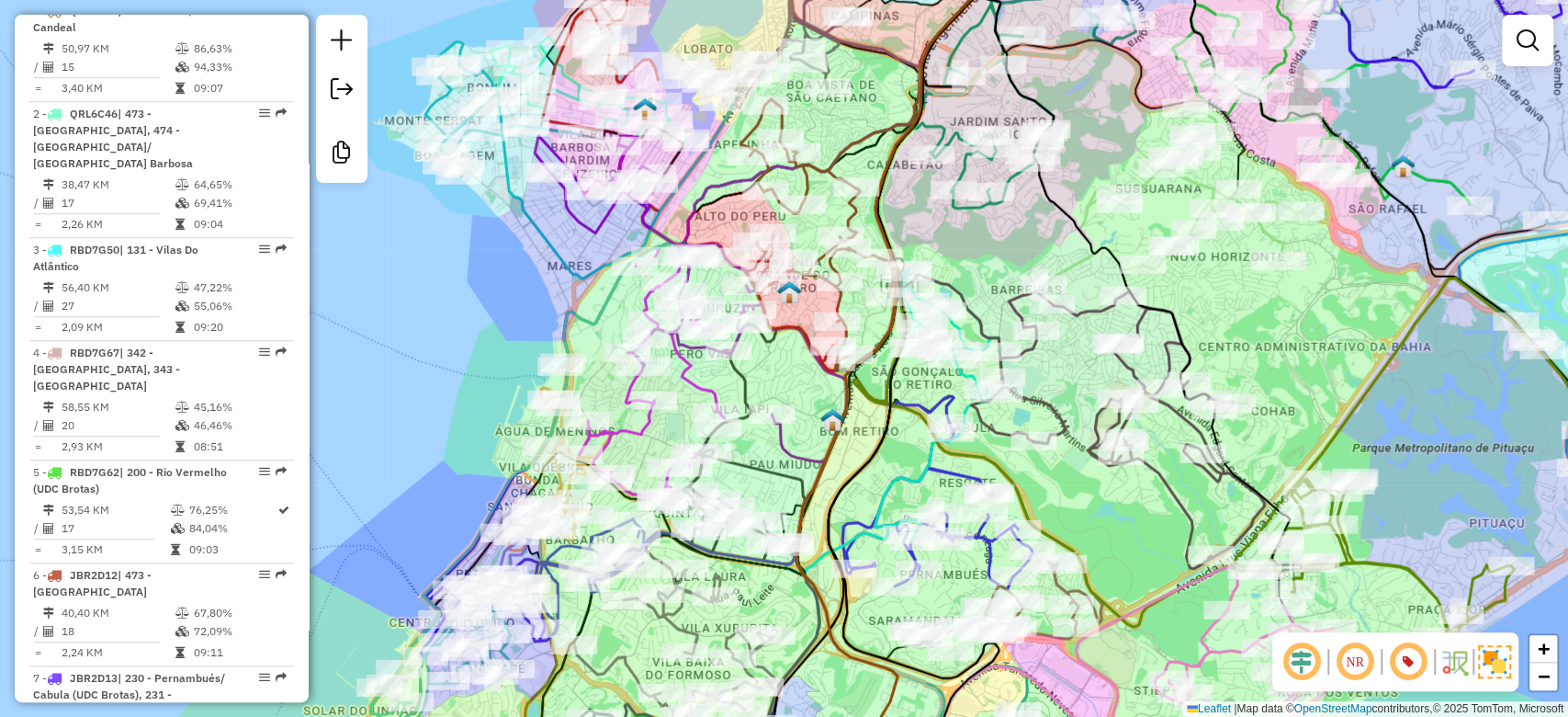
drag, startPoint x: 783, startPoint y: 350, endPoint x: 789, endPoint y: 454, distance: 104.2
click at [789, 452] on div "Janela de atendimento Grade de atendimento Capacidade Transportadoras Veículos …" at bounding box center [784, 358] width 1568 height 717
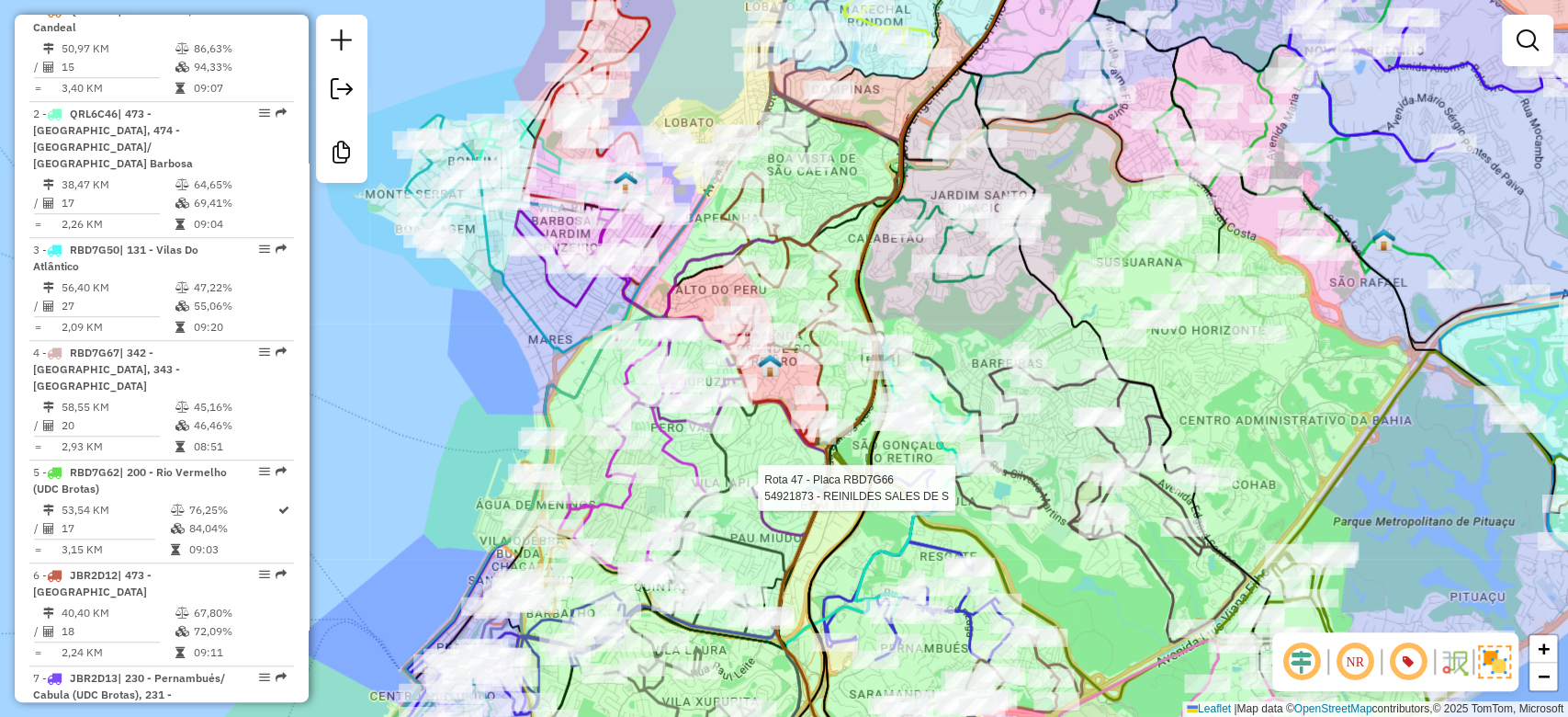
drag, startPoint x: 593, startPoint y: 310, endPoint x: 585, endPoint y: 361, distance: 51.6
click at [585, 361] on div "Rota 47 - Placa RBD7G66 54921873 - REINILDES SALES DE S Janela de atendimento G…" at bounding box center [784, 358] width 1568 height 717
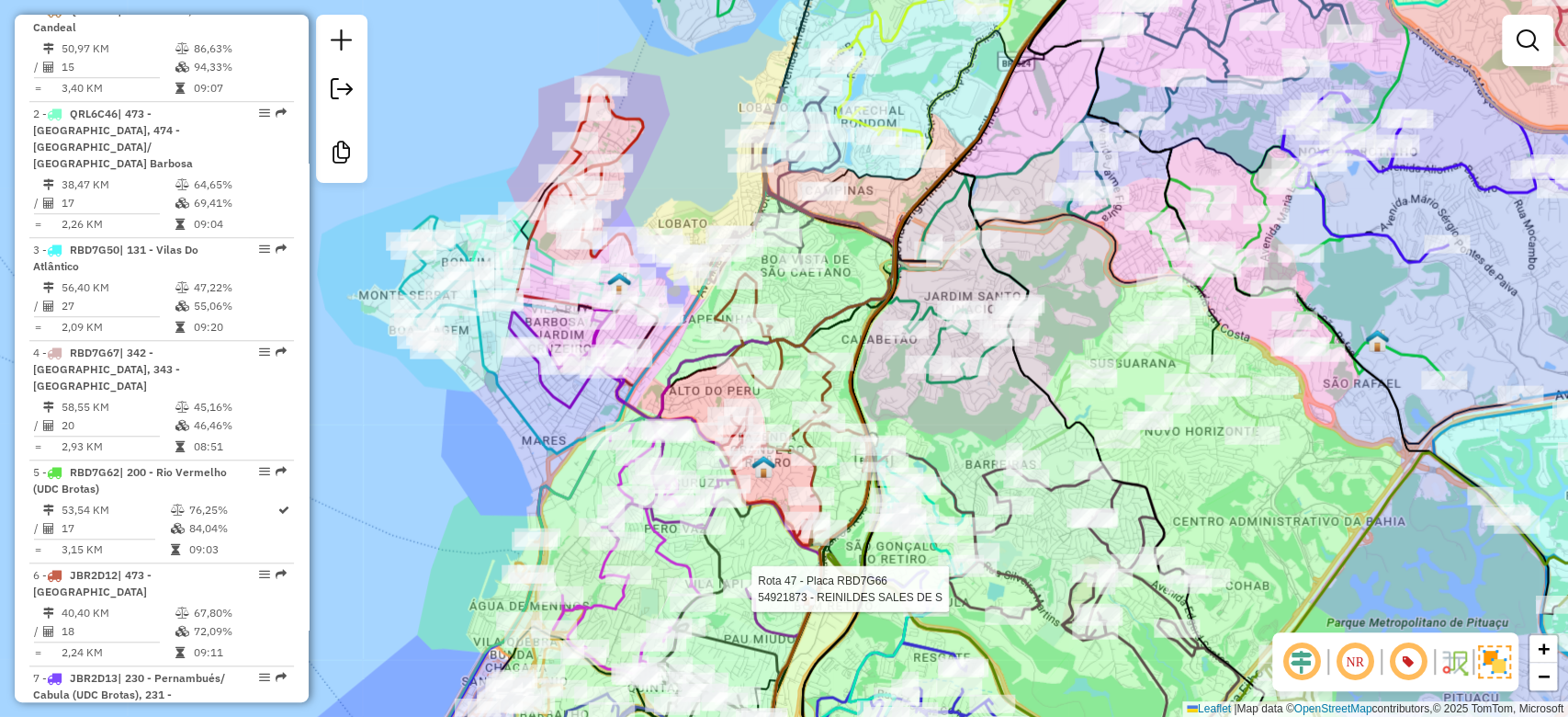
drag, startPoint x: 577, startPoint y: 382, endPoint x: 582, endPoint y: 417, distance: 35.4
click at [582, 417] on icon at bounding box center [665, 473] width 311 height 327
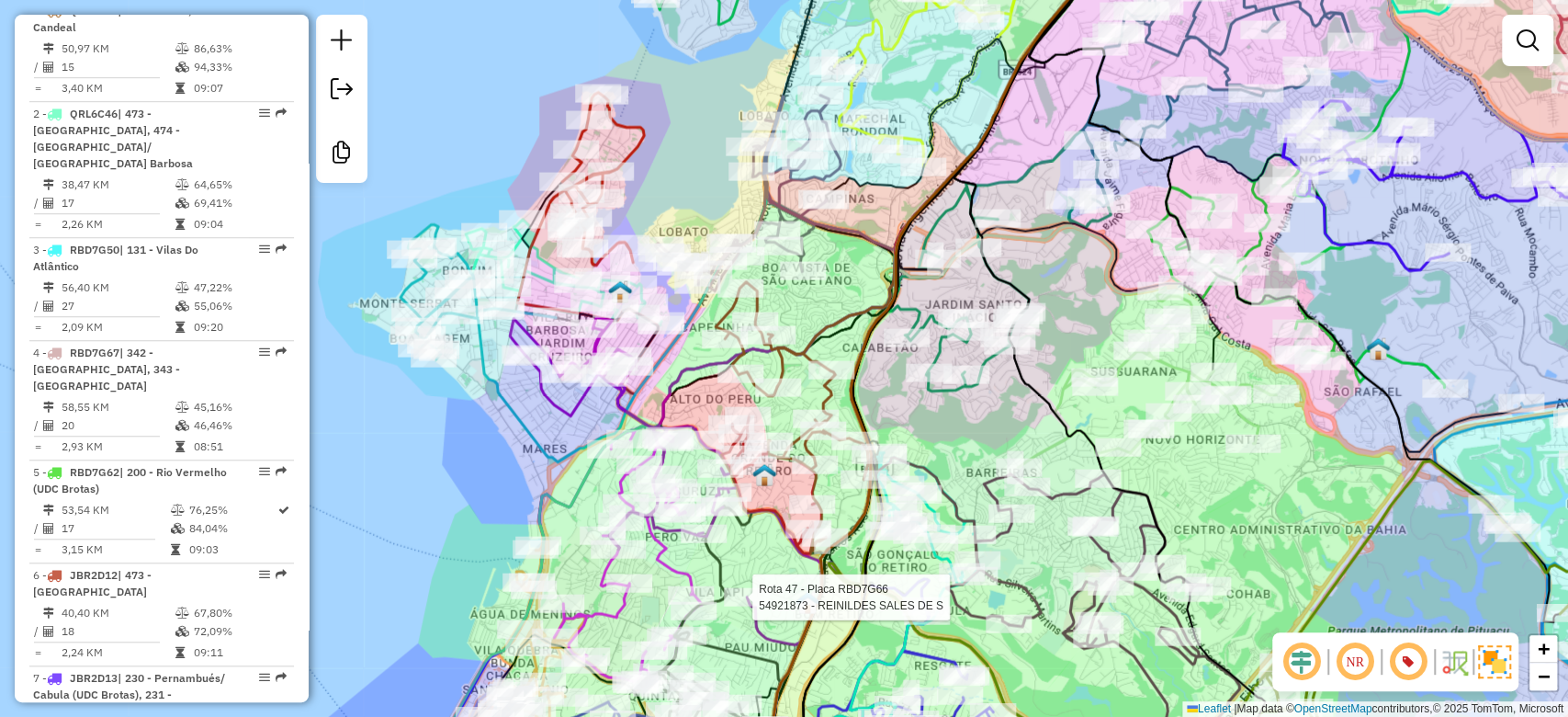
drag, startPoint x: 581, startPoint y: 391, endPoint x: 576, endPoint y: 372, distance: 19.6
click at [576, 372] on icon at bounding box center [665, 482] width 311 height 327
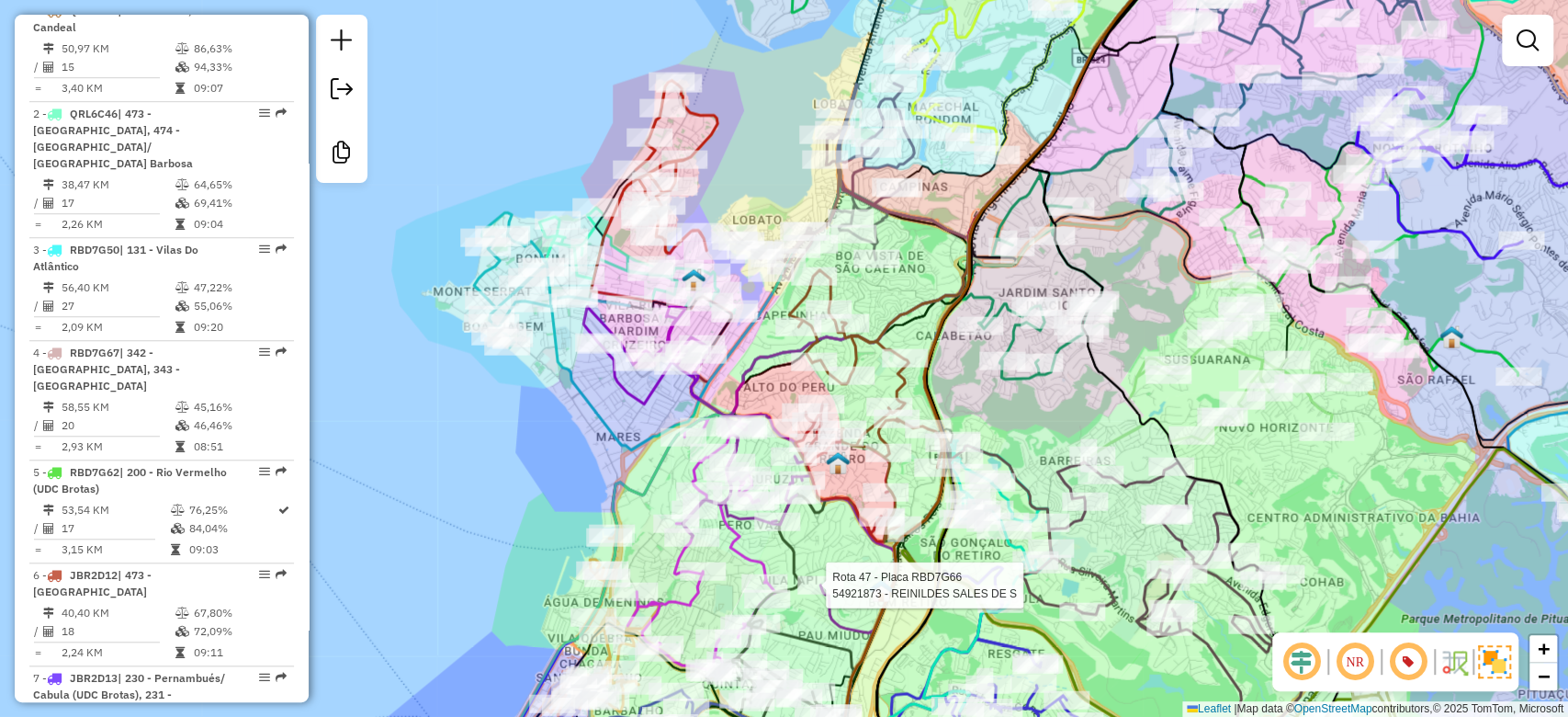
drag, startPoint x: 526, startPoint y: 383, endPoint x: 592, endPoint y: 402, distance: 68.7
click at [592, 402] on icon at bounding box center [837, 198] width 670 height 505
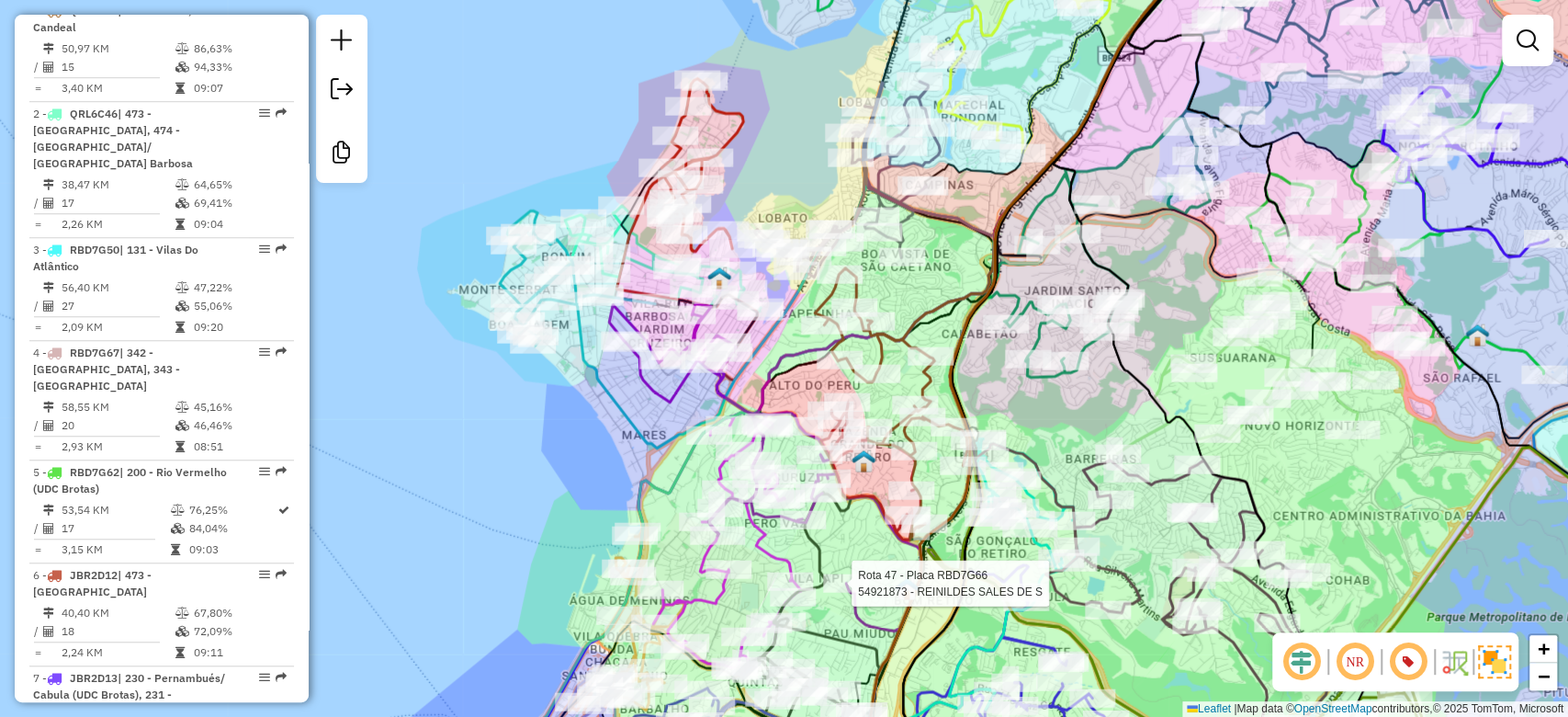
drag, startPoint x: 572, startPoint y: 401, endPoint x: 595, endPoint y: 399, distance: 23.1
click at [595, 399] on div "Rota 47 - Placa RBD7G66 54921873 - REINILDES SALES DE S Janela de atendimento G…" at bounding box center [784, 358] width 1568 height 717
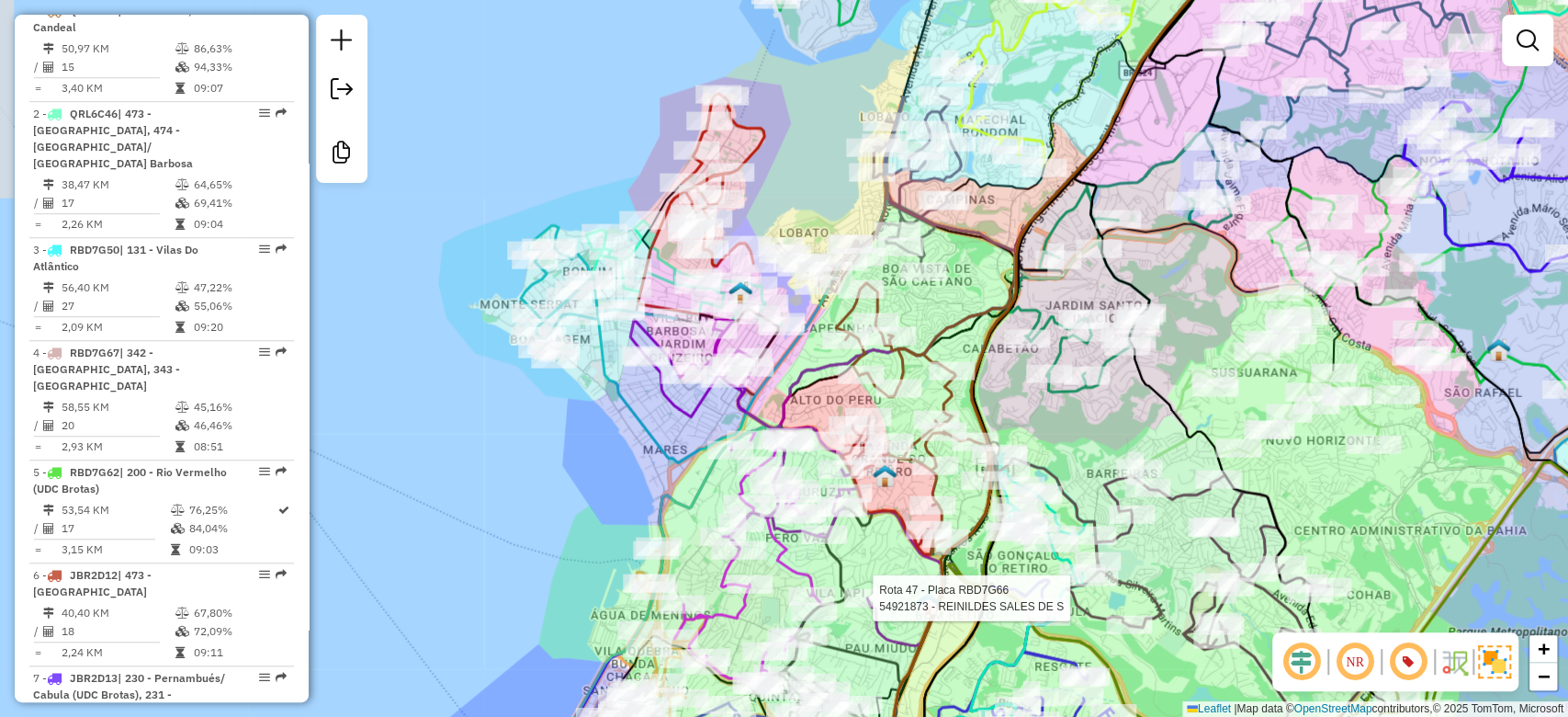
drag, startPoint x: 572, startPoint y: 172, endPoint x: 590, endPoint y: 187, distance: 23.4
click at [590, 187] on div "Rota 47 - Placa RBD7G66 54921873 - REINILDES SALES DE S Janela de atendimento G…" at bounding box center [784, 358] width 1568 height 717
drag, startPoint x: 579, startPoint y: 186, endPoint x: 568, endPoint y: 216, distance: 32.0
click at [568, 214] on div "Rota 47 - Placa RBD7G66 54921873 - REINILDES SALES DE S Janela de atendimento G…" at bounding box center [784, 358] width 1568 height 717
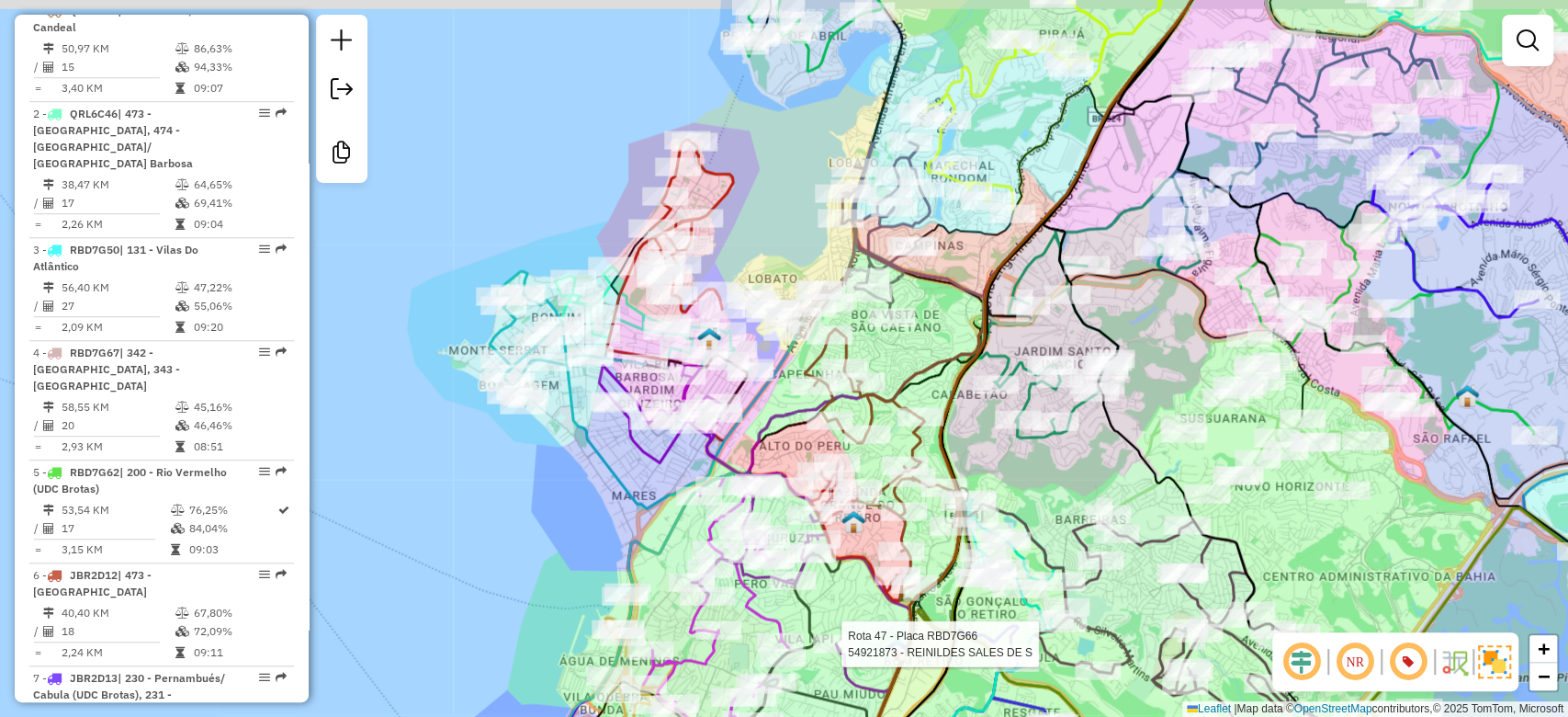
drag, startPoint x: 587, startPoint y: 186, endPoint x: 569, endPoint y: 203, distance: 24.8
click at [569, 203] on div "Rota 47 - Placa RBD7G66 54921873 - REINILDES SALES DE S Janela de atendimento G…" at bounding box center [784, 358] width 1568 height 717
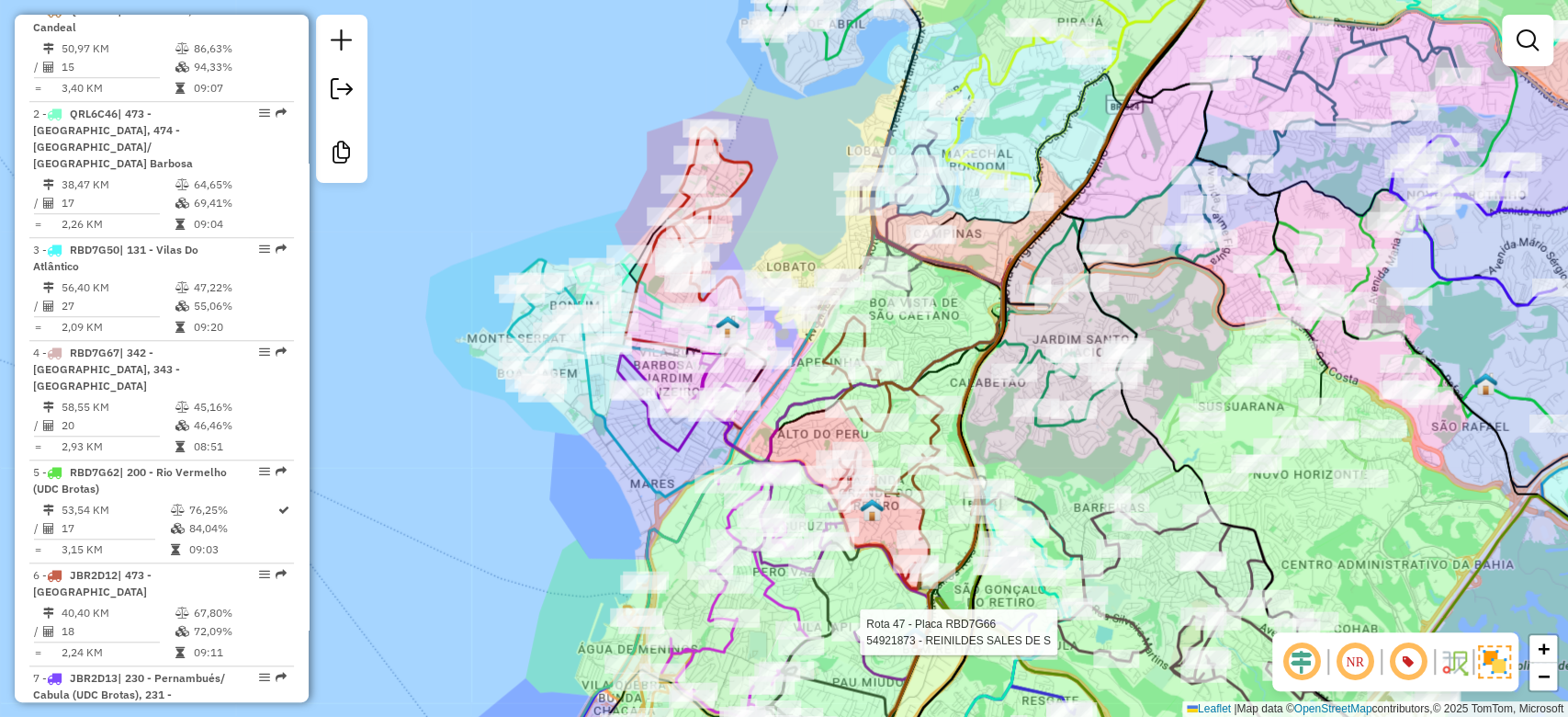
drag, startPoint x: 574, startPoint y: 205, endPoint x: 592, endPoint y: 193, distance: 21.6
click at [592, 193] on div "Rota 47 - Placa RBD7G66 54921873 - REINILDES SALES DE S Janela de atendimento G…" at bounding box center [784, 358] width 1568 height 717
click at [981, 275] on icon at bounding box center [1100, 106] width 455 height 356
select select "**********"
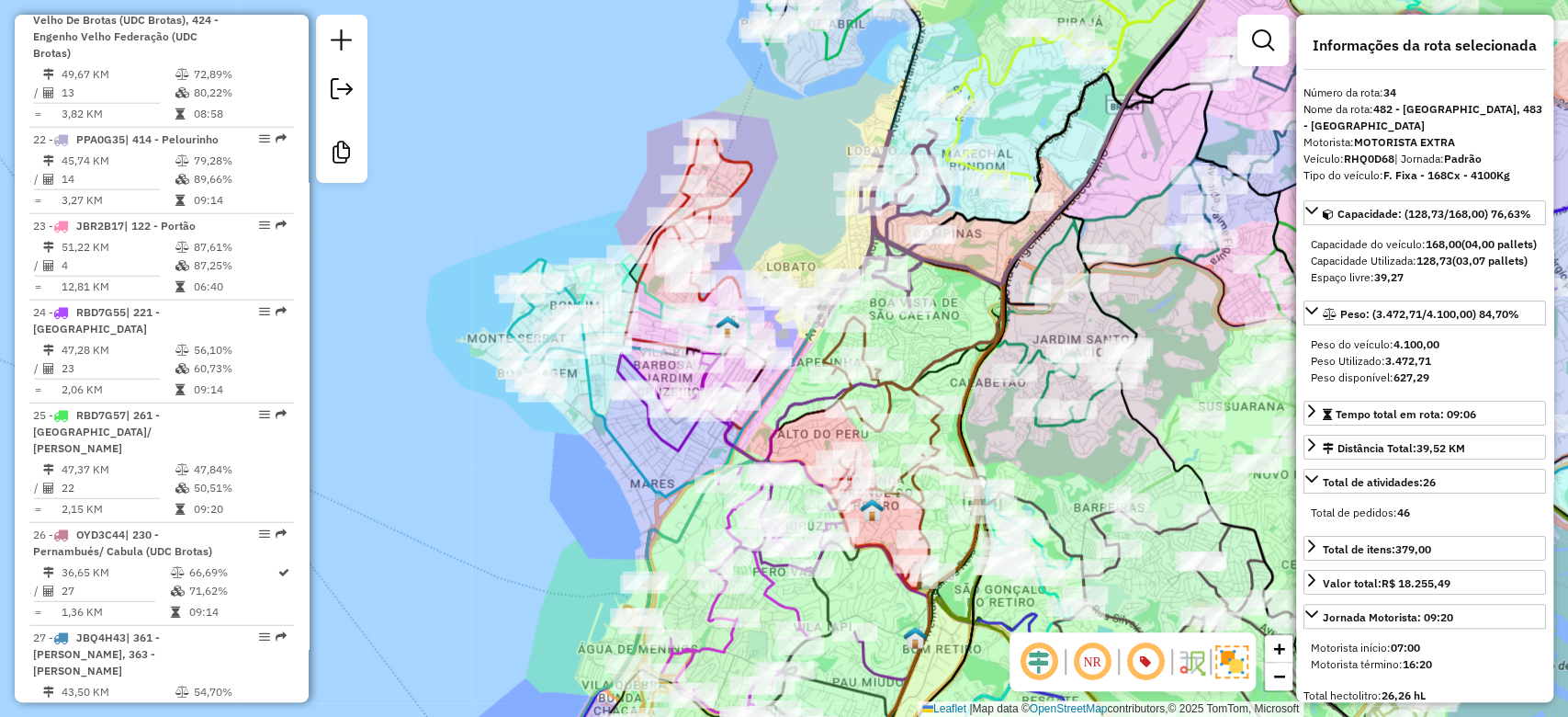
scroll to position [4345, 0]
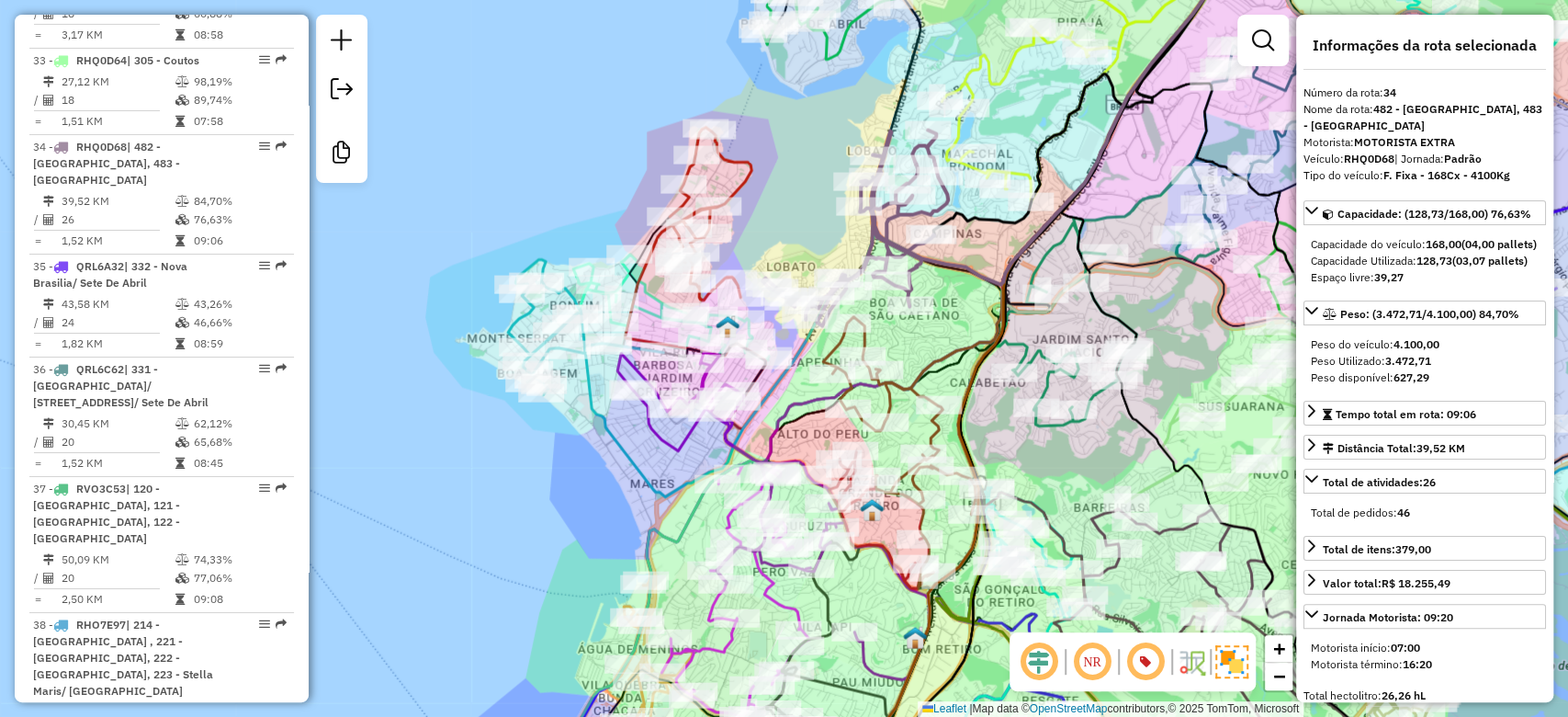
click at [802, 208] on div "Janela de atendimento Grade de atendimento Capacidade Transportadoras Veículos …" at bounding box center [784, 358] width 1568 height 717
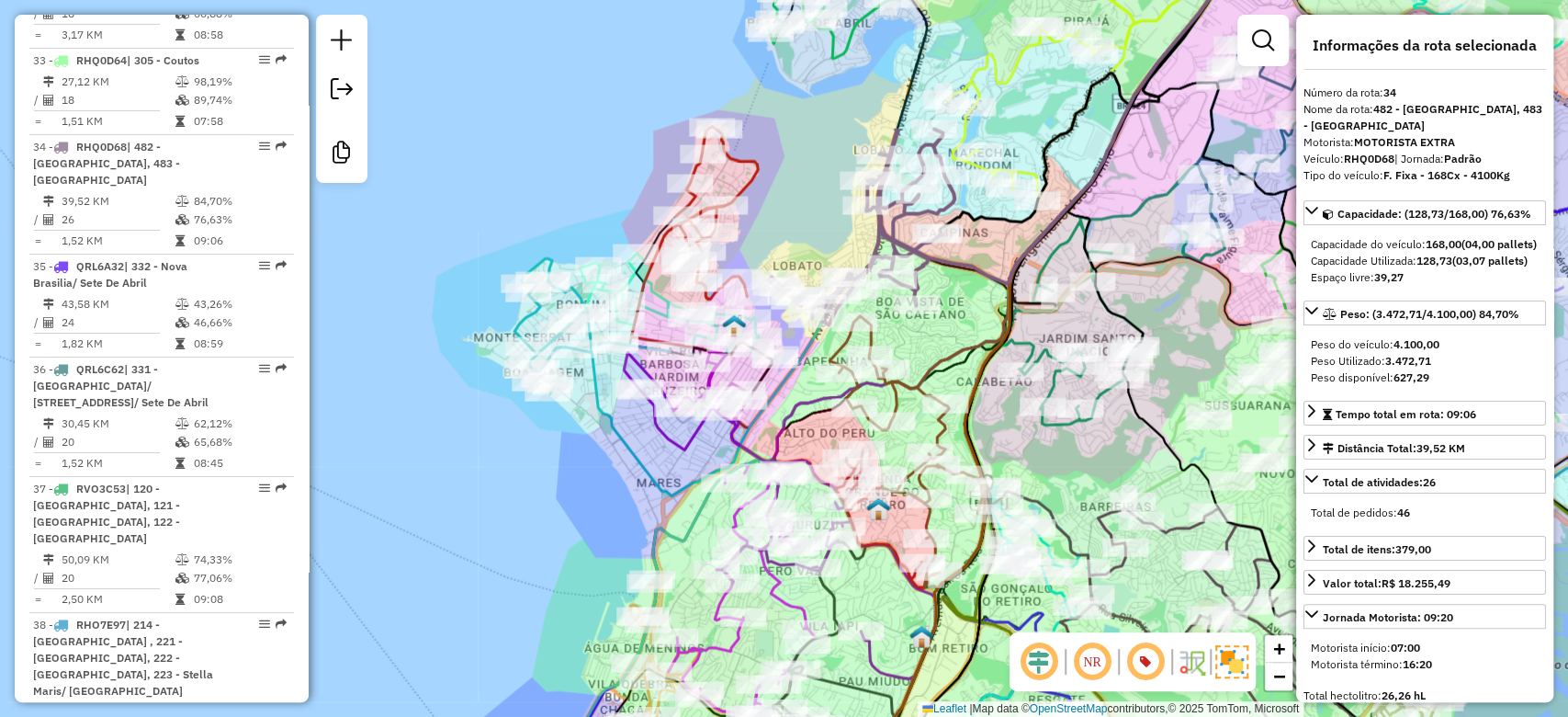
drag, startPoint x: 556, startPoint y: 180, endPoint x: 532, endPoint y: 151, distance: 37.6
click at [534, 151] on div "Janela de atendimento Grade de atendimento Capacidade Transportadoras Veículos …" at bounding box center [784, 358] width 1568 height 717
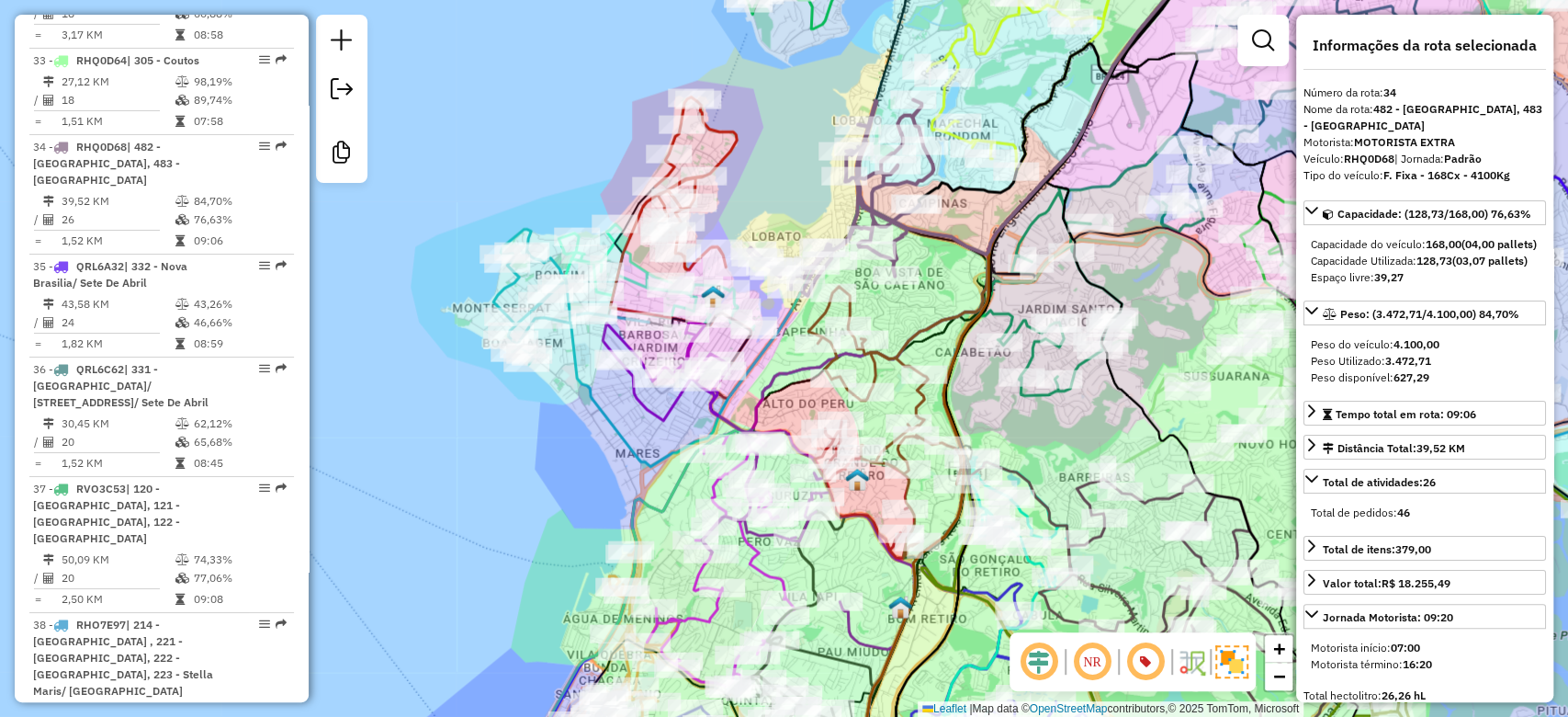
click at [558, 171] on div "Janela de atendimento Grade de atendimento Capacidade Transportadoras Veículos …" at bounding box center [784, 358] width 1568 height 717
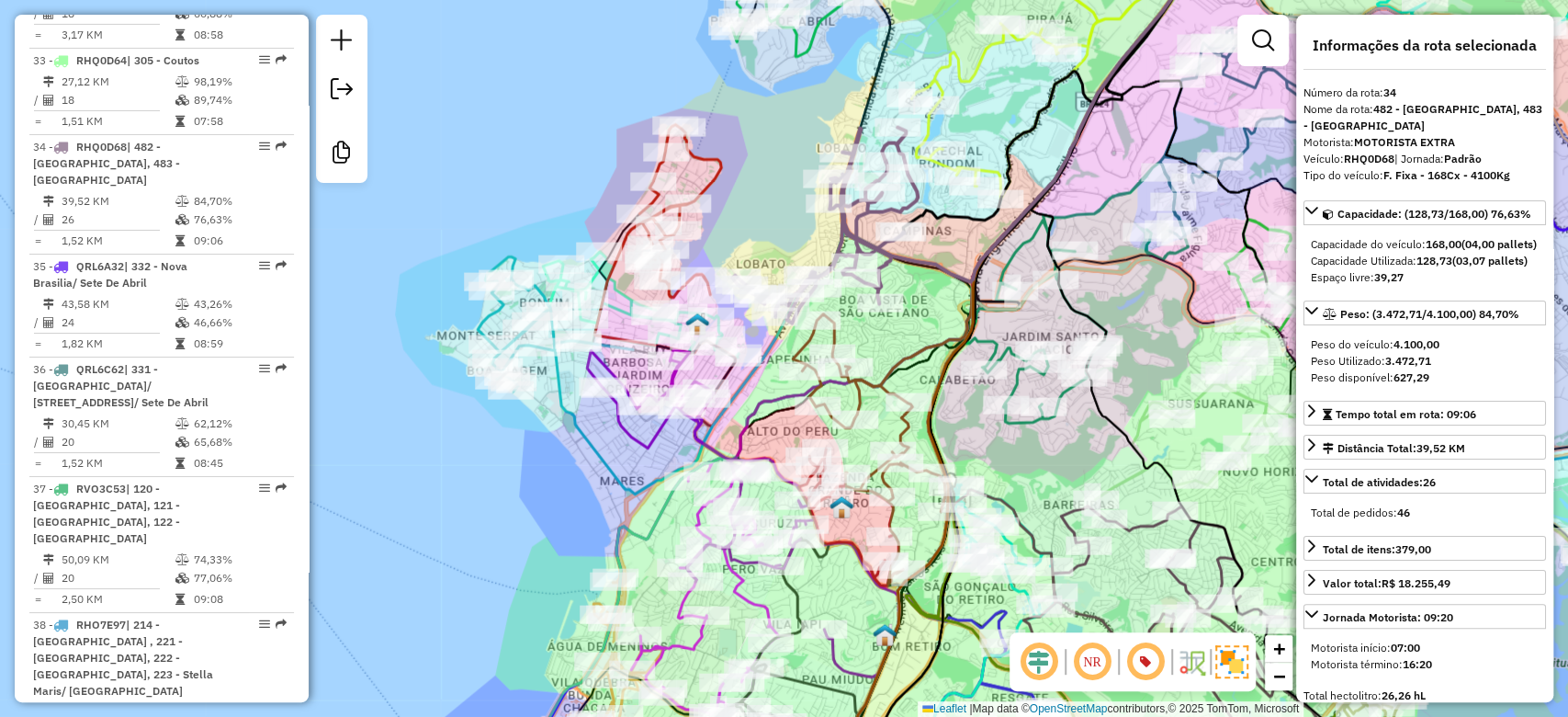
drag, startPoint x: 535, startPoint y: 143, endPoint x: 499, endPoint y: 166, distance: 42.7
click at [499, 166] on div "Janela de atendimento Grade de atendimento Capacidade Transportadoras Veículos …" at bounding box center [784, 358] width 1568 height 717
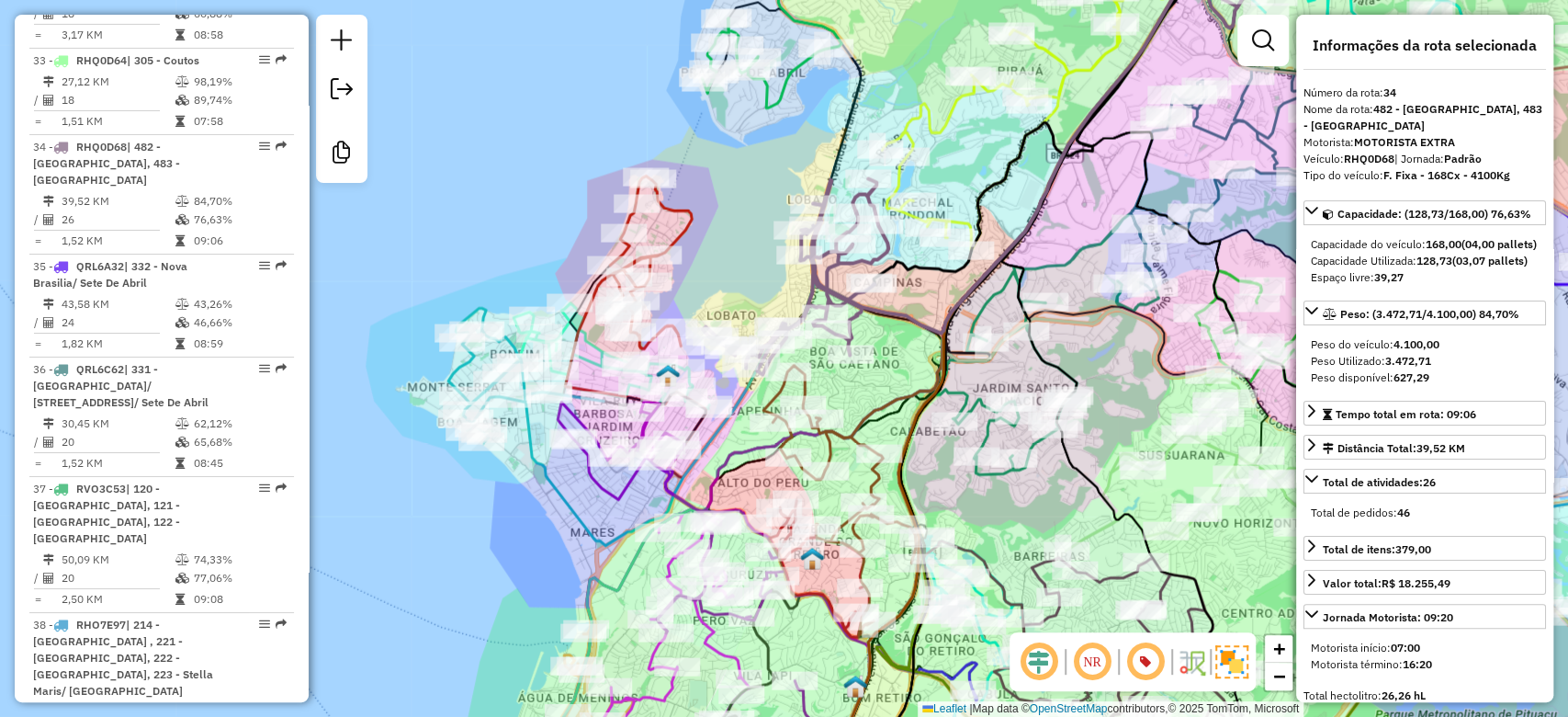
drag, startPoint x: 531, startPoint y: 144, endPoint x: 484, endPoint y: 256, distance: 121.5
click at [493, 239] on div "Janela de atendimento Grade de atendimento Capacidade Transportadoras Veículos …" at bounding box center [784, 358] width 1568 height 717
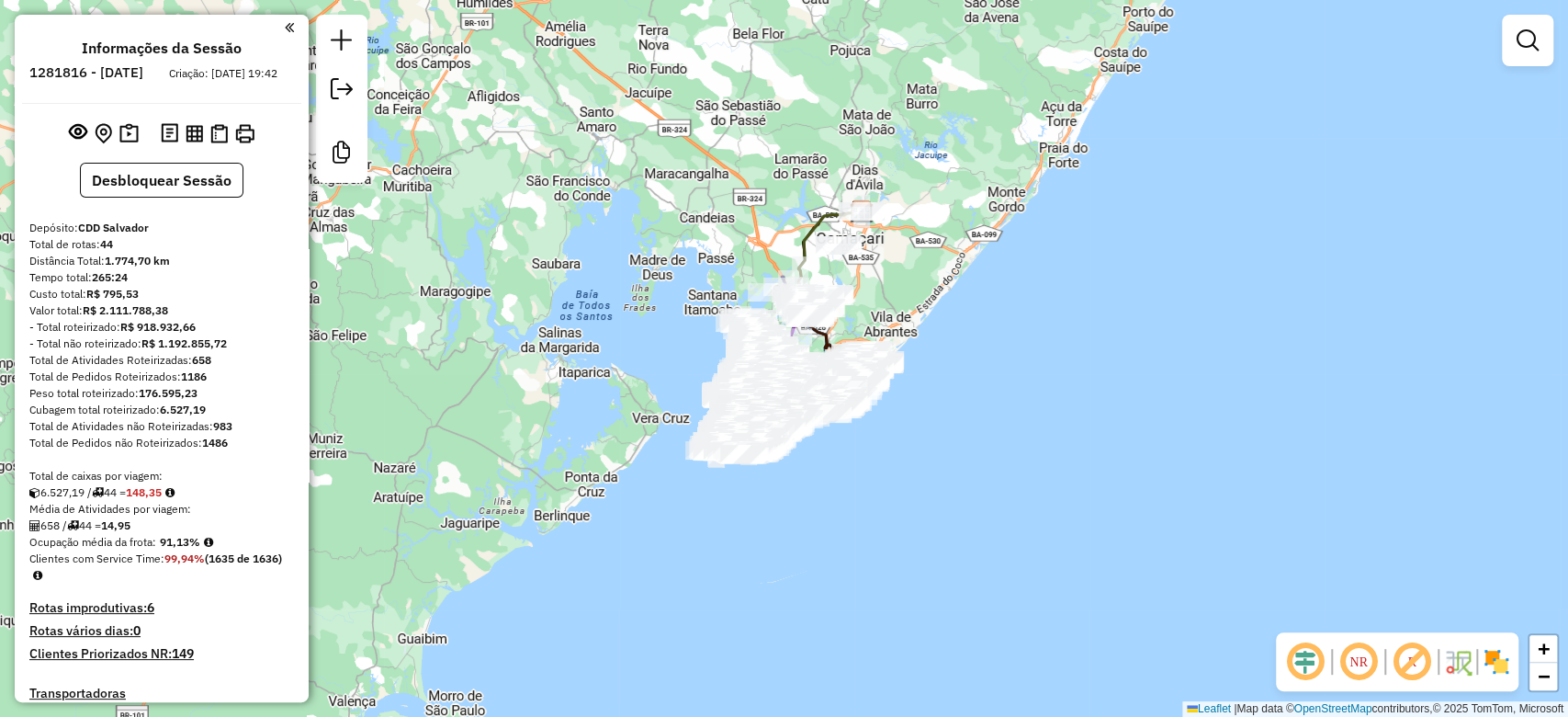
click at [1417, 671] on em at bounding box center [1411, 661] width 44 height 44
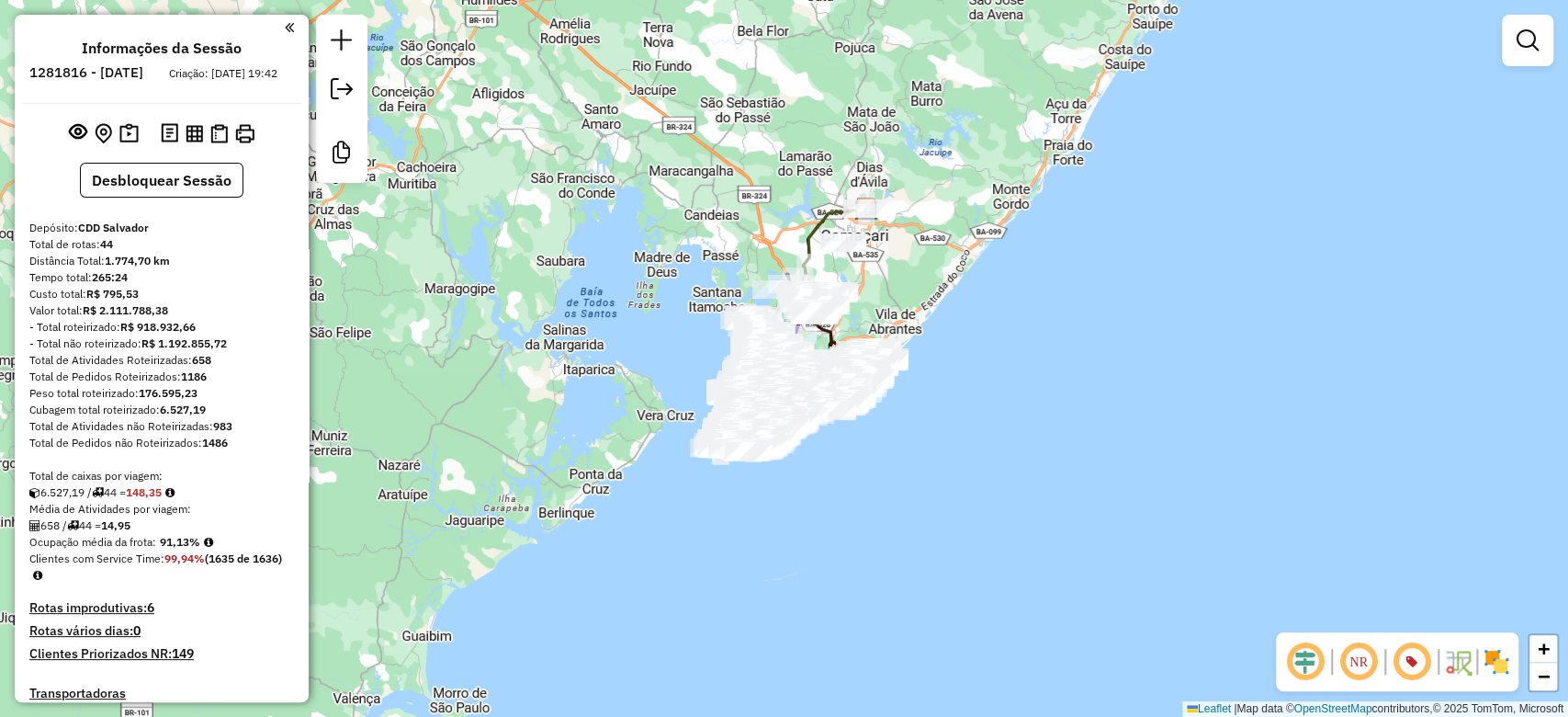
drag, startPoint x: 931, startPoint y: 293, endPoint x: 941, endPoint y: 268, distance: 26.9
click at [941, 269] on div "Janela de atendimento Grade de atendimento Capacidade Transportadoras Veículos …" at bounding box center [784, 358] width 1568 height 717
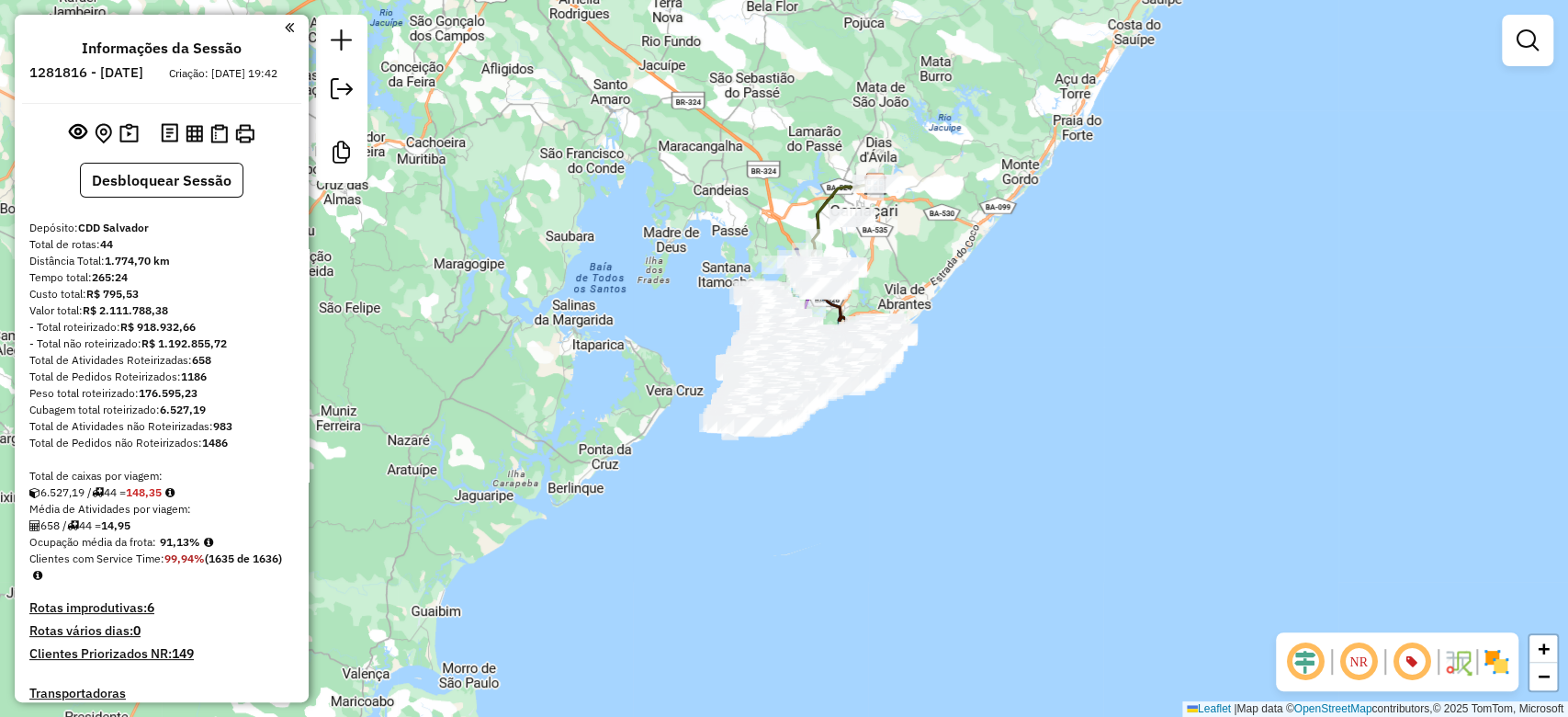
click at [1361, 667] on em at bounding box center [1358, 661] width 44 height 44
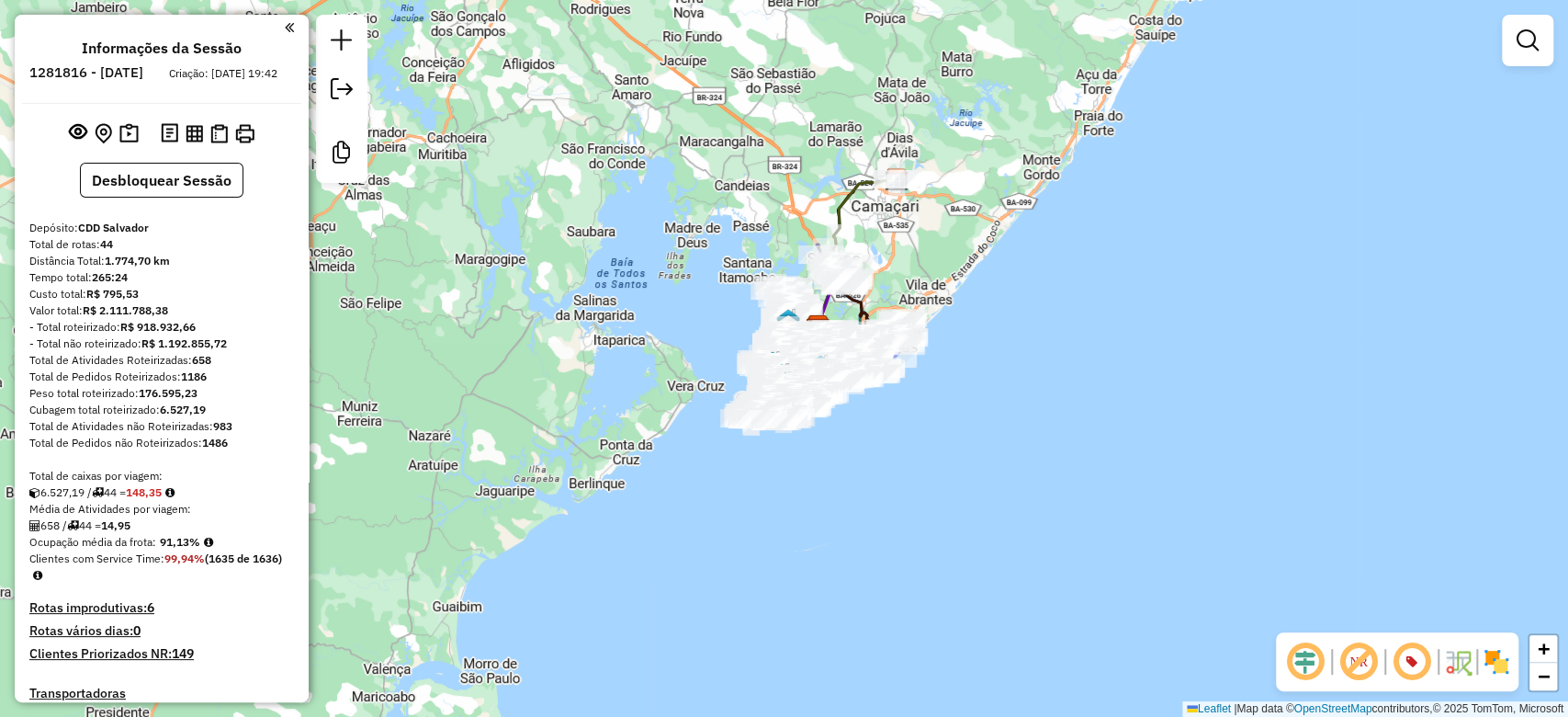
click at [896, 255] on div "Janela de atendimento Grade de atendimento Capacidade Transportadoras Veículos …" at bounding box center [784, 358] width 1568 height 717
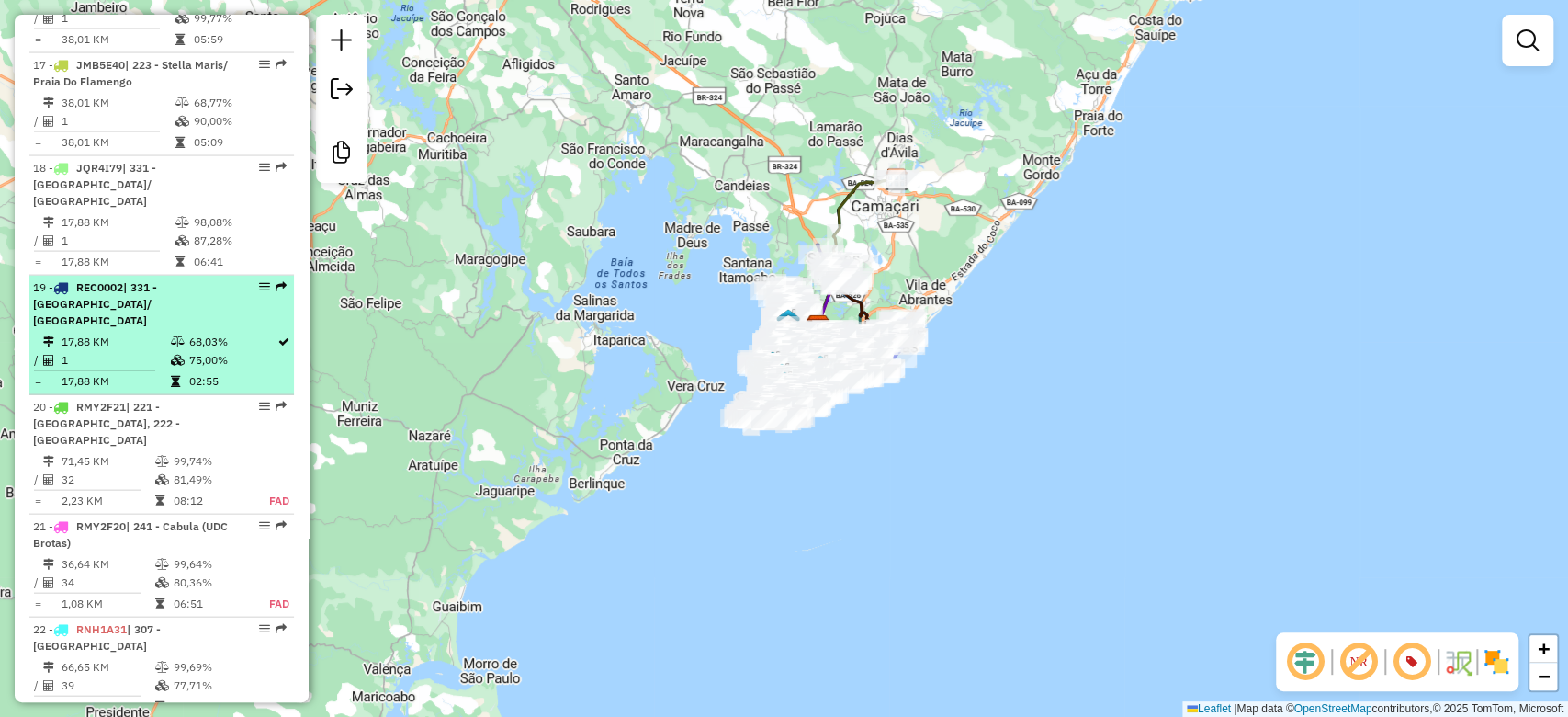
scroll to position [2512, 0]
click at [200, 351] on td "68,03%" at bounding box center [232, 341] width 89 height 19
select select "**********"
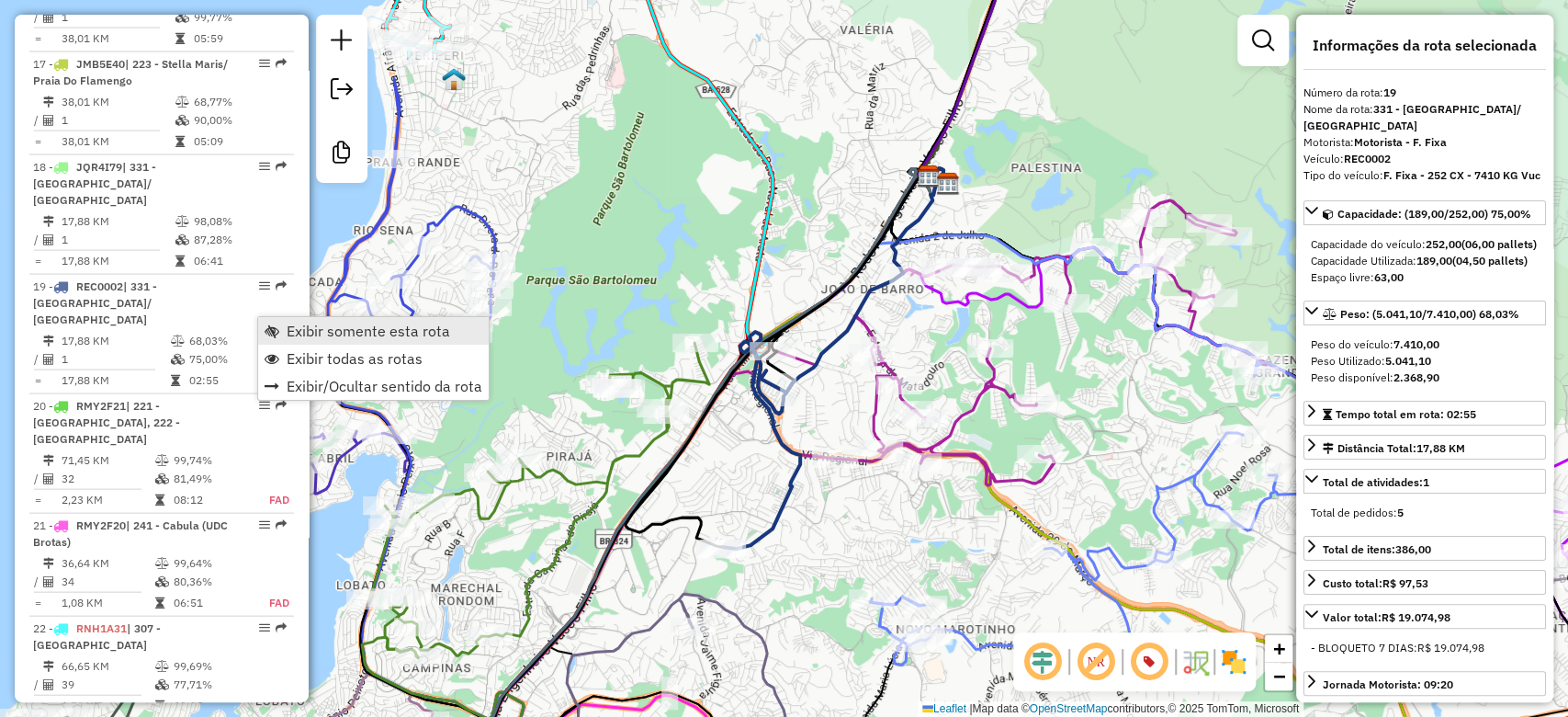
click at [282, 334] on link "Exibir somente esta rota" at bounding box center [374, 331] width 231 height 28
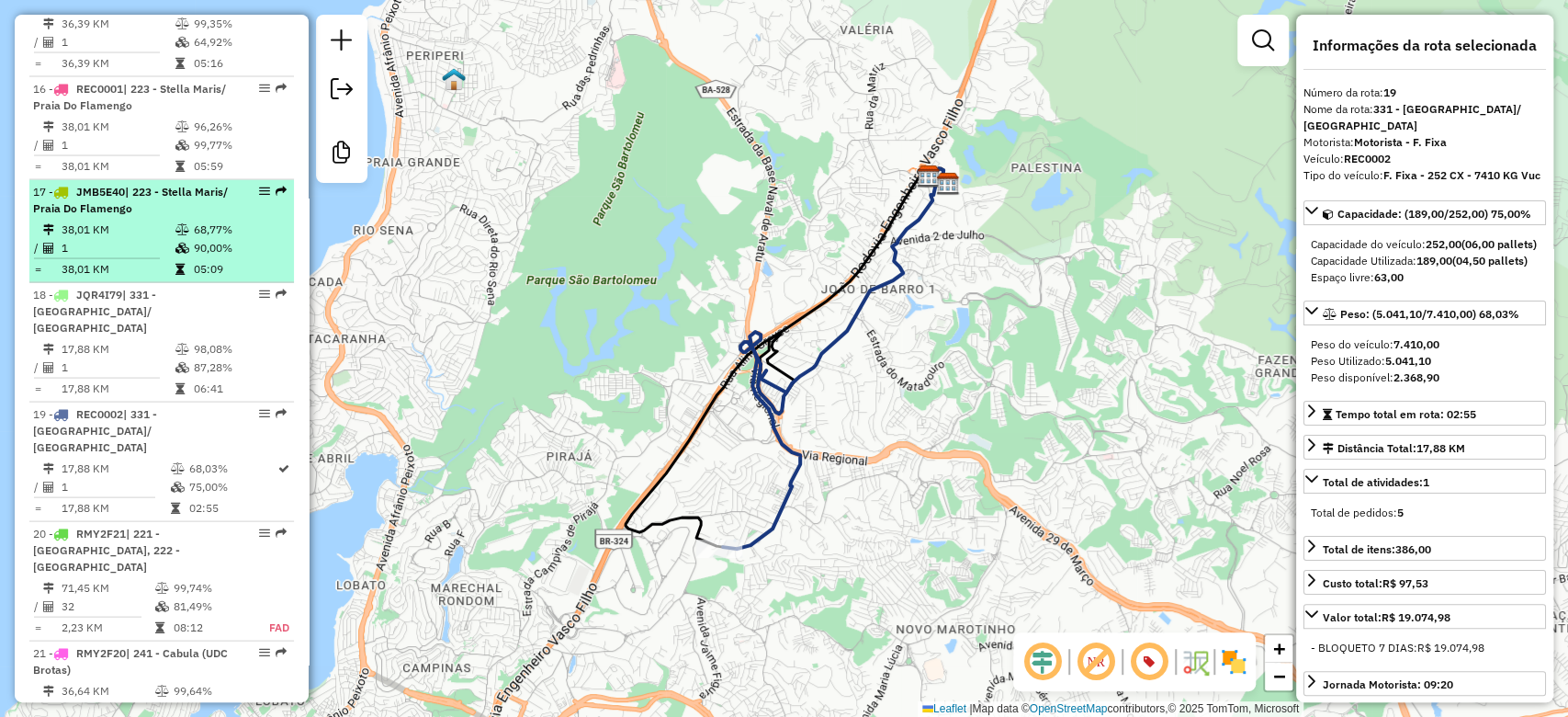
scroll to position [2383, 0]
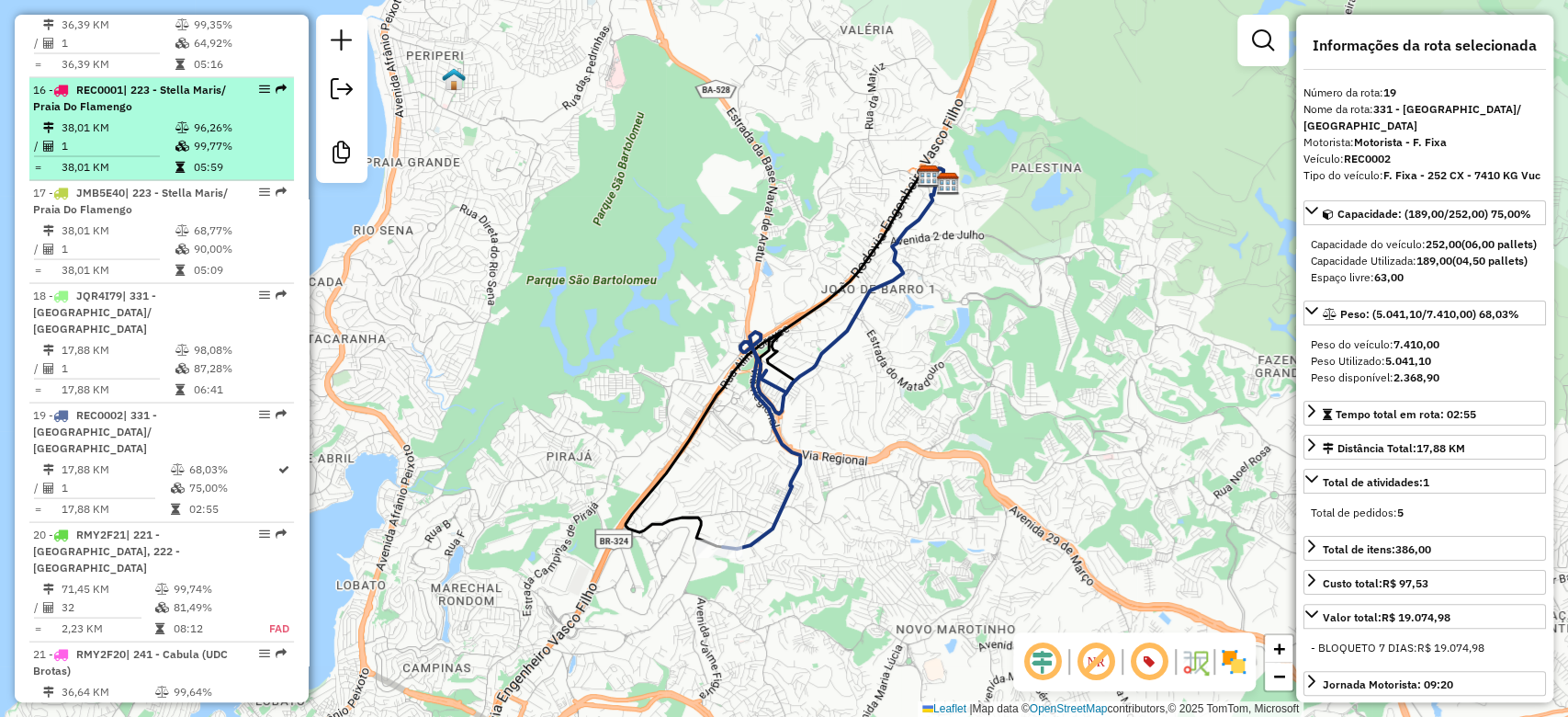
click at [184, 133] on icon at bounding box center [182, 127] width 14 height 11
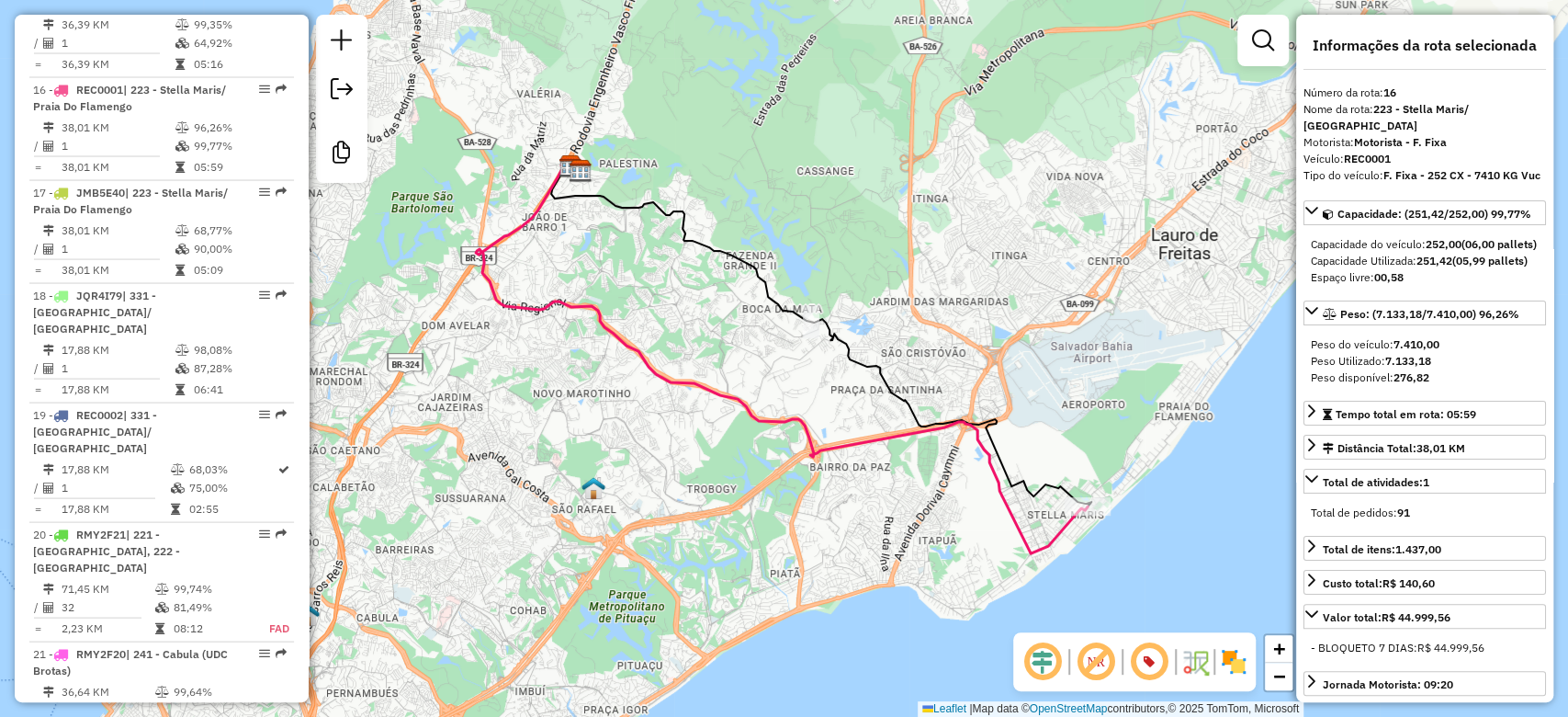
click at [745, 411] on icon at bounding box center [782, 358] width 612 height 391
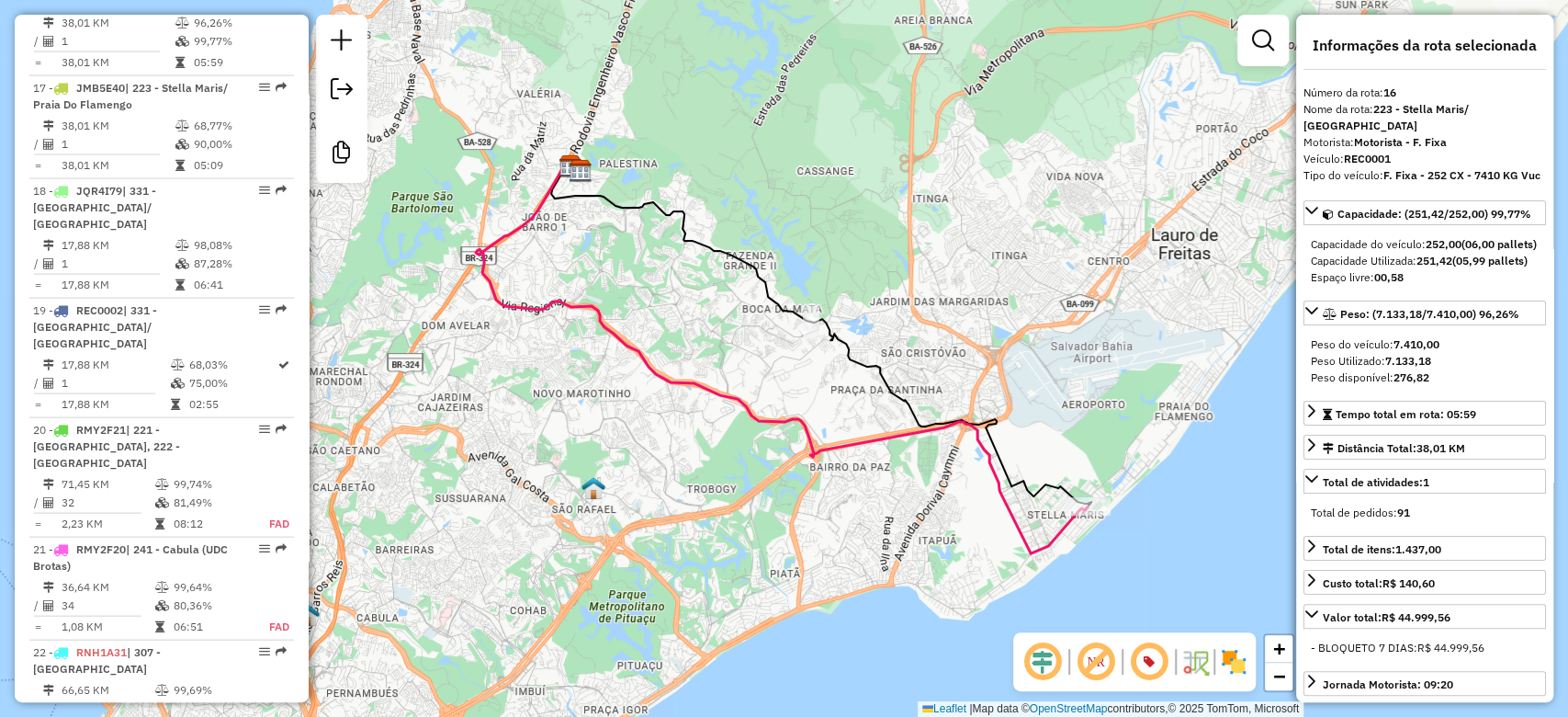
scroll to position [2492, 0]
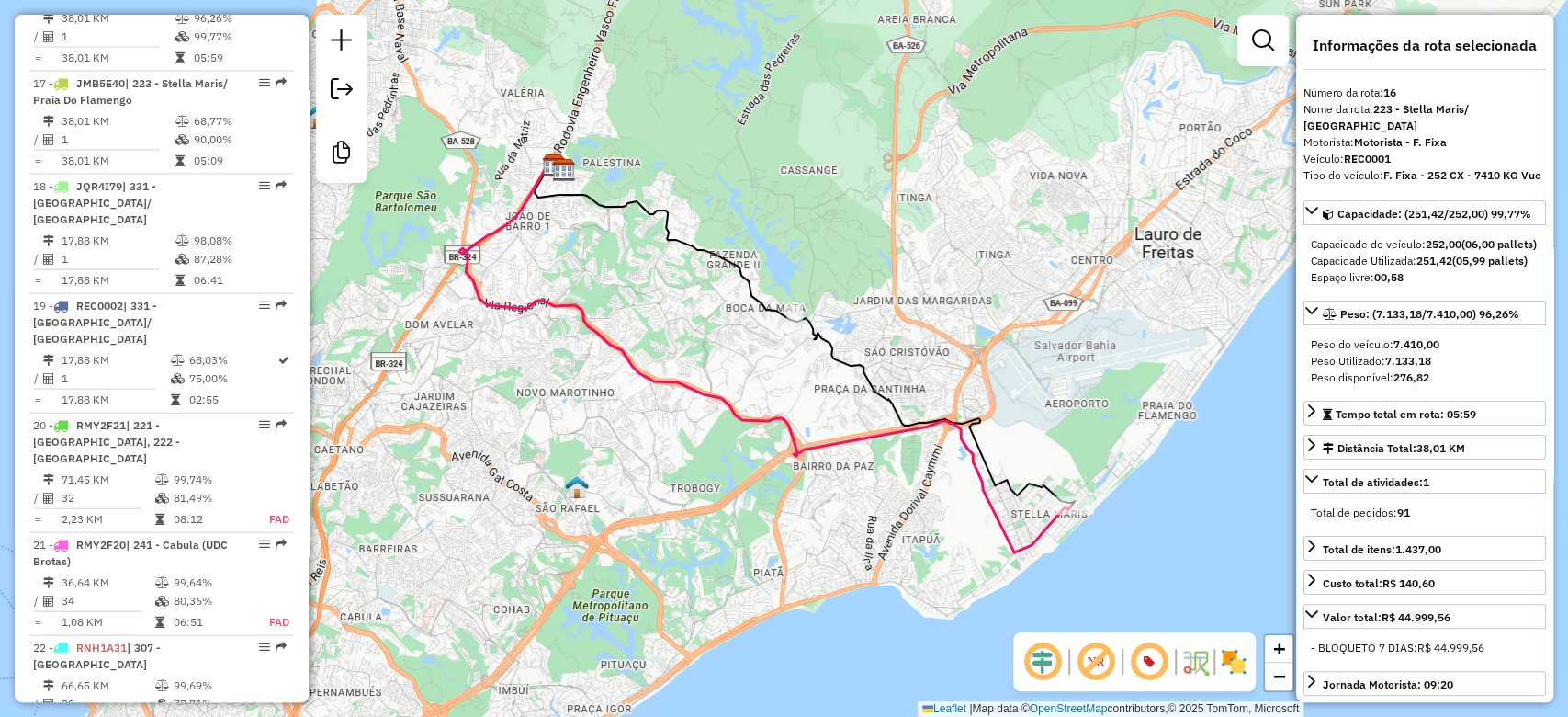
drag, startPoint x: 863, startPoint y: 443, endPoint x: 825, endPoint y: 432, distance: 39.6
click at [825, 432] on icon at bounding box center [765, 357] width 612 height 391
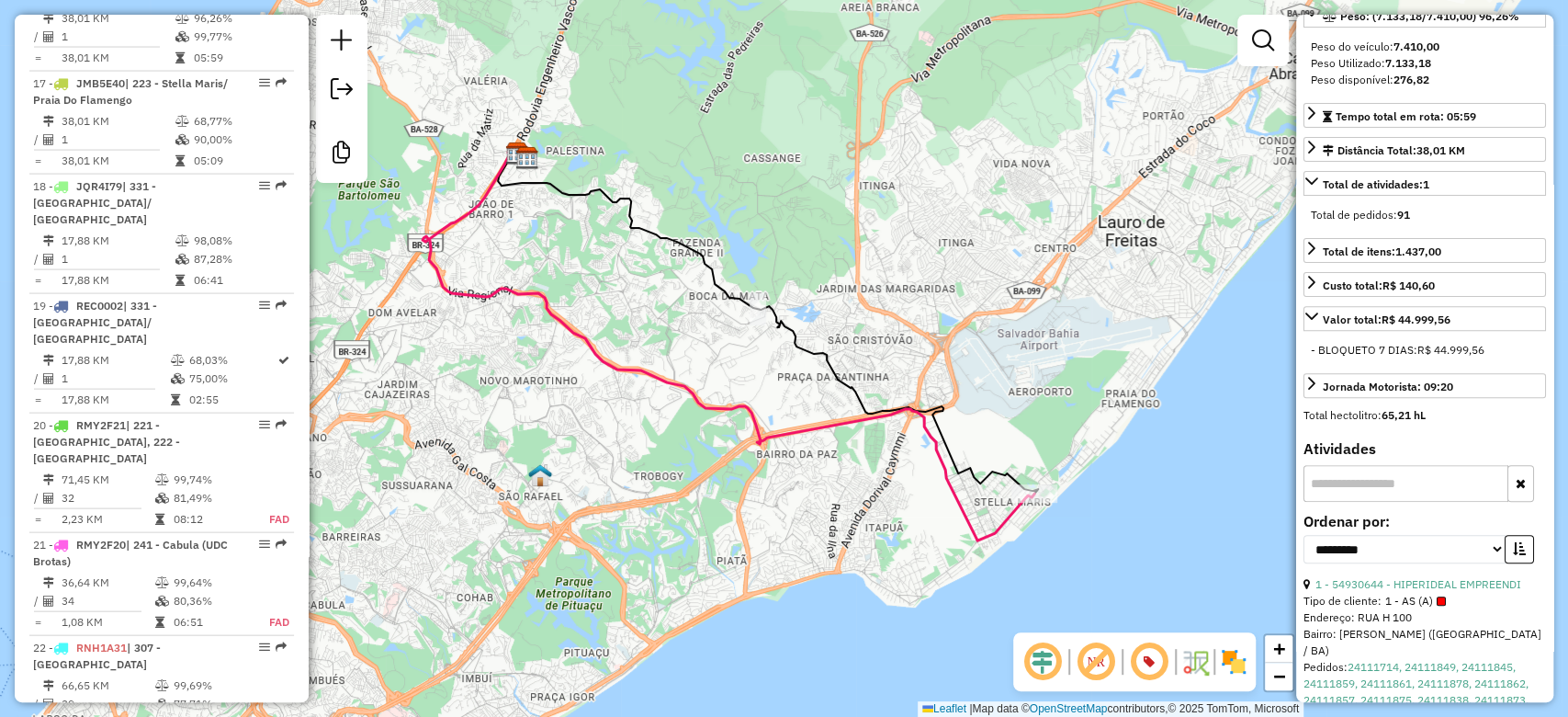
scroll to position [299, 0]
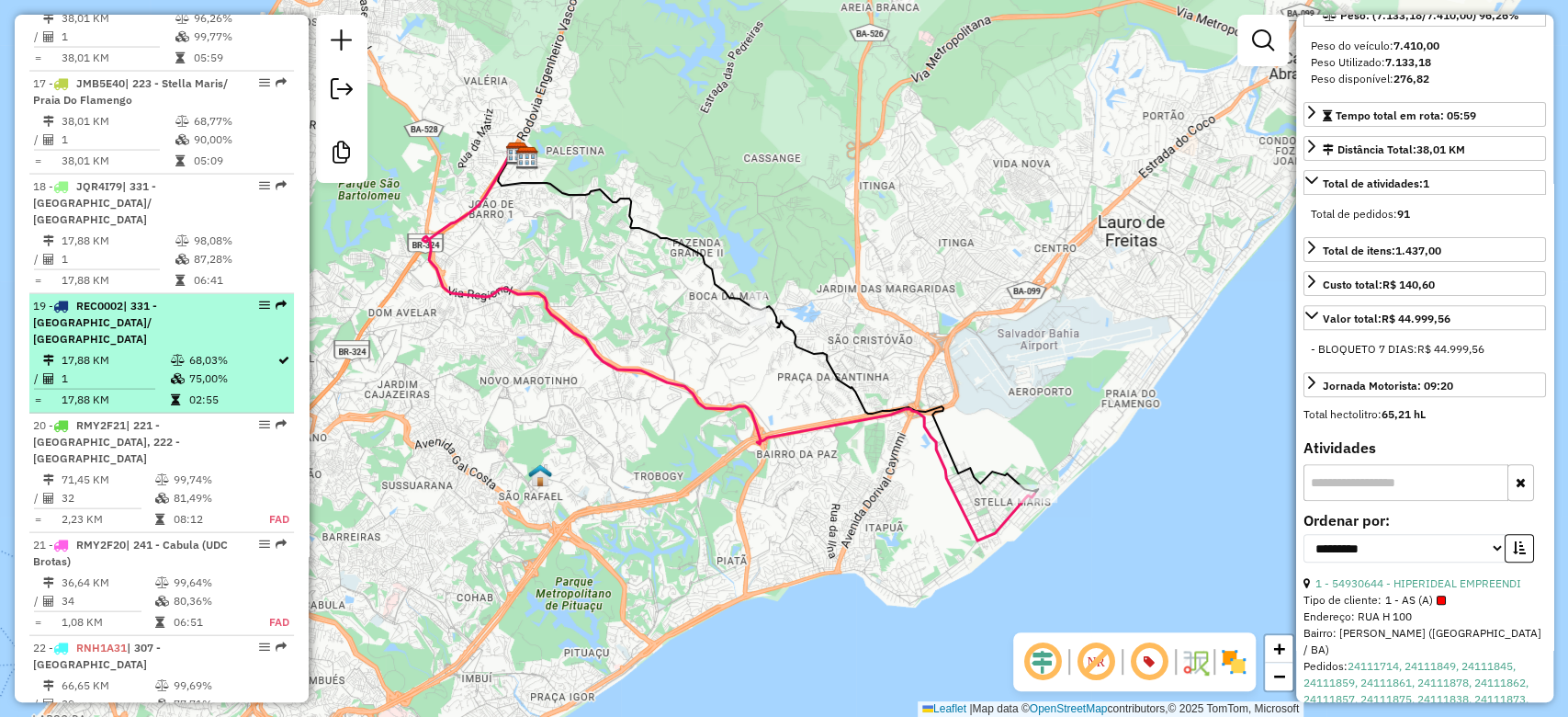
click at [201, 369] on td "68,03%" at bounding box center [232, 361] width 89 height 19
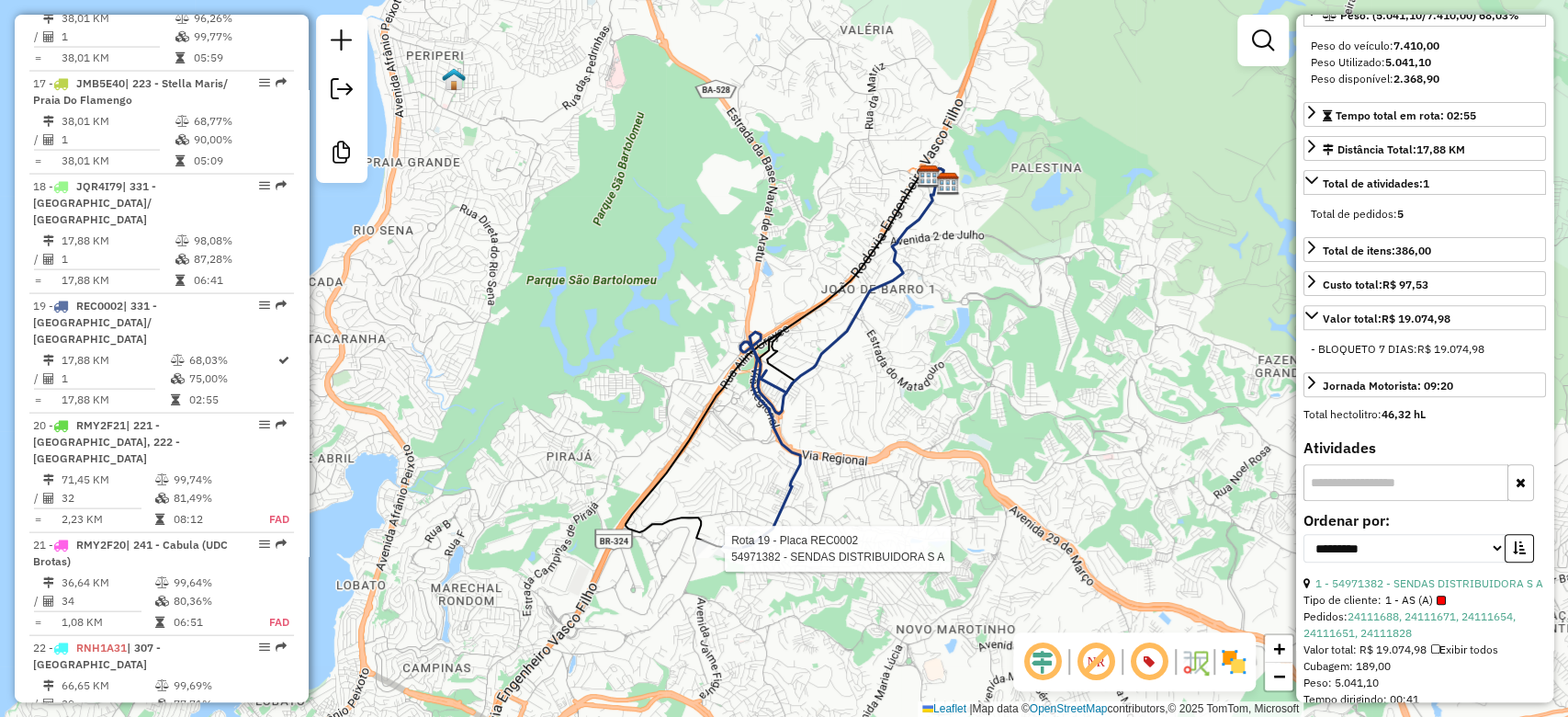
click at [713, 558] on div at bounding box center [718, 549] width 46 height 19
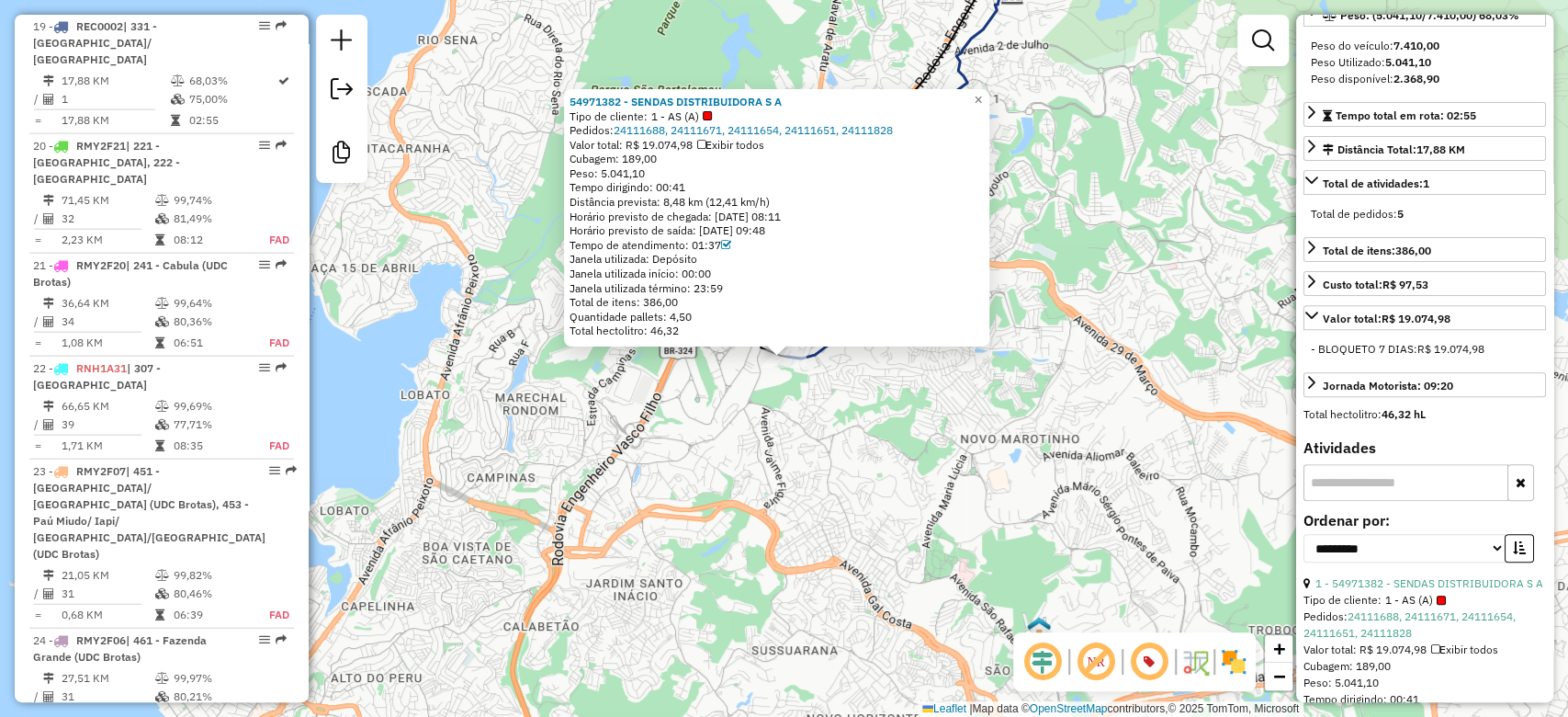
scroll to position [2801, 0]
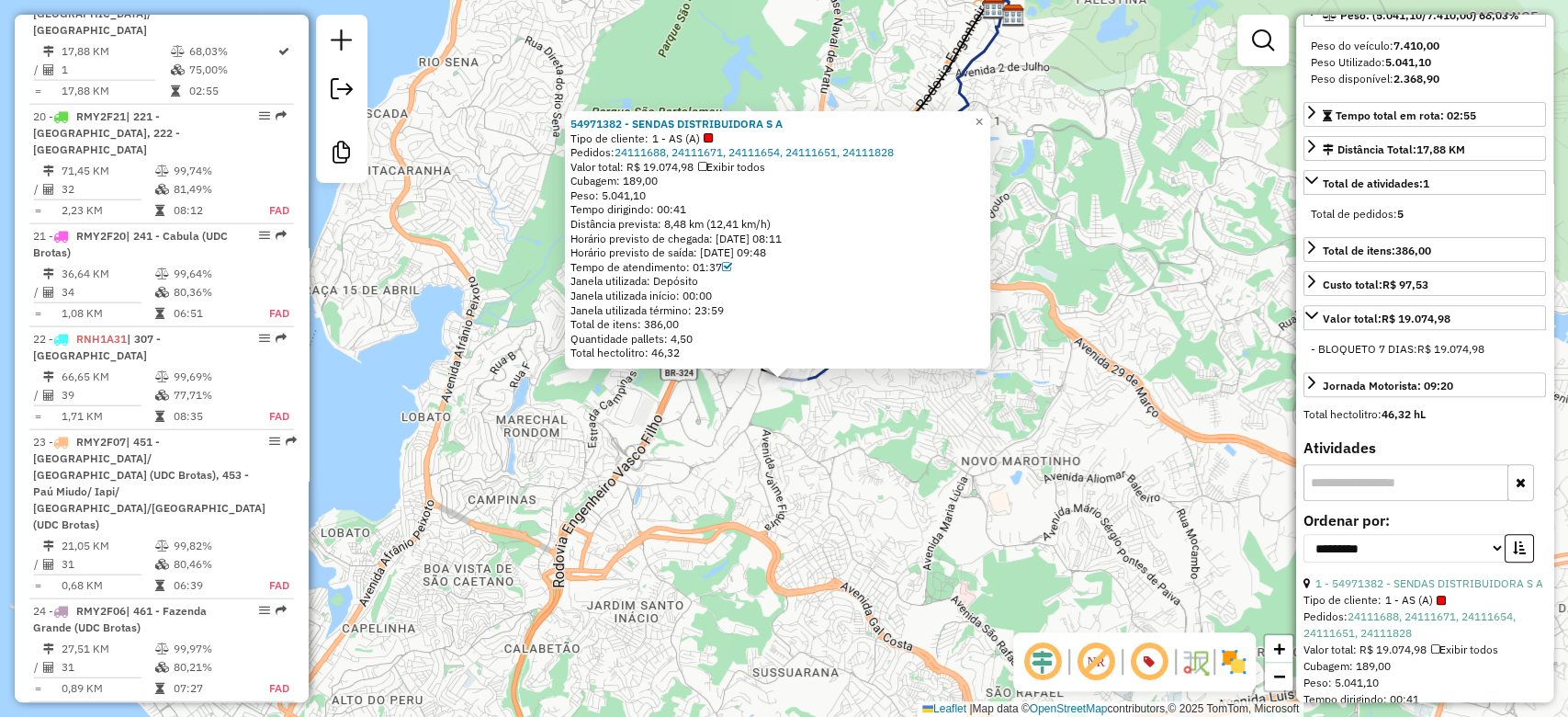
click at [701, 409] on div "54971382 - SENDAS DISTRIBUIDORA S A Tipo de cliente: 1 - AS (A) Pedidos: 241116…" at bounding box center [784, 358] width 1568 height 717
click at [613, 441] on div "54971382 - SENDAS DISTRIBUIDORA S A Tipo de cliente: 1 - AS (A) Pedidos: 241116…" at bounding box center [784, 358] width 1568 height 717
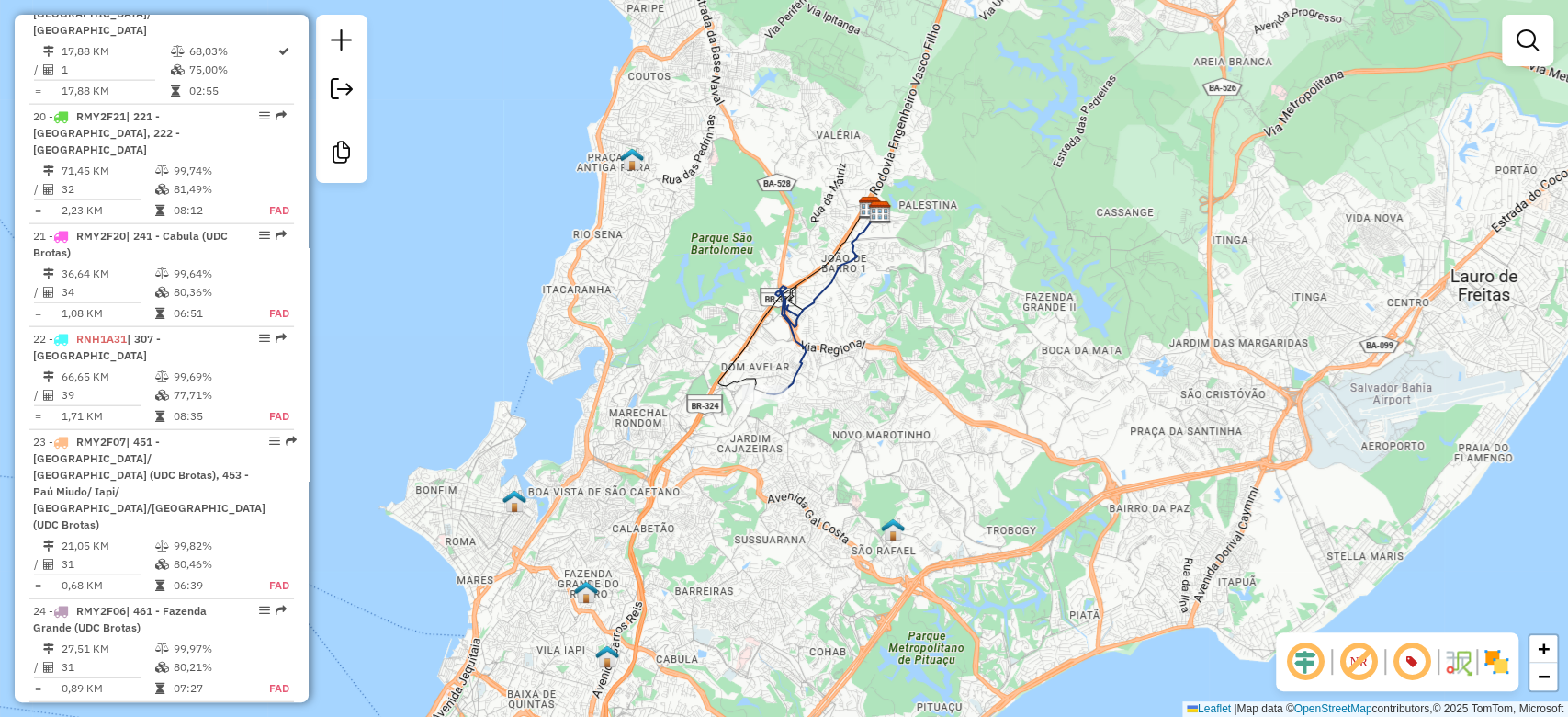
drag, startPoint x: 731, startPoint y: 359, endPoint x: 701, endPoint y: 308, distance: 59.2
click at [701, 308] on div "Janela de atendimento Grade de atendimento Capacidade Transportadoras Veículos …" at bounding box center [784, 358] width 1568 height 717
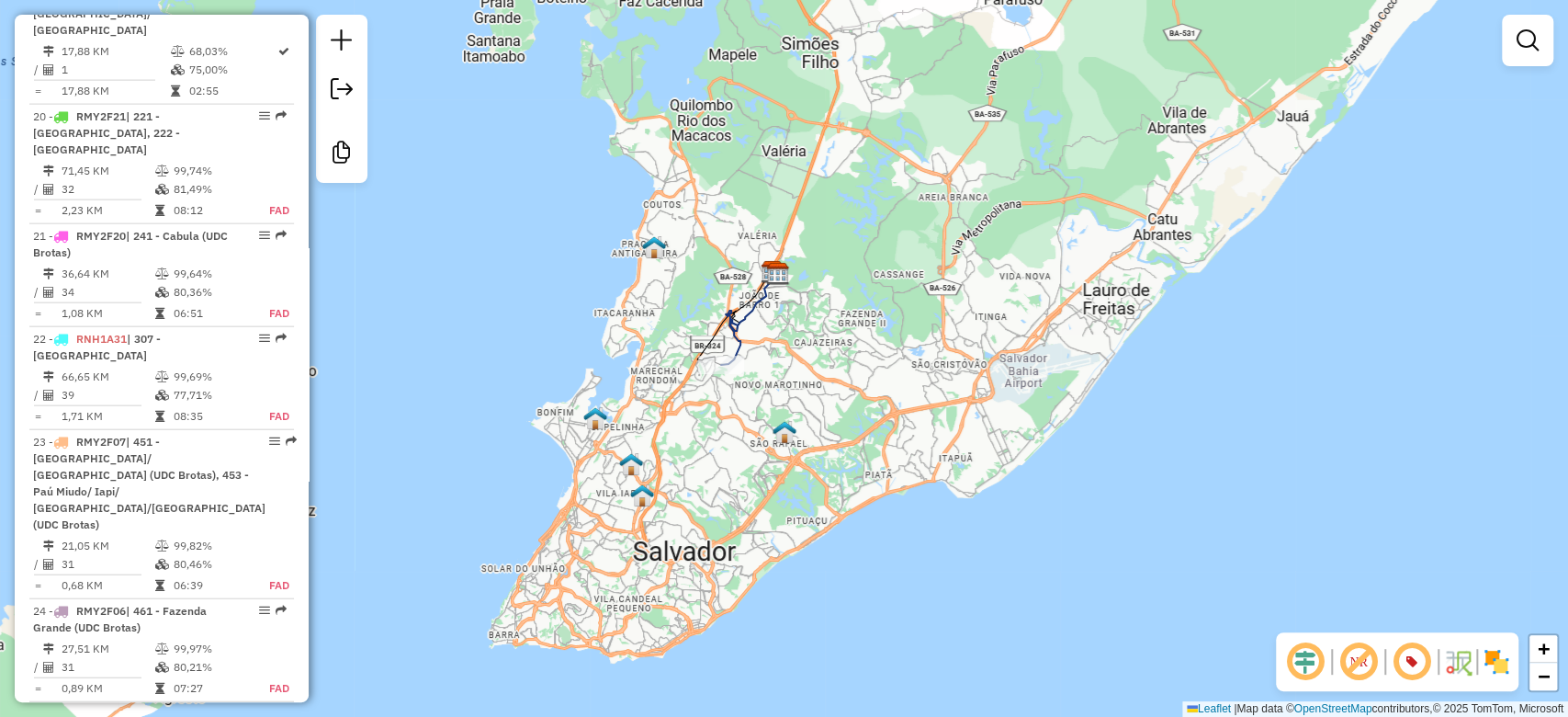
drag, startPoint x: 691, startPoint y: 300, endPoint x: 690, endPoint y: 311, distance: 11.0
click at [690, 311] on div "Janela de atendimento Grade de atendimento Capacidade Transportadoras Veículos …" at bounding box center [784, 358] width 1568 height 717
